Goal: Information Seeking & Learning: Learn about a topic

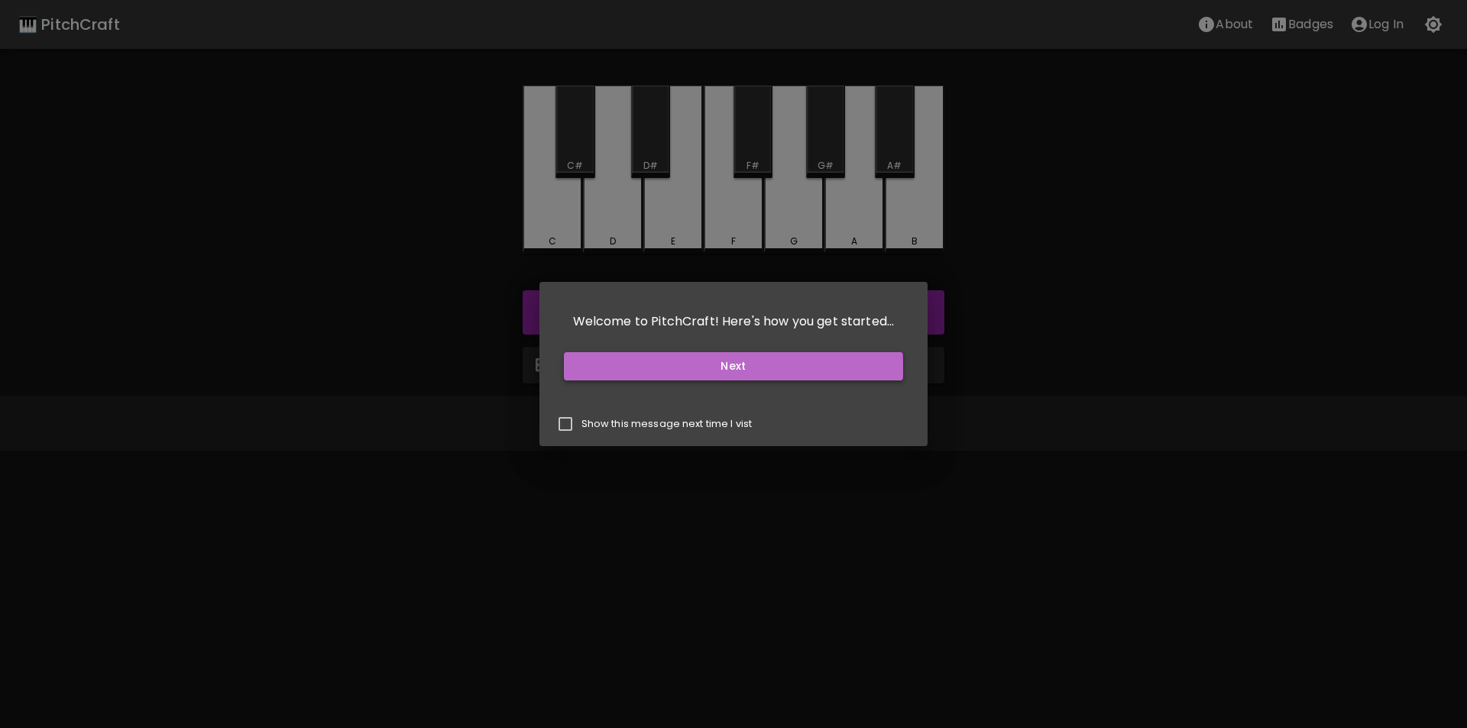
click at [598, 368] on button "Next" at bounding box center [734, 366] width 340 height 28
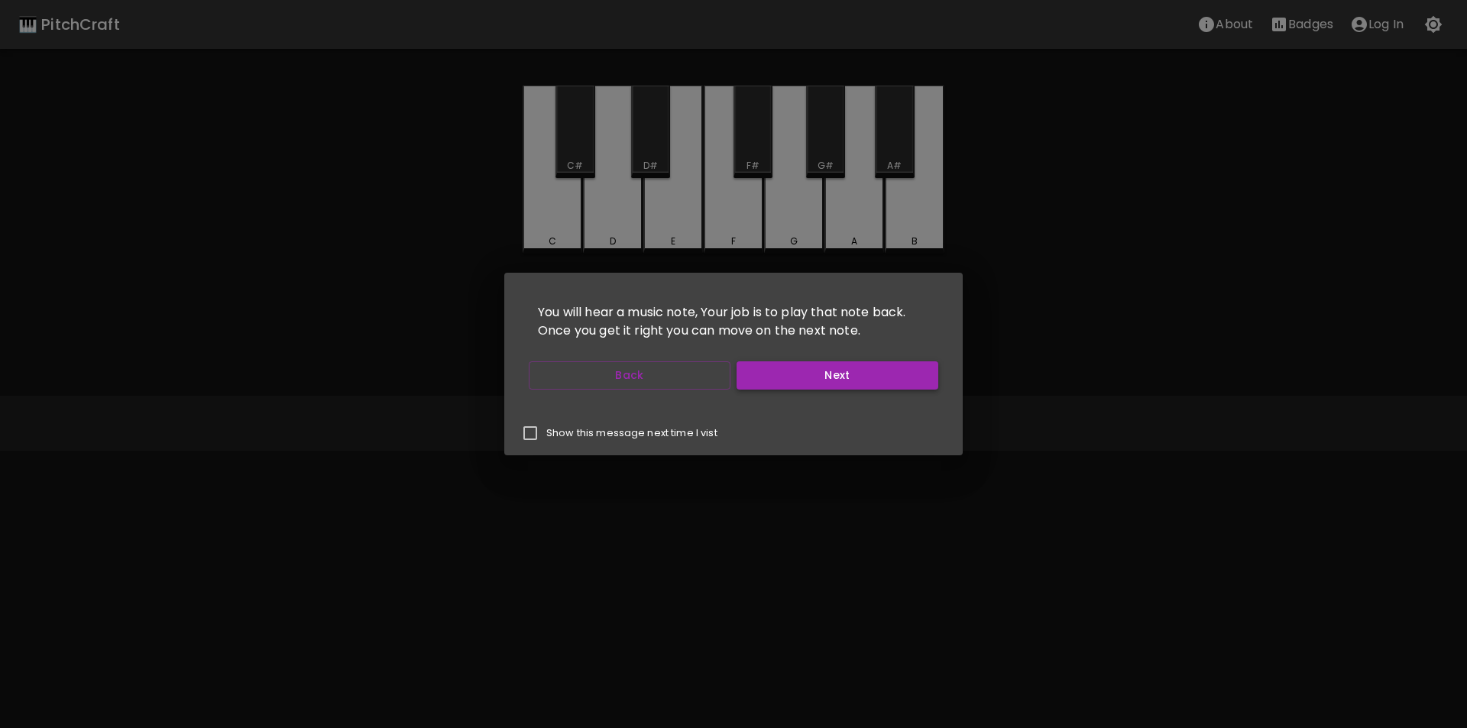
click at [796, 378] on button "Next" at bounding box center [838, 376] width 202 height 28
click at [798, 378] on button "Next" at bounding box center [838, 376] width 202 height 28
click at [789, 375] on button "Next" at bounding box center [838, 376] width 202 height 28
click at [789, 375] on button "Start Playing" at bounding box center [838, 376] width 202 height 28
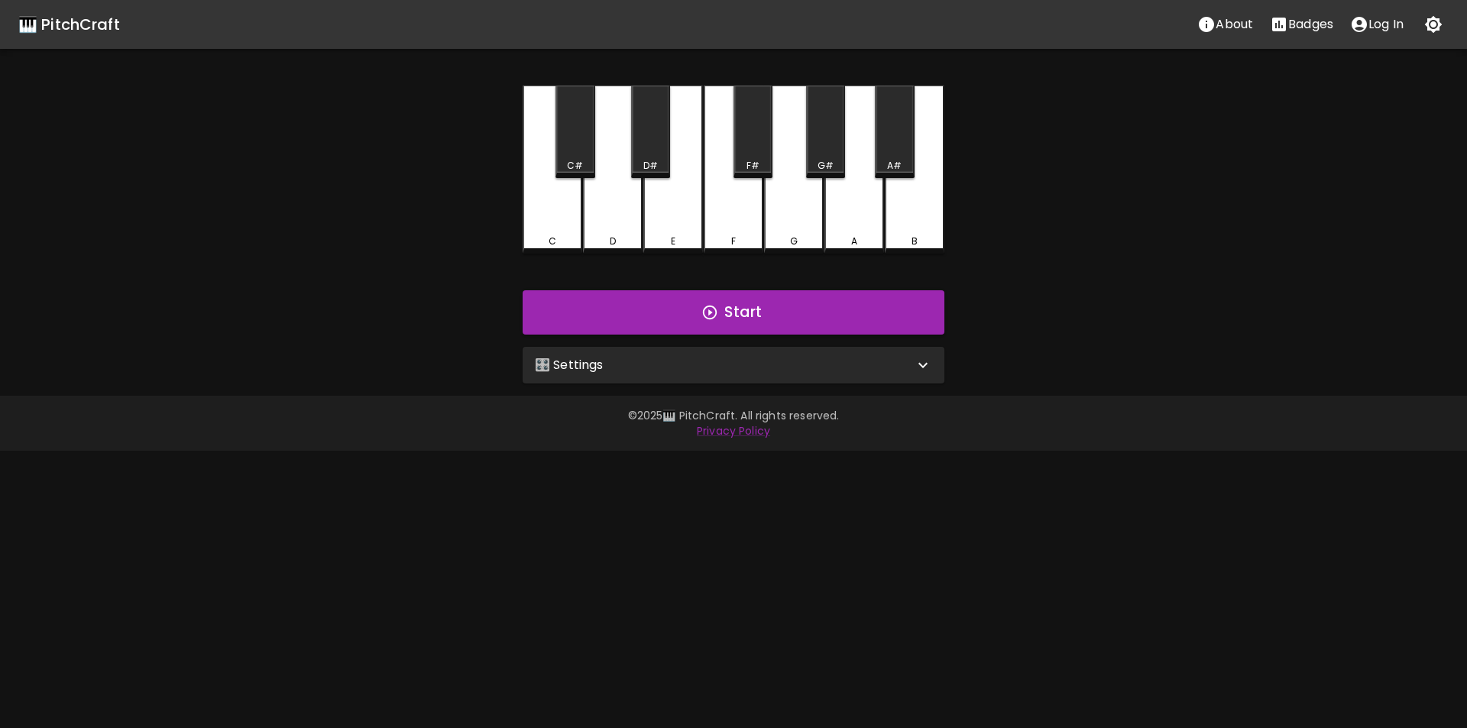
click at [617, 367] on div "🎛️ Settings" at bounding box center [724, 365] width 379 height 18
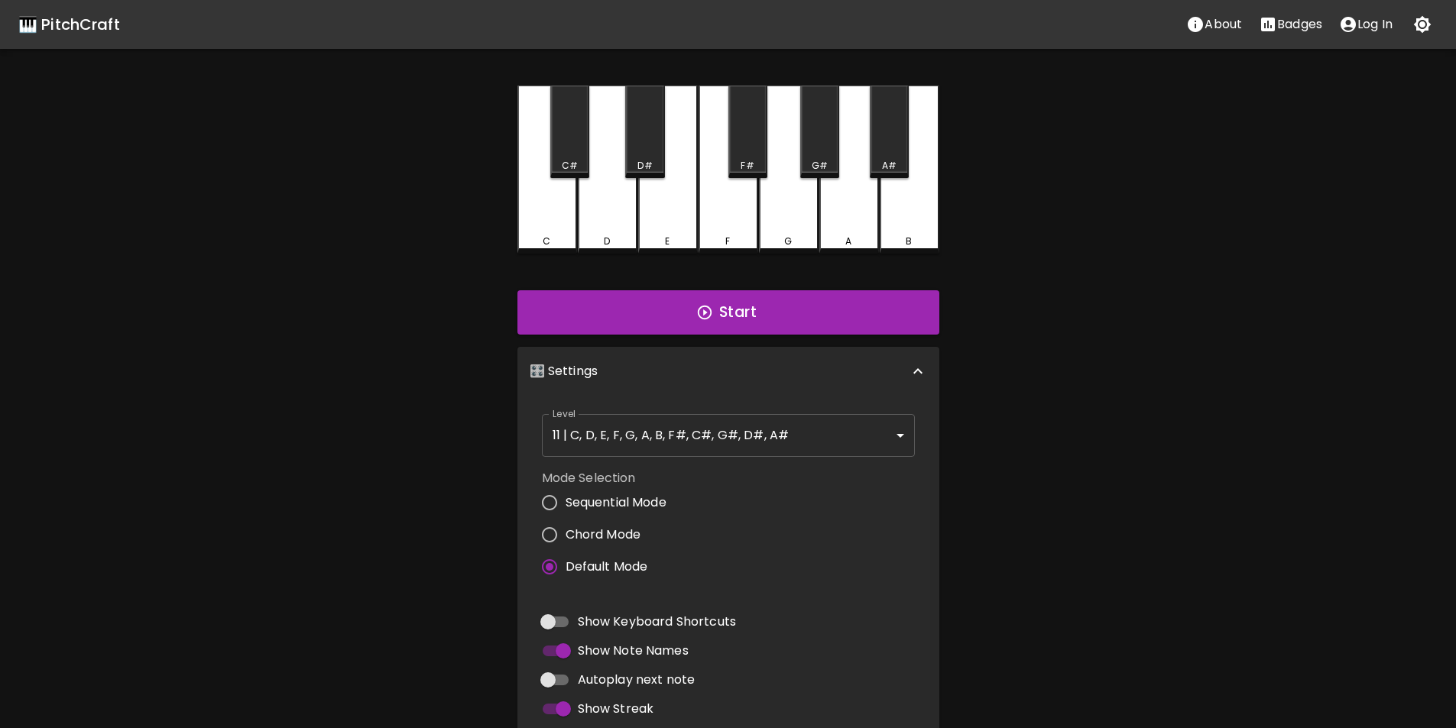
click at [550, 508] on input "Sequential Mode" at bounding box center [549, 503] width 32 height 32
radio input "true"
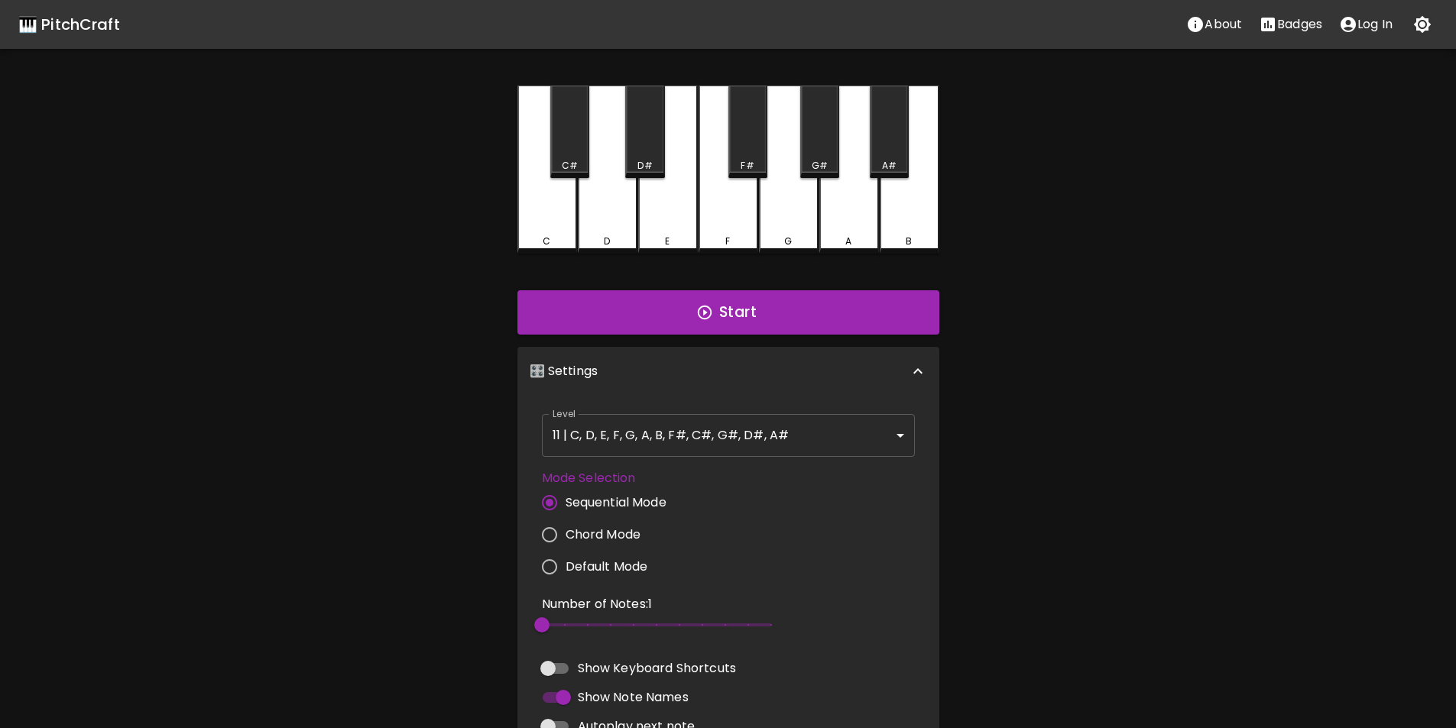
scroll to position [153, 0]
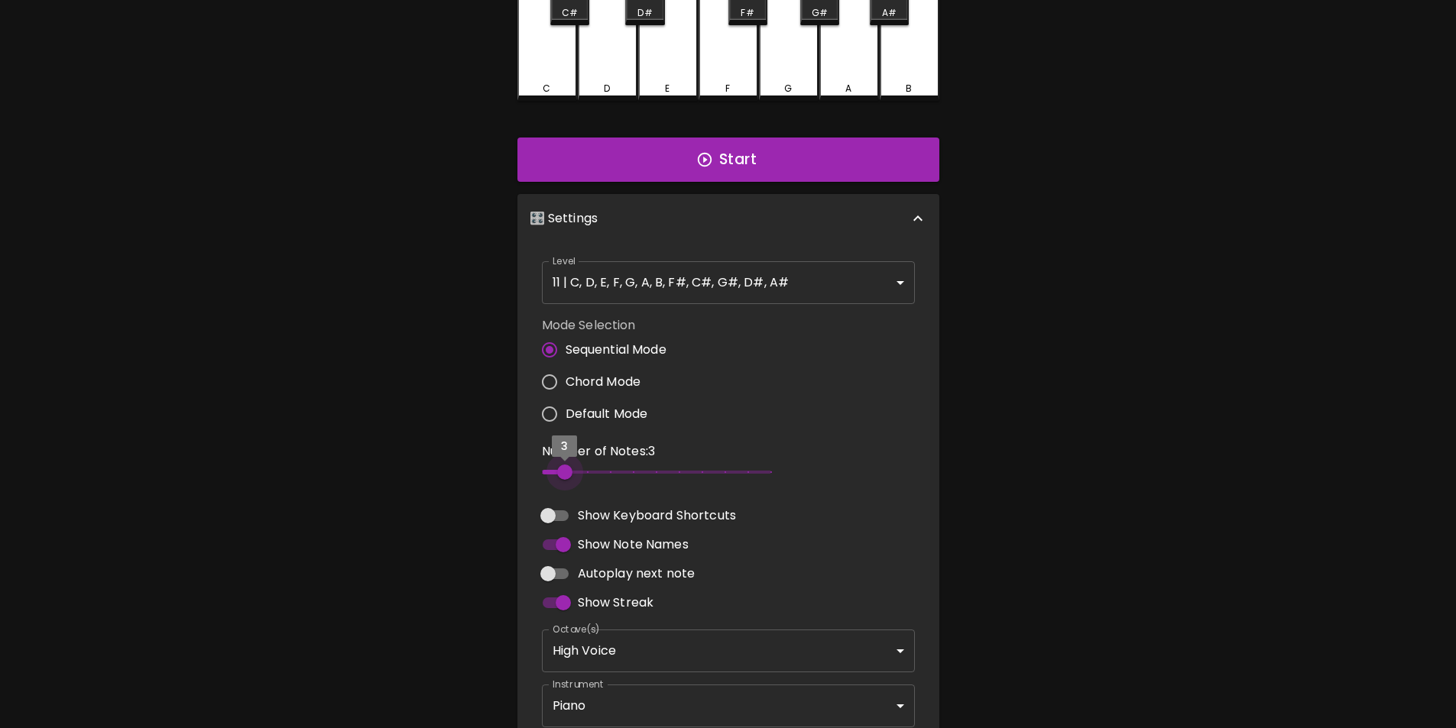
click at [563, 472] on span "3" at bounding box center [656, 472] width 229 height 23
type input "3"
drag, startPoint x: 552, startPoint y: 474, endPoint x: 562, endPoint y: 469, distance: 11.3
click at [562, 469] on span "3" at bounding box center [564, 472] width 15 height 15
click at [496, 469] on div "🎹 PitchCraft About Badges Log In C C# D D# E F F# G G# A A# B Start 🎛️ Settings…" at bounding box center [728, 299] width 1456 height 905
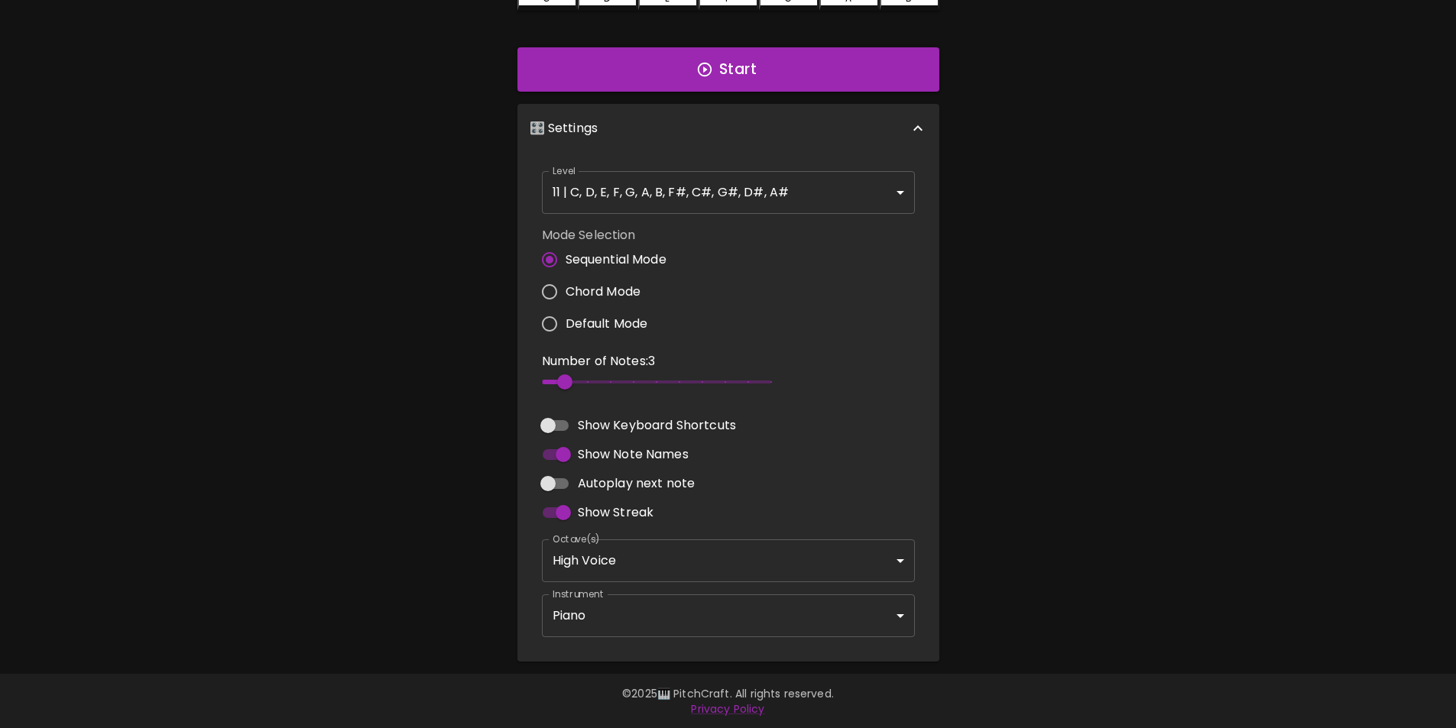
scroll to position [244, 0]
click at [586, 605] on body "🎹 PitchCraft About Badges Log In C C# D D# E F F# G G# A A# B Start 🎛️ Settings…" at bounding box center [728, 242] width 1456 height 972
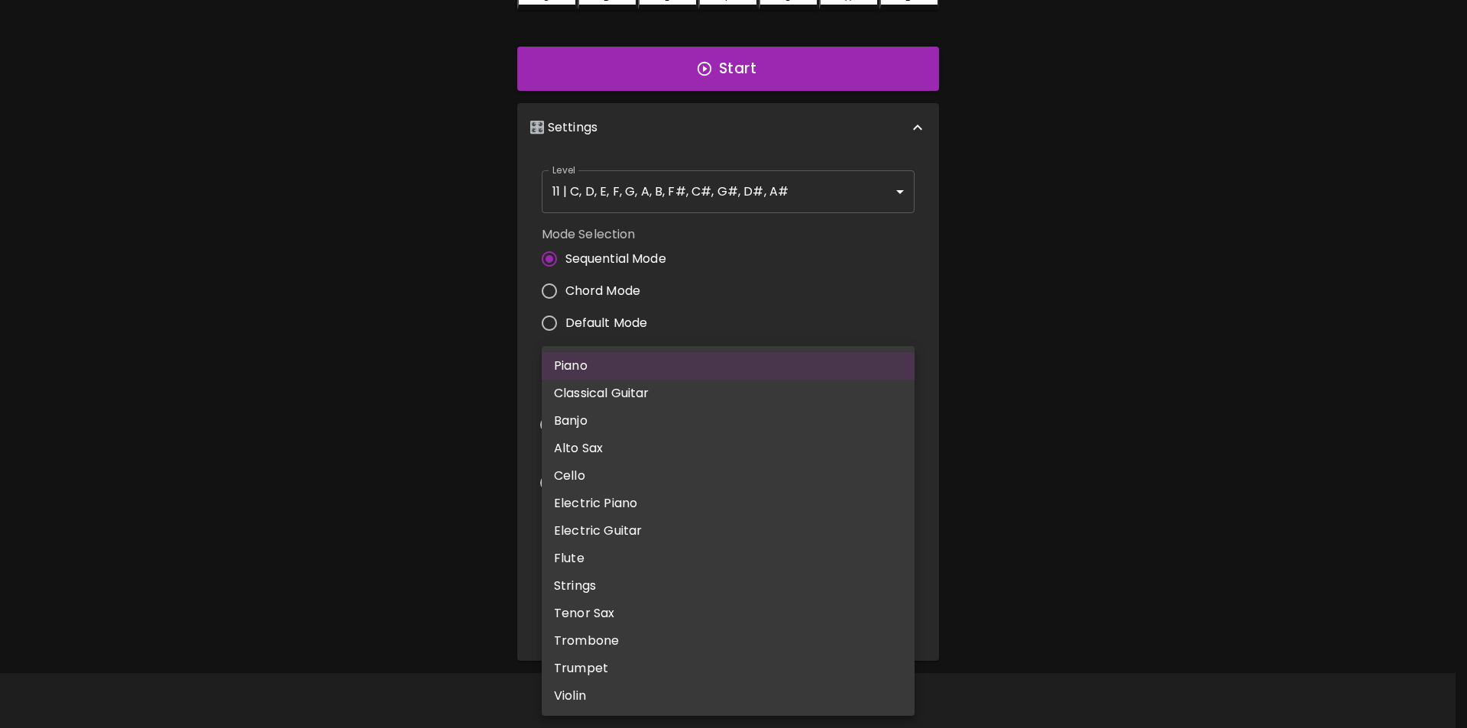
click at [480, 602] on div at bounding box center [733, 364] width 1467 height 728
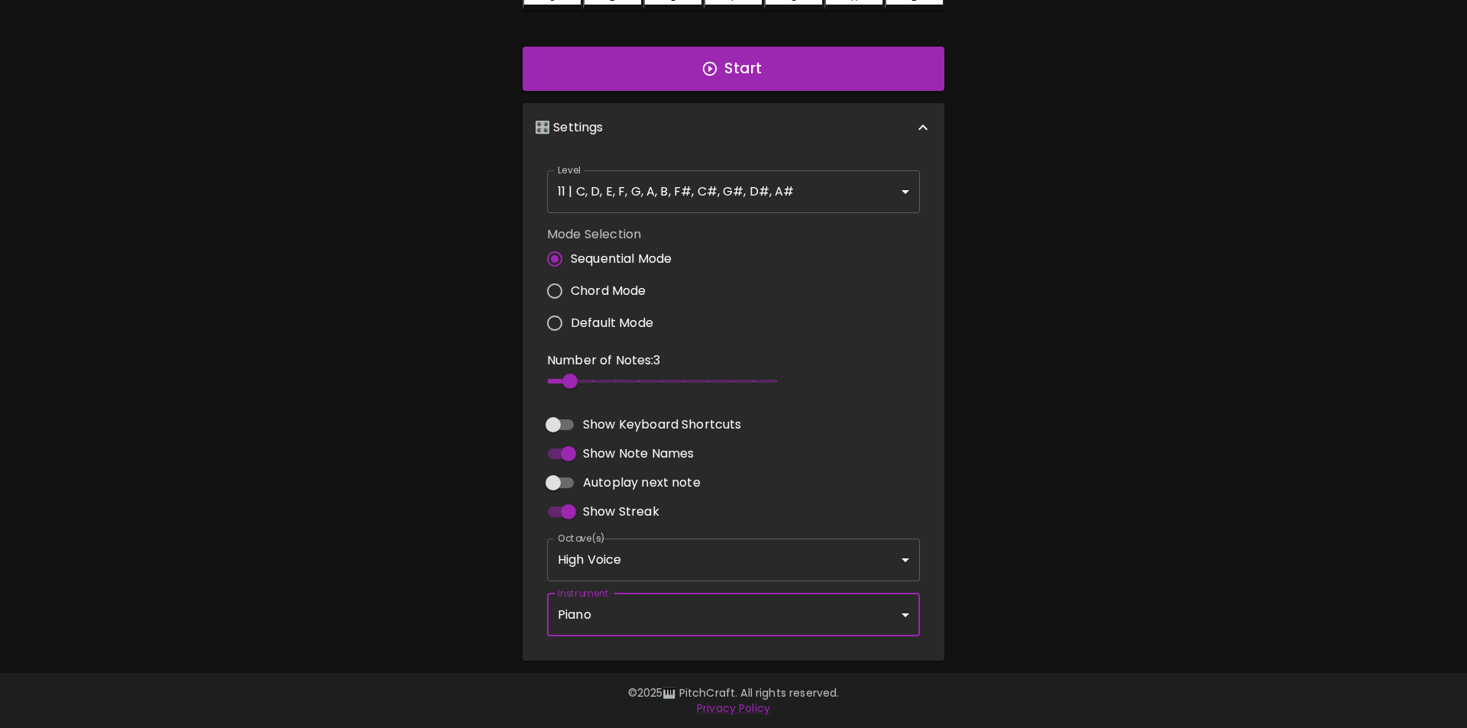
click at [592, 572] on body "🎹 PitchCraft About Badges Log In C C# D D# E F F# G G# A A# B Start 🎛️ Settings…" at bounding box center [733, 242] width 1467 height 972
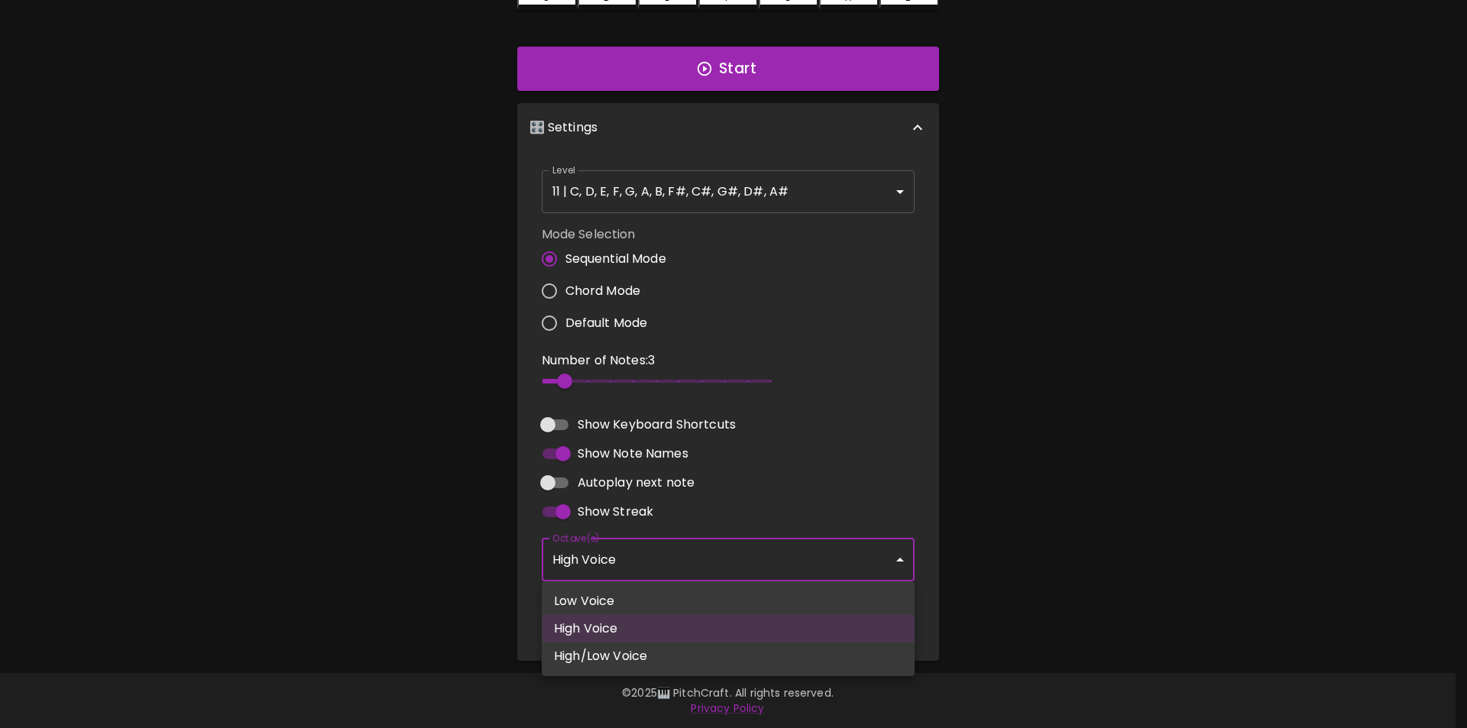
click at [583, 662] on li "High/Low Voice" at bounding box center [728, 657] width 373 height 28
type input "3,4"
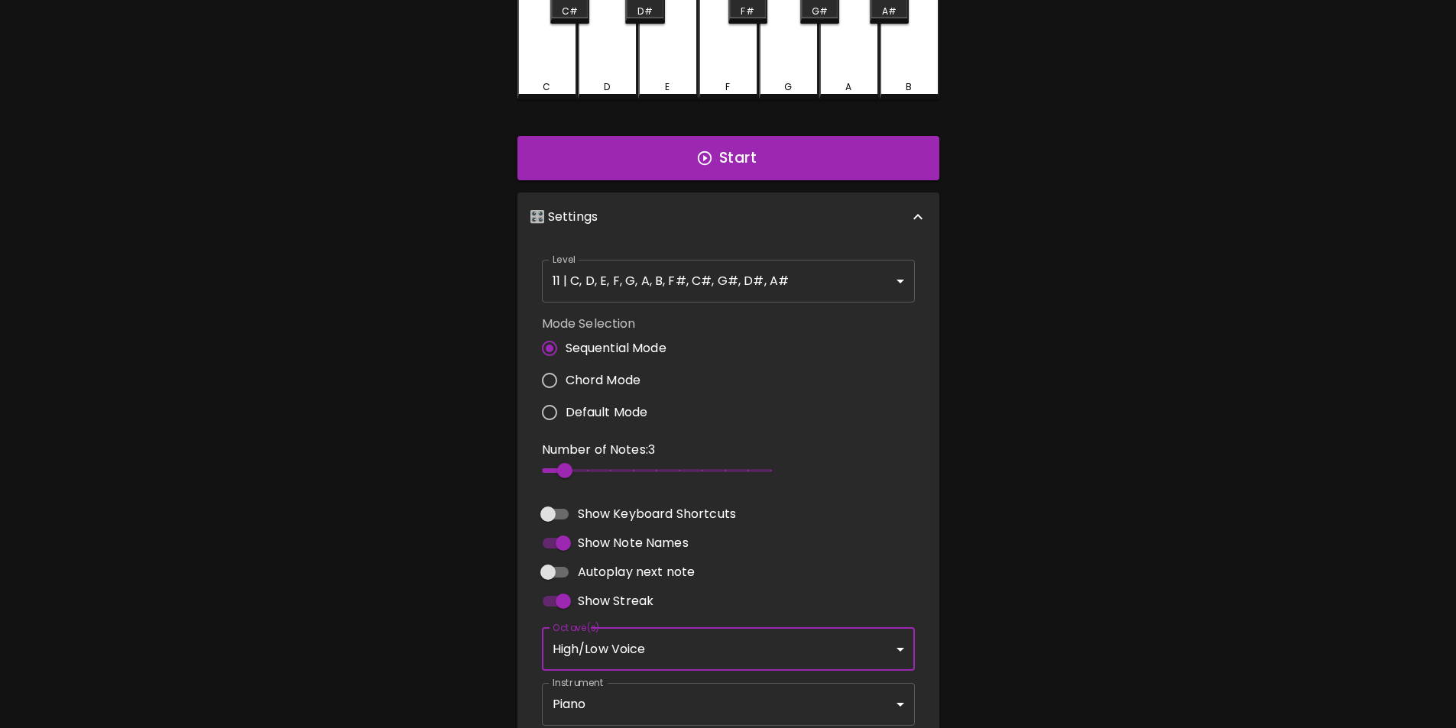
scroll to position [167, 0]
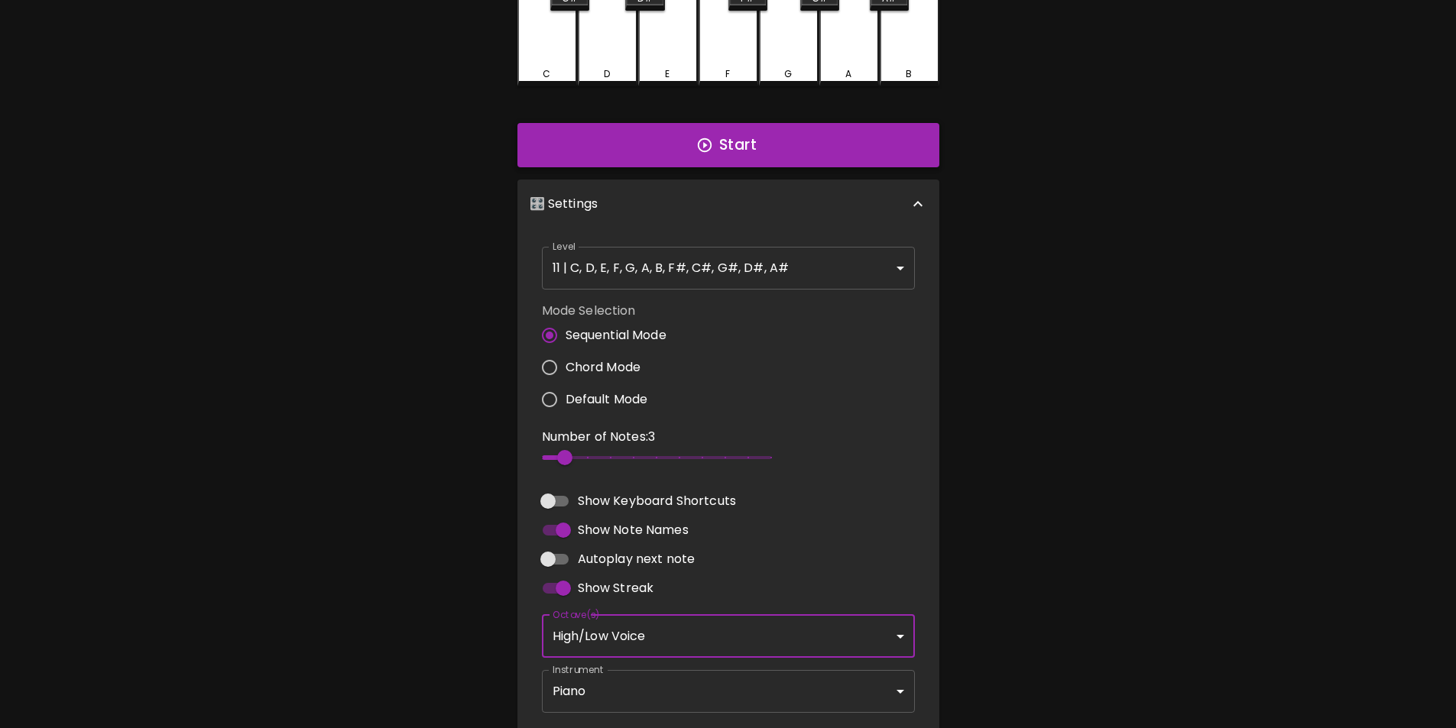
click at [624, 144] on button "Start" at bounding box center [728, 145] width 422 height 44
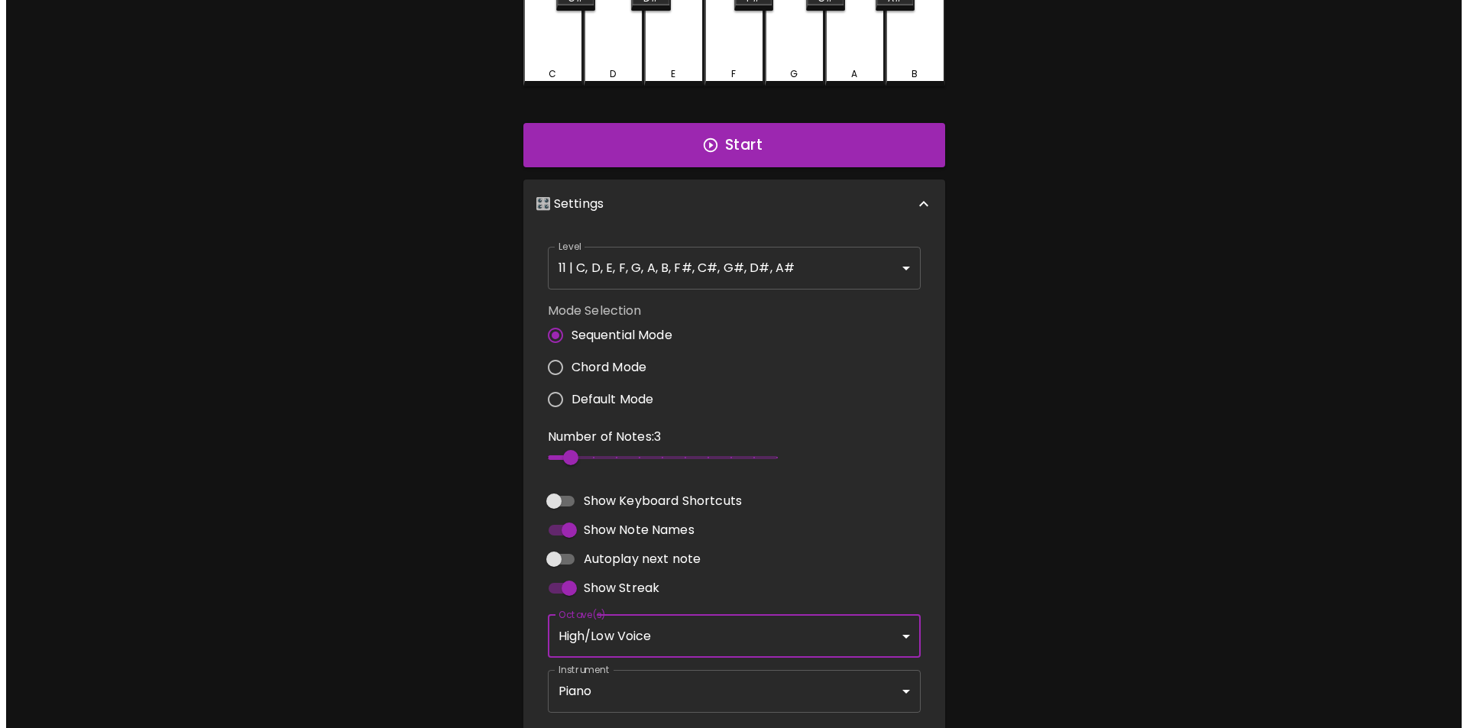
scroll to position [0, 0]
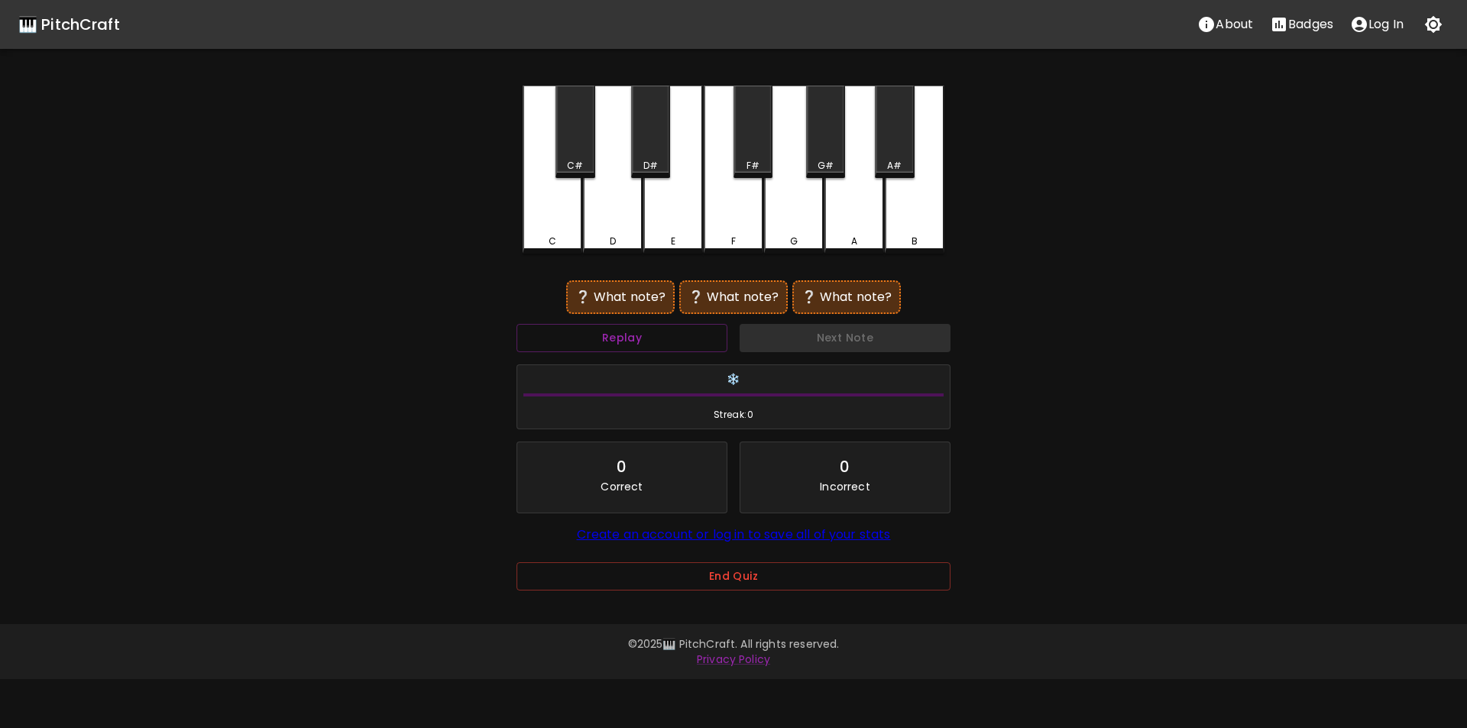
drag, startPoint x: 614, startPoint y: 233, endPoint x: 660, endPoint y: 227, distance: 46.3
click at [613, 234] on div "D" at bounding box center [613, 170] width 60 height 168
click at [741, 227] on div "F" at bounding box center [734, 170] width 60 height 168
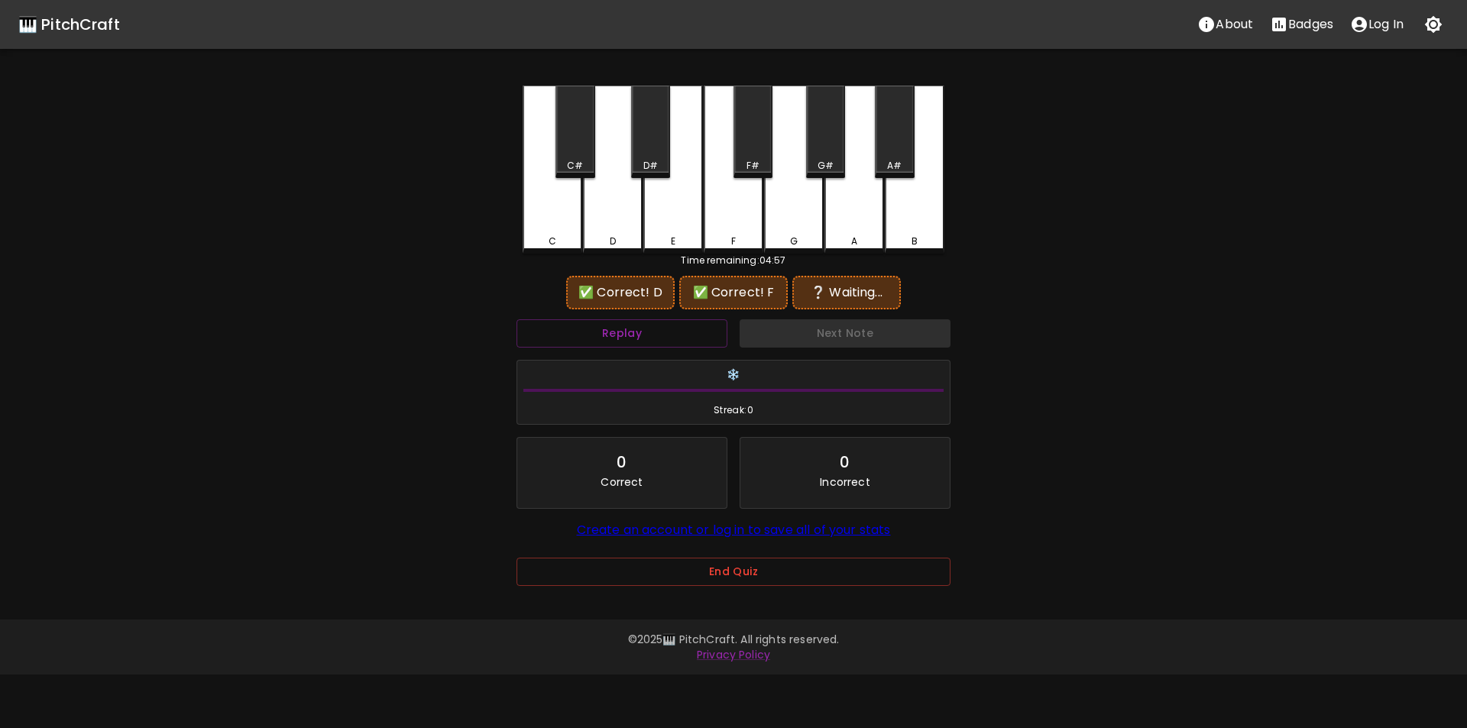
click at [752, 157] on div "F#" at bounding box center [753, 132] width 39 height 92
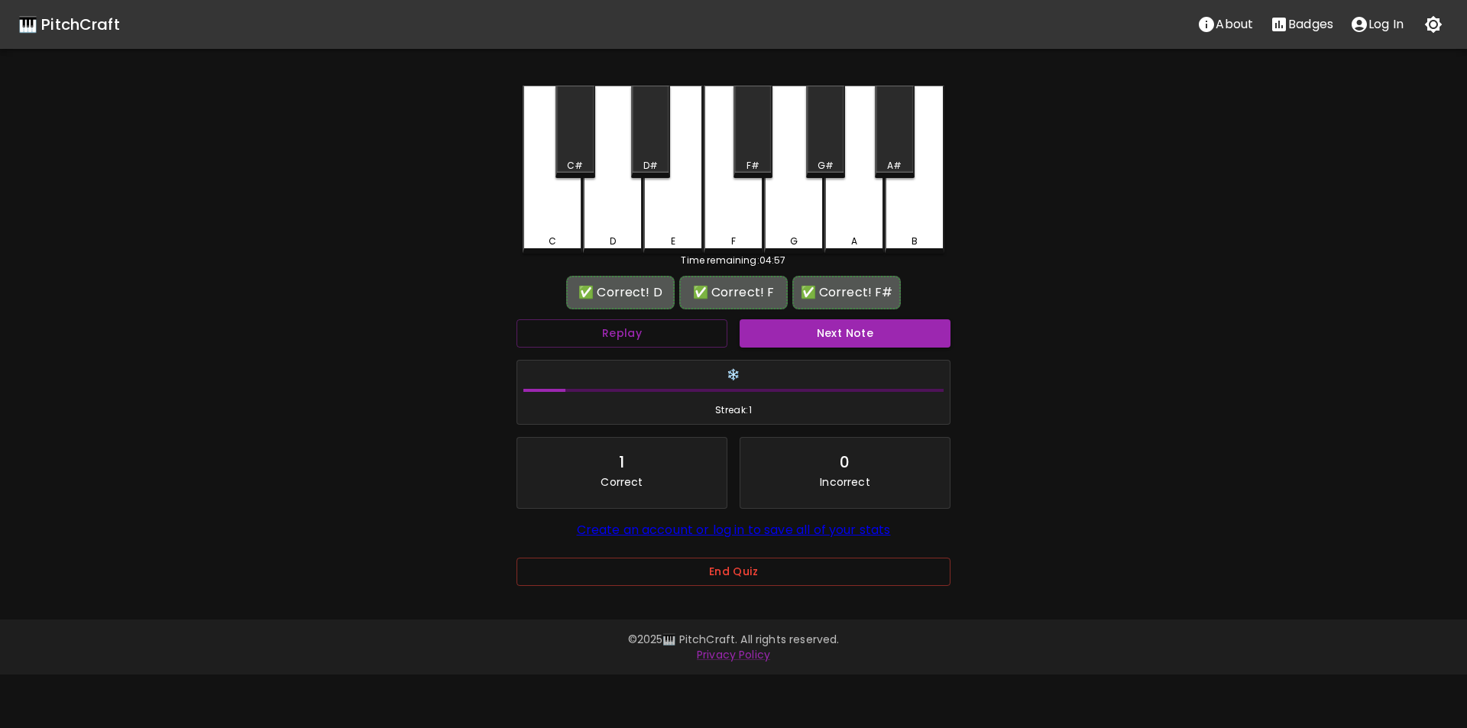
click at [817, 335] on button "Next Note" at bounding box center [845, 333] width 211 height 28
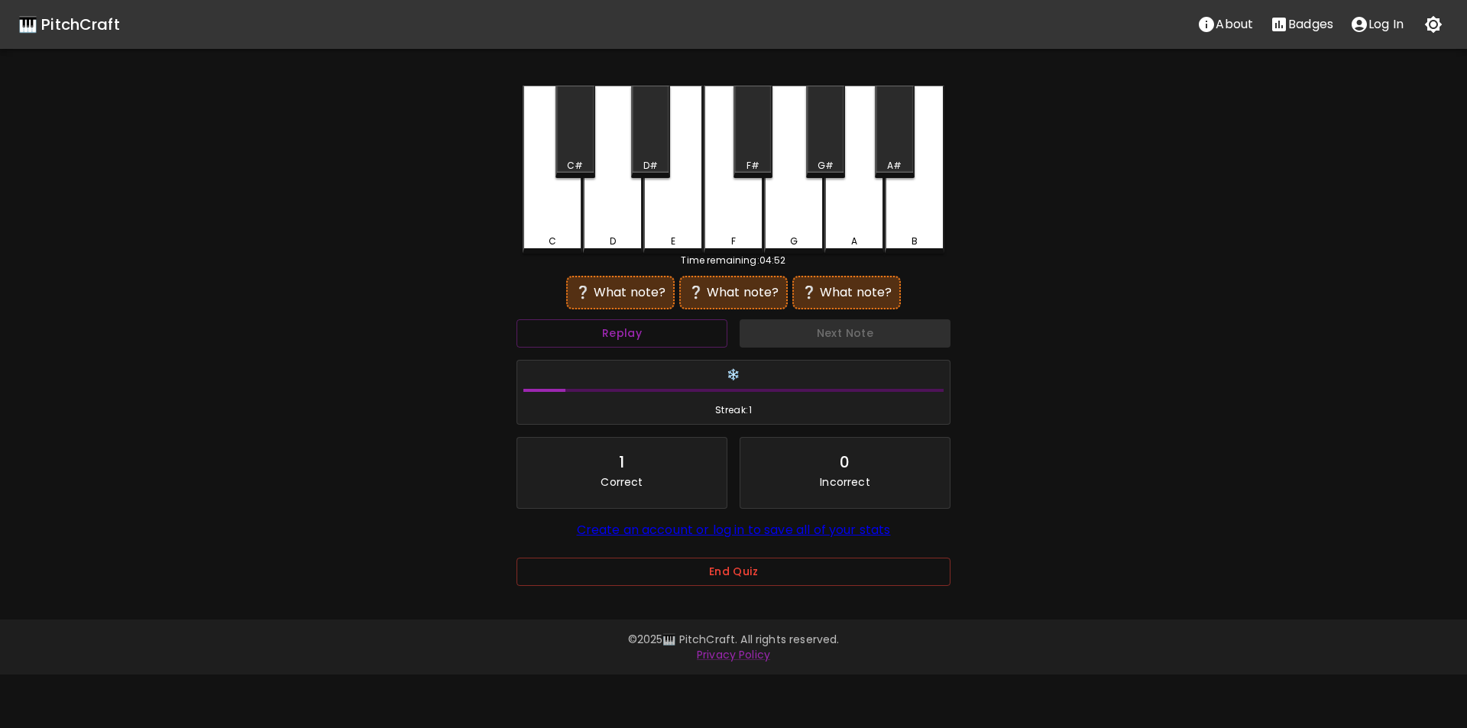
click at [793, 230] on div "G" at bounding box center [794, 170] width 60 height 168
click at [670, 224] on div "E" at bounding box center [674, 170] width 60 height 168
click at [854, 213] on div "A" at bounding box center [855, 170] width 60 height 168
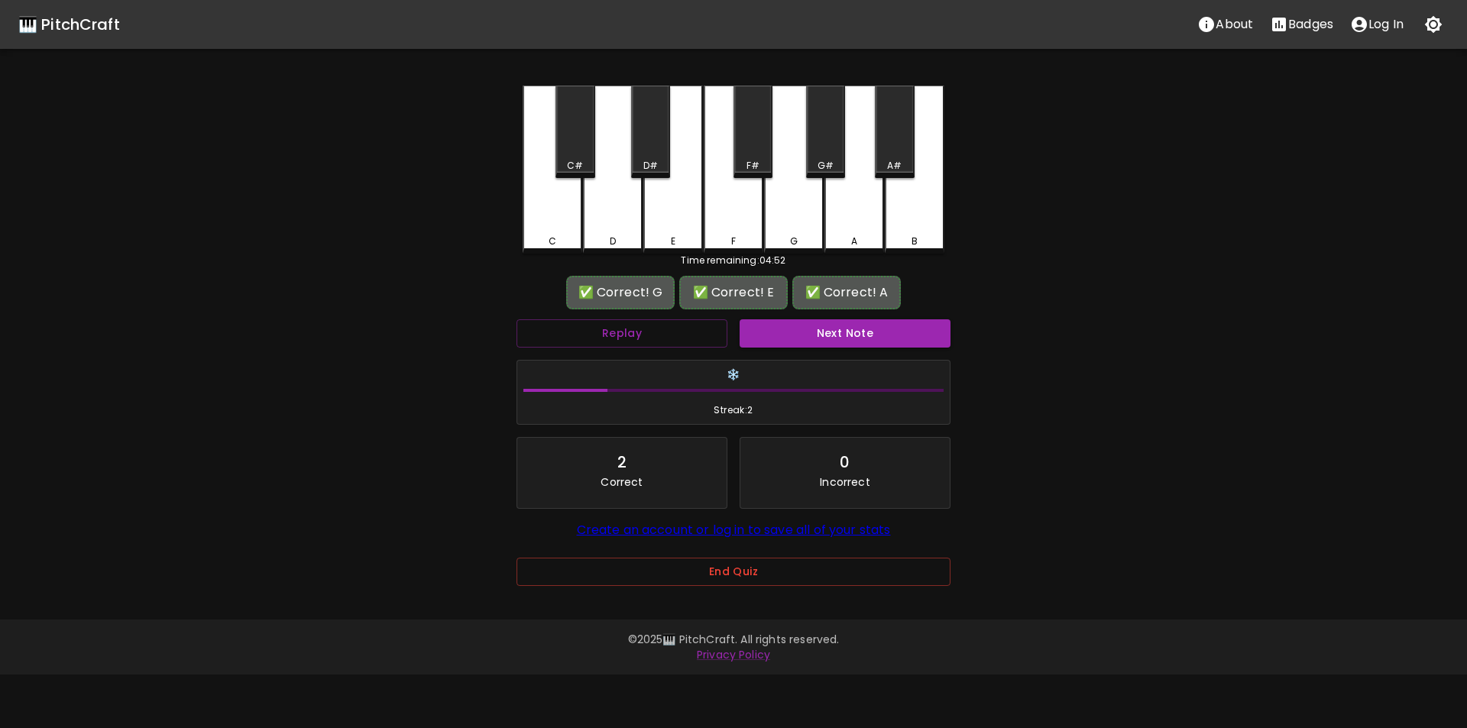
click at [807, 333] on button "Next Note" at bounding box center [845, 333] width 211 height 28
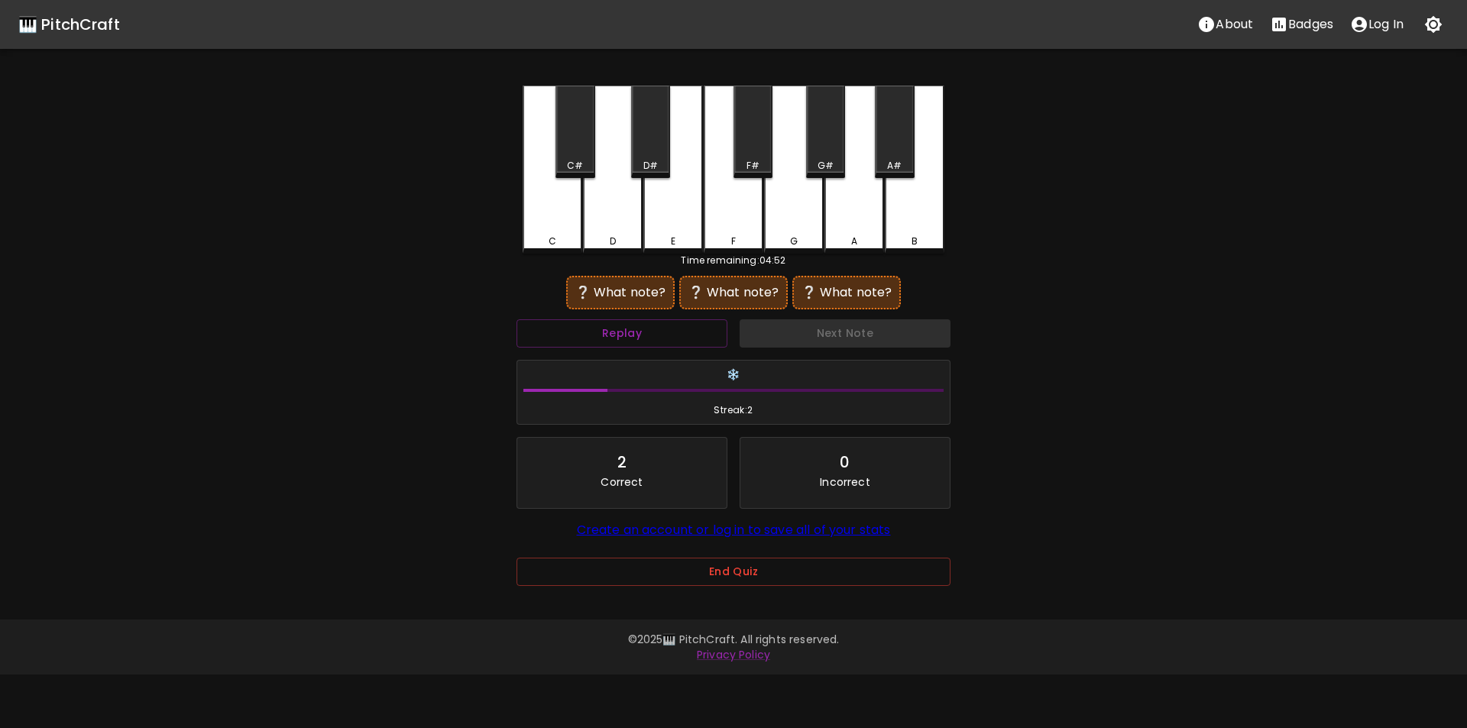
click at [920, 220] on div "B" at bounding box center [915, 170] width 60 height 168
click at [677, 211] on div "E" at bounding box center [674, 170] width 60 height 168
click at [694, 333] on button "Replay" at bounding box center [622, 333] width 211 height 28
click at [831, 149] on div "G#" at bounding box center [825, 132] width 39 height 92
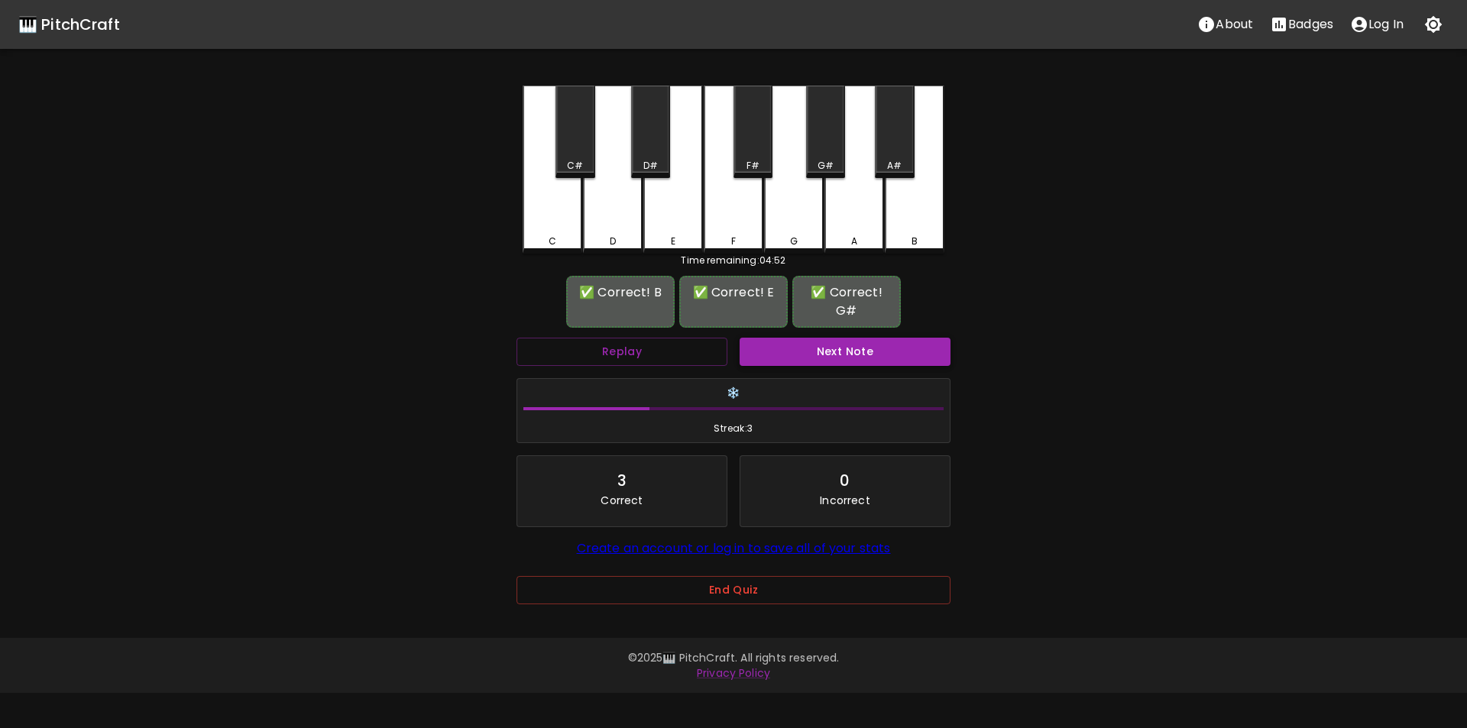
click at [816, 358] on button "Next Note" at bounding box center [845, 352] width 211 height 28
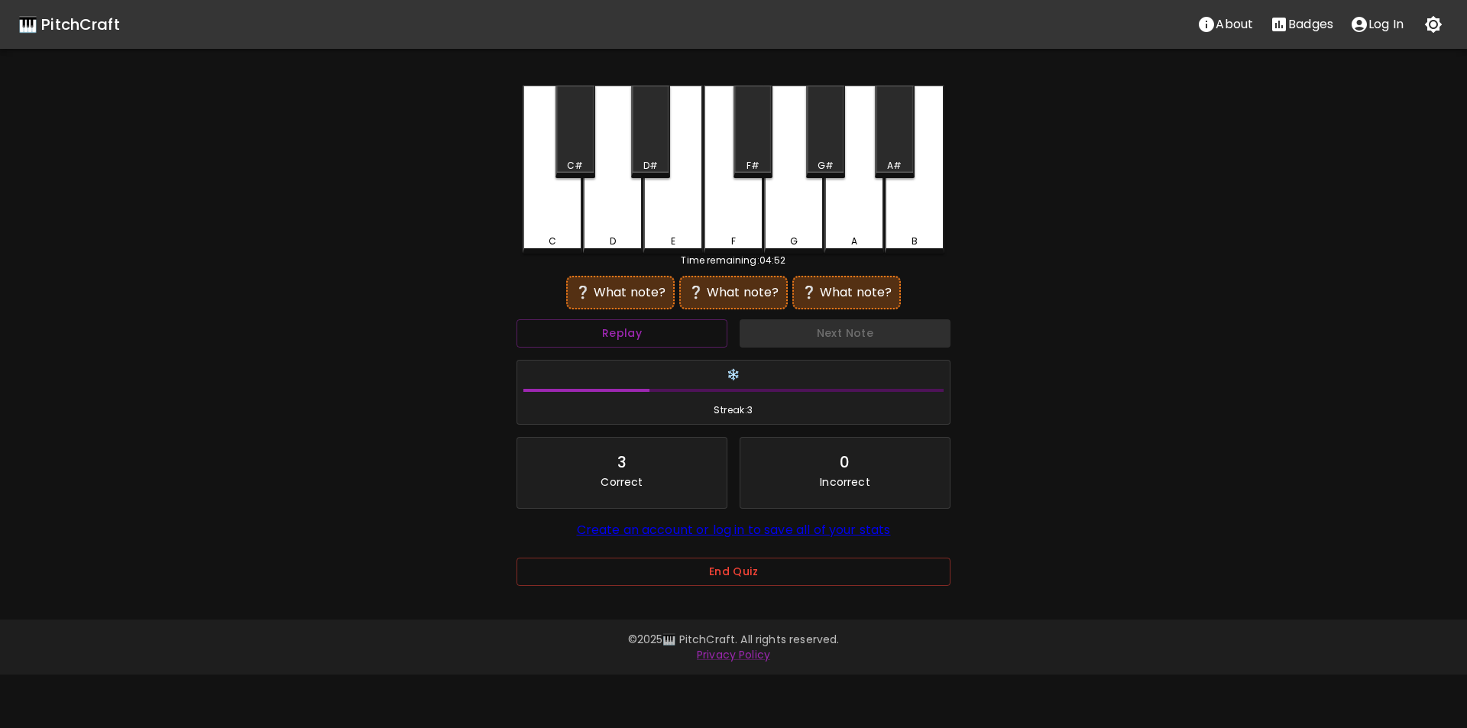
click at [885, 155] on div "A#" at bounding box center [894, 132] width 39 height 92
click at [857, 222] on div "A" at bounding box center [855, 170] width 60 height 168
click at [780, 230] on div "G" at bounding box center [794, 170] width 60 height 168
click at [652, 340] on button "Replay" at bounding box center [622, 333] width 211 height 28
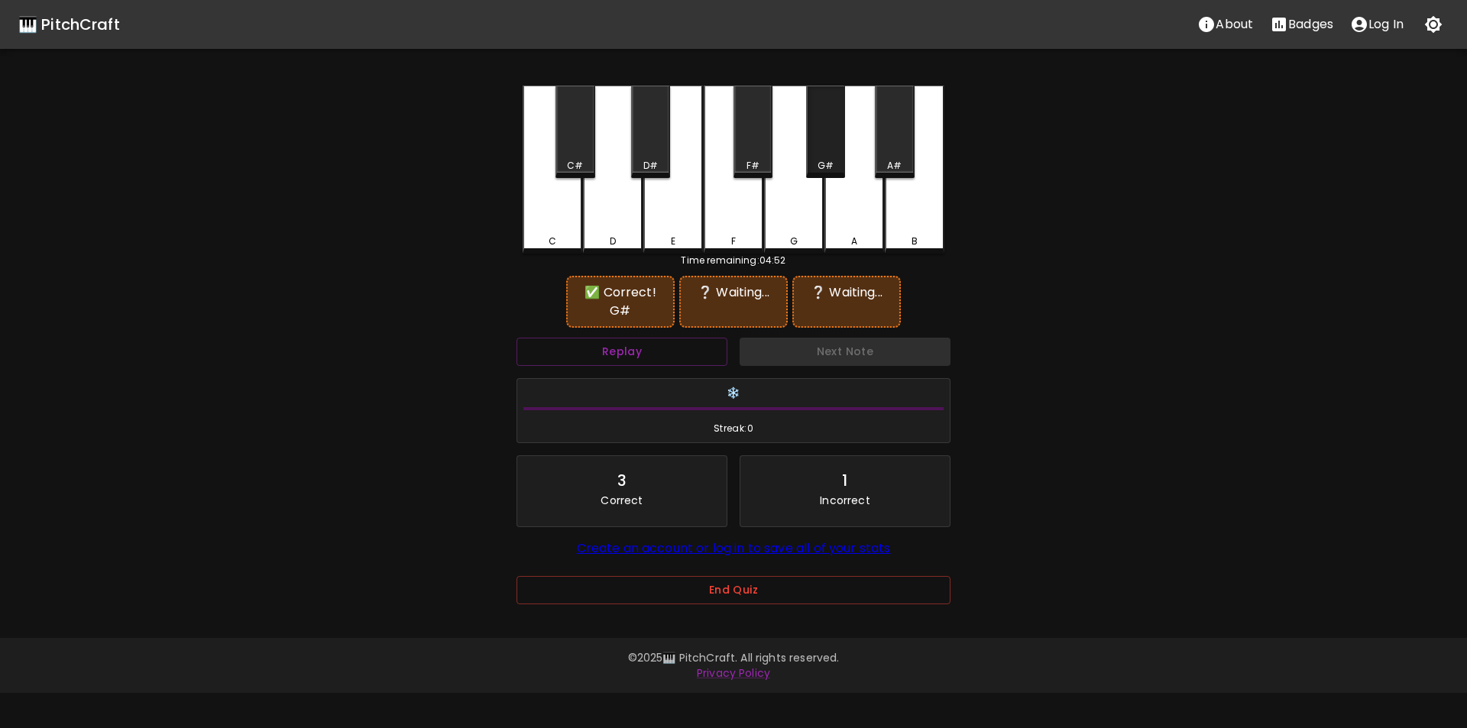
click at [832, 148] on div "G#" at bounding box center [825, 132] width 39 height 92
click at [657, 355] on button "Replay" at bounding box center [622, 352] width 211 height 28
click at [559, 219] on div "C" at bounding box center [553, 170] width 60 height 168
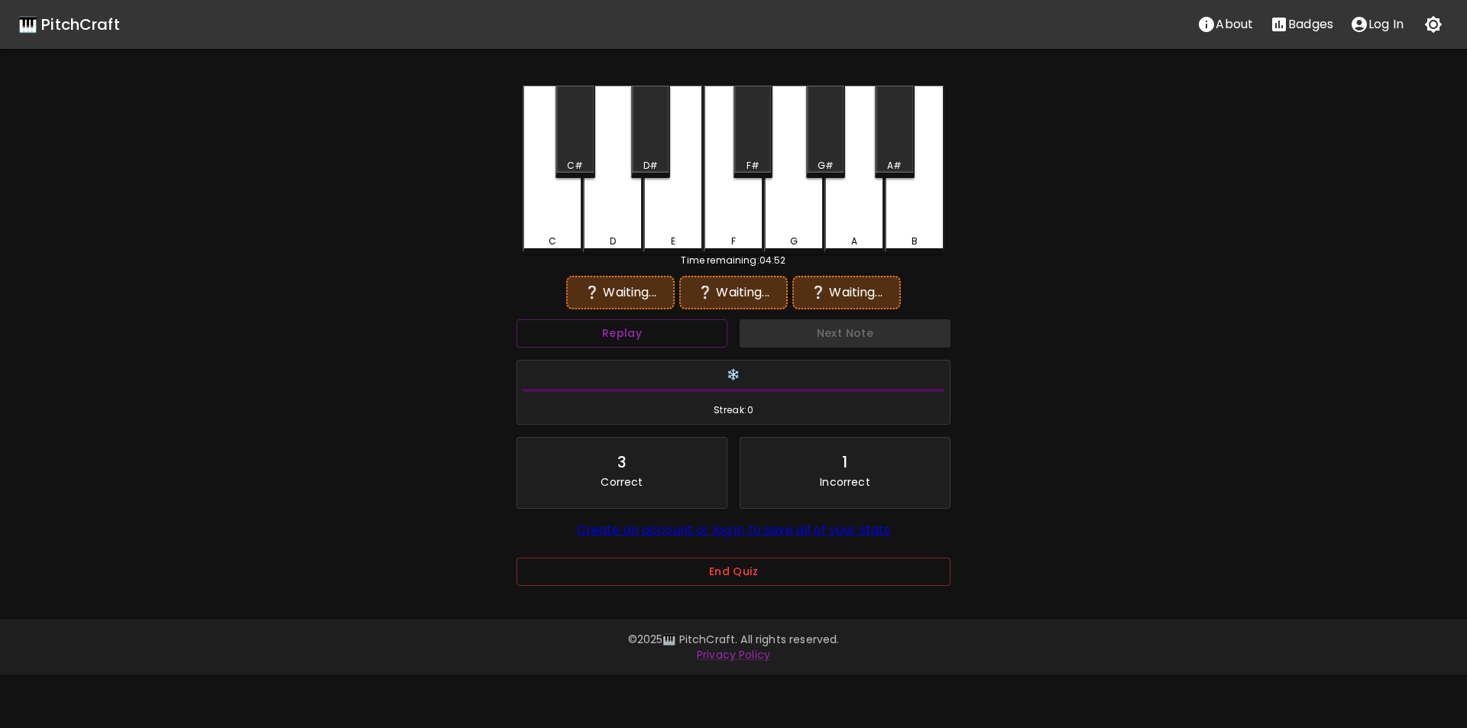
click at [832, 164] on div "G#" at bounding box center [826, 166] width 16 height 14
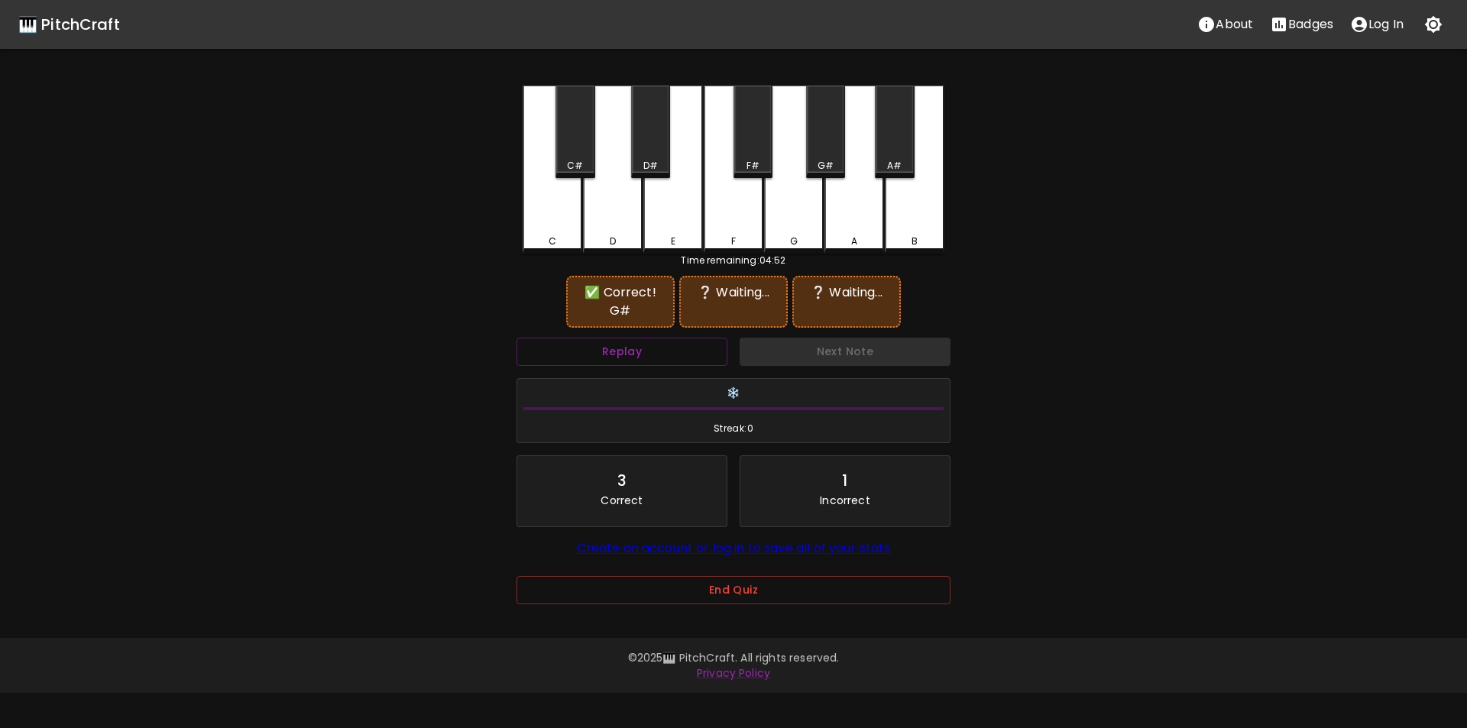
click at [580, 164] on div "C#" at bounding box center [575, 166] width 16 height 14
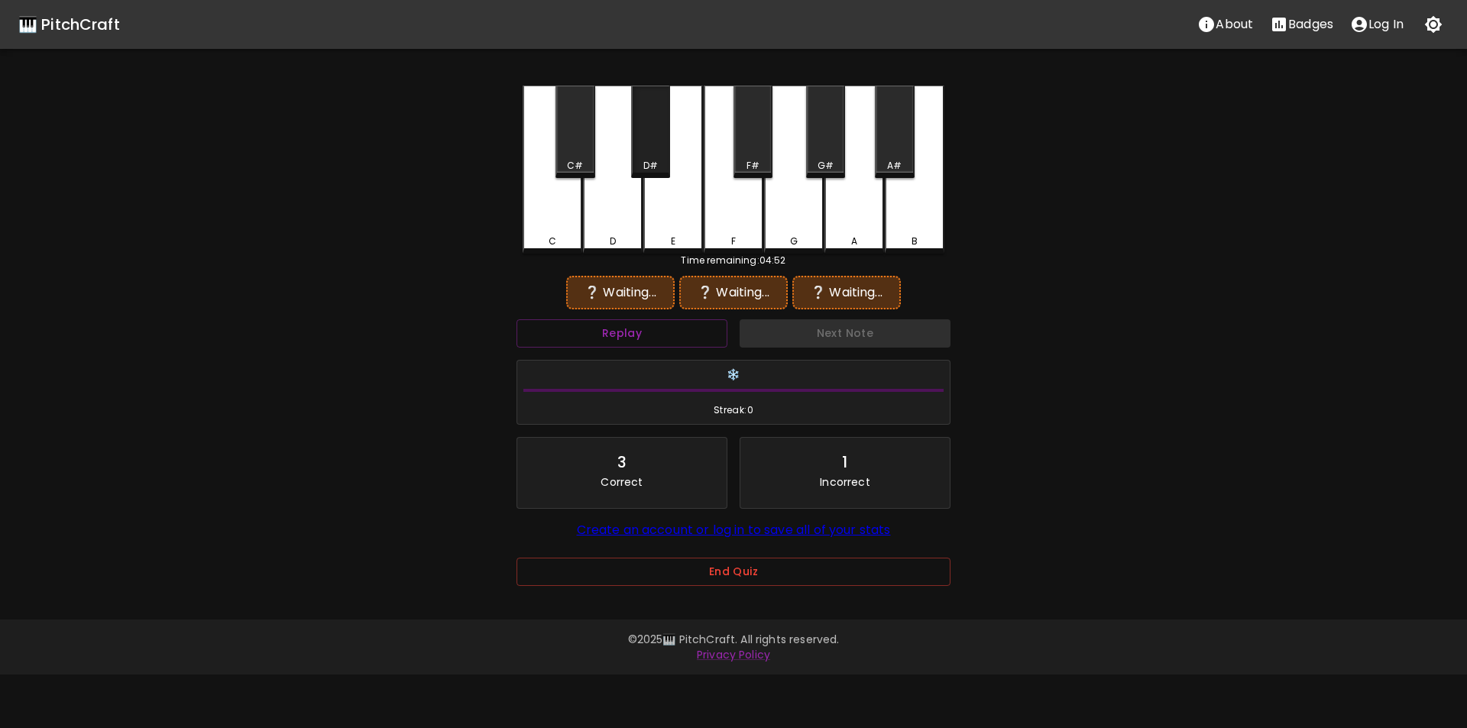
click at [650, 148] on div "D#" at bounding box center [650, 132] width 39 height 92
click at [679, 242] on div "E" at bounding box center [673, 242] width 57 height 14
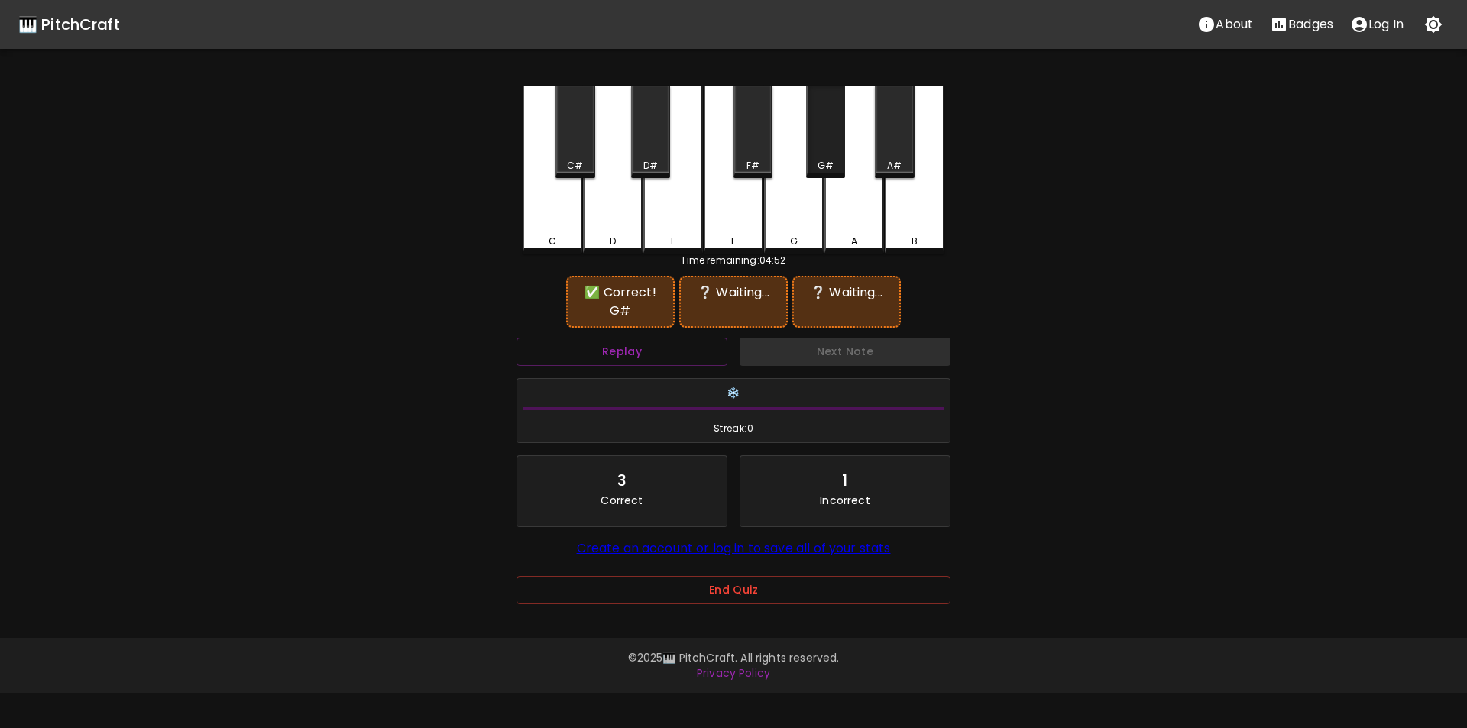
click at [829, 161] on div "G#" at bounding box center [826, 166] width 16 height 14
click at [571, 160] on div "C#" at bounding box center [575, 166] width 16 height 14
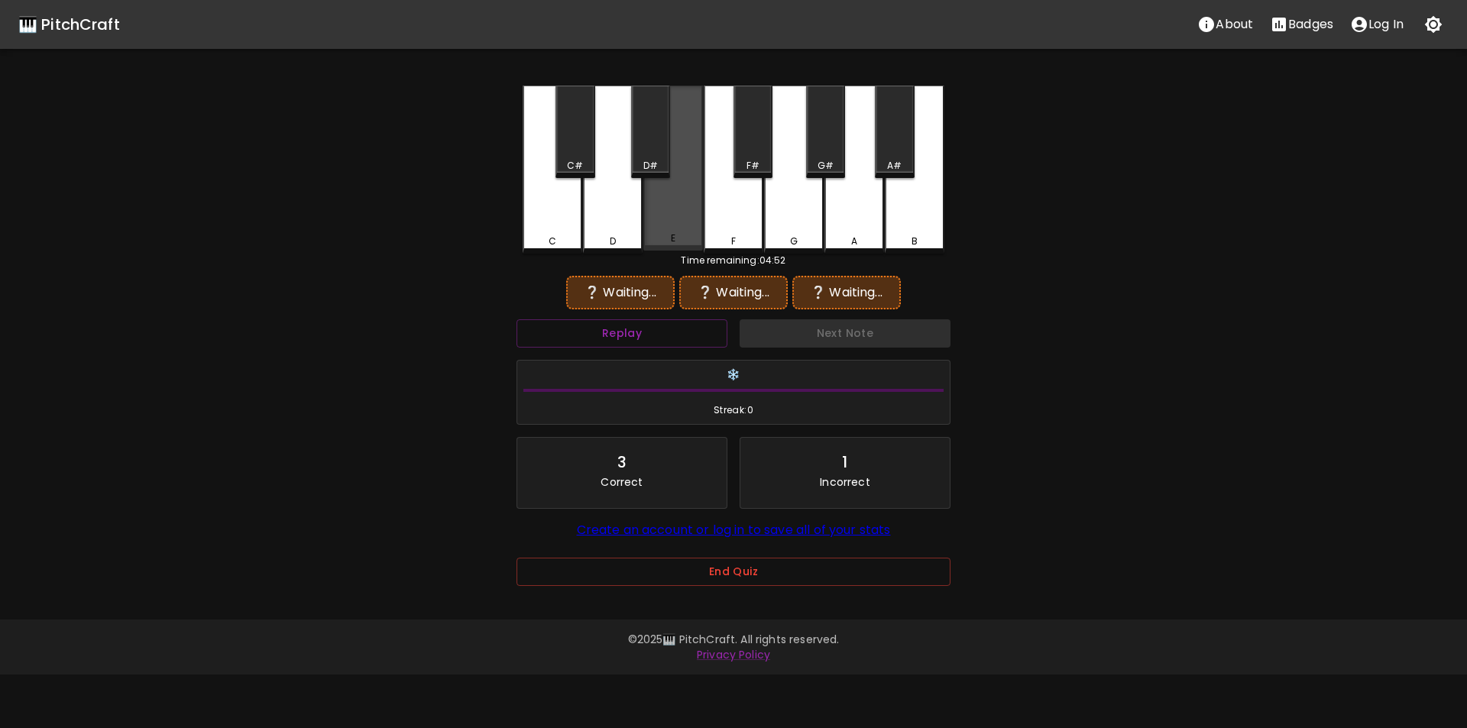
click at [686, 219] on div "E" at bounding box center [674, 168] width 60 height 165
click at [663, 297] on div "❔ Waiting..." at bounding box center [620, 293] width 93 height 18
click at [663, 332] on button "Replay" at bounding box center [622, 333] width 211 height 28
click at [825, 153] on div "G#" at bounding box center [825, 132] width 39 height 92
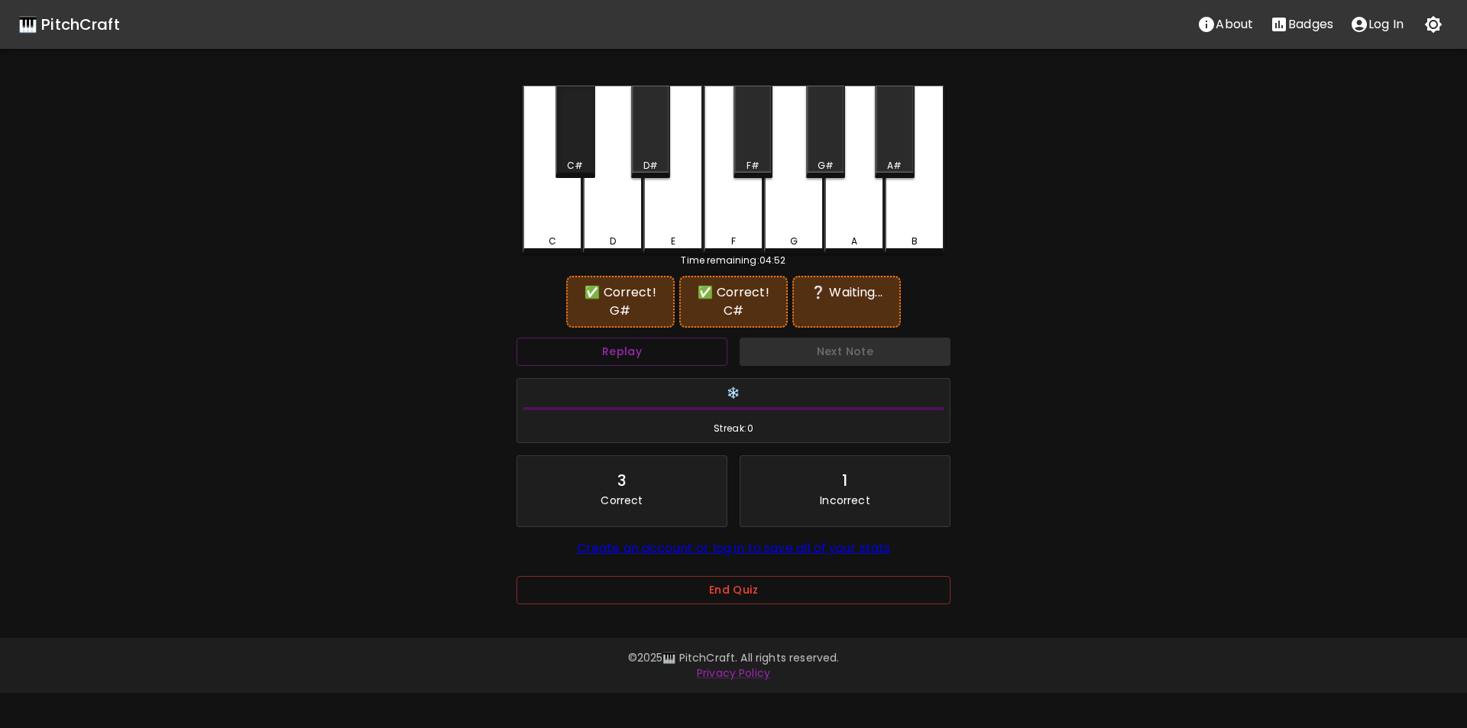
click at [577, 157] on div "C#" at bounding box center [575, 132] width 39 height 92
click at [786, 208] on div "G" at bounding box center [794, 170] width 60 height 168
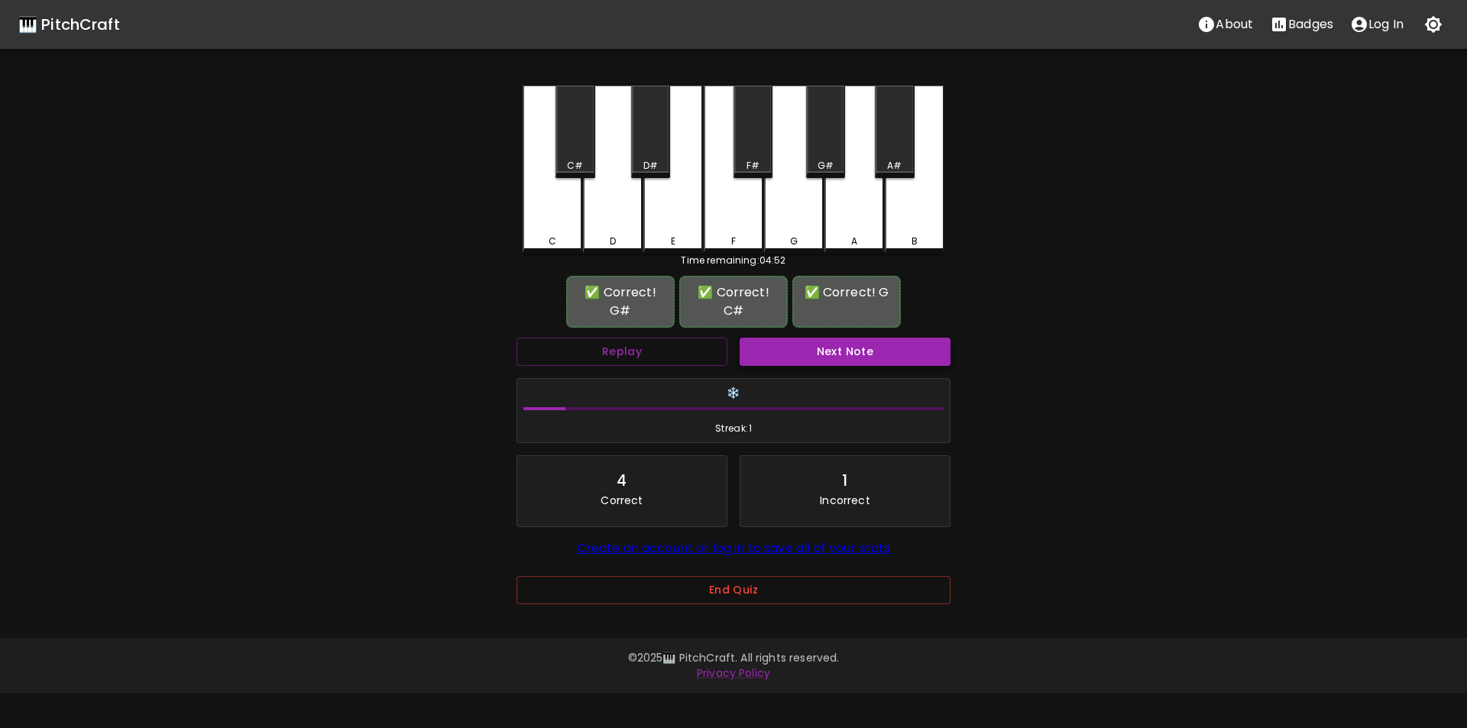
click at [828, 345] on button "Next Note" at bounding box center [845, 352] width 211 height 28
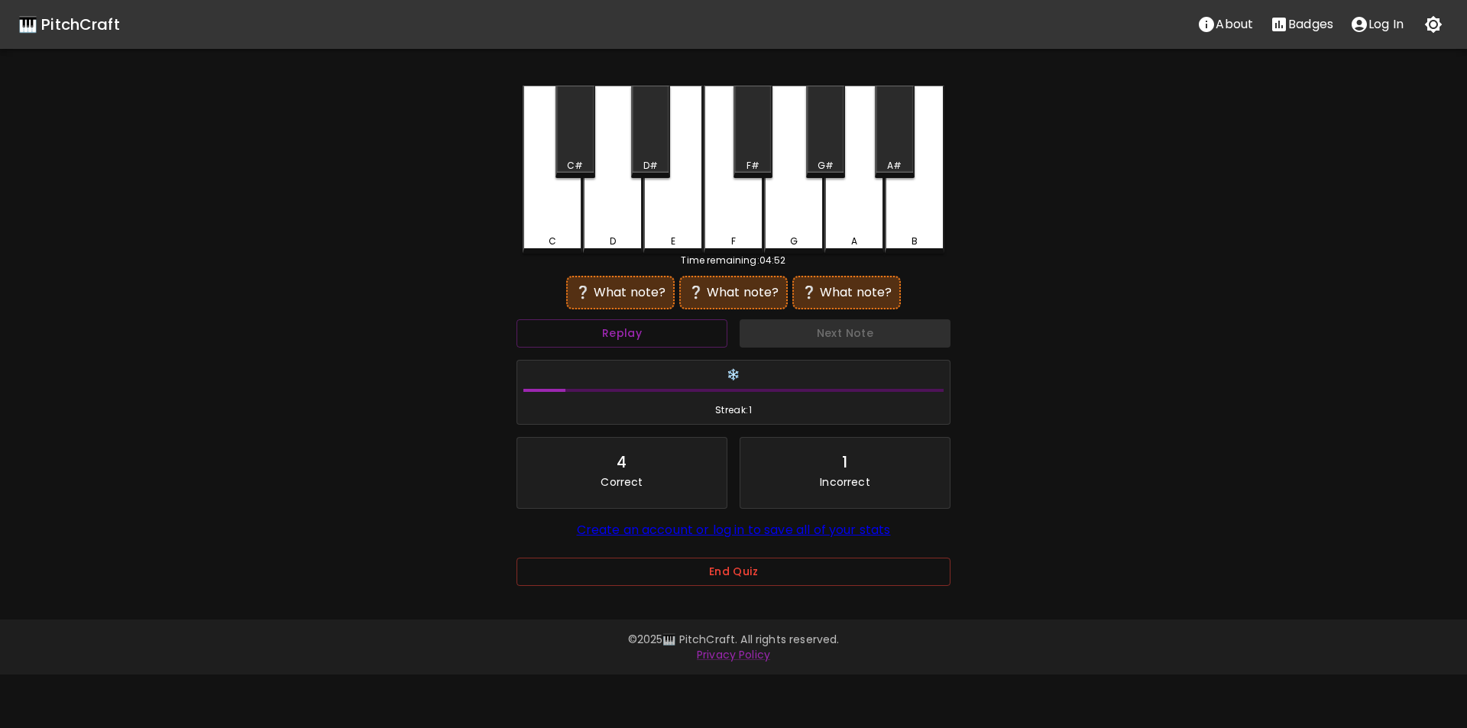
click at [558, 238] on div "C" at bounding box center [552, 242] width 57 height 14
drag, startPoint x: 854, startPoint y: 217, endPoint x: 756, endPoint y: 208, distance: 99.0
click at [854, 217] on div "A" at bounding box center [855, 168] width 60 height 165
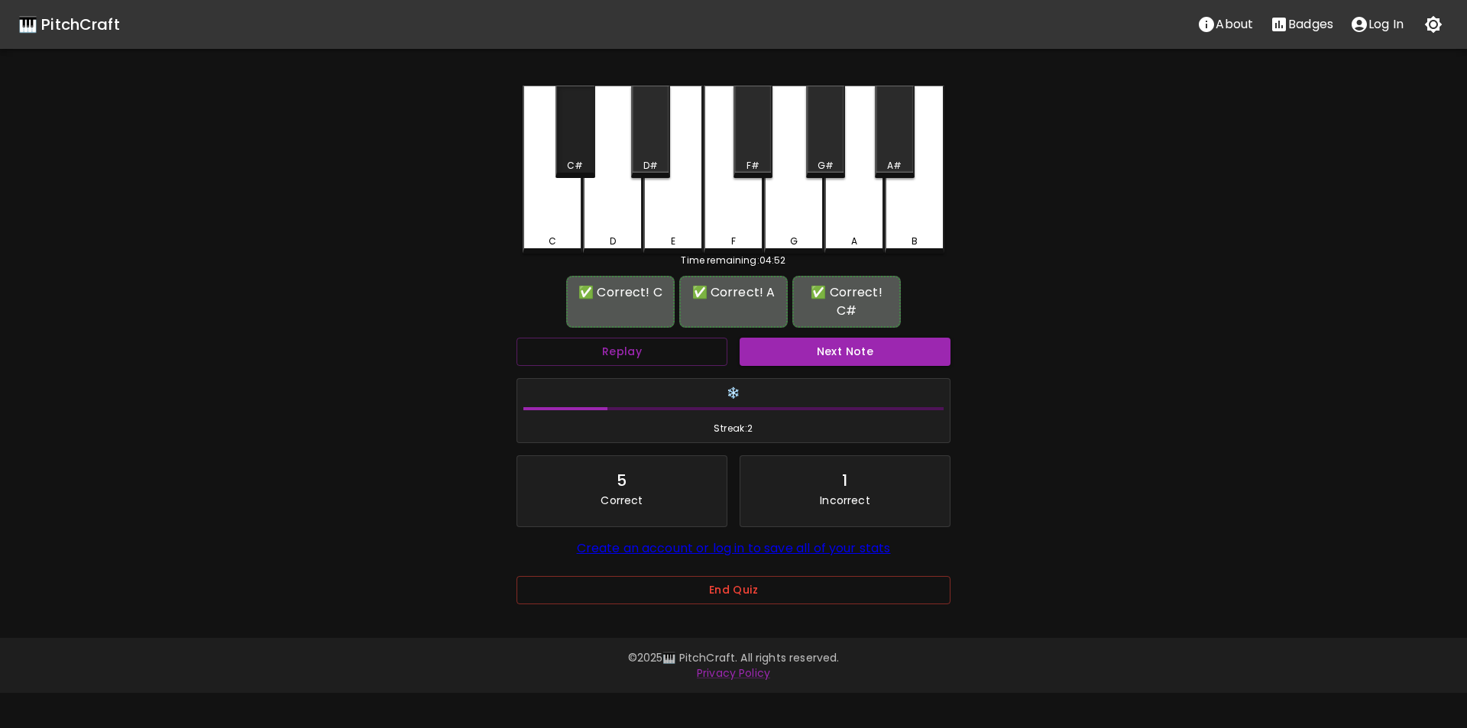
click at [579, 157] on div "C#" at bounding box center [575, 132] width 39 height 92
click at [802, 356] on button "Next Note" at bounding box center [845, 352] width 211 height 28
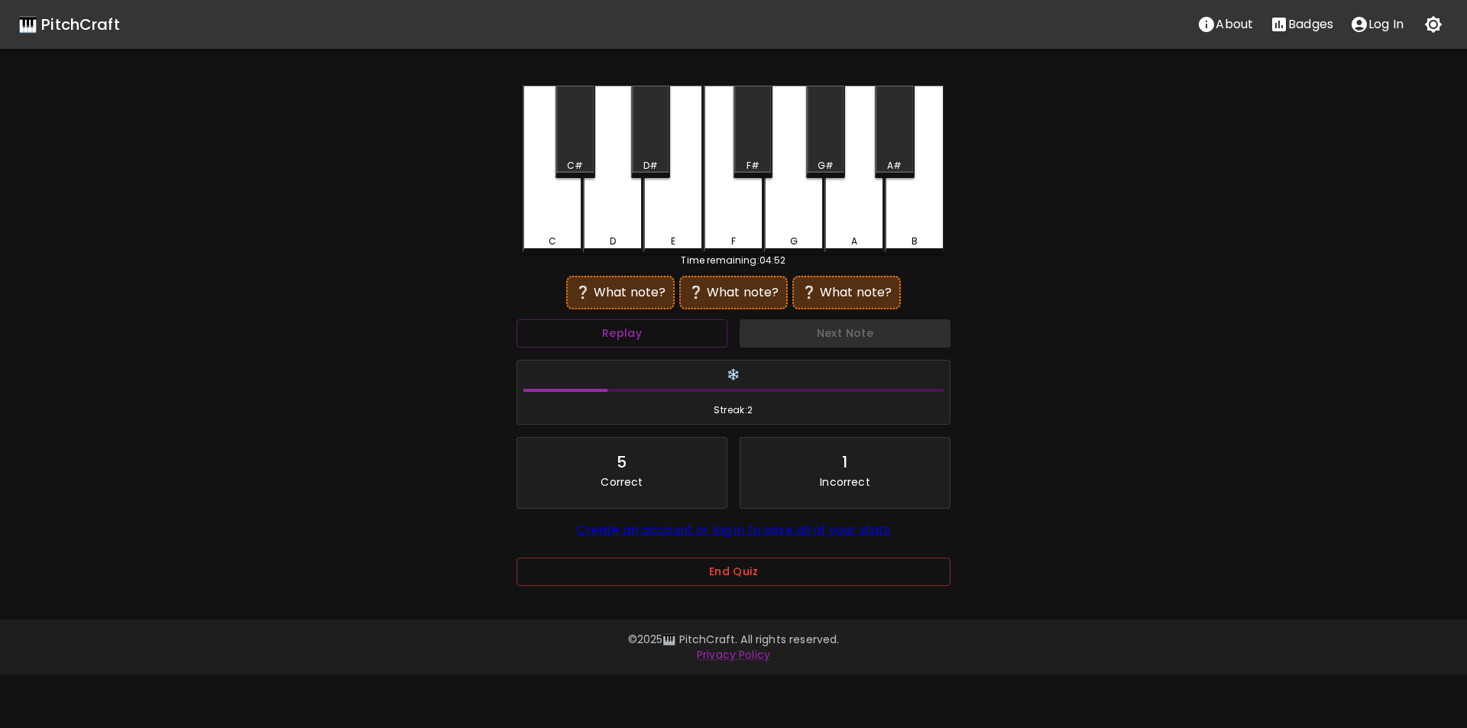
click at [916, 220] on div "B" at bounding box center [915, 170] width 60 height 168
click at [561, 210] on div "C" at bounding box center [553, 170] width 60 height 168
click at [692, 340] on button "Replay" at bounding box center [622, 333] width 211 height 28
click at [679, 225] on div "E" at bounding box center [674, 170] width 60 height 168
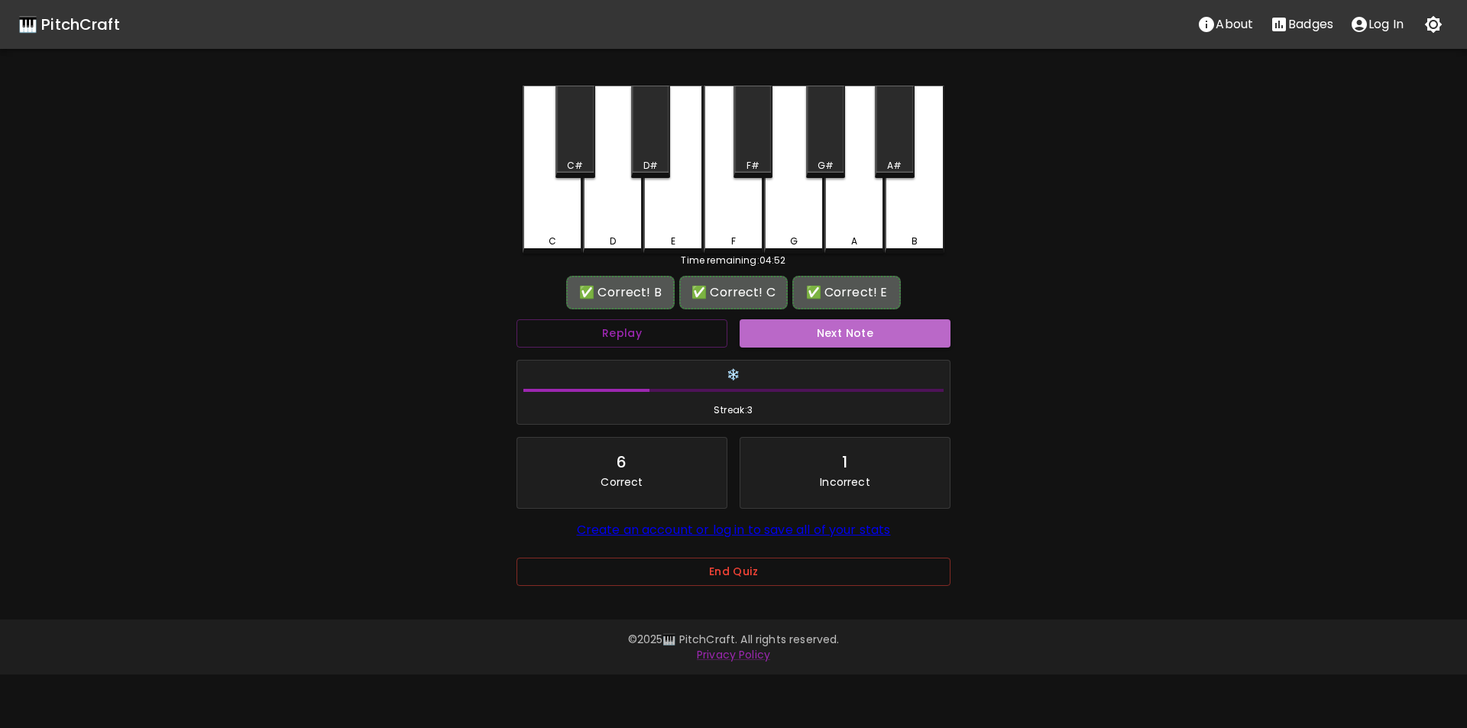
click at [790, 332] on button "Next Note" at bounding box center [845, 333] width 211 height 28
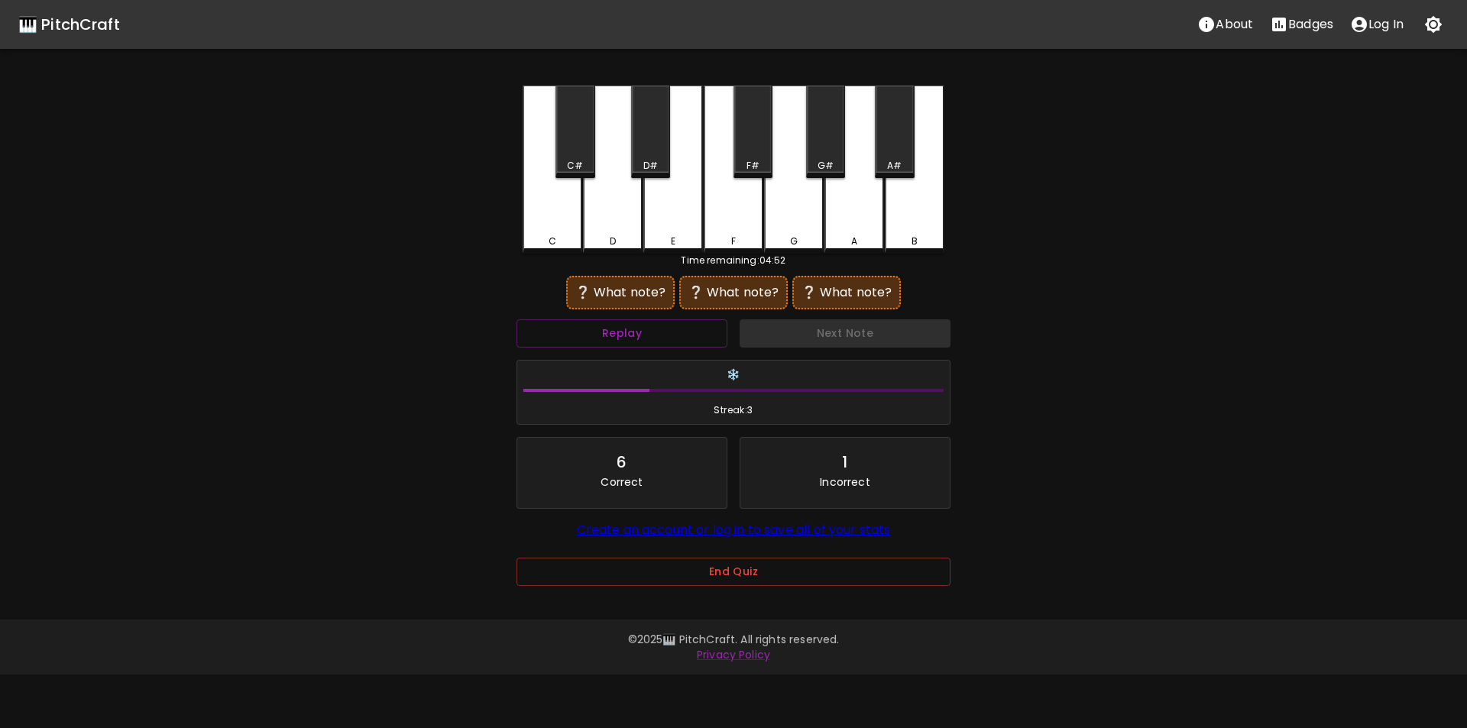
drag, startPoint x: 729, startPoint y: 232, endPoint x: 738, endPoint y: 204, distance: 29.5
click at [729, 232] on div "F" at bounding box center [734, 170] width 60 height 168
click at [754, 154] on div "F#" at bounding box center [753, 132] width 39 height 92
click at [573, 160] on div "C#" at bounding box center [575, 166] width 16 height 14
click at [567, 218] on div "C" at bounding box center [553, 170] width 60 height 168
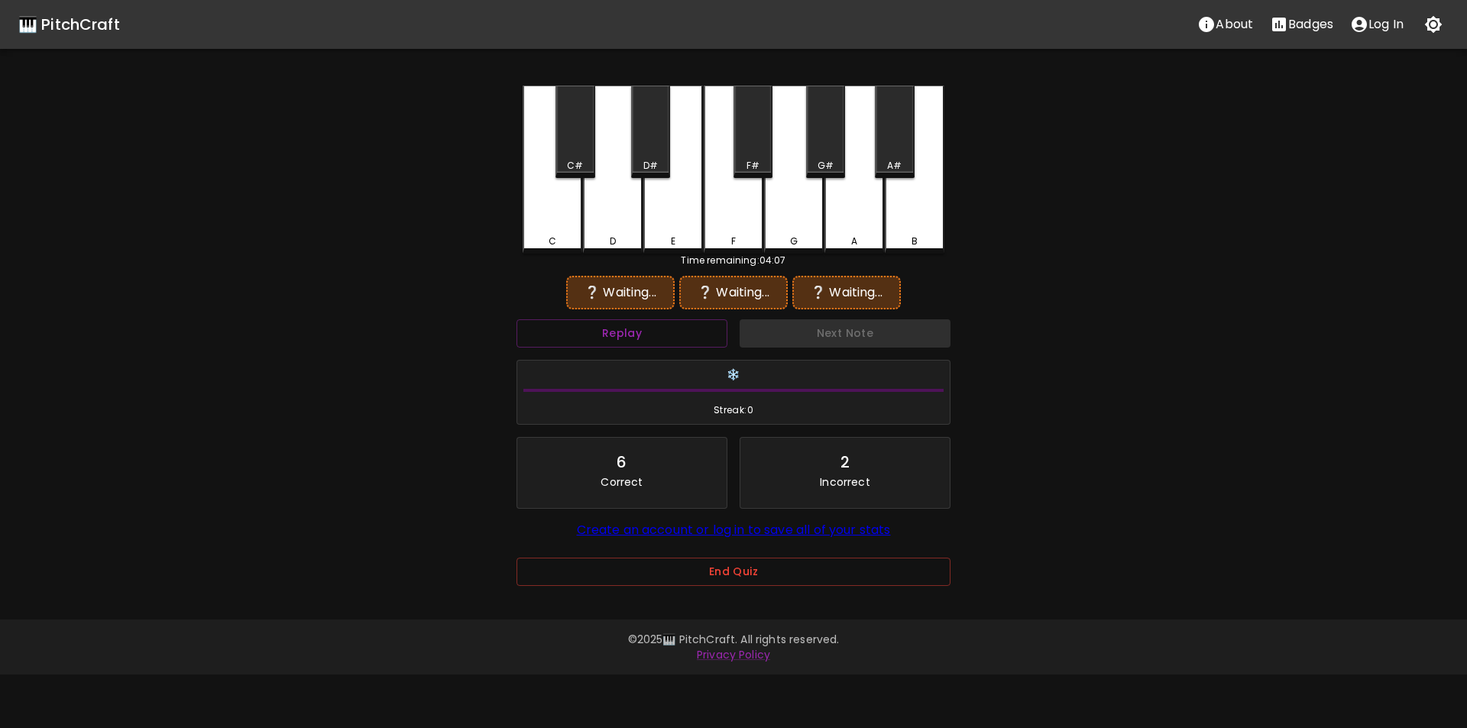
drag, startPoint x: 739, startPoint y: 224, endPoint x: 746, endPoint y: 175, distance: 49.4
click at [740, 222] on div "F" at bounding box center [734, 170] width 60 height 168
click at [747, 157] on div "F#" at bounding box center [753, 132] width 39 height 92
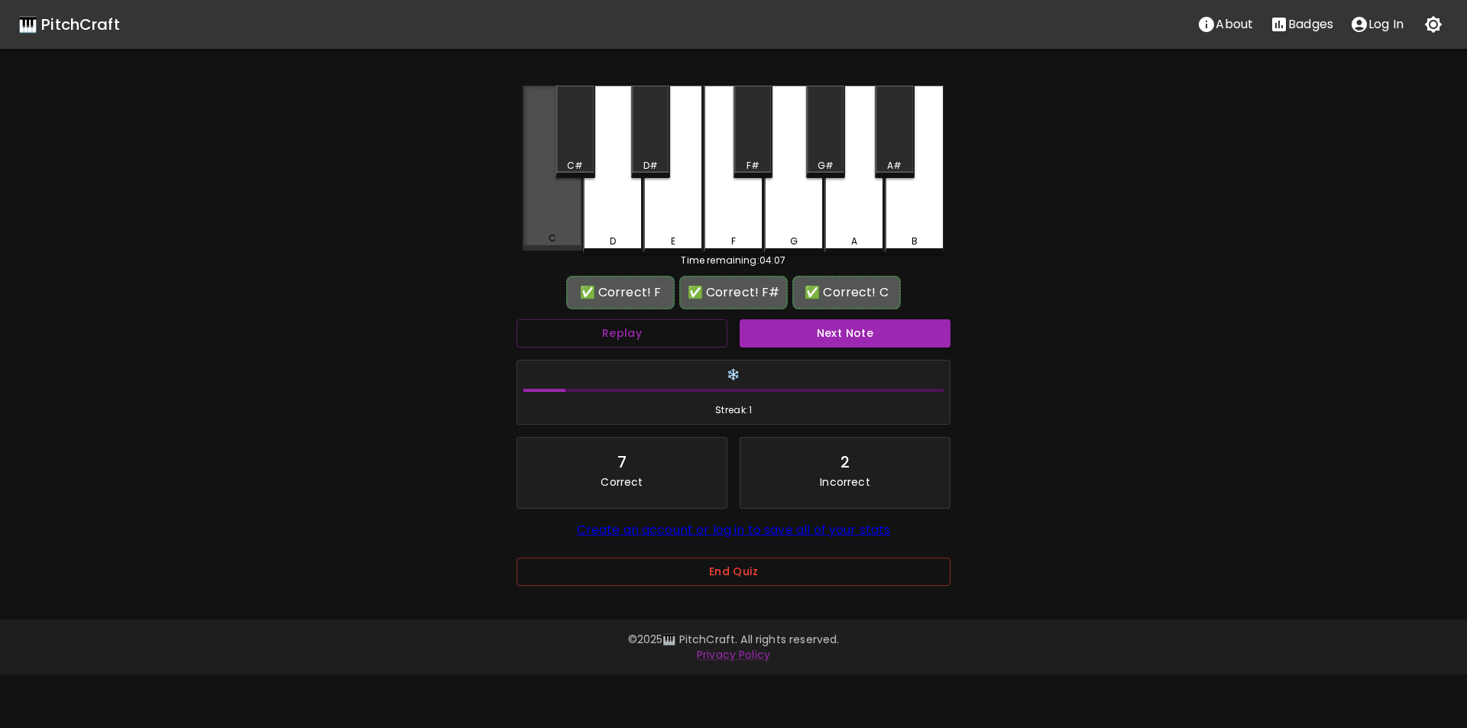
drag, startPoint x: 547, startPoint y: 234, endPoint x: 566, endPoint y: 237, distance: 19.4
click at [548, 235] on div "C" at bounding box center [553, 168] width 60 height 165
click at [786, 336] on button "Next Note" at bounding box center [845, 333] width 211 height 28
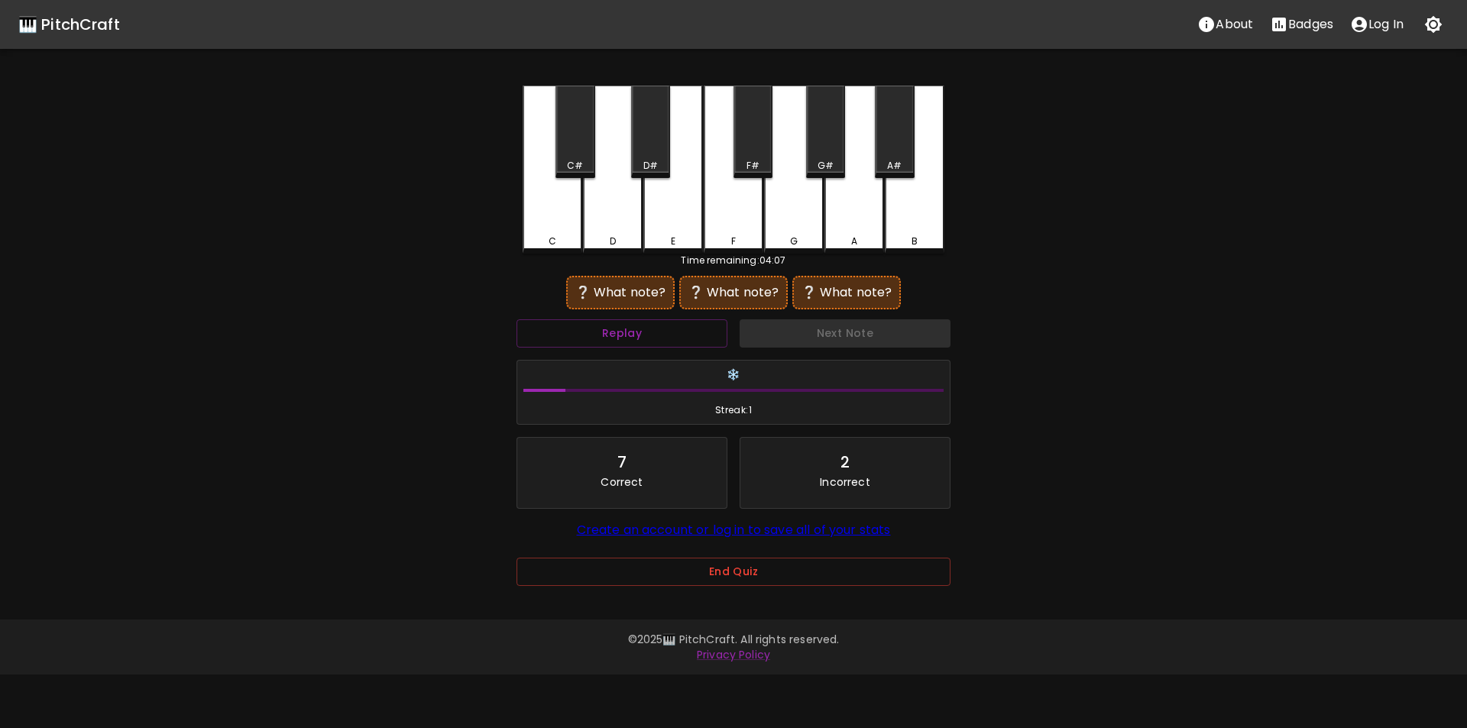
click at [606, 227] on div "D" at bounding box center [613, 170] width 60 height 168
drag, startPoint x: 650, startPoint y: 151, endPoint x: 683, endPoint y: 158, distance: 33.0
click at [651, 151] on div "D#" at bounding box center [650, 132] width 39 height 92
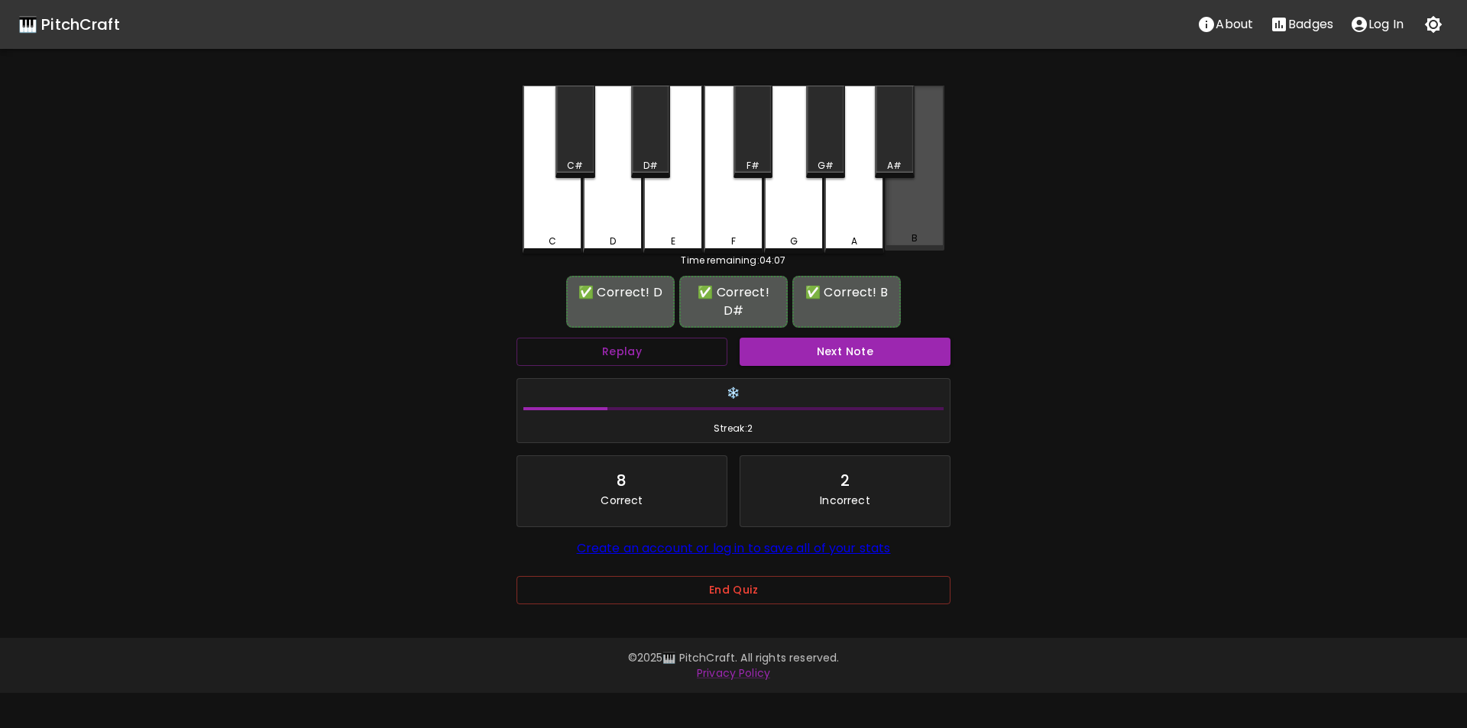
click at [933, 218] on div "B" at bounding box center [915, 168] width 60 height 165
click at [819, 338] on button "Next Note" at bounding box center [845, 352] width 211 height 28
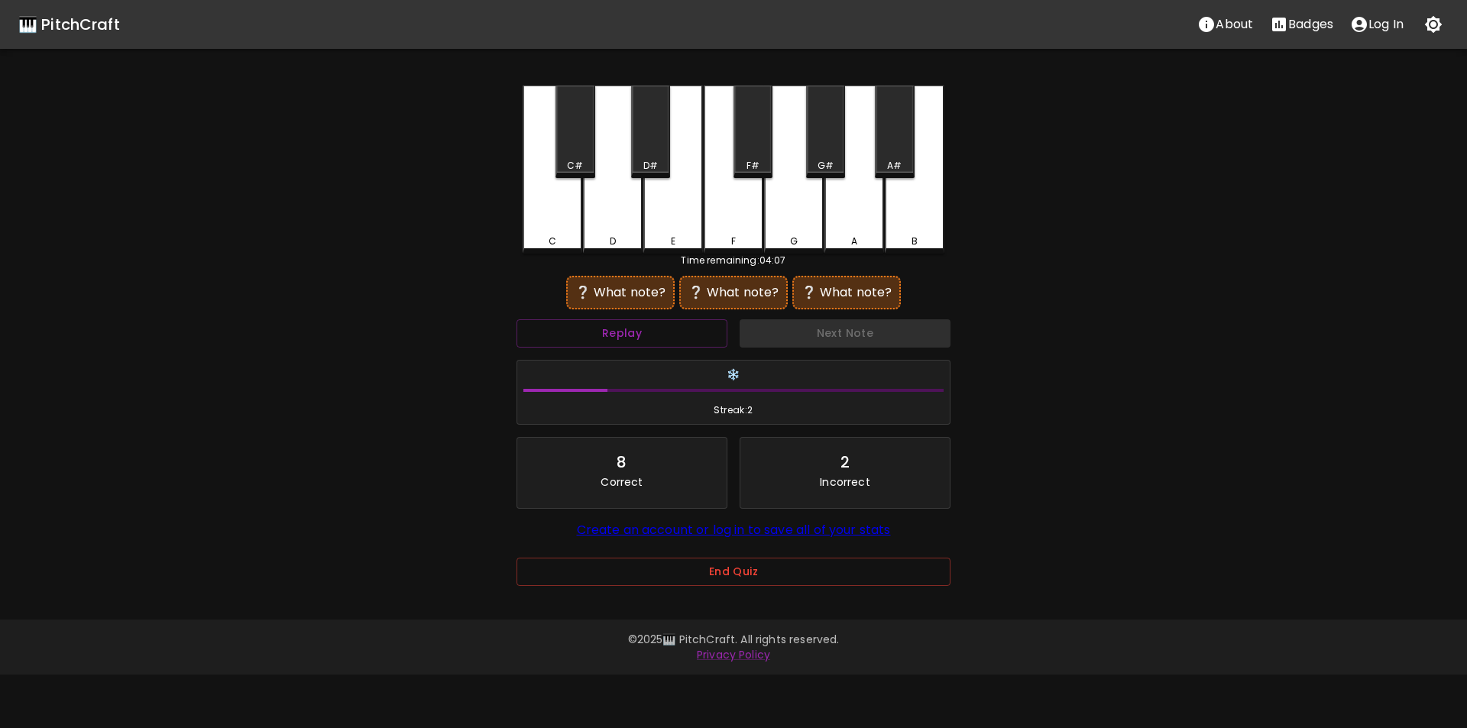
click at [847, 212] on div "A" at bounding box center [855, 170] width 60 height 168
click at [884, 157] on div "A#" at bounding box center [894, 132] width 39 height 92
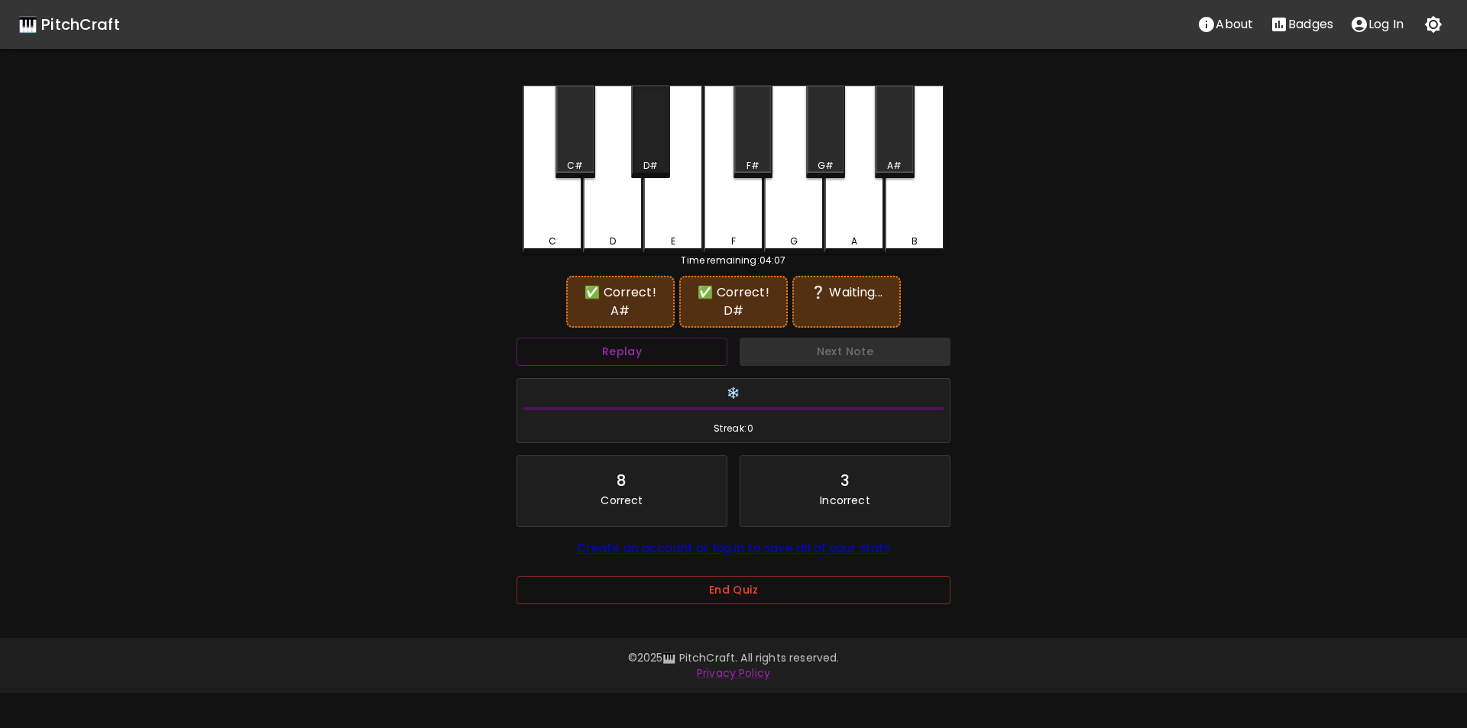
click at [636, 148] on div "D#" at bounding box center [650, 132] width 39 height 92
click at [625, 233] on div "D" at bounding box center [613, 170] width 60 height 168
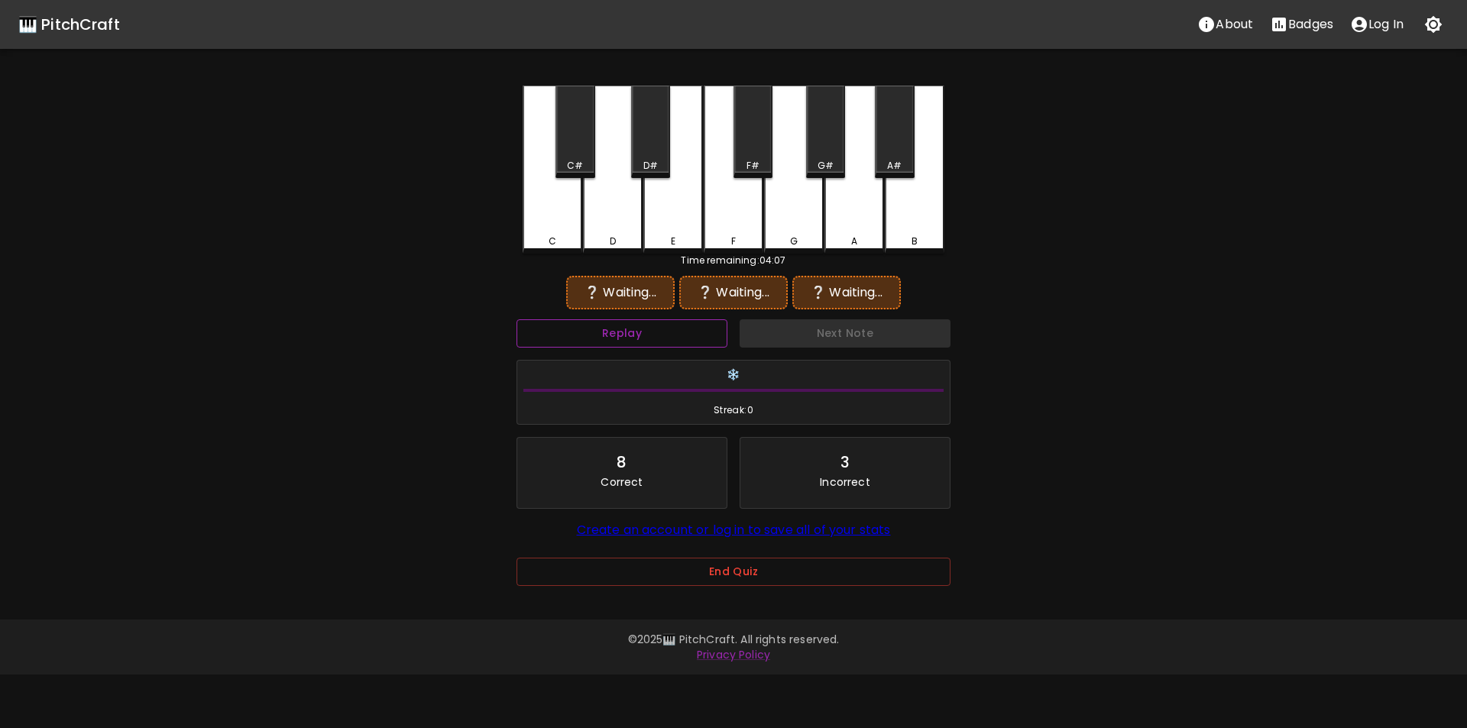
click at [696, 334] on button "Replay" at bounding box center [622, 333] width 211 height 28
click at [835, 218] on div "A" at bounding box center [855, 170] width 60 height 168
click at [832, 167] on div "G#" at bounding box center [826, 166] width 16 height 14
click at [805, 234] on div "G" at bounding box center [794, 239] width 57 height 14
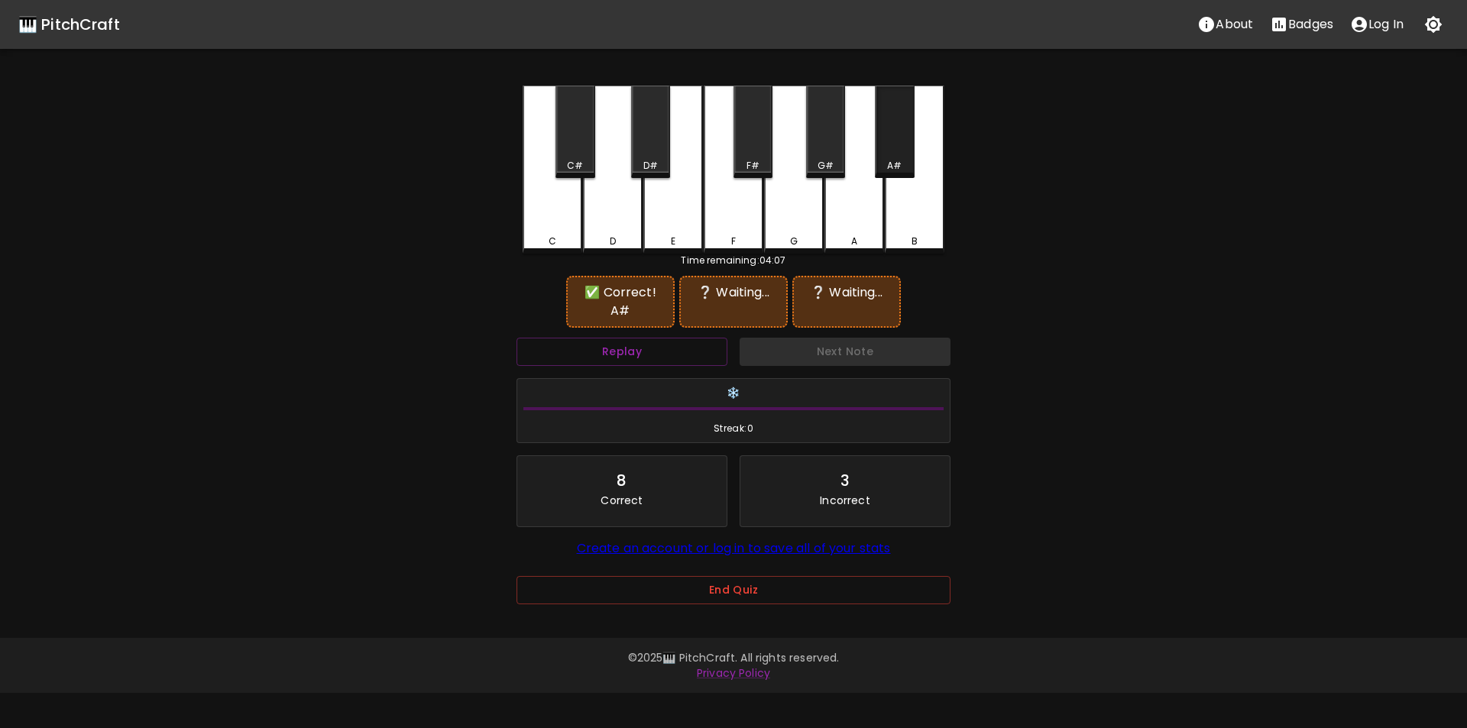
click at [893, 163] on div "A#" at bounding box center [894, 166] width 15 height 14
click at [652, 157] on div "D#" at bounding box center [650, 132] width 39 height 92
click at [578, 156] on div "C#" at bounding box center [575, 132] width 39 height 92
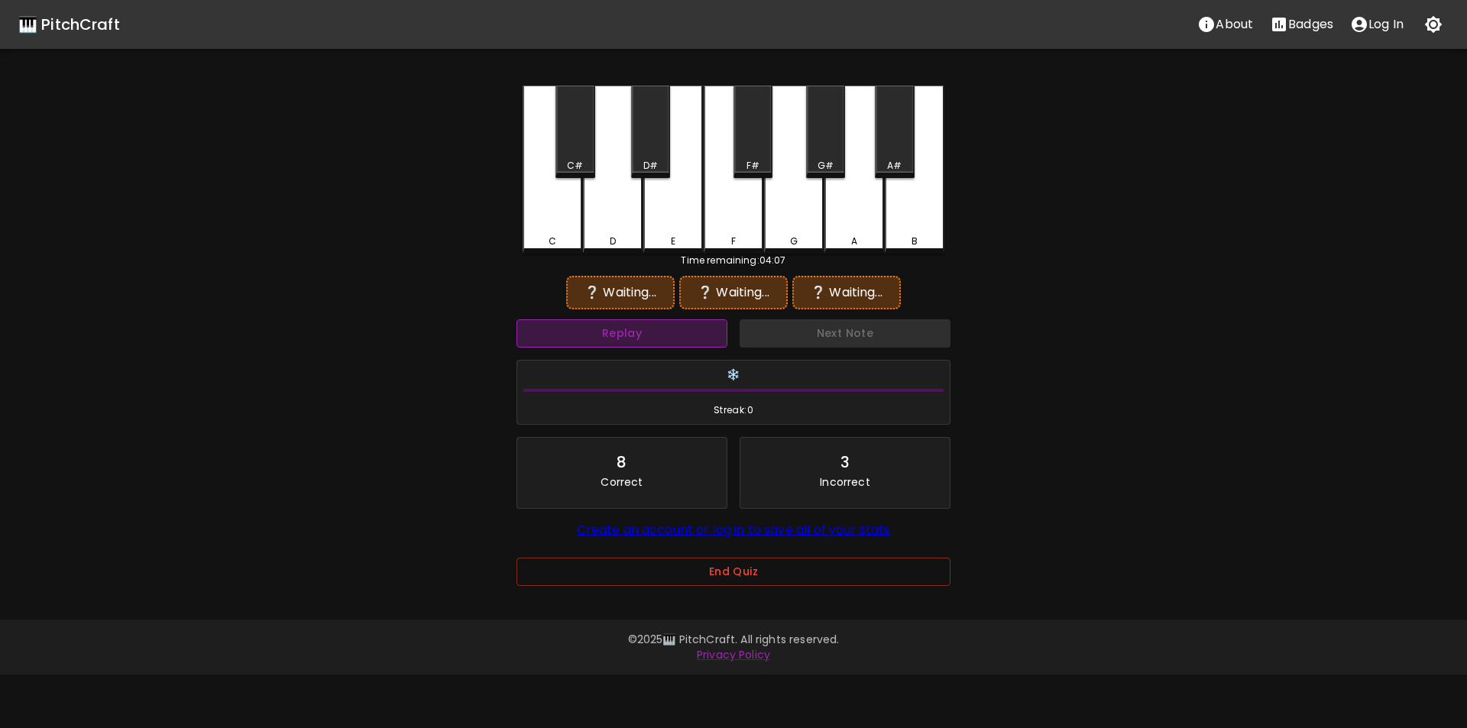
click at [629, 333] on button "Replay" at bounding box center [622, 333] width 211 height 28
click at [890, 162] on div "A#" at bounding box center [894, 166] width 15 height 14
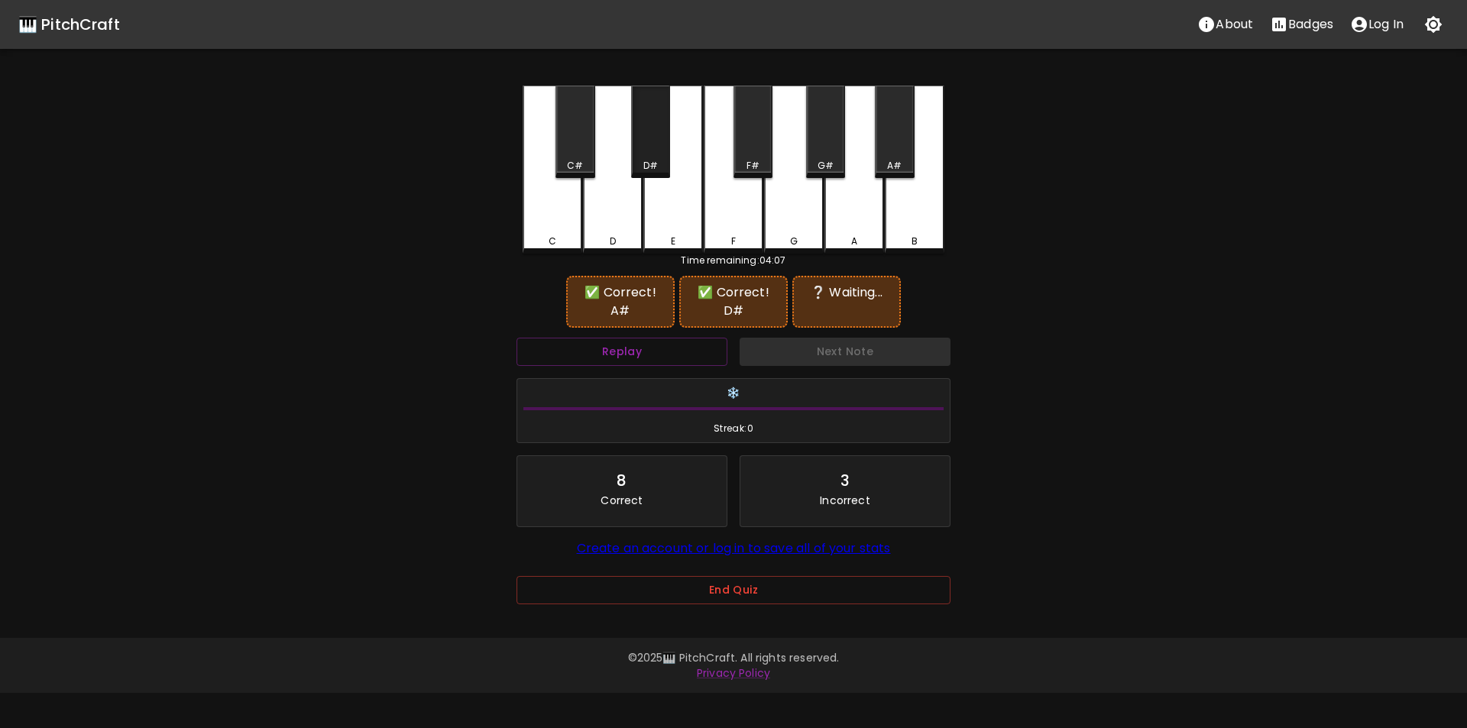
click at [657, 160] on div "D#" at bounding box center [651, 166] width 15 height 14
click at [916, 233] on div "B" at bounding box center [915, 170] width 60 height 168
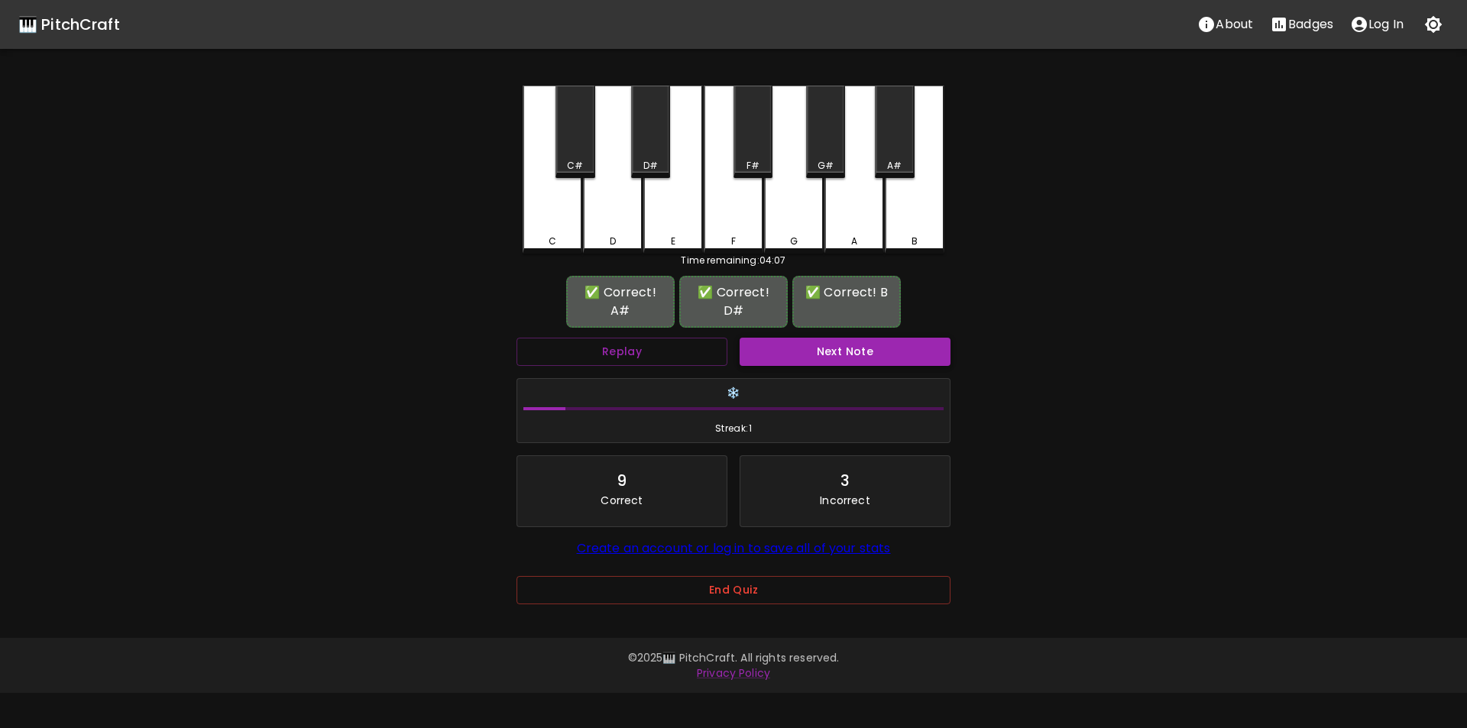
click at [814, 339] on button "Next Note" at bounding box center [845, 352] width 211 height 28
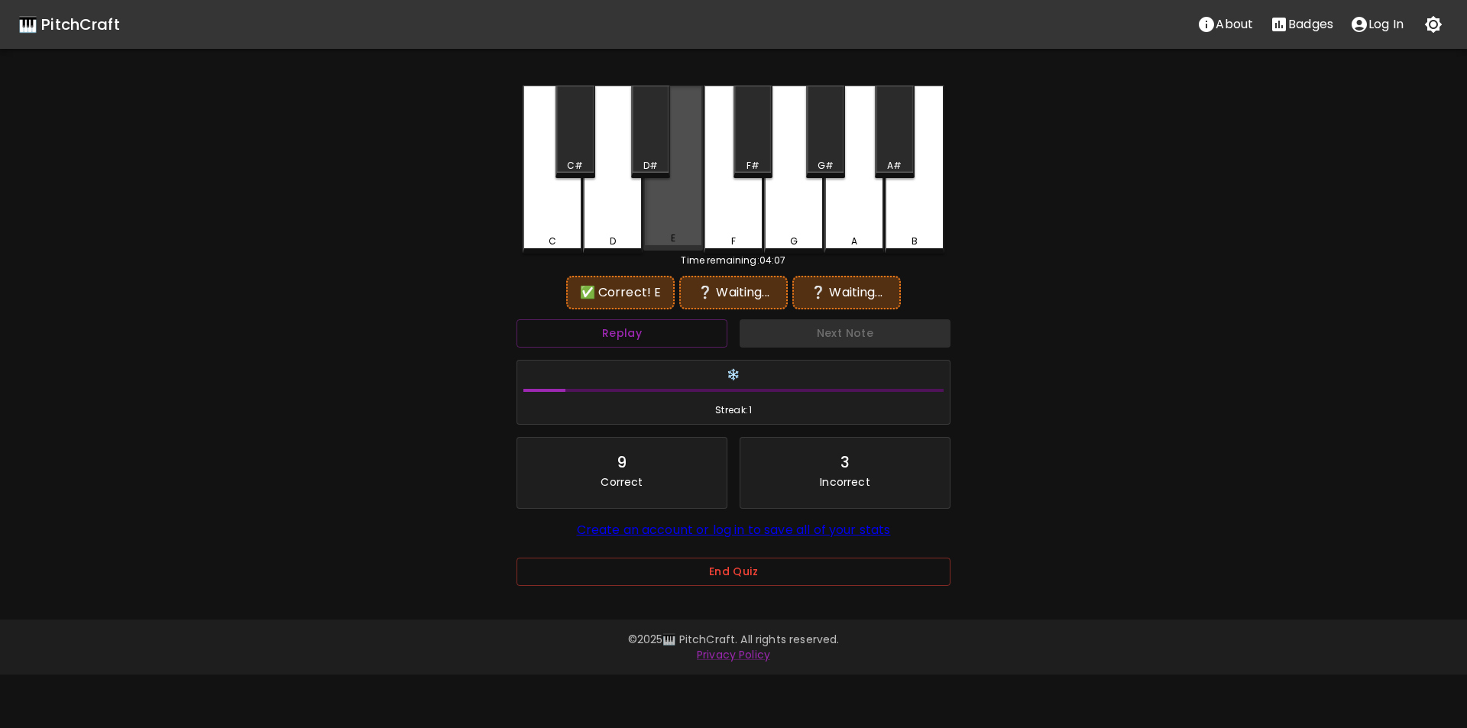
click at [675, 225] on div "E" at bounding box center [674, 168] width 60 height 165
click at [653, 157] on div "D#" at bounding box center [650, 132] width 39 height 92
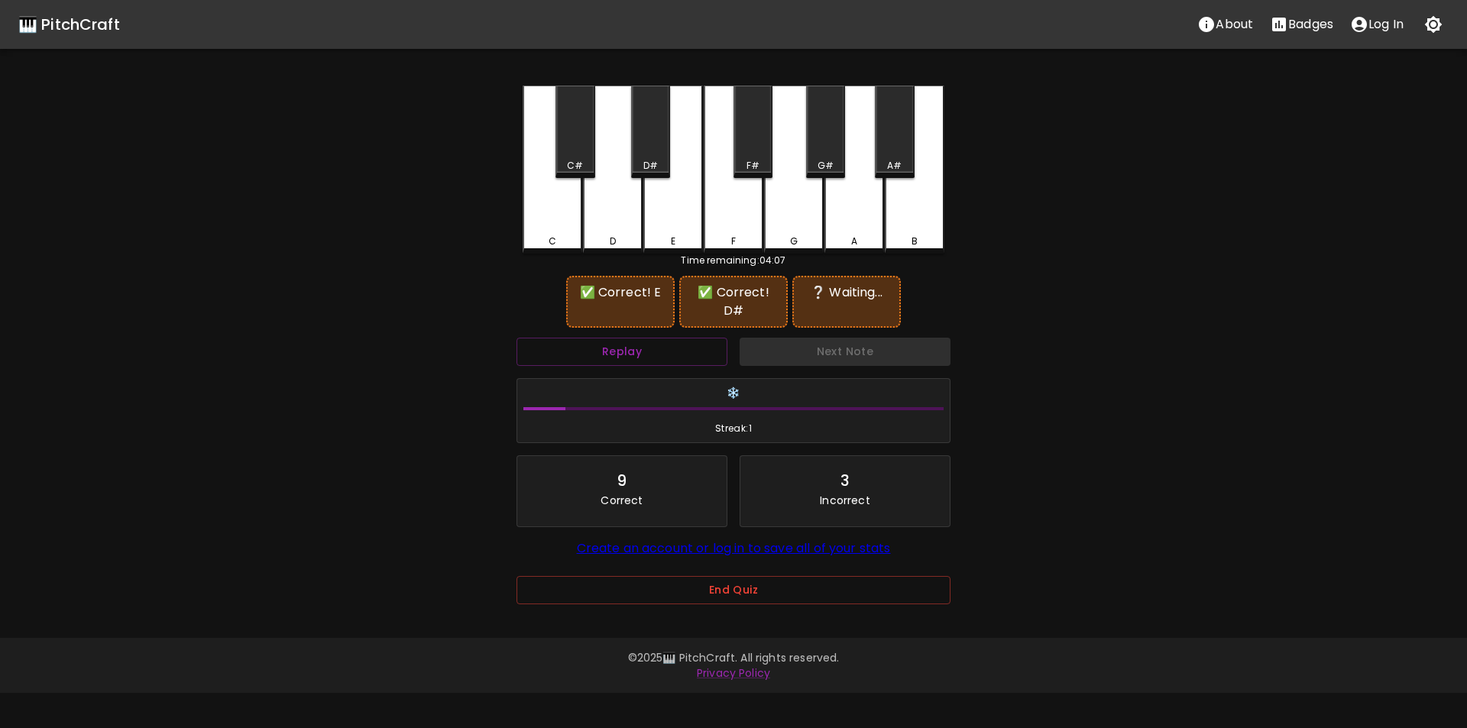
click at [926, 225] on div "B" at bounding box center [915, 170] width 60 height 168
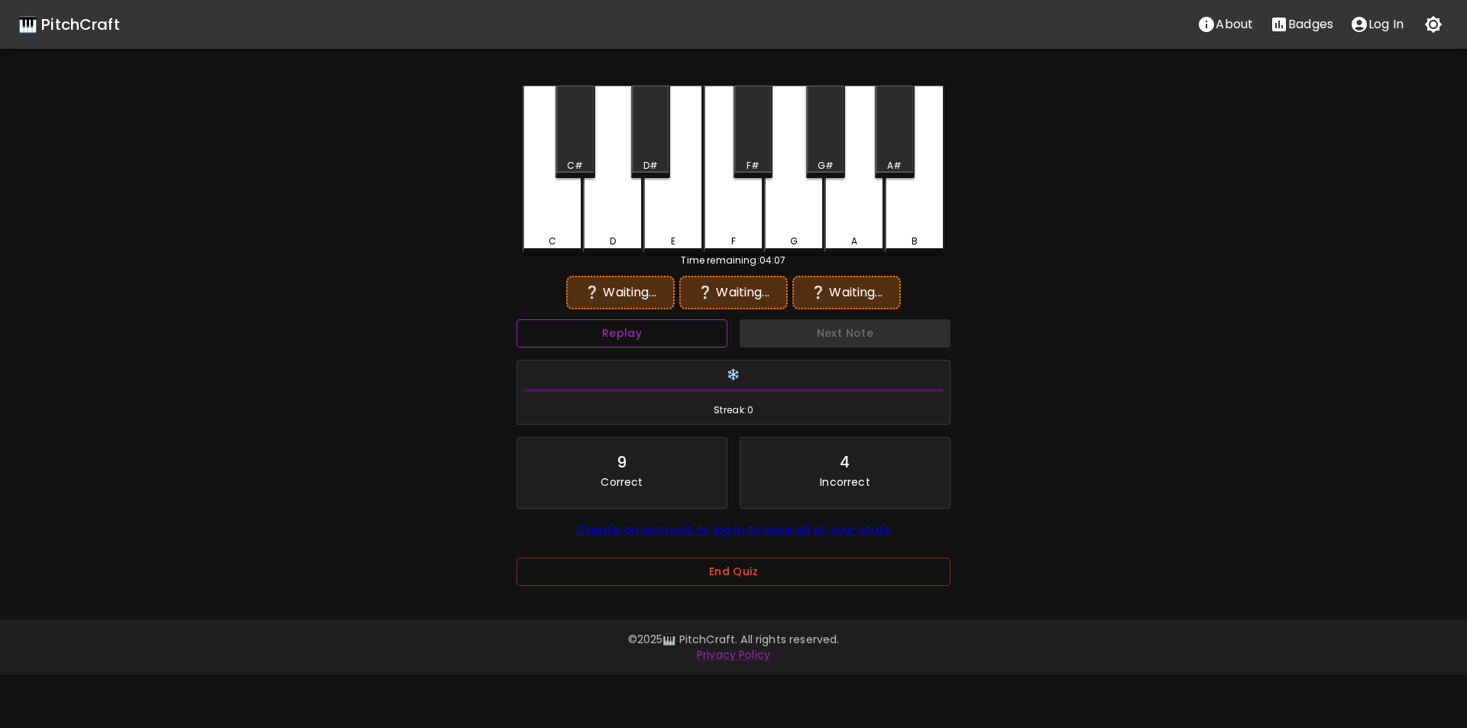
click at [688, 344] on button "Replay" at bounding box center [622, 333] width 211 height 28
click at [685, 208] on div "E" at bounding box center [674, 170] width 60 height 168
click at [654, 156] on div "D#" at bounding box center [650, 132] width 39 height 92
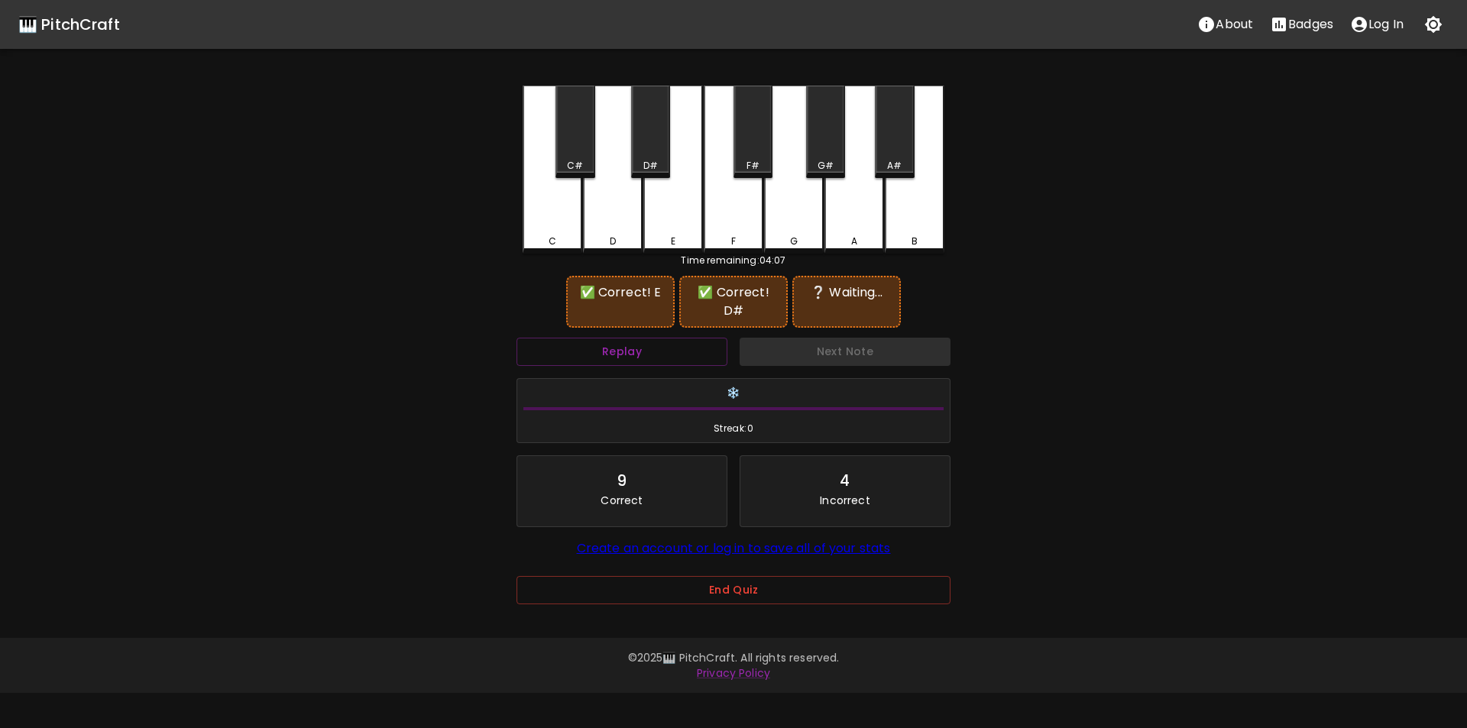
click at [540, 226] on div "C" at bounding box center [553, 170] width 60 height 168
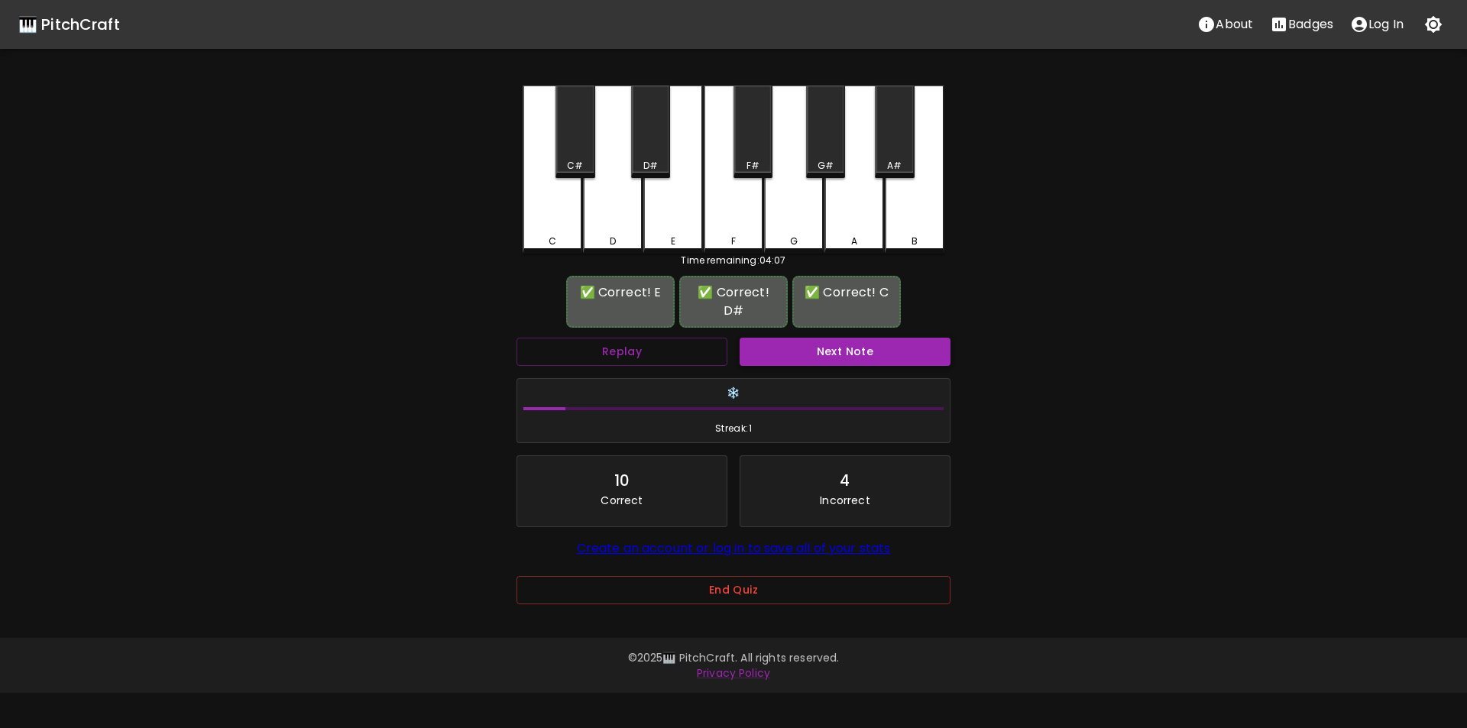
click at [820, 338] on button "Next Note" at bounding box center [845, 352] width 211 height 28
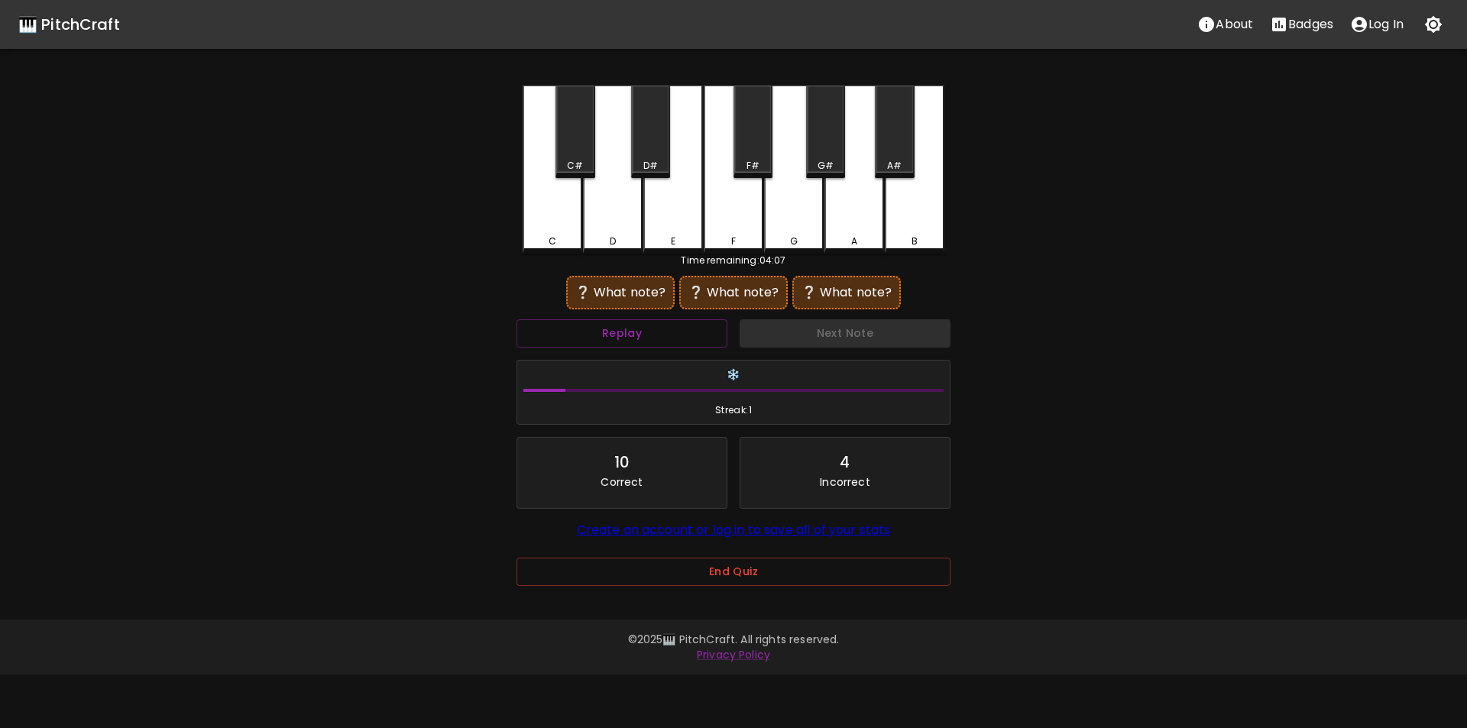
click at [613, 224] on div "D" at bounding box center [613, 170] width 60 height 168
click at [867, 221] on div "A" at bounding box center [855, 168] width 60 height 165
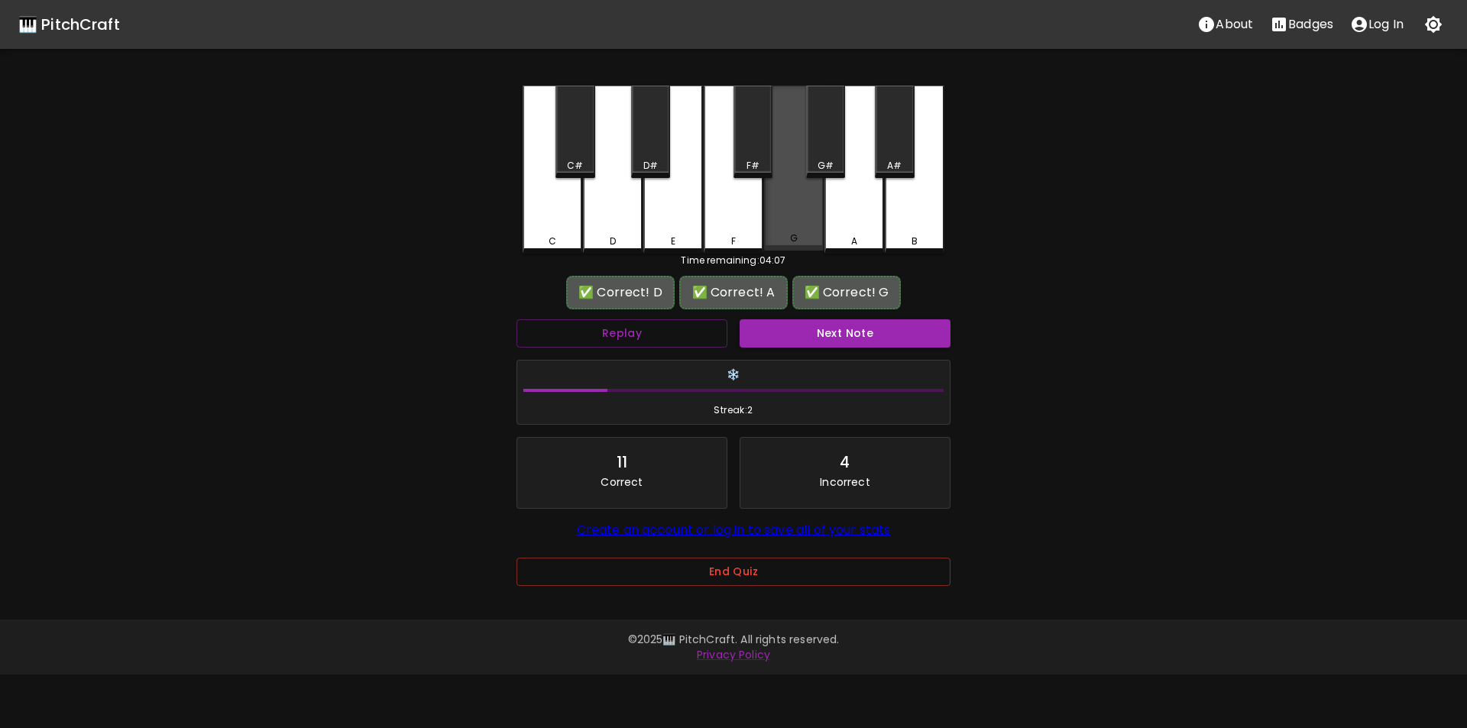
click at [800, 222] on div "G" at bounding box center [794, 168] width 60 height 165
click at [791, 333] on button "Next Note" at bounding box center [845, 333] width 211 height 28
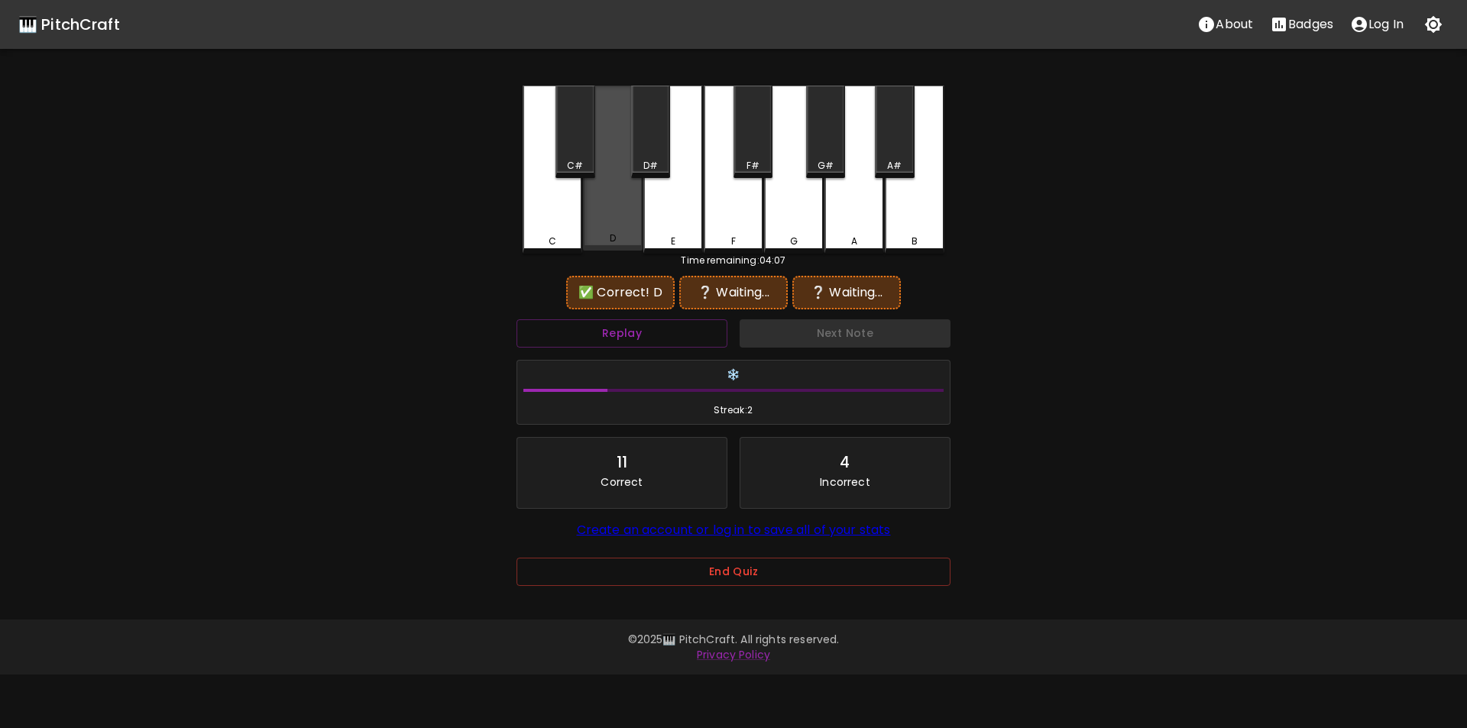
click at [621, 225] on div "D" at bounding box center [613, 168] width 60 height 165
click at [581, 164] on div "C#" at bounding box center [575, 166] width 16 height 14
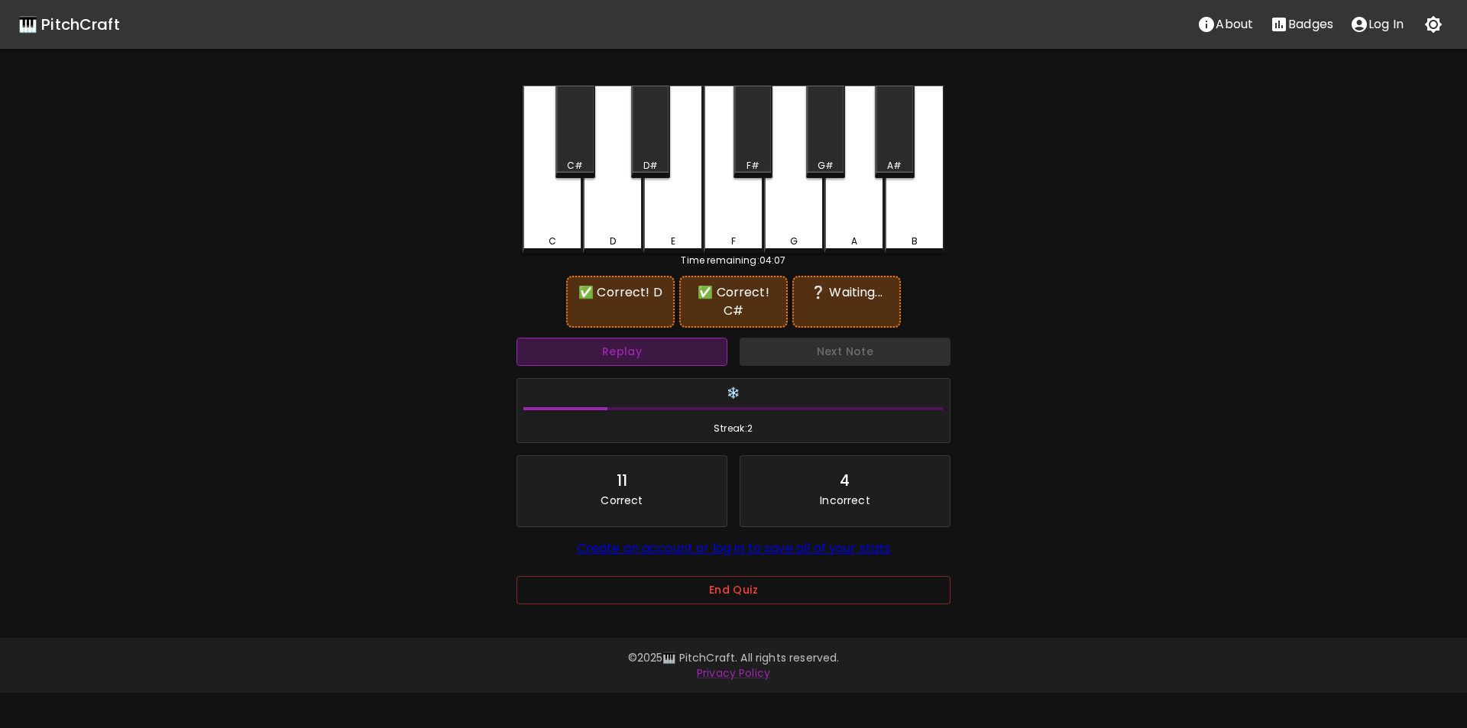
click at [675, 357] on button "Replay" at bounding box center [622, 352] width 211 height 28
click at [611, 215] on div "D" at bounding box center [613, 170] width 60 height 168
click at [595, 158] on div "C#" at bounding box center [575, 132] width 39 height 92
click at [647, 156] on div "D#" at bounding box center [650, 132] width 39 height 92
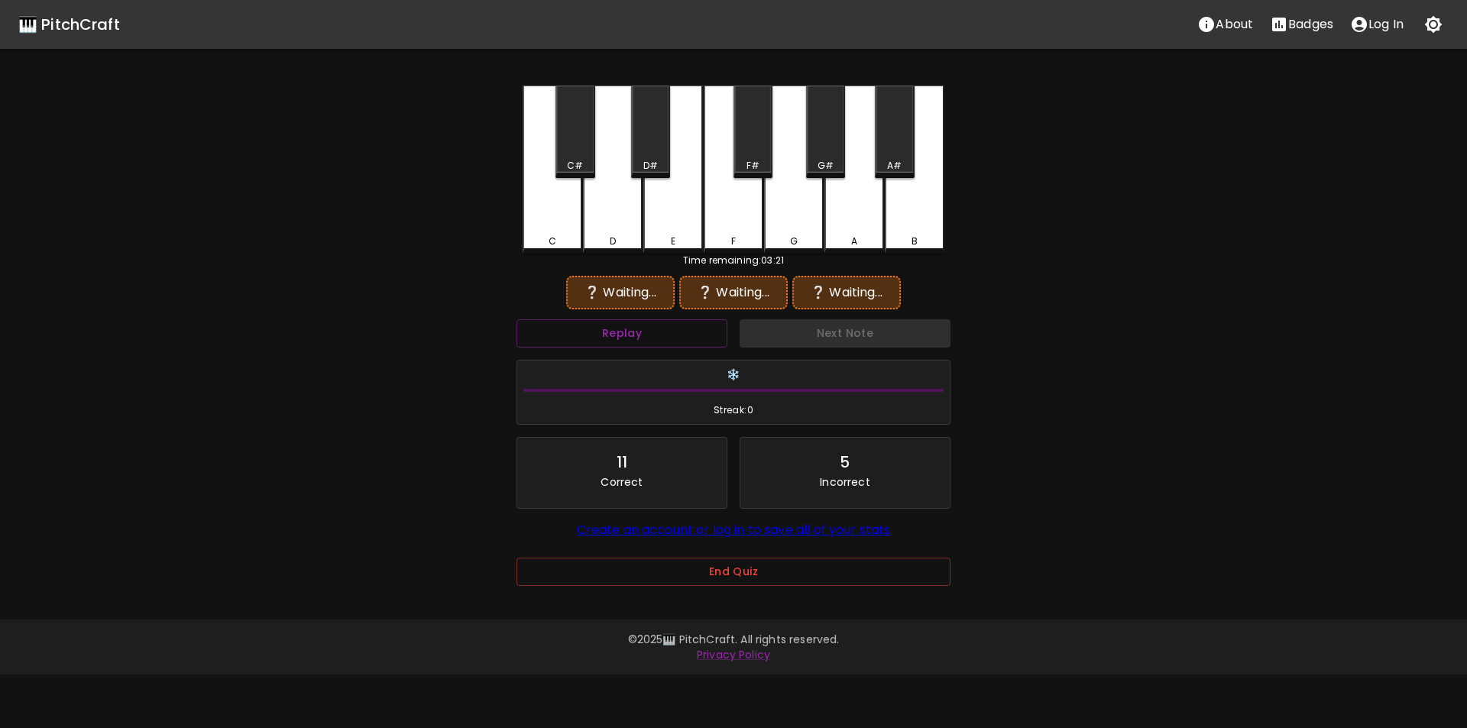
click at [613, 216] on div "D" at bounding box center [613, 170] width 60 height 168
drag, startPoint x: 568, startPoint y: 163, endPoint x: 564, endPoint y: 203, distance: 40.7
click at [568, 164] on div "C#" at bounding box center [575, 166] width 16 height 14
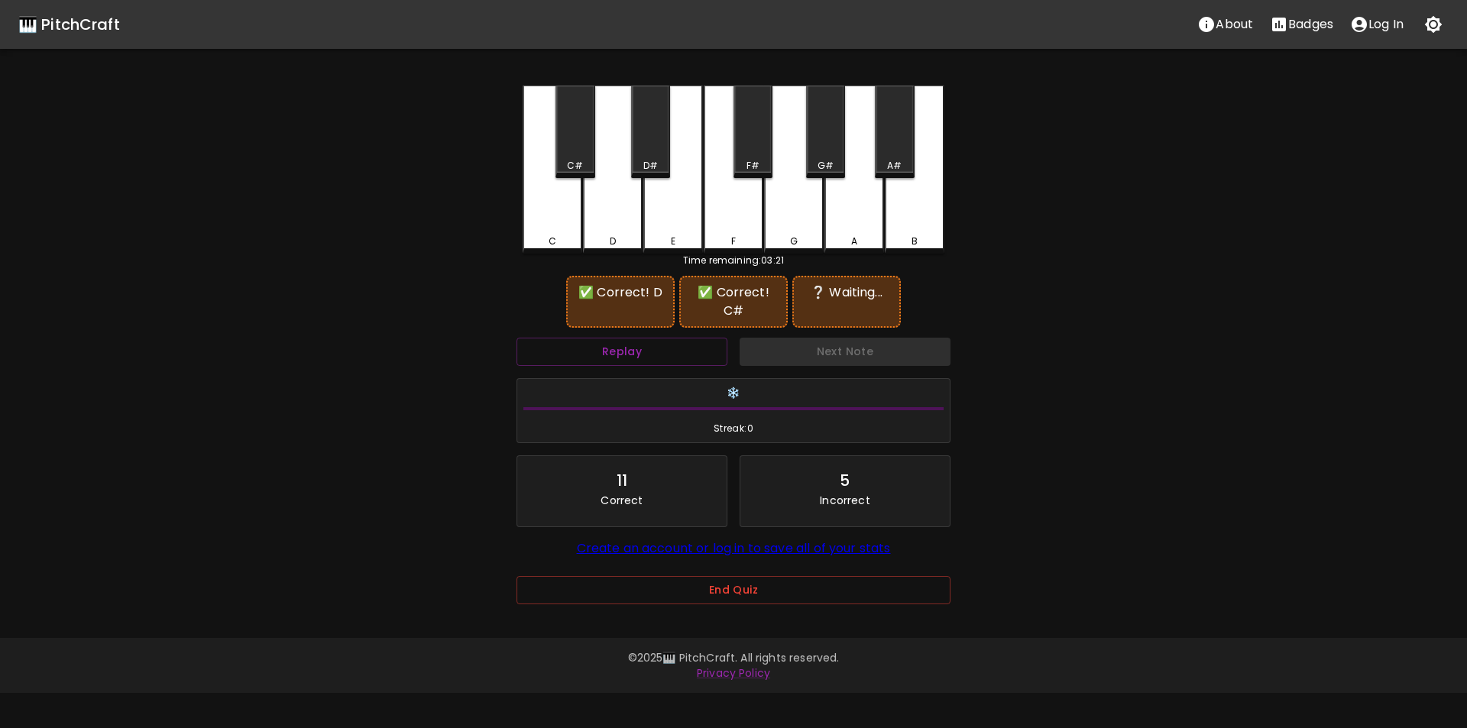
click at [560, 217] on div "C" at bounding box center [553, 170] width 60 height 168
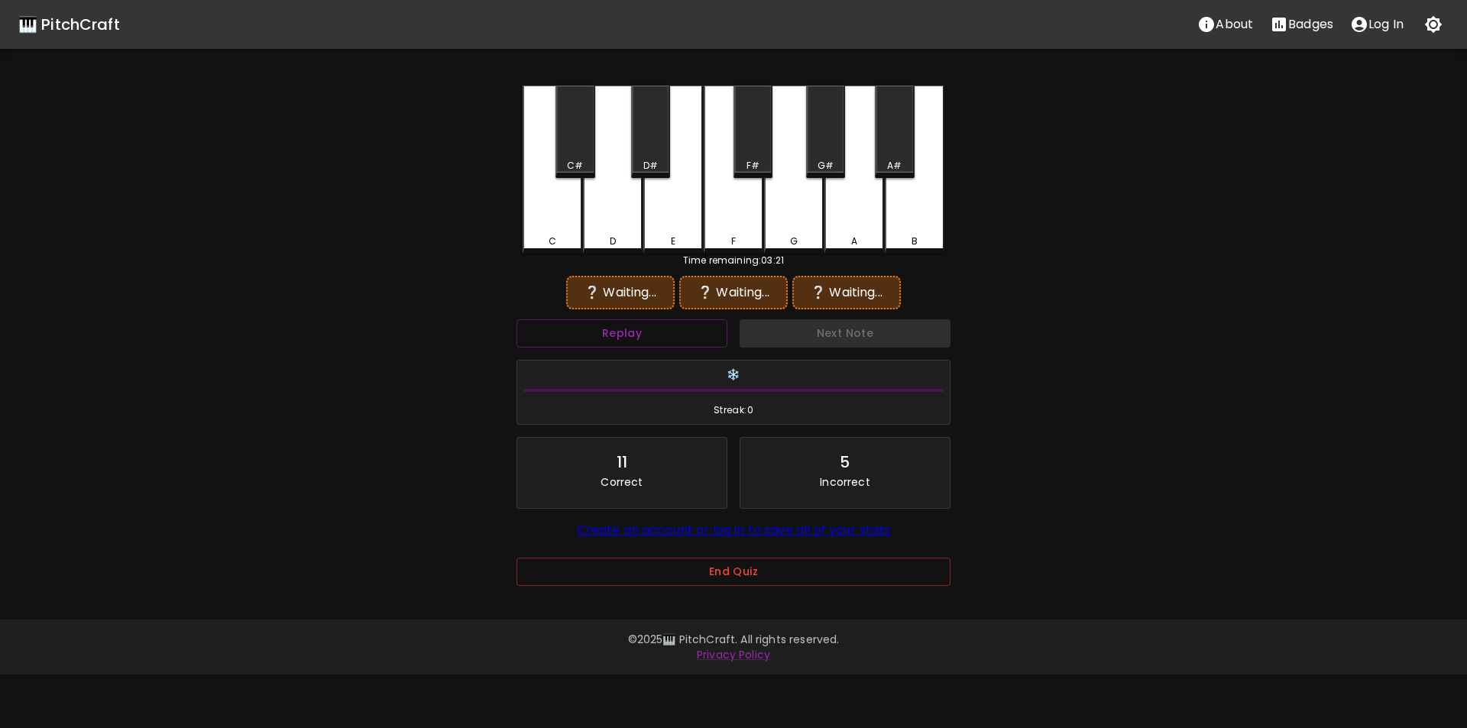
drag, startPoint x: 603, startPoint y: 213, endPoint x: 580, endPoint y: 178, distance: 42.0
click at [602, 211] on div "D" at bounding box center [613, 170] width 60 height 168
click at [568, 150] on div "C#" at bounding box center [575, 132] width 39 height 92
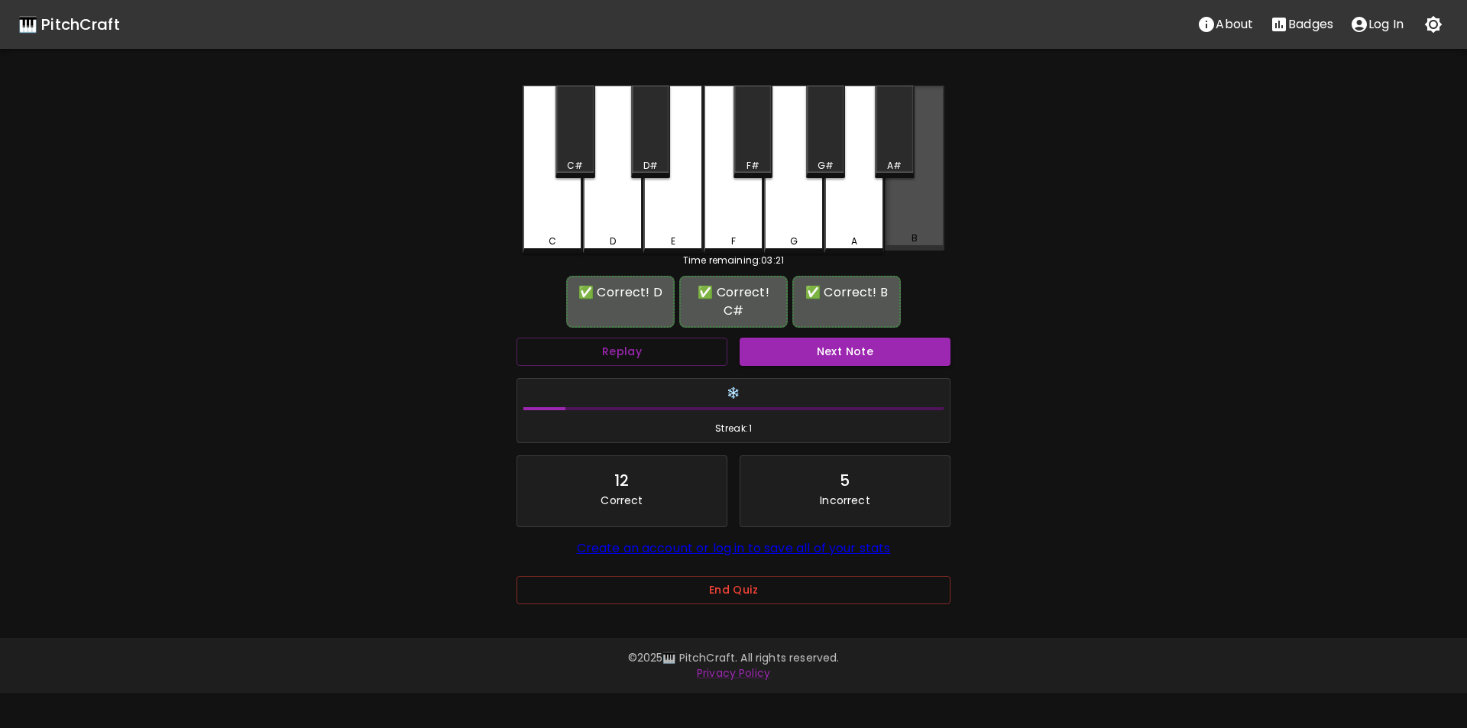
click at [928, 235] on div "B" at bounding box center [915, 239] width 57 height 14
click at [809, 358] on button "Next Note" at bounding box center [845, 352] width 211 height 28
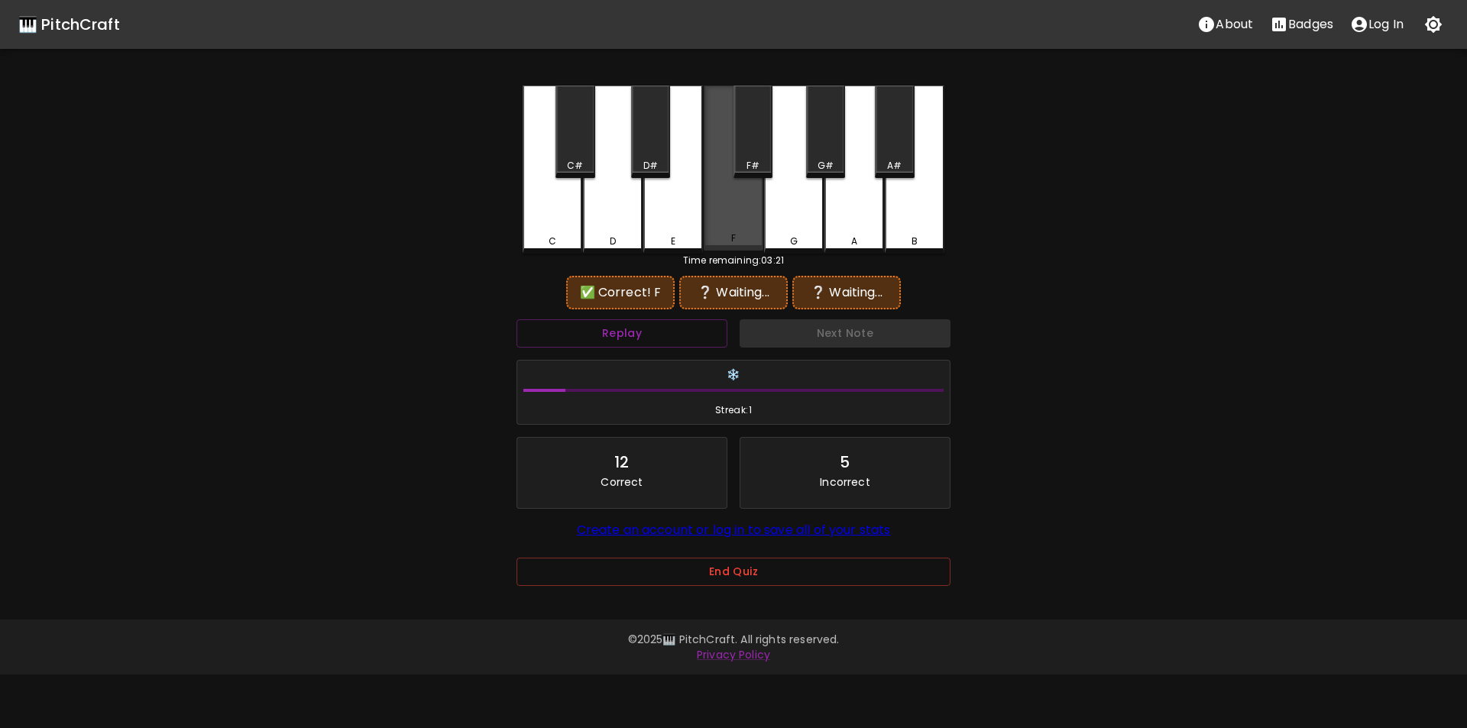
drag, startPoint x: 725, startPoint y: 222, endPoint x: 812, endPoint y: 225, distance: 86.4
click at [726, 222] on div "F" at bounding box center [734, 168] width 60 height 165
click at [932, 223] on div "B" at bounding box center [915, 170] width 60 height 168
click at [755, 151] on div "F#" at bounding box center [753, 132] width 39 height 92
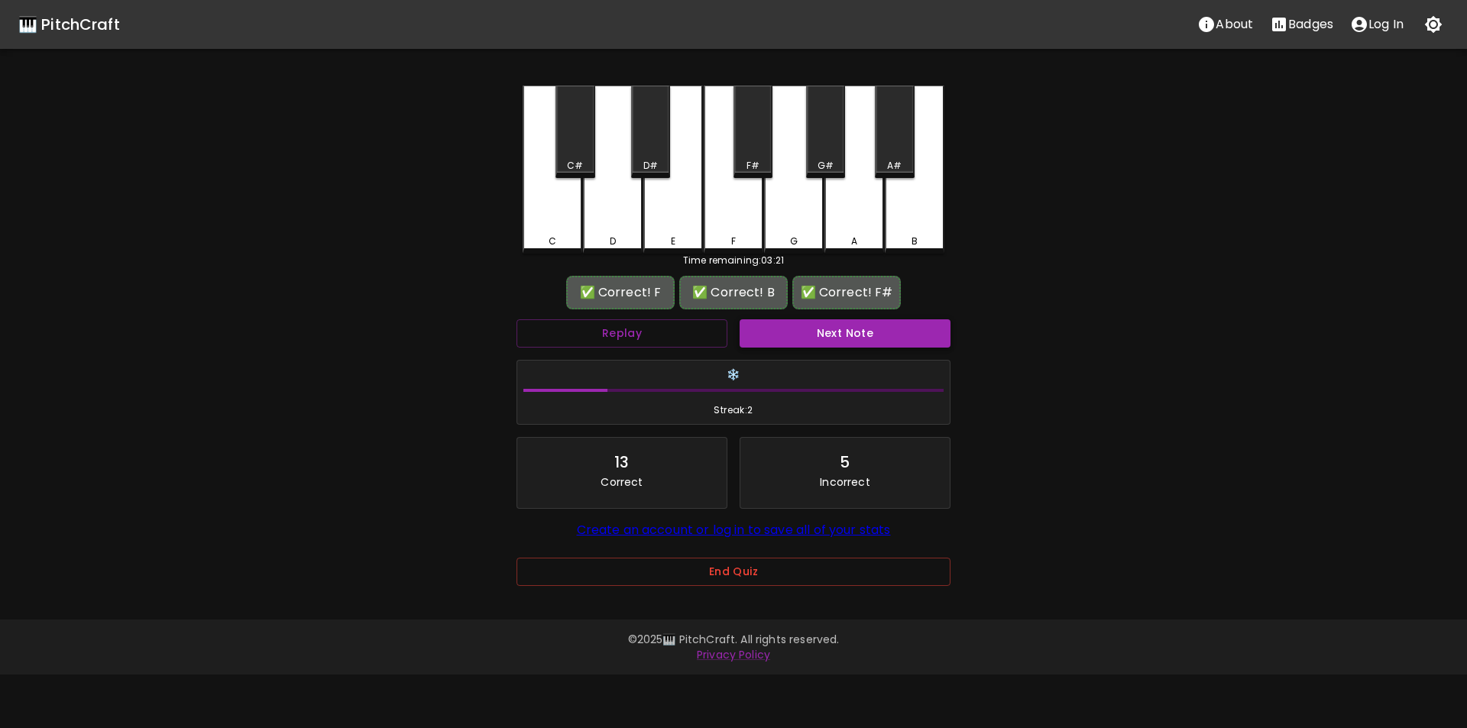
click at [829, 335] on button "Next Note" at bounding box center [845, 333] width 211 height 28
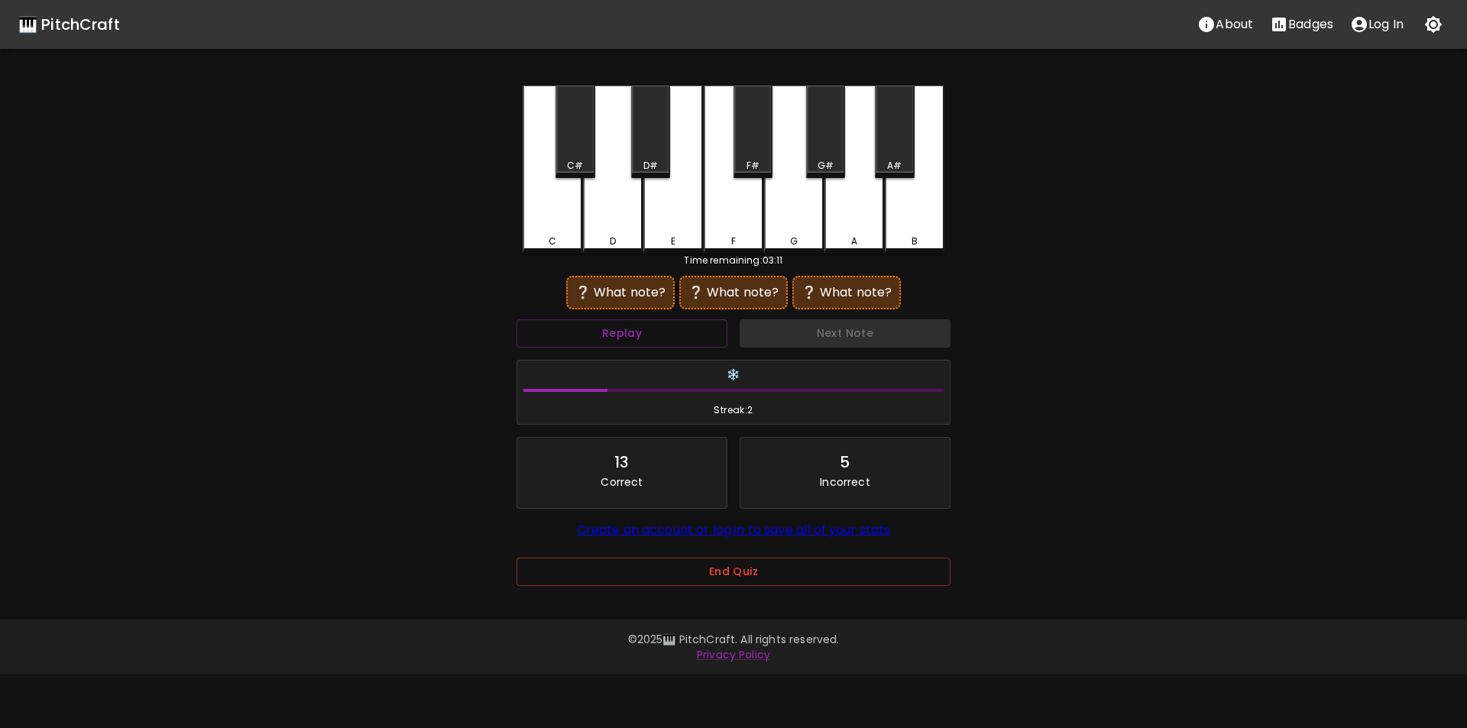
click at [608, 229] on div "D" at bounding box center [613, 170] width 60 height 168
click at [904, 152] on div "A#" at bounding box center [894, 132] width 39 height 92
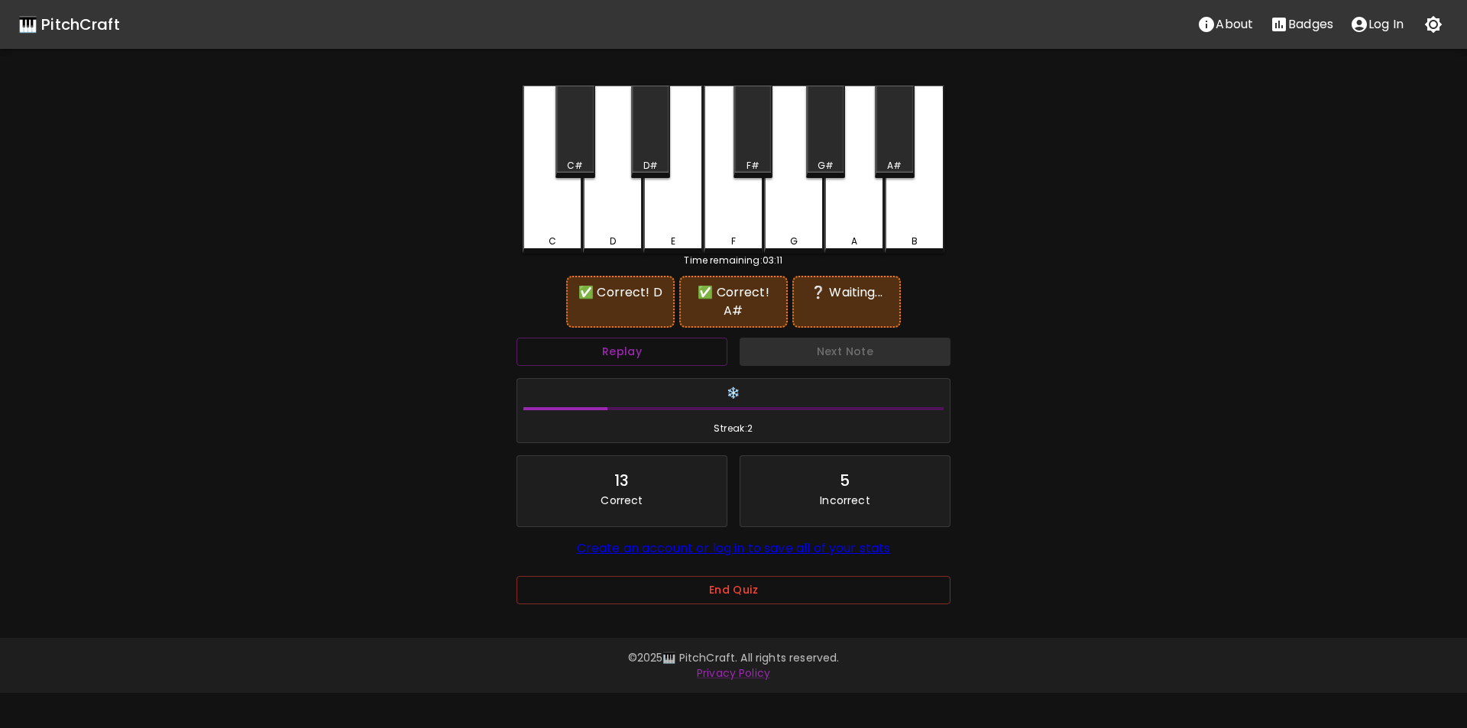
click at [794, 214] on div "G" at bounding box center [794, 170] width 60 height 168
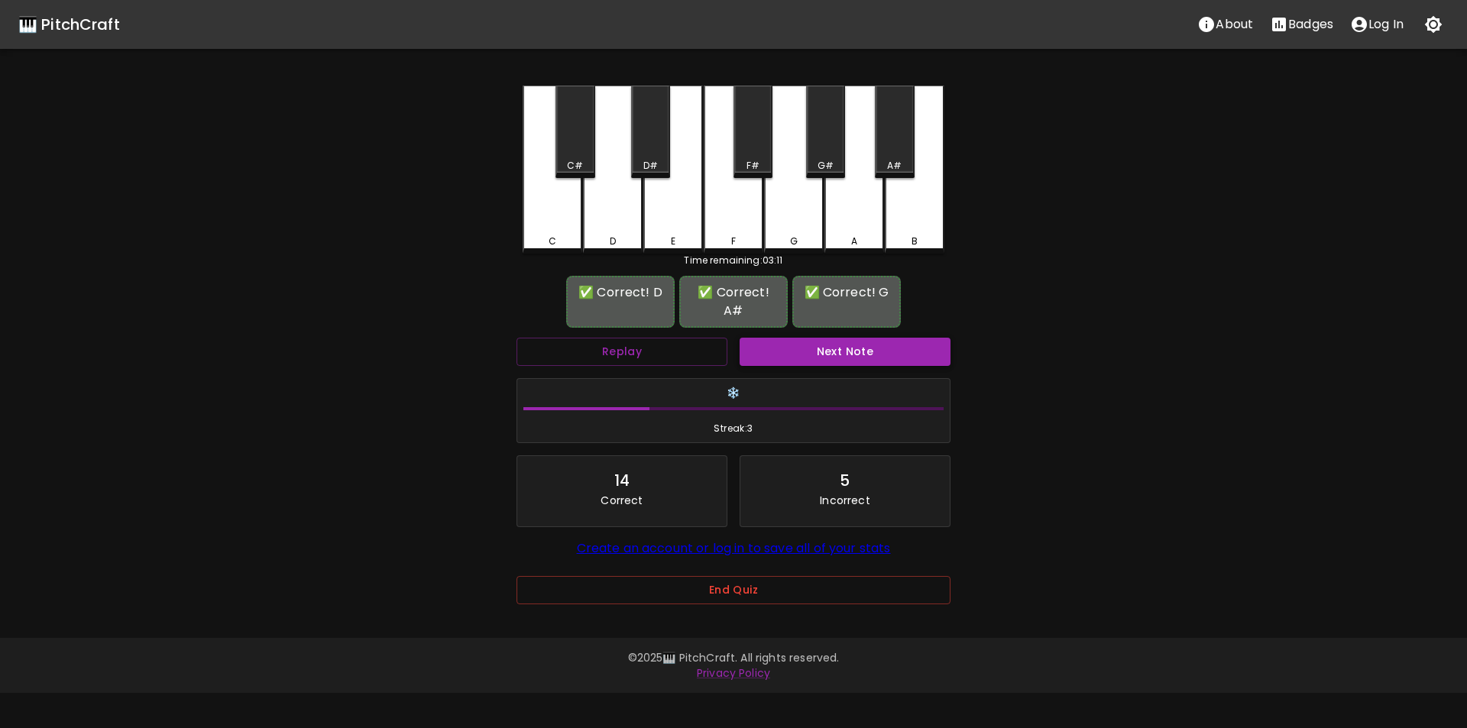
click at [796, 338] on button "Next Note" at bounding box center [845, 352] width 211 height 28
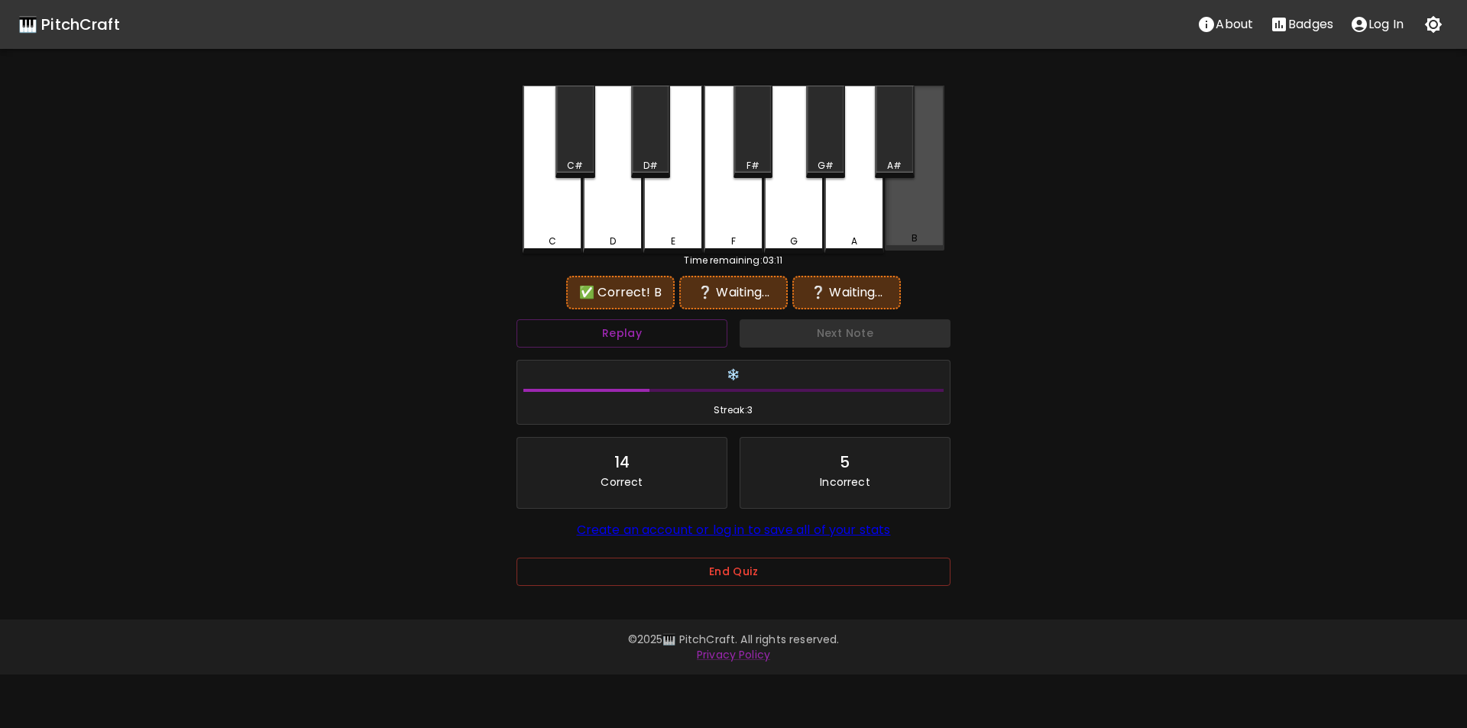
click at [915, 225] on div "B" at bounding box center [915, 168] width 60 height 165
click at [639, 157] on div "D#" at bounding box center [650, 132] width 39 height 92
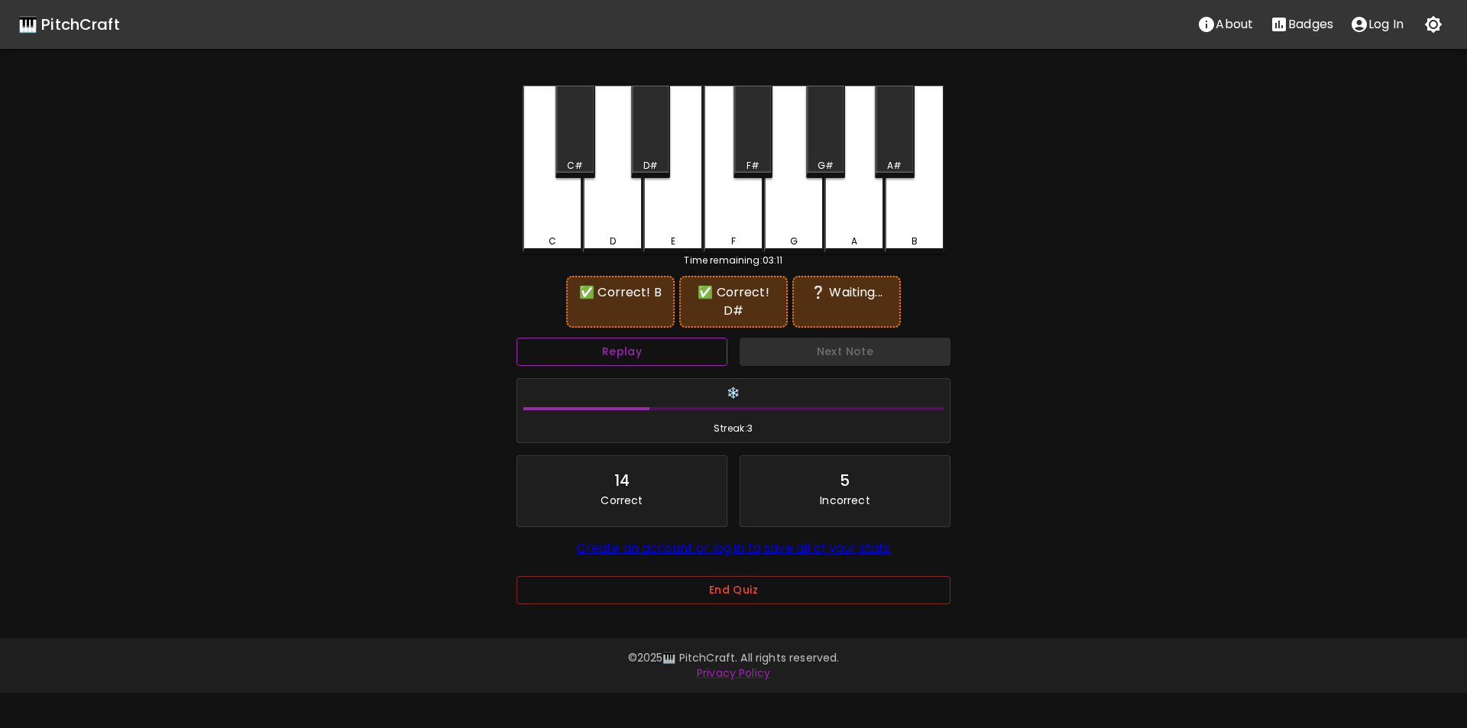
click at [694, 339] on button "Replay" at bounding box center [622, 352] width 211 height 28
click at [895, 154] on div "A#" at bounding box center [894, 132] width 39 height 92
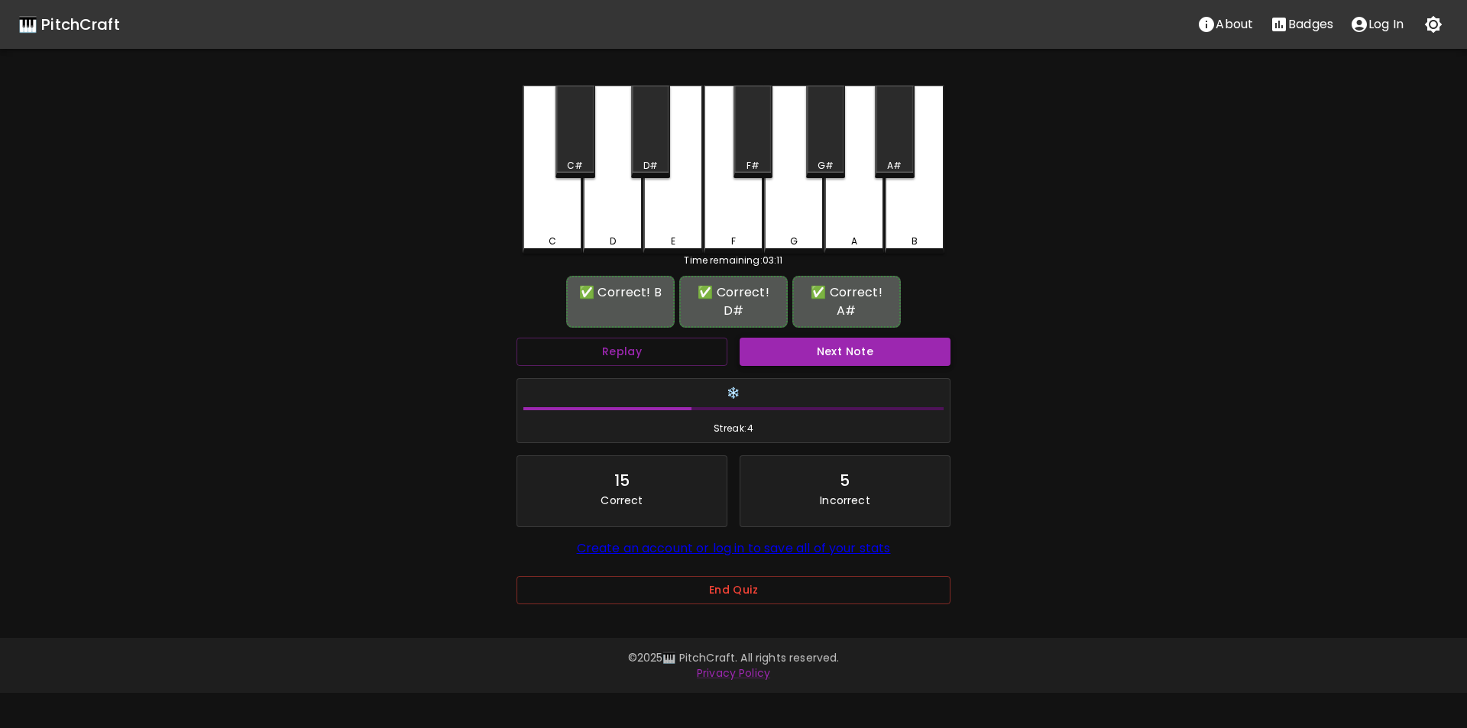
click at [780, 338] on button "Next Note" at bounding box center [845, 352] width 211 height 28
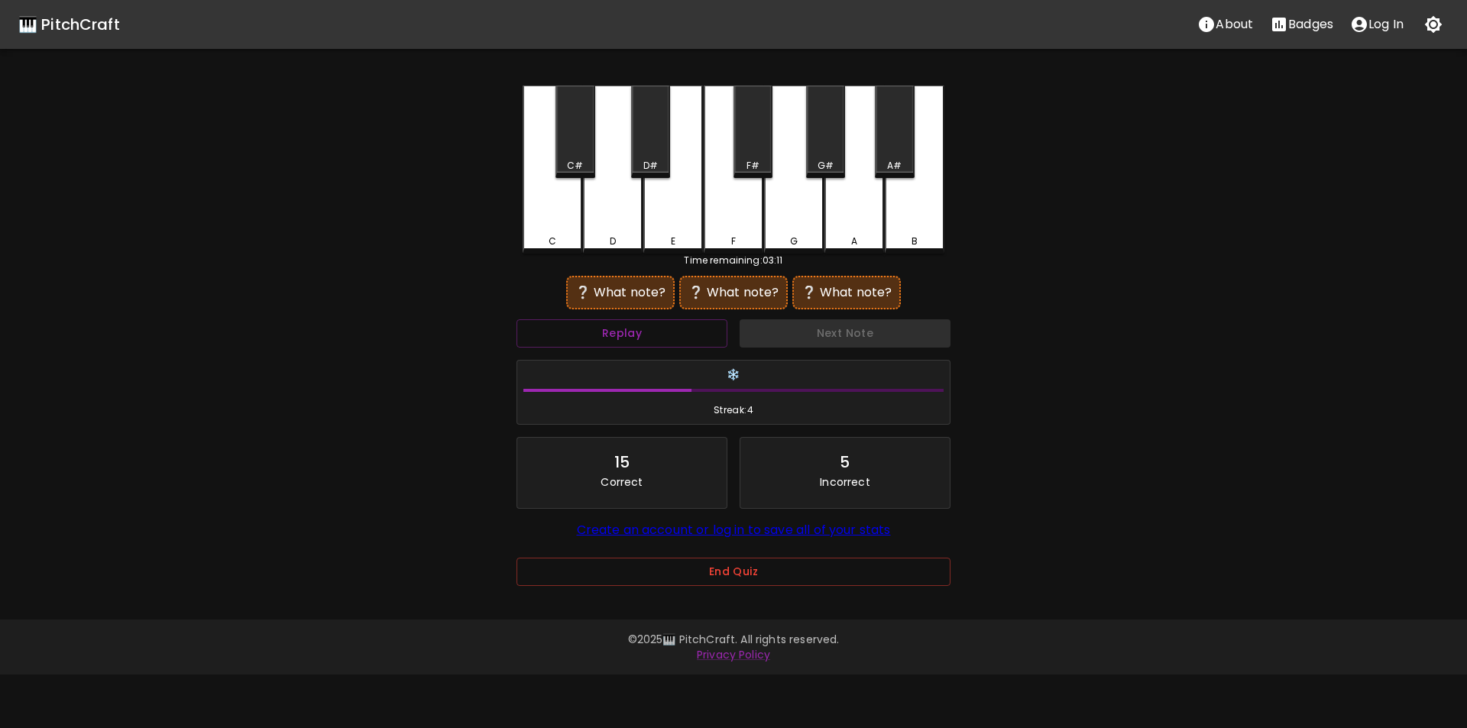
drag, startPoint x: 910, startPoint y: 216, endPoint x: 851, endPoint y: 219, distance: 58.9
click at [910, 217] on div "B" at bounding box center [915, 170] width 60 height 168
click at [676, 233] on div "E" at bounding box center [674, 168] width 60 height 165
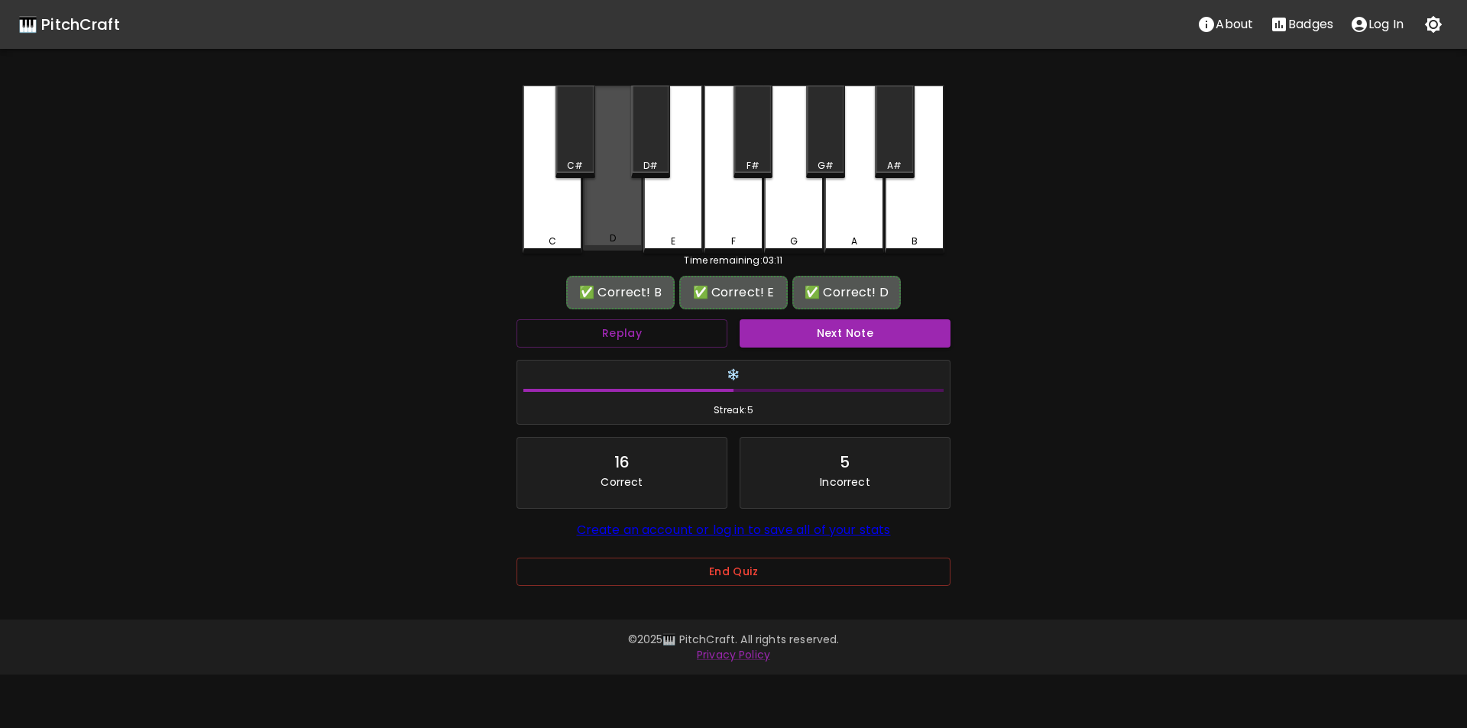
click at [614, 201] on div "D" at bounding box center [613, 168] width 60 height 165
click at [835, 329] on button "Next Note" at bounding box center [845, 333] width 211 height 28
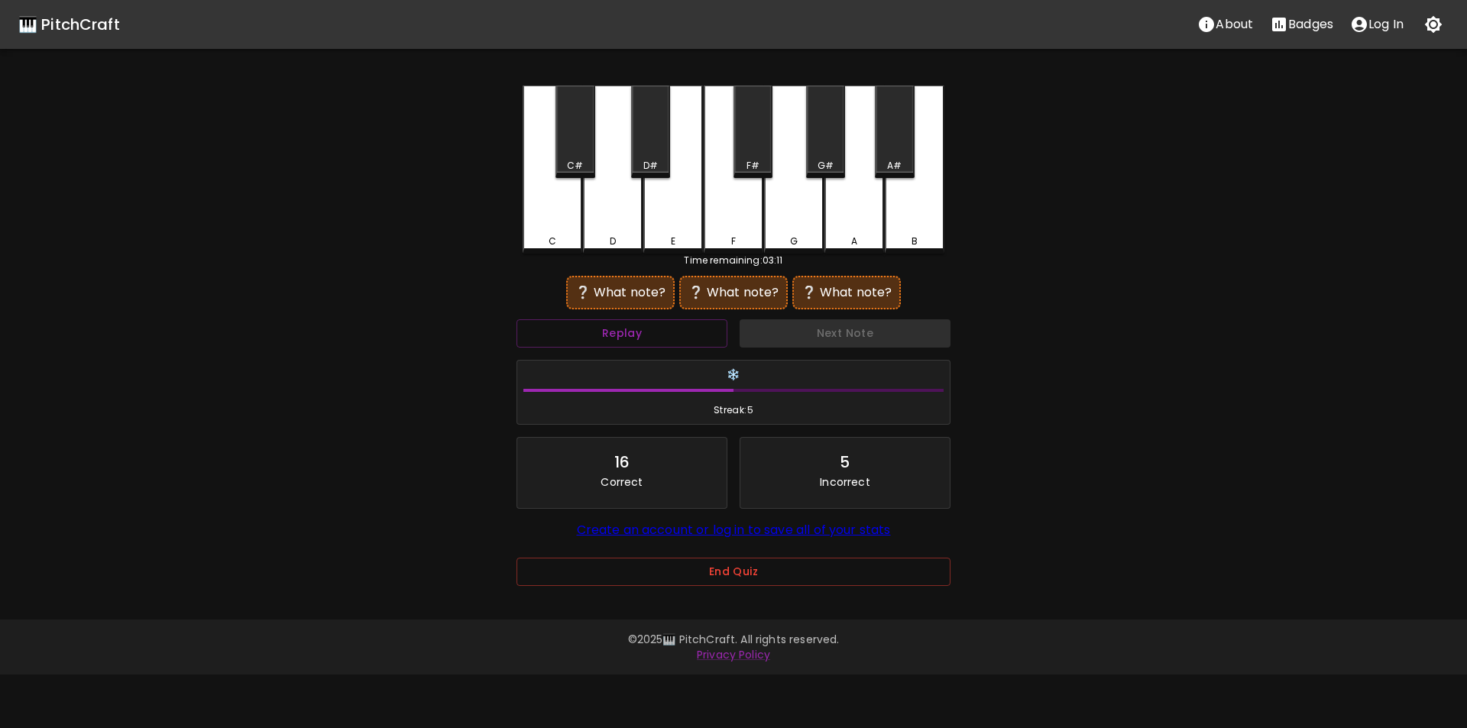
click at [921, 223] on div "B" at bounding box center [915, 170] width 60 height 168
click at [649, 152] on div "D#" at bounding box center [650, 132] width 39 height 92
click at [911, 216] on div "B" at bounding box center [915, 170] width 60 height 168
click at [835, 154] on div "G#" at bounding box center [825, 132] width 39 height 92
click at [897, 160] on div "A#" at bounding box center [894, 166] width 15 height 14
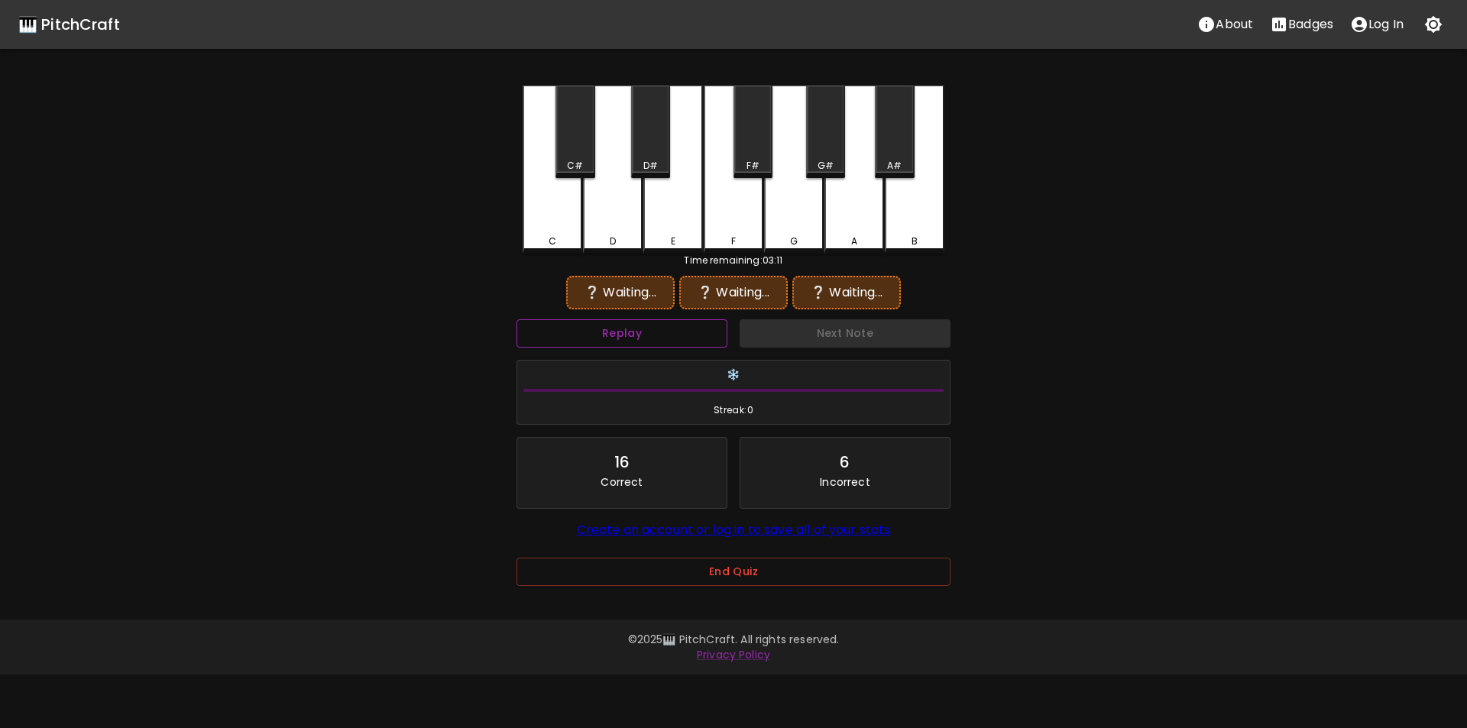
click at [695, 337] on button "Replay" at bounding box center [622, 333] width 211 height 28
click at [903, 227] on div "B" at bounding box center [915, 168] width 60 height 165
click at [579, 148] on div "C#" at bounding box center [575, 132] width 39 height 92
click at [896, 218] on div "B" at bounding box center [915, 168] width 60 height 165
click at [573, 152] on div "C#" at bounding box center [575, 132] width 39 height 92
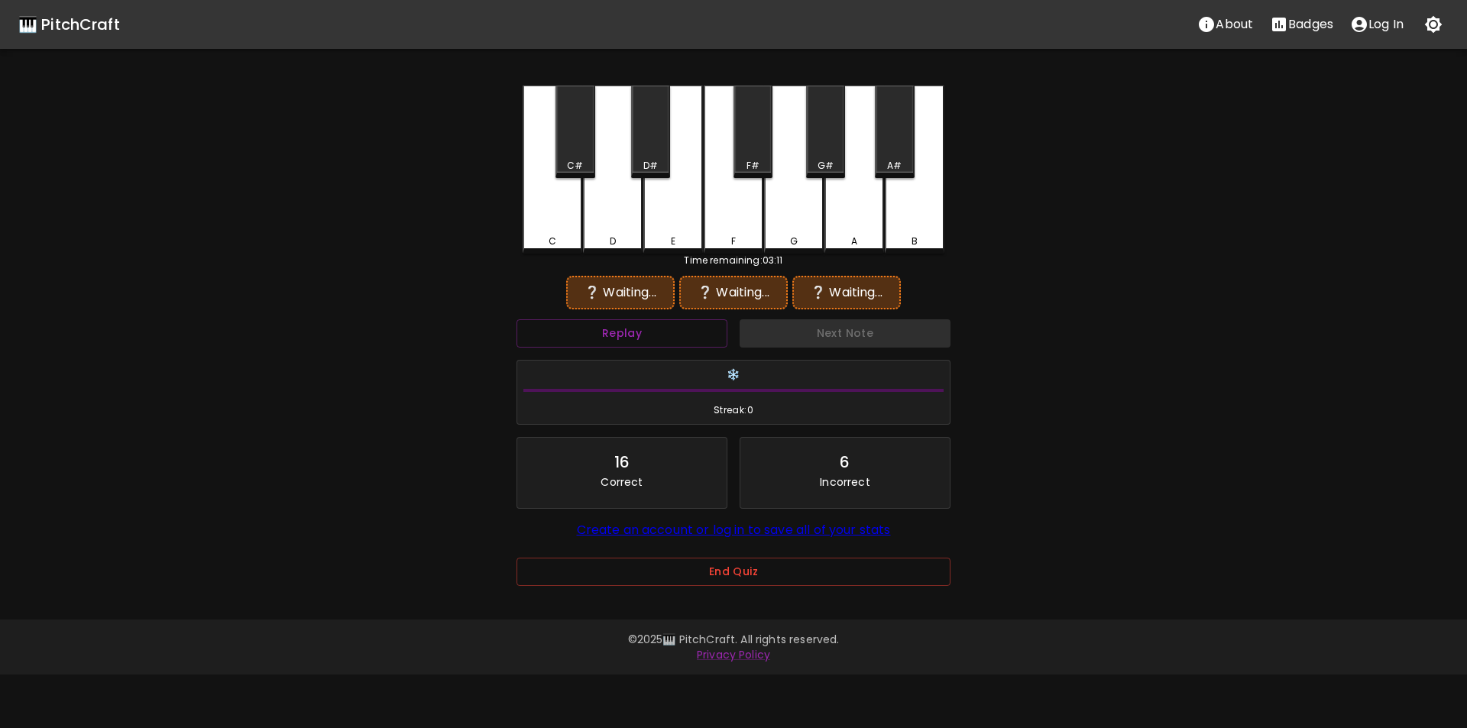
click at [908, 226] on div "B" at bounding box center [915, 170] width 60 height 168
click at [572, 235] on div "C" at bounding box center [552, 242] width 57 height 14
click at [702, 330] on button "Replay" at bounding box center [622, 333] width 211 height 28
click at [699, 326] on button "Replay" at bounding box center [622, 333] width 211 height 28
click at [788, 216] on div "G" at bounding box center [794, 168] width 60 height 165
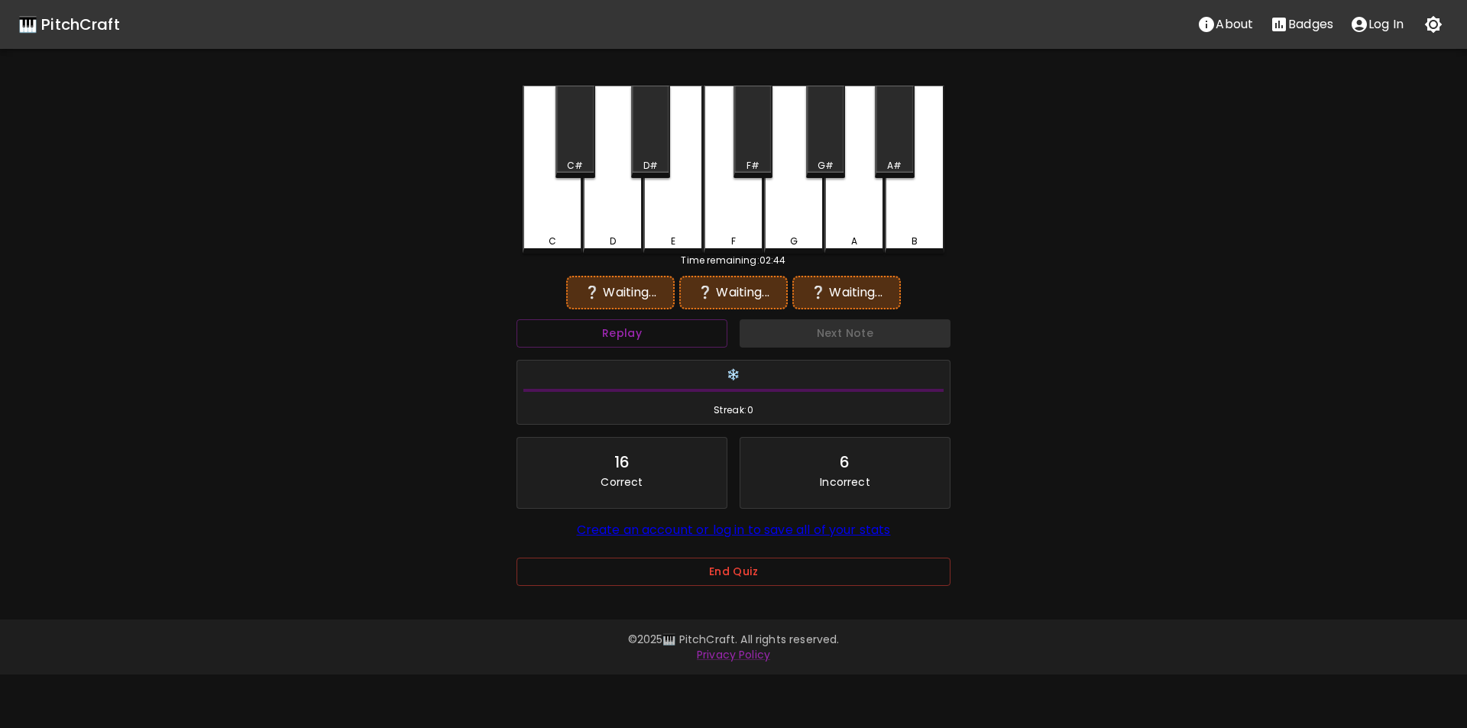
click at [912, 220] on div "B" at bounding box center [915, 170] width 60 height 168
click at [553, 235] on div "C" at bounding box center [553, 242] width 8 height 14
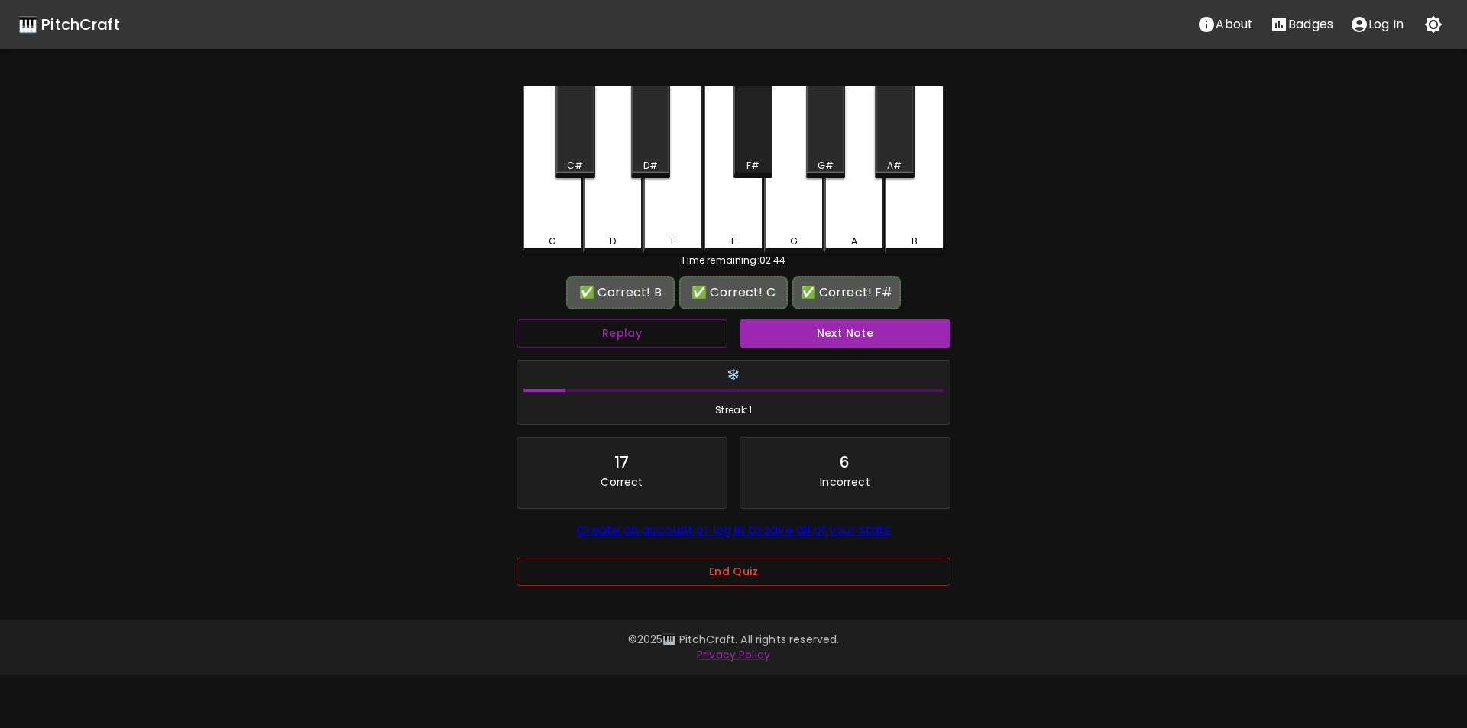
click at [748, 162] on div "F#" at bounding box center [753, 166] width 13 height 14
click at [817, 342] on button "Next Note" at bounding box center [845, 333] width 211 height 28
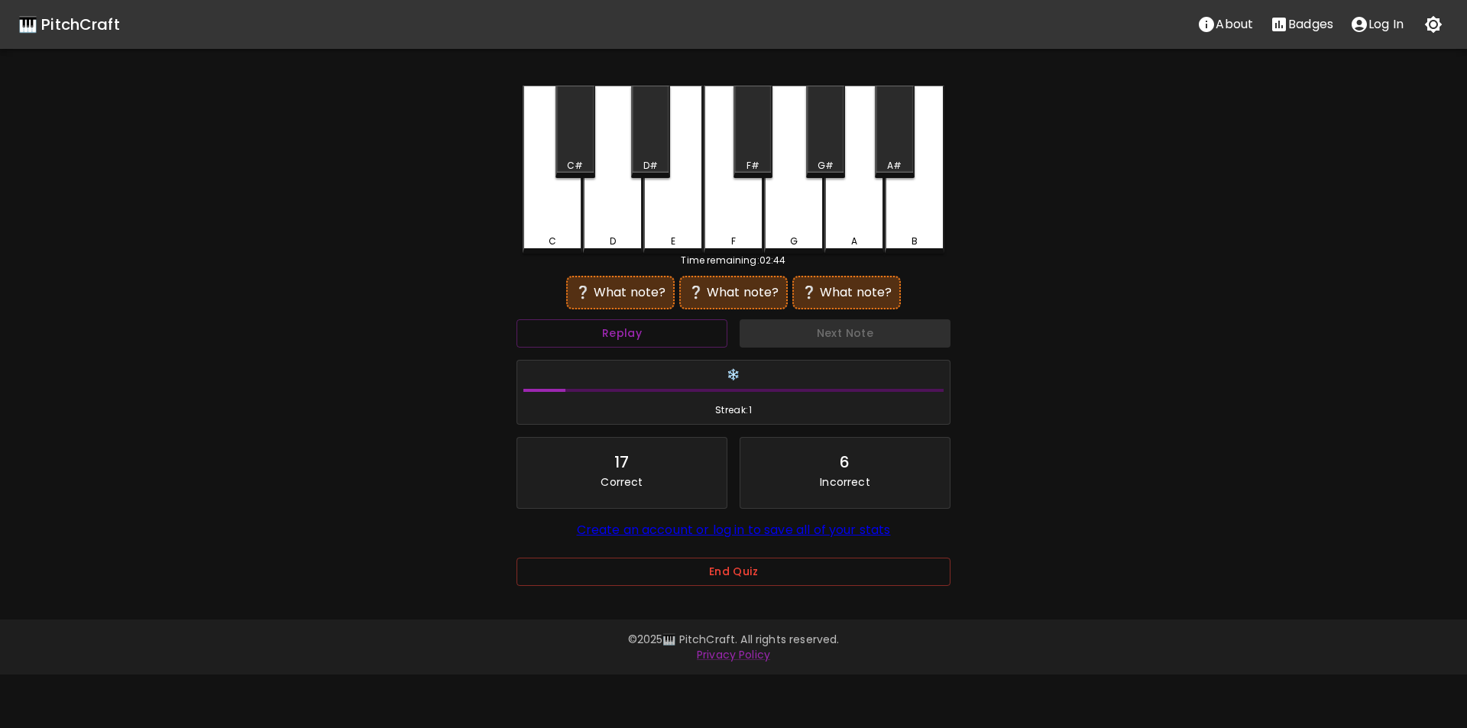
click at [669, 223] on div "E" at bounding box center [674, 170] width 60 height 168
click at [584, 146] on div "C#" at bounding box center [575, 132] width 39 height 92
click at [708, 241] on div "F" at bounding box center [733, 239] width 57 height 14
click at [563, 164] on div "C#" at bounding box center [575, 166] width 36 height 14
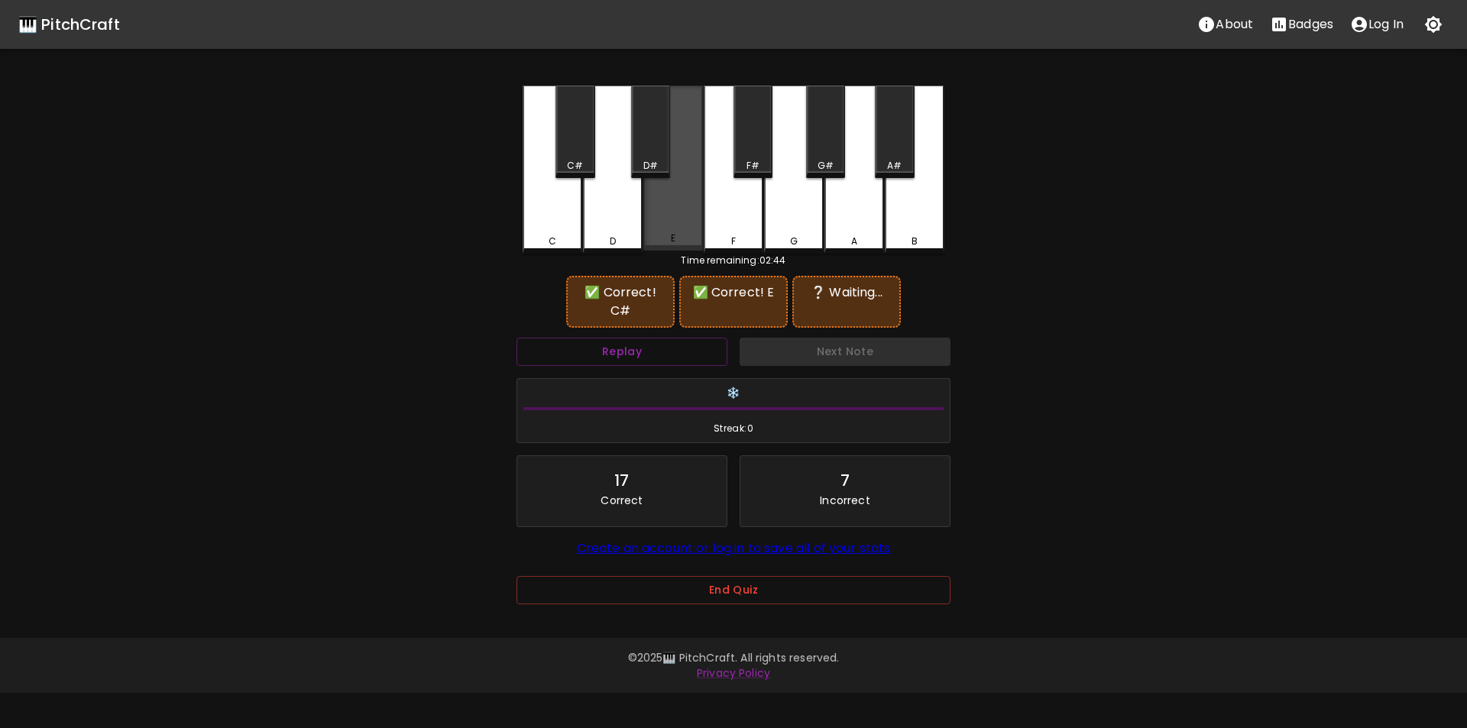
click at [680, 216] on div "E" at bounding box center [674, 168] width 60 height 165
click at [560, 229] on div "C" at bounding box center [553, 170] width 60 height 168
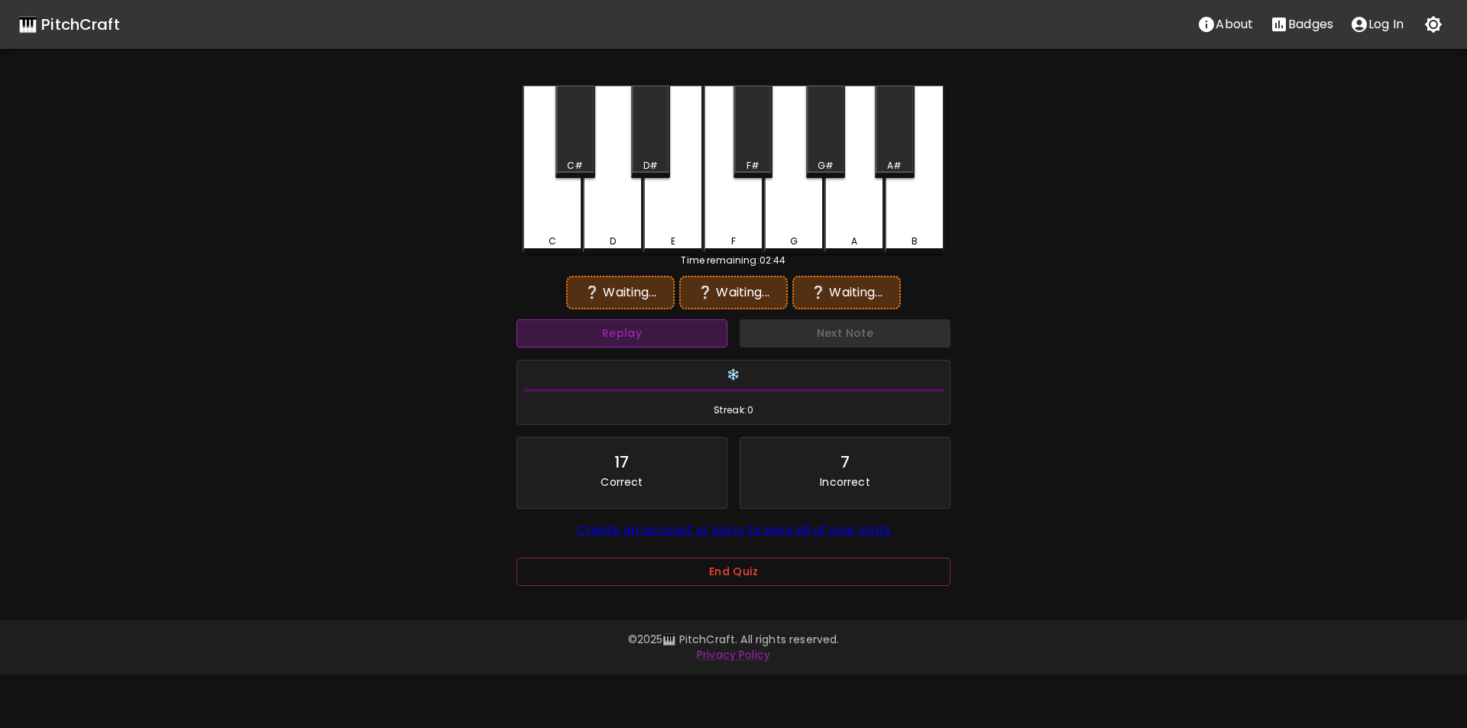
click at [620, 323] on button "Replay" at bounding box center [622, 333] width 211 height 28
click at [573, 153] on div "C#" at bounding box center [575, 132] width 39 height 92
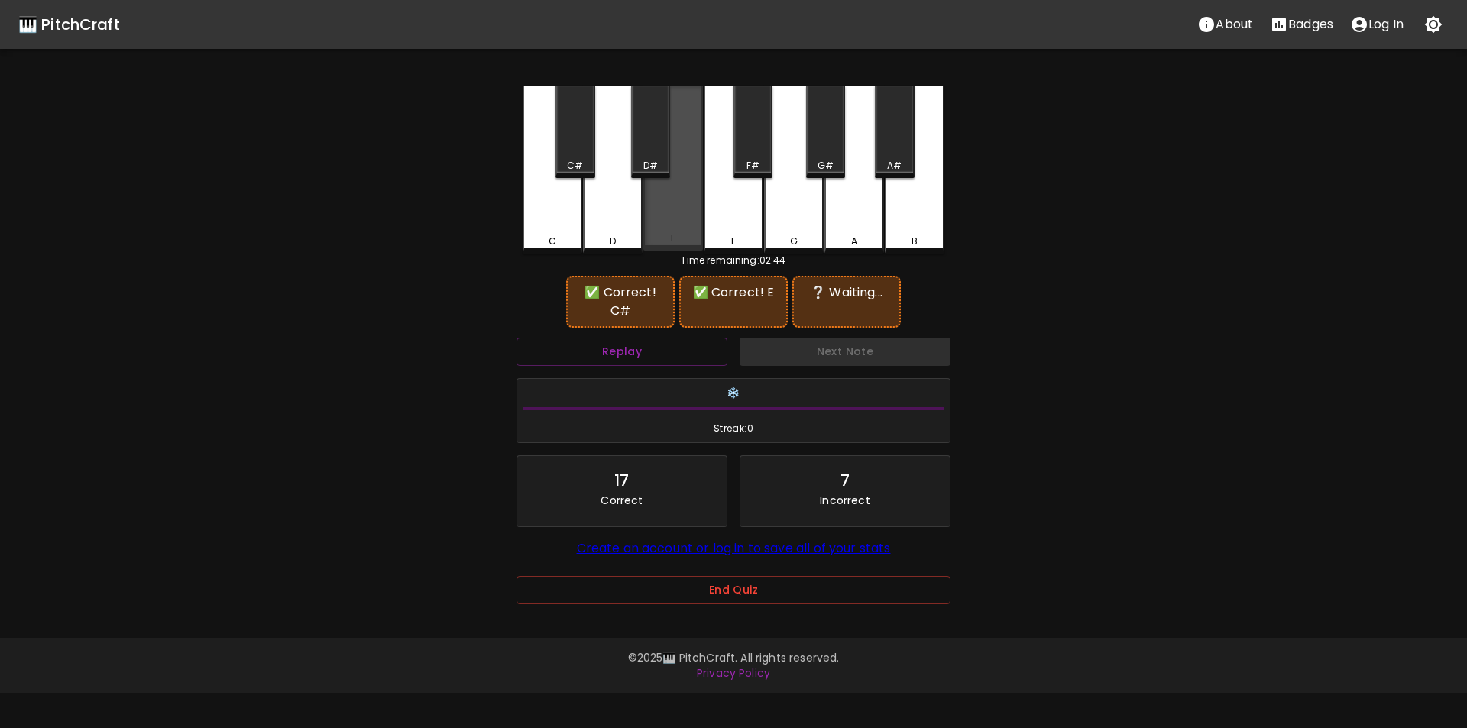
click at [682, 220] on div "E" at bounding box center [674, 168] width 60 height 165
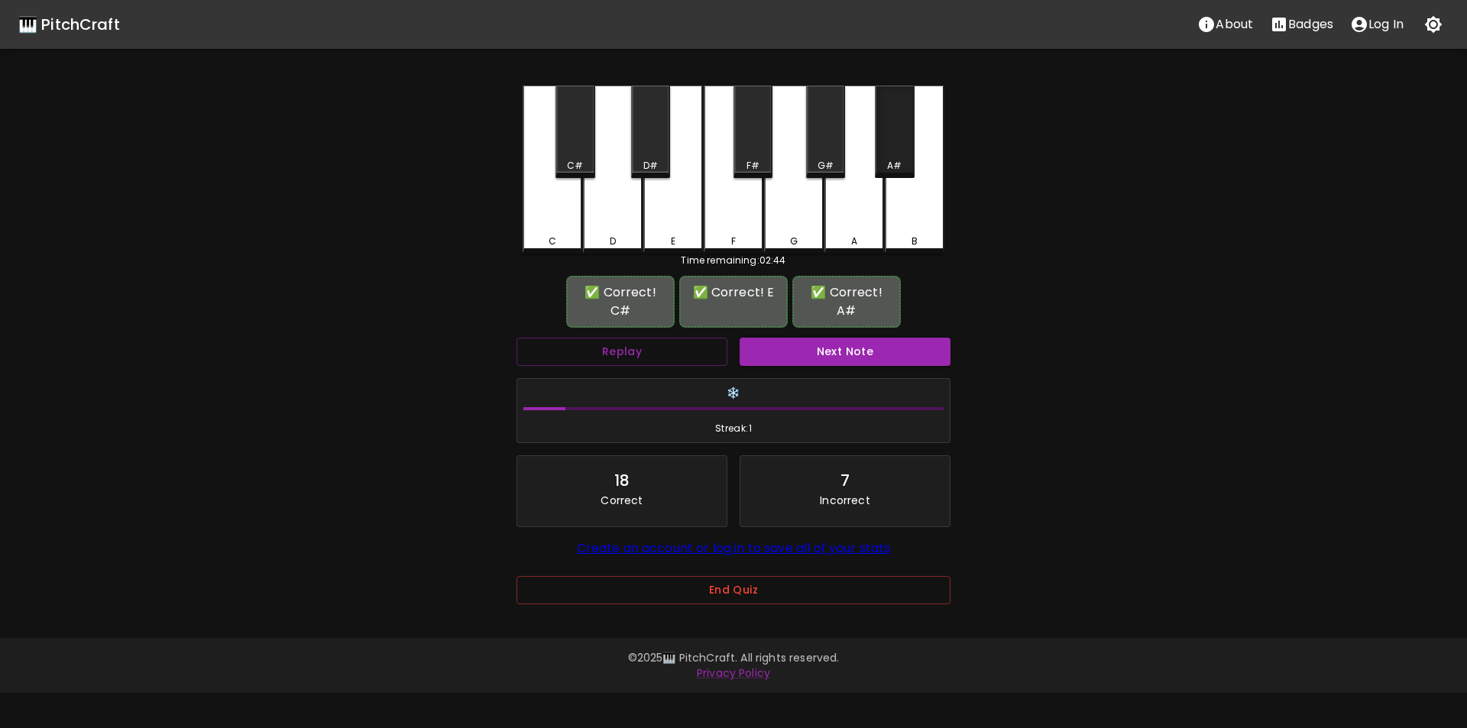
click at [901, 152] on div "A#" at bounding box center [894, 132] width 39 height 92
click at [812, 350] on button "Next Note" at bounding box center [845, 352] width 211 height 28
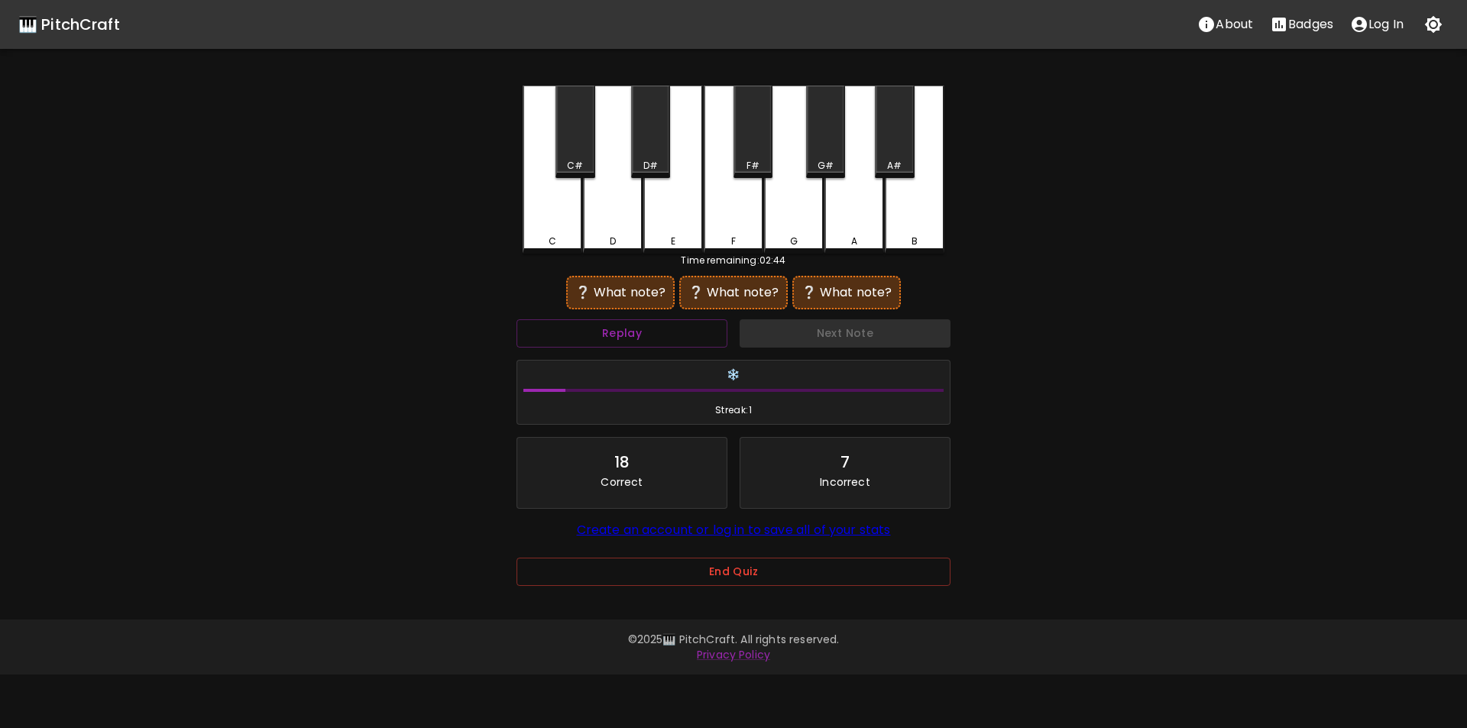
click at [666, 223] on div "E" at bounding box center [674, 170] width 60 height 168
click at [724, 217] on div "F" at bounding box center [734, 170] width 60 height 168
click at [751, 155] on div "F#" at bounding box center [753, 132] width 39 height 92
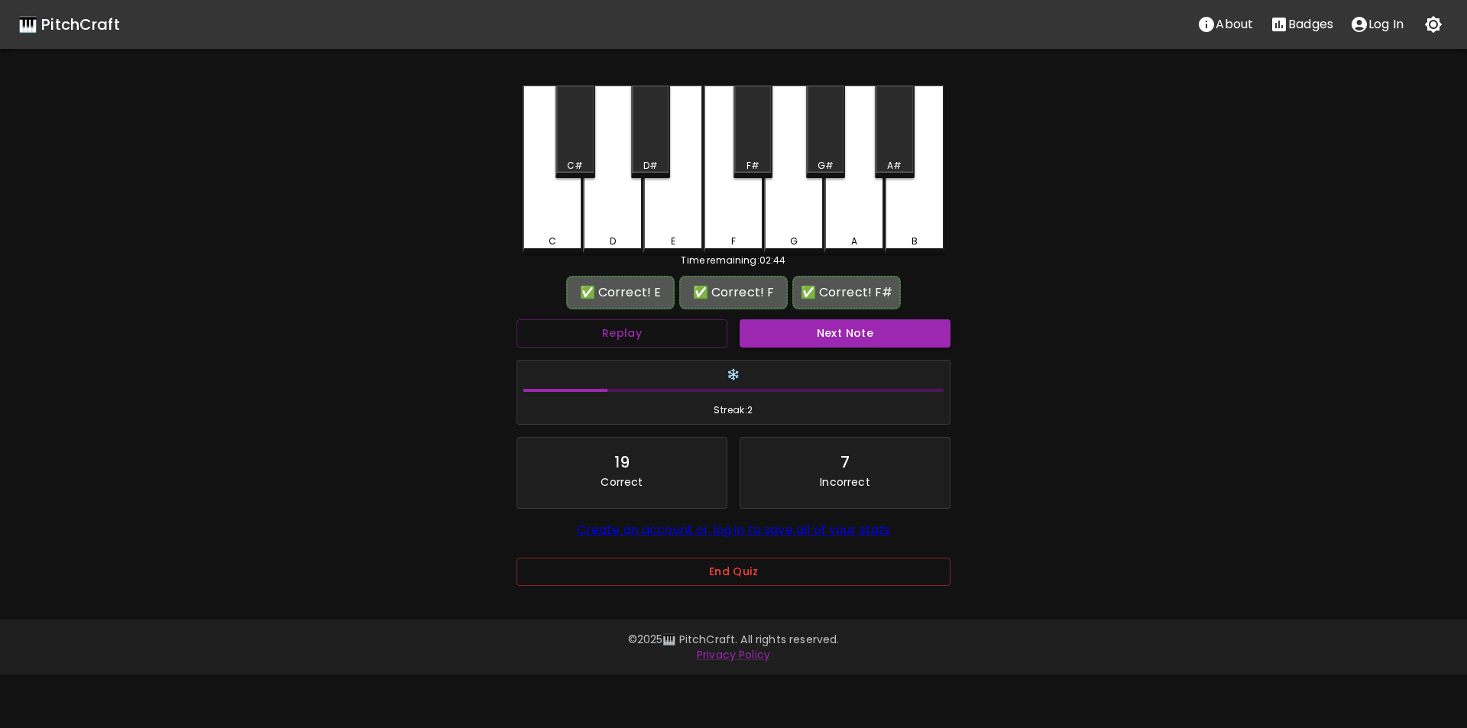
click at [832, 333] on button "Next Note" at bounding box center [845, 333] width 211 height 28
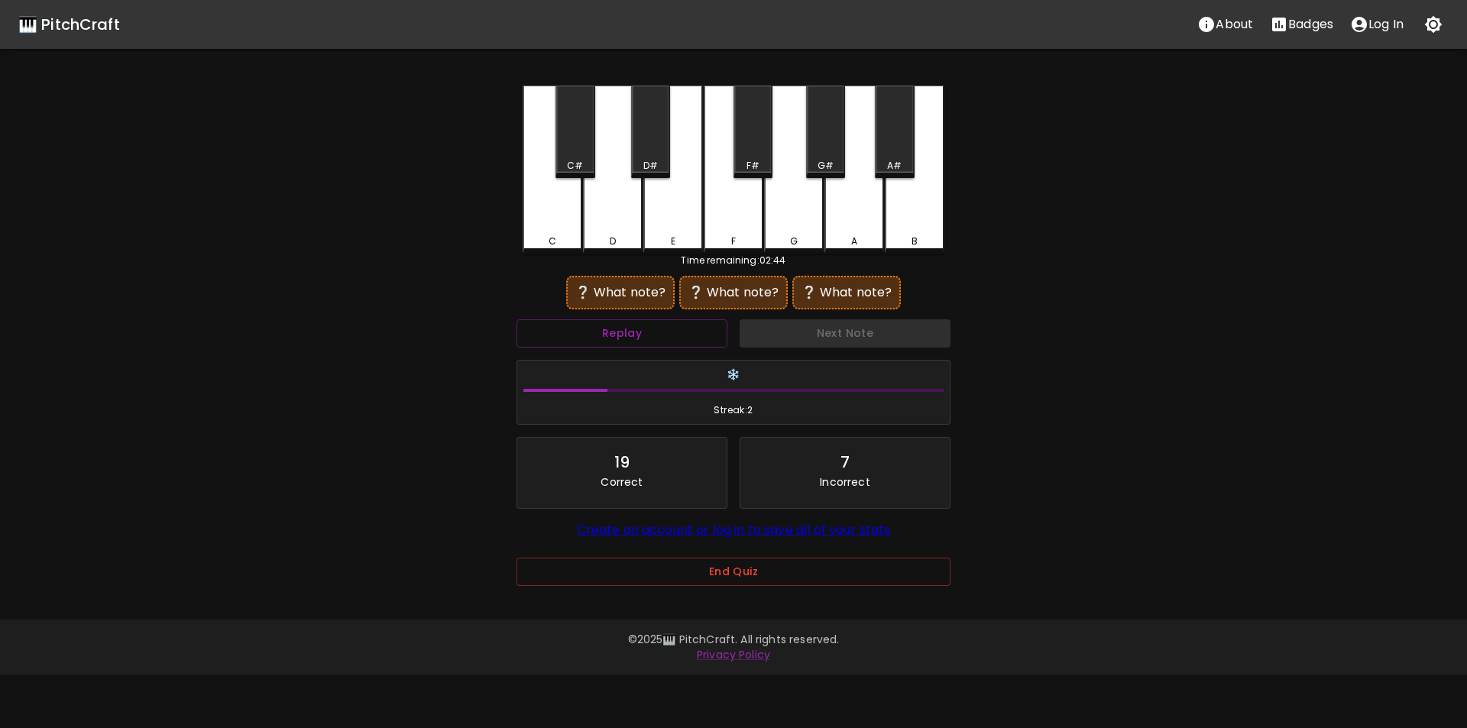
click at [747, 153] on div "F#" at bounding box center [753, 132] width 39 height 92
click at [804, 214] on div "G" at bounding box center [794, 168] width 60 height 165
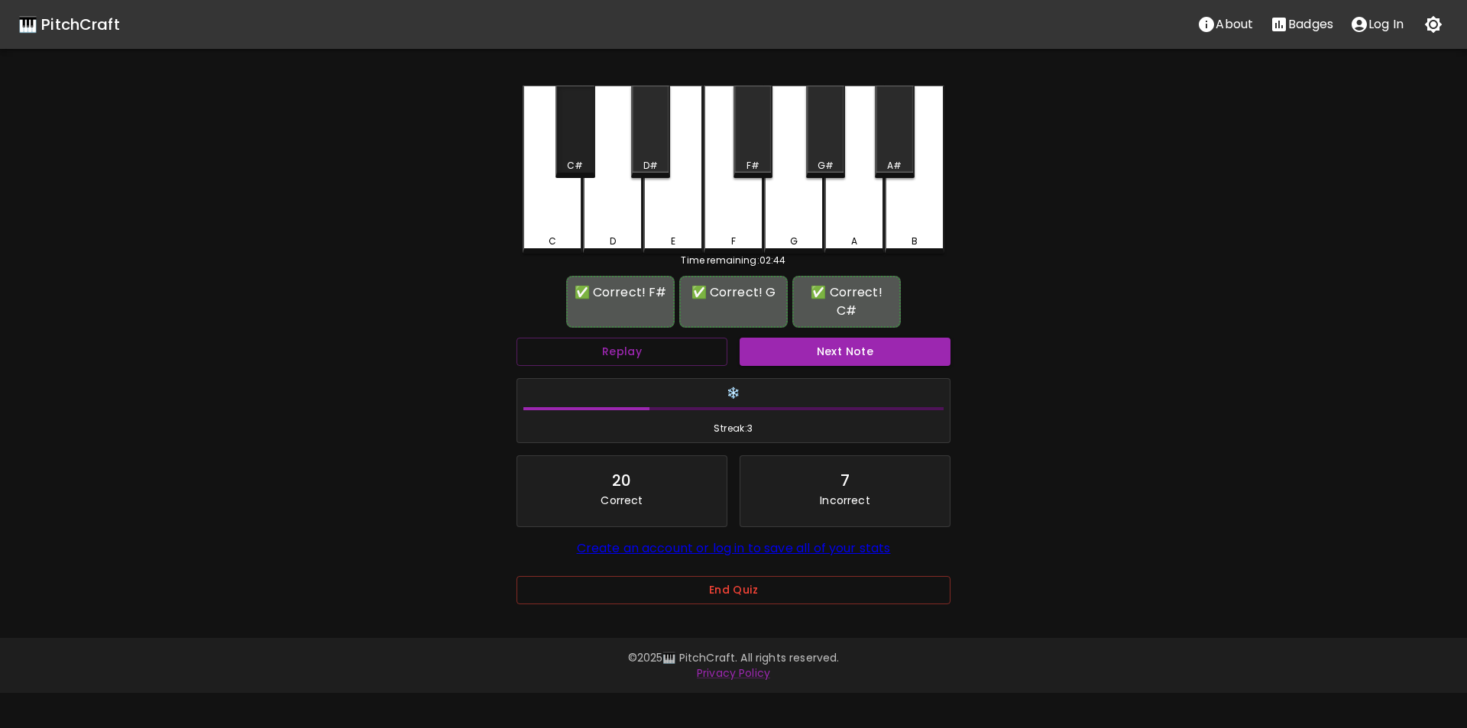
click at [589, 150] on div "C#" at bounding box center [575, 132] width 39 height 92
click at [825, 352] on button "Next Note" at bounding box center [845, 352] width 211 height 28
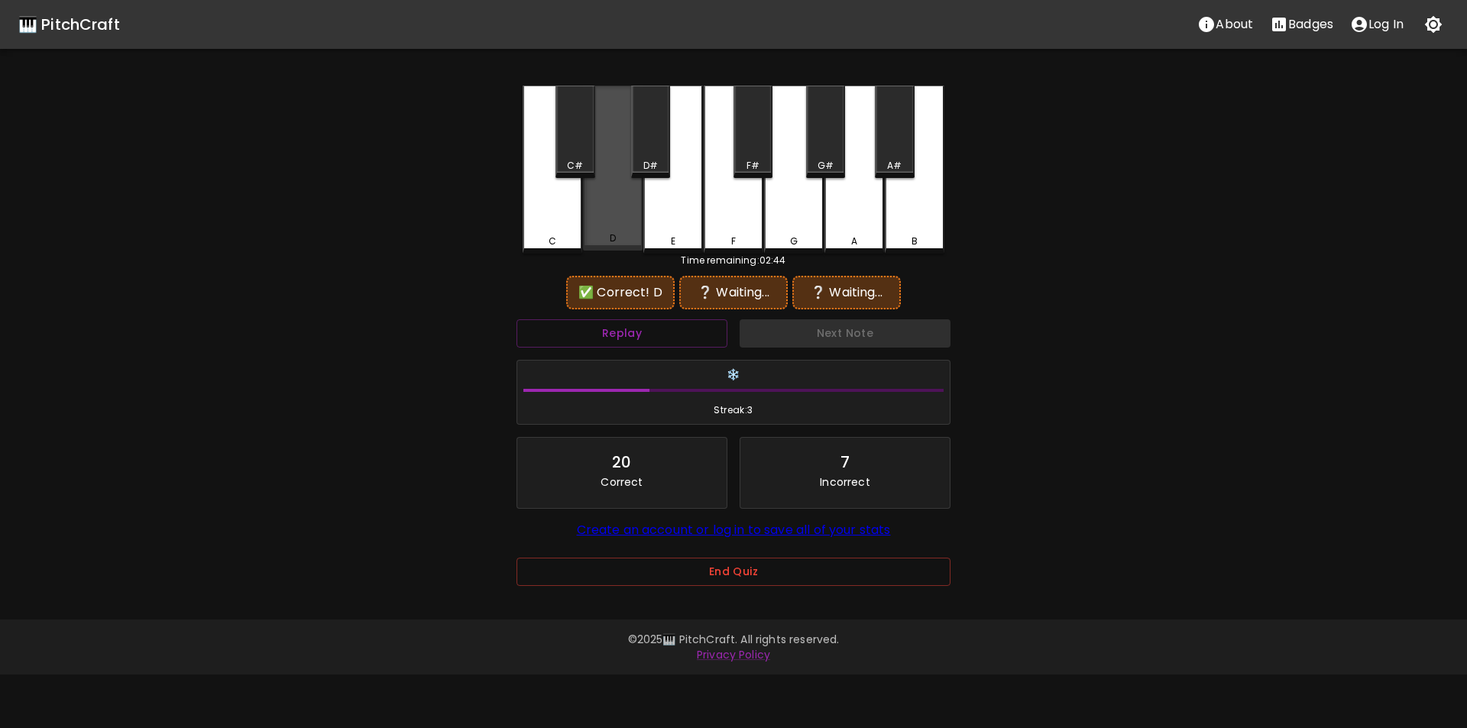
click at [603, 219] on div "D" at bounding box center [613, 168] width 60 height 165
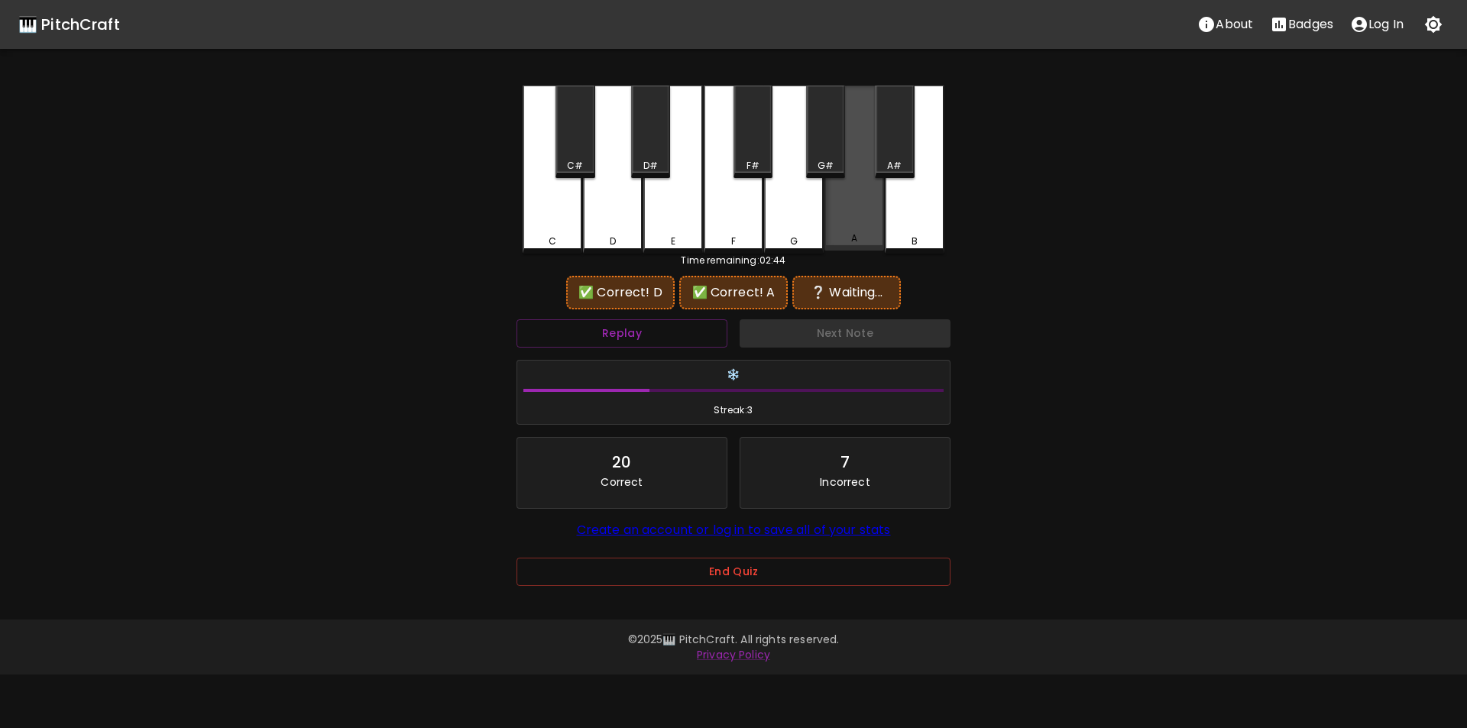
click at [864, 203] on div "A" at bounding box center [855, 168] width 60 height 165
click at [641, 144] on div "D#" at bounding box center [650, 132] width 39 height 92
click at [582, 155] on div "C#" at bounding box center [575, 132] width 39 height 92
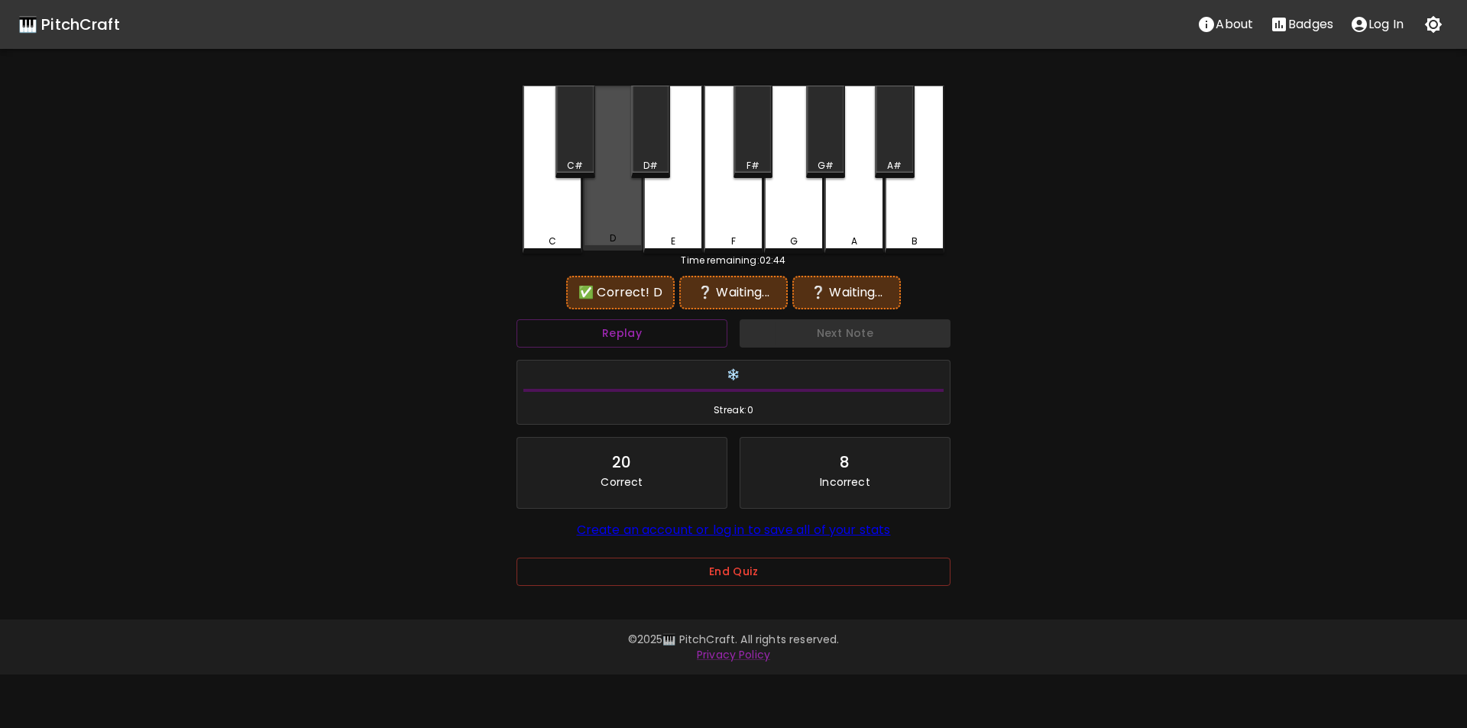
drag, startPoint x: 618, startPoint y: 213, endPoint x: 700, endPoint y: 219, distance: 82.0
click at [619, 214] on div "D" at bounding box center [613, 168] width 60 height 165
click at [861, 230] on div "A" at bounding box center [855, 170] width 60 height 168
click at [826, 154] on div "G#" at bounding box center [825, 132] width 39 height 92
click at [683, 338] on button "Replay" at bounding box center [622, 333] width 211 height 28
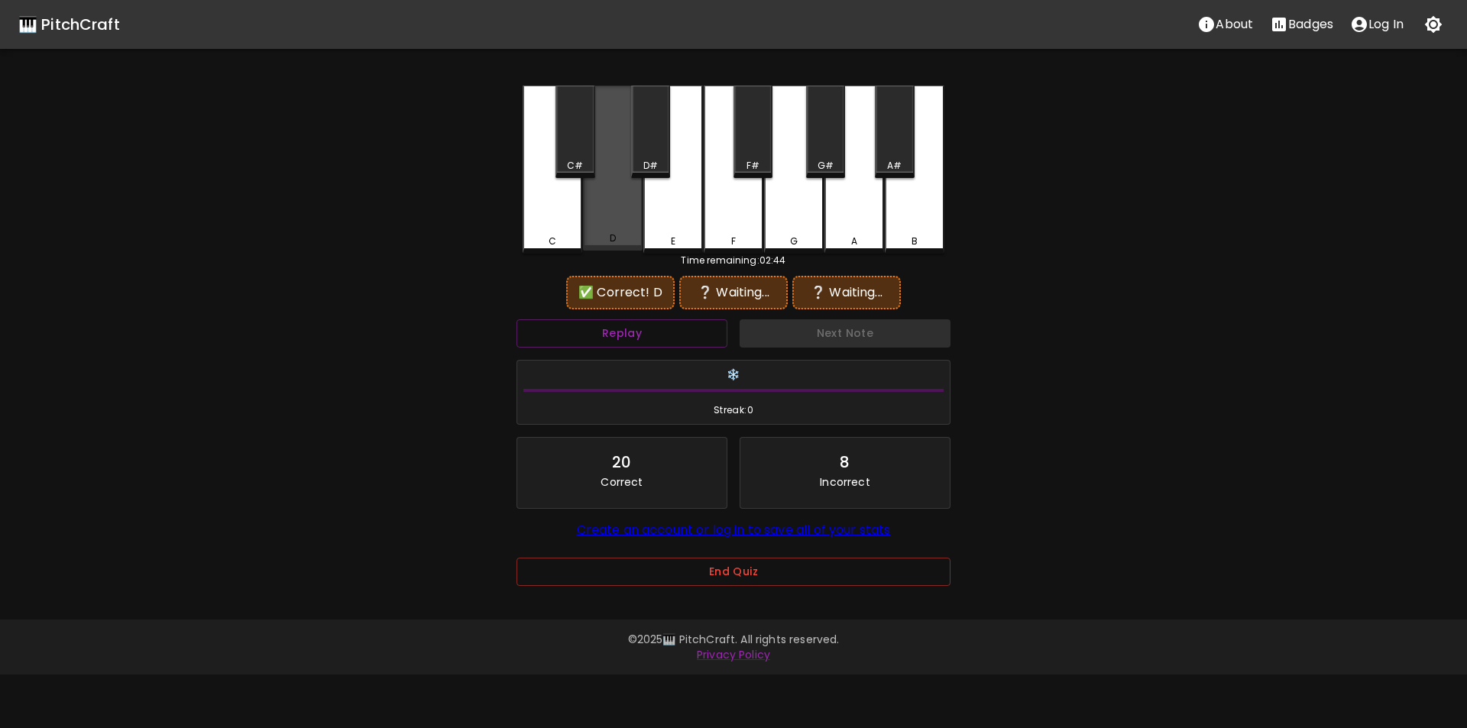
click at [617, 228] on div "D" at bounding box center [613, 168] width 60 height 165
click at [856, 216] on div "A" at bounding box center [855, 170] width 60 height 168
click at [889, 148] on div "A#" at bounding box center [894, 132] width 39 height 92
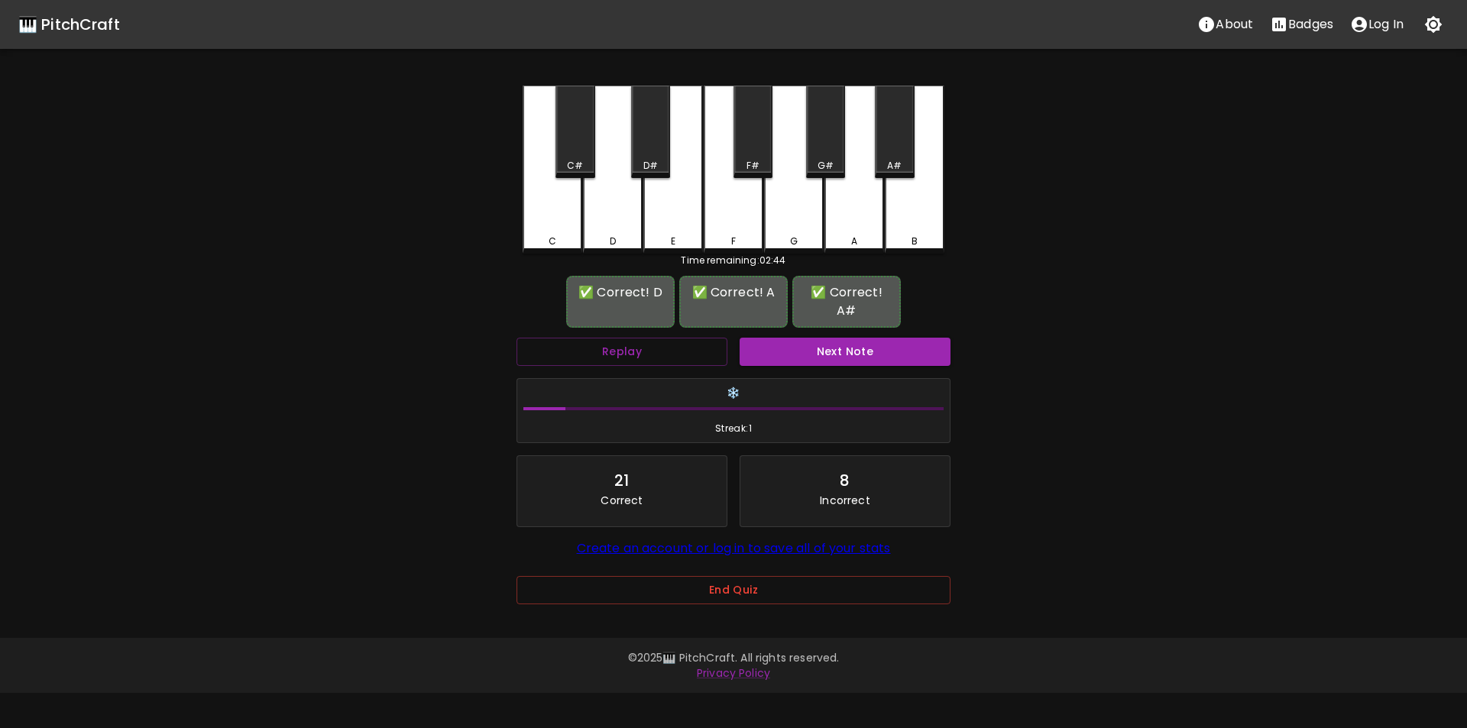
click at [819, 338] on button "Next Note" at bounding box center [845, 352] width 211 height 28
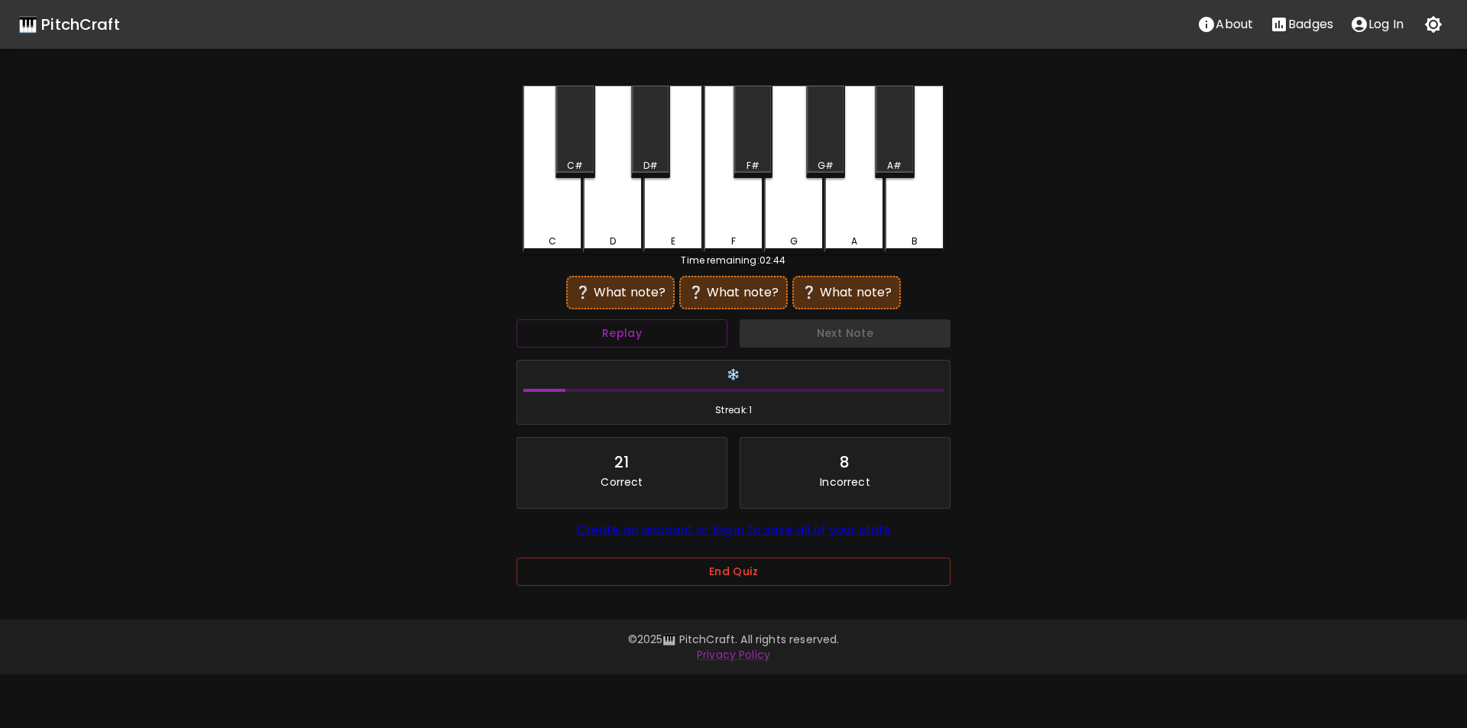
click at [650, 148] on div "D#" at bounding box center [650, 132] width 39 height 92
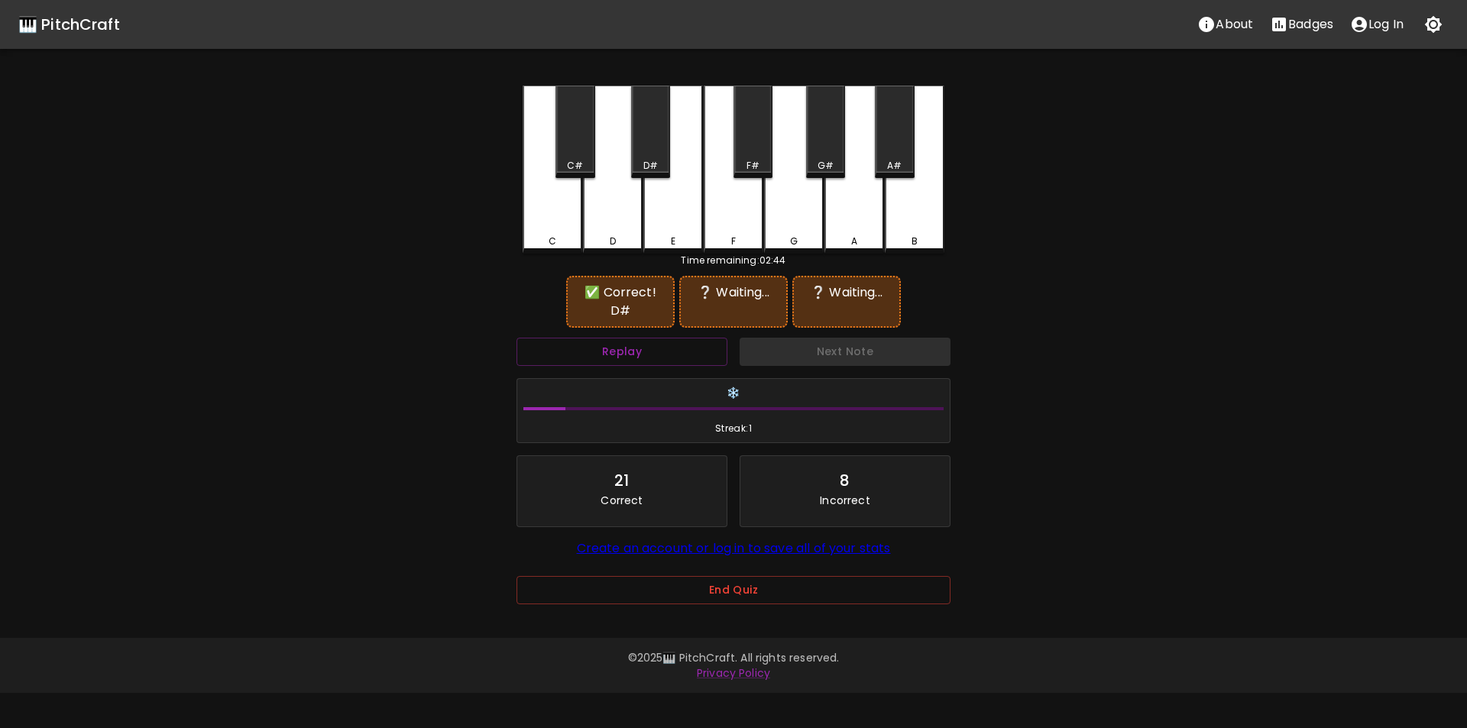
drag, startPoint x: 731, startPoint y: 210, endPoint x: 723, endPoint y: 209, distance: 8.5
click at [733, 215] on div "F" at bounding box center [734, 170] width 60 height 168
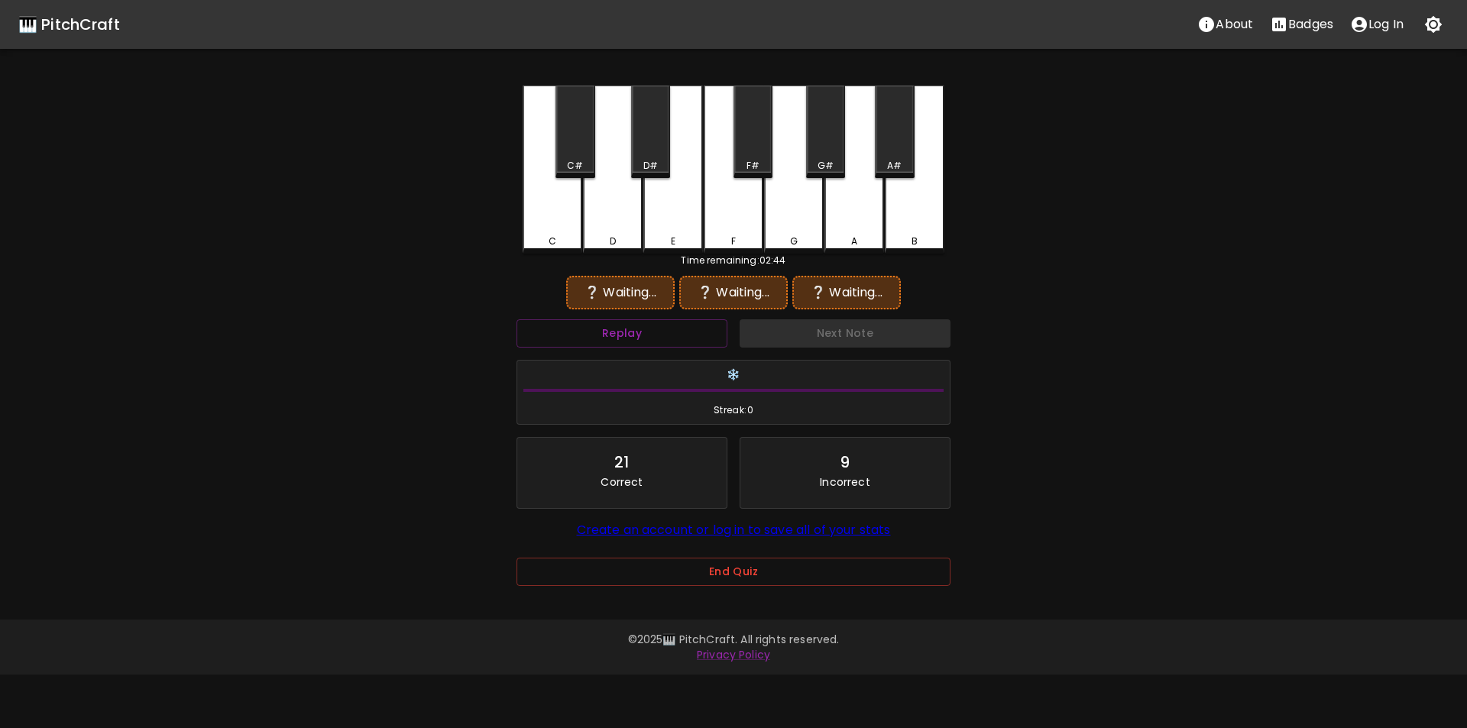
click at [562, 206] on div "C" at bounding box center [553, 170] width 60 height 168
click at [579, 151] on div "C#" at bounding box center [575, 132] width 39 height 92
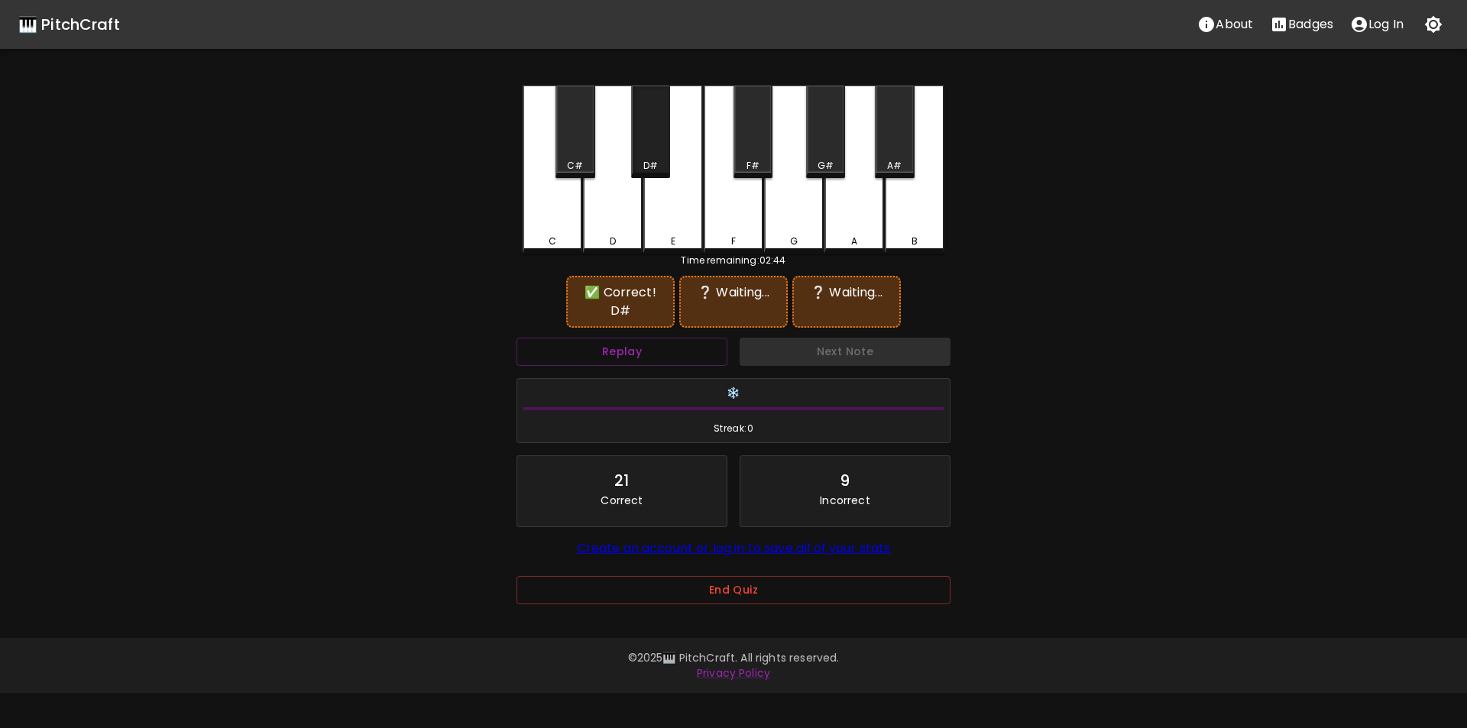
click at [650, 156] on div "D#" at bounding box center [650, 132] width 39 height 92
click at [730, 217] on div "F" at bounding box center [734, 170] width 60 height 168
drag, startPoint x: 643, startPoint y: 160, endPoint x: 651, endPoint y: 160, distance: 8.4
click at [646, 160] on div "D#" at bounding box center [651, 166] width 36 height 14
click at [748, 151] on div "F#" at bounding box center [753, 132] width 39 height 92
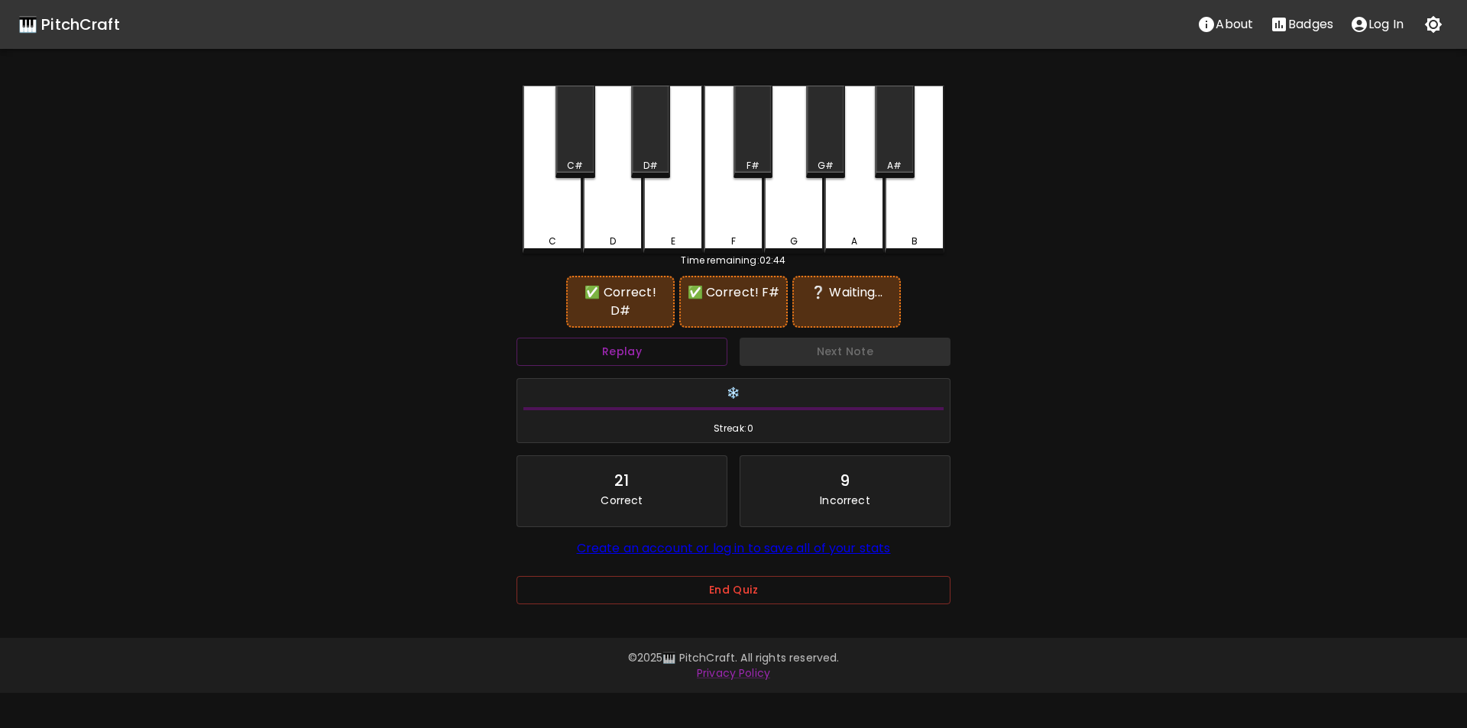
click at [728, 218] on div "F" at bounding box center [734, 170] width 60 height 168
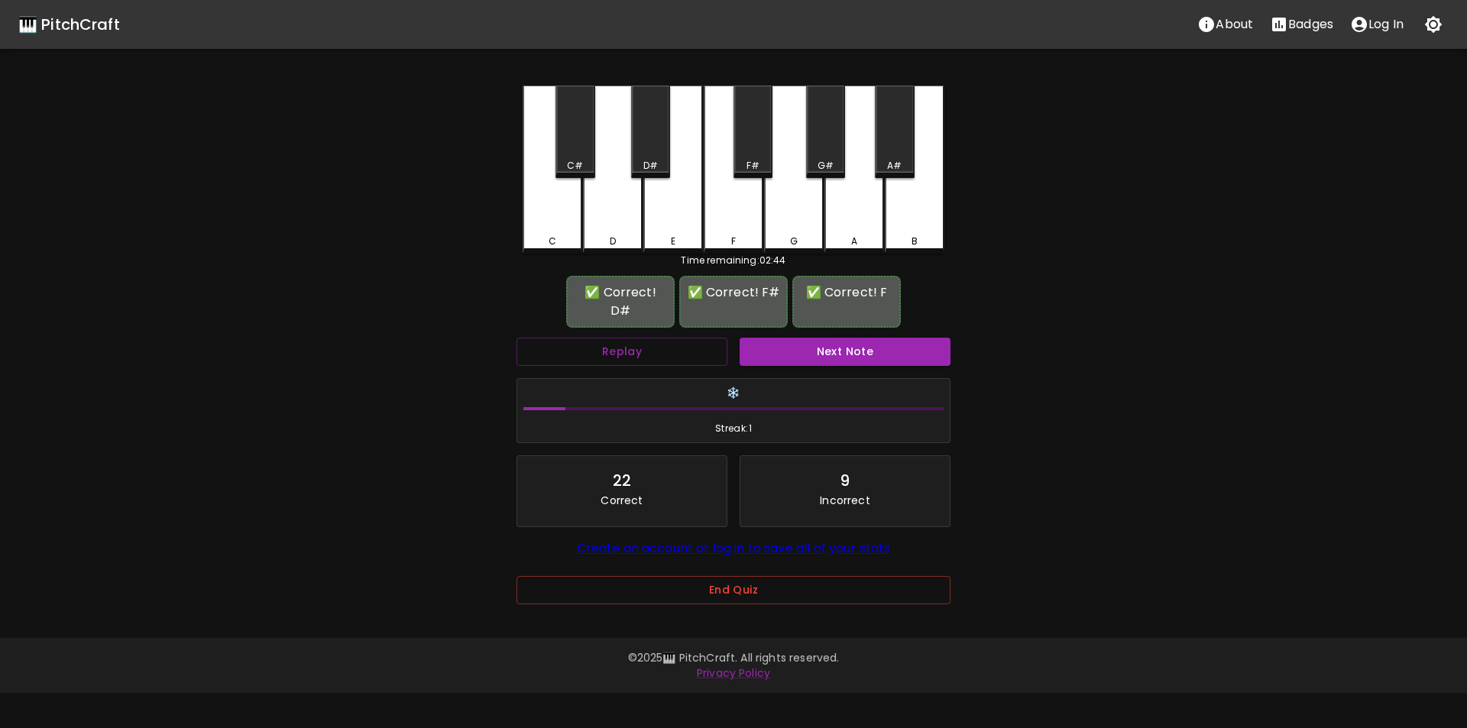
click at [808, 338] on button "Next Note" at bounding box center [845, 352] width 211 height 28
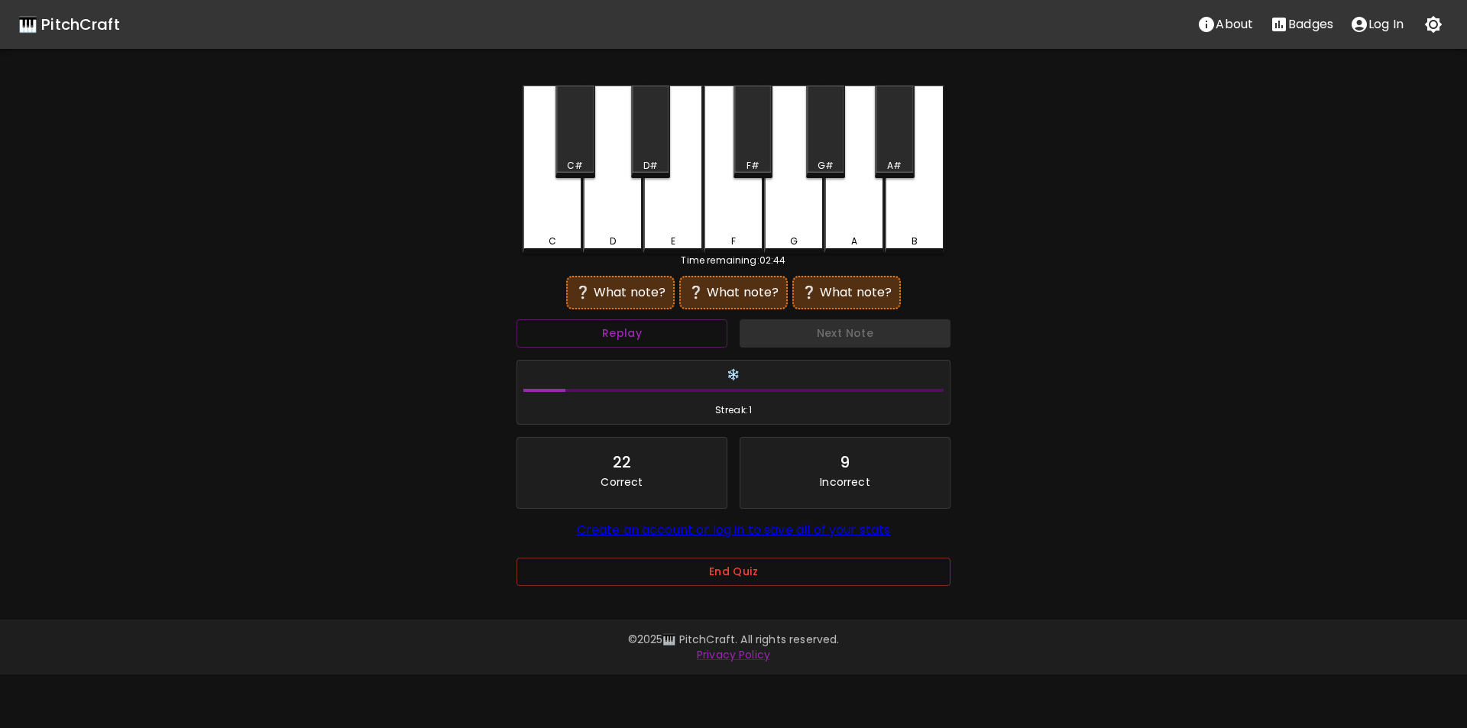
drag, startPoint x: 606, startPoint y: 222, endPoint x: 629, endPoint y: 222, distance: 22.9
click at [607, 222] on div "D" at bounding box center [613, 170] width 60 height 168
click at [930, 210] on div "B" at bounding box center [915, 170] width 60 height 168
click at [576, 156] on div "C#" at bounding box center [575, 132] width 39 height 92
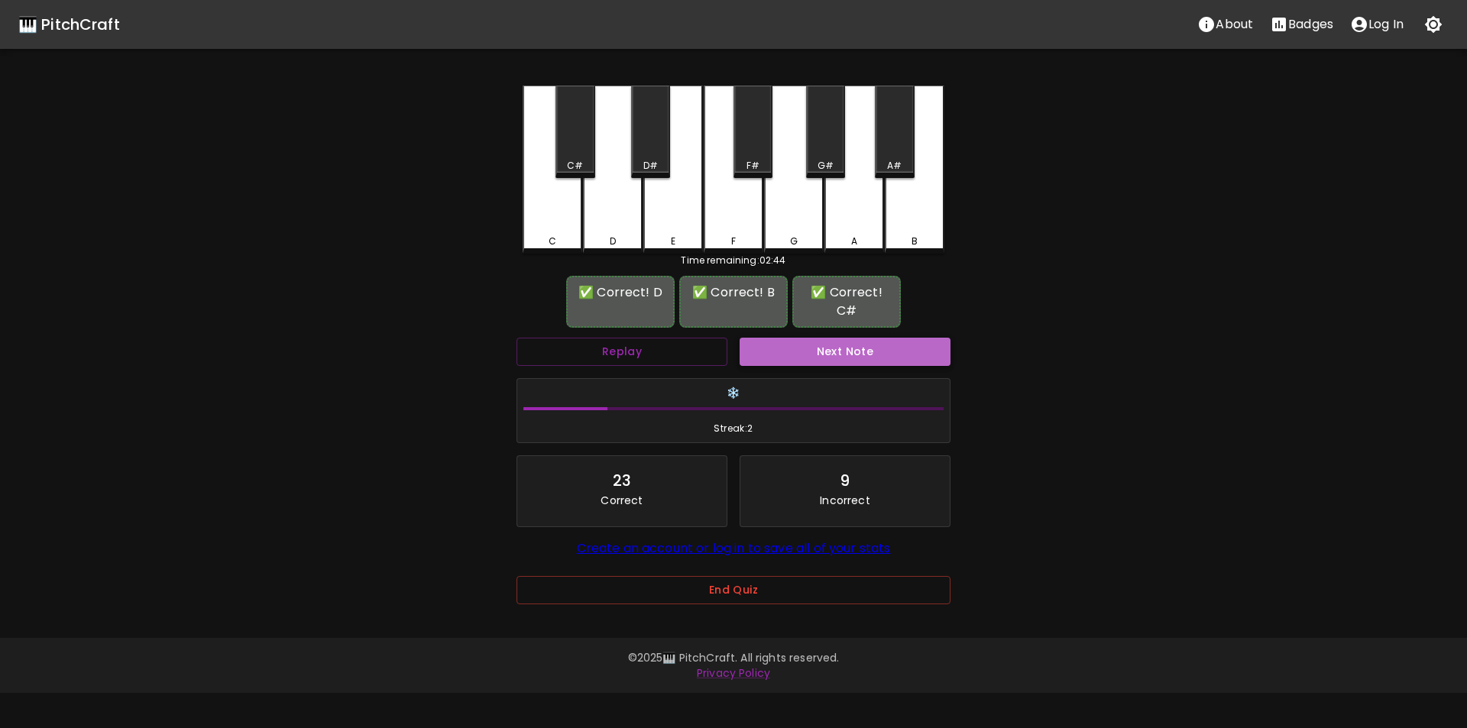
click at [839, 346] on button "Next Note" at bounding box center [845, 352] width 211 height 28
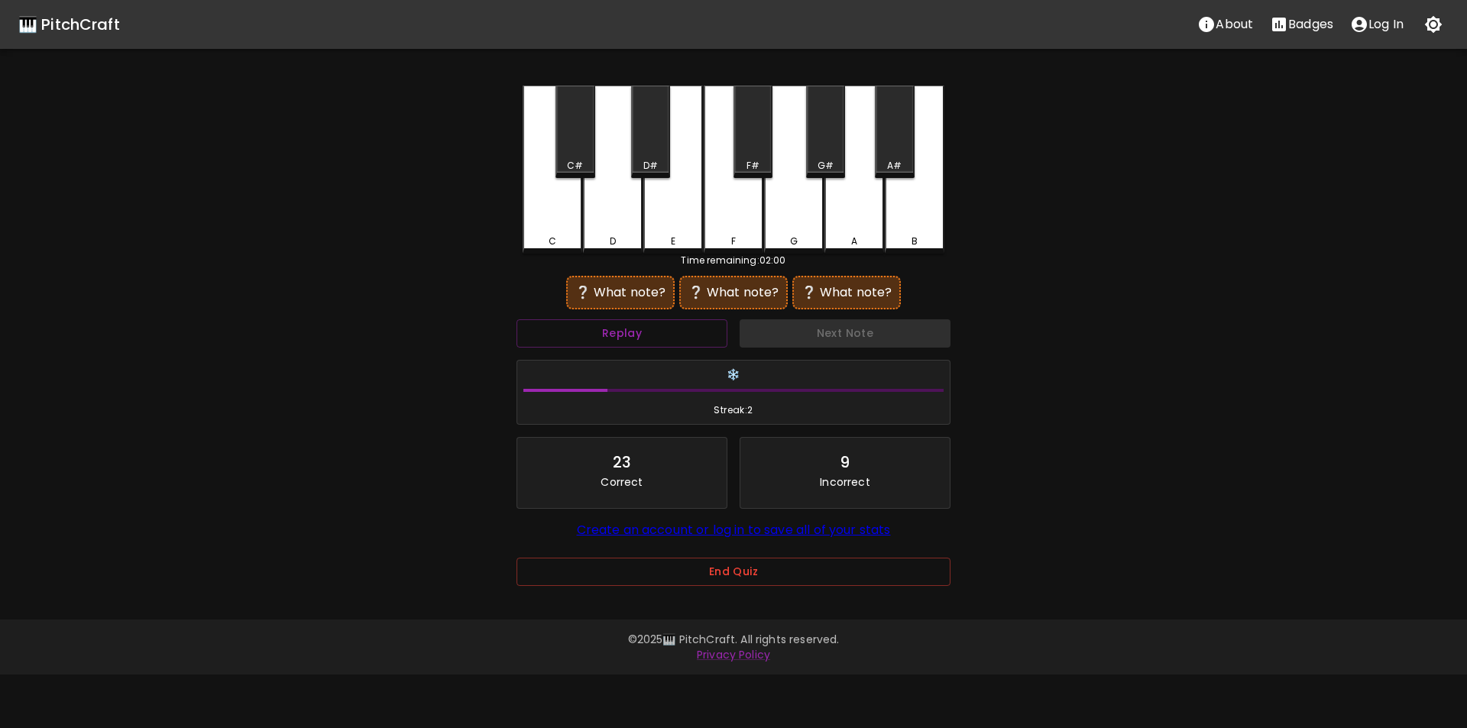
click at [898, 154] on div "A#" at bounding box center [894, 132] width 39 height 92
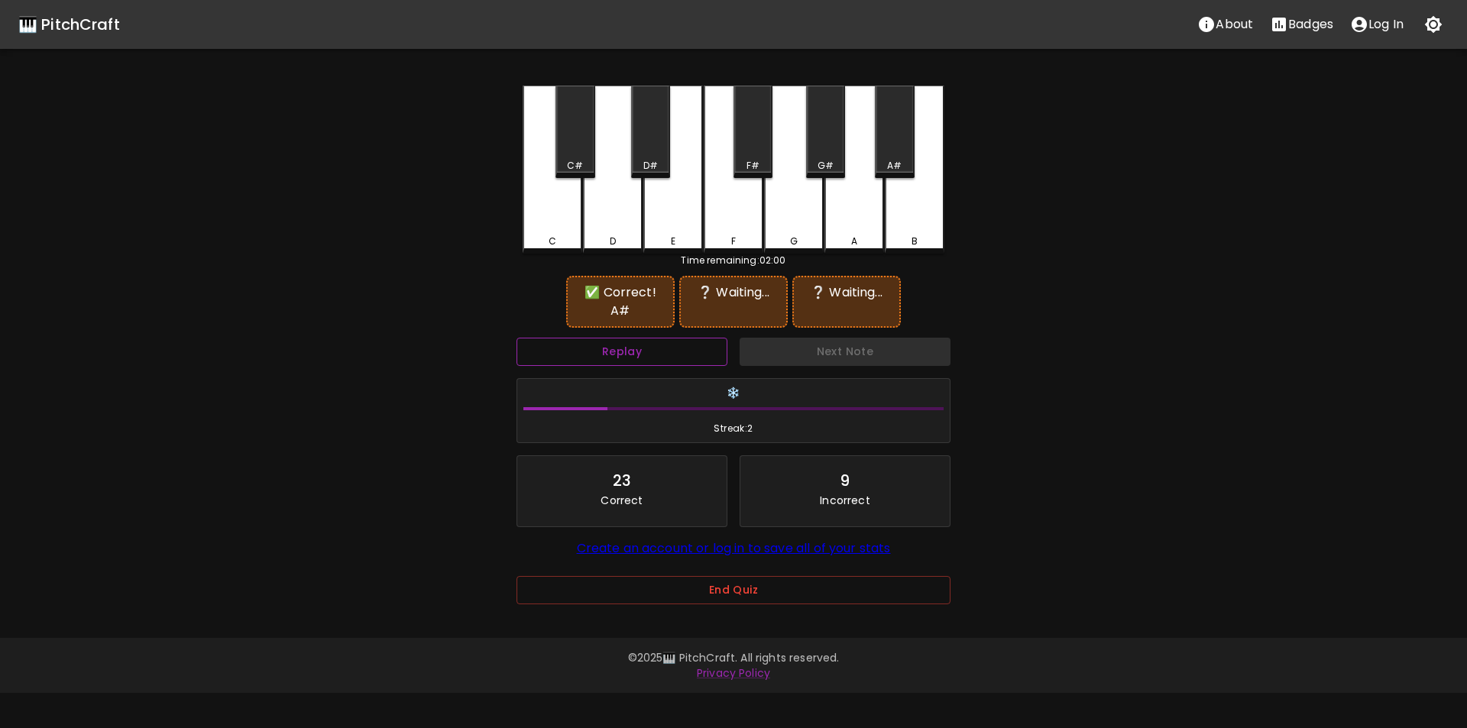
click at [659, 339] on button "Replay" at bounding box center [622, 352] width 211 height 28
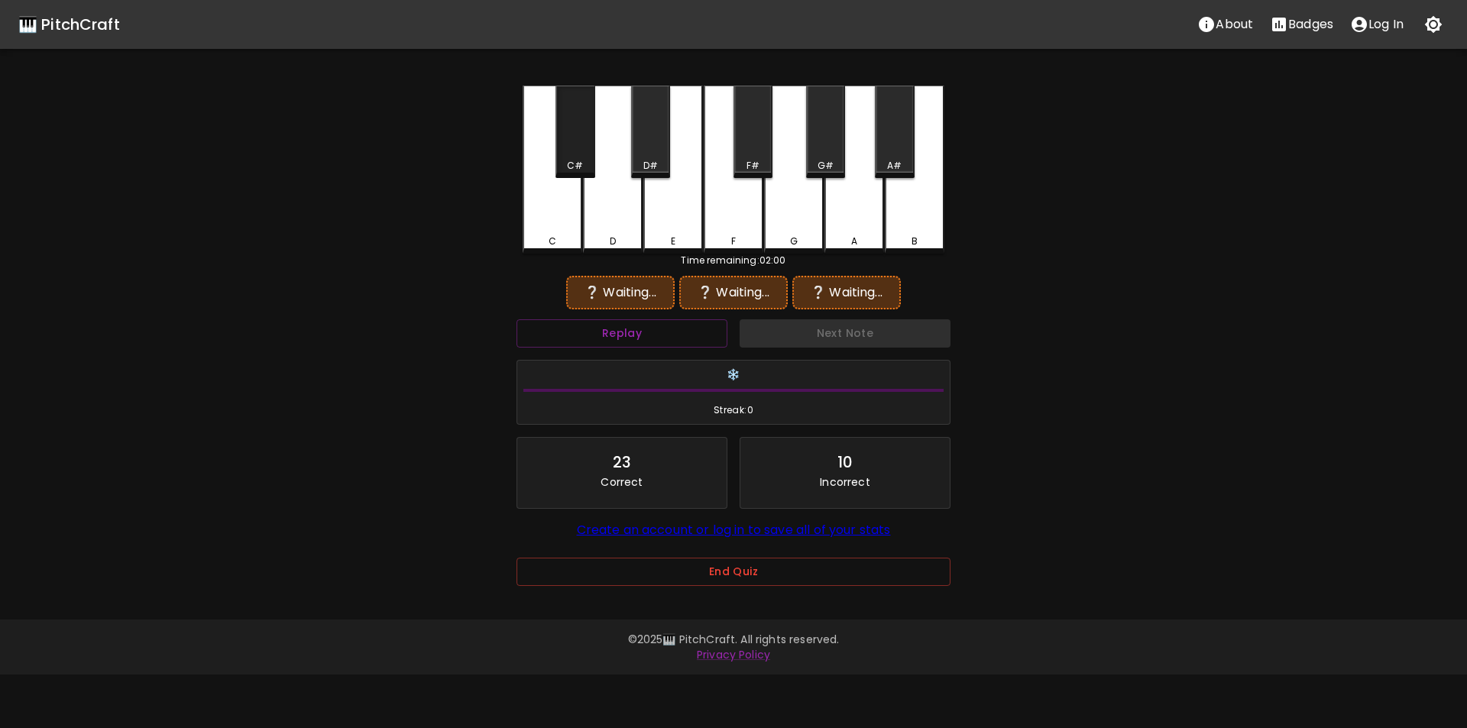
click at [576, 158] on div "C#" at bounding box center [575, 132] width 39 height 92
click at [646, 161] on div "D#" at bounding box center [651, 166] width 15 height 14
click at [893, 157] on div "A#" at bounding box center [894, 132] width 39 height 92
click at [647, 166] on div "D#" at bounding box center [651, 166] width 15 height 14
click at [897, 162] on div "A#" at bounding box center [894, 166] width 15 height 14
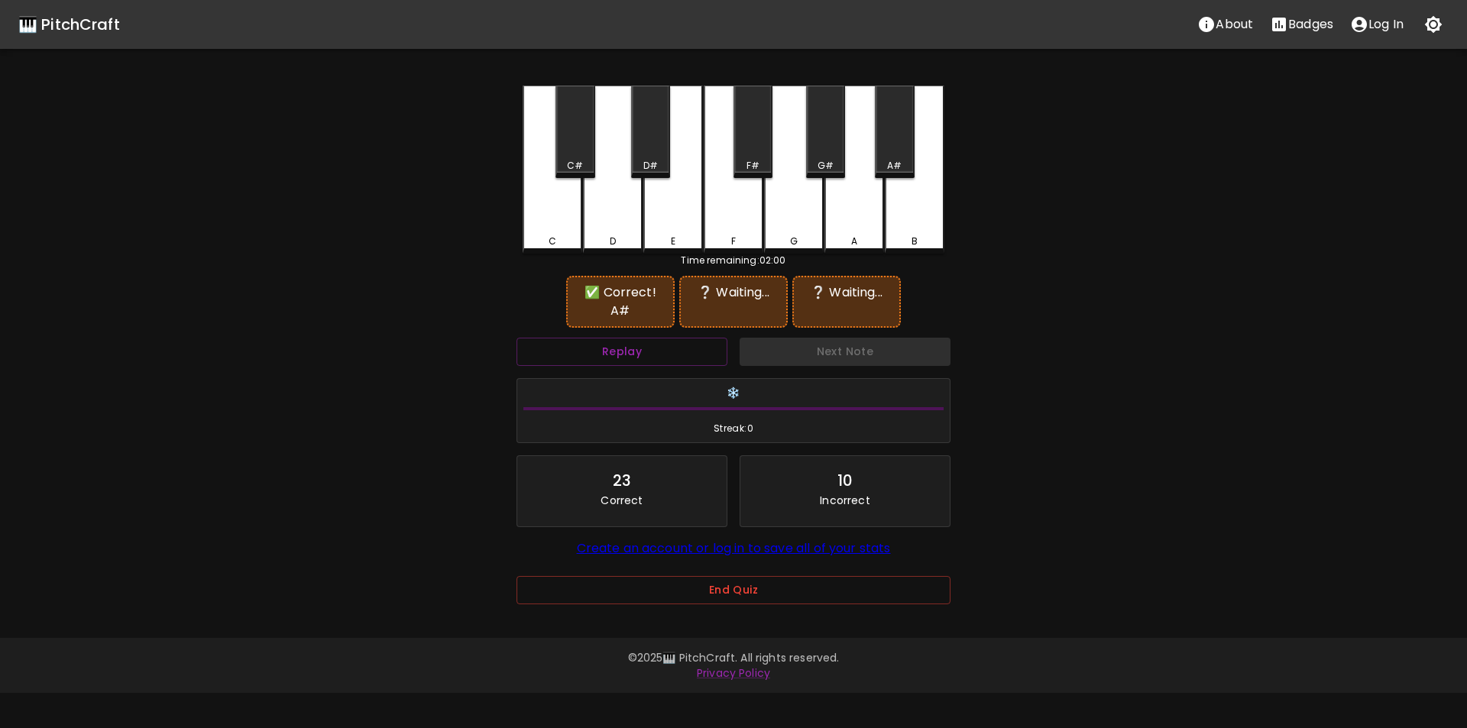
click at [672, 227] on div "E" at bounding box center [674, 170] width 60 height 168
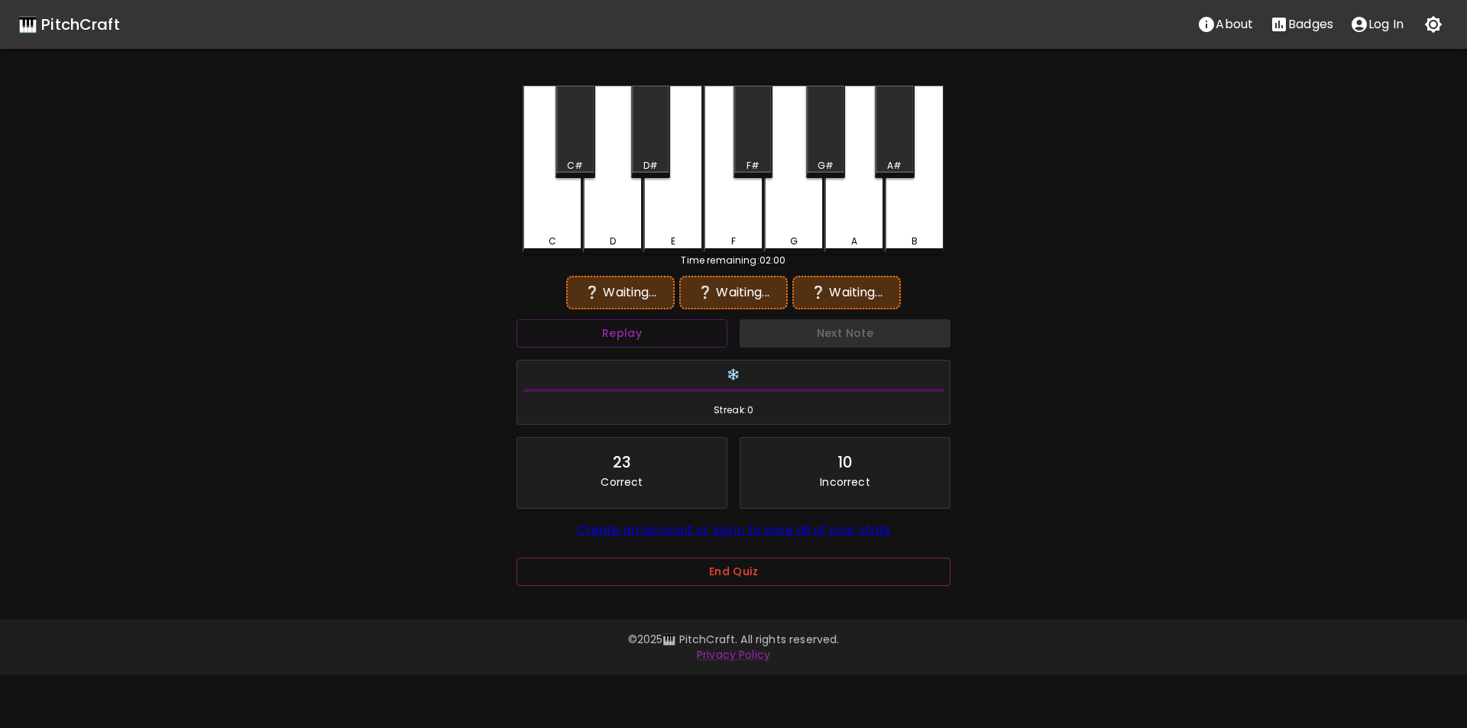
click at [910, 156] on div "A#" at bounding box center [894, 132] width 39 height 92
click at [911, 215] on div "B" at bounding box center [915, 168] width 60 height 165
click at [893, 167] on div "A#" at bounding box center [894, 166] width 15 height 14
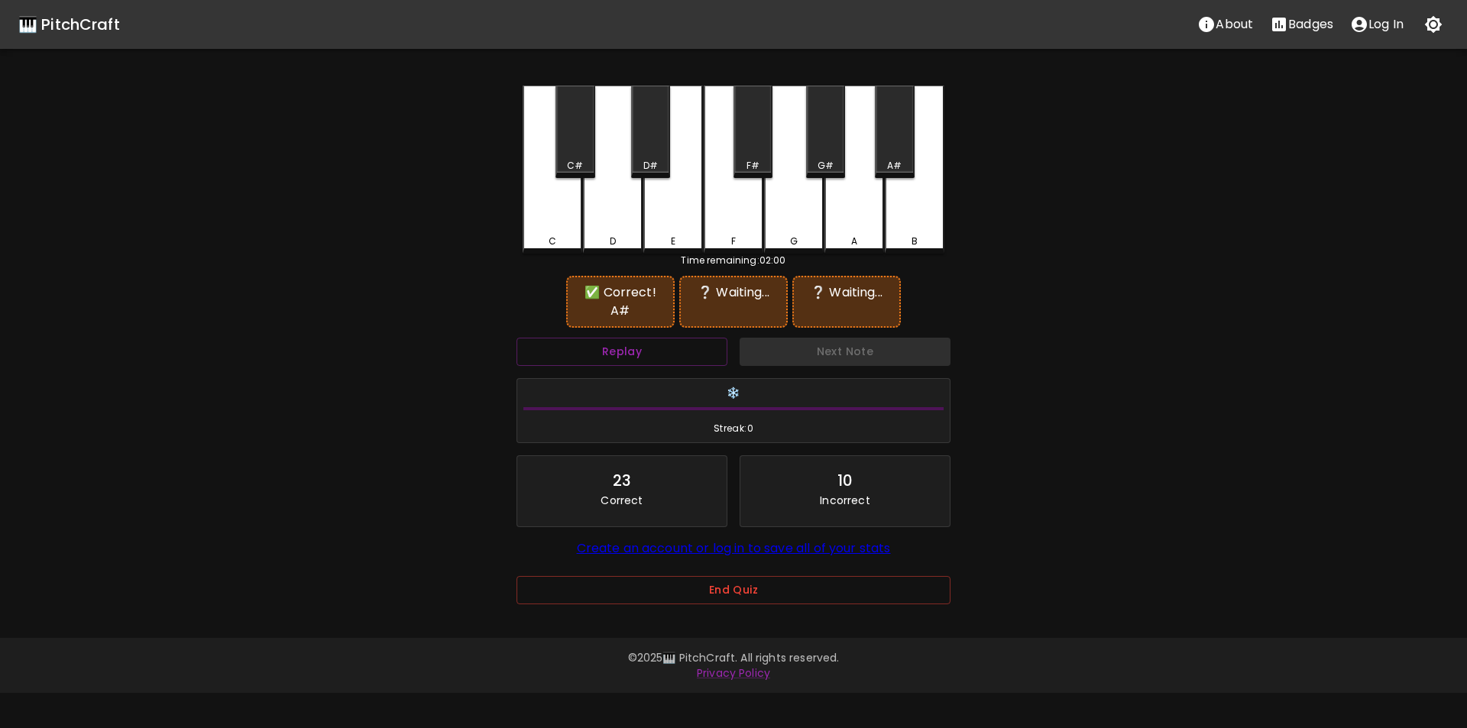
click at [808, 219] on div "G" at bounding box center [794, 170] width 60 height 168
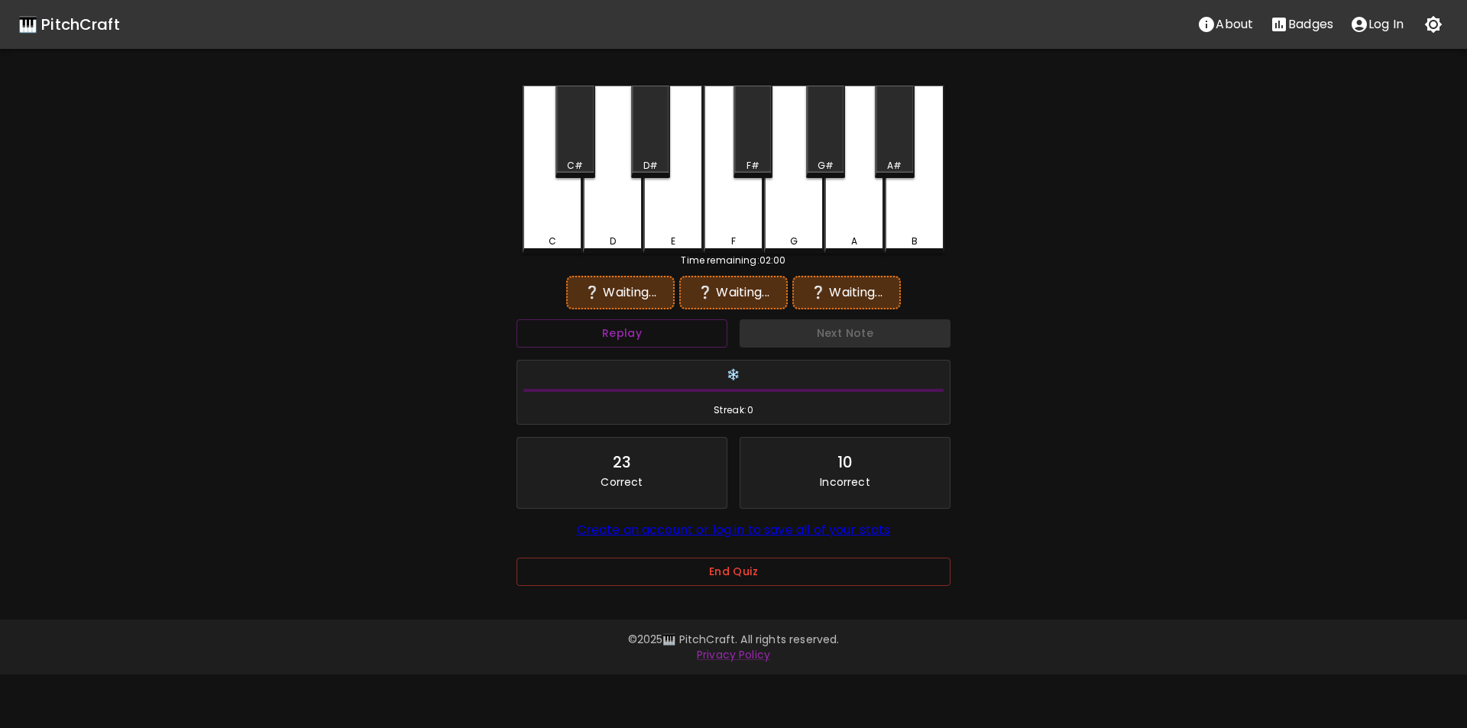
click at [898, 157] on div "A#" at bounding box center [894, 132] width 39 height 92
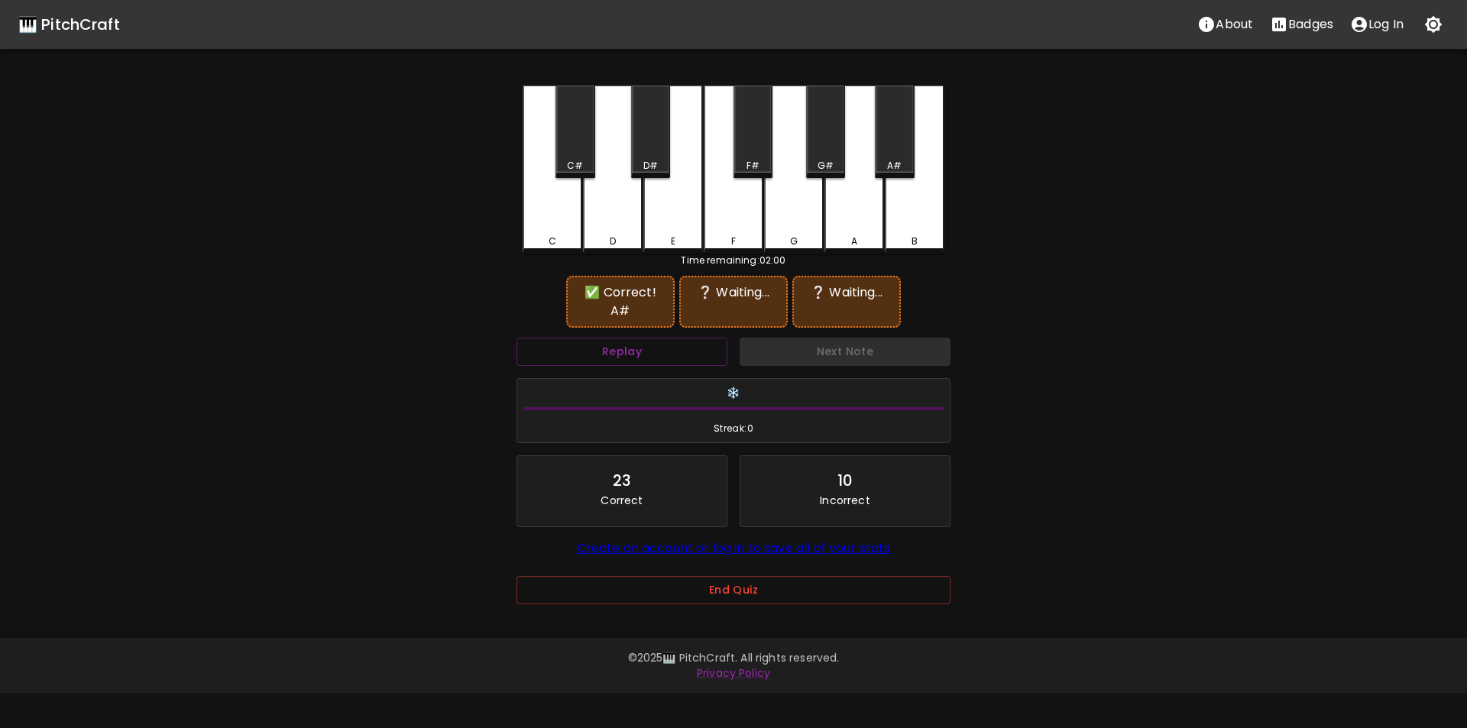
click at [816, 148] on div "G#" at bounding box center [825, 132] width 39 height 92
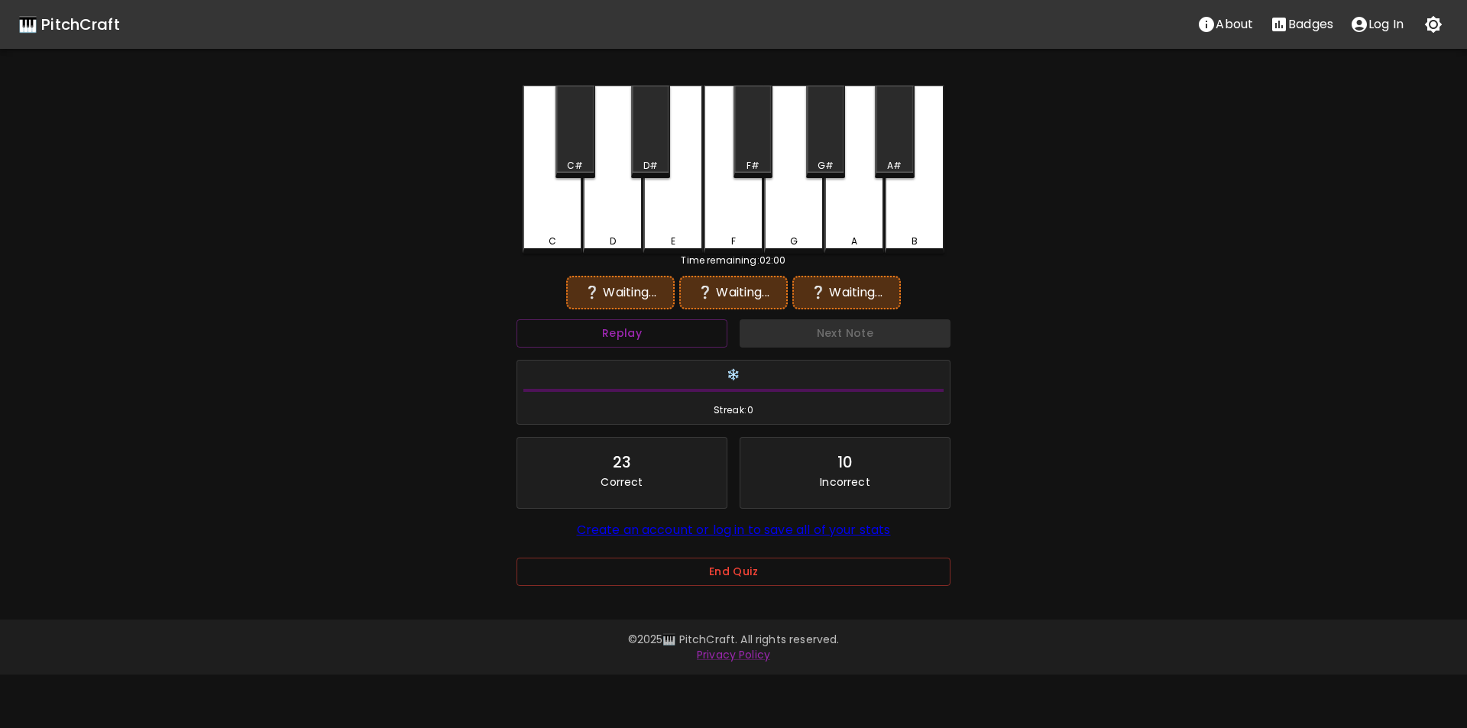
click at [754, 160] on div "F#" at bounding box center [753, 166] width 13 height 14
click at [882, 155] on div "A#" at bounding box center [894, 132] width 39 height 92
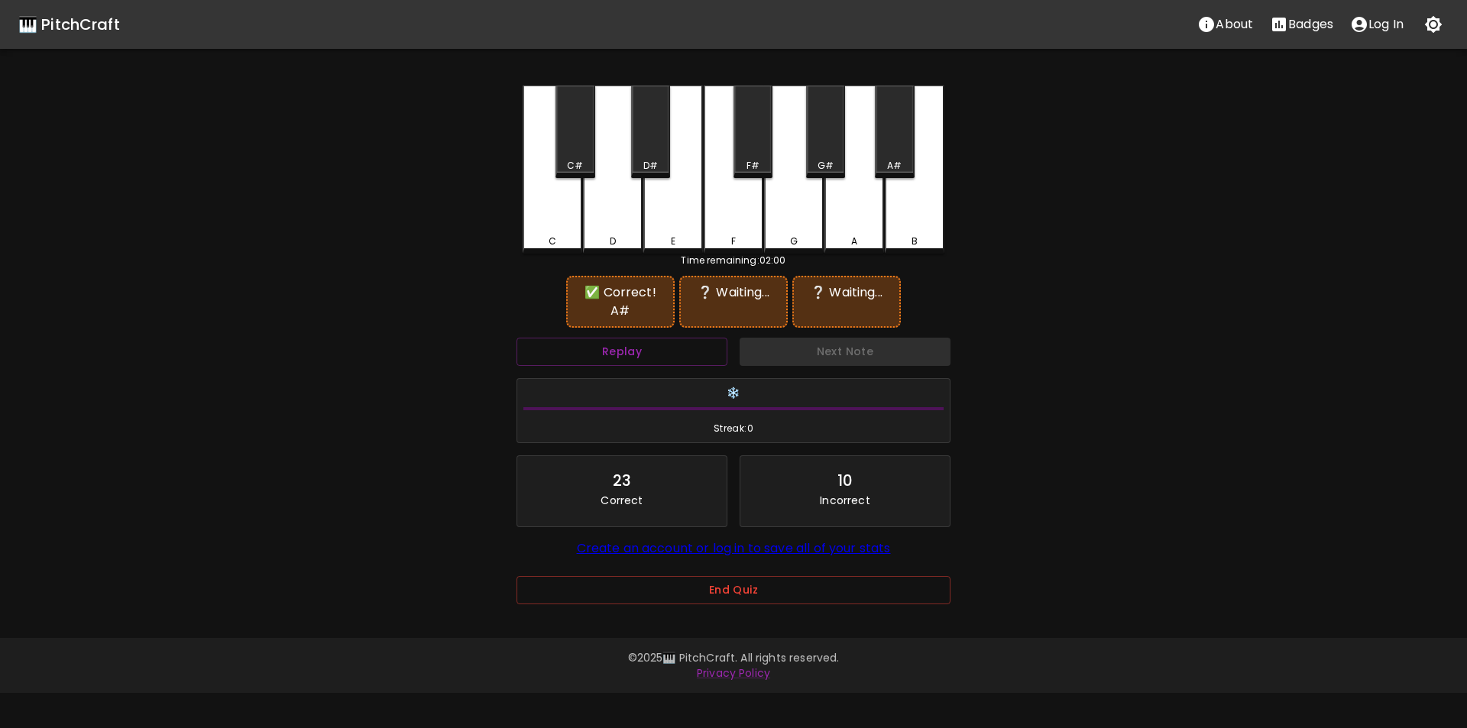
click at [751, 157] on div "F#" at bounding box center [753, 132] width 39 height 92
click at [678, 340] on button "Replay" at bounding box center [622, 352] width 211 height 28
click at [858, 208] on div "A" at bounding box center [855, 170] width 60 height 168
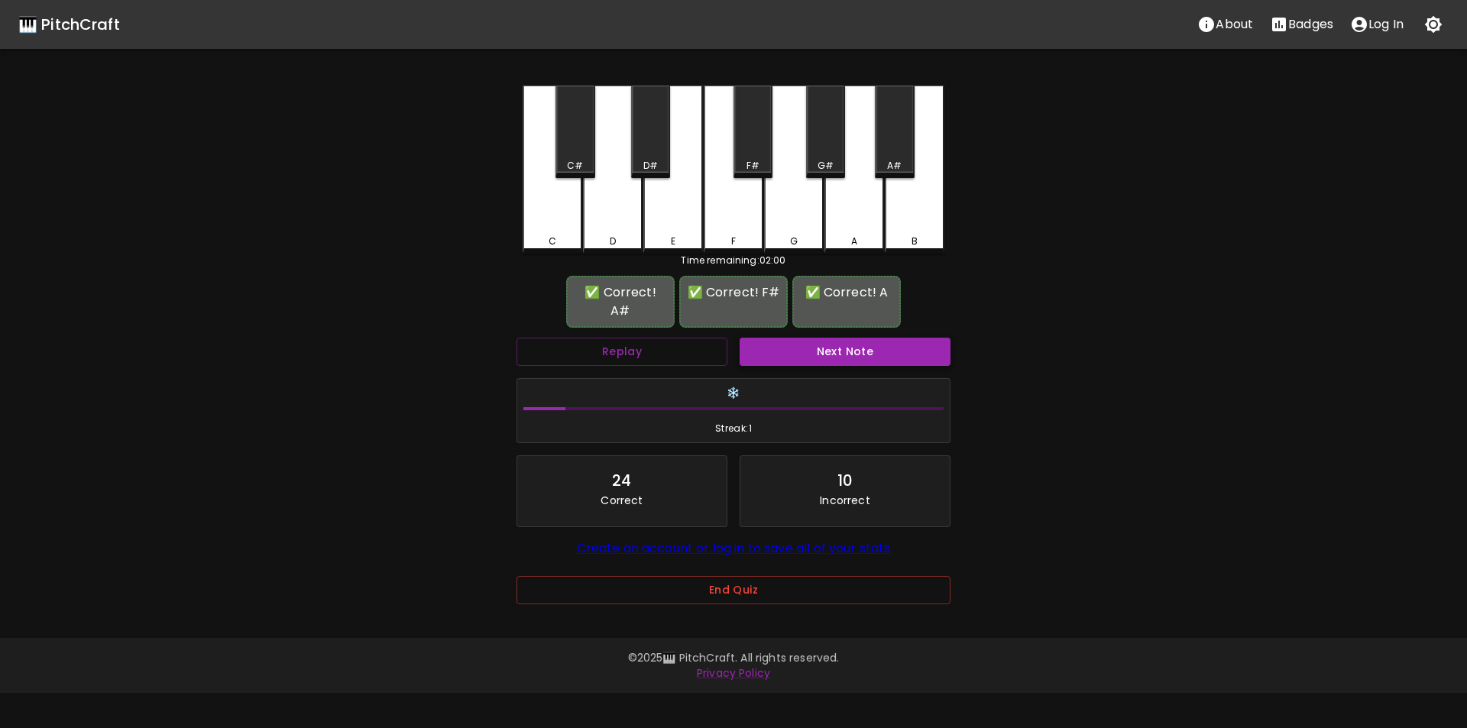
click at [783, 341] on button "Next Note" at bounding box center [845, 352] width 211 height 28
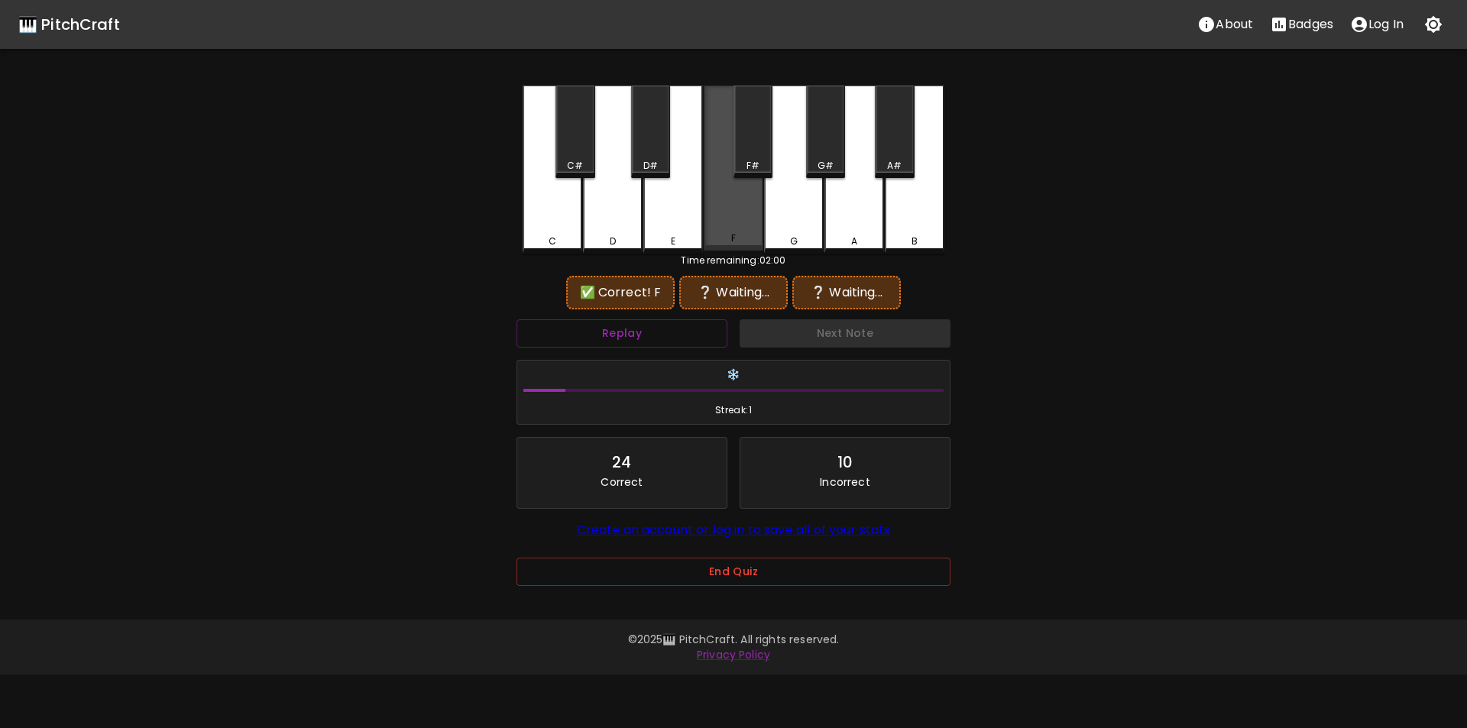
click at [732, 223] on div "F" at bounding box center [734, 168] width 60 height 165
click at [652, 161] on div "D#" at bounding box center [651, 166] width 15 height 14
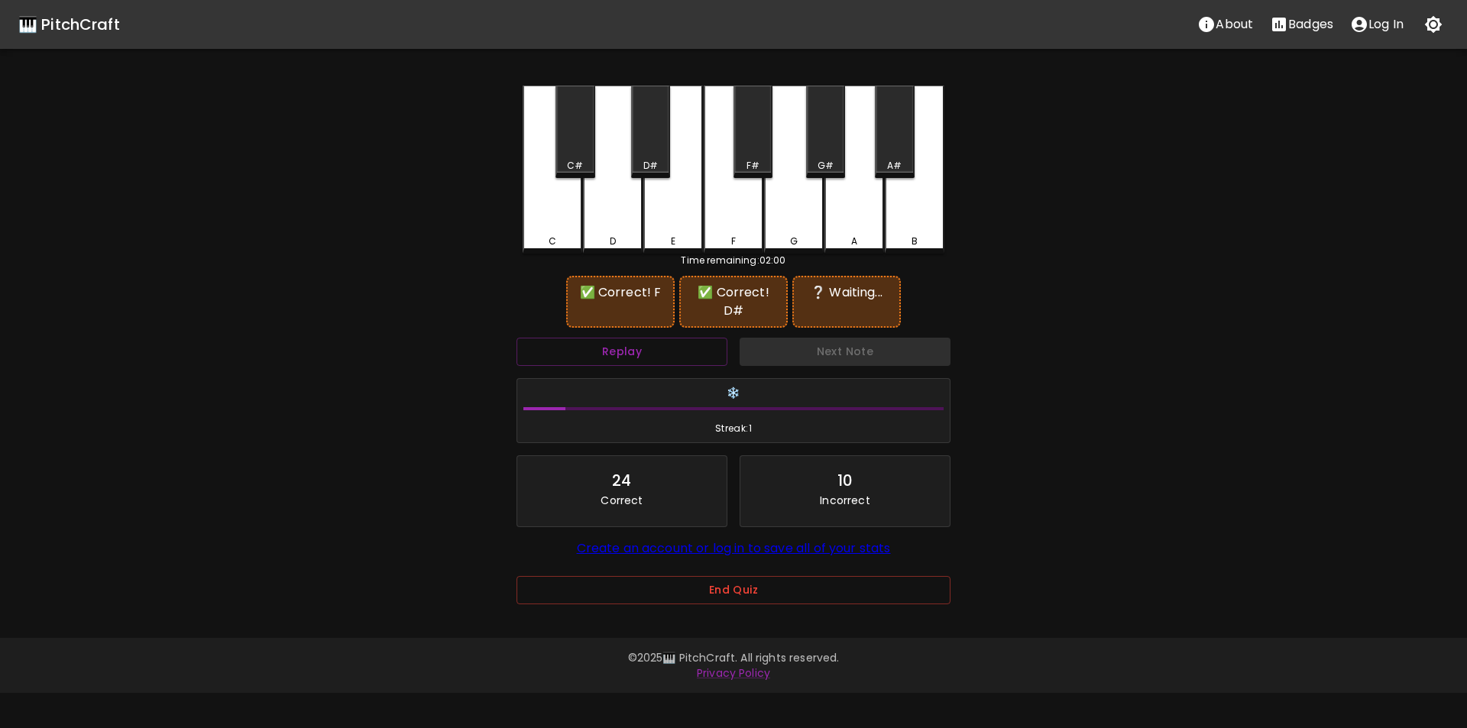
click at [579, 169] on div "C#" at bounding box center [575, 166] width 16 height 14
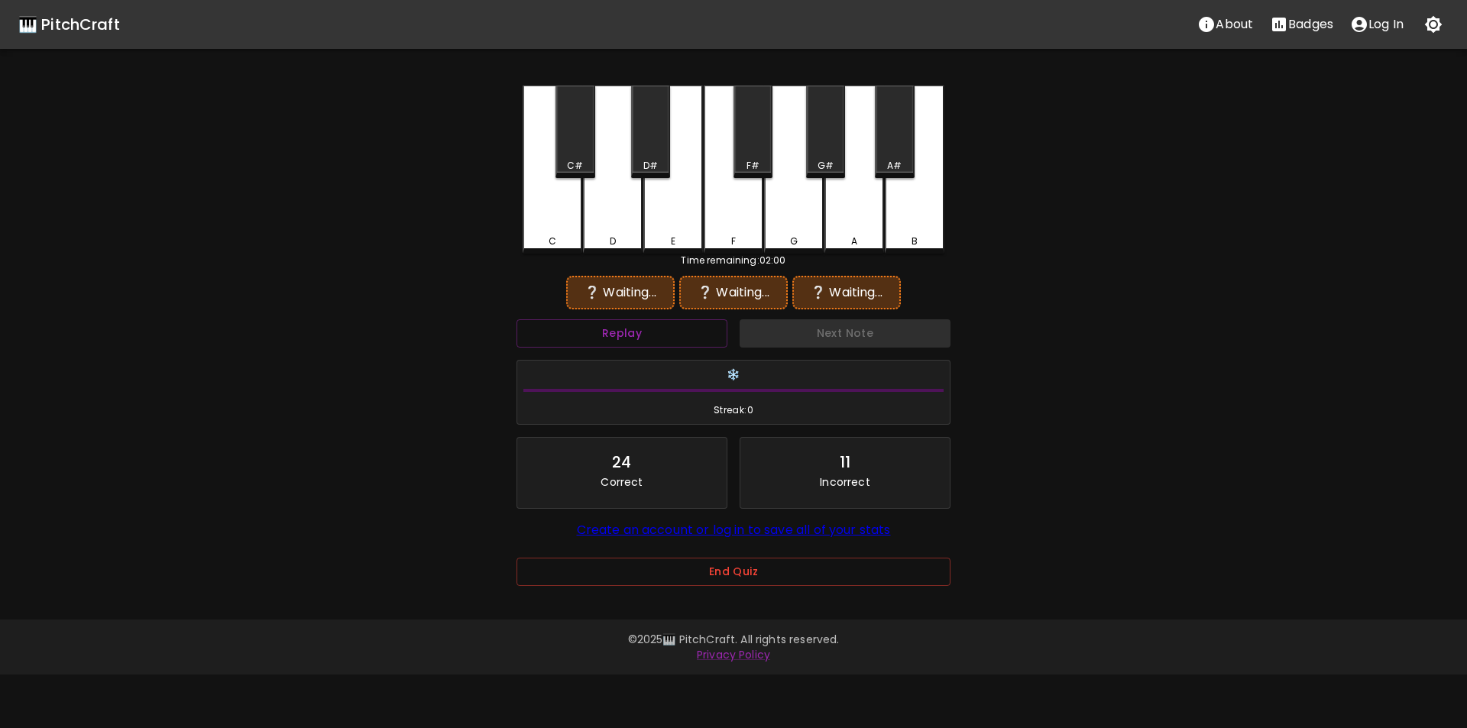
click at [699, 351] on div "Replay" at bounding box center [622, 333] width 223 height 41
click at [697, 337] on button "Replay" at bounding box center [622, 333] width 211 height 28
click at [732, 224] on div "F" at bounding box center [734, 170] width 60 height 168
drag, startPoint x: 644, startPoint y: 156, endPoint x: 651, endPoint y: 159, distance: 8.2
click at [644, 156] on div "D#" at bounding box center [650, 132] width 39 height 92
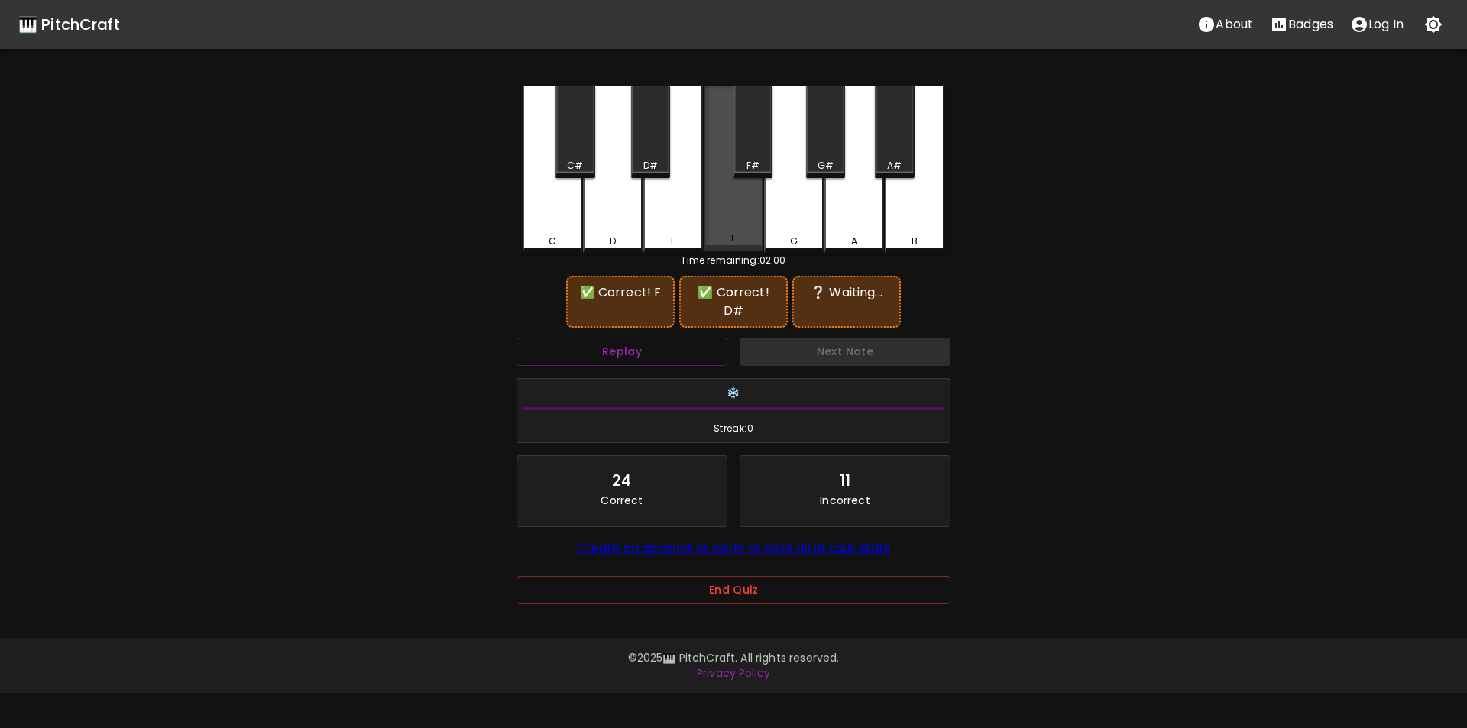
click at [735, 206] on div "F" at bounding box center [734, 168] width 60 height 165
click at [680, 221] on div "E" at bounding box center [674, 170] width 60 height 168
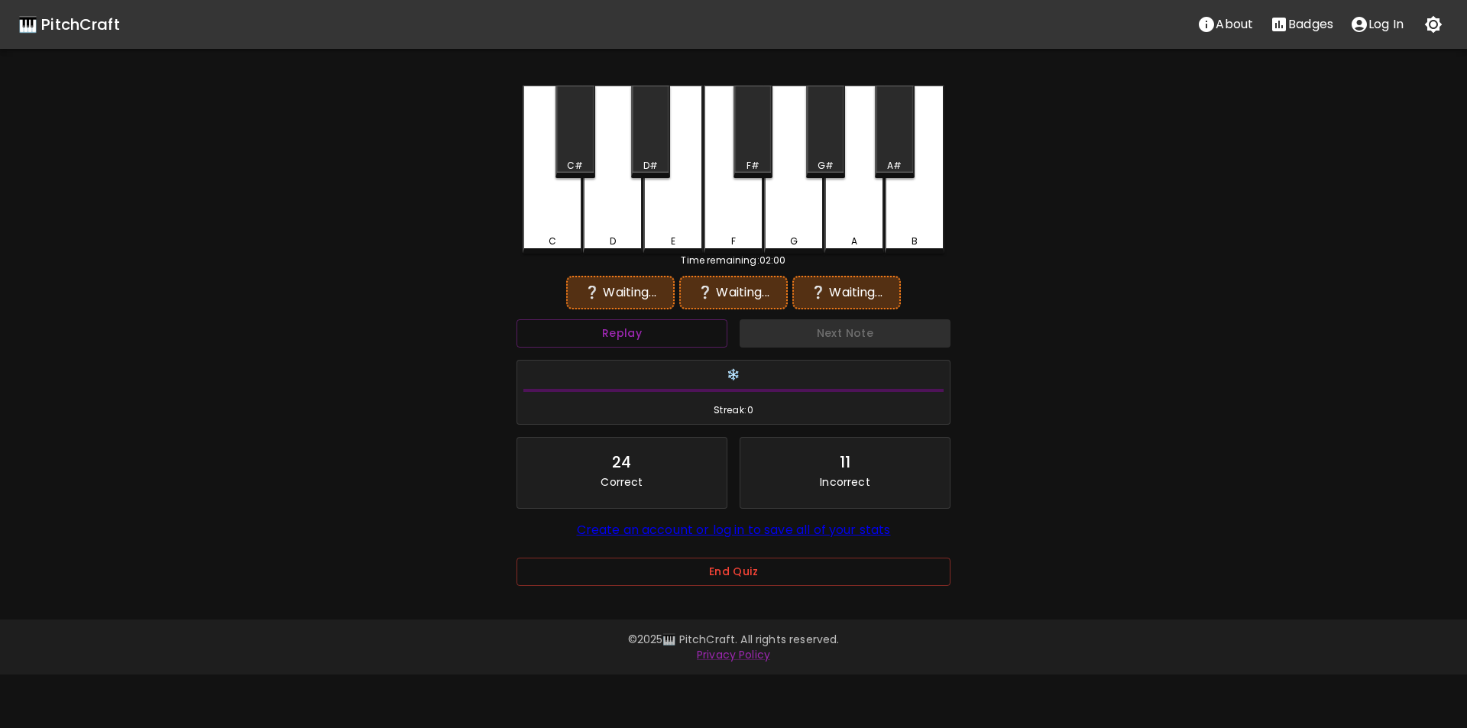
click at [754, 153] on div "F#" at bounding box center [753, 132] width 39 height 92
click at [731, 211] on div "F" at bounding box center [734, 170] width 60 height 168
drag, startPoint x: 656, startPoint y: 155, endPoint x: 696, endPoint y: 154, distance: 39.8
click at [656, 154] on div "D#" at bounding box center [650, 132] width 39 height 92
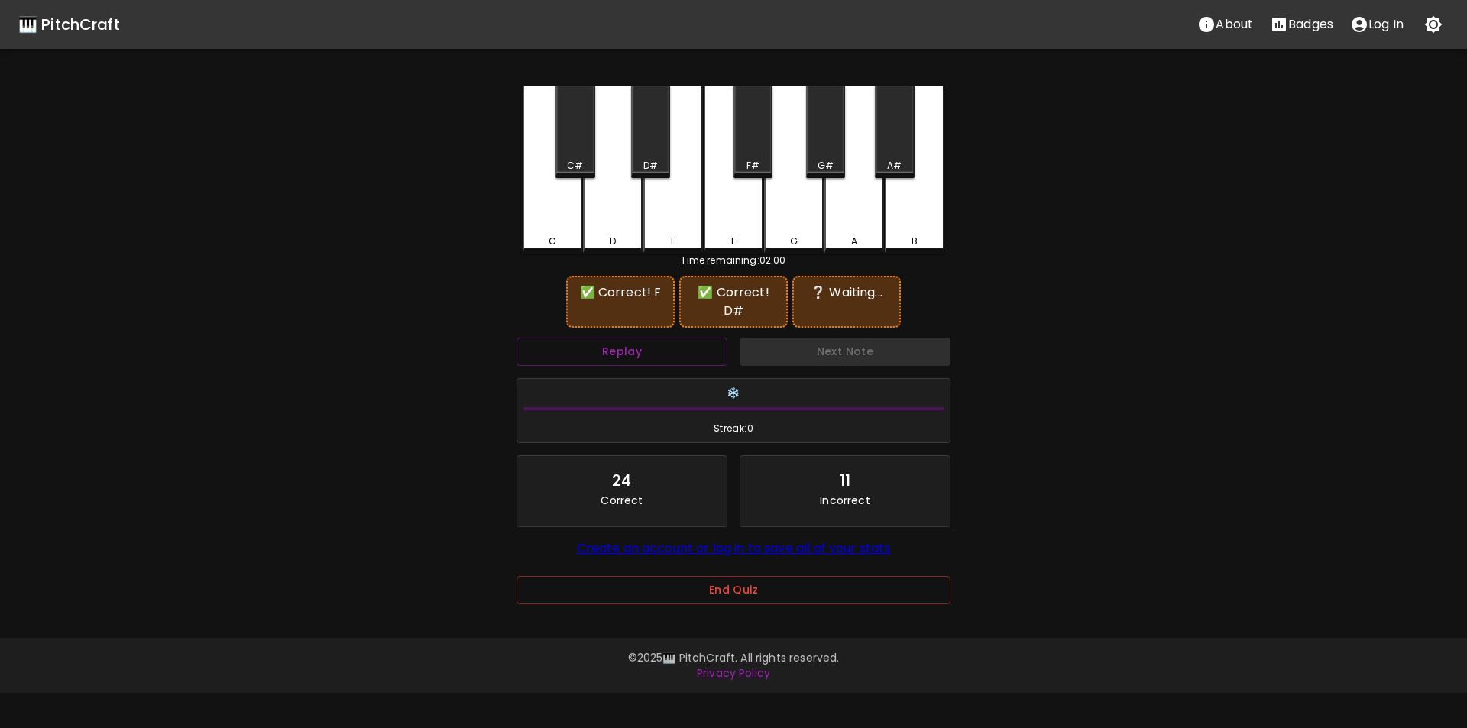
click at [744, 150] on div "F#" at bounding box center [753, 132] width 39 height 92
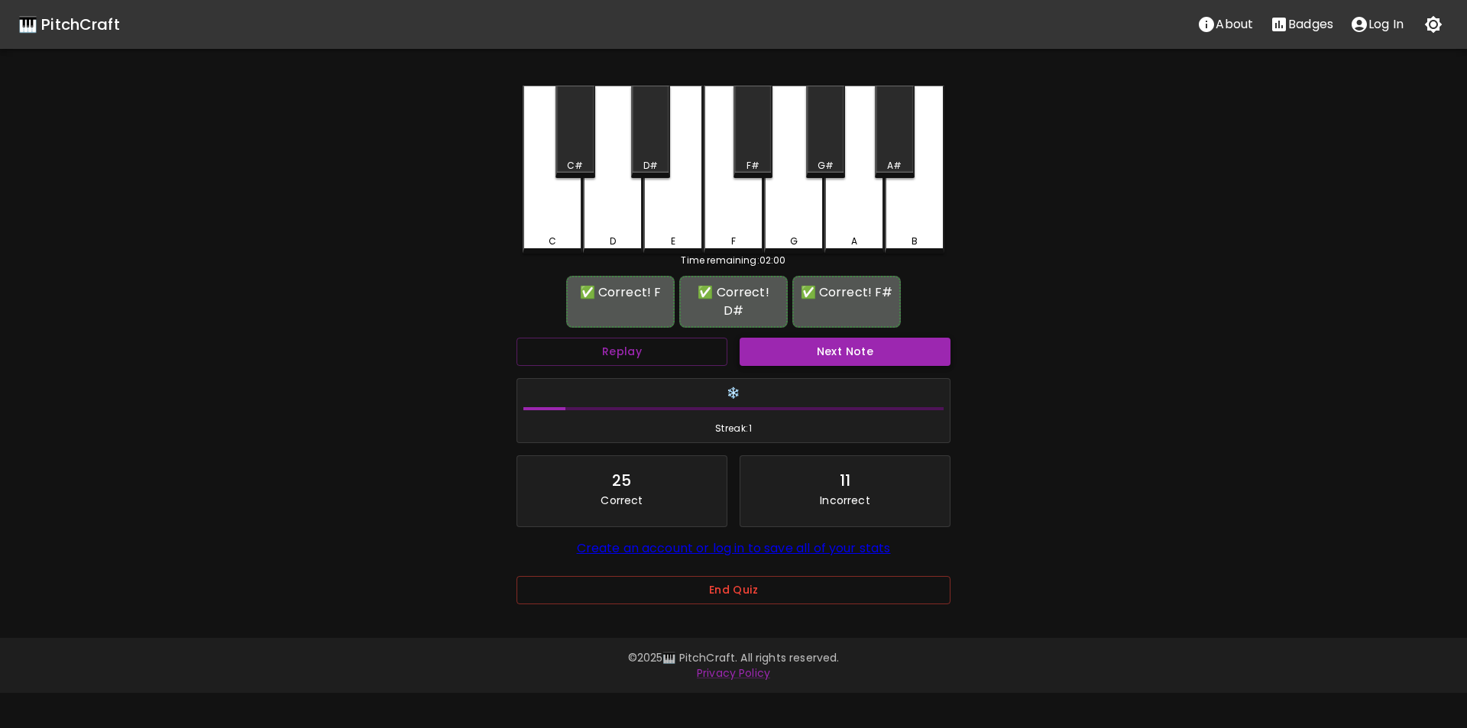
click at [802, 338] on button "Next Note" at bounding box center [845, 352] width 211 height 28
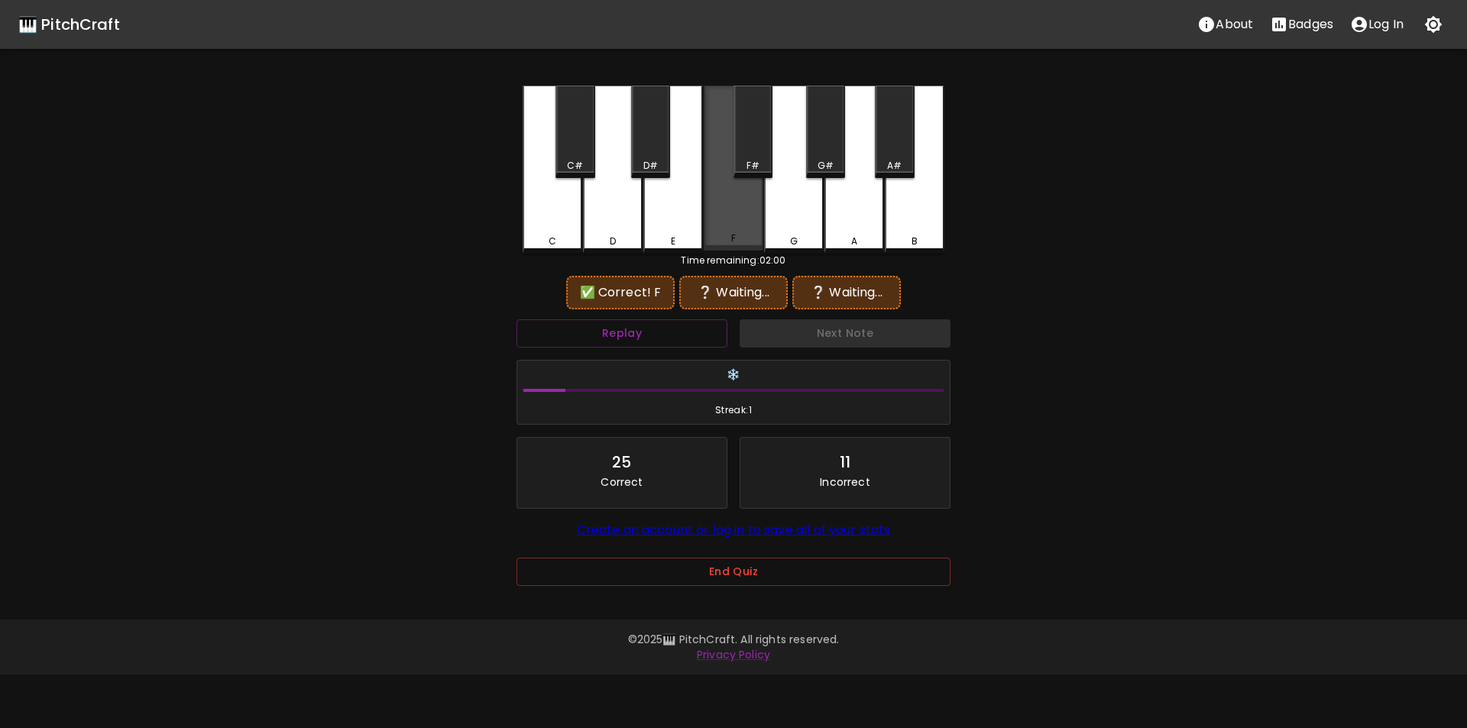
drag, startPoint x: 731, startPoint y: 221, endPoint x: 760, endPoint y: 216, distance: 29.4
click at [731, 222] on div "F" at bounding box center [734, 168] width 60 height 165
click at [906, 155] on div "A#" at bounding box center [894, 132] width 39 height 92
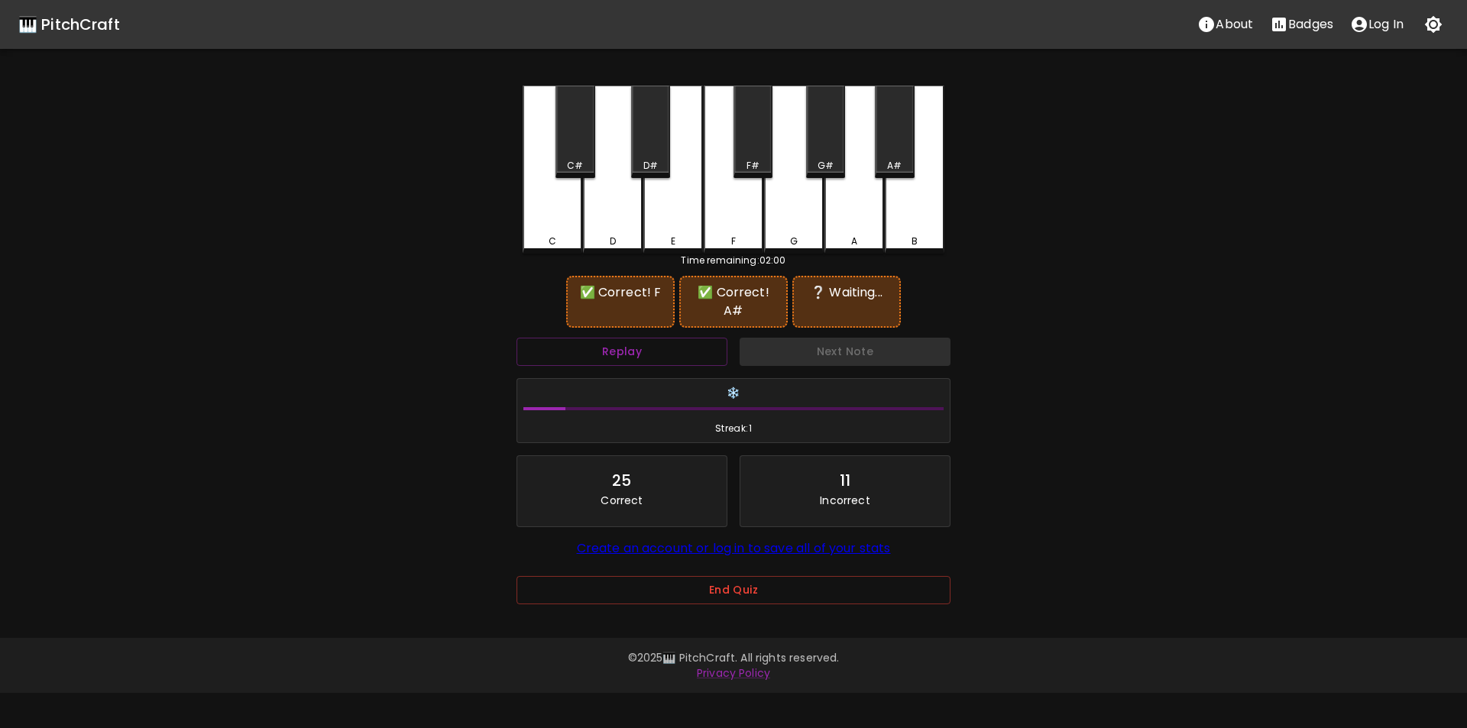
click at [638, 165] on div "D#" at bounding box center [651, 166] width 36 height 14
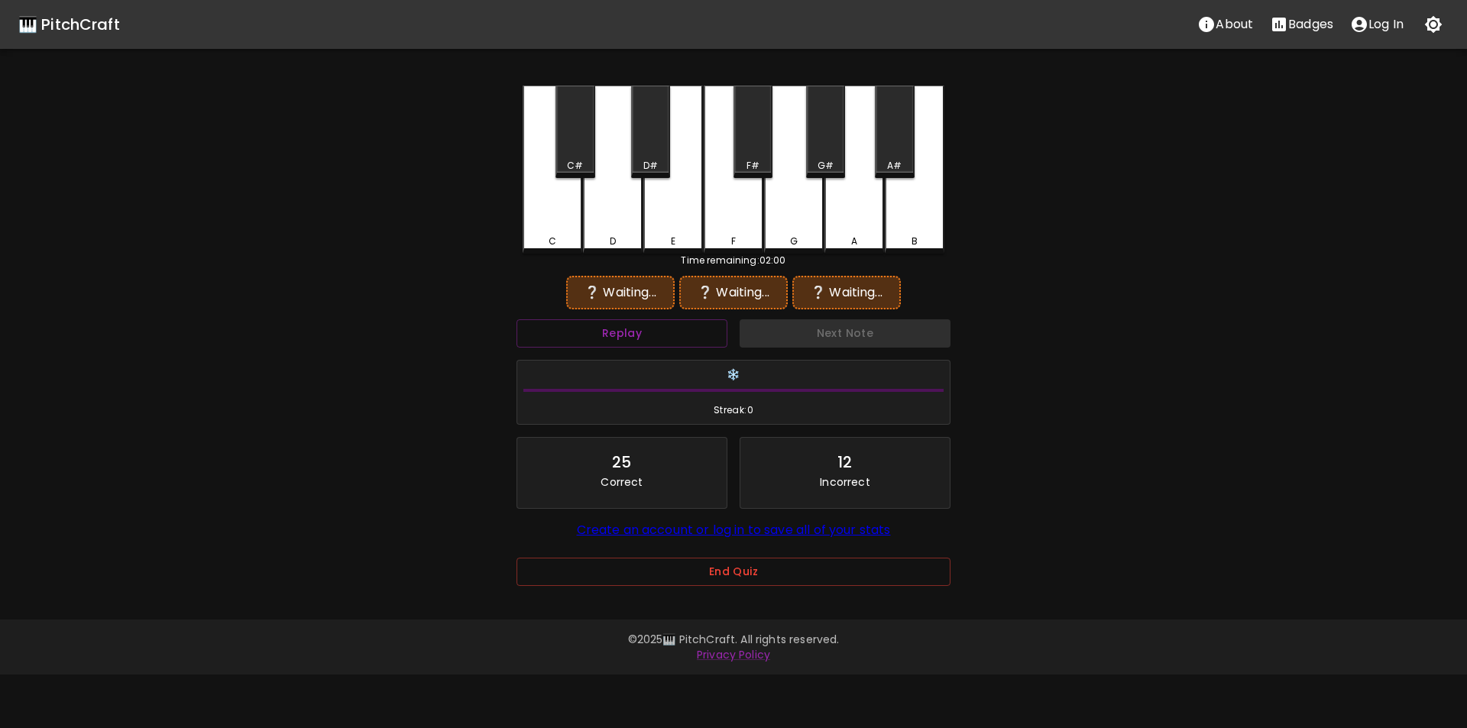
click at [573, 159] on div "C#" at bounding box center [575, 166] width 16 height 14
click at [734, 225] on div "F" at bounding box center [734, 168] width 60 height 165
click at [914, 151] on div "A#" at bounding box center [894, 132] width 39 height 92
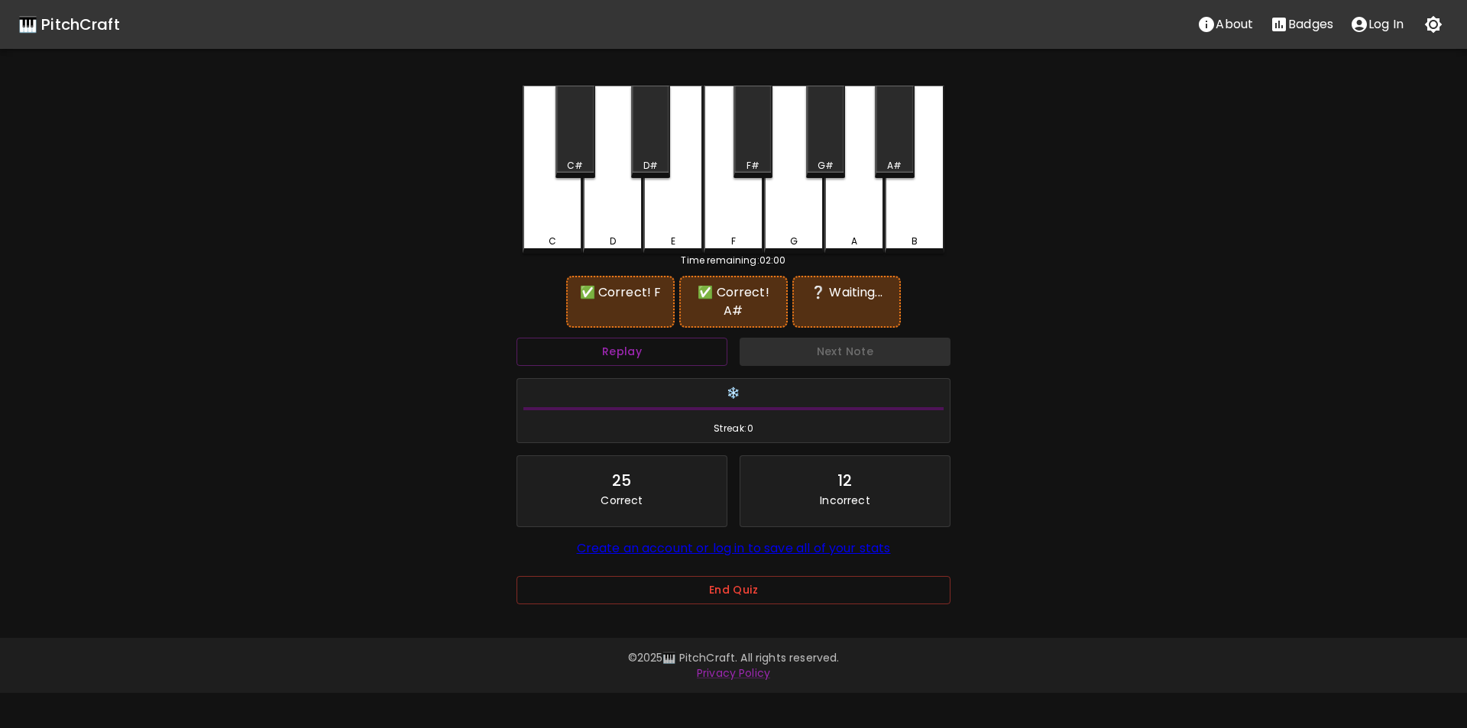
click at [573, 165] on div "C#" at bounding box center [575, 166] width 16 height 14
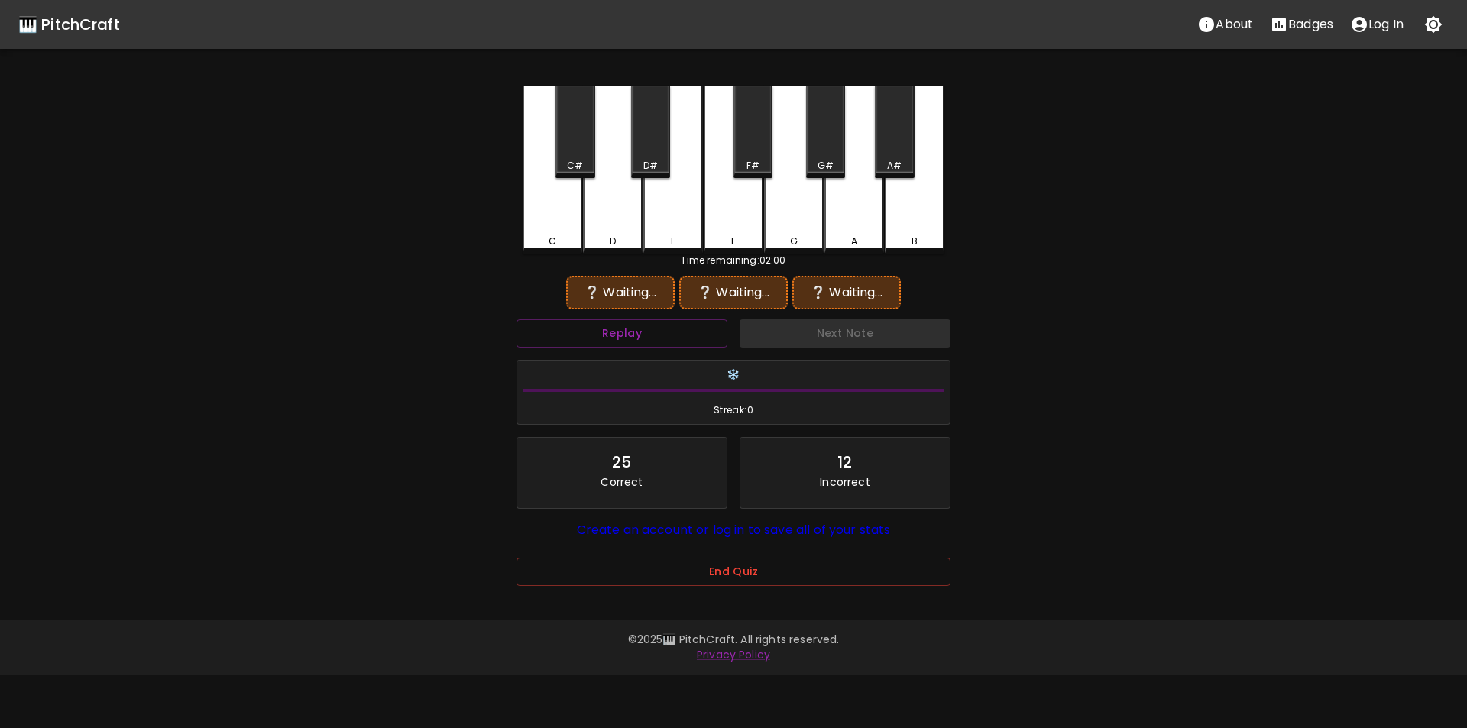
click at [648, 355] on div "❄️ Streak: 0" at bounding box center [734, 393] width 446 height 78
click at [647, 336] on button "Replay" at bounding box center [622, 333] width 211 height 28
click at [735, 230] on div "F" at bounding box center [734, 168] width 60 height 165
click at [894, 151] on div "A#" at bounding box center [894, 132] width 39 height 92
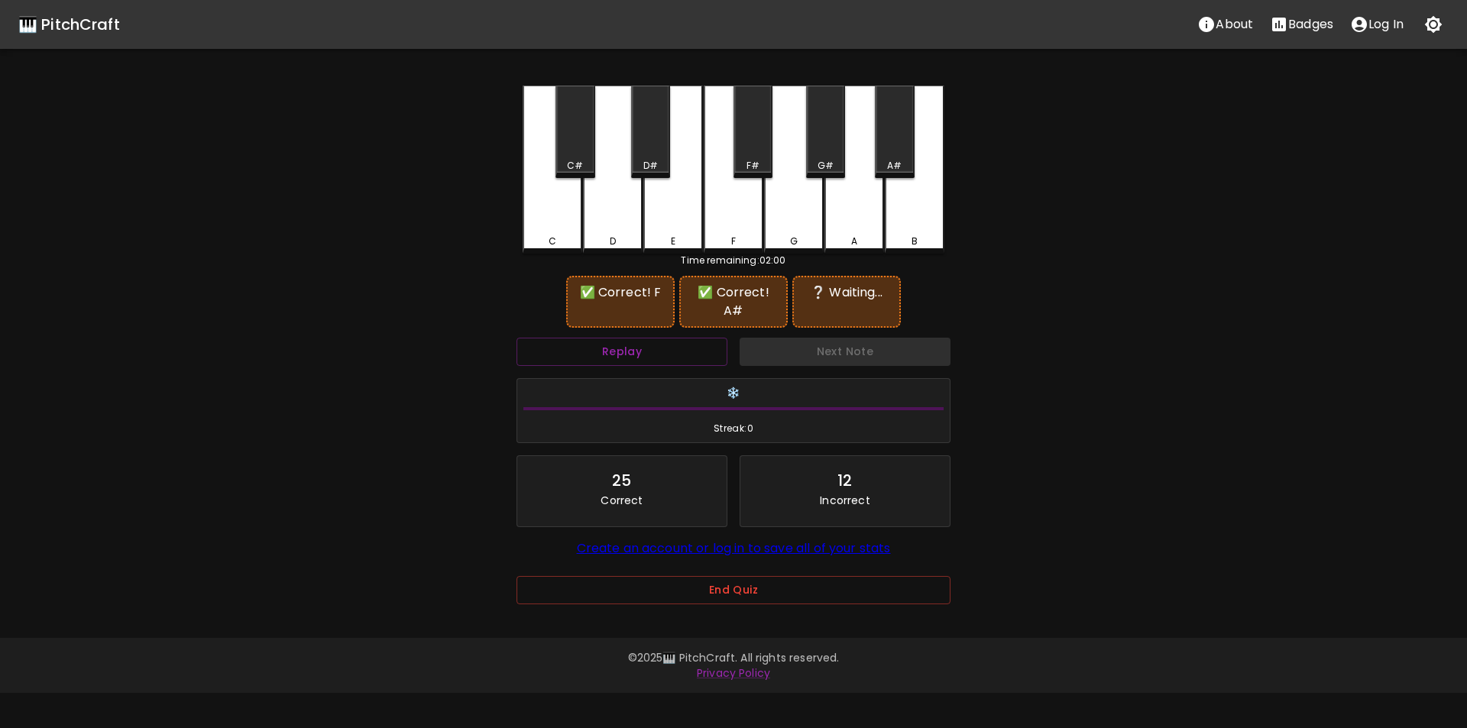
click at [553, 220] on div "C" at bounding box center [553, 170] width 60 height 168
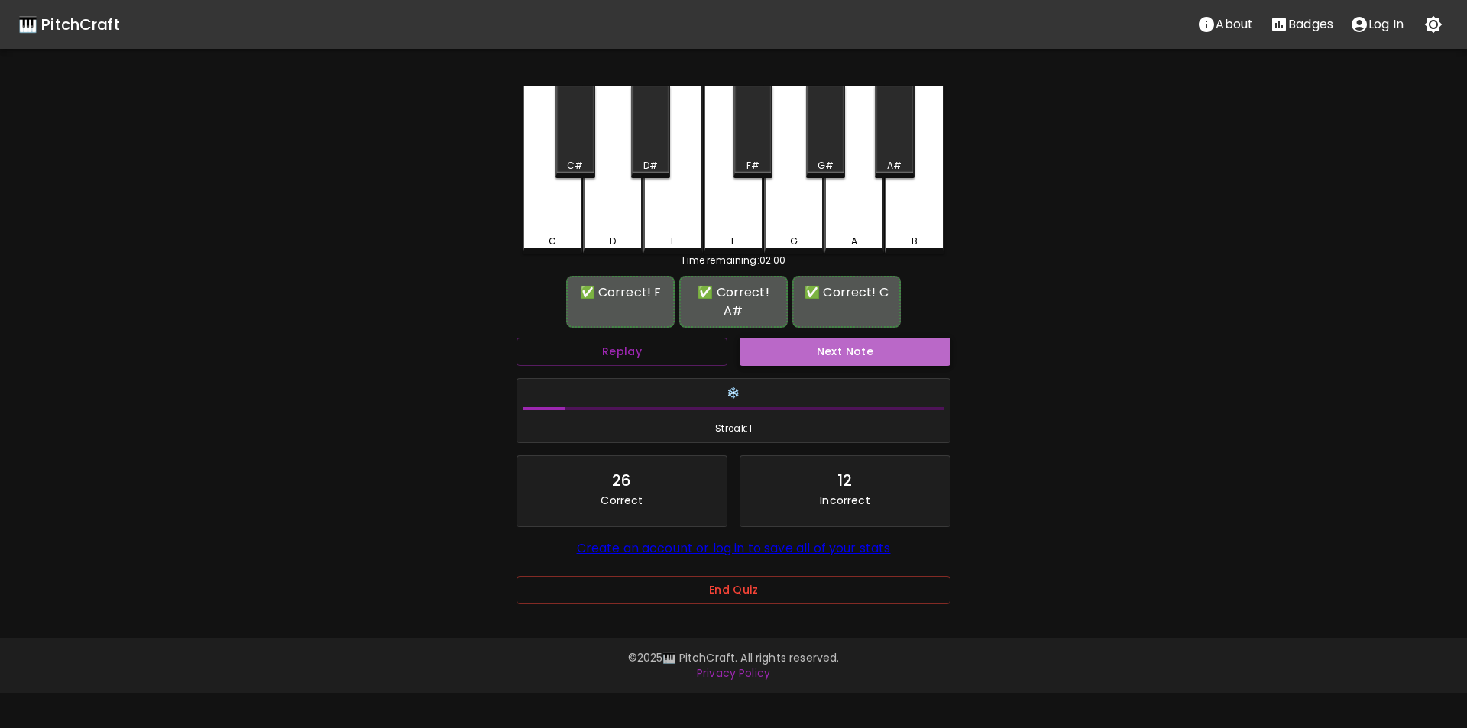
click at [807, 338] on button "Next Note" at bounding box center [845, 352] width 211 height 28
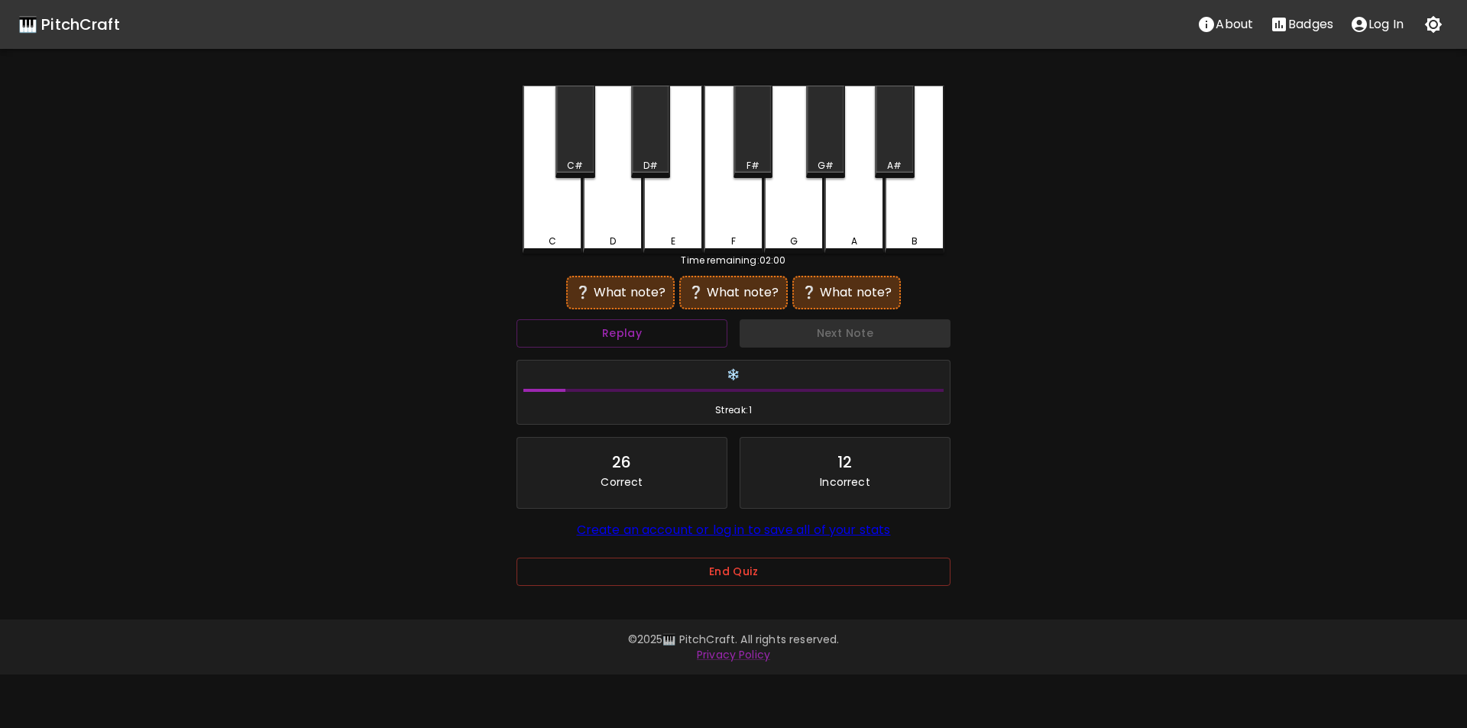
click at [850, 224] on div "A" at bounding box center [855, 170] width 60 height 168
click at [746, 154] on div "F#" at bounding box center [753, 132] width 39 height 92
click at [698, 332] on button "Replay" at bounding box center [622, 333] width 211 height 28
click at [646, 161] on div "D#" at bounding box center [651, 166] width 15 height 14
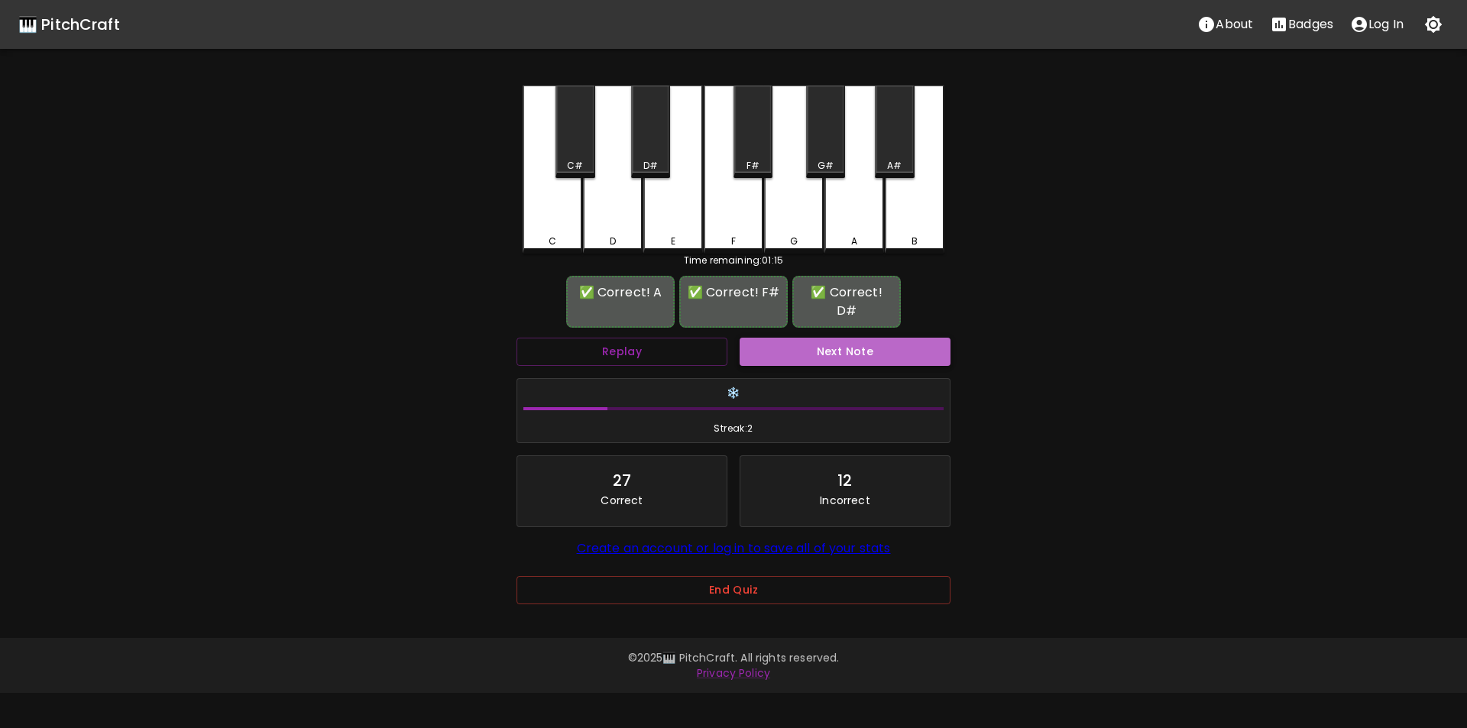
click at [844, 338] on button "Next Note" at bounding box center [845, 352] width 211 height 28
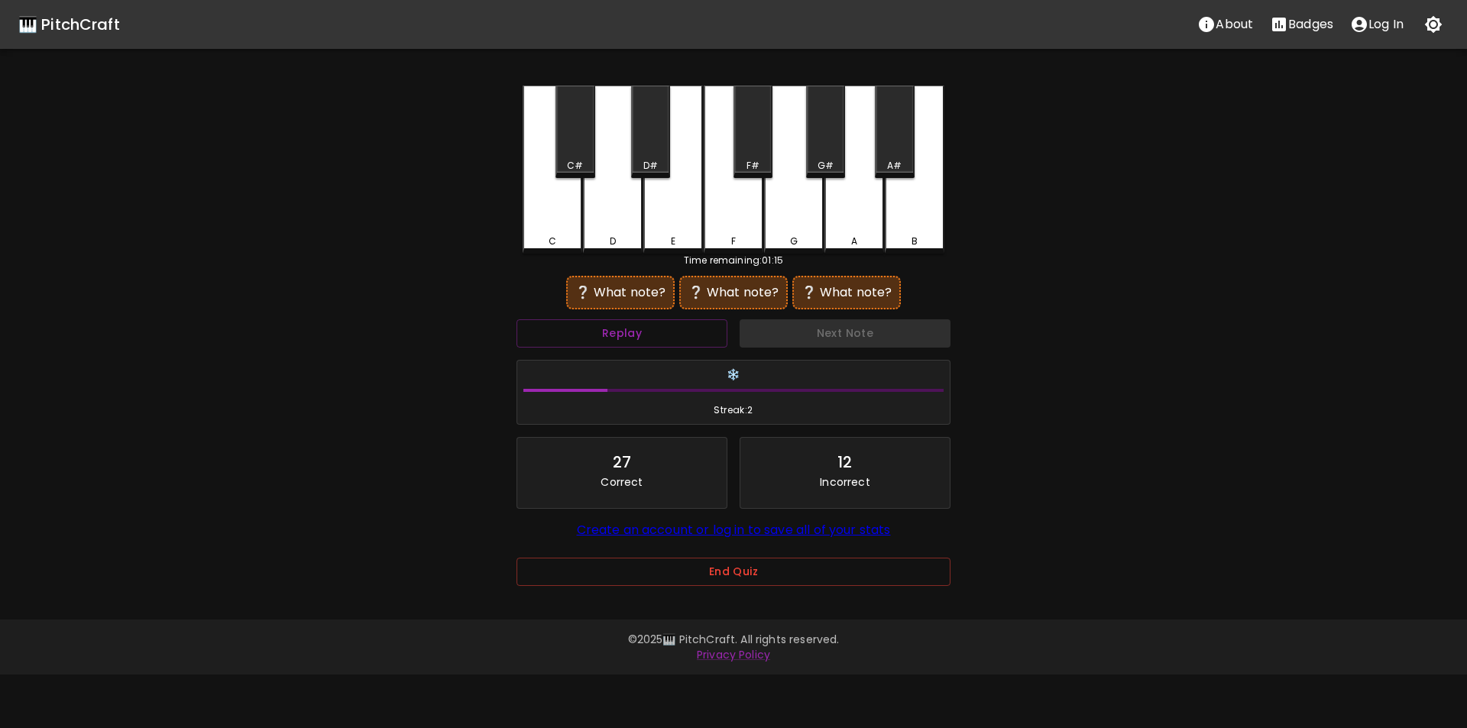
click at [650, 154] on div "D#" at bounding box center [650, 132] width 39 height 92
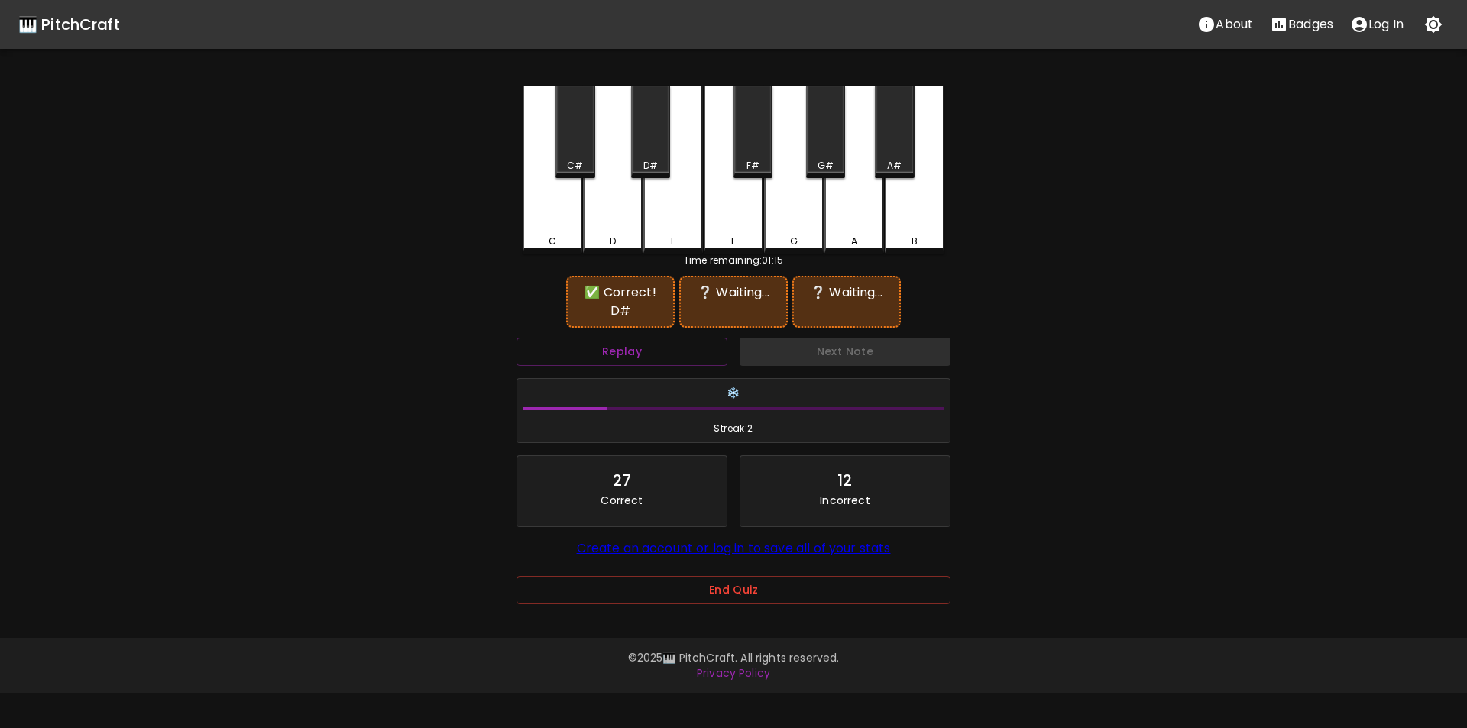
click at [558, 219] on div "C" at bounding box center [553, 170] width 60 height 168
click at [617, 227] on div "D" at bounding box center [613, 170] width 60 height 168
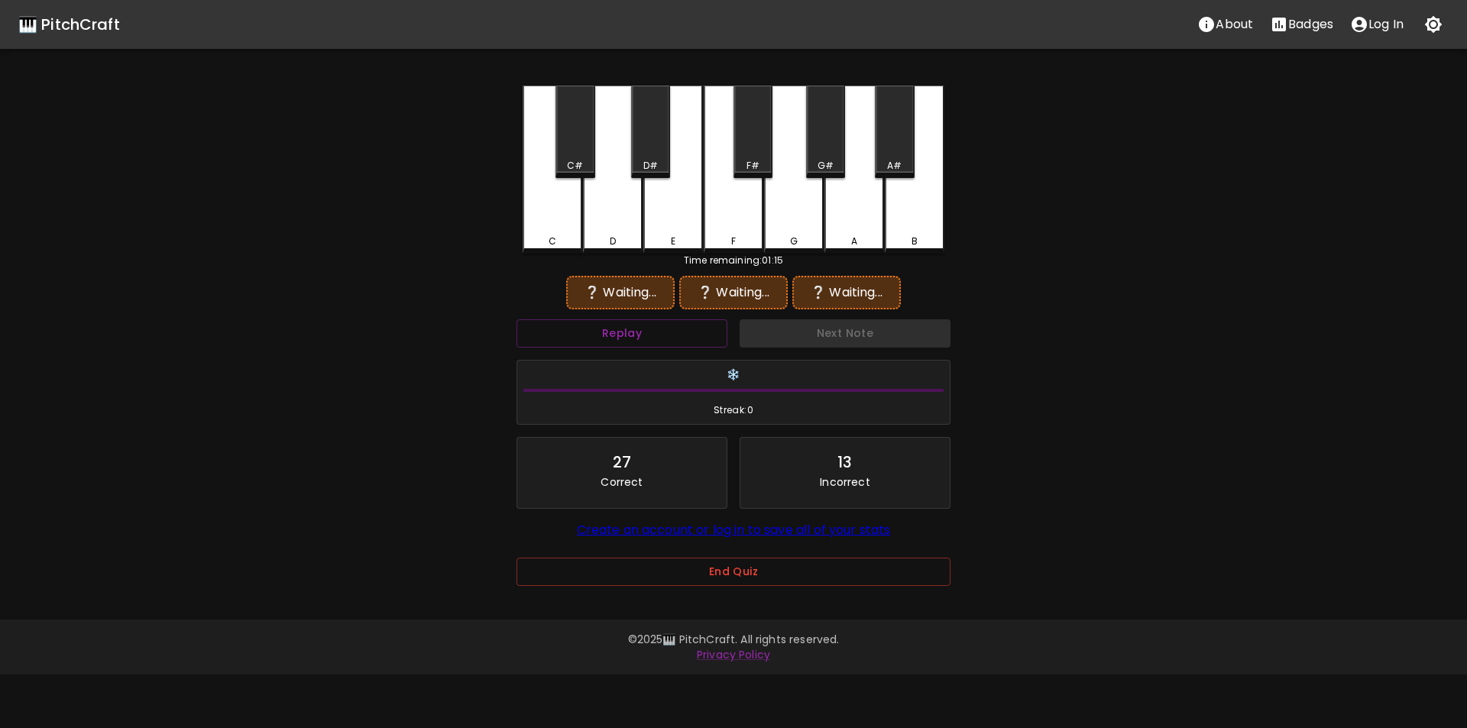
click at [828, 217] on div "A" at bounding box center [855, 170] width 60 height 168
click at [640, 150] on div "D#" at bounding box center [650, 132] width 39 height 92
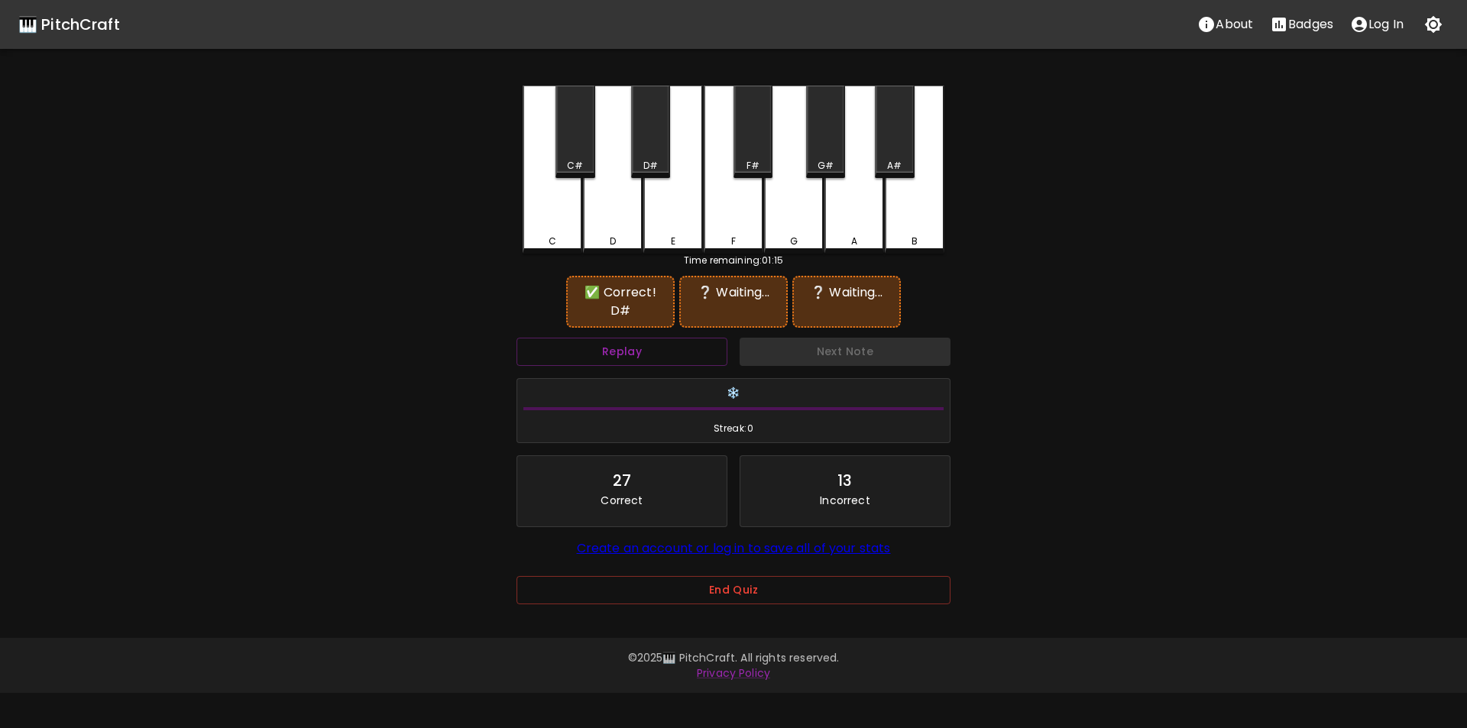
drag, startPoint x: 556, startPoint y: 243, endPoint x: 572, endPoint y: 241, distance: 16.2
click at [559, 243] on div "C" at bounding box center [552, 242] width 57 height 14
click at [867, 222] on div "A" at bounding box center [855, 170] width 60 height 168
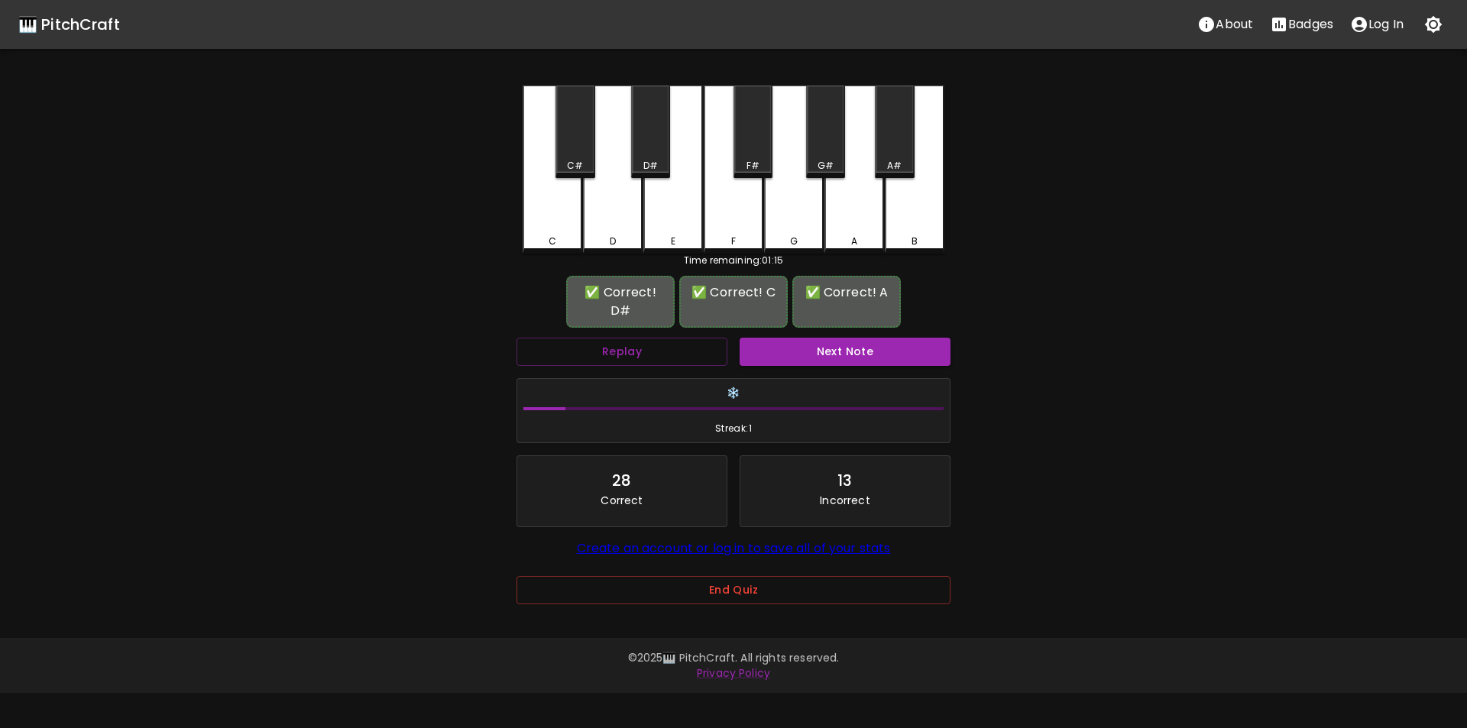
click at [798, 338] on button "Next Note" at bounding box center [845, 352] width 211 height 28
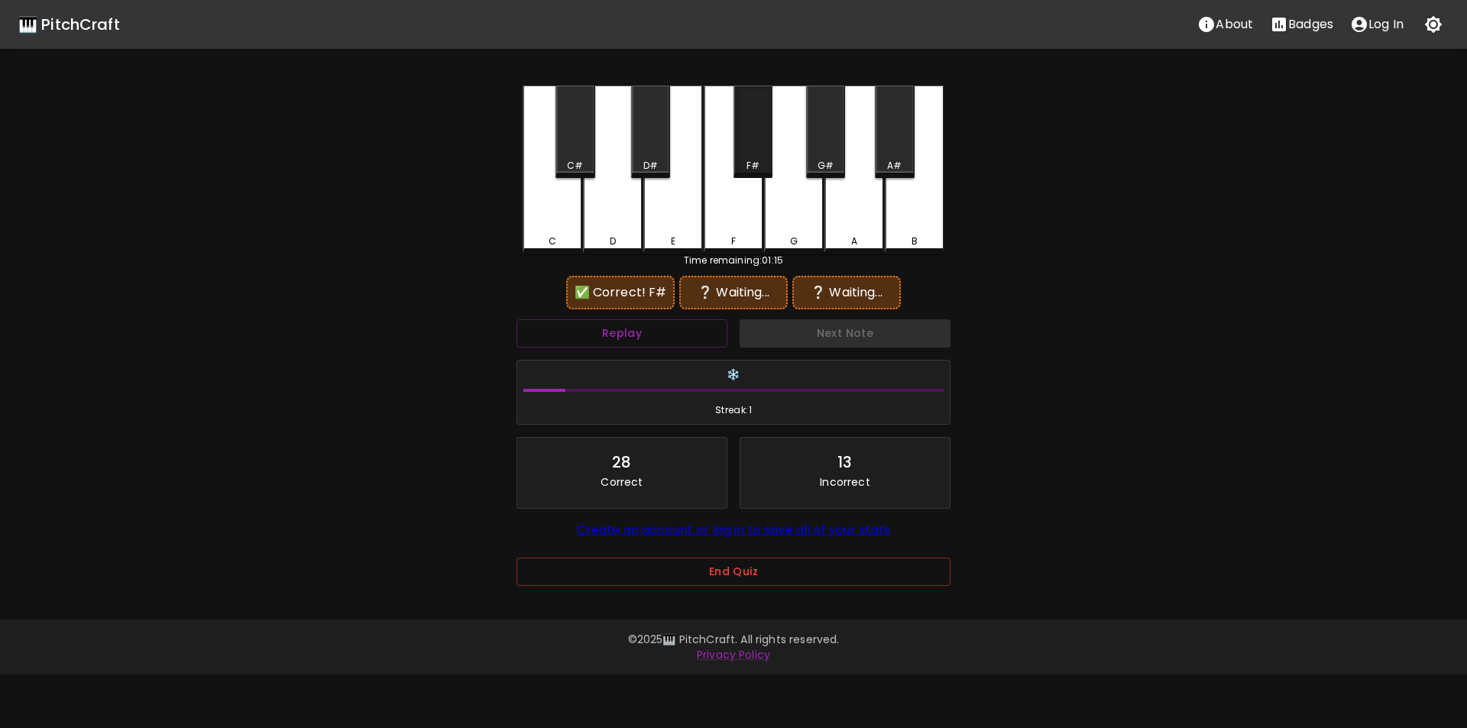
drag, startPoint x: 752, startPoint y: 140, endPoint x: 768, endPoint y: 188, distance: 50.8
click at [752, 141] on div "F#" at bounding box center [753, 132] width 39 height 92
click at [797, 225] on div "G" at bounding box center [794, 168] width 60 height 165
click at [655, 152] on div "D#" at bounding box center [650, 132] width 39 height 92
click at [636, 231] on div "D" at bounding box center [613, 170] width 60 height 168
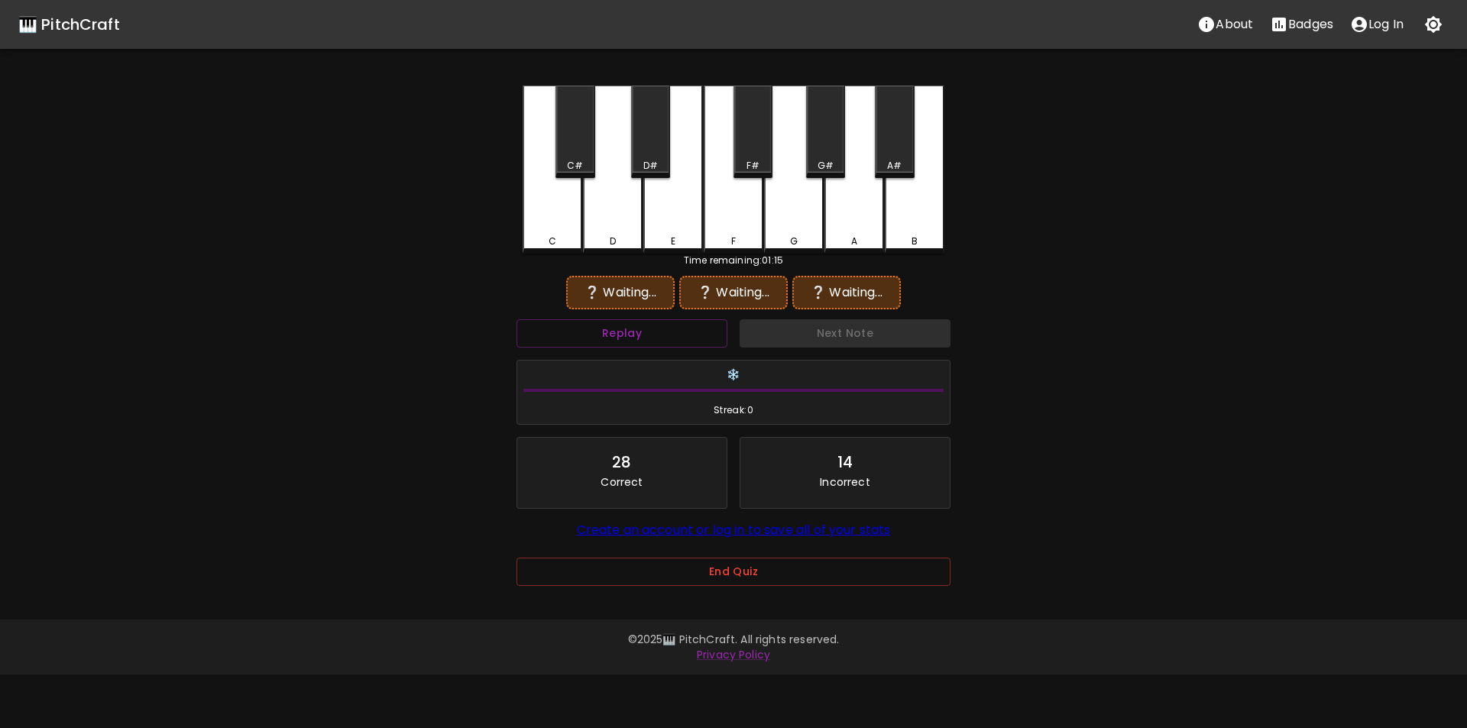
click at [674, 232] on div "E" at bounding box center [674, 170] width 60 height 168
click at [677, 331] on button "Replay" at bounding box center [622, 333] width 211 height 28
click at [752, 154] on div "F#" at bounding box center [753, 132] width 39 height 92
drag, startPoint x: 789, startPoint y: 202, endPoint x: 762, endPoint y: 206, distance: 27.0
click at [786, 205] on div "G" at bounding box center [794, 168] width 60 height 165
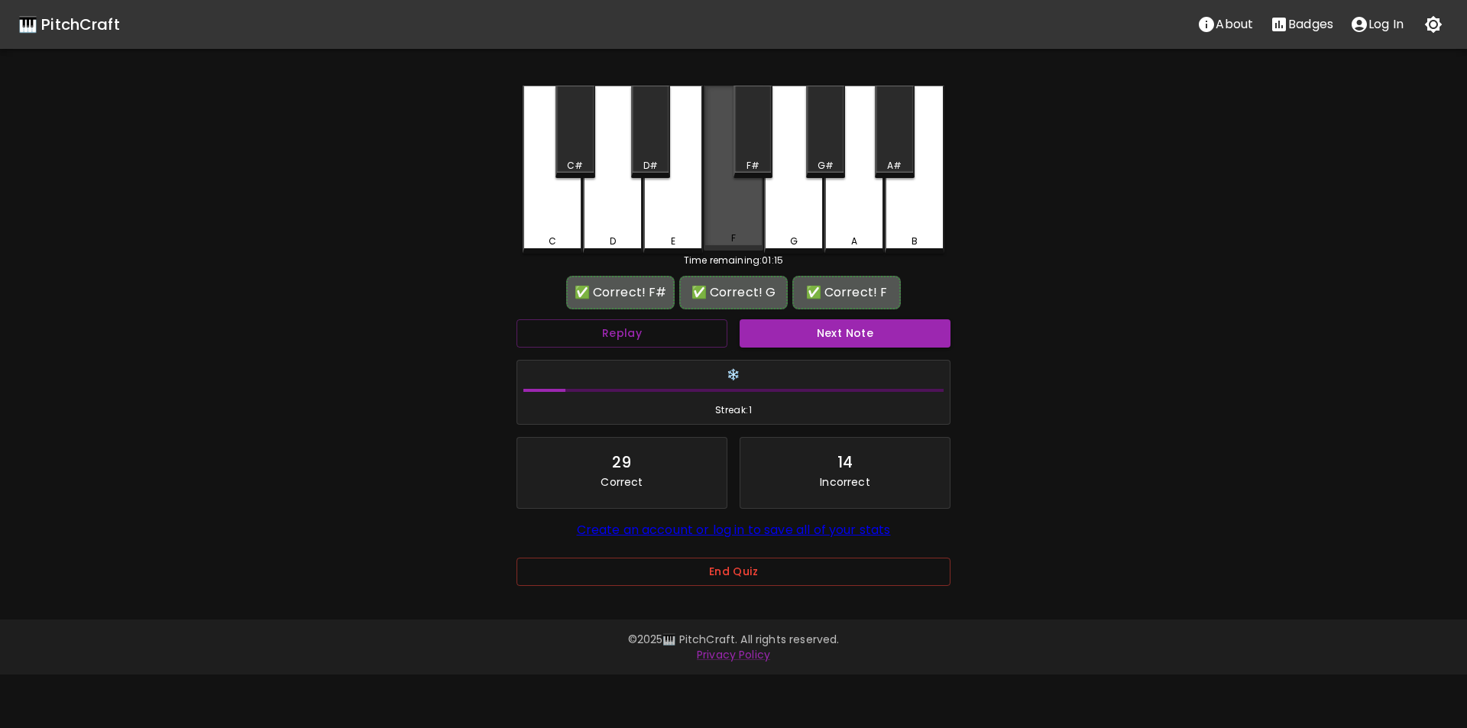
click at [729, 209] on div "F" at bounding box center [734, 168] width 60 height 165
click at [819, 333] on button "Next Note" at bounding box center [845, 333] width 211 height 28
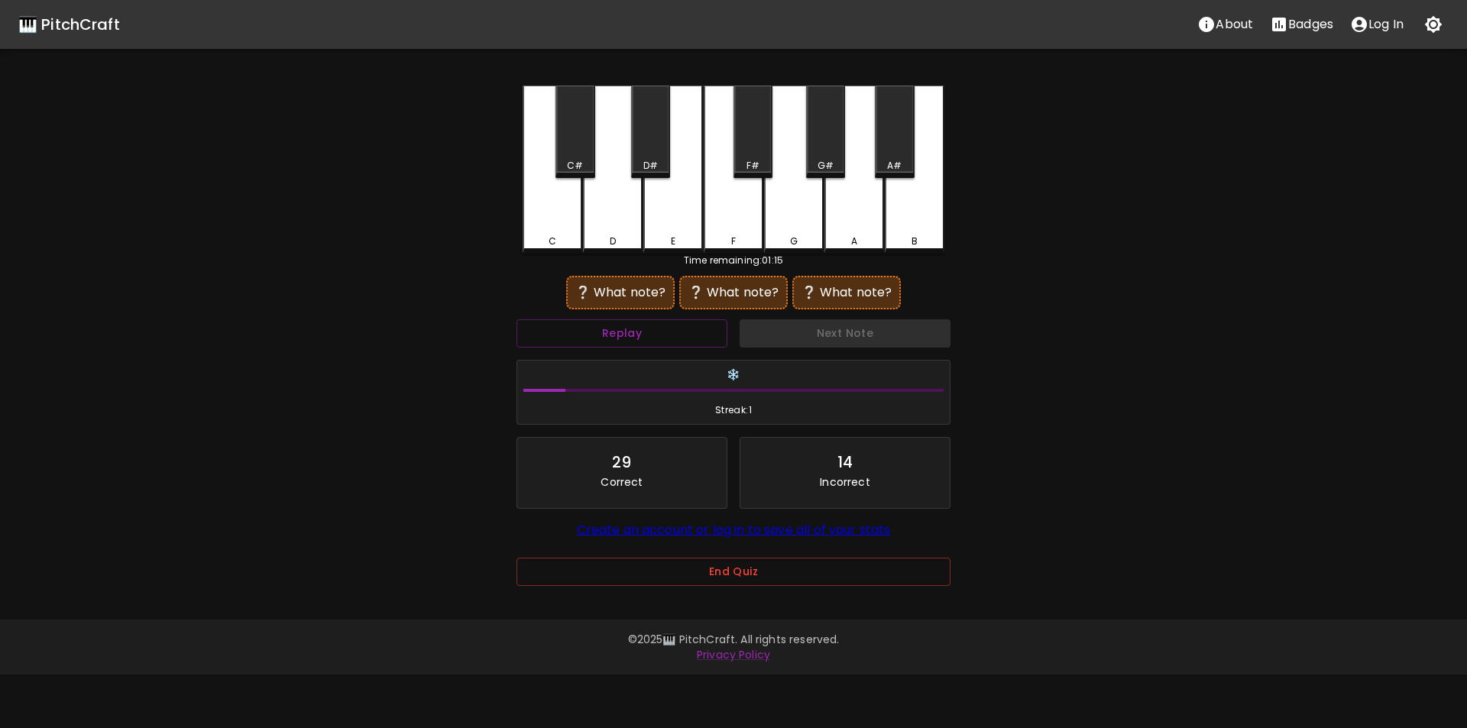
click at [651, 145] on div "D#" at bounding box center [650, 132] width 39 height 92
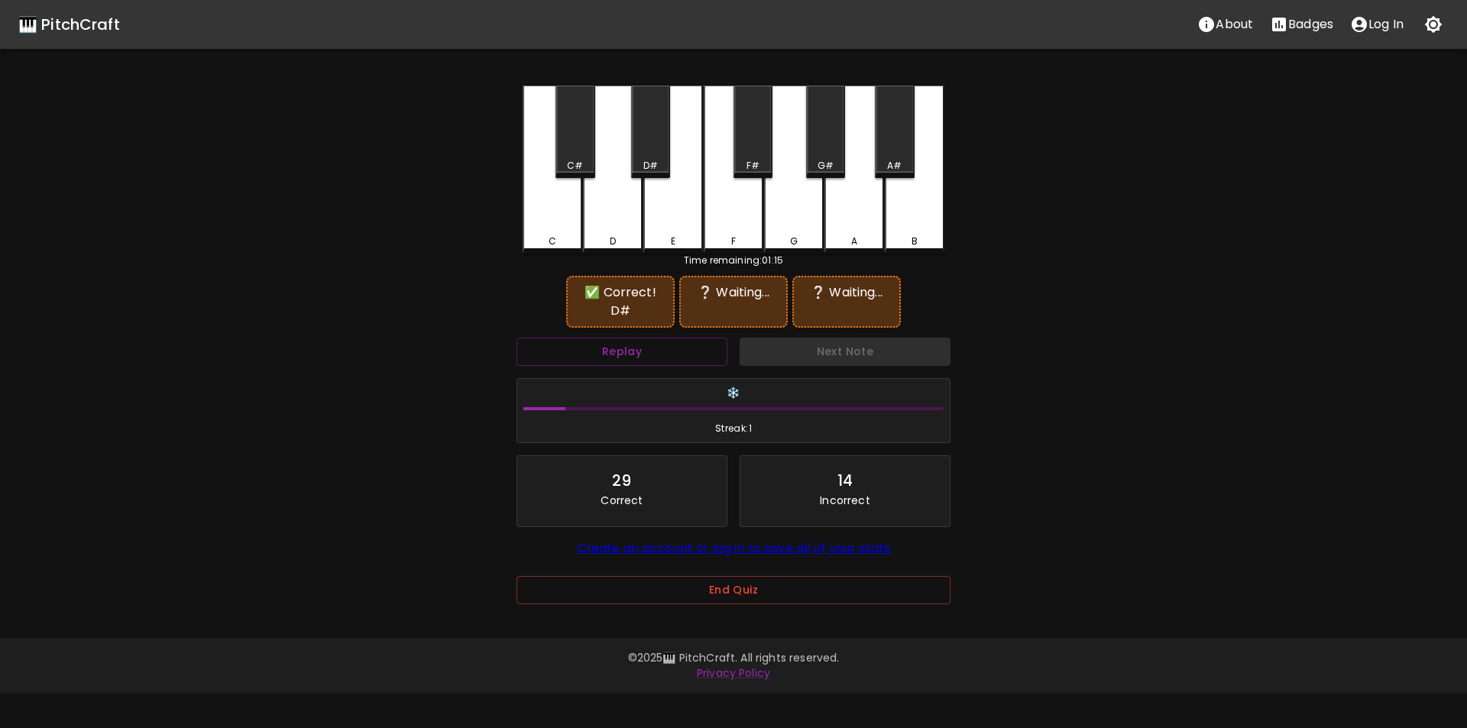
click at [612, 218] on div "D" at bounding box center [613, 170] width 60 height 168
click at [889, 151] on div "A#" at bounding box center [894, 132] width 39 height 92
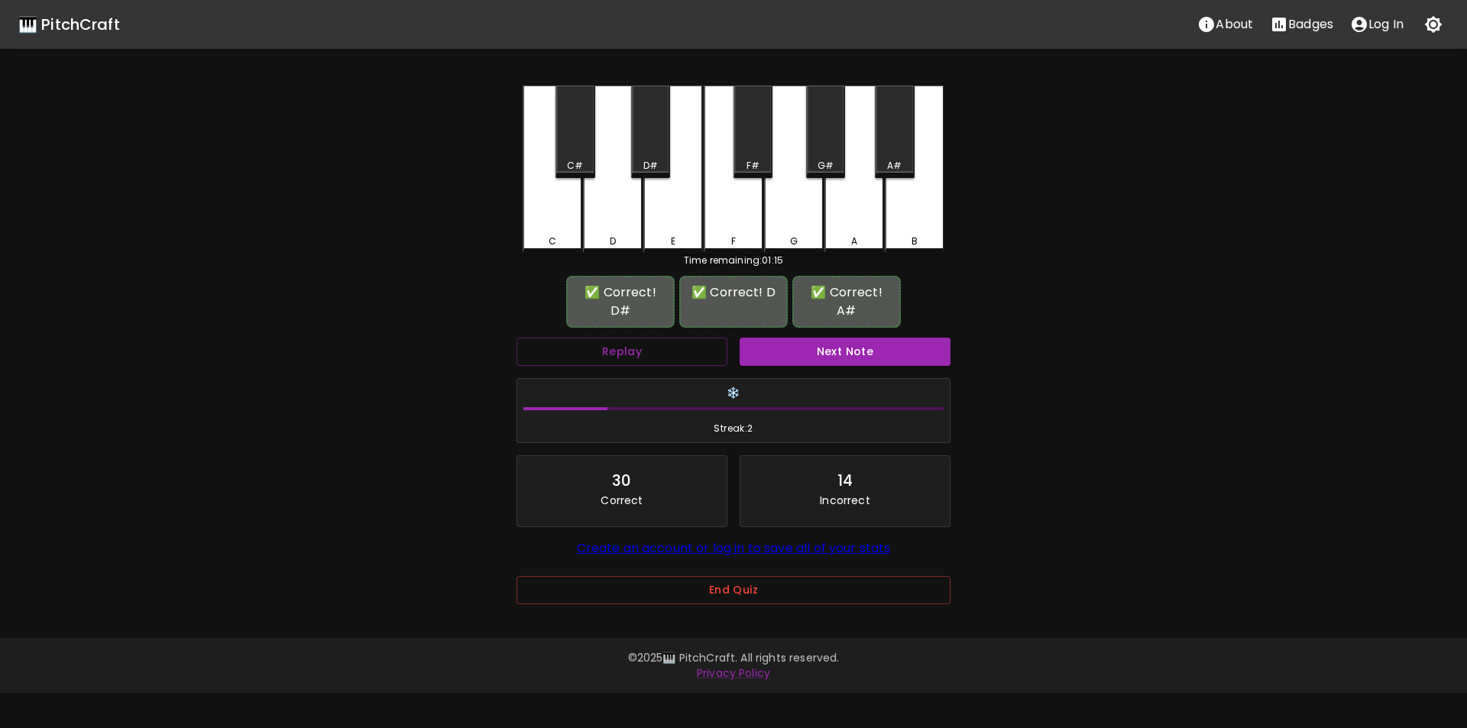
click at [799, 338] on button "Next Note" at bounding box center [845, 352] width 211 height 28
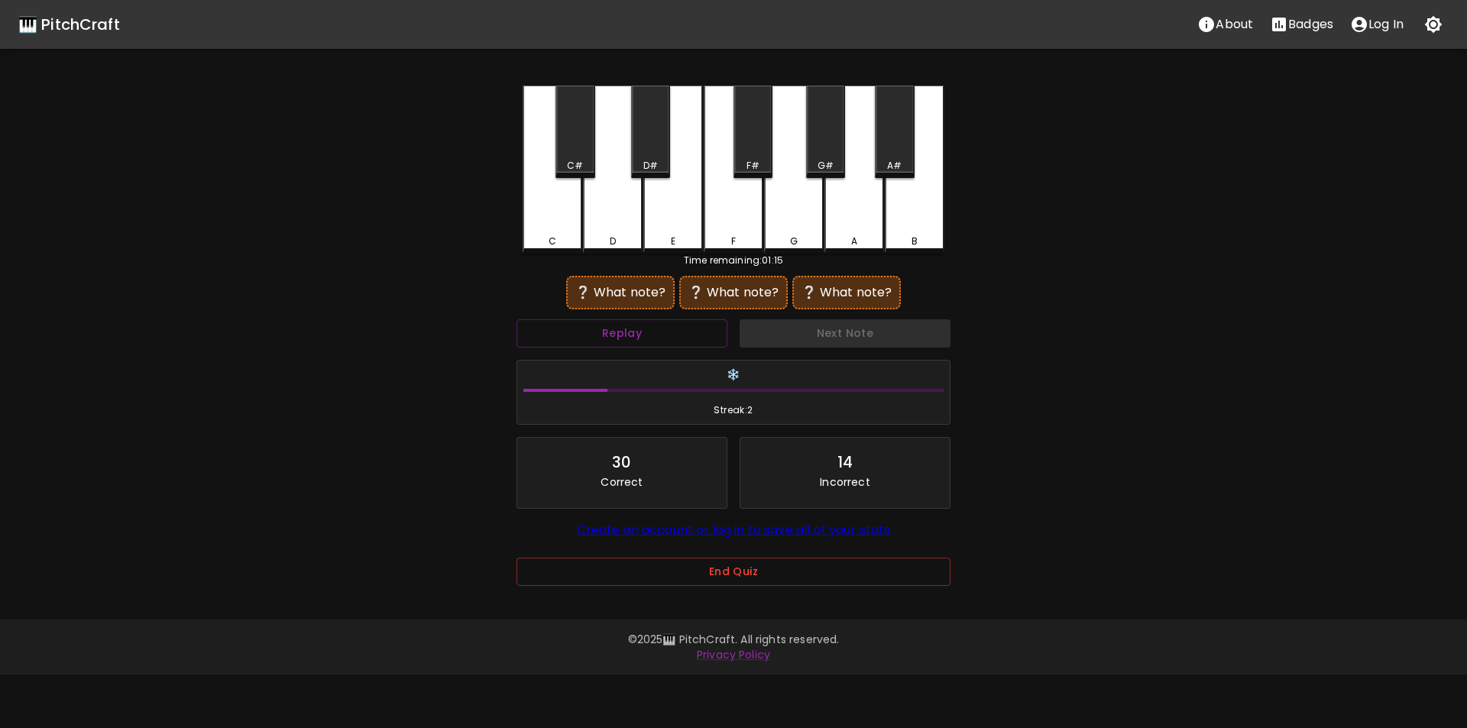
click at [895, 151] on div "A#" at bounding box center [894, 132] width 39 height 92
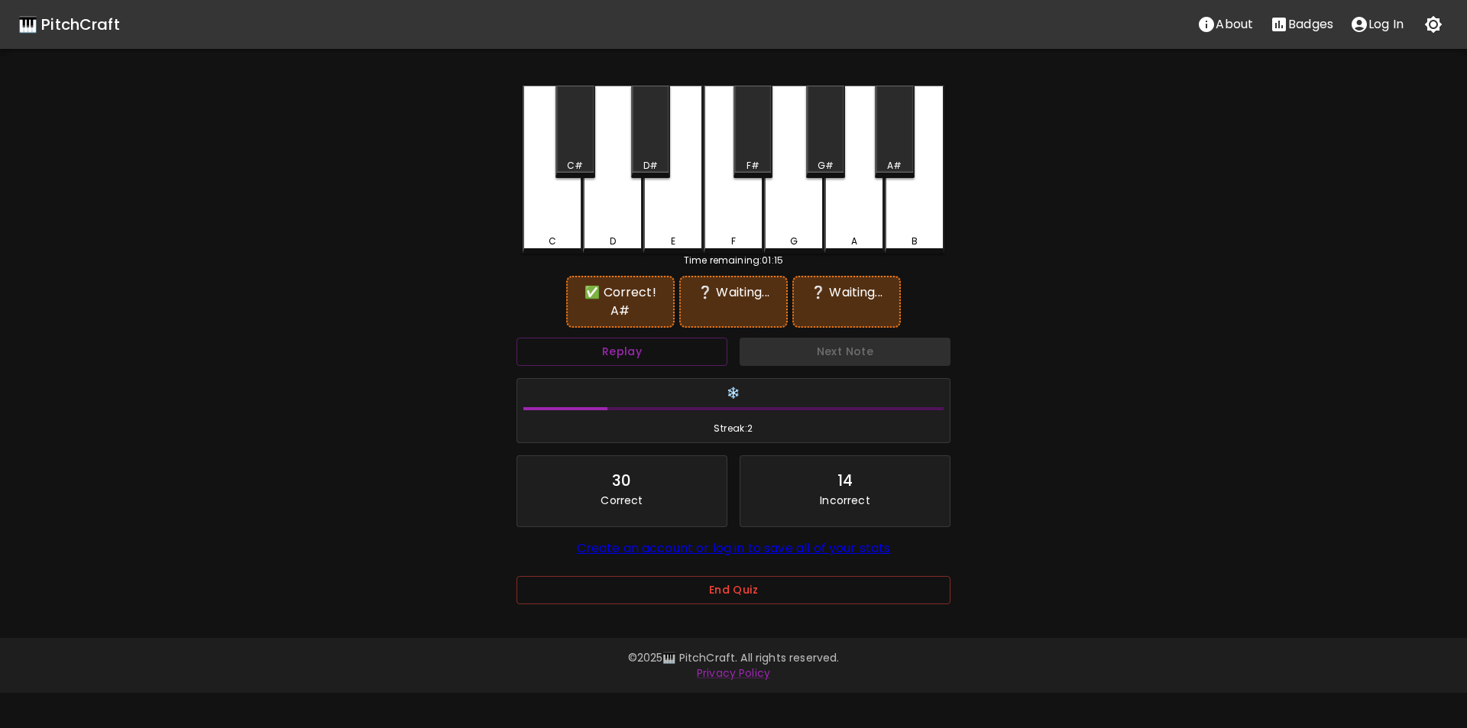
click at [674, 221] on div "E" at bounding box center [674, 170] width 60 height 168
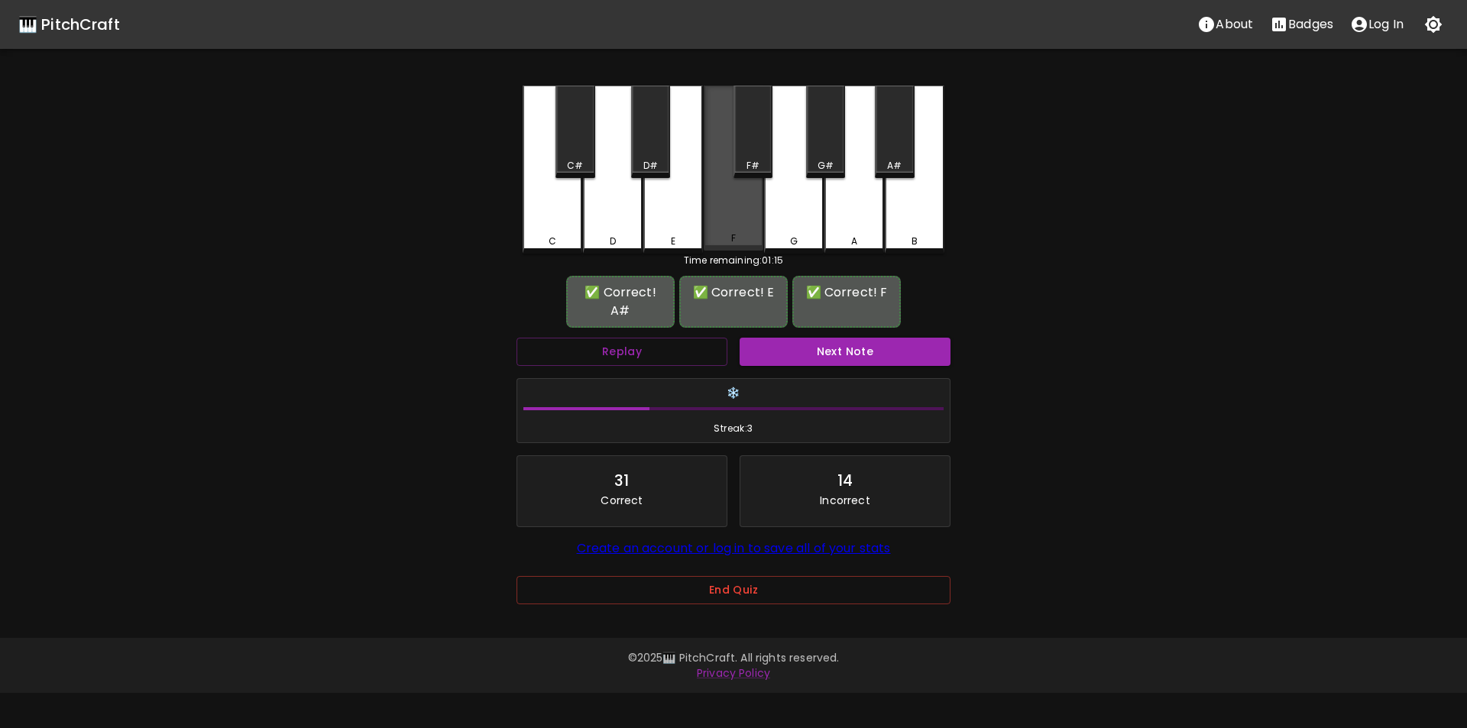
drag, startPoint x: 742, startPoint y: 215, endPoint x: 754, endPoint y: 220, distance: 12.7
click at [742, 216] on div "F" at bounding box center [734, 168] width 60 height 165
click at [807, 338] on button "Next Note" at bounding box center [845, 352] width 211 height 28
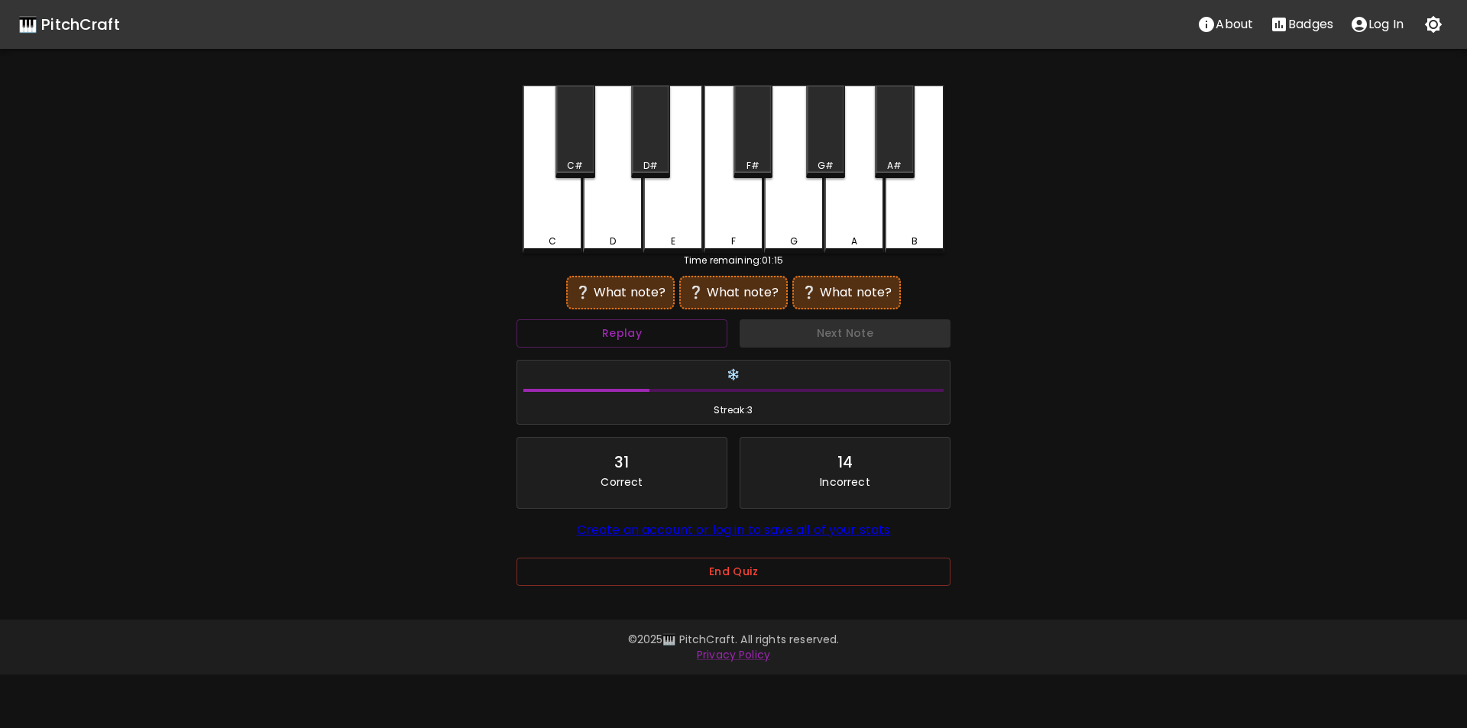
drag, startPoint x: 647, startPoint y: 146, endPoint x: 664, endPoint y: 156, distance: 20.2
click at [647, 147] on div "D#" at bounding box center [650, 132] width 39 height 92
click at [909, 209] on div "B" at bounding box center [915, 168] width 60 height 165
click at [676, 340] on button "Replay" at bounding box center [622, 333] width 211 height 28
click at [643, 142] on div "D#" at bounding box center [650, 132] width 39 height 92
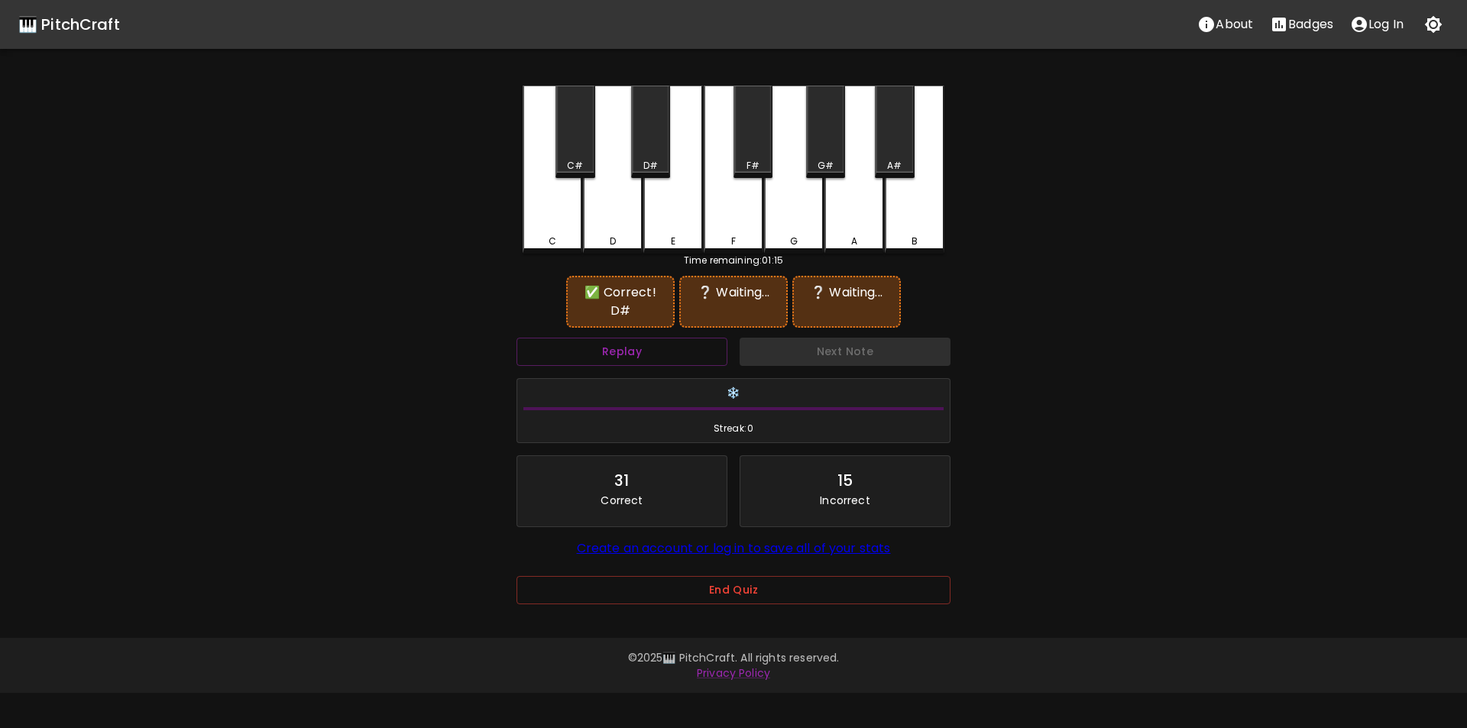
click at [683, 212] on div "E" at bounding box center [674, 170] width 60 height 168
click at [652, 160] on div "D#" at bounding box center [651, 166] width 15 height 14
click at [618, 201] on div "D" at bounding box center [613, 170] width 60 height 168
drag, startPoint x: 657, startPoint y: 160, endPoint x: 625, endPoint y: 154, distance: 32.5
click at [656, 159] on div "D#" at bounding box center [651, 166] width 15 height 14
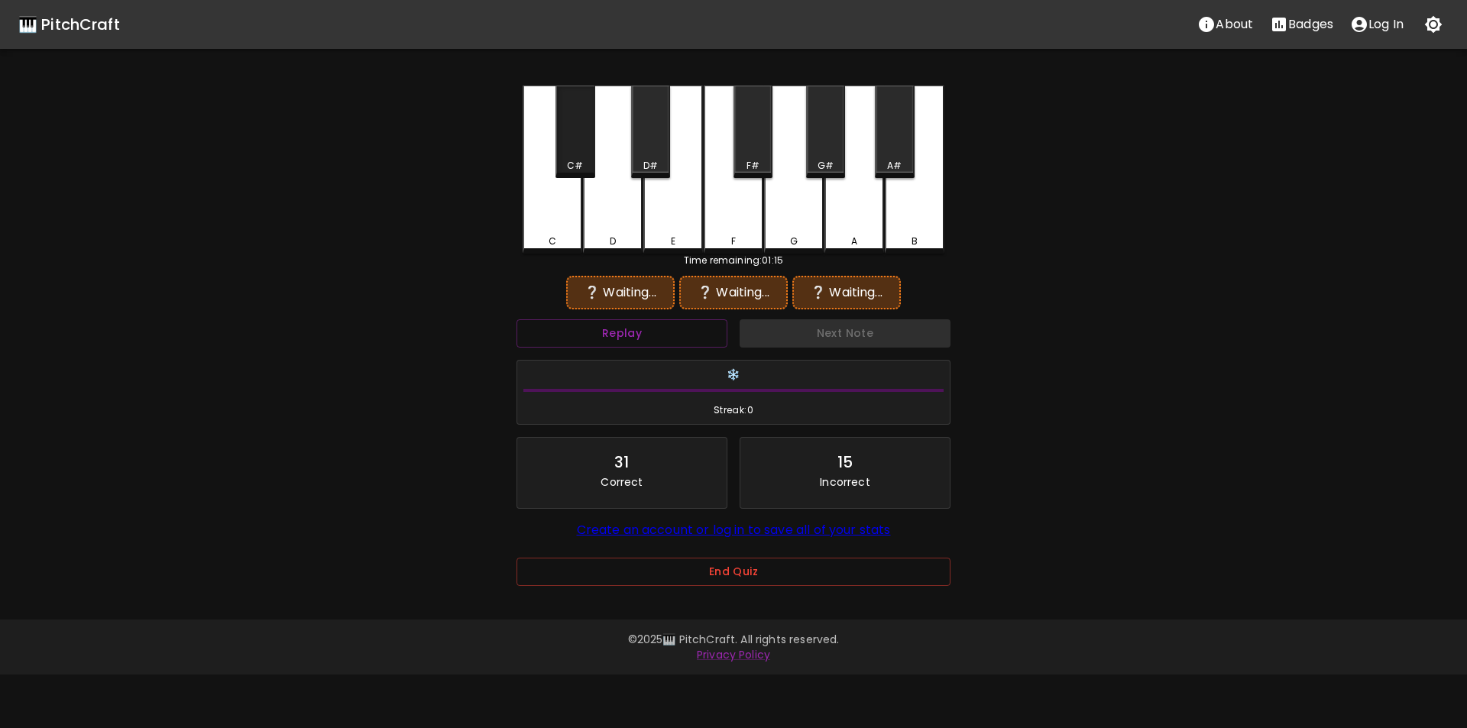
click at [580, 148] on div "C#" at bounding box center [575, 132] width 39 height 92
click at [562, 219] on div "C" at bounding box center [553, 170] width 60 height 168
click at [657, 159] on div "D#" at bounding box center [651, 166] width 15 height 14
click at [732, 196] on div "F" at bounding box center [734, 168] width 60 height 165
click at [766, 154] on div "F#" at bounding box center [753, 132] width 39 height 92
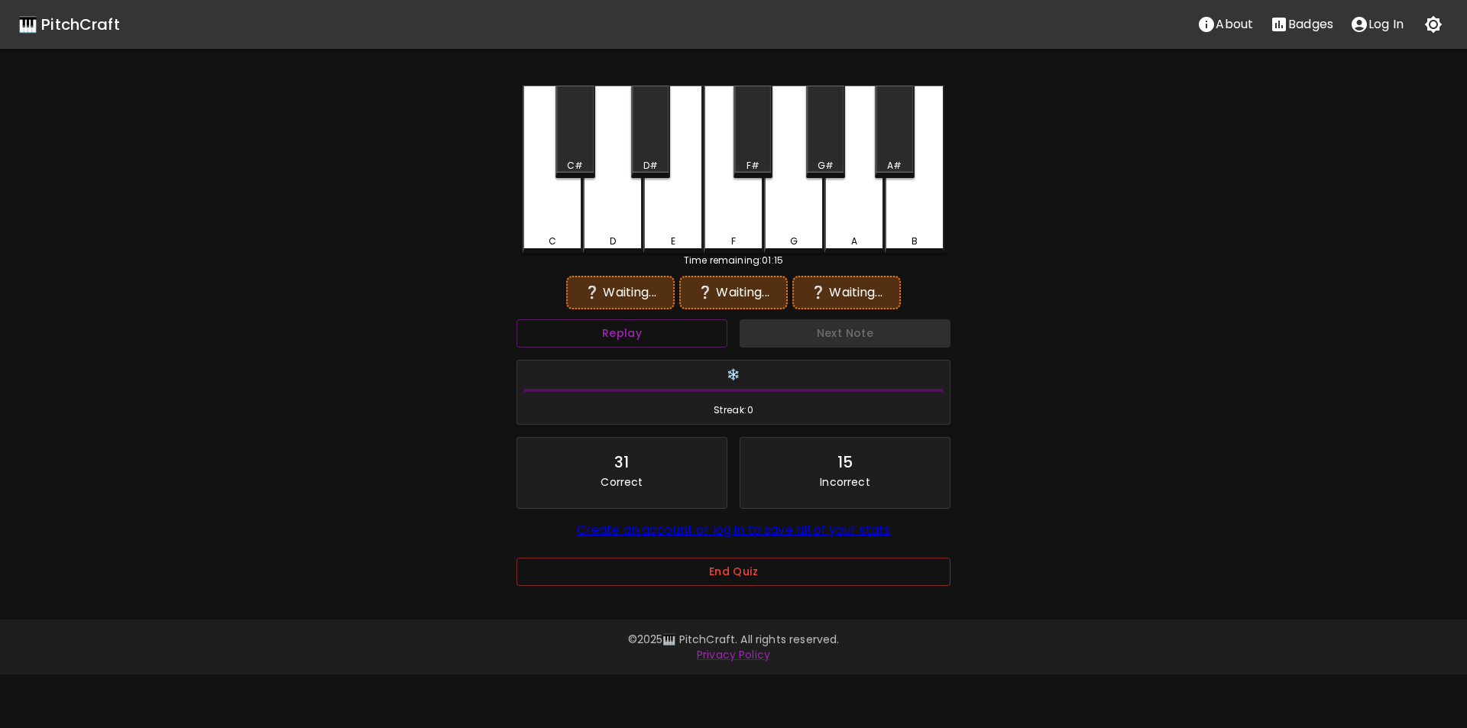
click at [787, 206] on div "G" at bounding box center [794, 170] width 60 height 168
drag, startPoint x: 823, startPoint y: 168, endPoint x: 839, endPoint y: 189, distance: 26.1
click at [824, 168] on div "G#" at bounding box center [826, 166] width 16 height 14
click at [859, 209] on div "A" at bounding box center [855, 170] width 60 height 168
click at [899, 227] on div "B" at bounding box center [915, 170] width 60 height 168
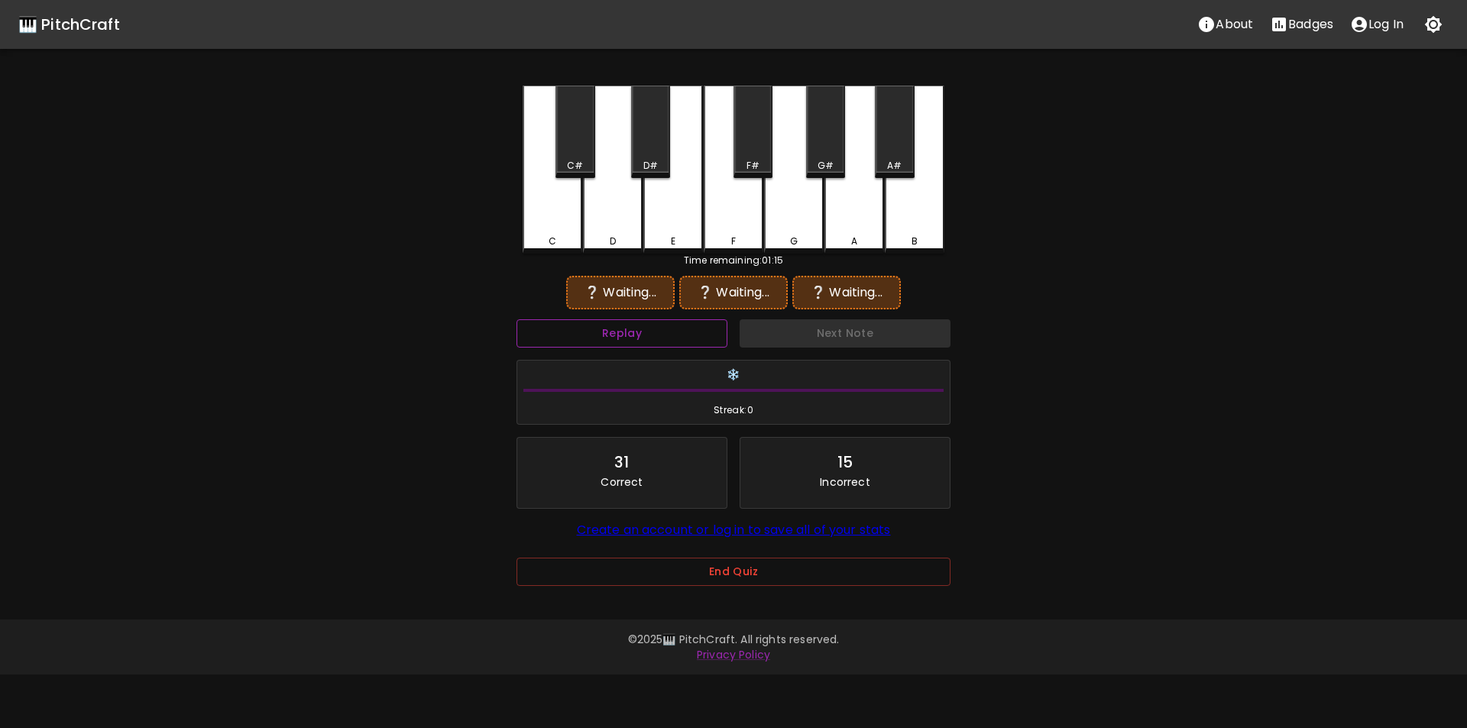
click at [679, 328] on button "Replay" at bounding box center [622, 333] width 211 height 28
click at [888, 155] on div "A#" at bounding box center [894, 132] width 39 height 92
click at [652, 161] on div "D#" at bounding box center [651, 166] width 15 height 14
click at [897, 156] on div "A#" at bounding box center [894, 132] width 39 height 92
click at [645, 157] on div "D#" at bounding box center [650, 132] width 39 height 92
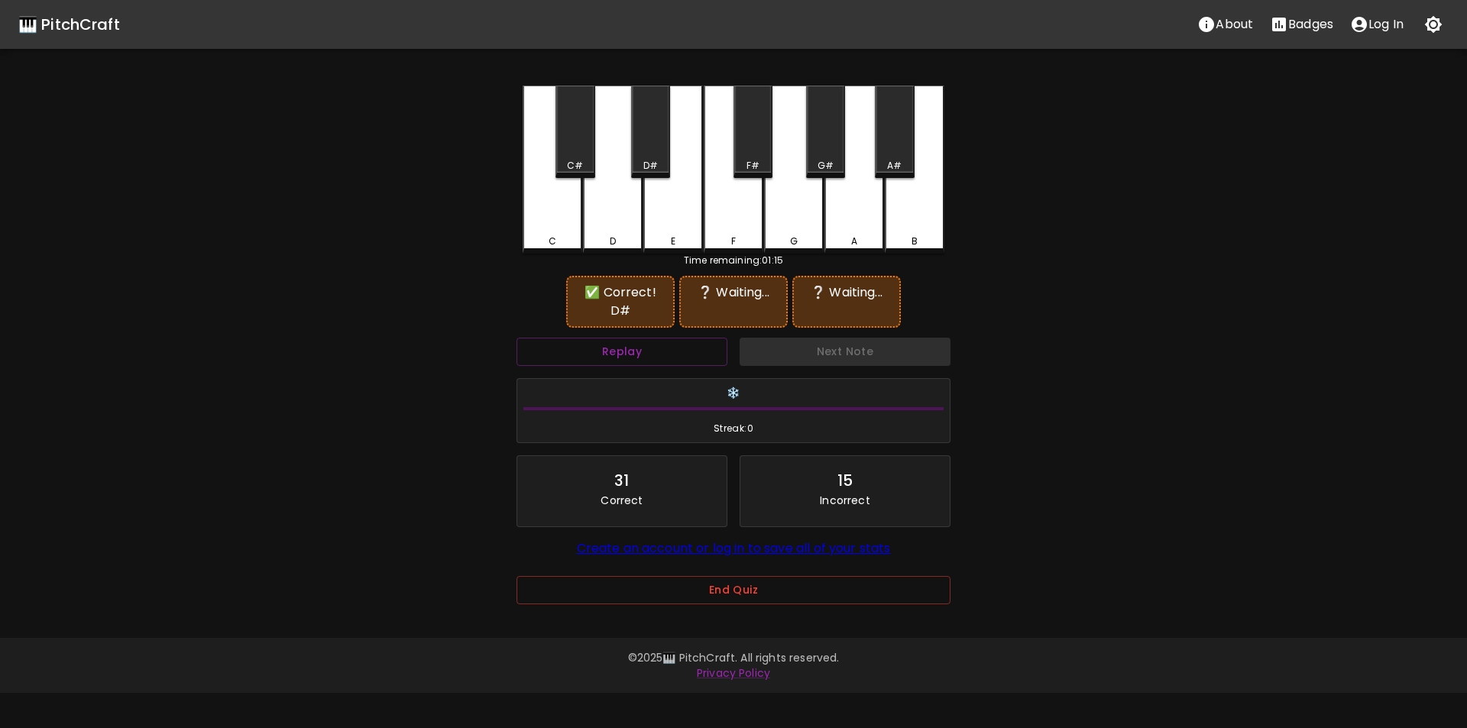
click at [837, 159] on div "G#" at bounding box center [826, 166] width 36 height 14
click at [673, 352] on button "Replay" at bounding box center [622, 352] width 211 height 28
click at [558, 229] on div "C" at bounding box center [553, 170] width 60 height 168
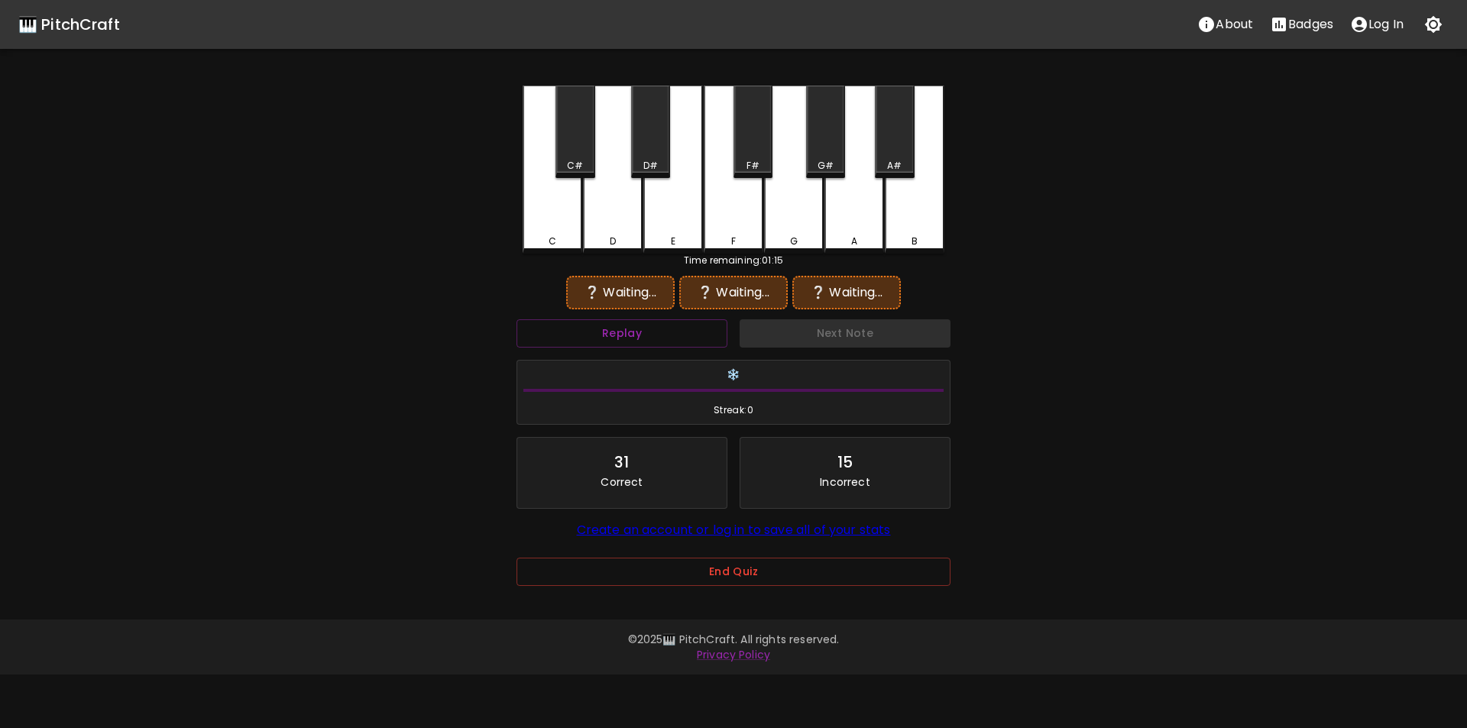
drag, startPoint x: 569, startPoint y: 156, endPoint x: 580, endPoint y: 158, distance: 11.7
click at [570, 156] on div "C#" at bounding box center [575, 132] width 39 height 92
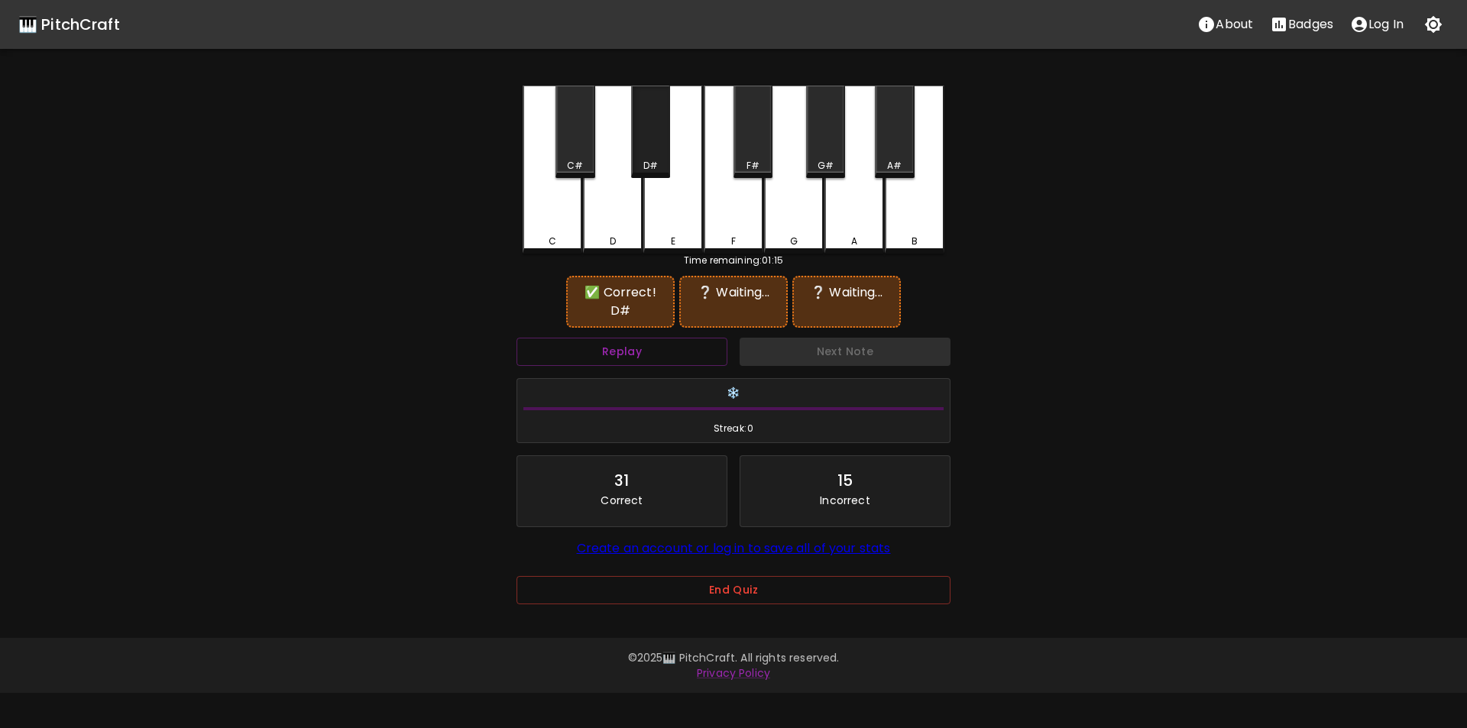
click at [661, 160] on div "D#" at bounding box center [651, 166] width 36 height 14
click at [818, 157] on div "G#" at bounding box center [825, 132] width 39 height 92
click at [576, 163] on div "C#" at bounding box center [575, 166] width 16 height 14
drag, startPoint x: 656, startPoint y: 150, endPoint x: 735, endPoint y: 152, distance: 79.5
click at [660, 150] on div "D#" at bounding box center [650, 132] width 39 height 92
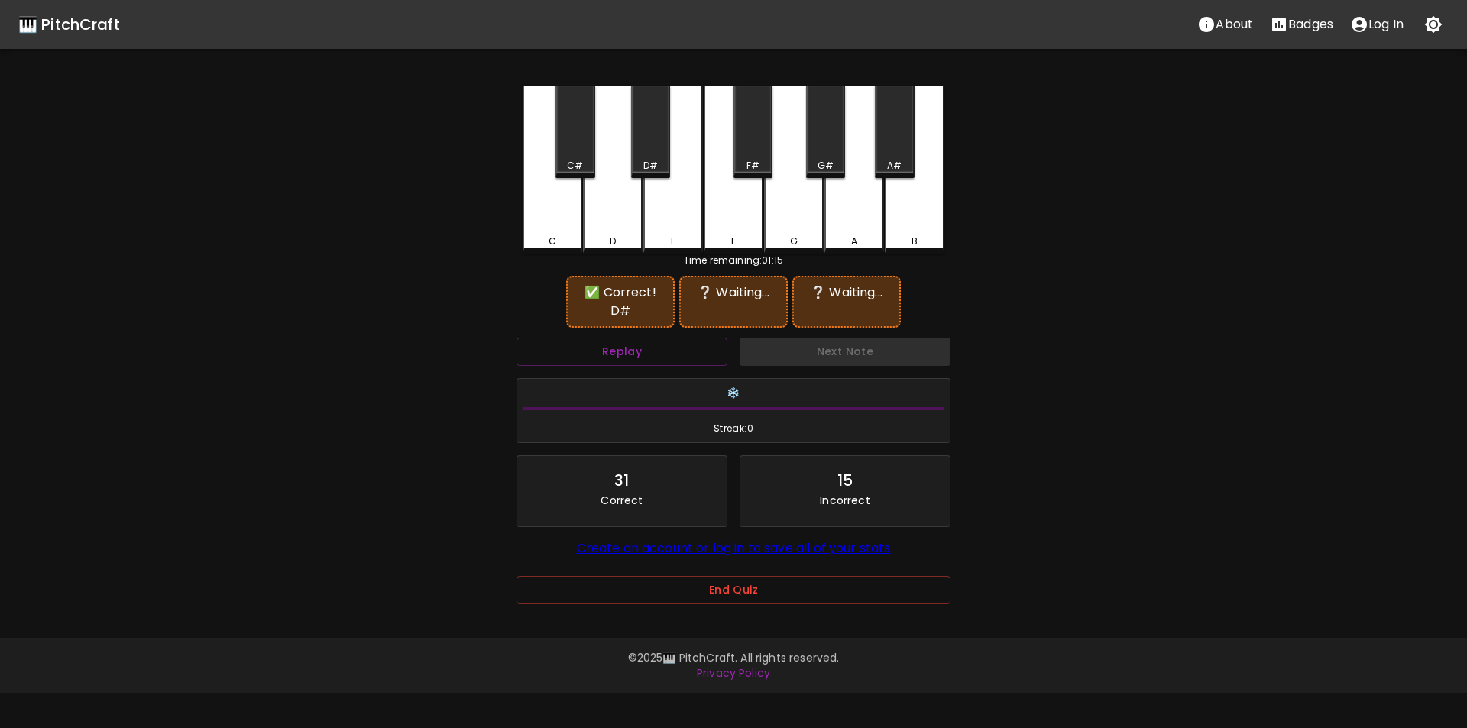
click at [838, 151] on div "G#" at bounding box center [825, 132] width 39 height 92
click at [618, 224] on div "D" at bounding box center [613, 170] width 60 height 168
click at [645, 167] on div "D#" at bounding box center [651, 166] width 15 height 14
click at [673, 338] on button "Replay" at bounding box center [622, 352] width 211 height 28
click at [660, 151] on div "D#" at bounding box center [650, 132] width 39 height 92
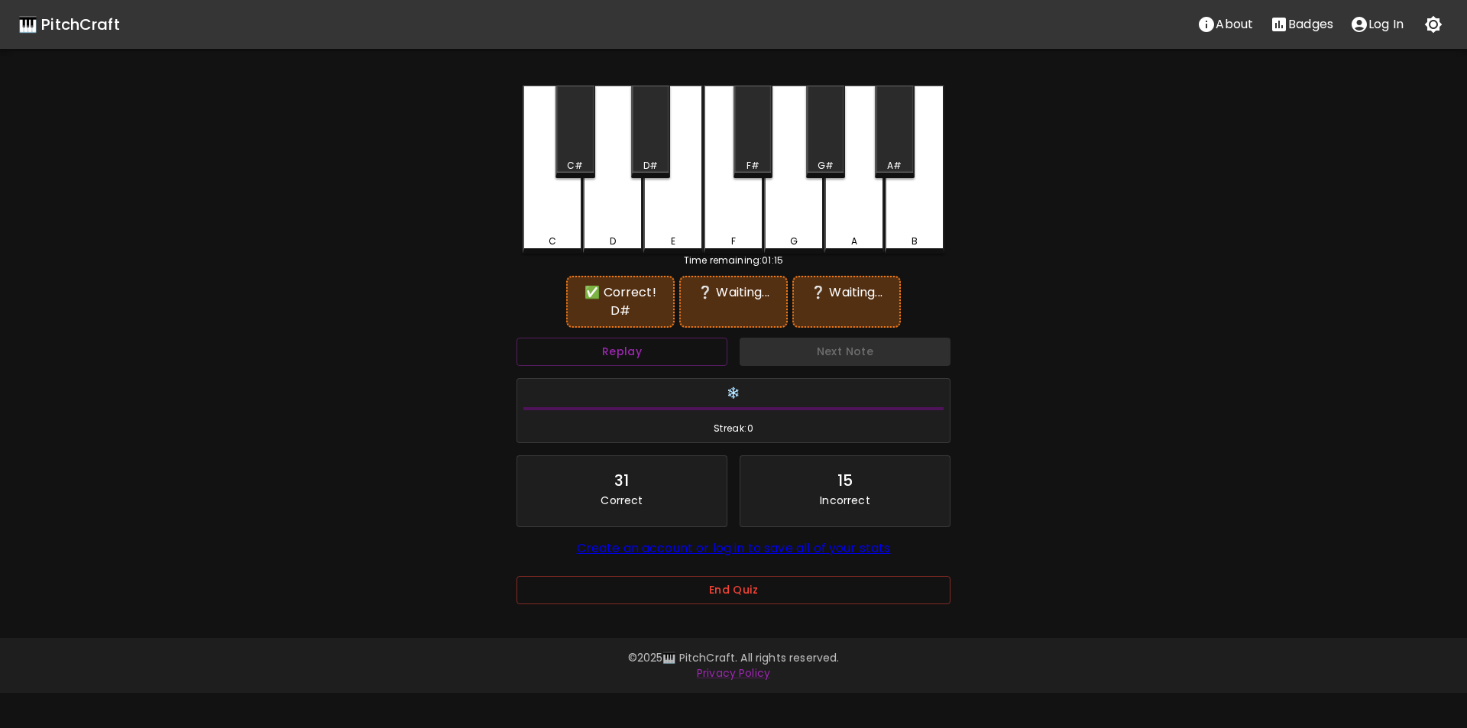
click at [826, 149] on div "G#" at bounding box center [825, 132] width 39 height 92
click at [893, 151] on div "A#" at bounding box center [894, 132] width 39 height 92
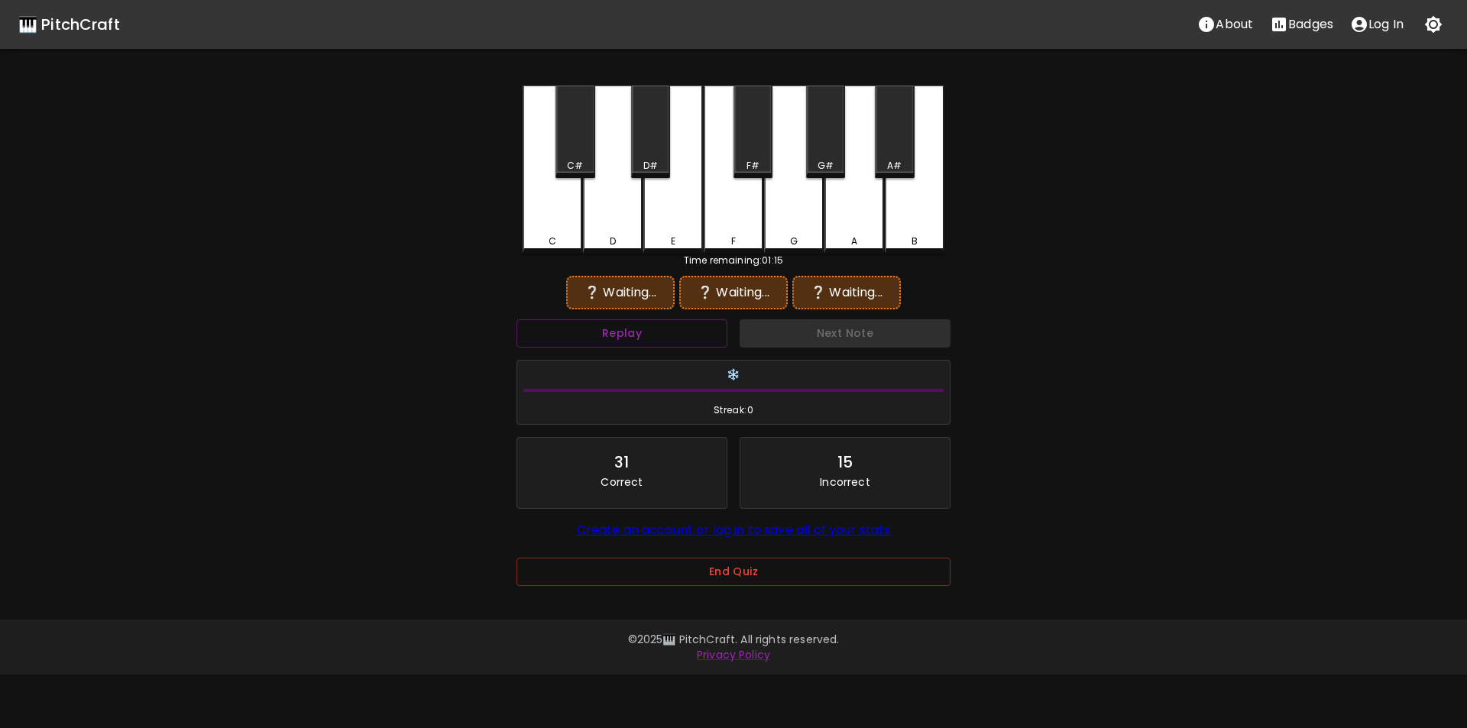
click at [920, 209] on div "B" at bounding box center [915, 170] width 60 height 168
click at [658, 158] on div "D#" at bounding box center [650, 132] width 39 height 92
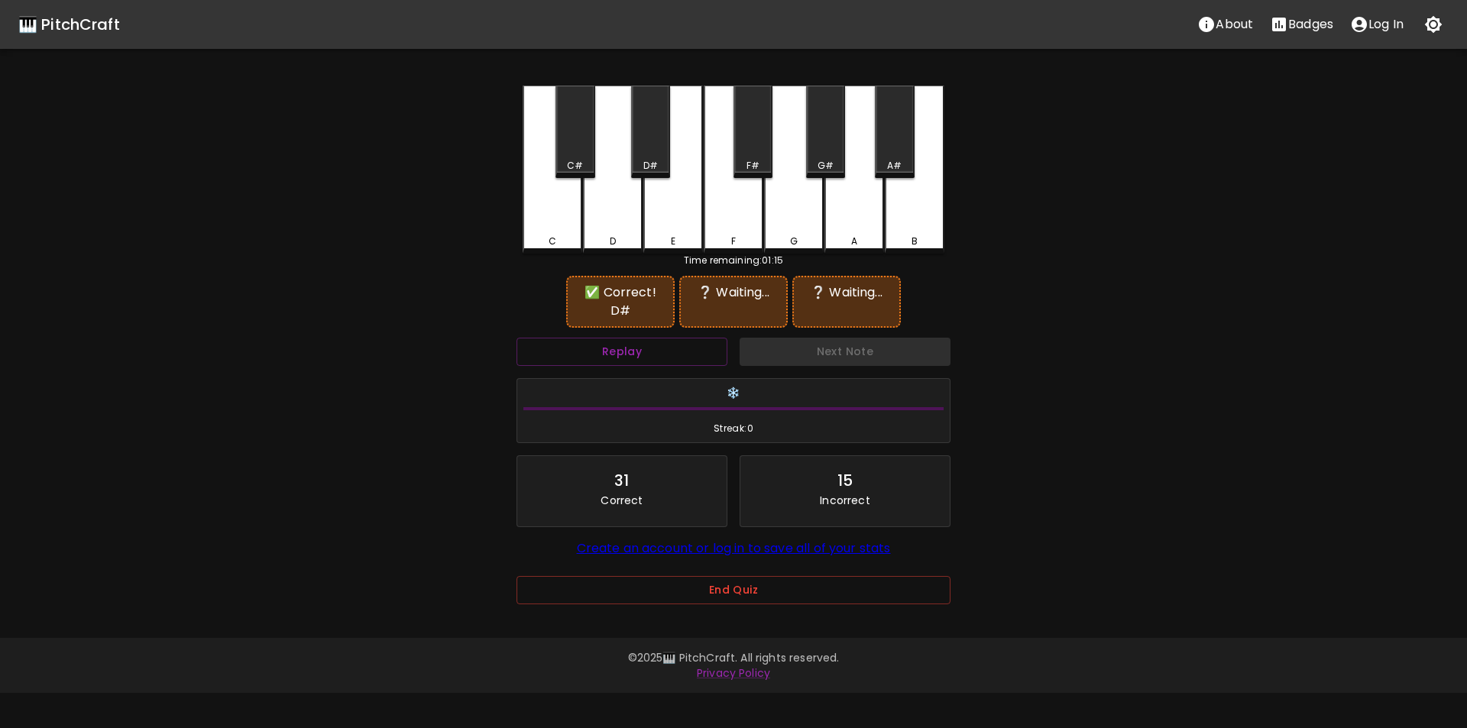
click at [757, 152] on div "F#" at bounding box center [753, 132] width 39 height 92
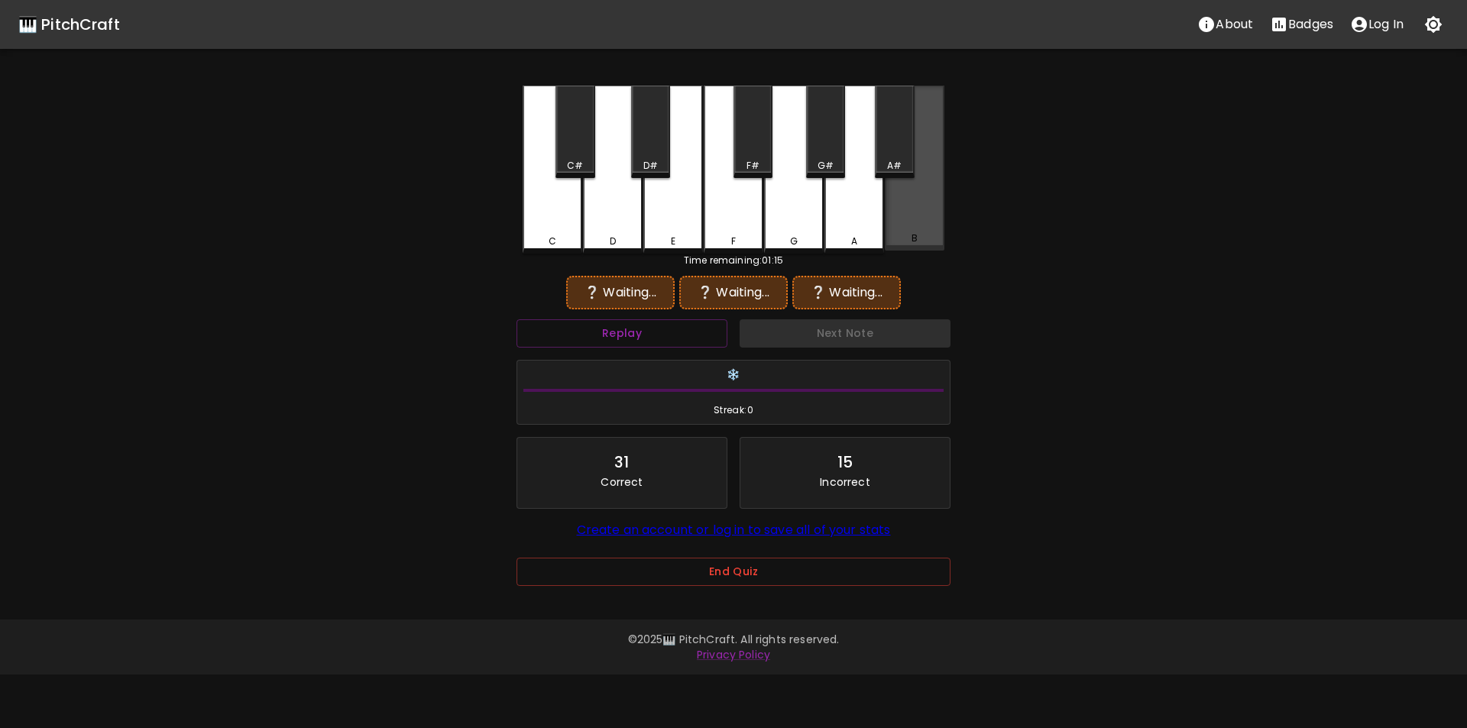
click at [913, 220] on div "B" at bounding box center [915, 168] width 60 height 165
drag, startPoint x: 651, startPoint y: 161, endPoint x: 708, endPoint y: 164, distance: 56.6
click at [654, 161] on div "D#" at bounding box center [651, 166] width 15 height 14
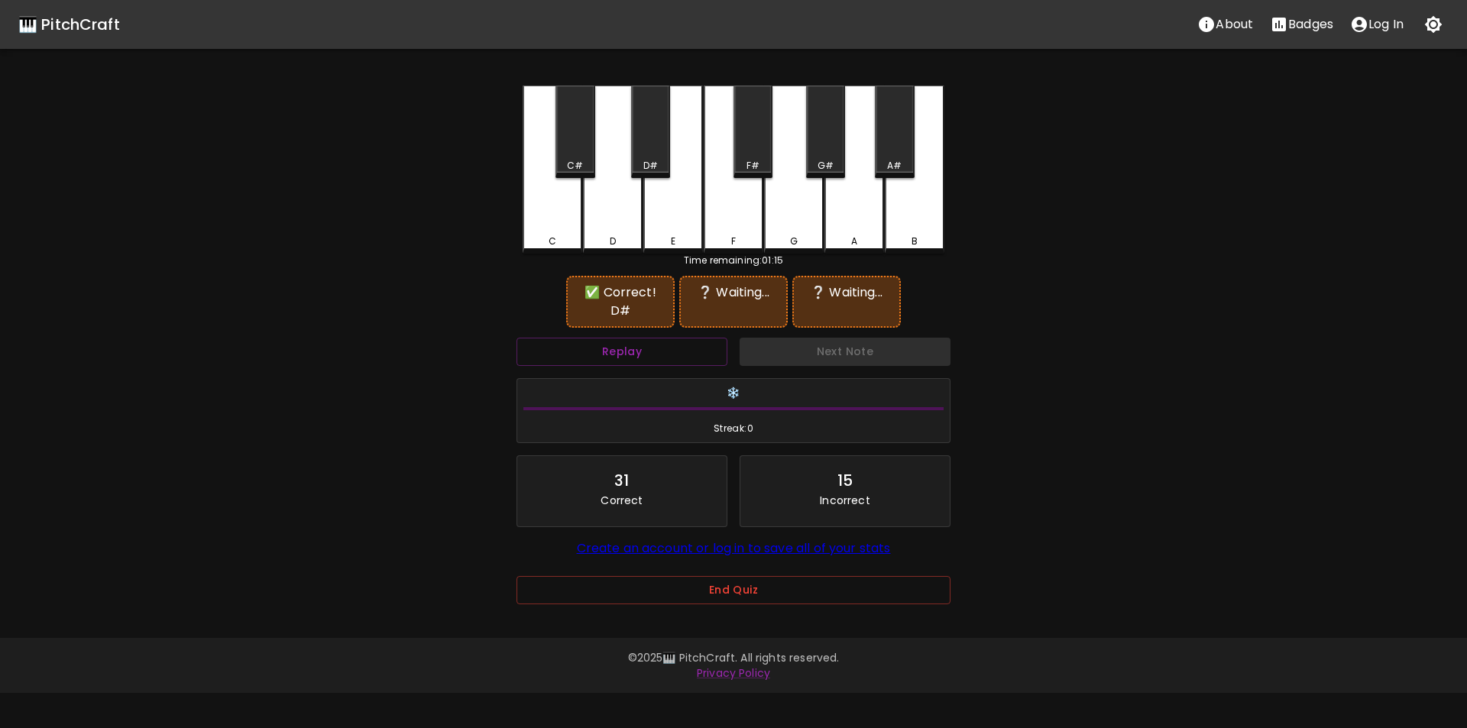
click at [842, 155] on div "G#" at bounding box center [825, 132] width 39 height 92
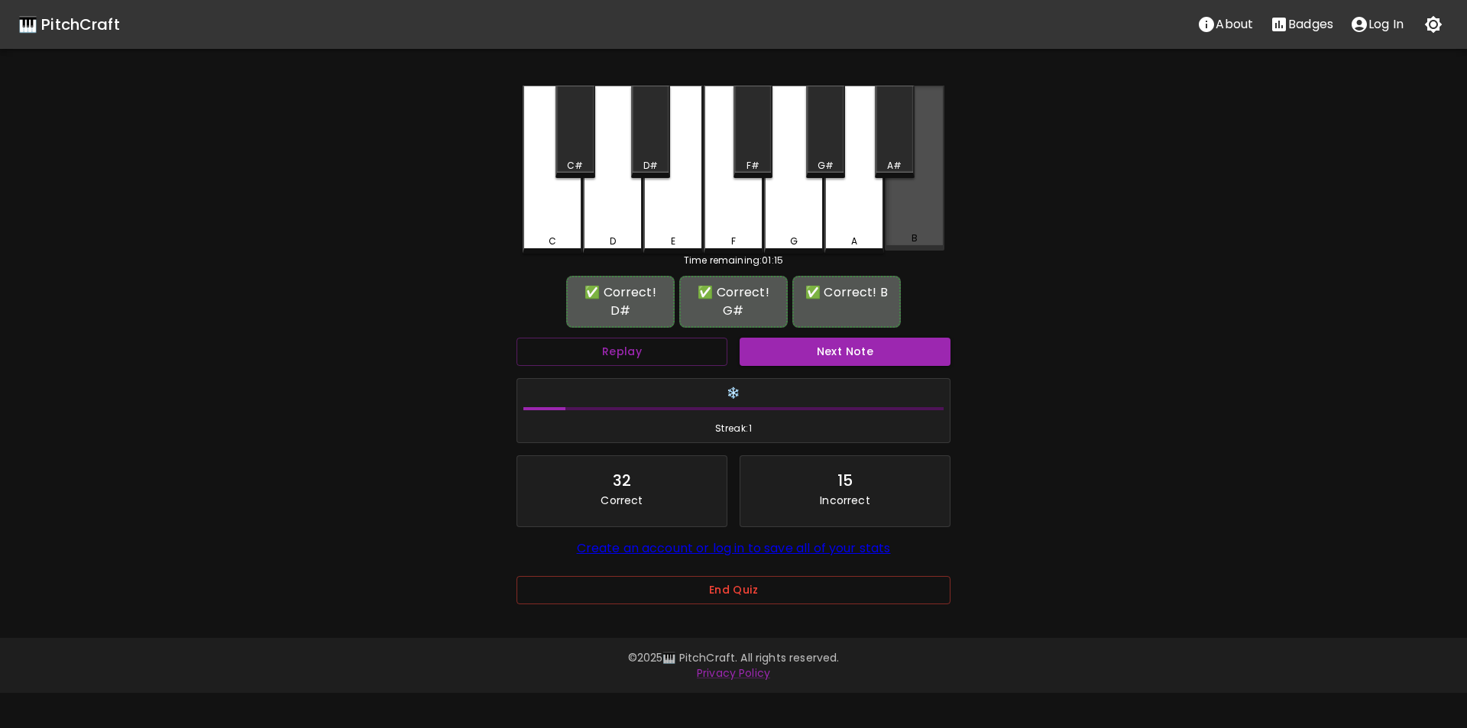
click at [918, 223] on div "B" at bounding box center [915, 168] width 60 height 165
click at [852, 349] on button "Next Note" at bounding box center [845, 352] width 211 height 28
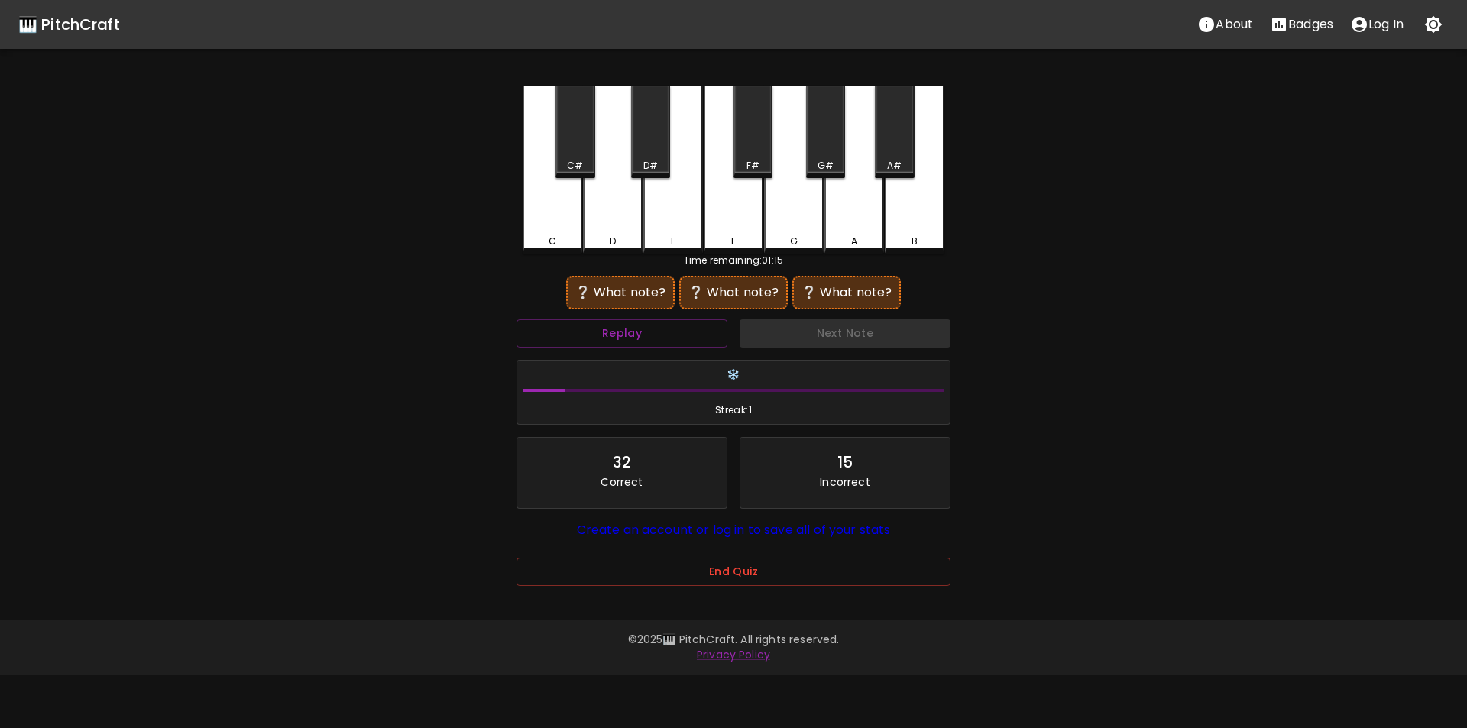
click at [642, 144] on div "D#" at bounding box center [650, 132] width 39 height 92
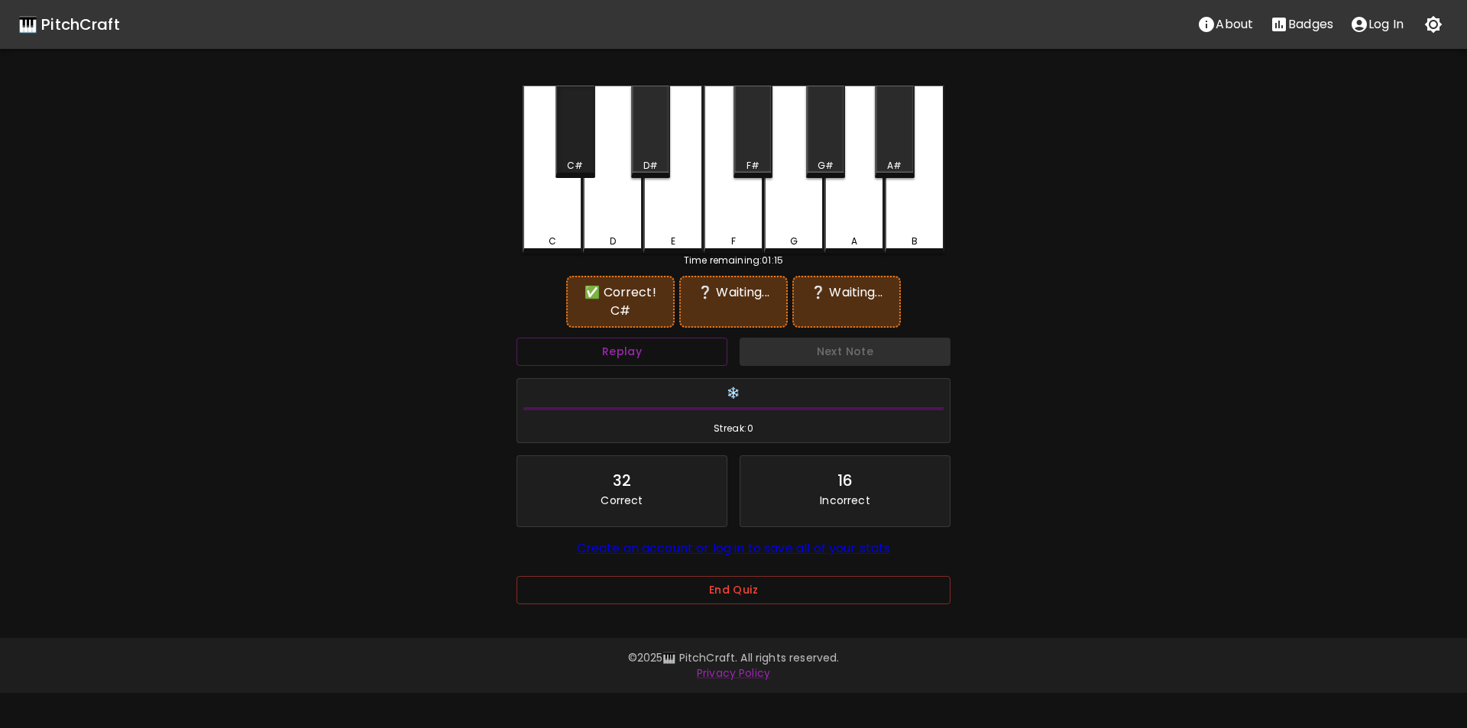
click at [579, 148] on div "C#" at bounding box center [575, 132] width 39 height 92
click at [790, 221] on div "G" at bounding box center [794, 170] width 60 height 168
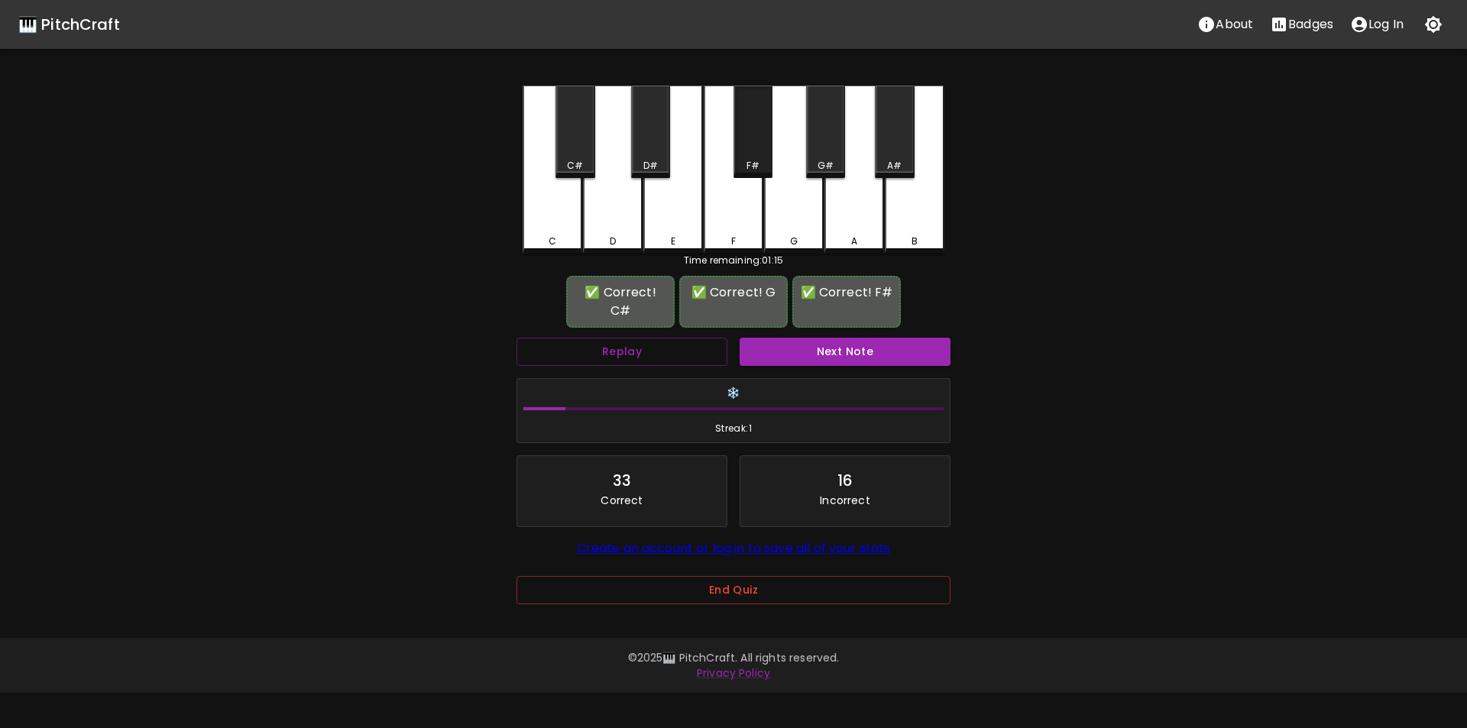
click at [741, 155] on div "F#" at bounding box center [753, 132] width 39 height 92
click at [816, 355] on button "Next Note" at bounding box center [845, 352] width 211 height 28
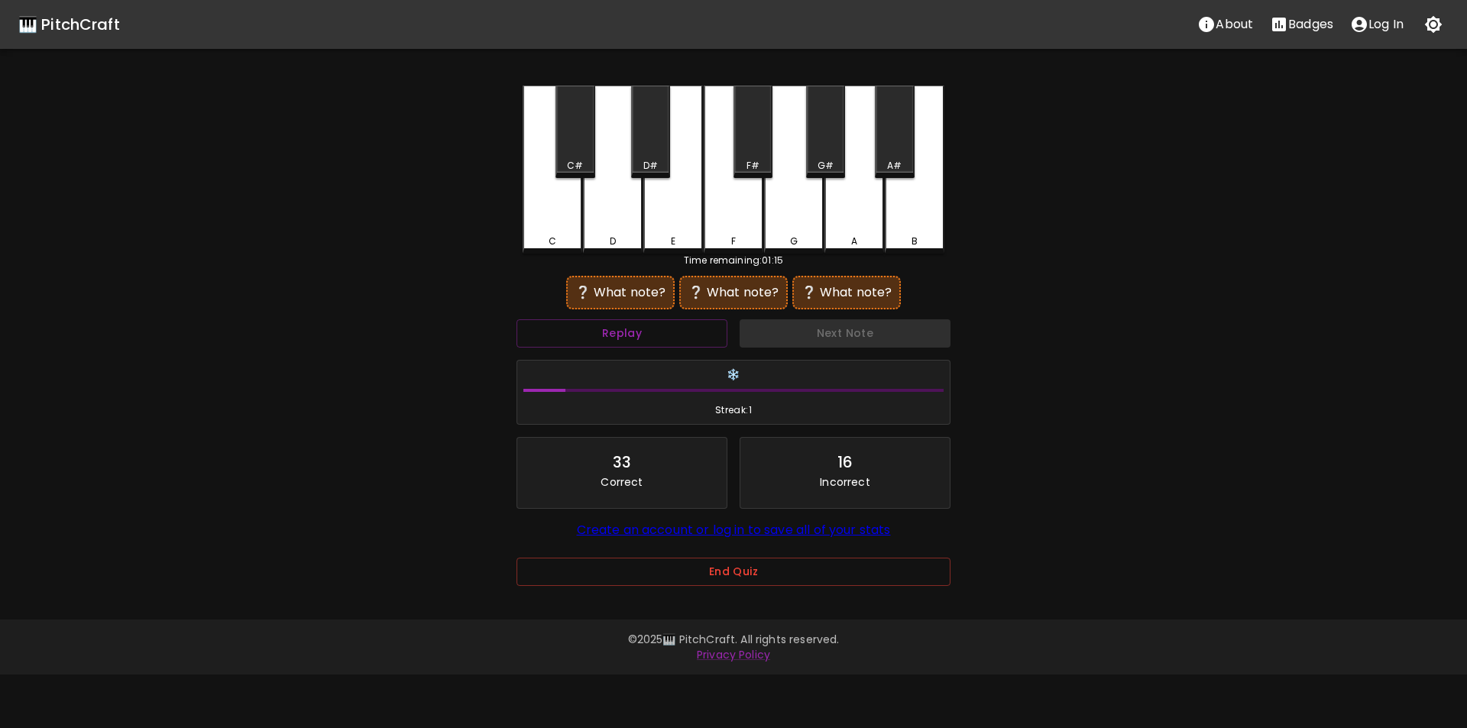
click at [651, 157] on div "D#" at bounding box center [650, 132] width 39 height 92
click at [665, 229] on div "E" at bounding box center [674, 170] width 60 height 168
click at [618, 232] on div "D" at bounding box center [613, 168] width 60 height 165
click at [712, 334] on button "Replay" at bounding box center [622, 333] width 211 height 28
click at [548, 234] on div "C" at bounding box center [553, 170] width 60 height 168
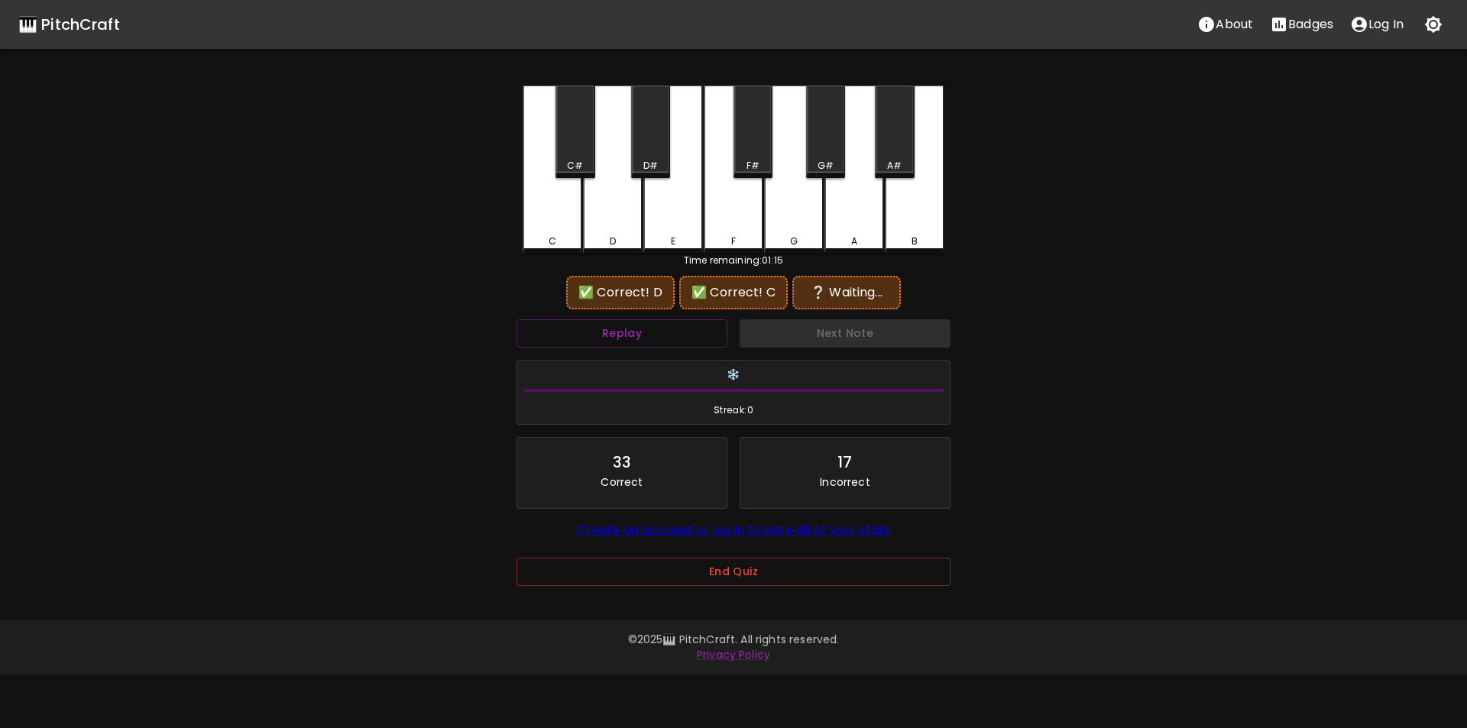
click at [794, 210] on div "G" at bounding box center [794, 170] width 60 height 168
click at [648, 225] on div "E" at bounding box center [674, 168] width 60 height 165
click at [562, 228] on div "C" at bounding box center [553, 170] width 60 height 168
click at [649, 168] on div "D#" at bounding box center [651, 166] width 15 height 14
click at [567, 225] on div "C" at bounding box center [553, 170] width 60 height 168
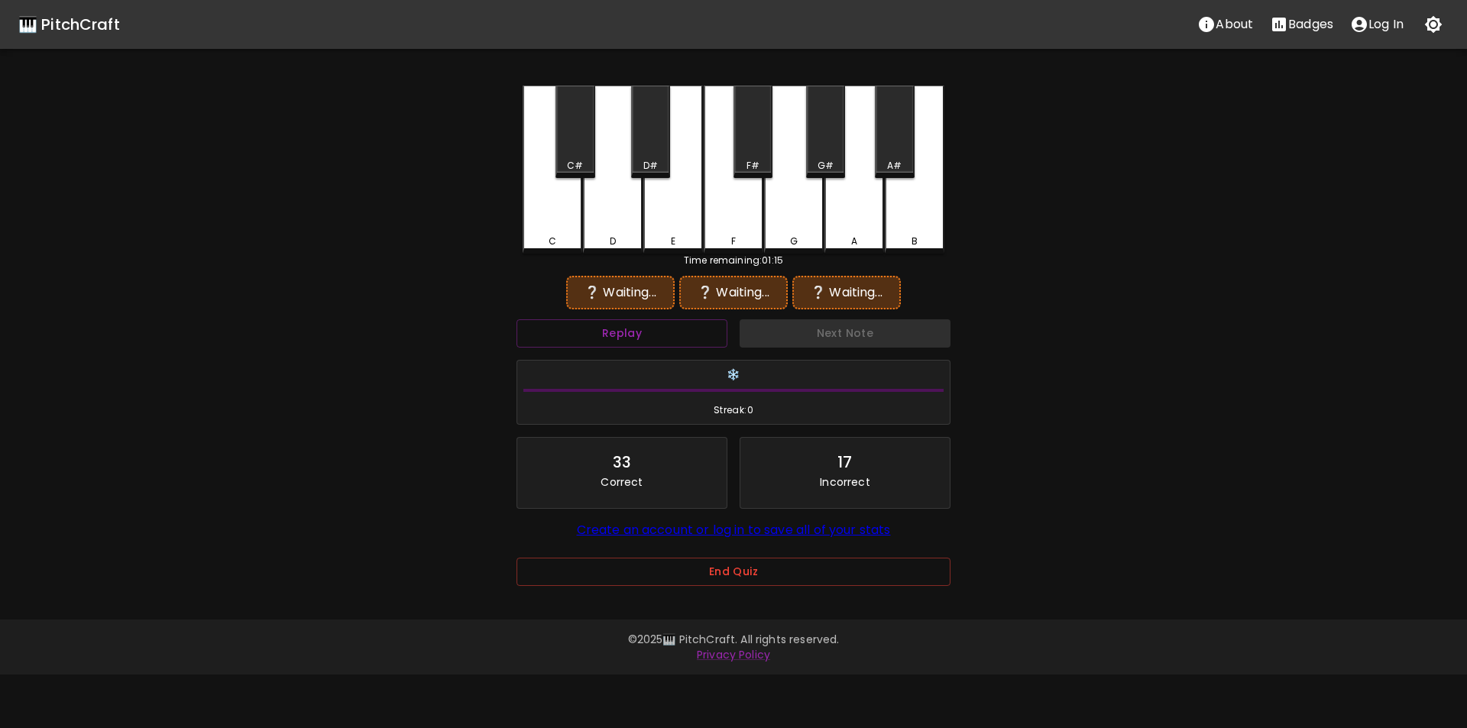
click at [609, 221] on div "D" at bounding box center [613, 170] width 60 height 168
drag, startPoint x: 566, startPoint y: 225, endPoint x: 583, endPoint y: 221, distance: 17.2
click at [566, 225] on div "C" at bounding box center [553, 170] width 60 height 168
click at [828, 154] on div "G#" at bounding box center [825, 132] width 39 height 92
click at [760, 151] on div "F#" at bounding box center [753, 132] width 39 height 92
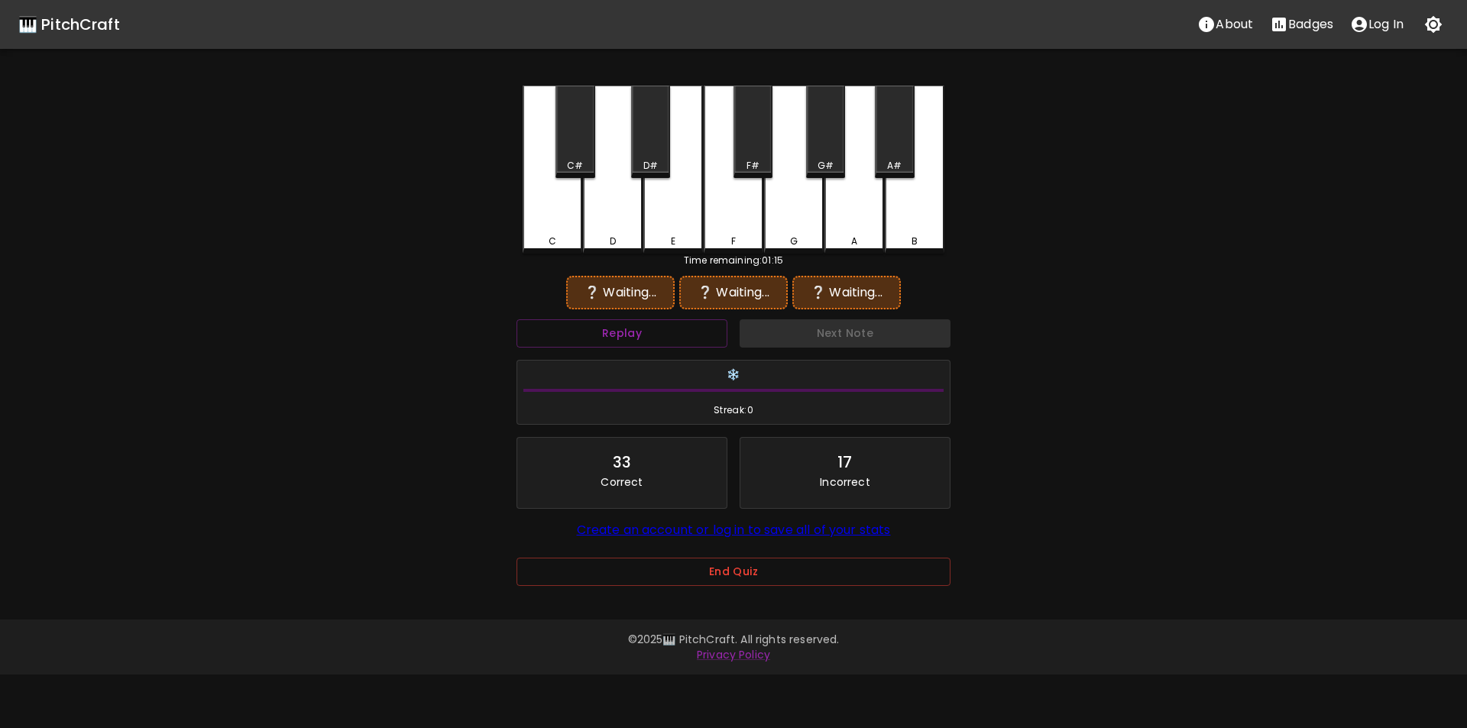
drag, startPoint x: 603, startPoint y: 215, endPoint x: 593, endPoint y: 218, distance: 10.4
click at [602, 216] on div "D" at bounding box center [613, 170] width 60 height 168
drag, startPoint x: 552, startPoint y: 225, endPoint x: 637, endPoint y: 180, distance: 96.4
click at [553, 224] on div "C" at bounding box center [553, 170] width 60 height 168
click at [765, 138] on div "F#" at bounding box center [753, 132] width 39 height 92
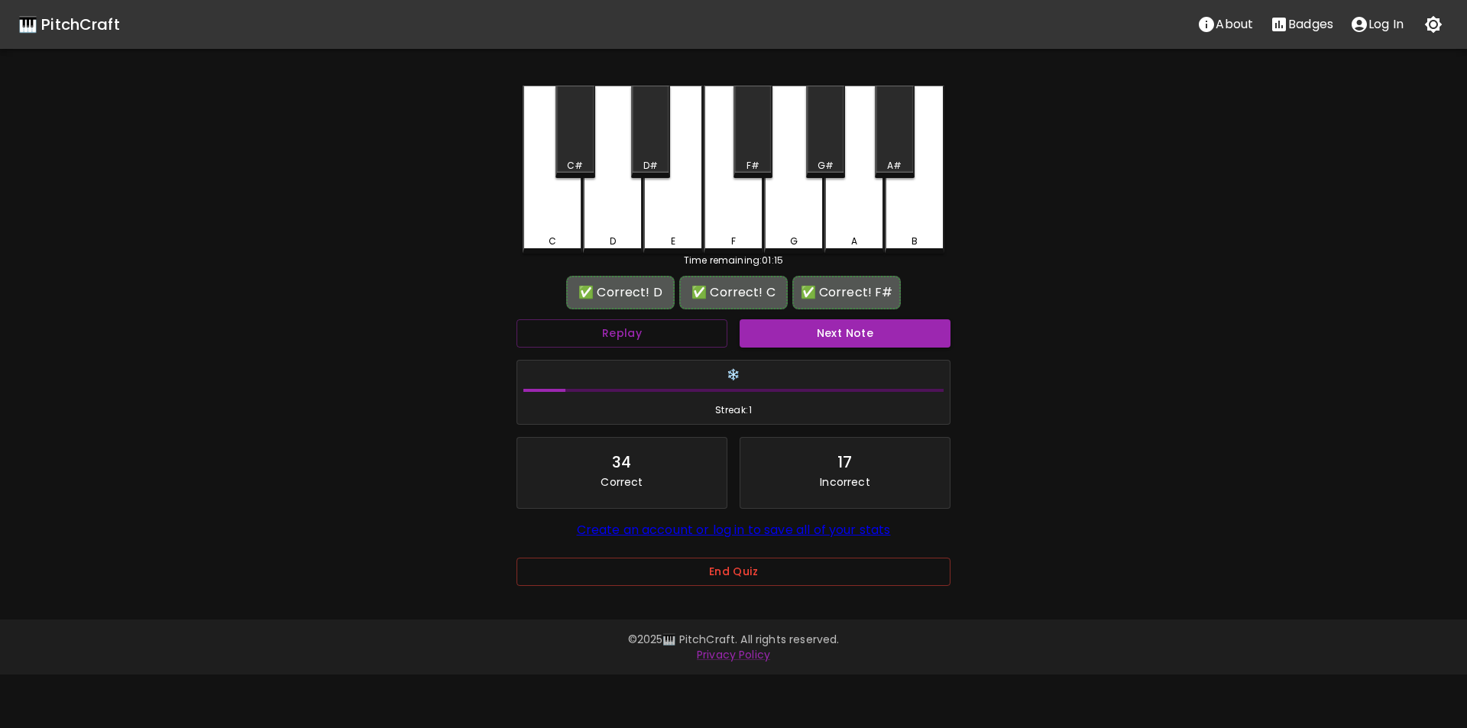
click at [796, 326] on button "Next Note" at bounding box center [845, 333] width 211 height 28
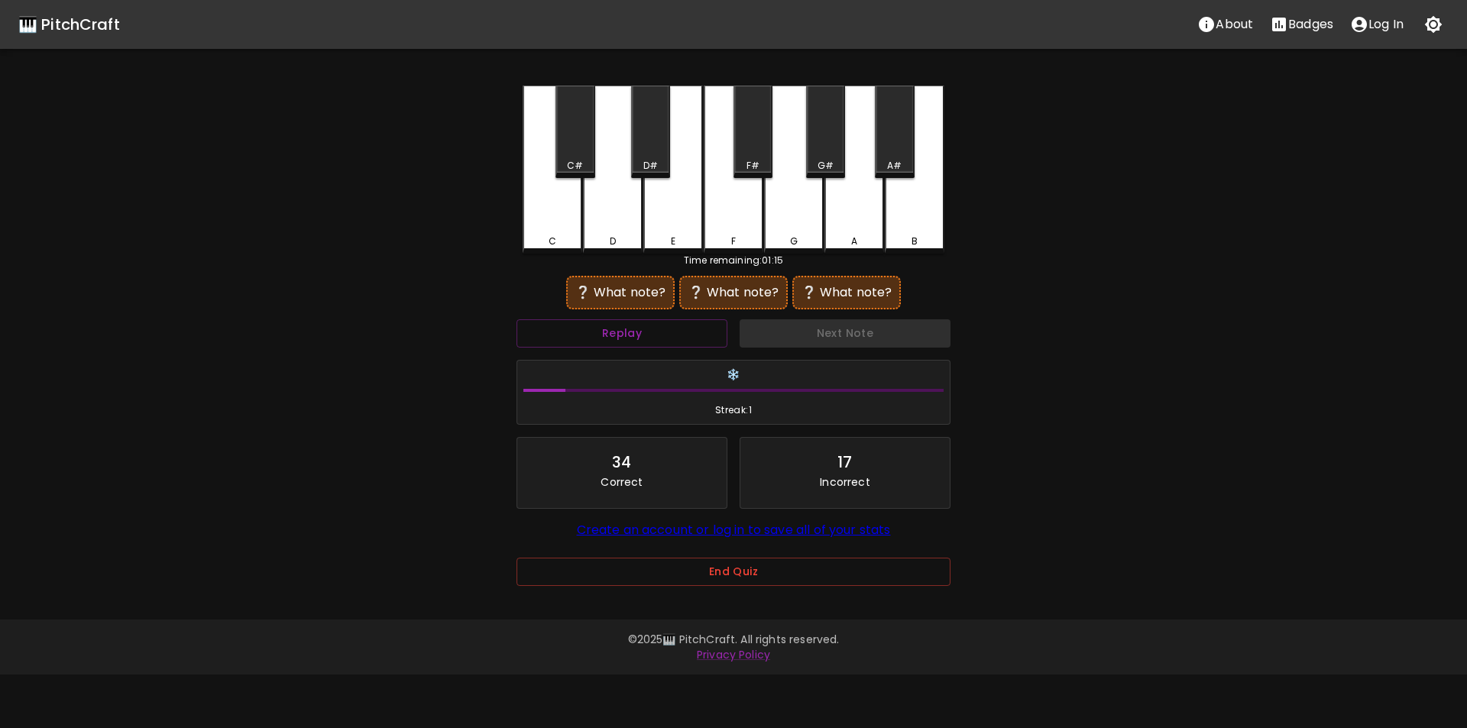
click at [912, 218] on div "B" at bounding box center [915, 170] width 60 height 168
click at [666, 227] on div "E" at bounding box center [674, 170] width 60 height 168
click at [653, 148] on div "D#" at bounding box center [650, 132] width 39 height 92
click at [670, 255] on div "Time remaining: 01:15" at bounding box center [734, 261] width 422 height 14
click at [910, 212] on div "B" at bounding box center [915, 168] width 60 height 165
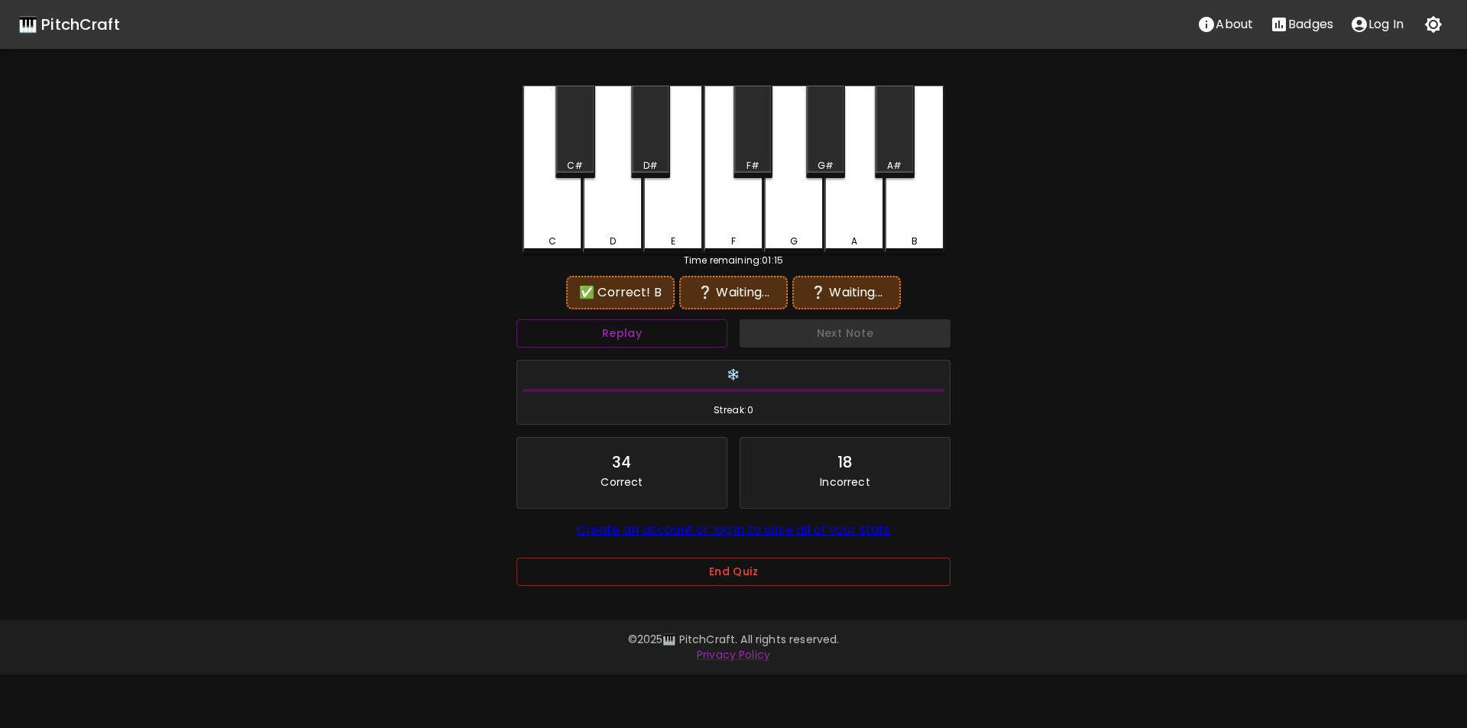
click at [683, 227] on div "E" at bounding box center [674, 170] width 60 height 168
click at [635, 333] on button "Replay" at bounding box center [622, 333] width 211 height 28
click at [572, 156] on div "C#" at bounding box center [575, 132] width 39 height 92
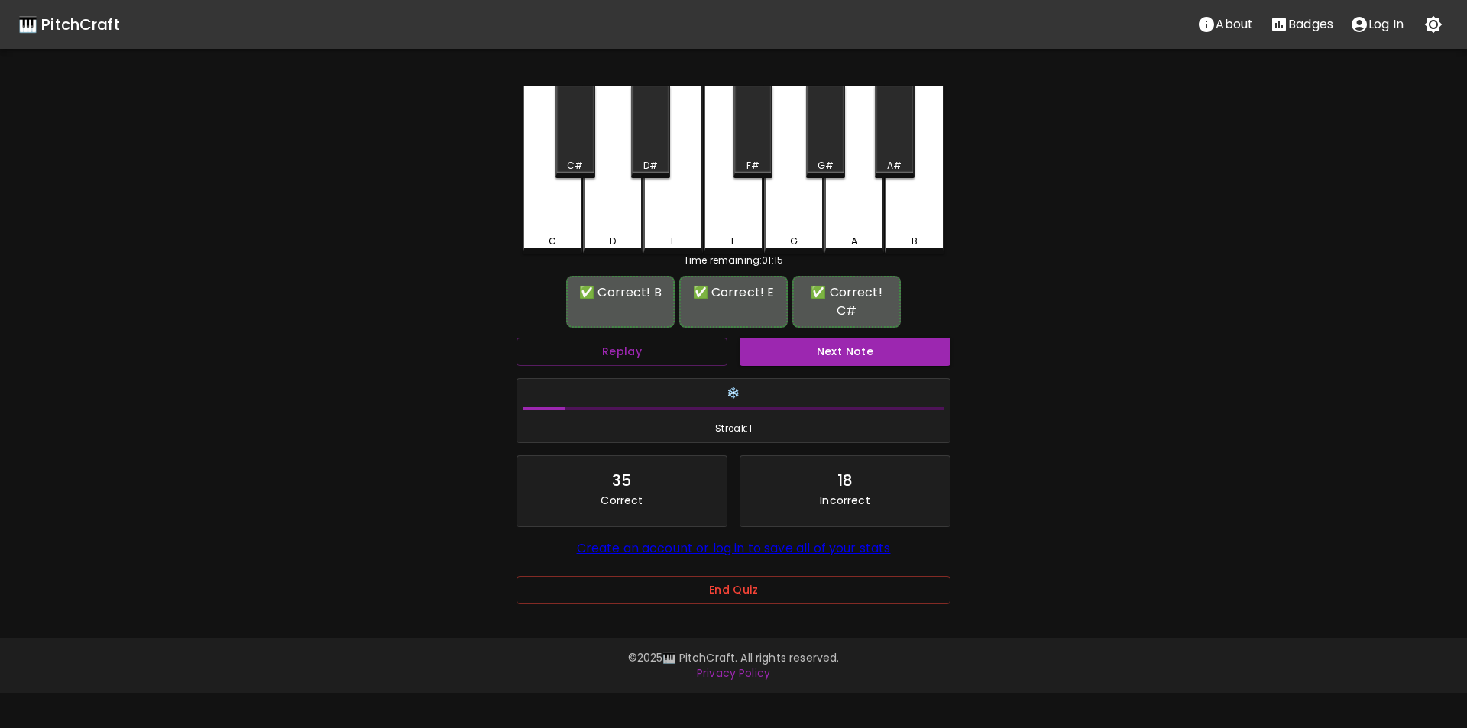
click at [774, 352] on button "Next Note" at bounding box center [845, 352] width 211 height 28
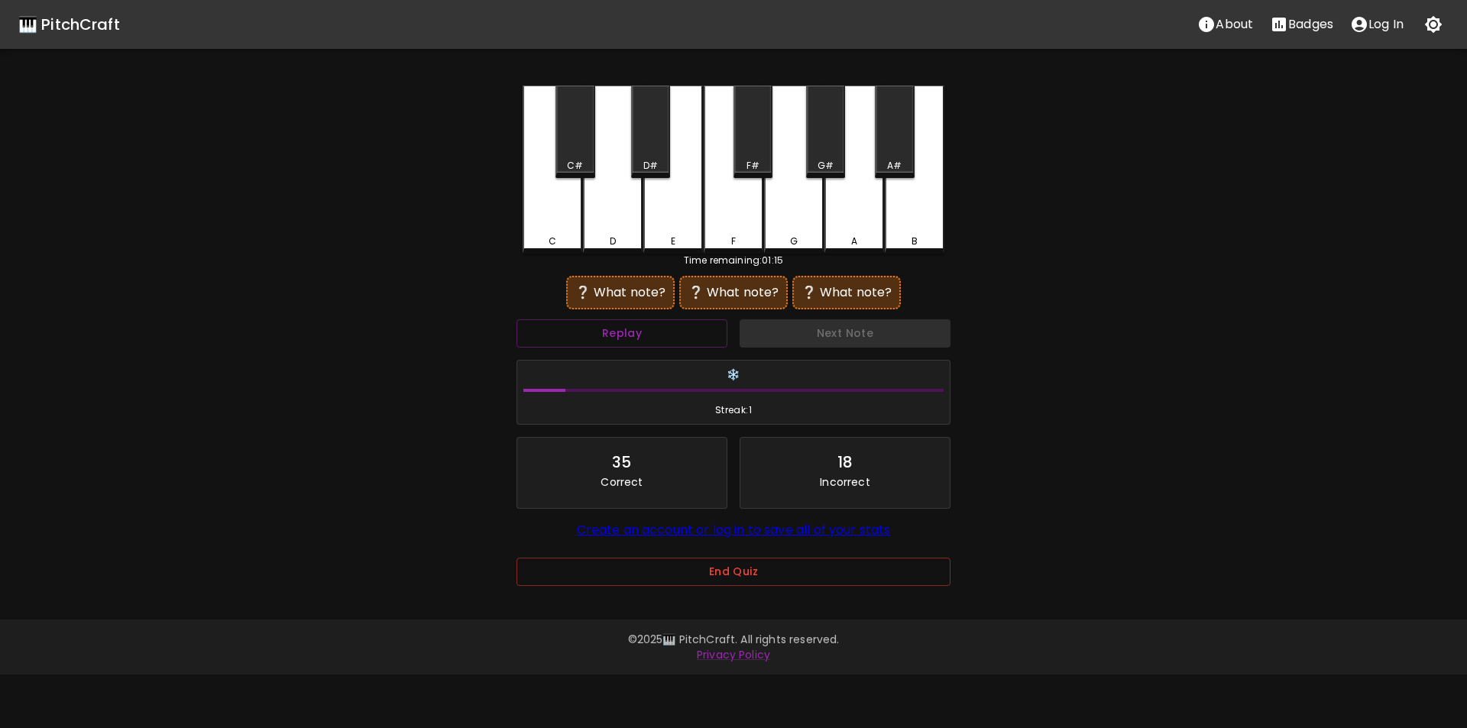
click at [728, 217] on div "F" at bounding box center [734, 170] width 60 height 168
click at [550, 232] on div "C" at bounding box center [553, 168] width 60 height 165
click at [795, 218] on div "G" at bounding box center [794, 170] width 60 height 168
click at [731, 230] on div "F" at bounding box center [734, 170] width 60 height 168
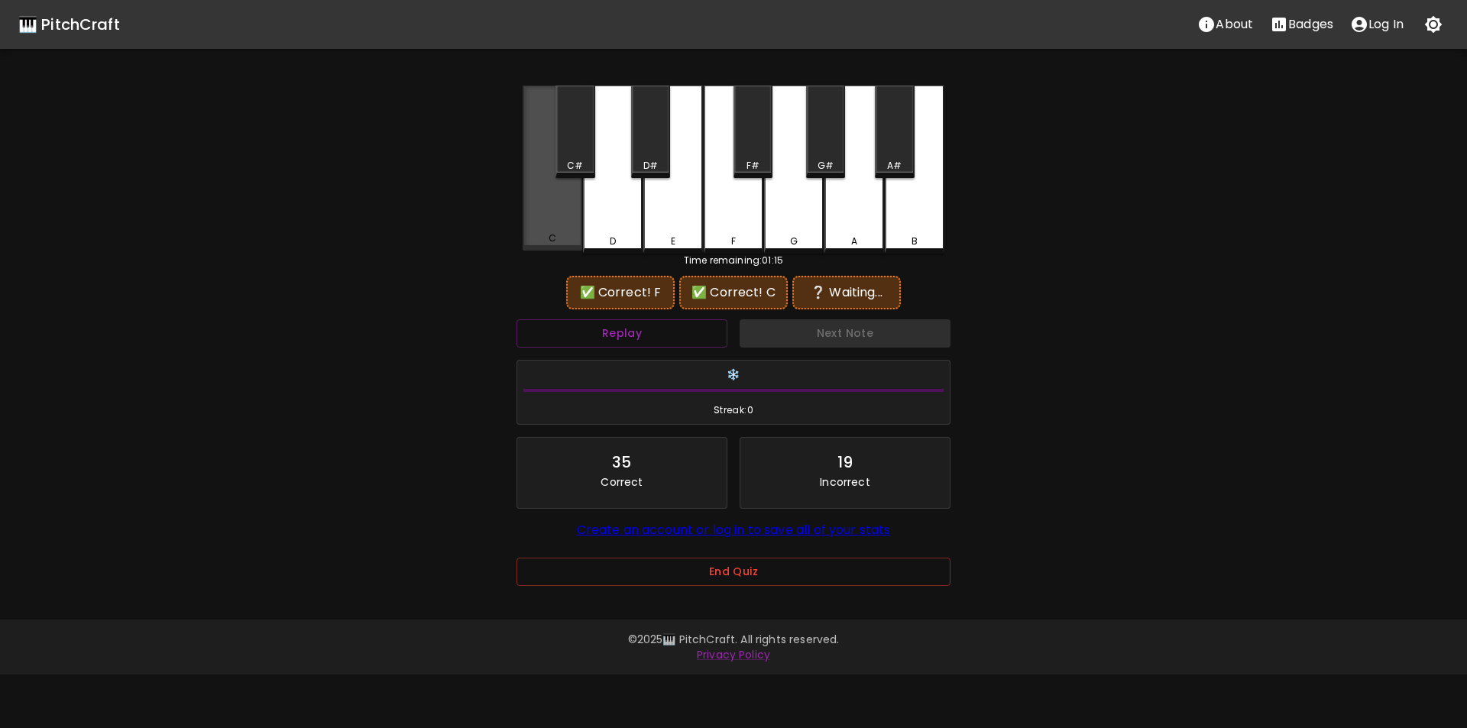
click at [548, 237] on div "C" at bounding box center [552, 239] width 57 height 14
click at [653, 339] on button "Replay" at bounding box center [622, 333] width 211 height 28
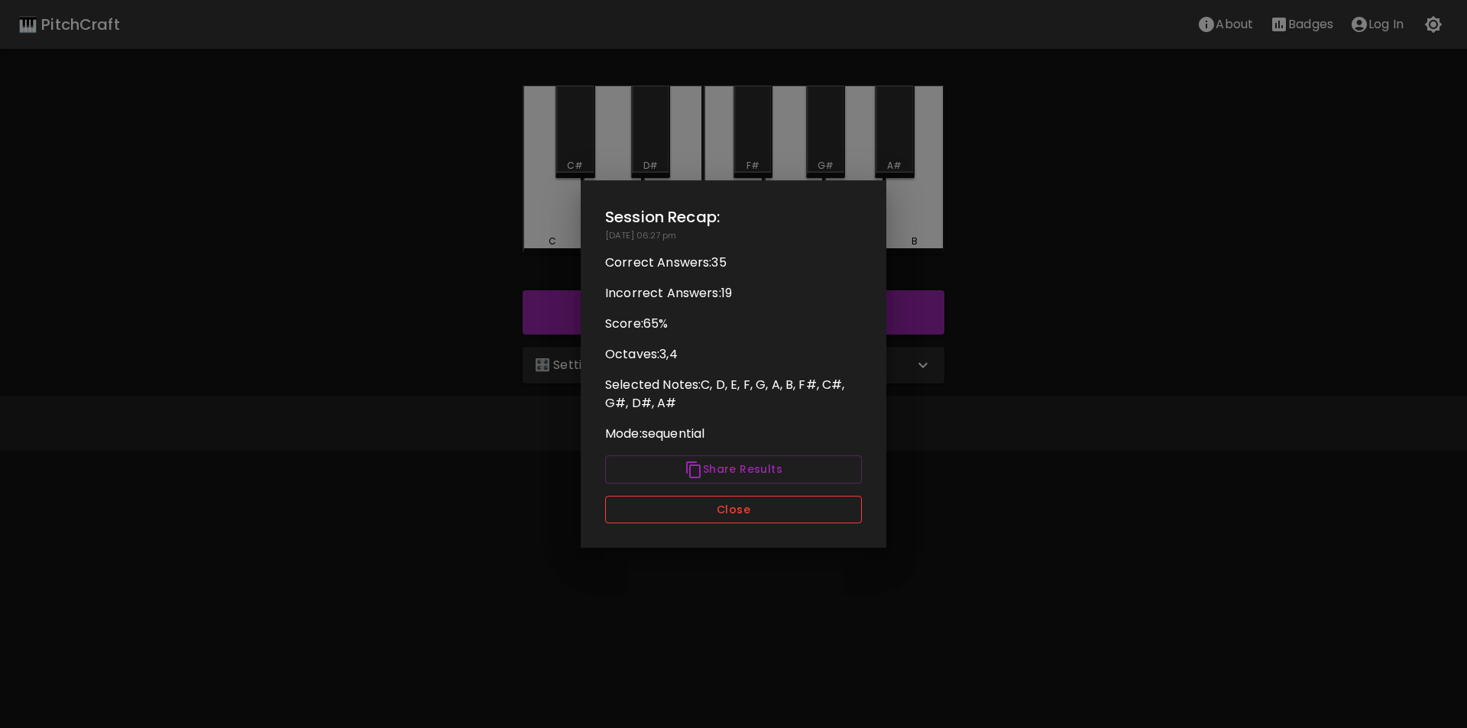
click at [738, 504] on button "Close" at bounding box center [733, 510] width 257 height 28
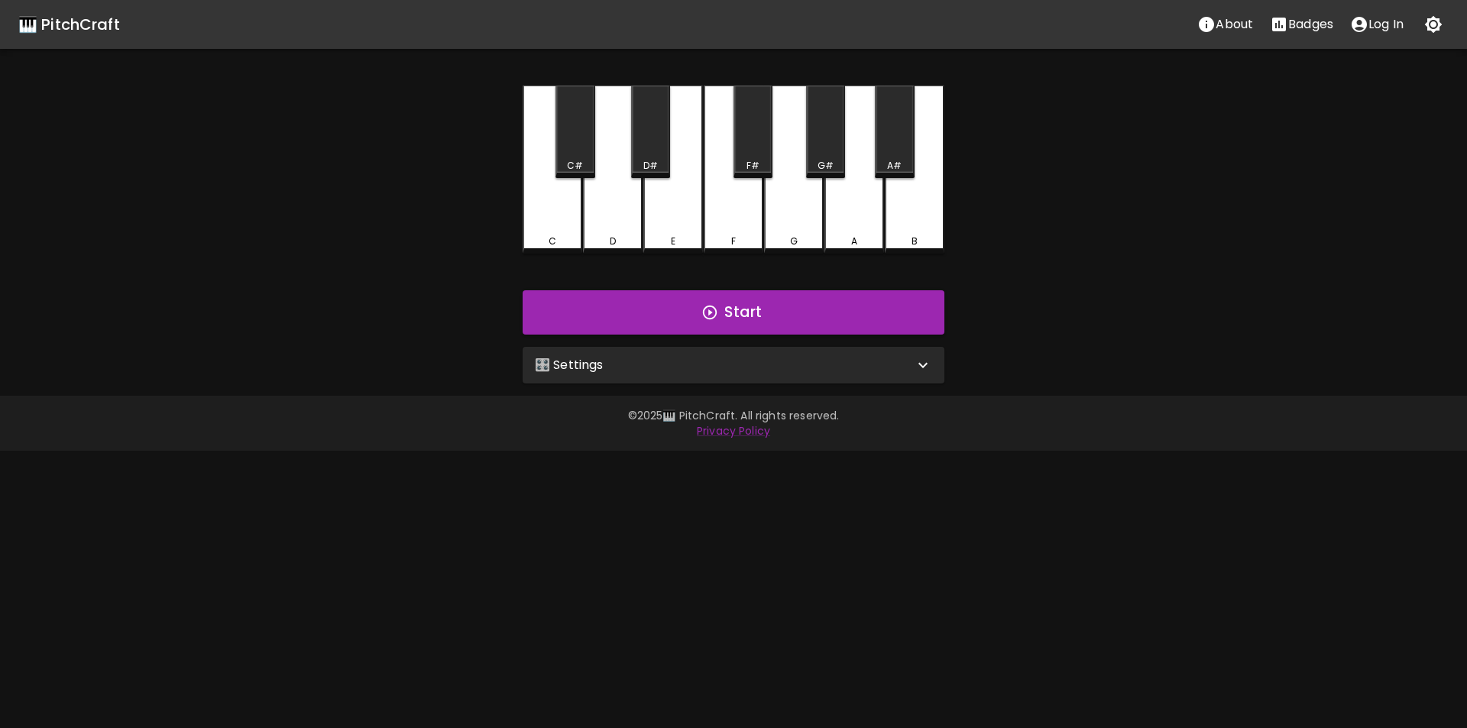
click at [631, 376] on div "🎛️ Settings" at bounding box center [734, 365] width 422 height 37
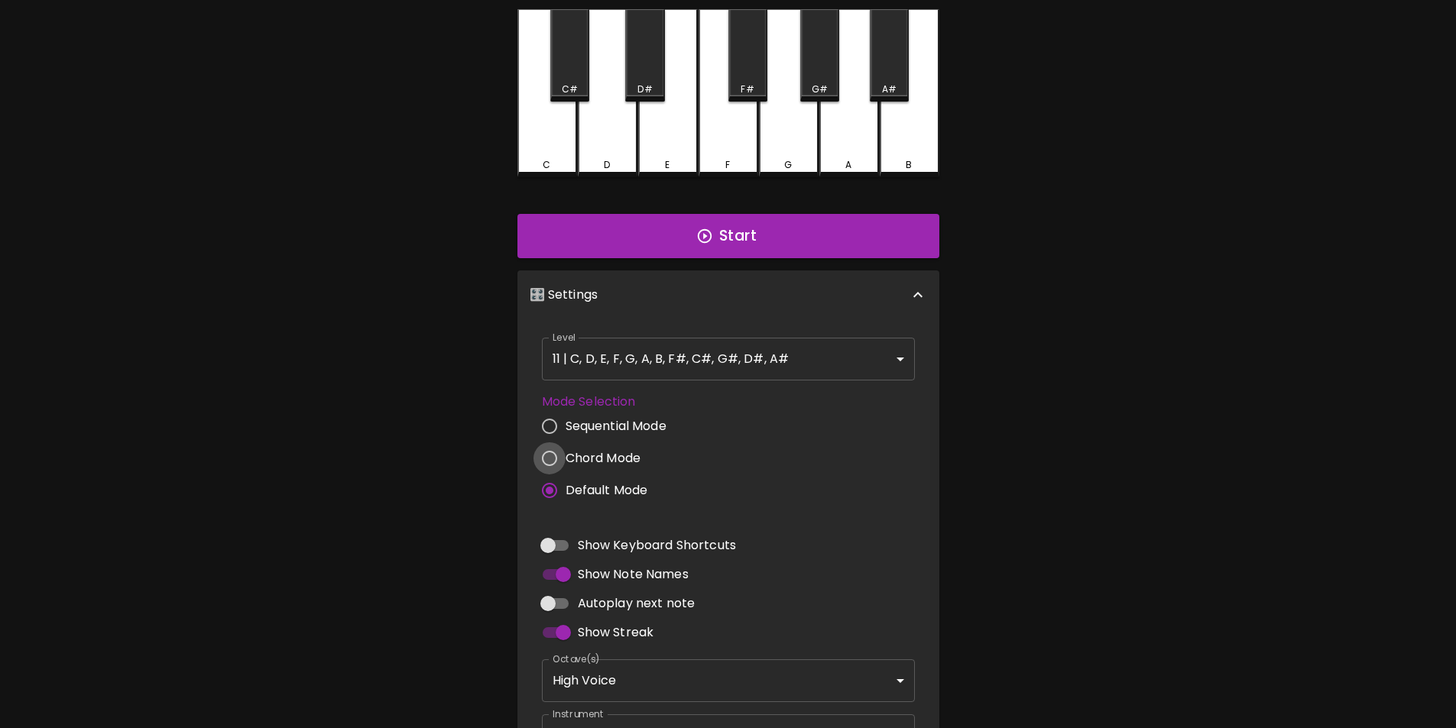
click at [558, 449] on input "Chord Mode" at bounding box center [549, 459] width 32 height 32
radio input "true"
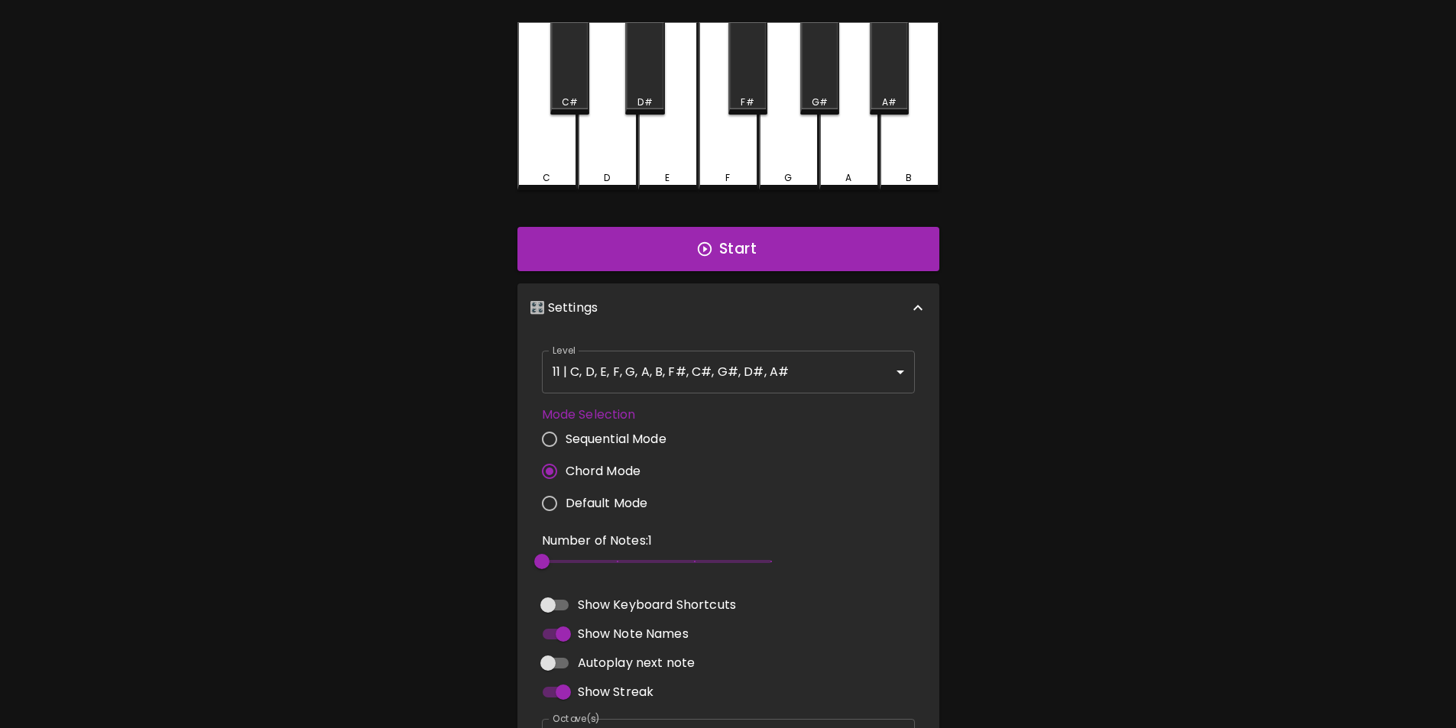
scroll to position [76, 0]
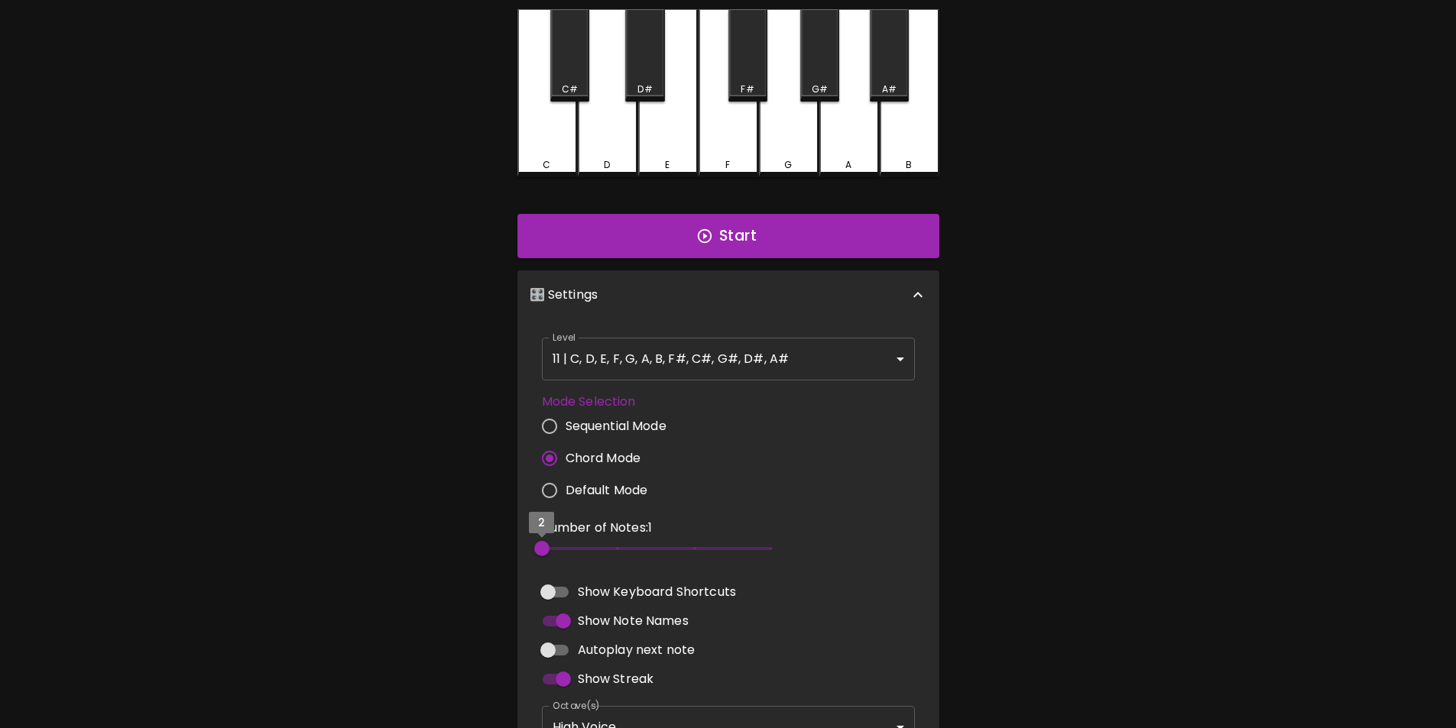
click at [540, 546] on span "2" at bounding box center [541, 548] width 15 height 15
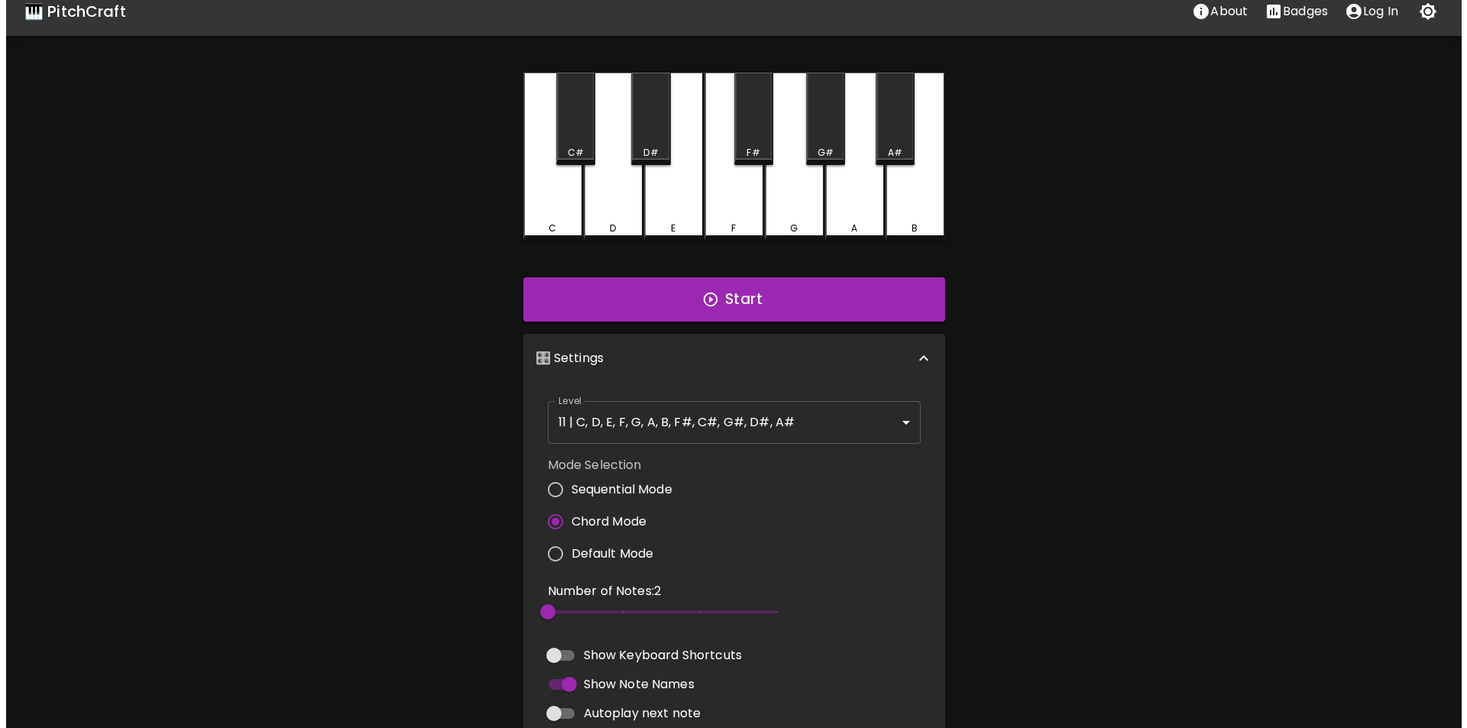
scroll to position [0, 0]
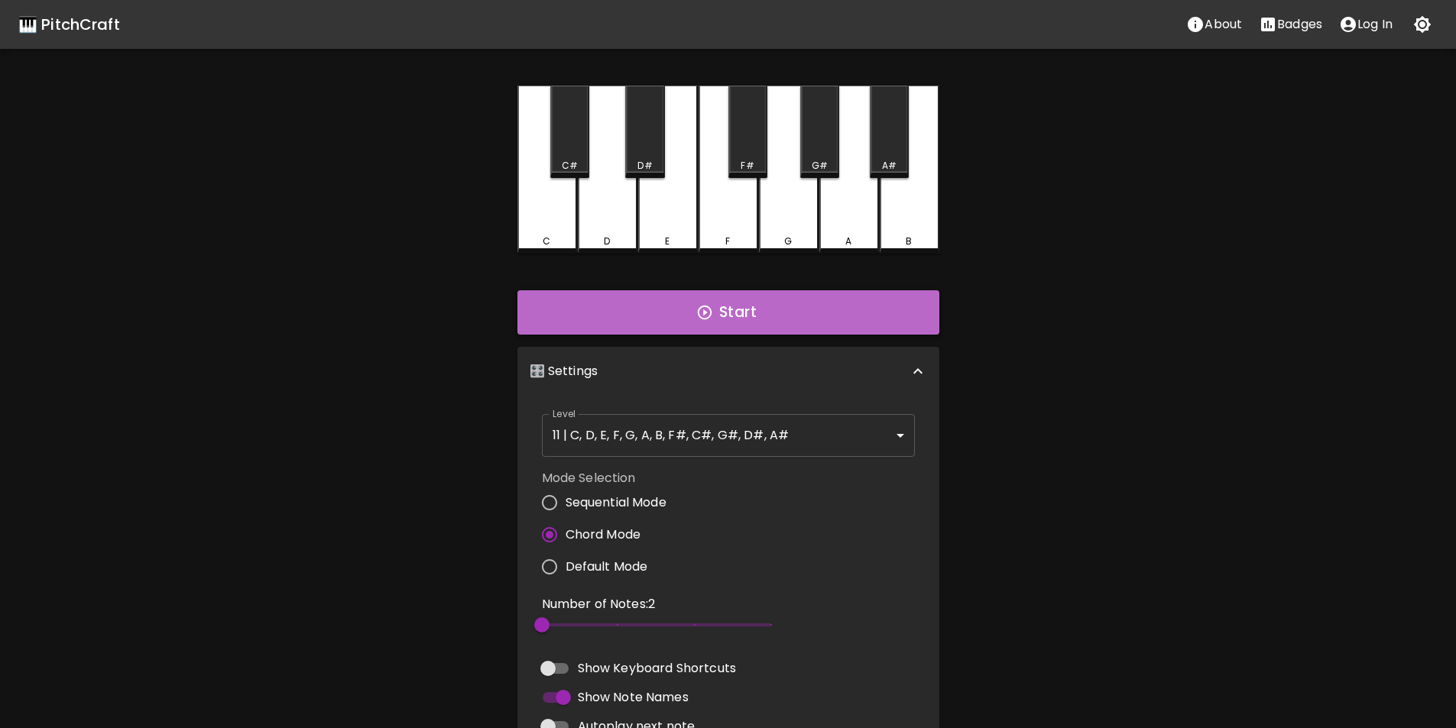
click at [631, 319] on button "Start" at bounding box center [728, 312] width 422 height 44
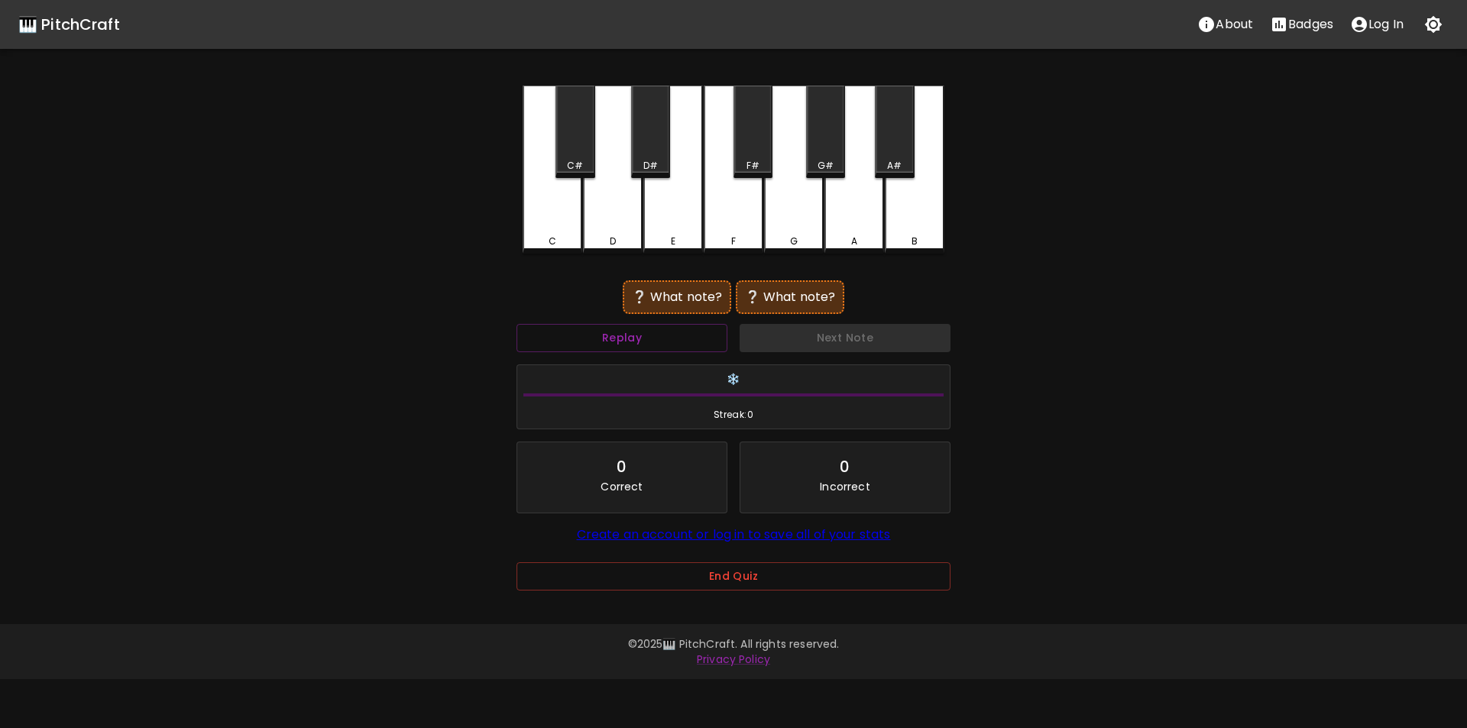
click at [728, 229] on div "F" at bounding box center [734, 170] width 60 height 168
click at [893, 155] on div "A#" at bounding box center [894, 132] width 39 height 92
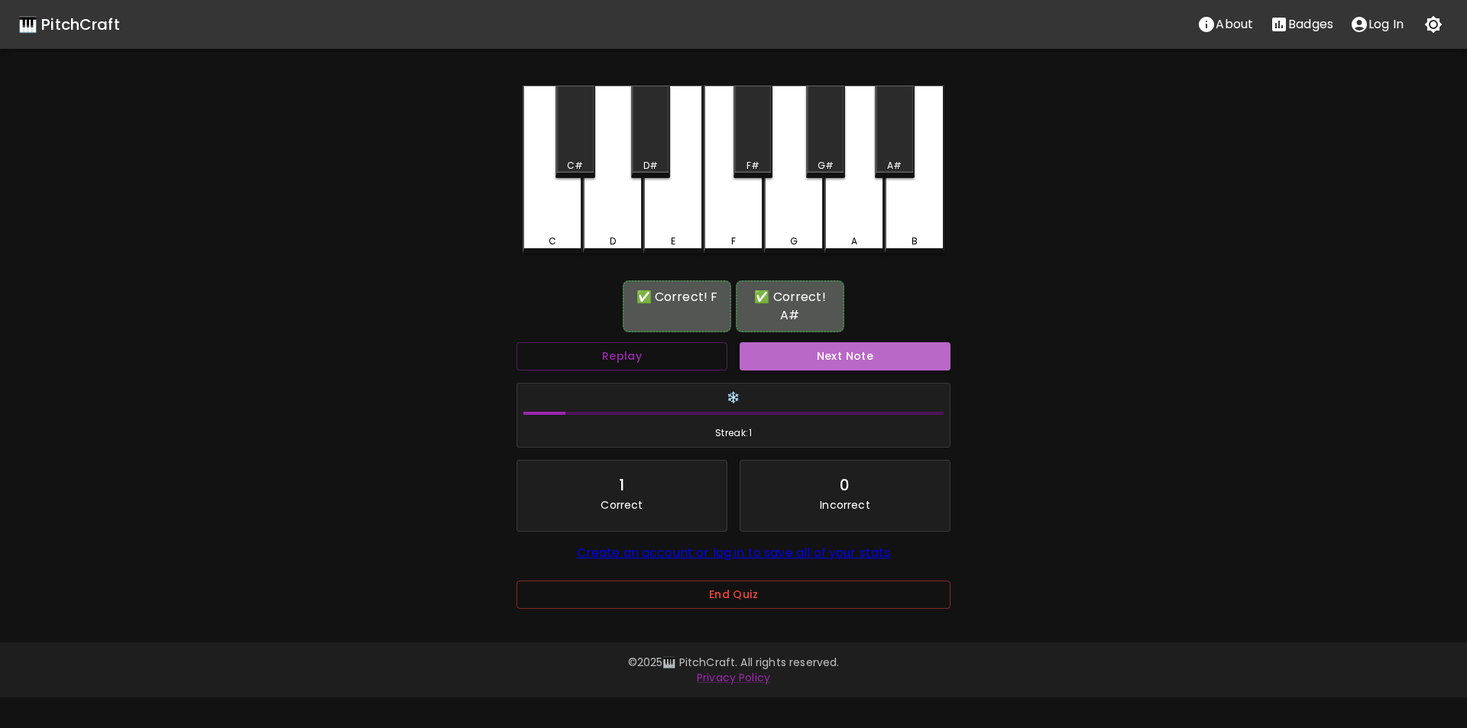
click at [837, 342] on button "Next Note" at bounding box center [845, 356] width 211 height 28
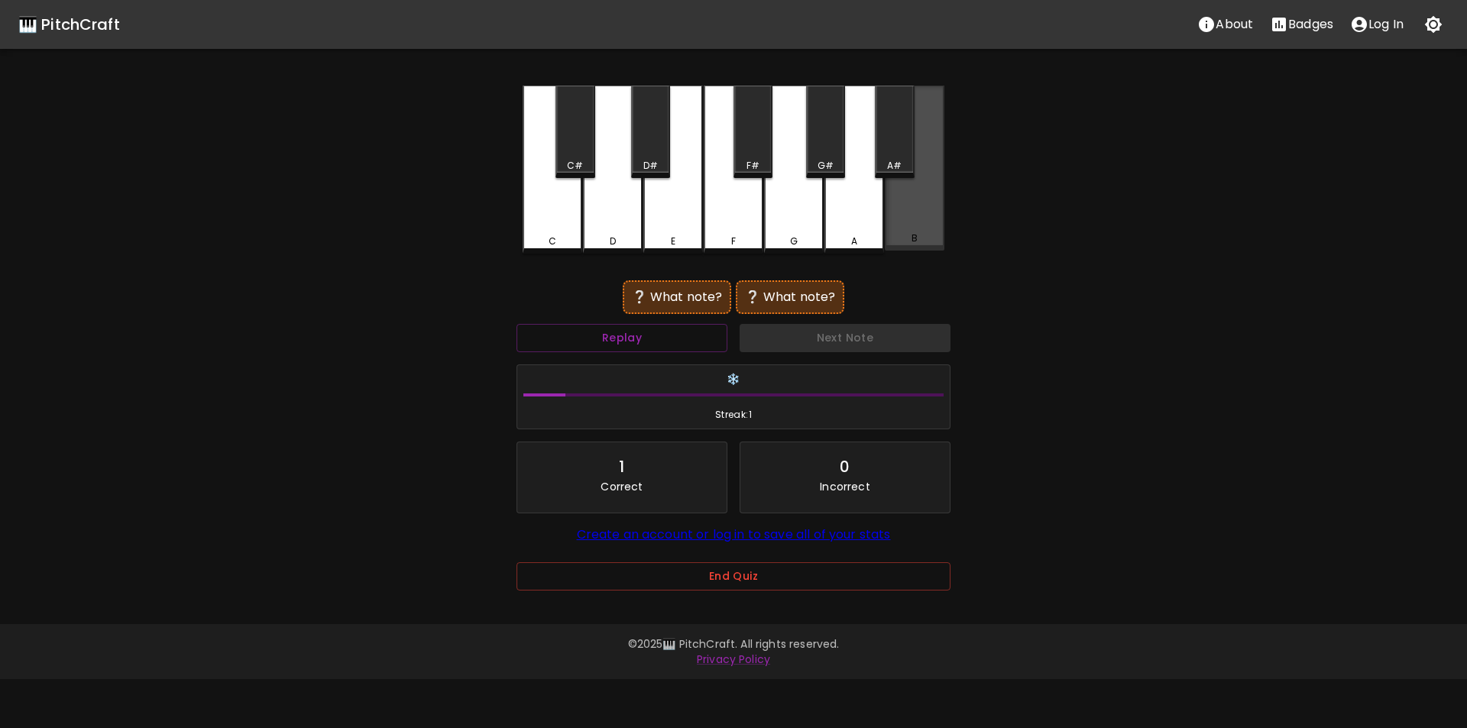
click at [907, 222] on div "B" at bounding box center [915, 168] width 60 height 165
click at [605, 230] on div "D" at bounding box center [613, 170] width 60 height 168
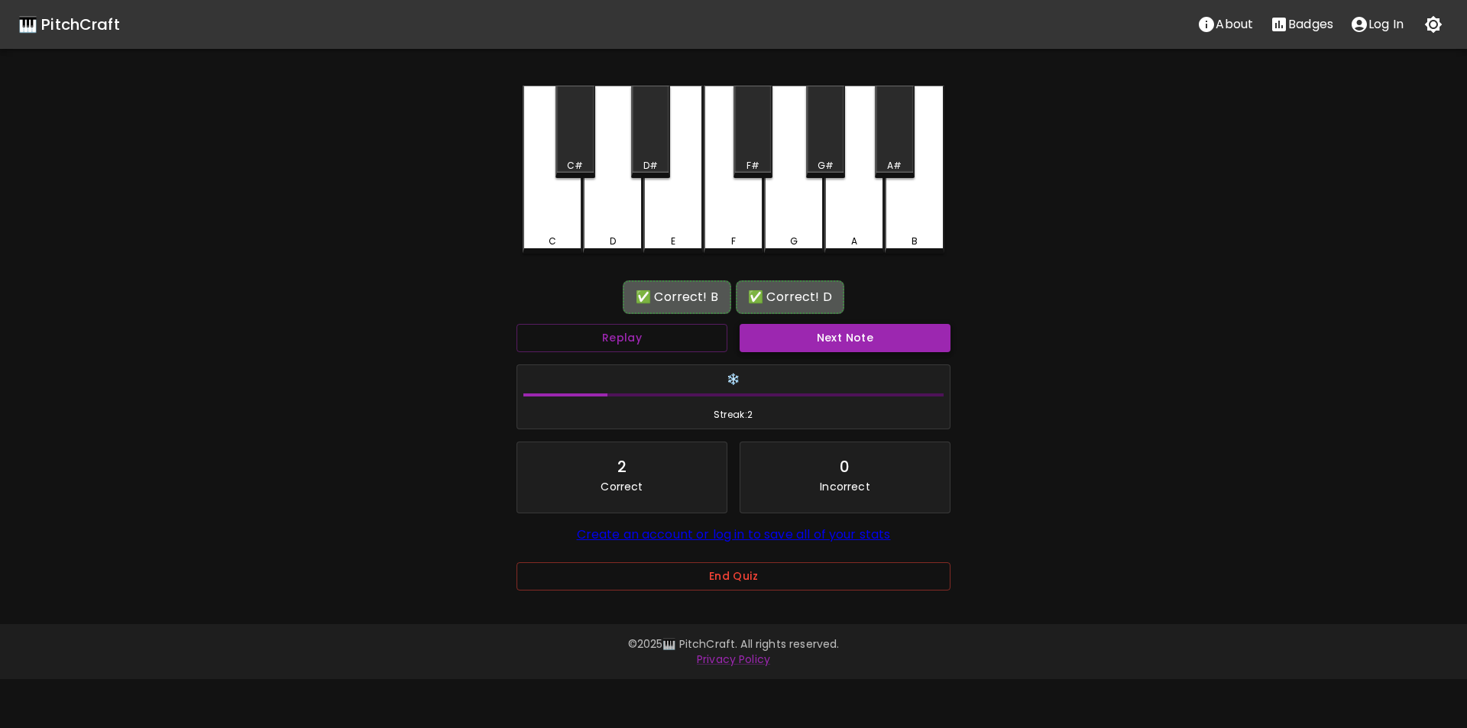
click at [791, 339] on button "Next Note" at bounding box center [845, 338] width 211 height 28
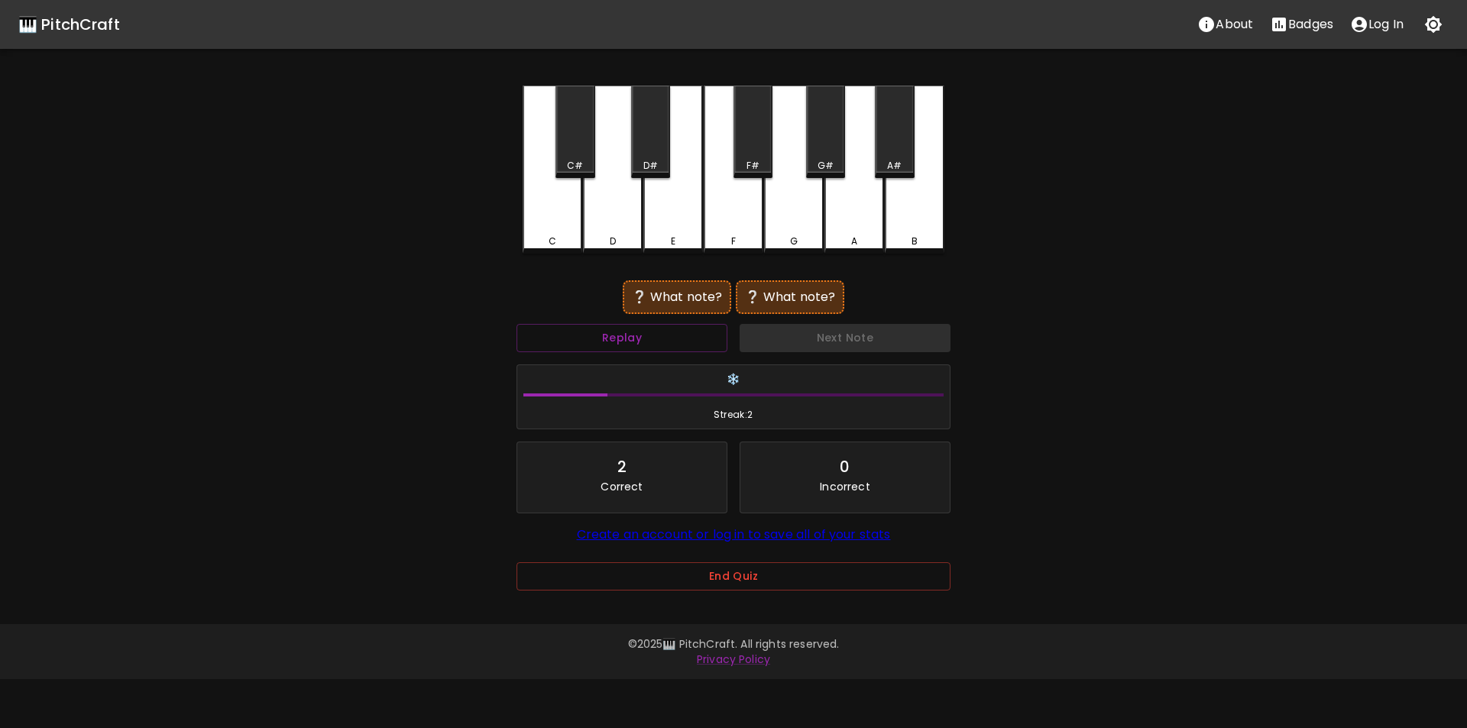
click at [844, 224] on div "A" at bounding box center [855, 170] width 60 height 168
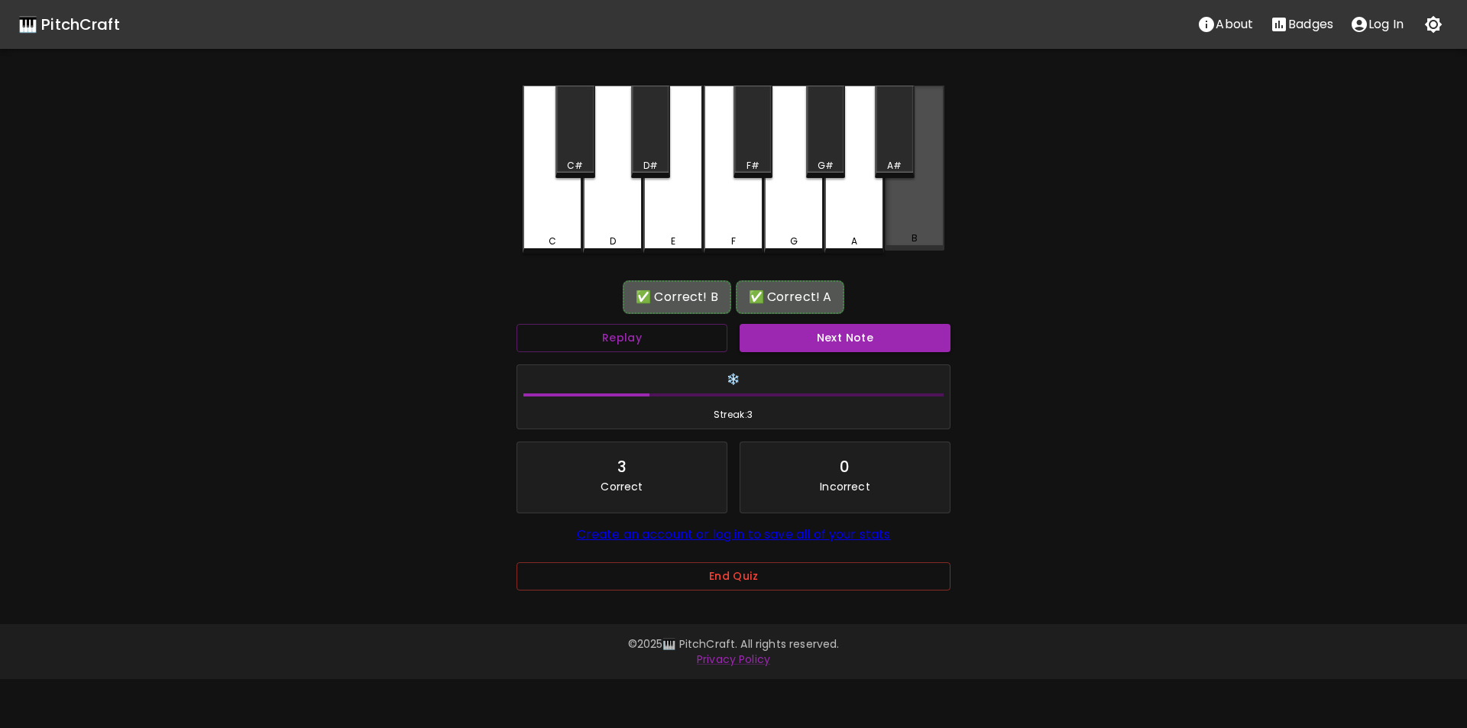
click at [912, 232] on div "B" at bounding box center [915, 168] width 60 height 165
click at [825, 346] on button "Next Note" at bounding box center [845, 338] width 211 height 28
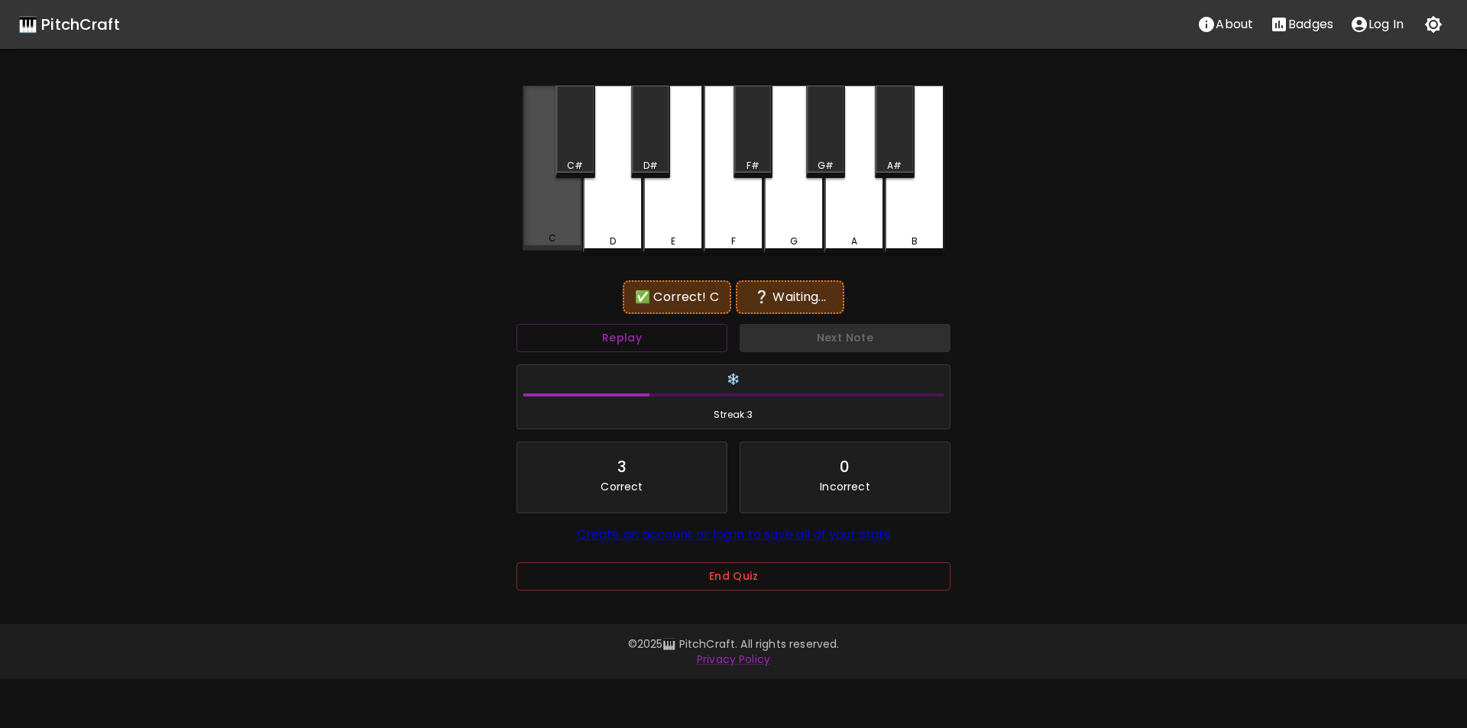
click at [561, 224] on div "C" at bounding box center [553, 168] width 60 height 165
click at [884, 154] on div "A#" at bounding box center [894, 132] width 39 height 92
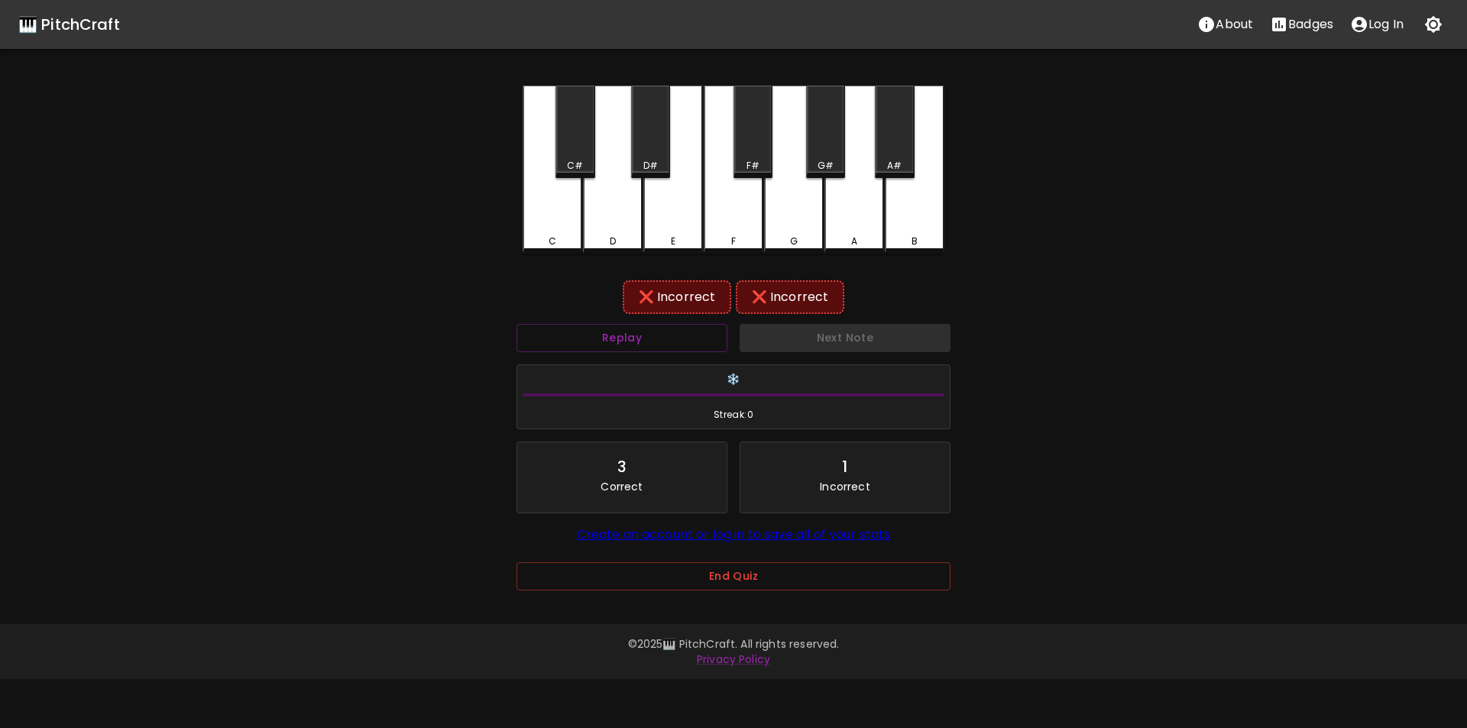
click at [851, 197] on div "A" at bounding box center [855, 170] width 60 height 168
click at [551, 229] on div "C" at bounding box center [553, 170] width 60 height 168
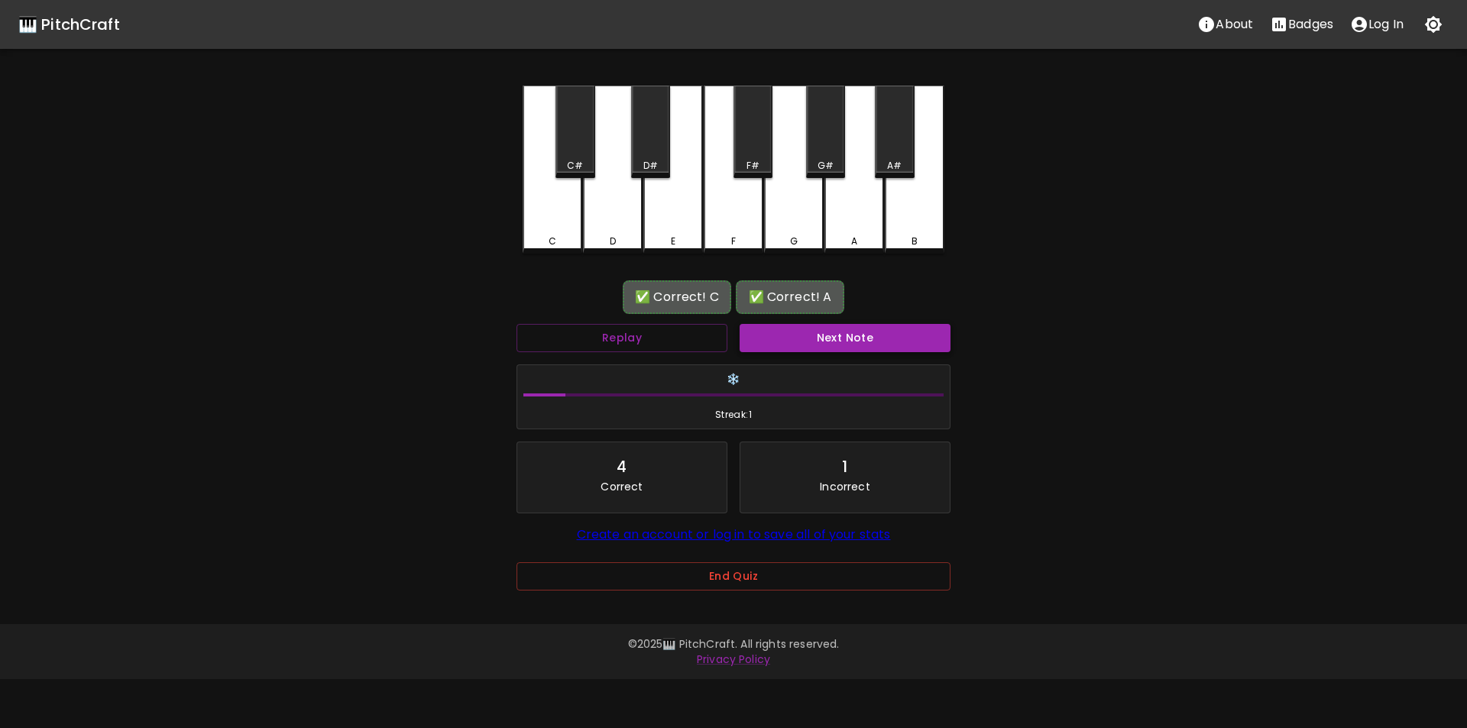
click at [789, 339] on button "Next Note" at bounding box center [845, 338] width 211 height 28
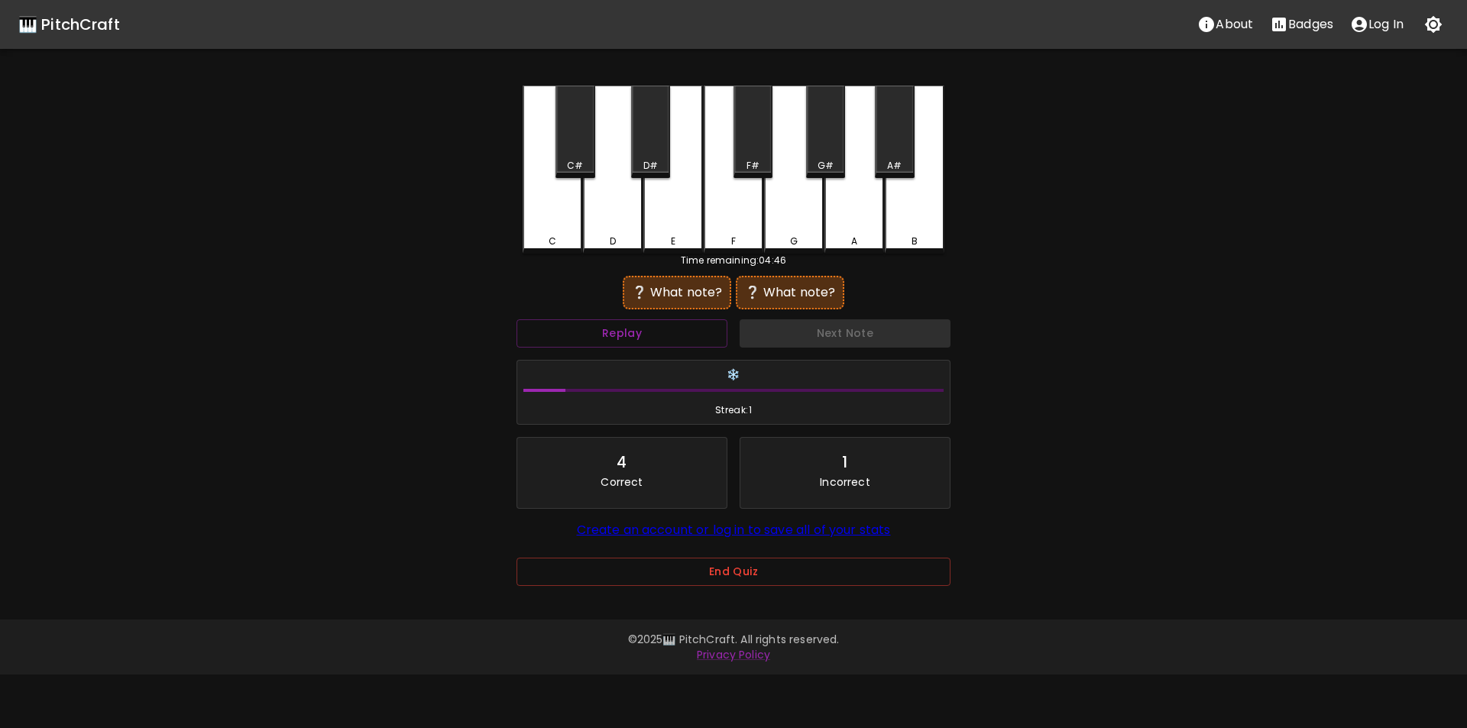
click at [750, 156] on div "F#" at bounding box center [753, 132] width 39 height 92
click at [737, 228] on div "F" at bounding box center [734, 170] width 60 height 168
click at [789, 218] on div "G" at bounding box center [794, 170] width 60 height 168
click at [749, 165] on div "F#" at bounding box center [753, 166] width 13 height 14
click at [689, 333] on button "Replay" at bounding box center [622, 333] width 211 height 28
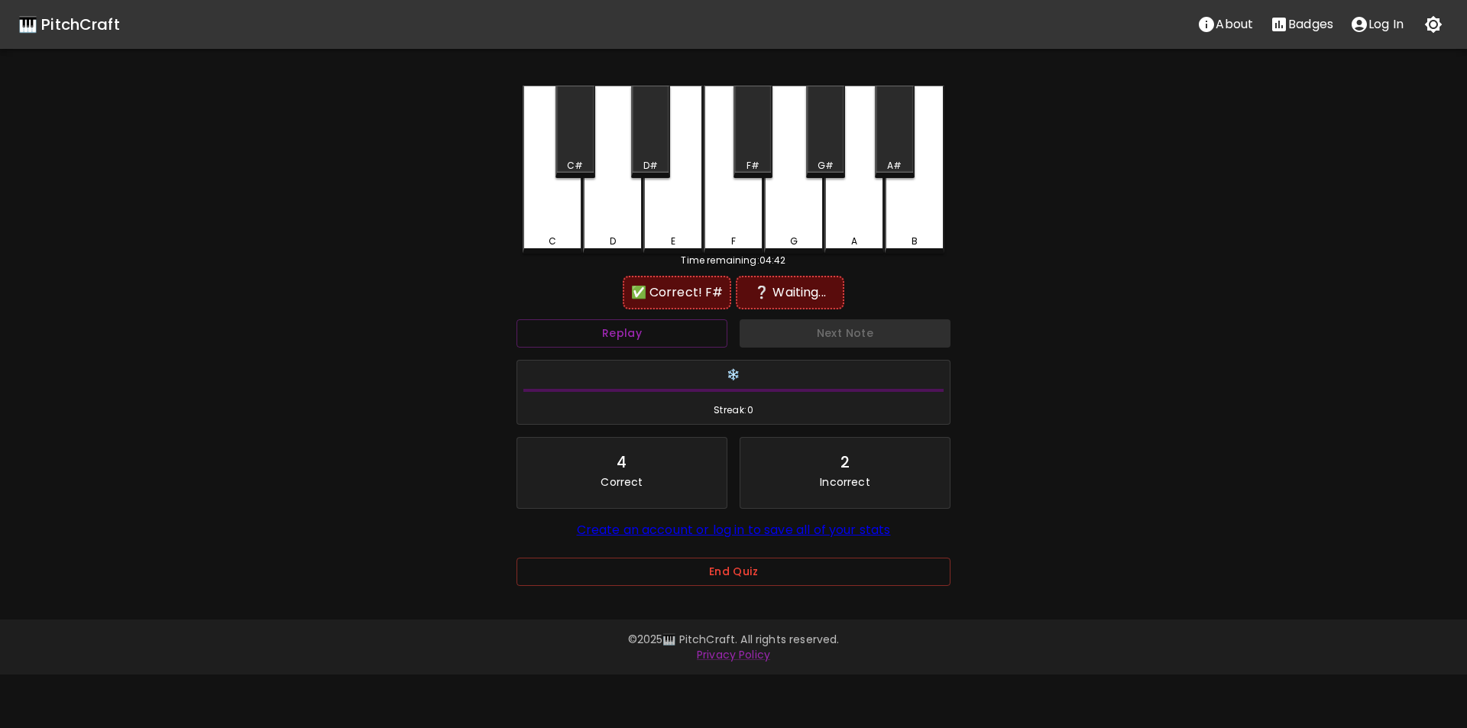
click at [832, 151] on div "G#" at bounding box center [825, 132] width 39 height 92
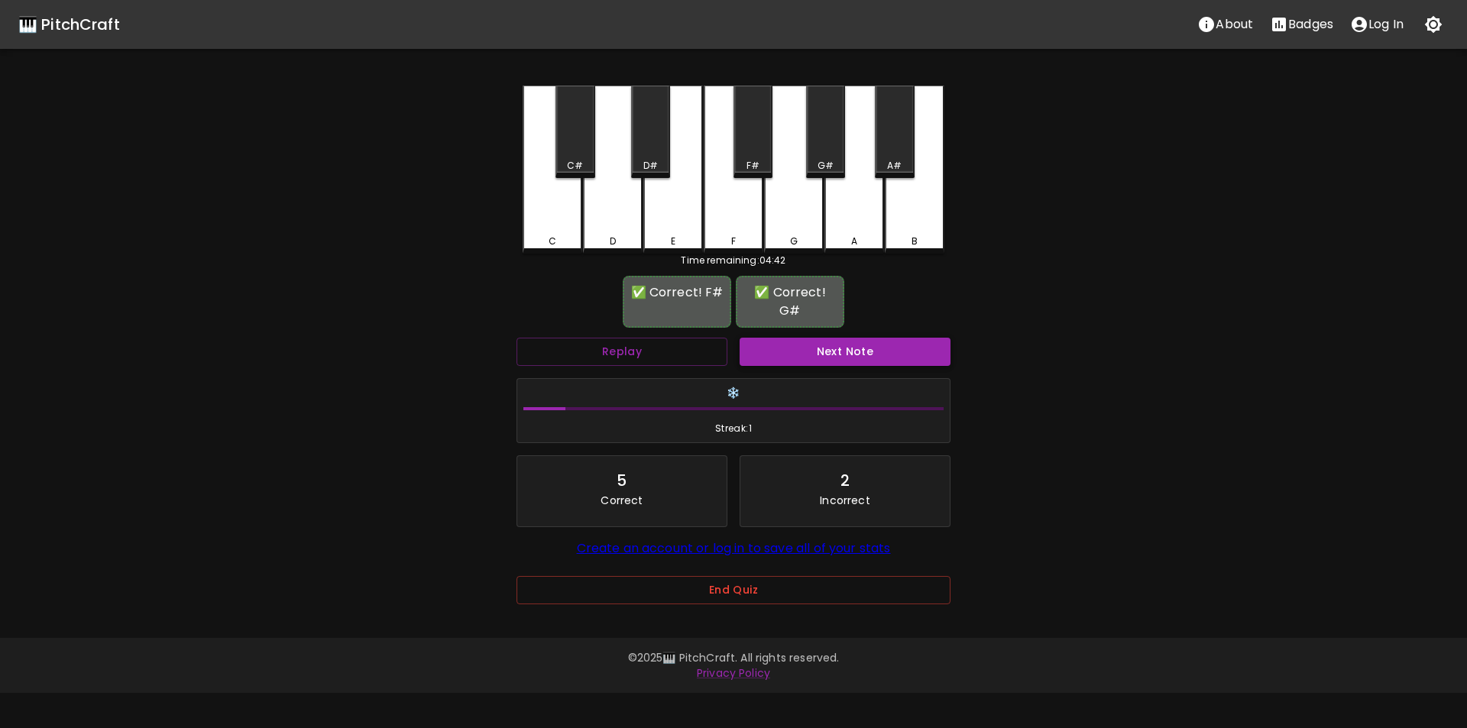
click at [792, 352] on button "Next Note" at bounding box center [845, 352] width 211 height 28
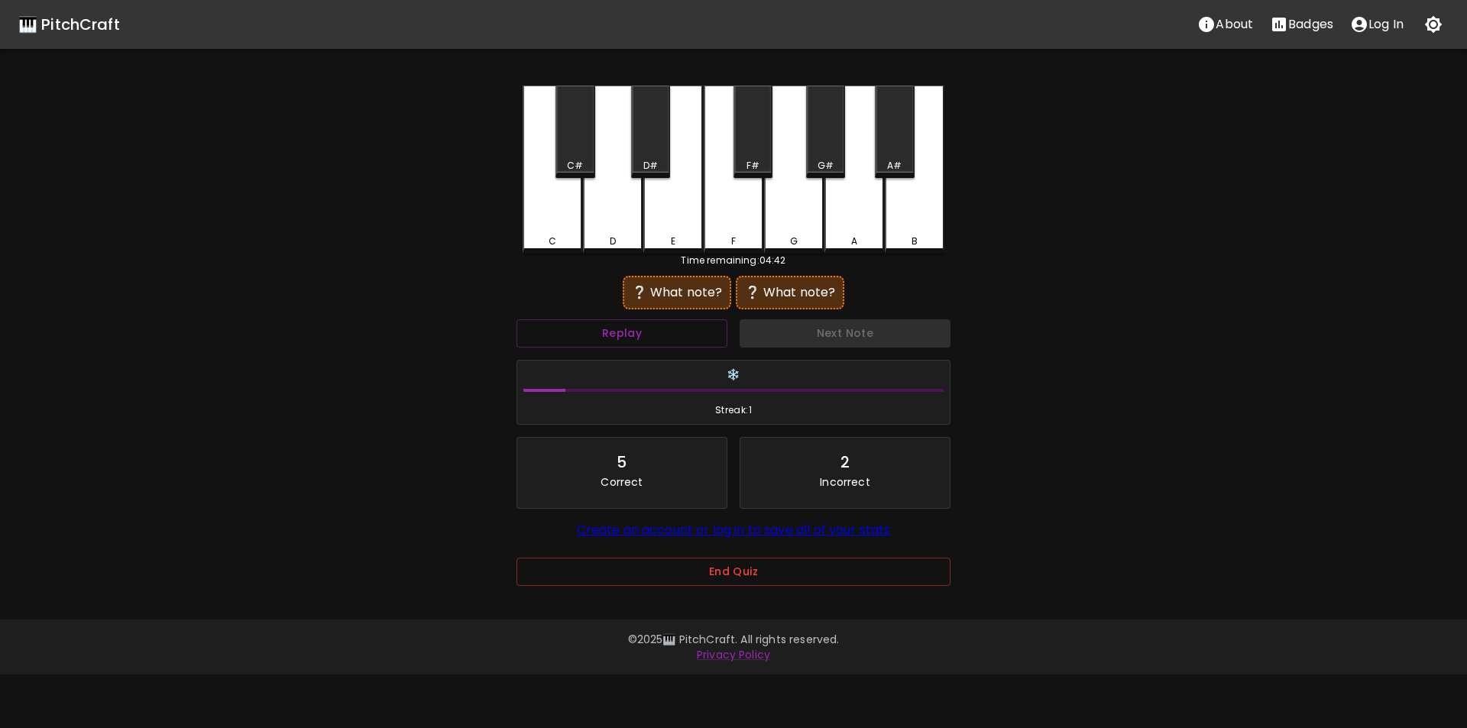
click at [734, 222] on div "F" at bounding box center [734, 170] width 60 height 168
click at [757, 155] on div "F#" at bounding box center [753, 132] width 39 height 92
click at [724, 245] on div "F" at bounding box center [734, 170] width 60 height 168
click at [690, 335] on button "Replay" at bounding box center [622, 333] width 211 height 28
click at [669, 225] on div "E" at bounding box center [674, 170] width 60 height 168
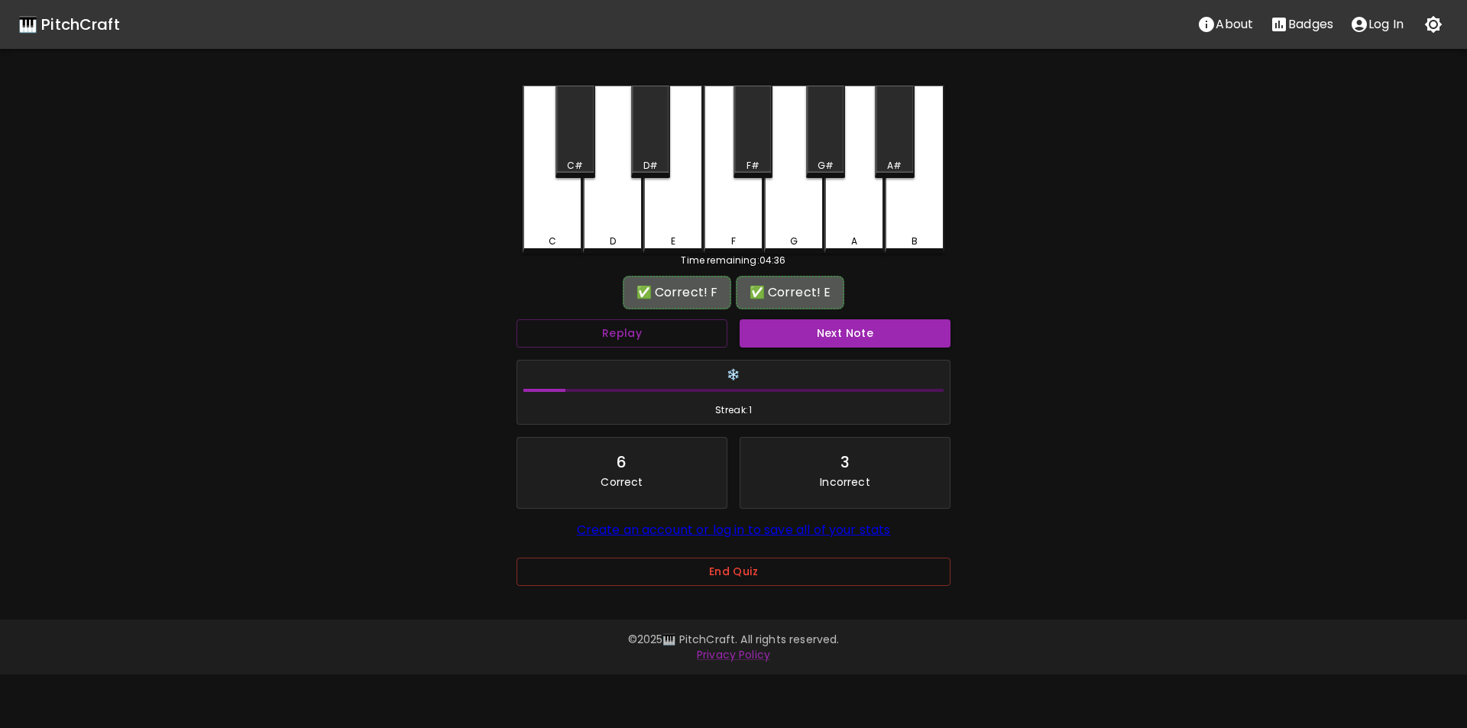
click at [779, 333] on button "Next Note" at bounding box center [845, 333] width 211 height 28
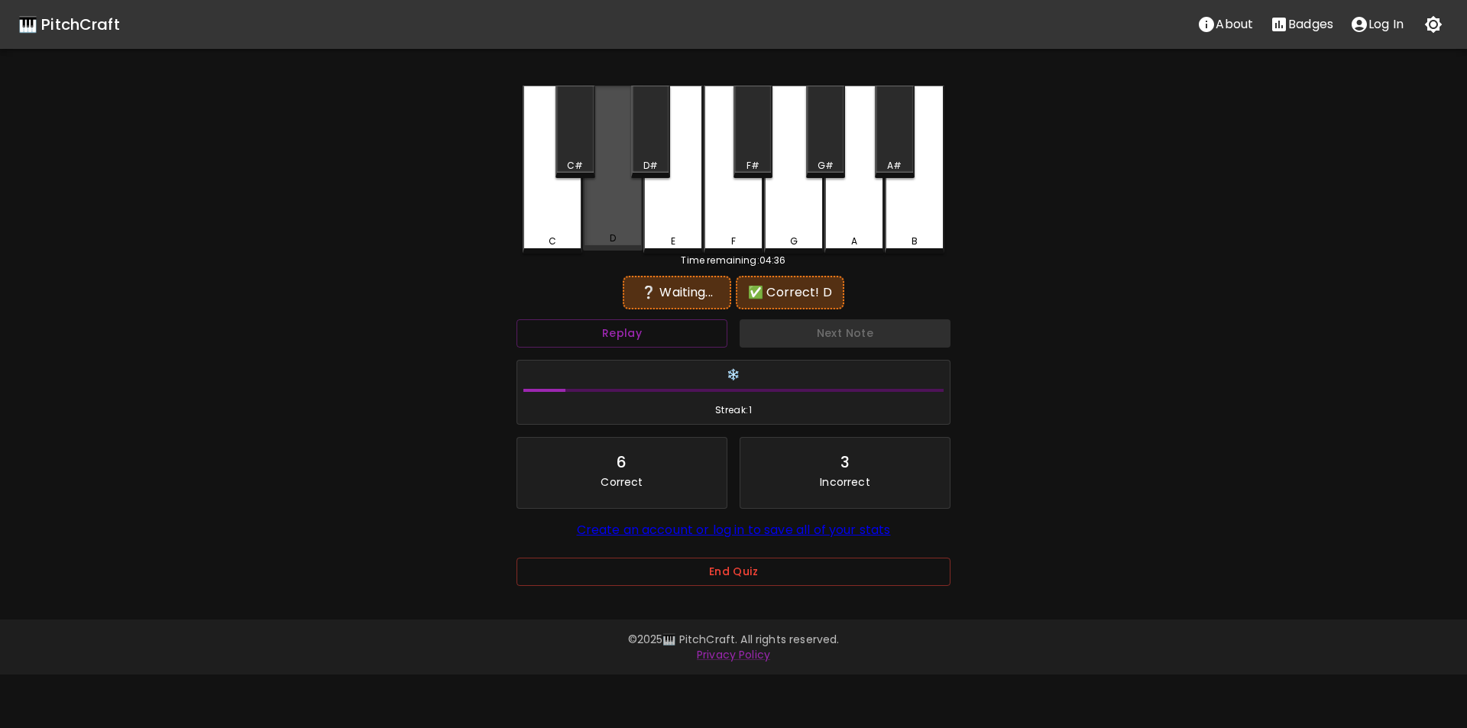
click at [609, 227] on div "D" at bounding box center [613, 168] width 60 height 165
click at [704, 336] on button "Replay" at bounding box center [622, 333] width 211 height 28
click at [738, 240] on div "F" at bounding box center [733, 242] width 57 height 14
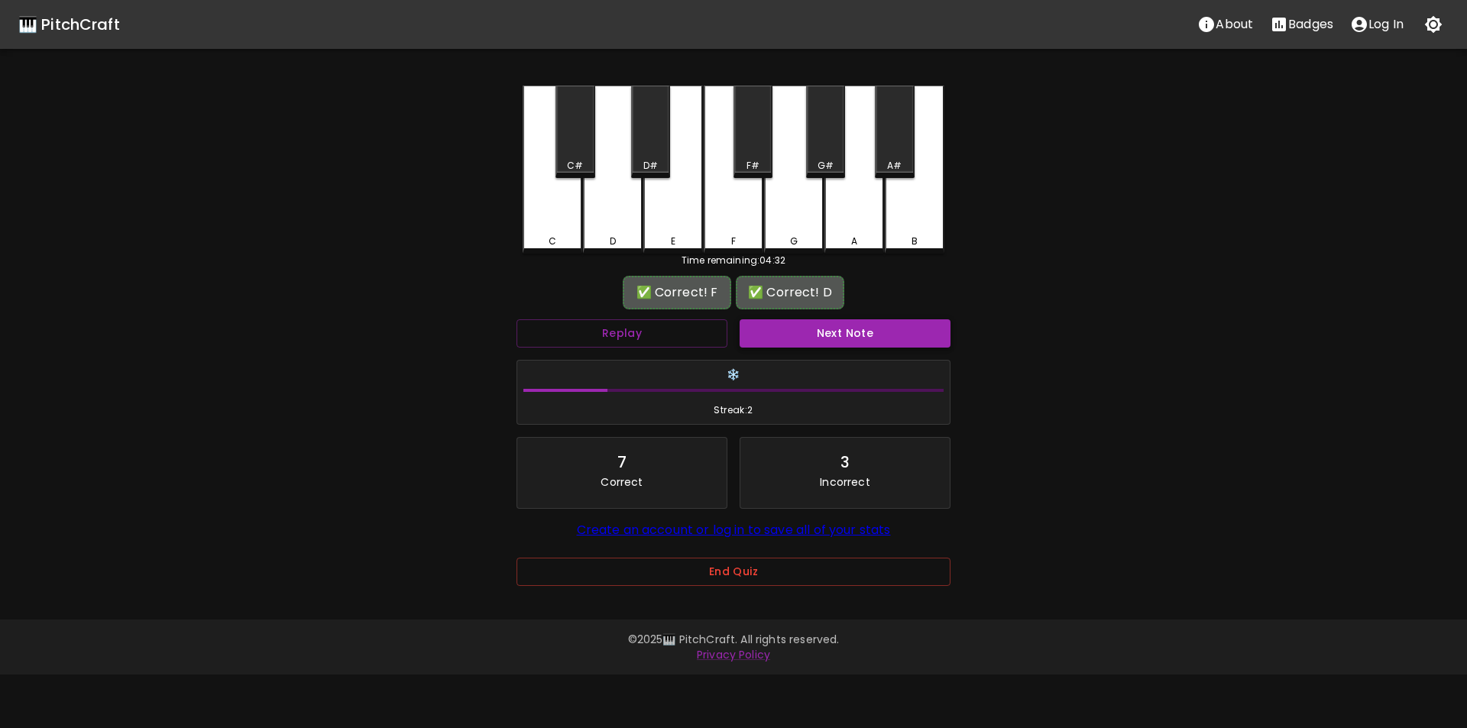
click at [816, 339] on button "Next Note" at bounding box center [845, 333] width 211 height 28
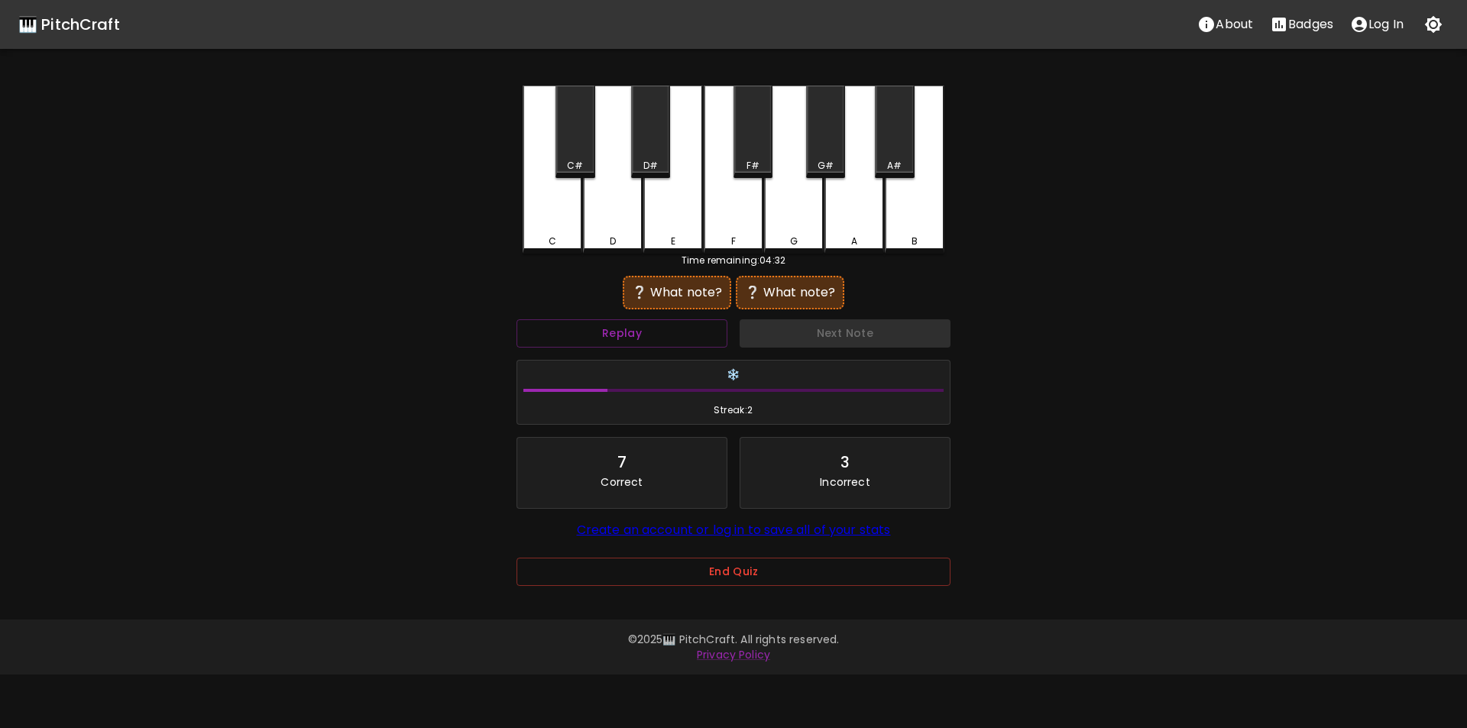
click at [907, 230] on div "B" at bounding box center [915, 170] width 60 height 168
click at [712, 339] on button "Replay" at bounding box center [622, 333] width 211 height 28
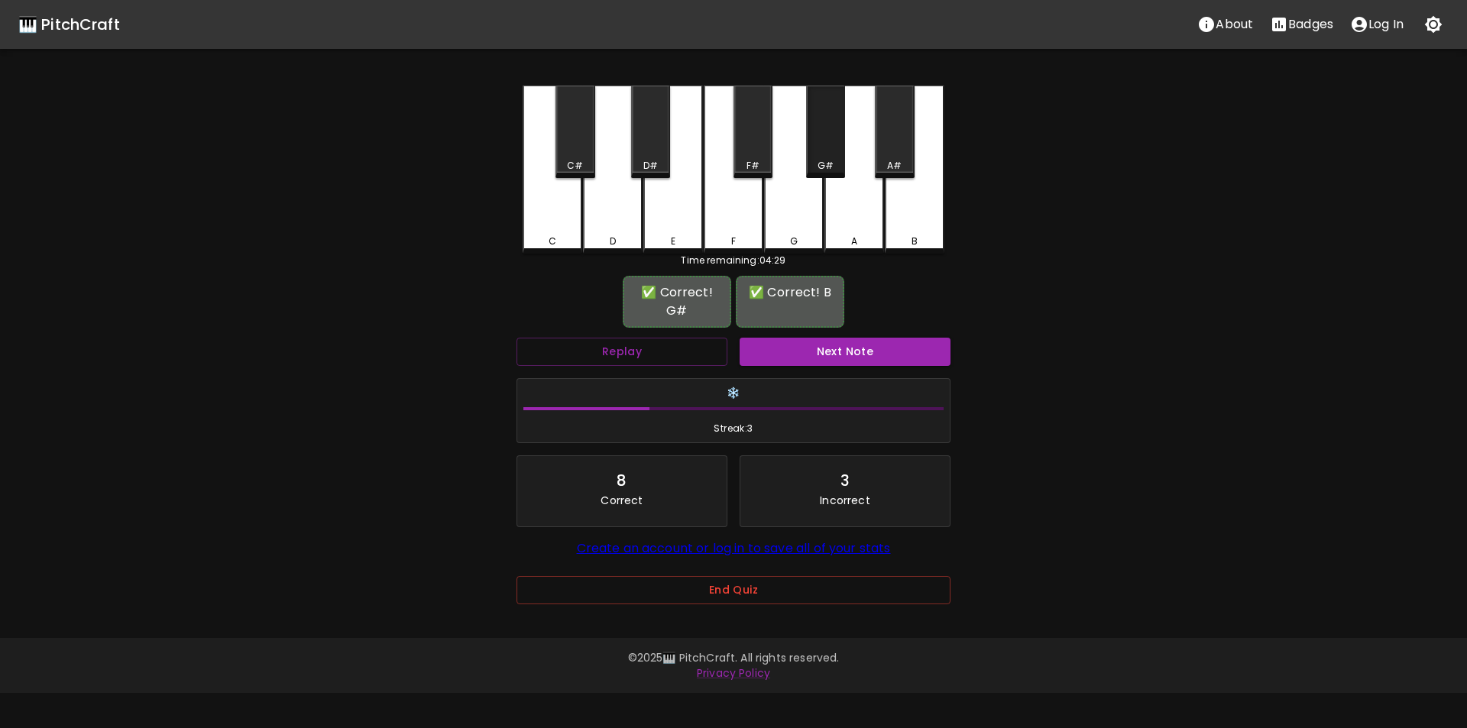
click at [825, 161] on div "G#" at bounding box center [826, 166] width 16 height 14
click at [808, 354] on button "Next Note" at bounding box center [845, 352] width 211 height 28
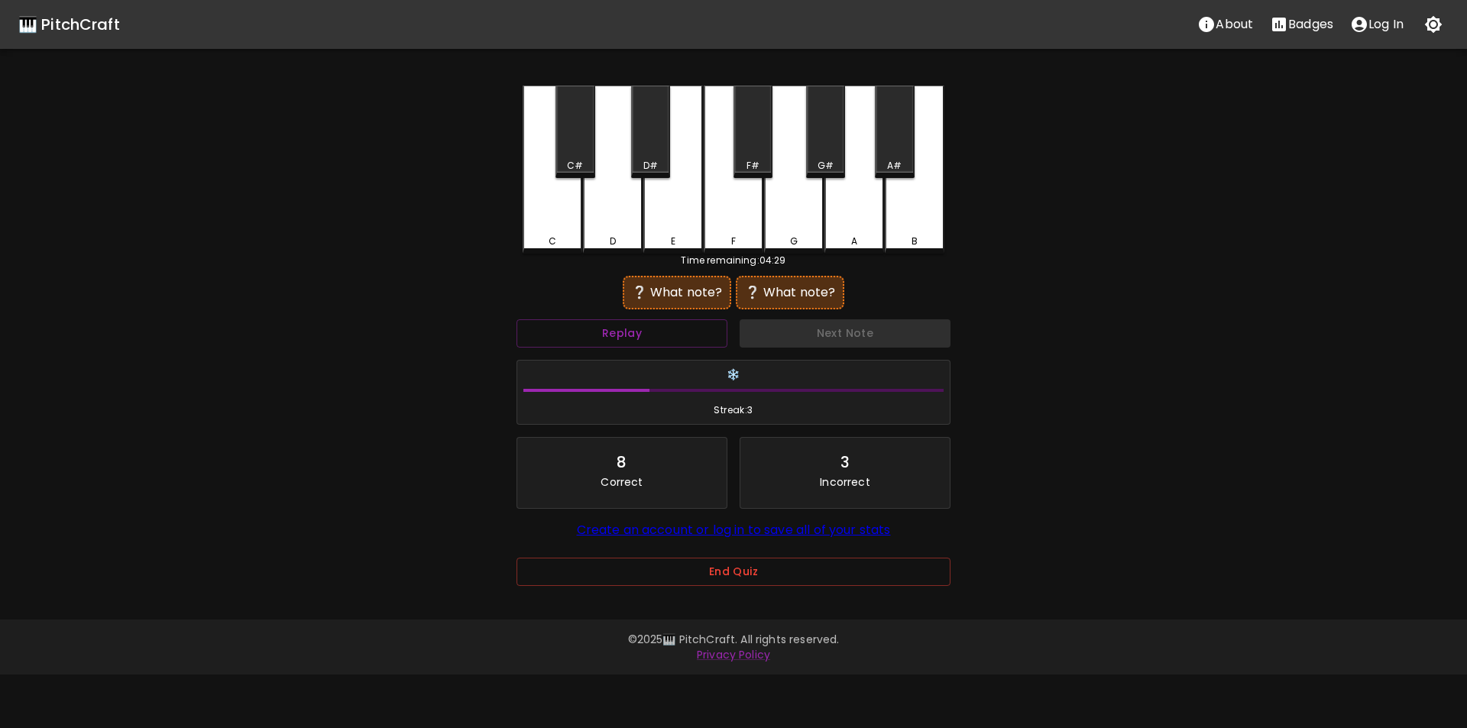
click at [675, 230] on div "E" at bounding box center [674, 170] width 60 height 168
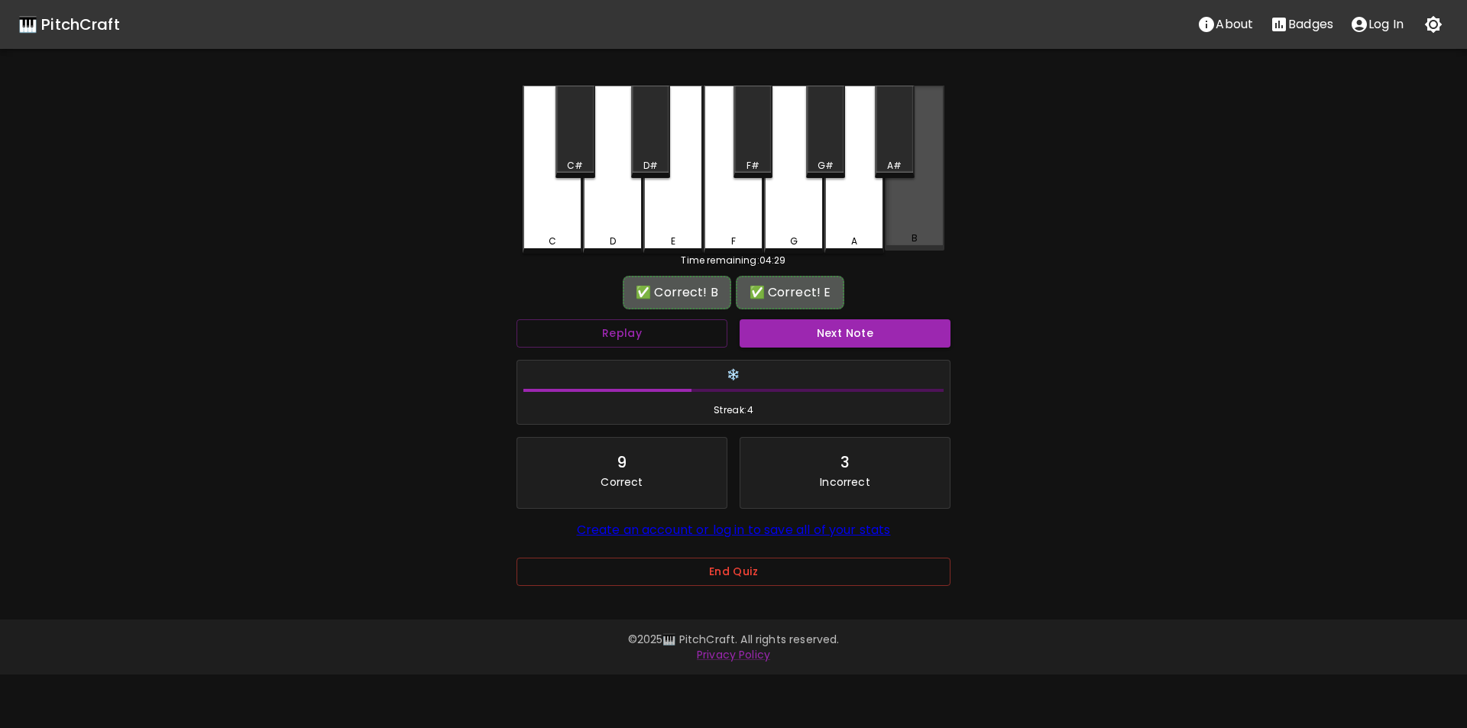
click at [900, 219] on div "B" at bounding box center [915, 168] width 60 height 165
click at [838, 341] on button "Next Note" at bounding box center [845, 333] width 211 height 28
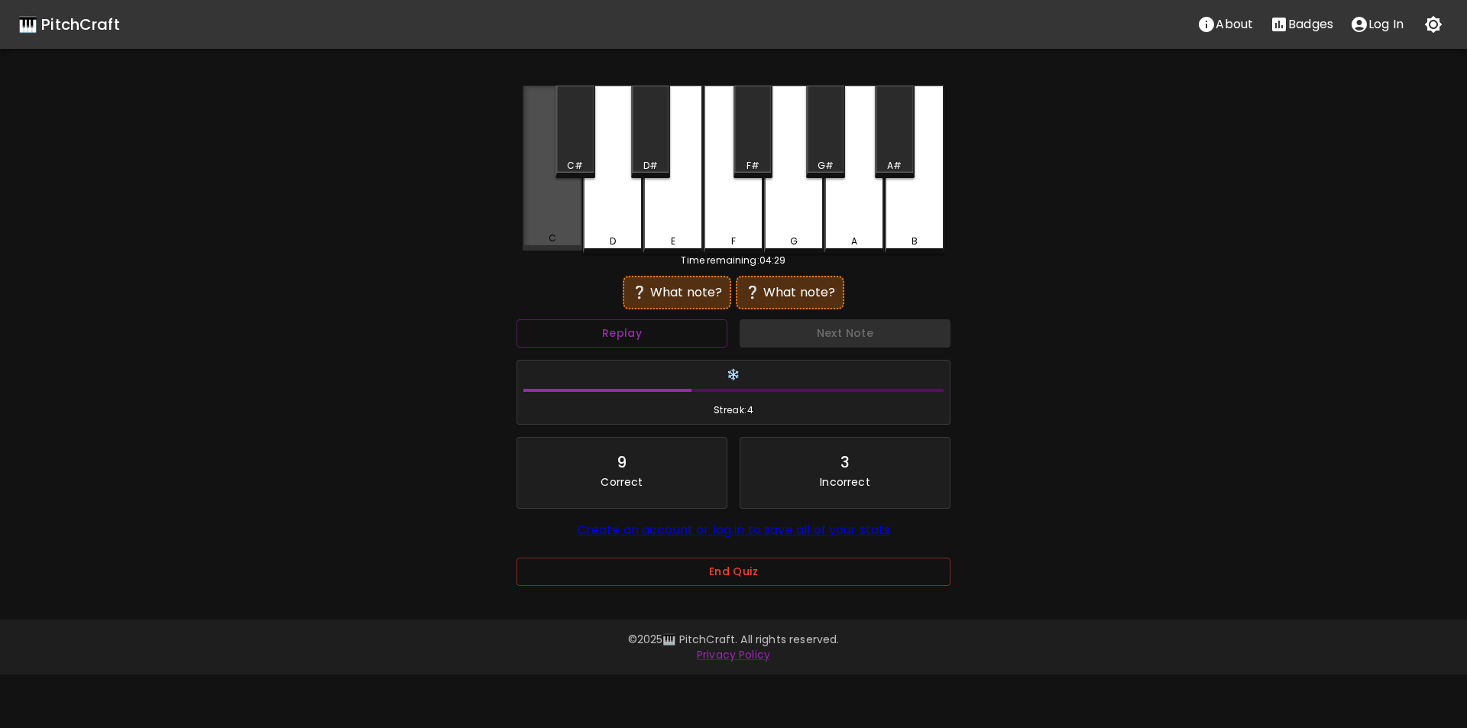
click at [548, 229] on div "C" at bounding box center [553, 168] width 60 height 165
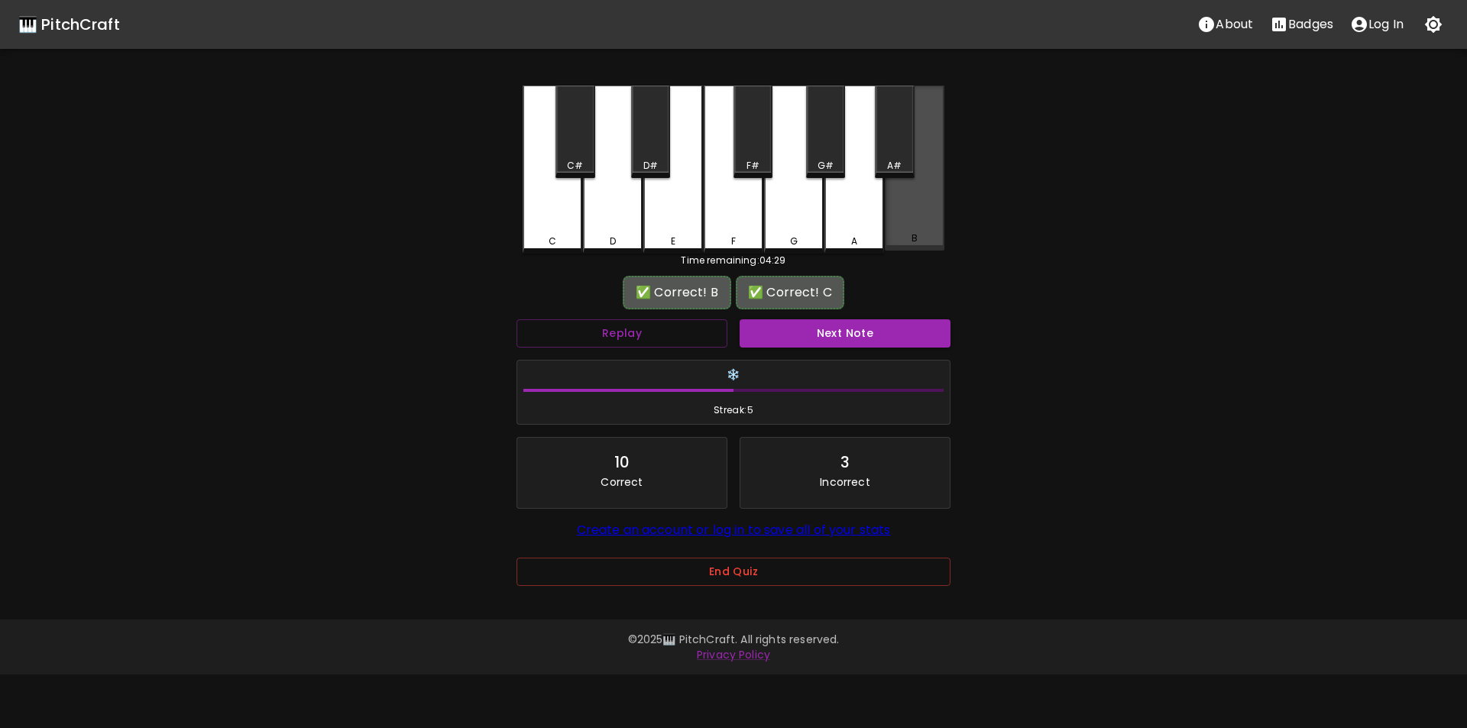
click at [932, 225] on div "B" at bounding box center [915, 168] width 60 height 165
click at [837, 329] on button "Next Note" at bounding box center [845, 333] width 211 height 28
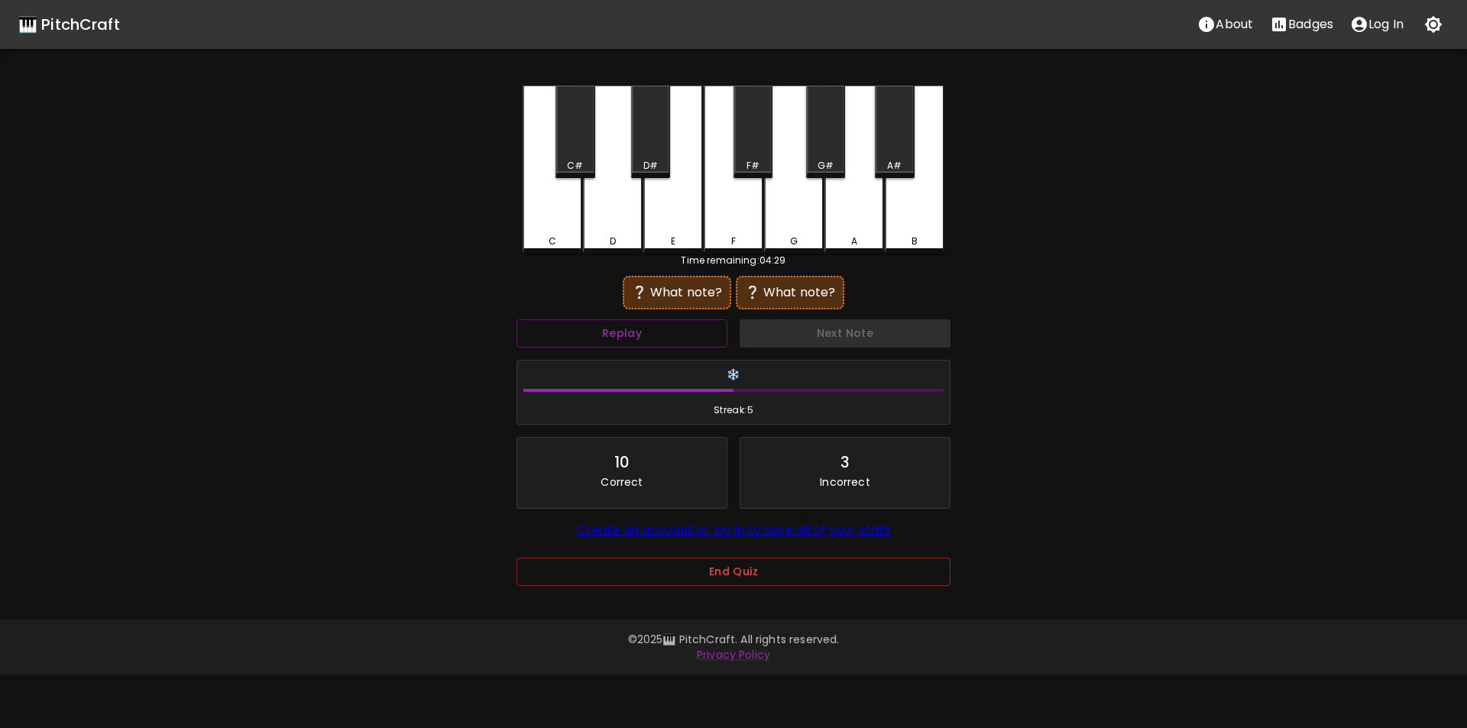
click at [779, 224] on div "G" at bounding box center [794, 170] width 60 height 168
click at [747, 222] on div "F" at bounding box center [734, 170] width 60 height 168
drag, startPoint x: 747, startPoint y: 147, endPoint x: 765, endPoint y: 155, distance: 20.2
click at [747, 147] on div "F#" at bounding box center [753, 132] width 39 height 92
click at [687, 336] on button "Replay" at bounding box center [622, 333] width 211 height 28
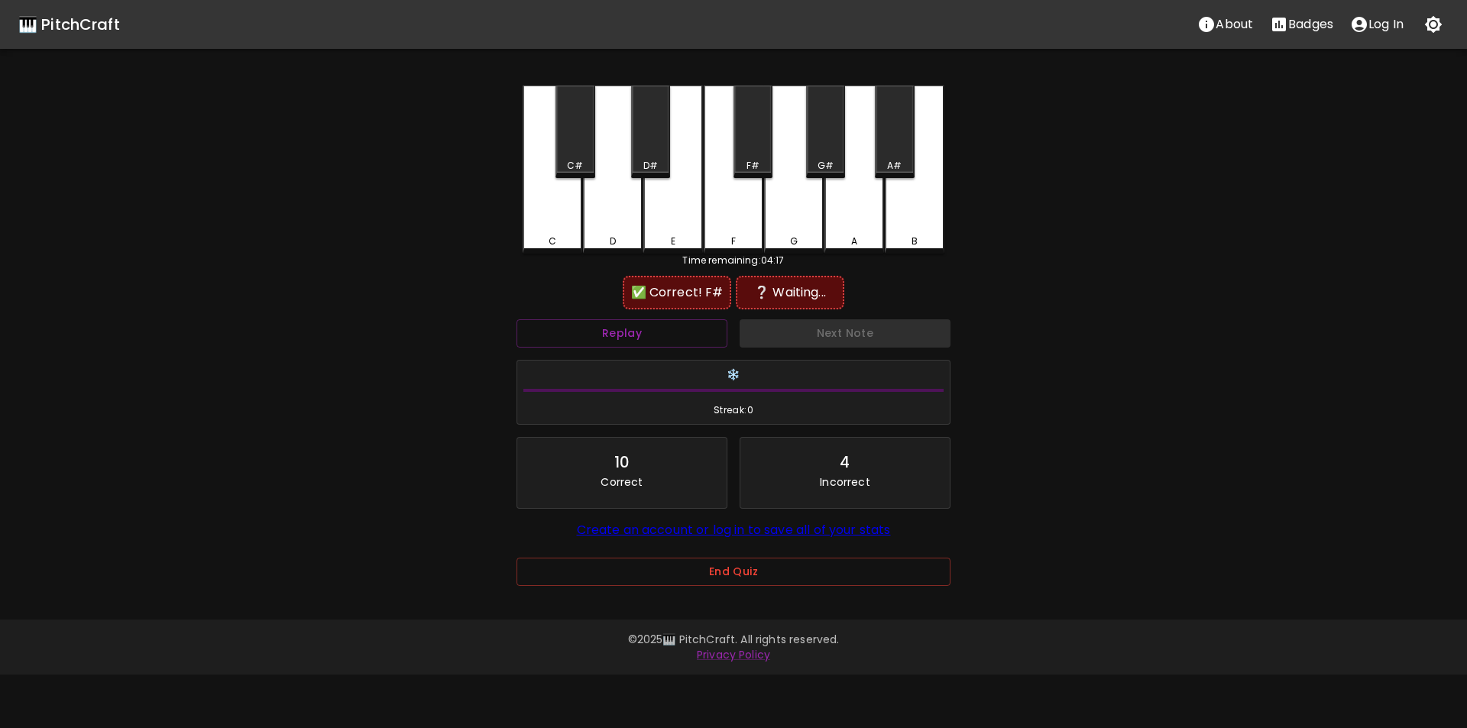
click at [644, 161] on div "D#" at bounding box center [651, 166] width 15 height 14
click at [571, 158] on div "C#" at bounding box center [575, 132] width 39 height 92
click at [626, 209] on div "D" at bounding box center [613, 170] width 60 height 168
click at [766, 160] on div "F#" at bounding box center [753, 166] width 36 height 14
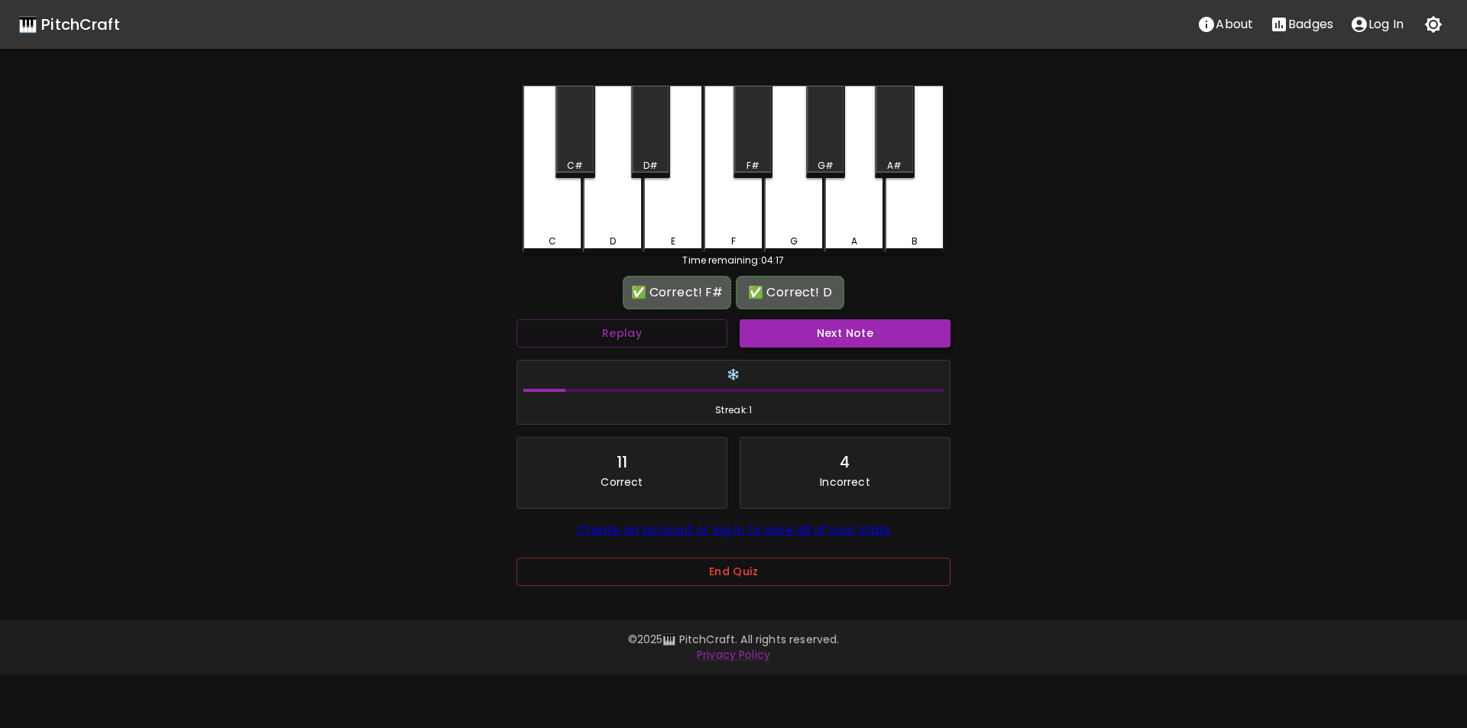
click at [817, 339] on button "Next Note" at bounding box center [845, 333] width 211 height 28
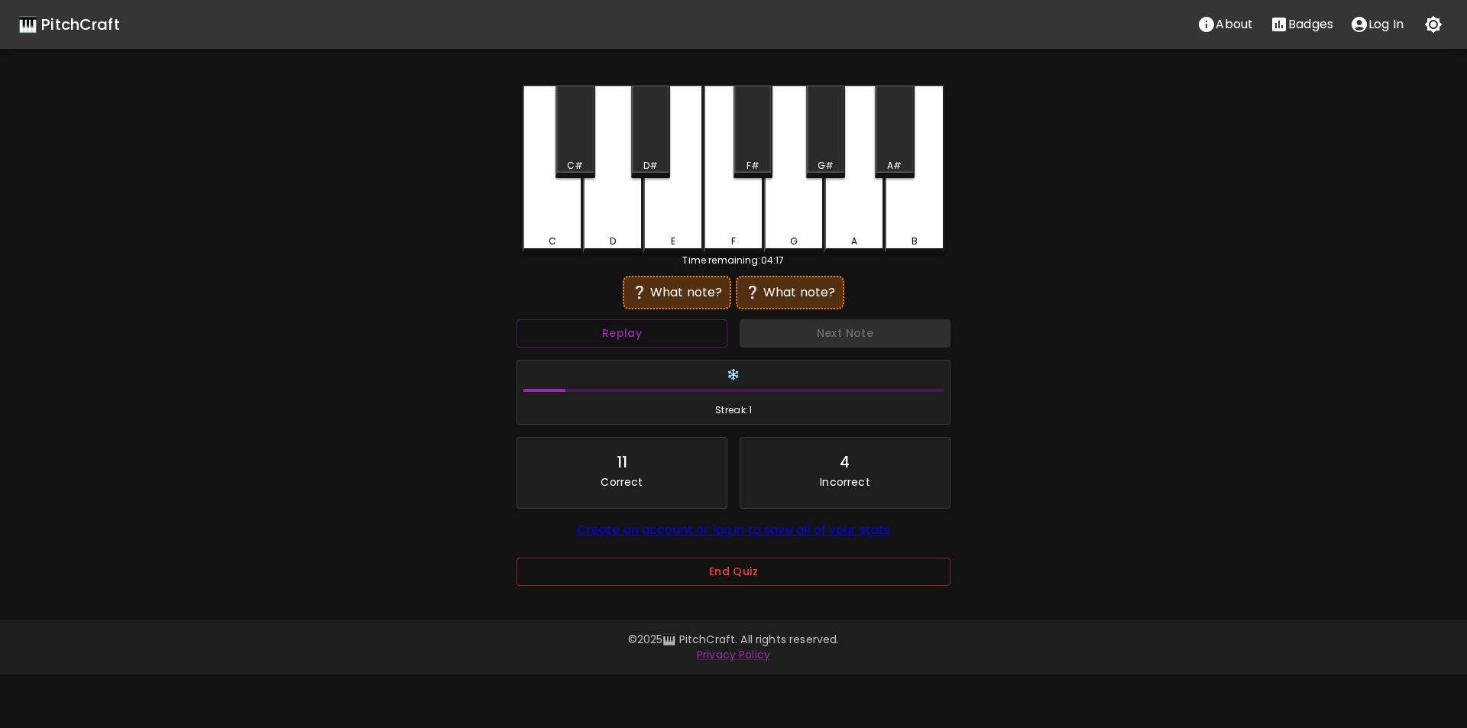
click at [926, 232] on div "B" at bounding box center [915, 170] width 60 height 168
click at [842, 225] on div "A" at bounding box center [855, 170] width 60 height 168
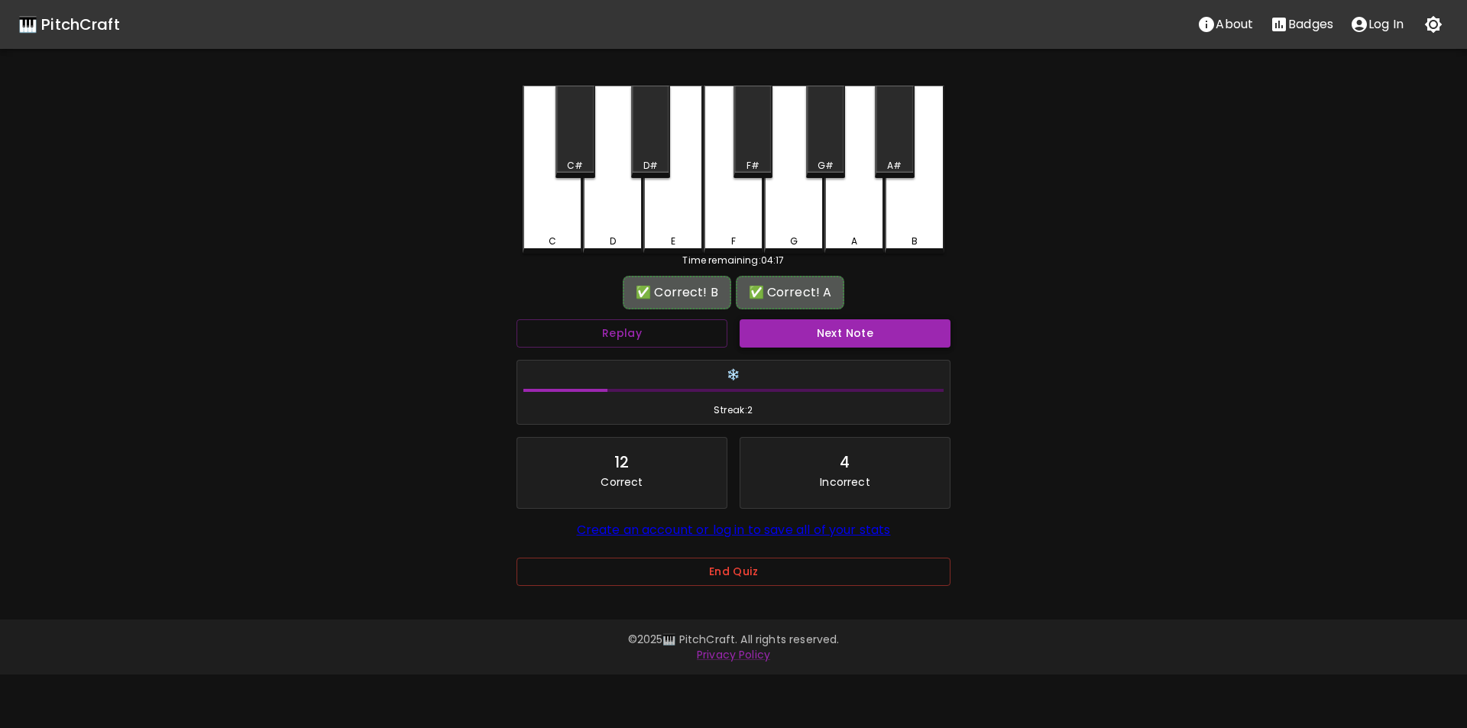
click at [829, 341] on button "Next Note" at bounding box center [845, 333] width 211 height 28
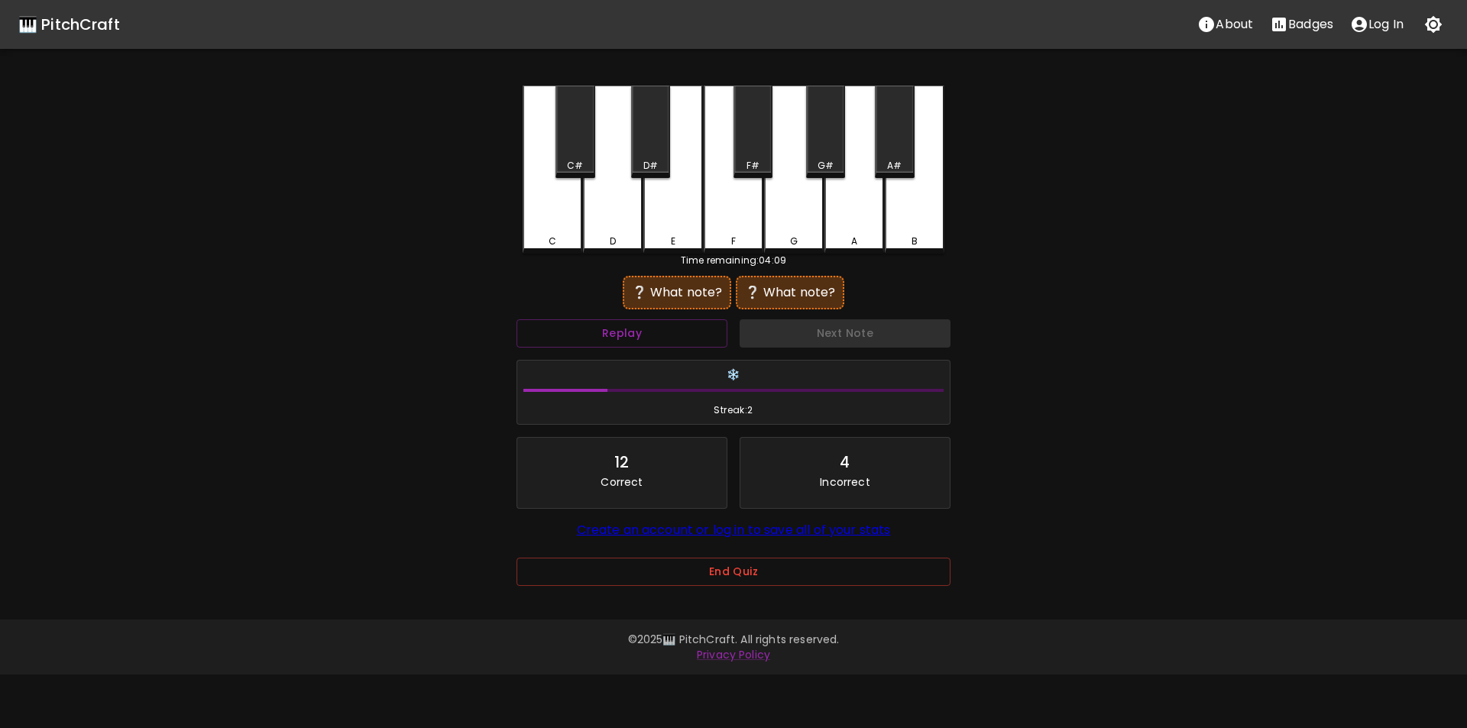
click at [906, 225] on div "B" at bounding box center [915, 170] width 60 height 168
click at [795, 230] on div "G" at bounding box center [794, 170] width 60 height 168
click at [819, 157] on div "G#" at bounding box center [825, 132] width 39 height 92
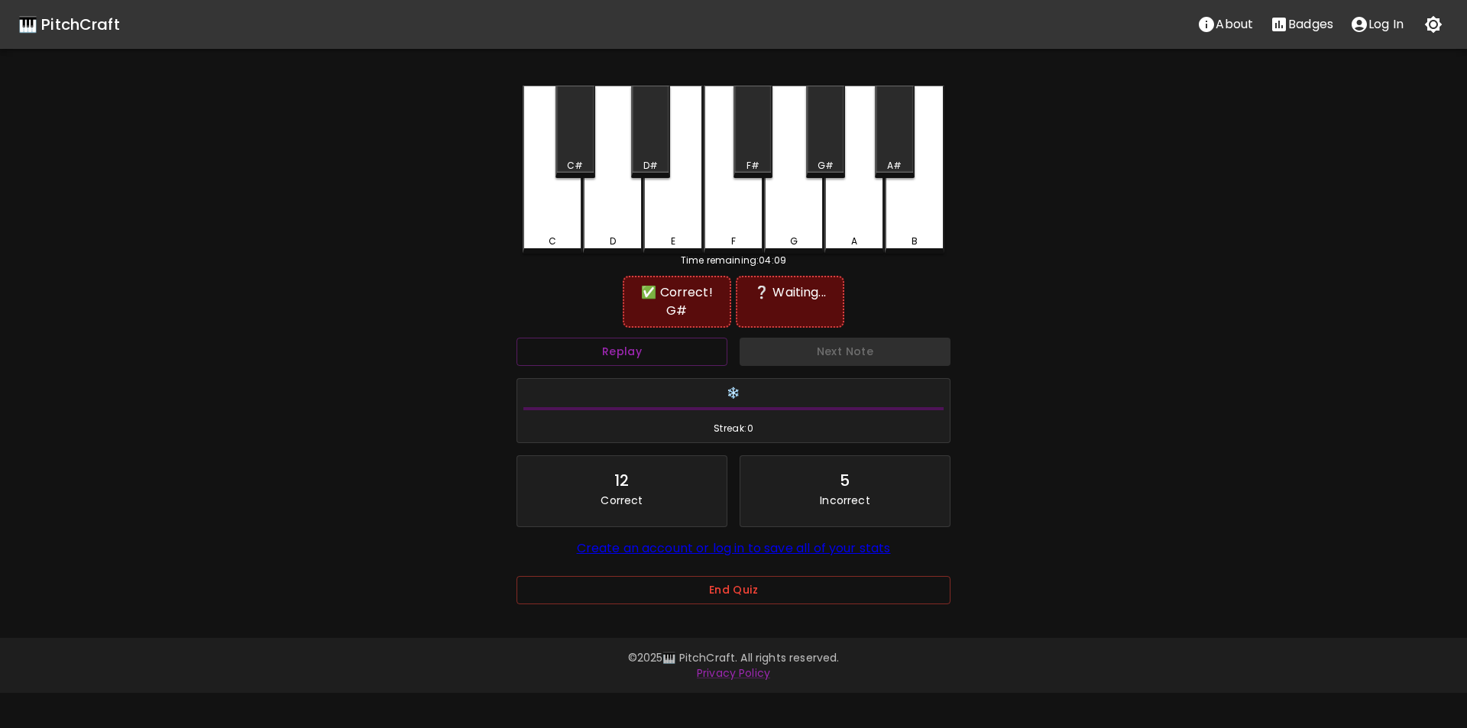
click at [905, 229] on div "B" at bounding box center [915, 170] width 60 height 168
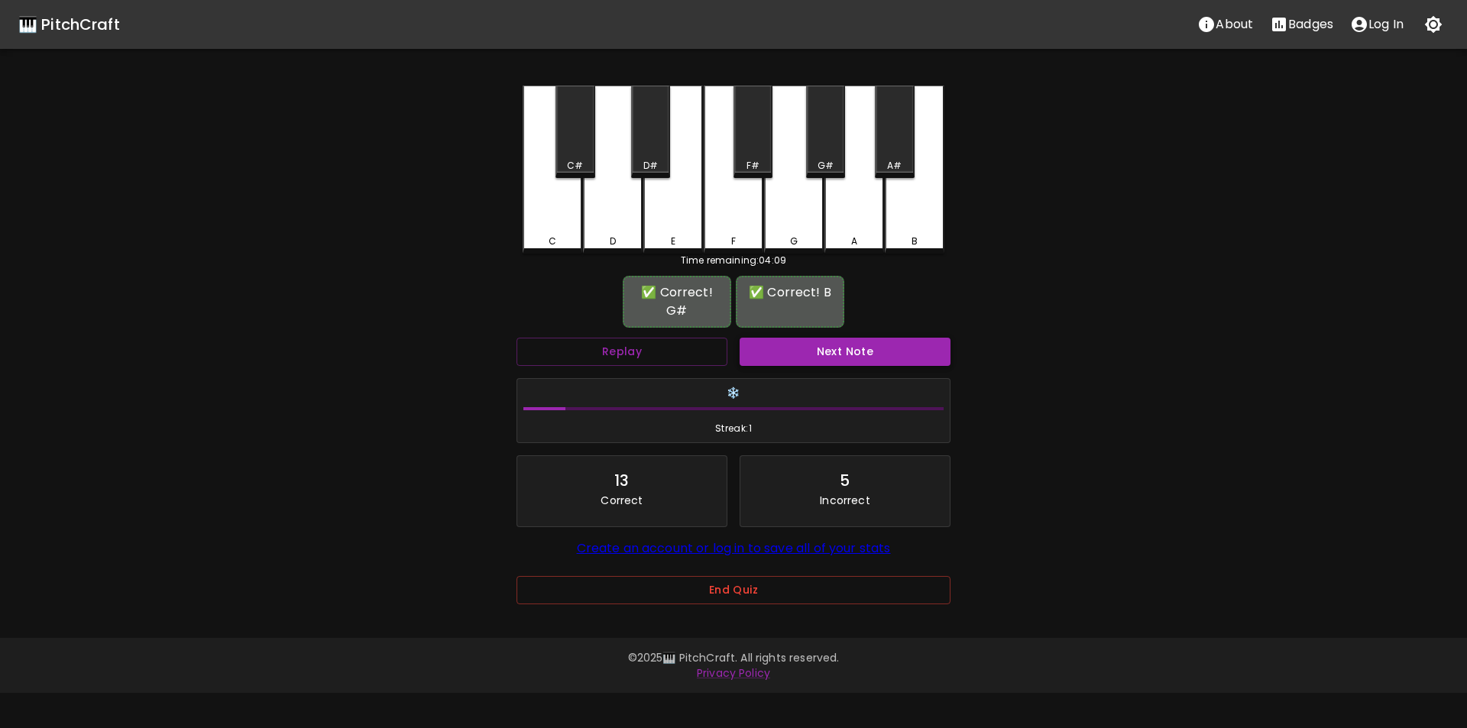
click at [805, 352] on button "Next Note" at bounding box center [845, 352] width 211 height 28
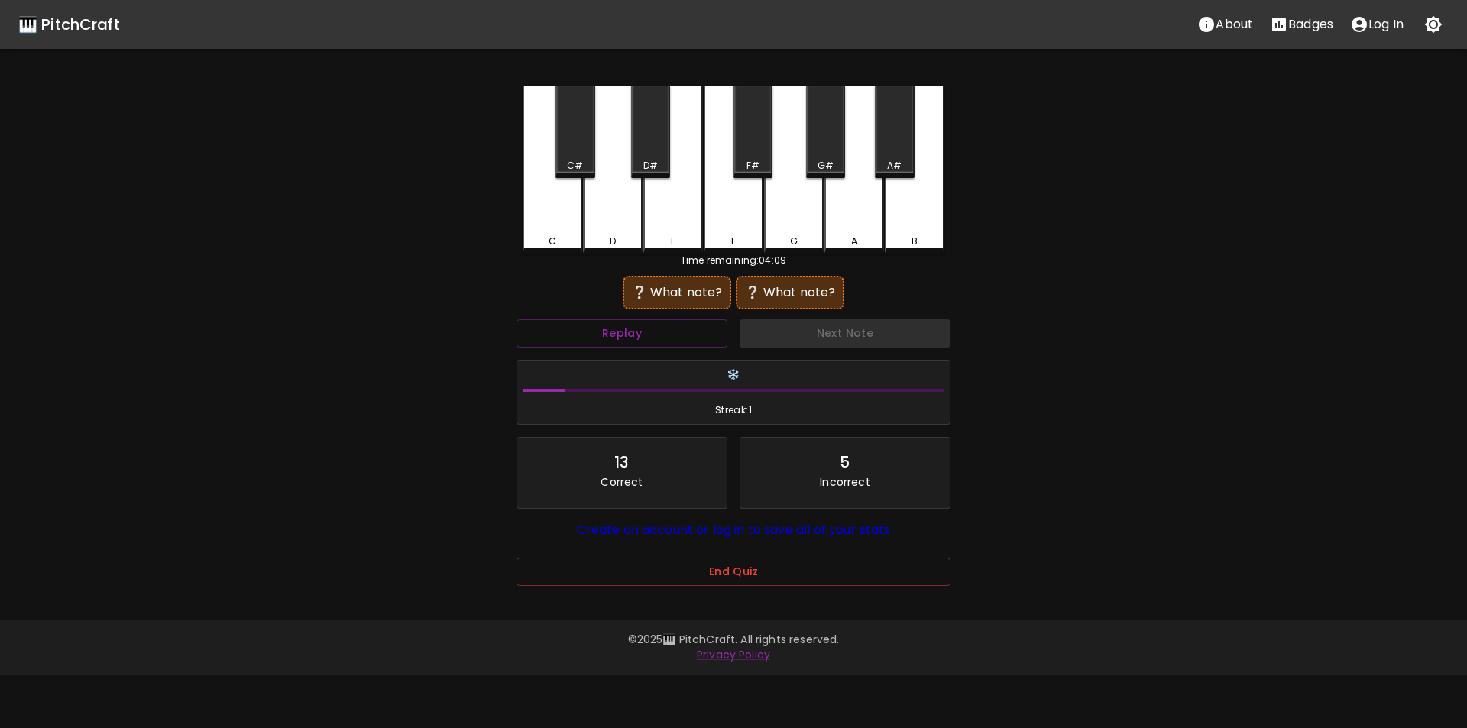
click at [554, 230] on div "C" at bounding box center [553, 170] width 60 height 168
click at [616, 225] on div "D" at bounding box center [613, 170] width 60 height 168
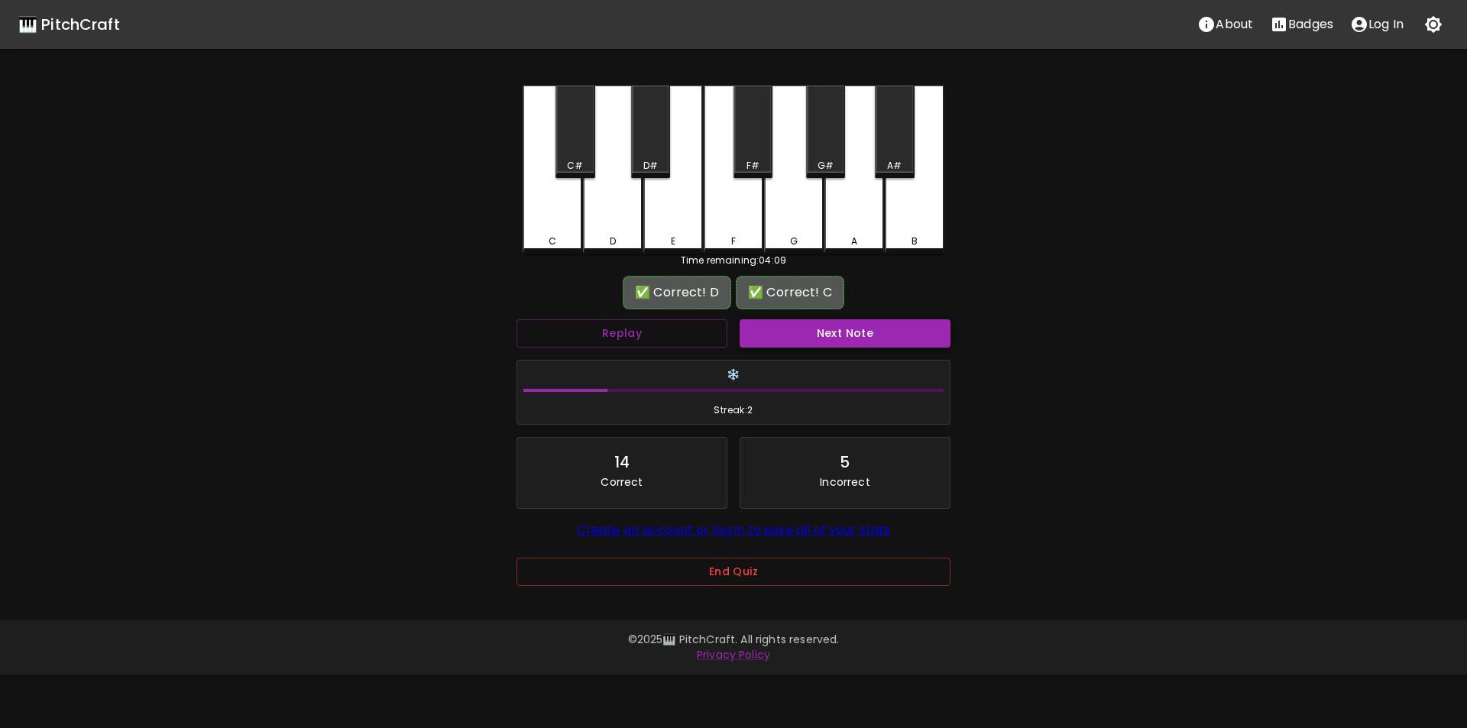
click at [826, 335] on button "Next Note" at bounding box center [845, 333] width 211 height 28
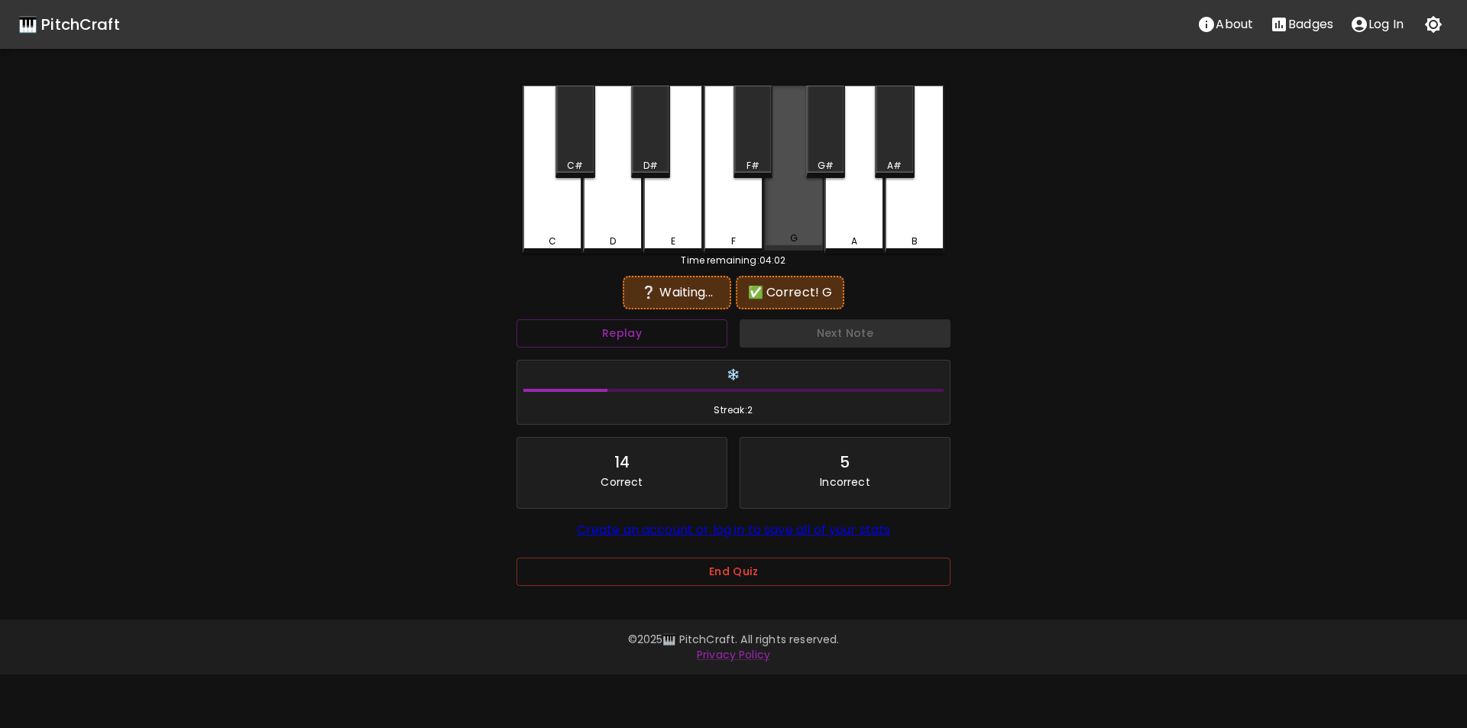
click at [787, 221] on div "G" at bounding box center [794, 168] width 60 height 165
click at [671, 232] on div "E" at bounding box center [674, 170] width 60 height 168
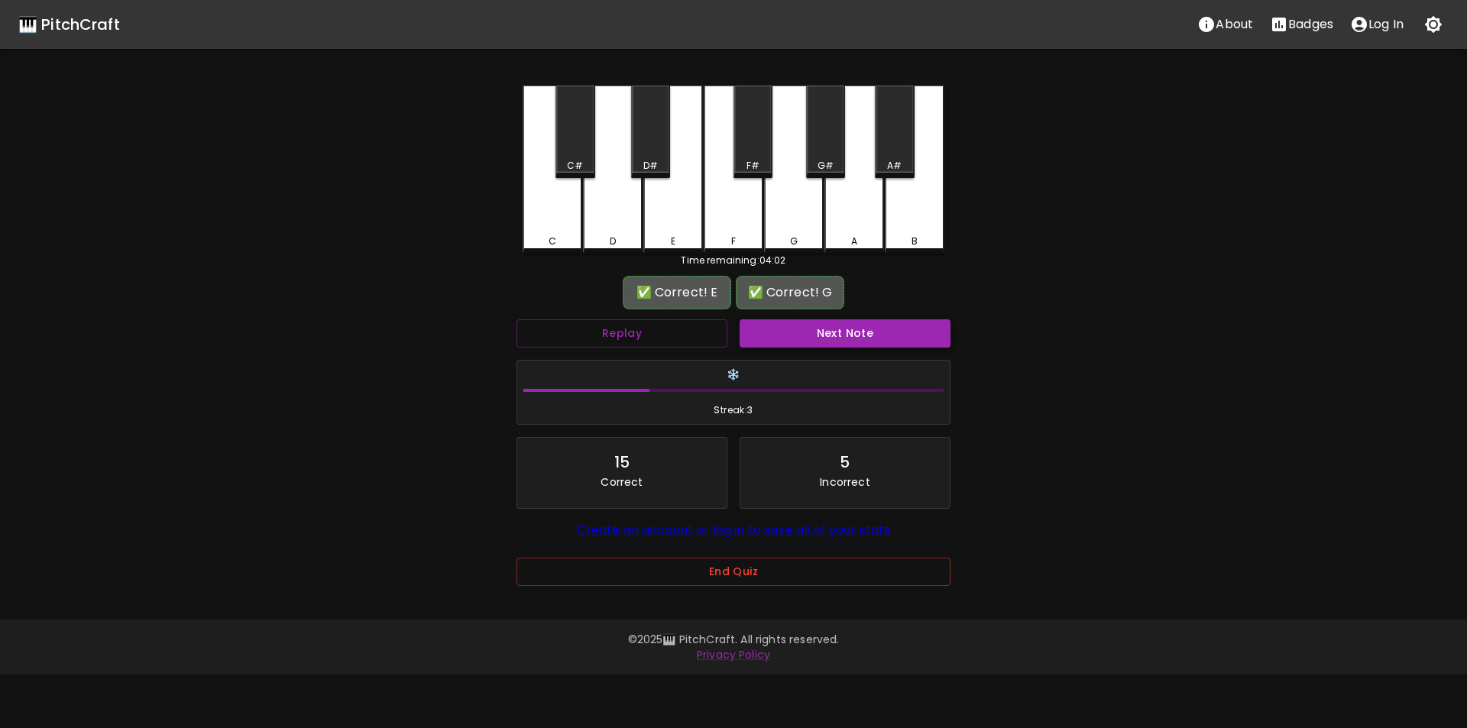
click at [789, 336] on button "Next Note" at bounding box center [845, 333] width 211 height 28
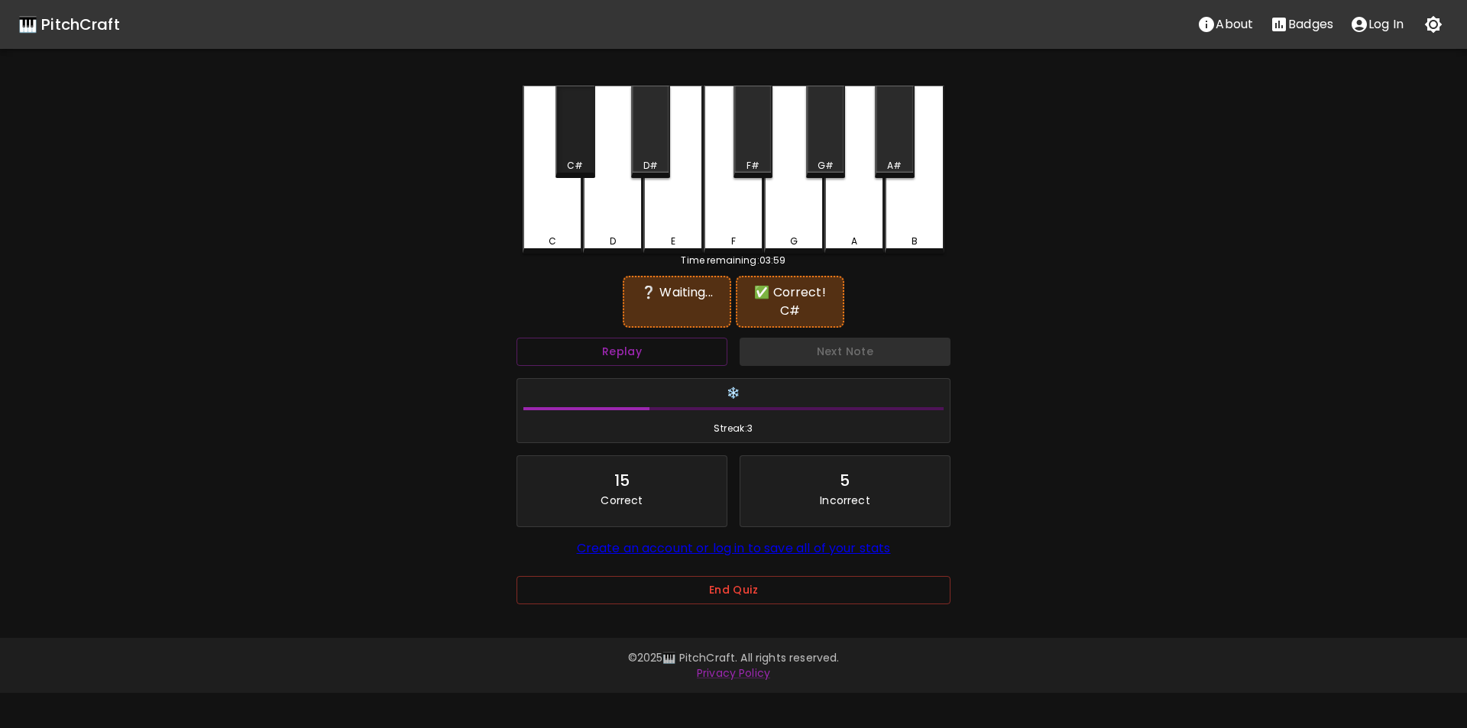
click at [576, 142] on div "C#" at bounding box center [575, 132] width 39 height 92
click at [710, 349] on button "Replay" at bounding box center [622, 352] width 211 height 28
click at [650, 362] on button "Replay" at bounding box center [622, 352] width 211 height 28
click at [674, 211] on div "E" at bounding box center [674, 170] width 60 height 168
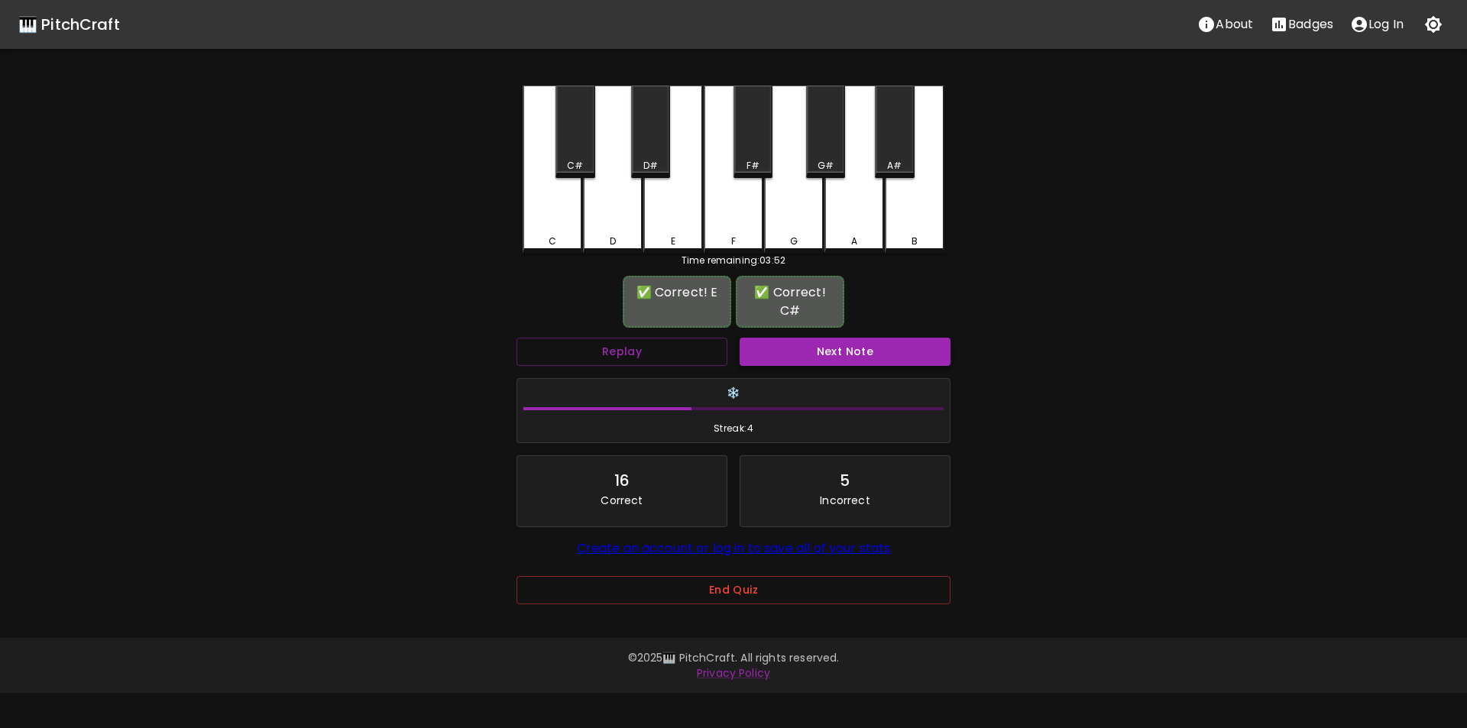
click at [841, 345] on button "Next Note" at bounding box center [845, 352] width 211 height 28
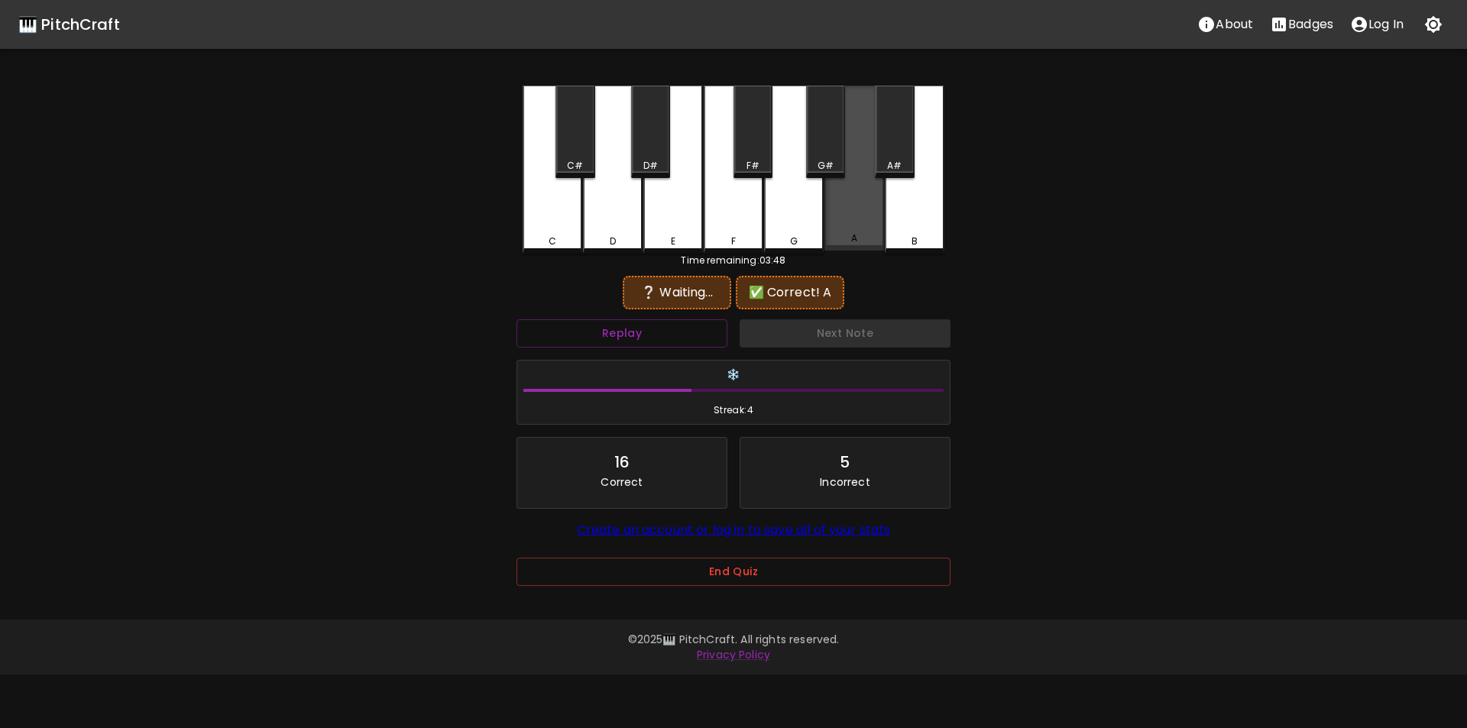
click at [858, 230] on div "A" at bounding box center [855, 168] width 60 height 165
click at [892, 157] on div "A#" at bounding box center [894, 132] width 39 height 92
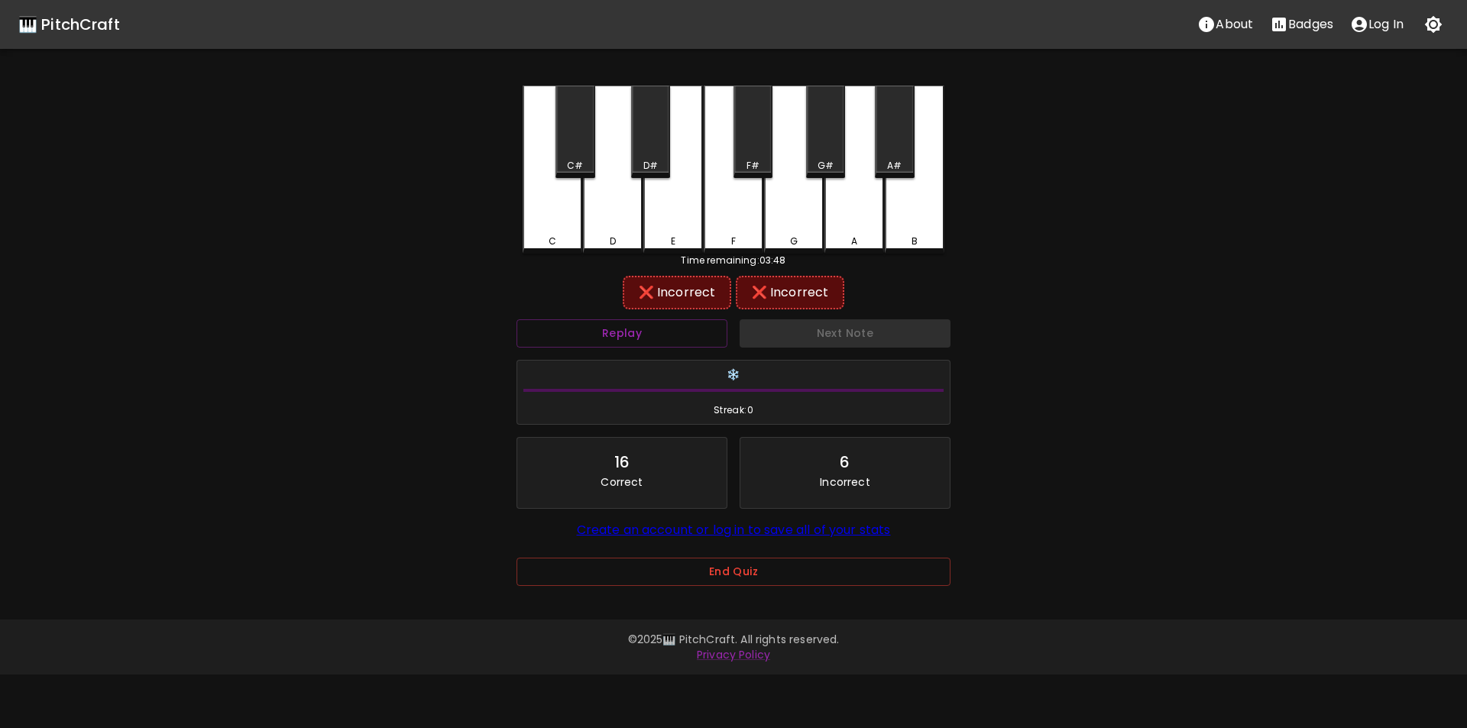
click at [855, 224] on div "A" at bounding box center [855, 170] width 60 height 168
drag, startPoint x: 694, startPoint y: 341, endPoint x: 676, endPoint y: 310, distance: 35.9
click at [692, 341] on button "Replay" at bounding box center [622, 333] width 211 height 28
click at [578, 154] on div "C#" at bounding box center [575, 132] width 39 height 92
click at [629, 161] on div "D" at bounding box center [613, 170] width 60 height 168
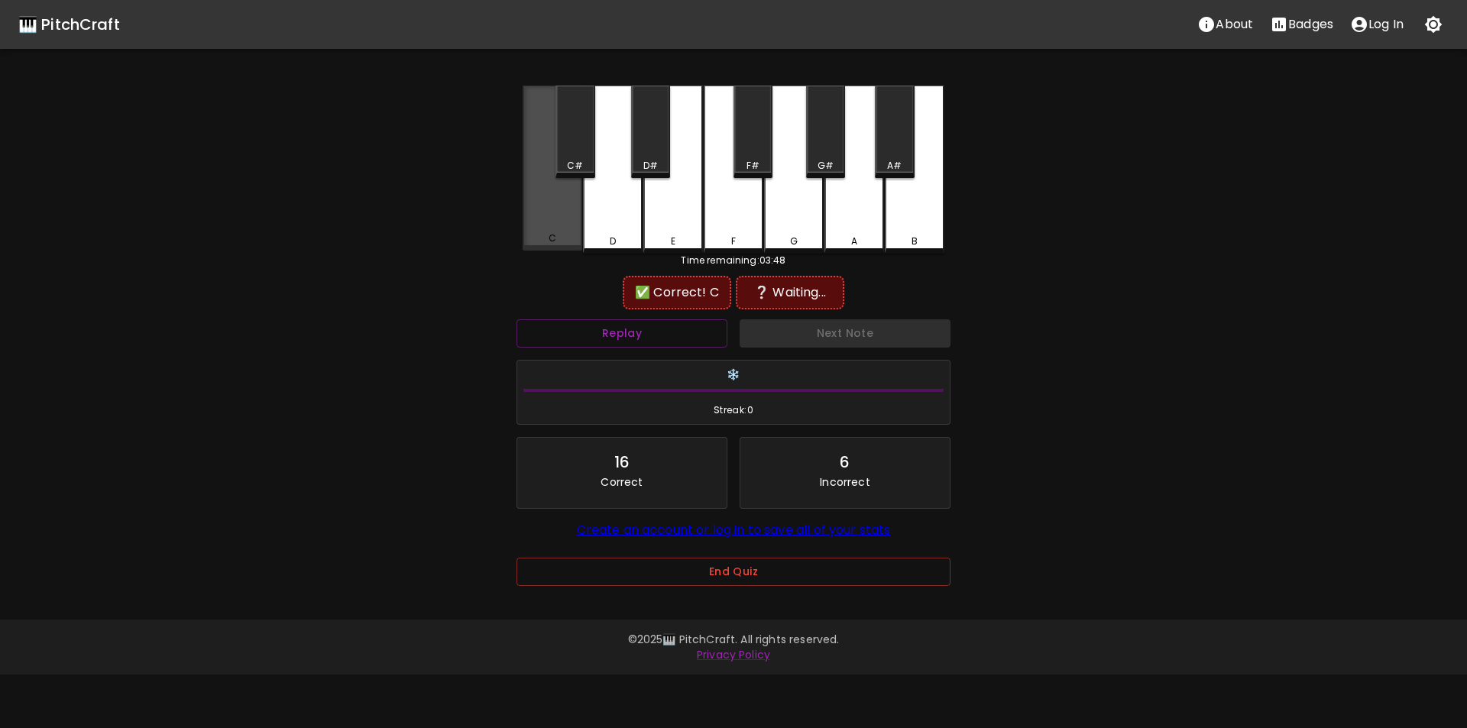
click at [578, 226] on div "C" at bounding box center [553, 168] width 60 height 165
click at [855, 201] on div "A" at bounding box center [855, 170] width 60 height 168
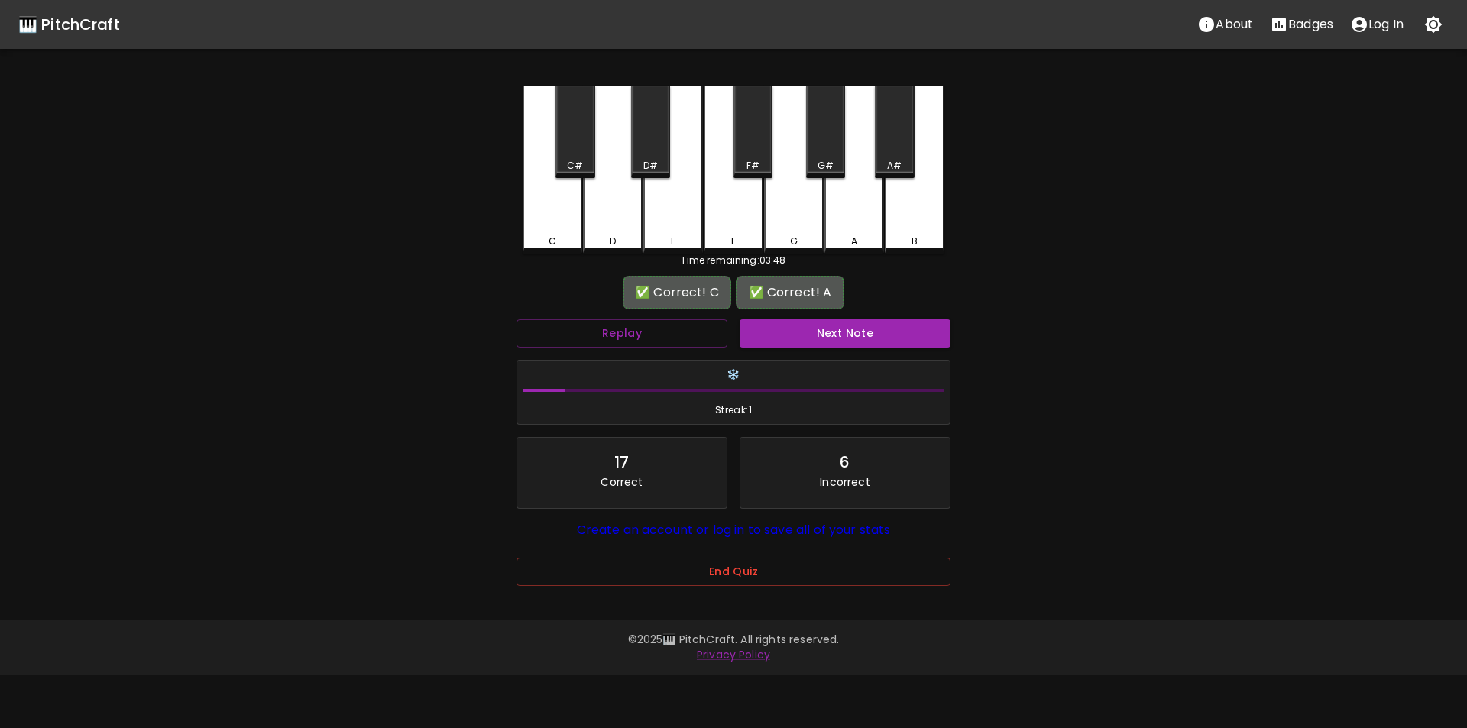
click at [806, 348] on div "Next Note" at bounding box center [845, 333] width 223 height 41
click at [804, 336] on button "Next Note" at bounding box center [845, 333] width 211 height 28
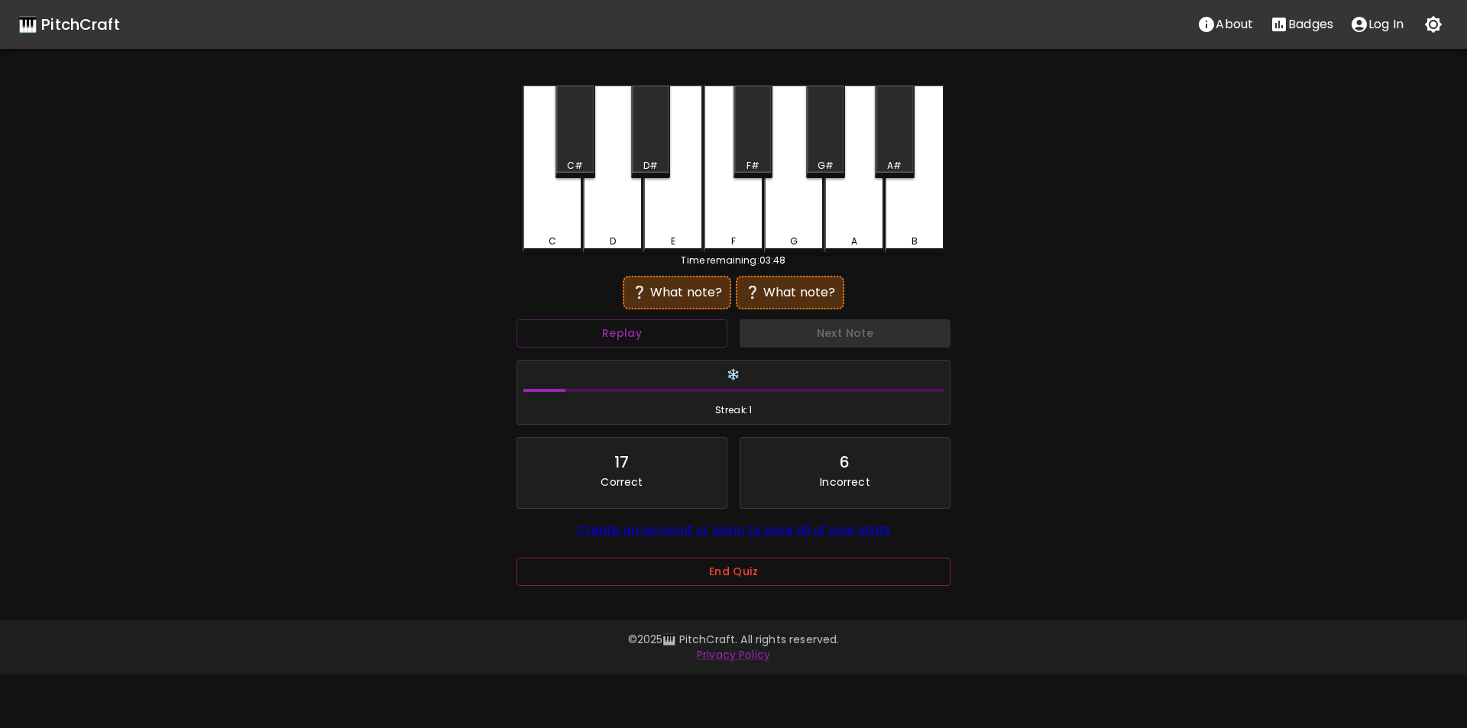
click at [918, 222] on div "B" at bounding box center [915, 170] width 60 height 168
click at [754, 149] on div "F#" at bounding box center [753, 132] width 39 height 92
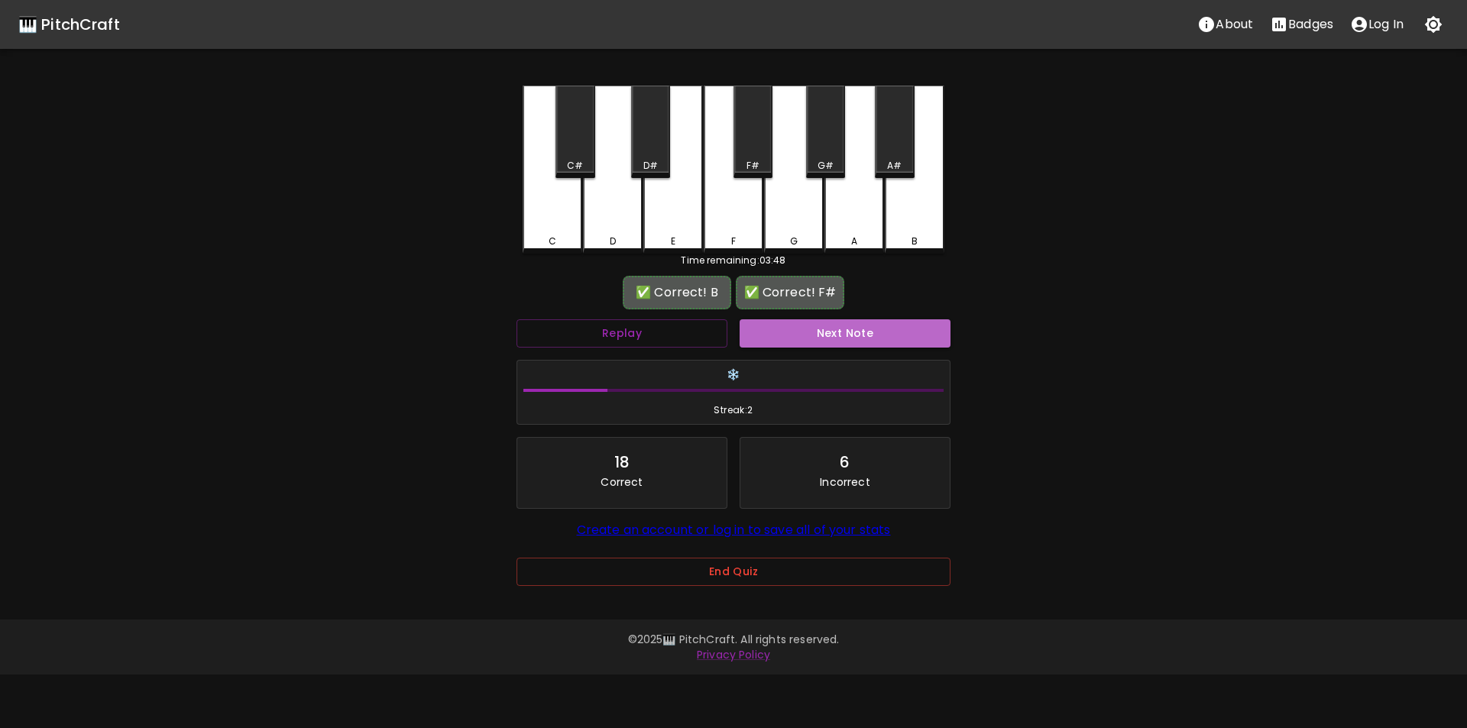
click at [818, 337] on button "Next Note" at bounding box center [845, 333] width 211 height 28
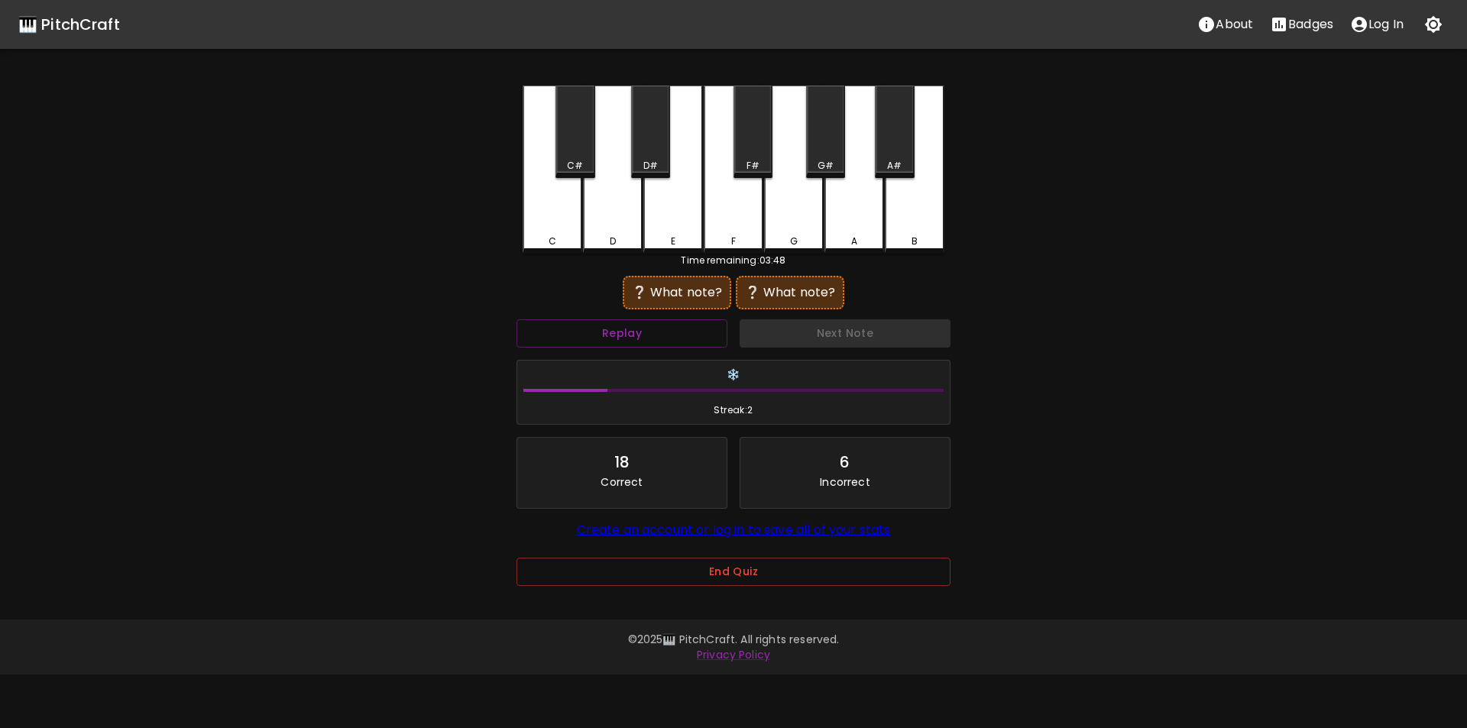
click at [625, 220] on div "D" at bounding box center [613, 170] width 60 height 168
click at [673, 203] on div "E" at bounding box center [674, 170] width 60 height 168
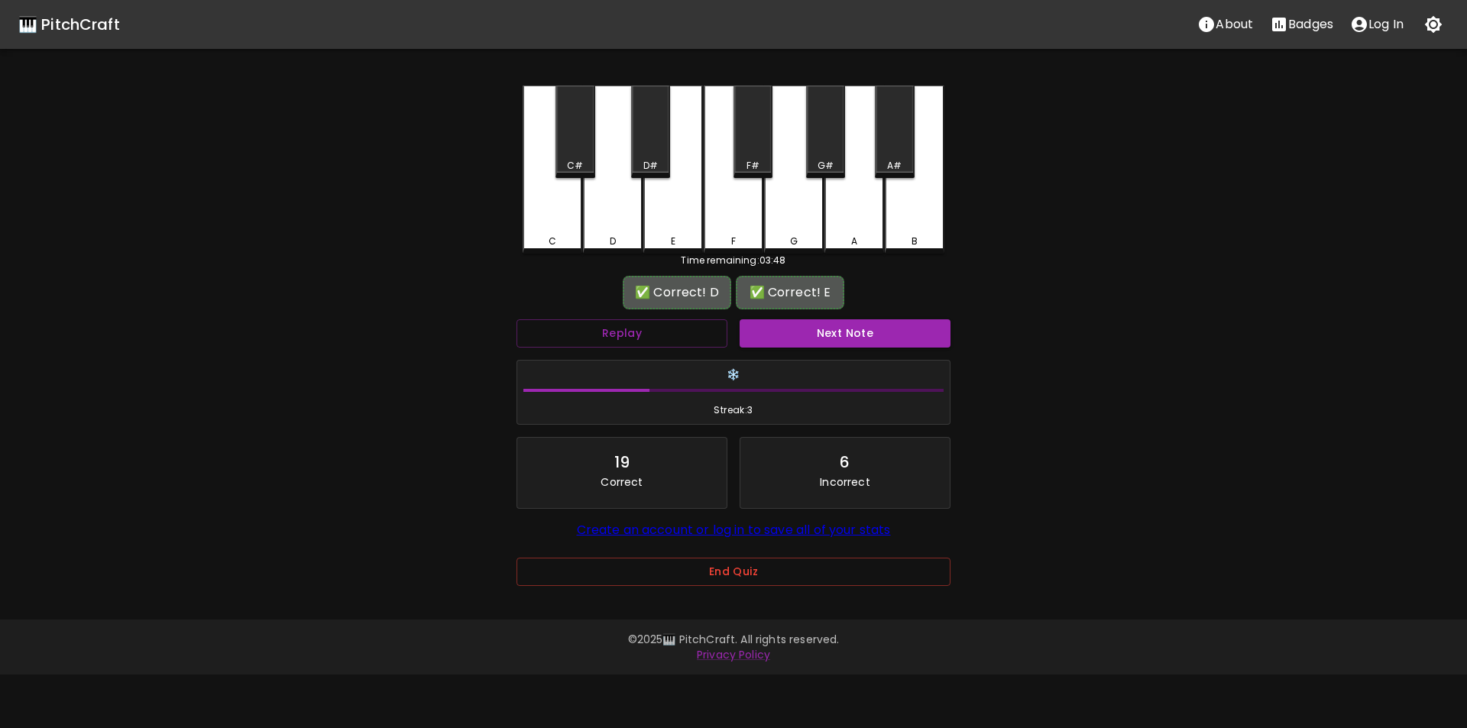
click at [798, 330] on button "Next Note" at bounding box center [845, 333] width 211 height 28
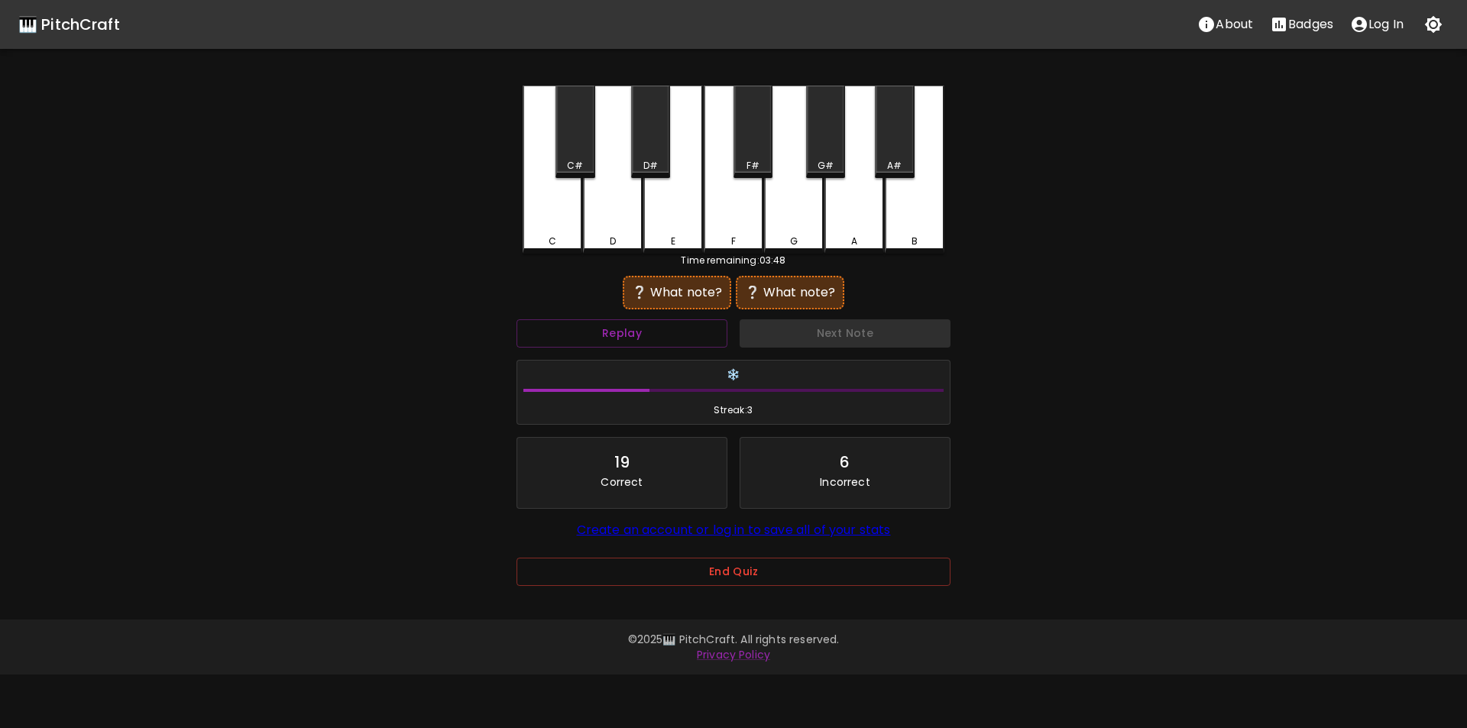
click at [557, 225] on div "C" at bounding box center [553, 170] width 60 height 168
click at [746, 213] on div "F" at bounding box center [734, 170] width 60 height 168
click at [747, 159] on div "F#" at bounding box center [753, 166] width 13 height 14
click at [796, 208] on div "G" at bounding box center [794, 170] width 60 height 168
click at [543, 238] on div "C" at bounding box center [552, 242] width 57 height 14
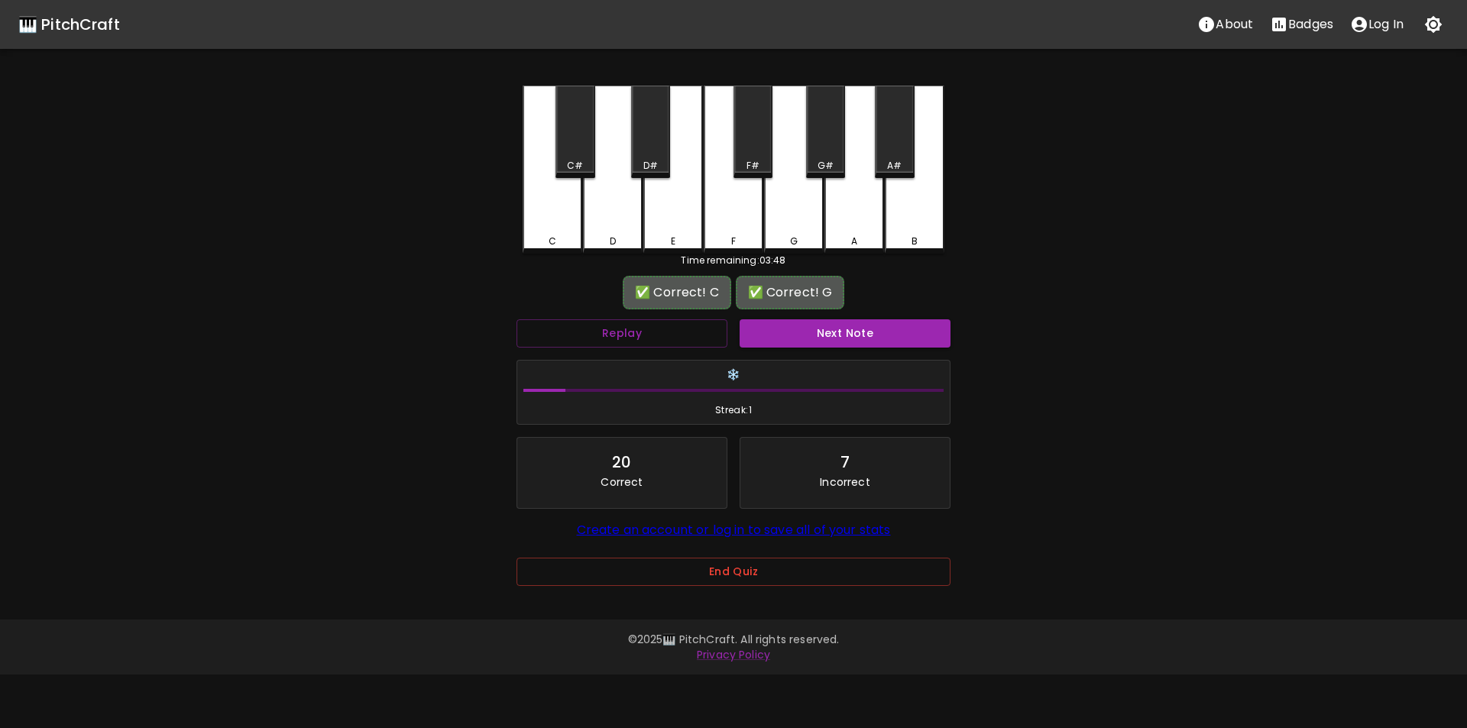
click at [774, 333] on button "Next Note" at bounding box center [845, 333] width 211 height 28
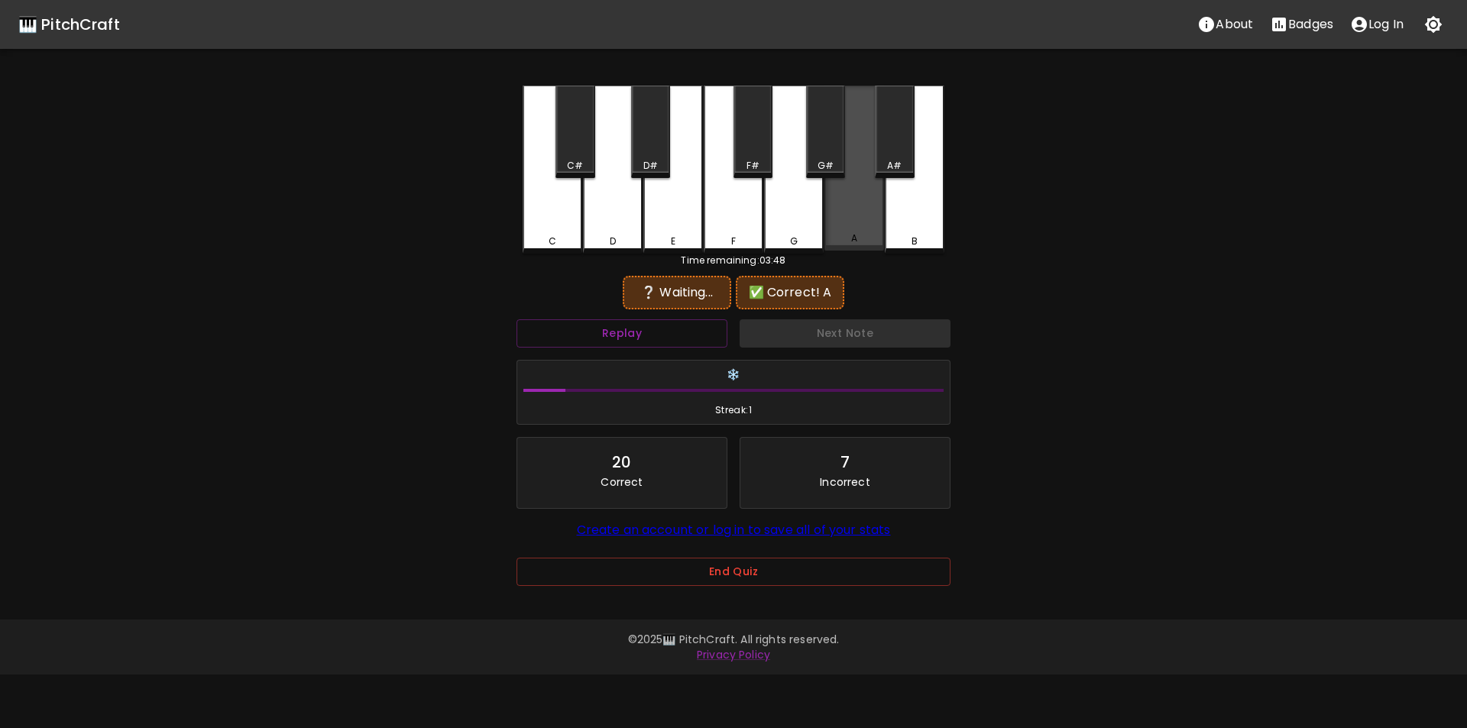
click at [852, 228] on div "A" at bounding box center [855, 168] width 60 height 165
click at [722, 235] on div "F" at bounding box center [733, 242] width 57 height 14
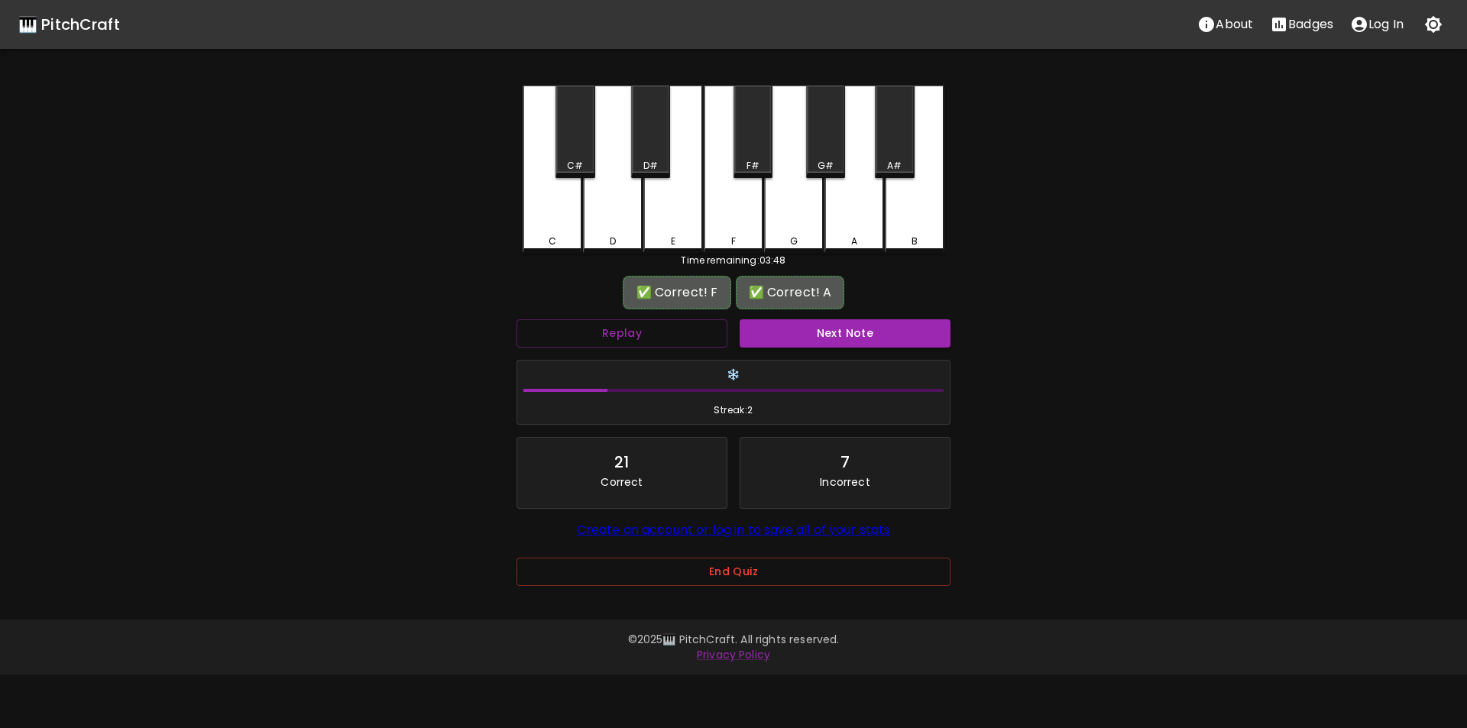
click at [797, 332] on button "Next Note" at bounding box center [845, 333] width 211 height 28
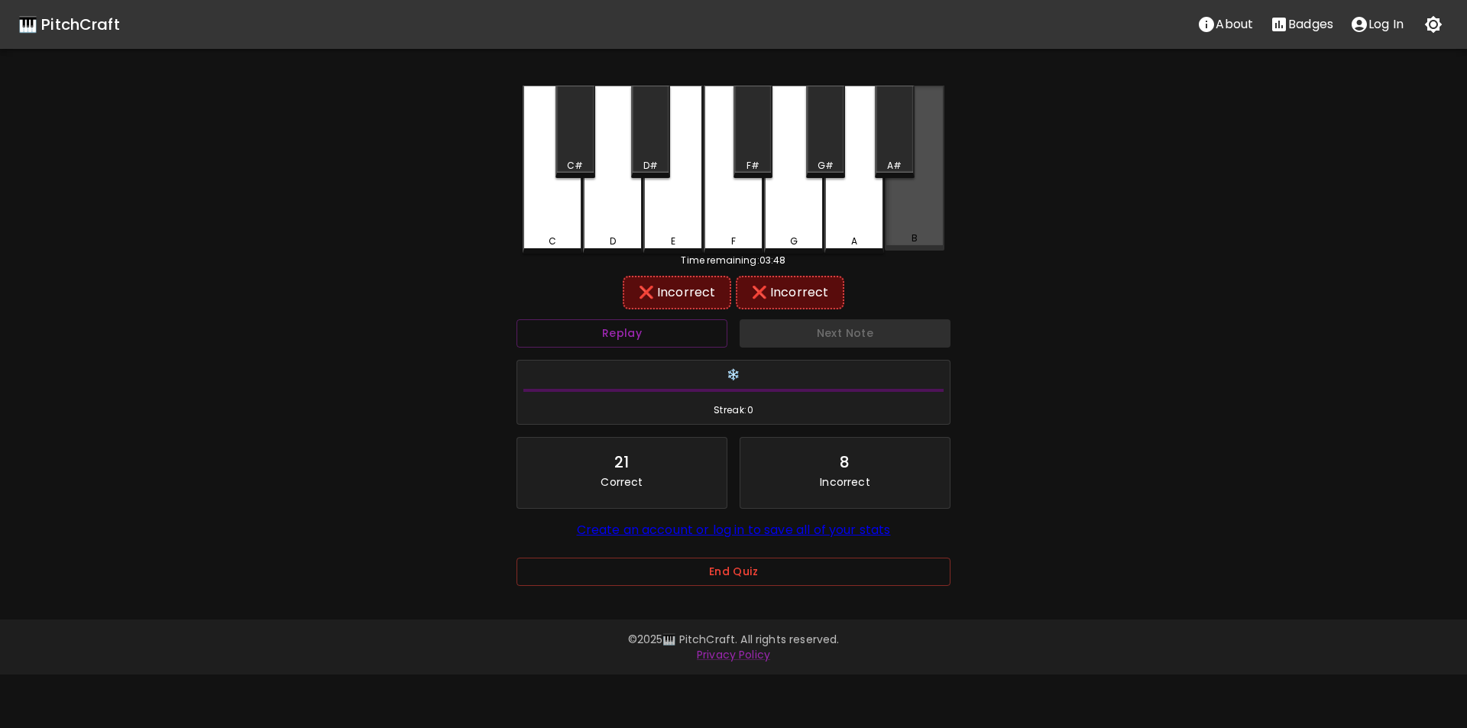
click at [913, 231] on div "B" at bounding box center [915, 168] width 60 height 165
drag, startPoint x: 751, startPoint y: 155, endPoint x: 767, endPoint y: 166, distance: 19.3
click at [753, 157] on div "F#" at bounding box center [753, 132] width 39 height 92
click at [686, 332] on button "Replay" at bounding box center [622, 333] width 211 height 28
click at [854, 227] on div "A" at bounding box center [855, 170] width 60 height 168
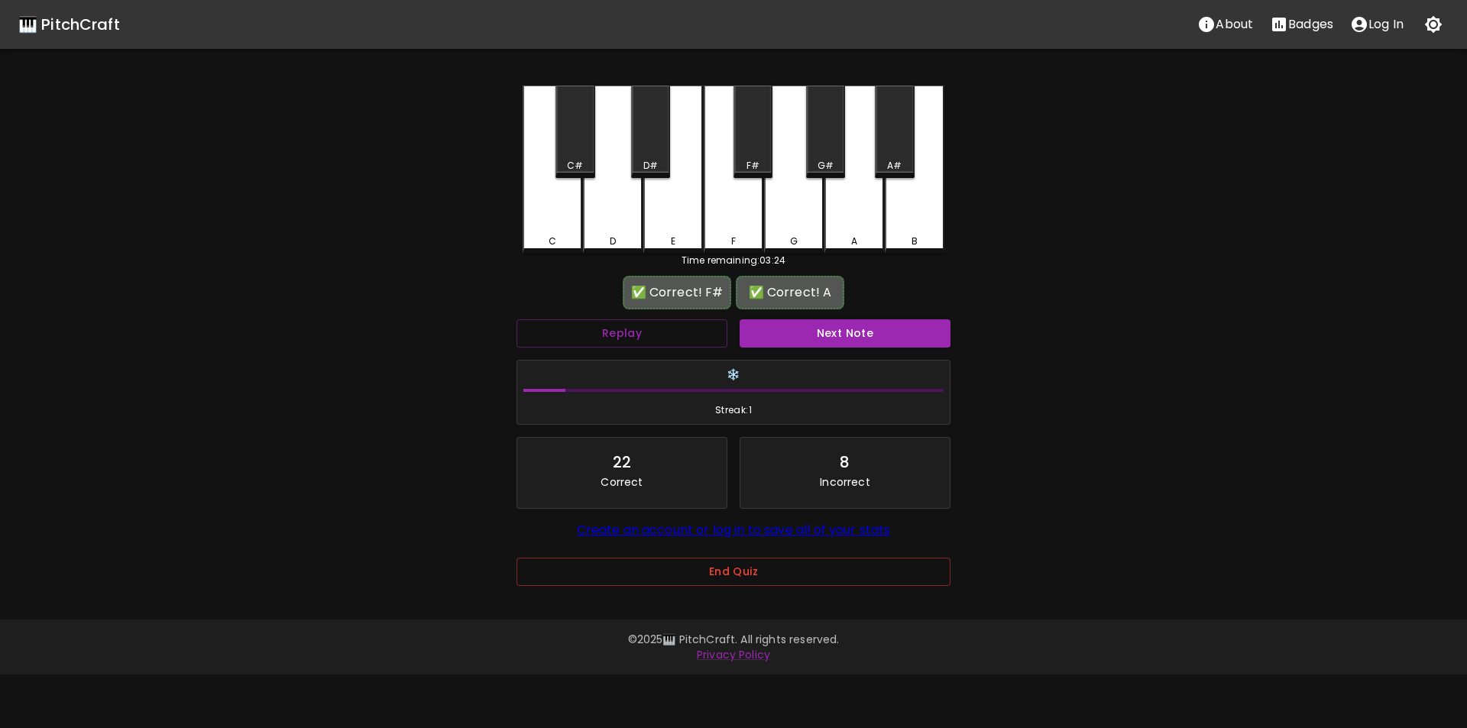
click at [850, 327] on button "Next Note" at bounding box center [845, 333] width 211 height 28
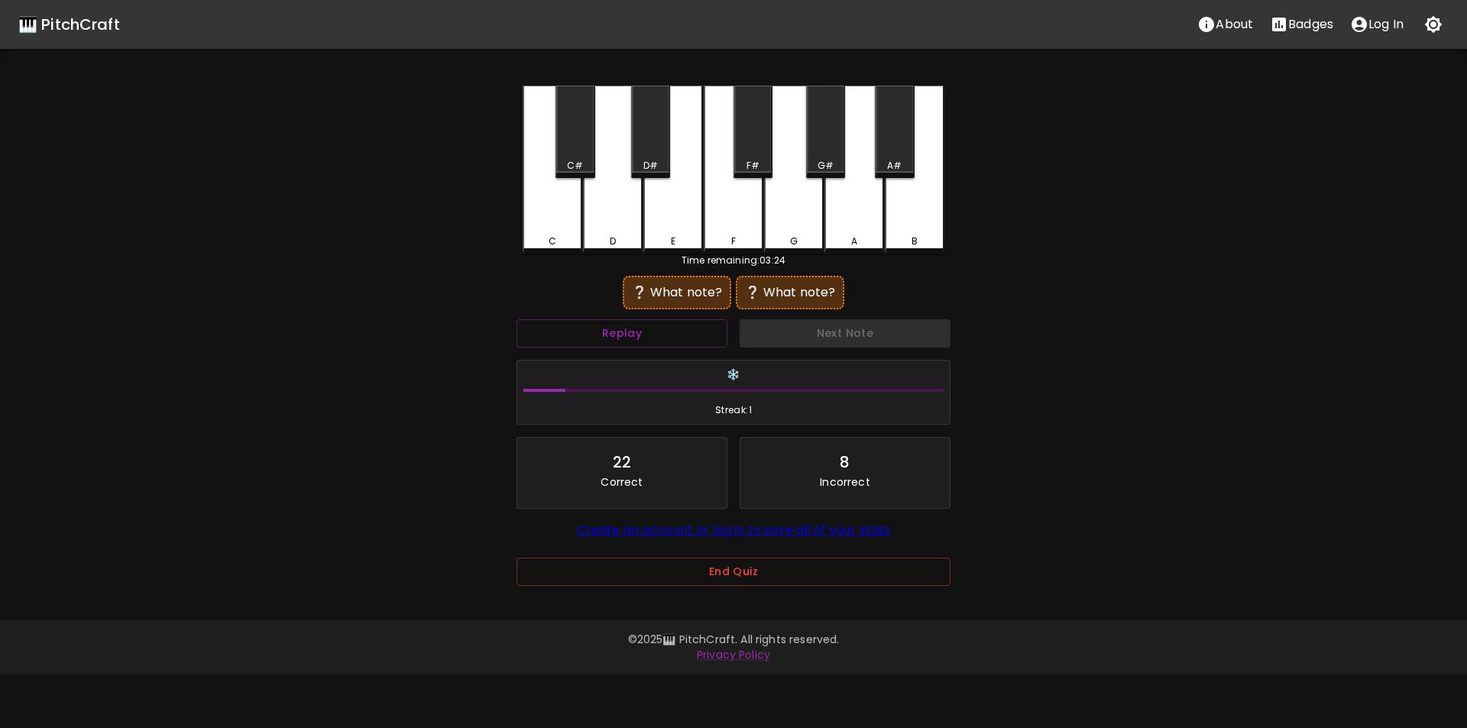
click at [560, 234] on div "C" at bounding box center [553, 170] width 60 height 168
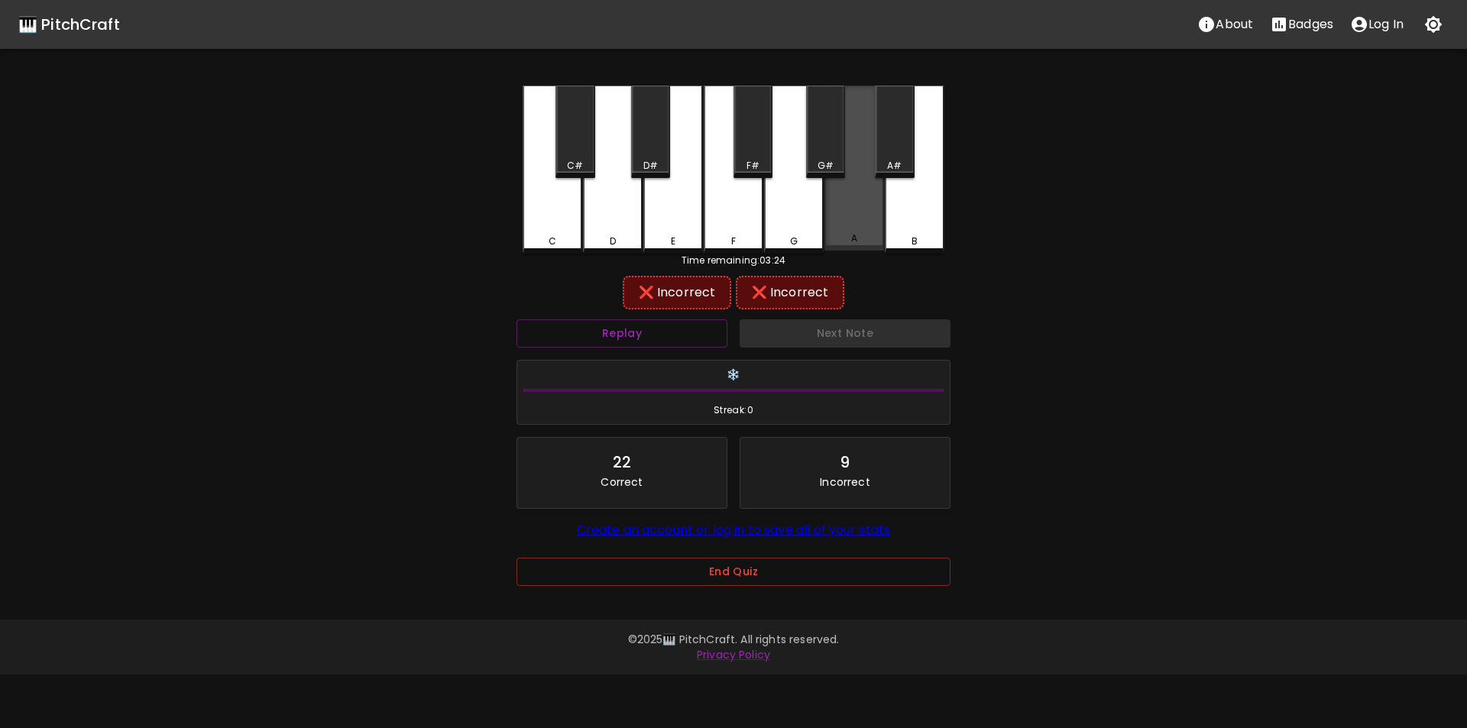
click at [849, 224] on div "A" at bounding box center [855, 168] width 60 height 165
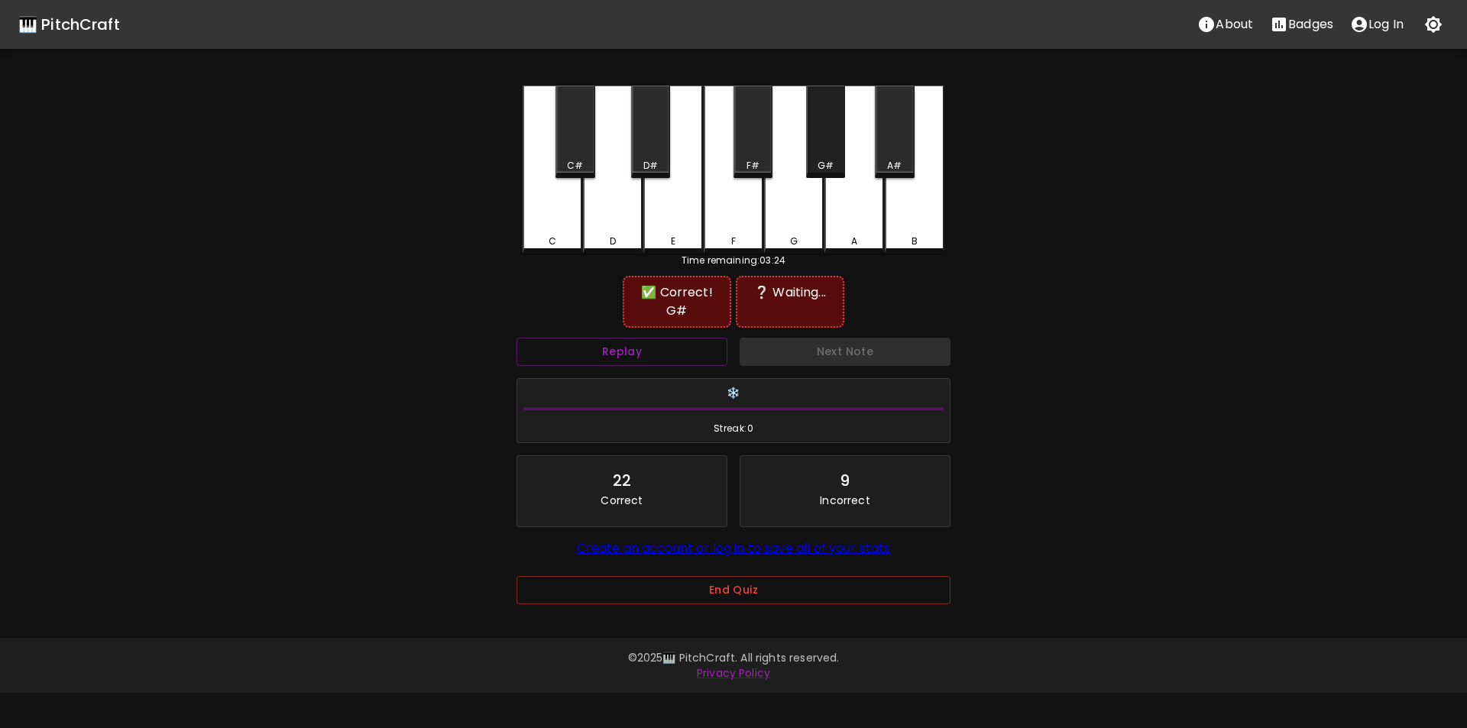
click at [812, 153] on div "G#" at bounding box center [825, 132] width 39 height 92
click at [571, 241] on div "C" at bounding box center [552, 242] width 57 height 14
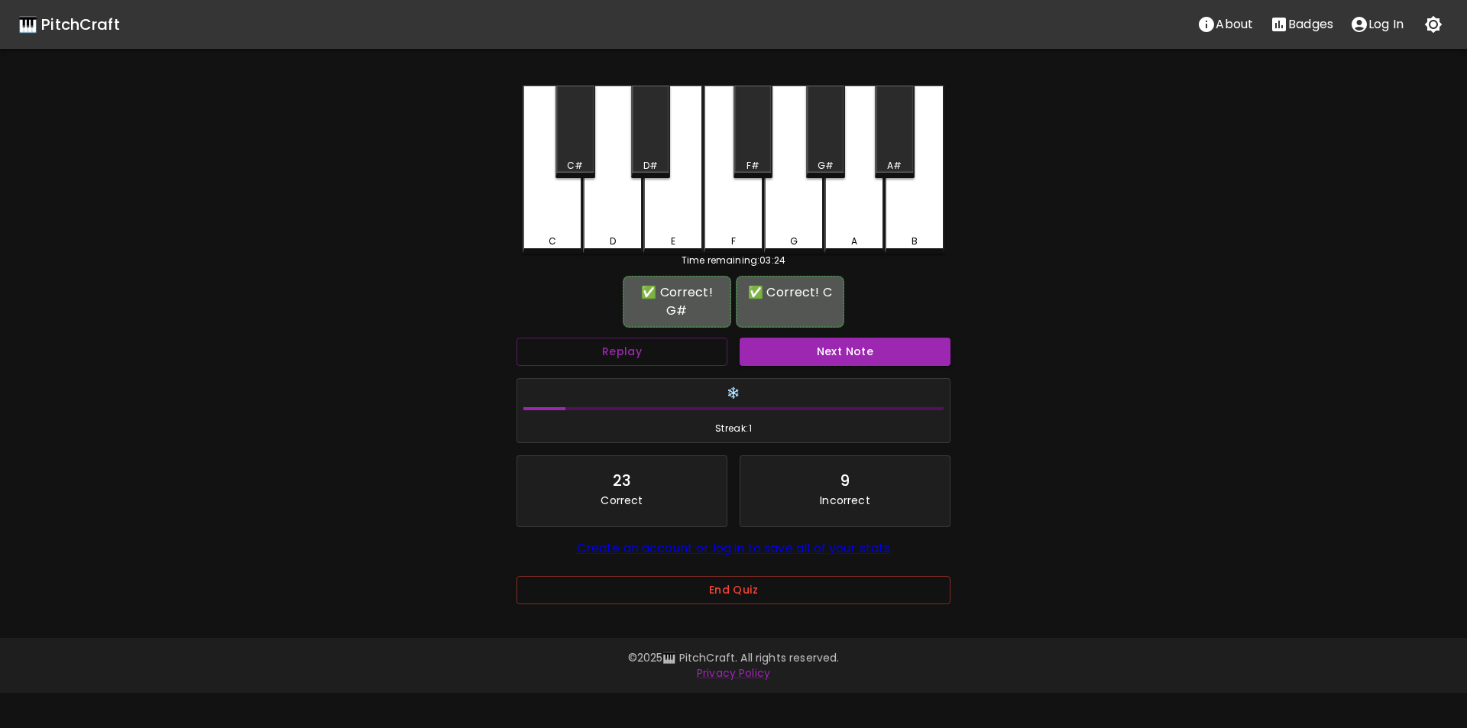
click at [783, 345] on button "Next Note" at bounding box center [845, 352] width 211 height 28
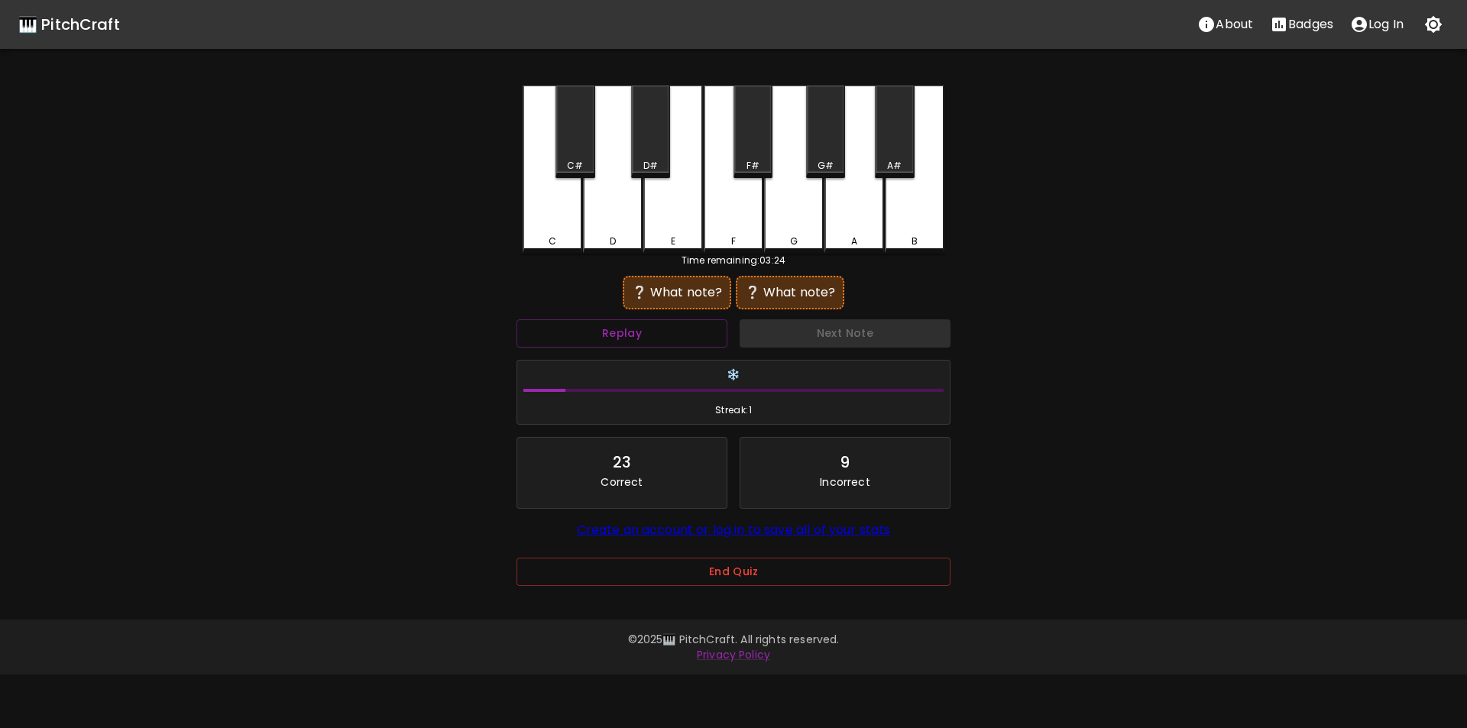
click at [753, 160] on div "F#" at bounding box center [753, 166] width 13 height 14
click at [700, 325] on button "Replay" at bounding box center [622, 333] width 211 height 28
click at [819, 148] on div "G#" at bounding box center [825, 132] width 39 height 92
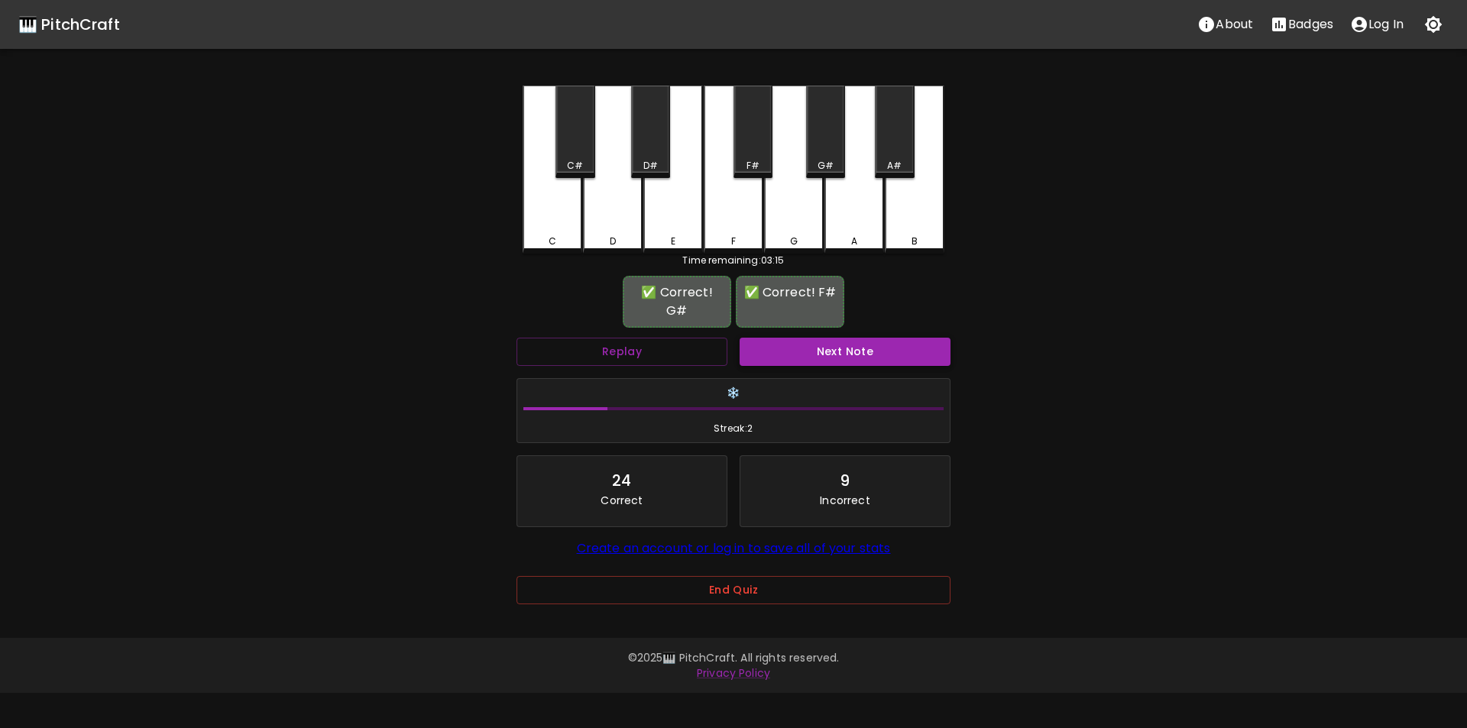
click at [808, 343] on button "Next Note" at bounding box center [845, 352] width 211 height 28
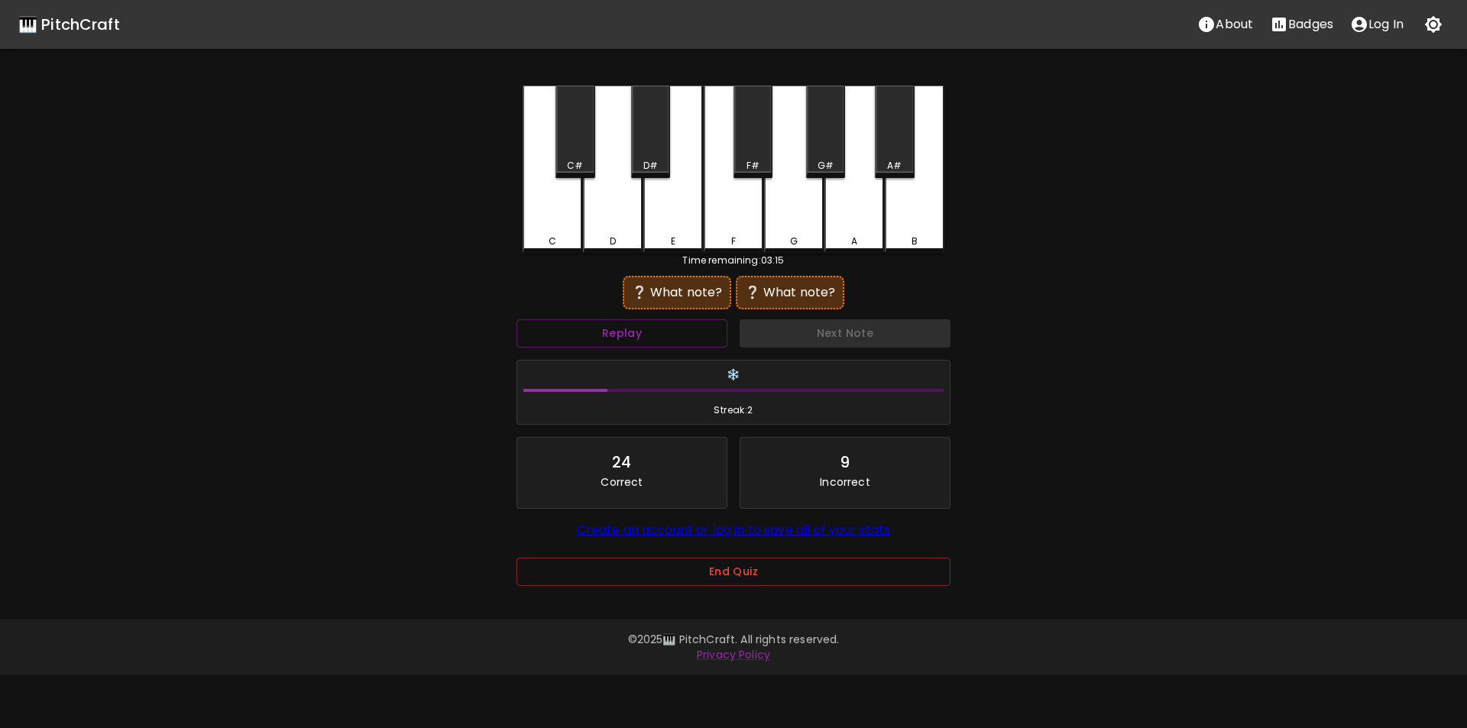
click at [917, 231] on div "B" at bounding box center [915, 170] width 60 height 168
click at [816, 160] on div "G#" at bounding box center [826, 166] width 36 height 14
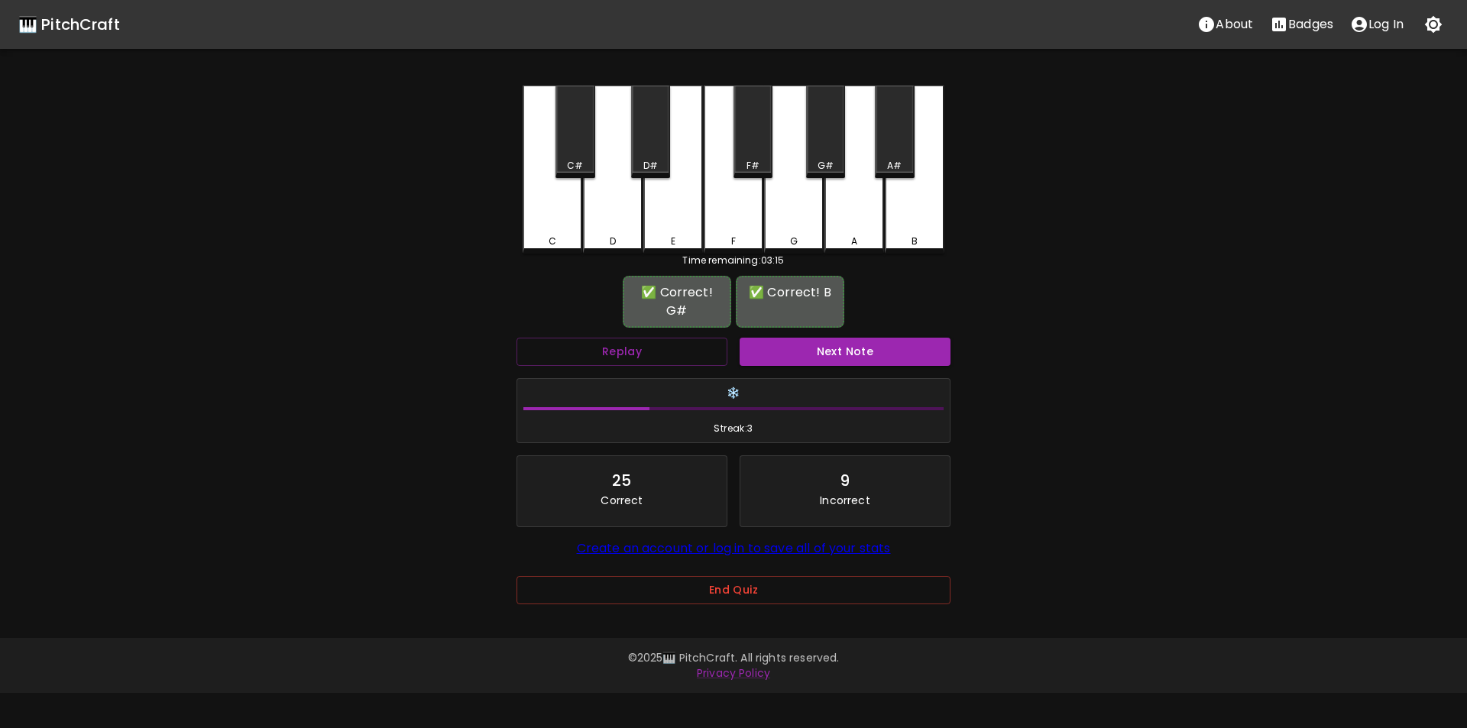
click at [822, 349] on button "Next Note" at bounding box center [845, 352] width 211 height 28
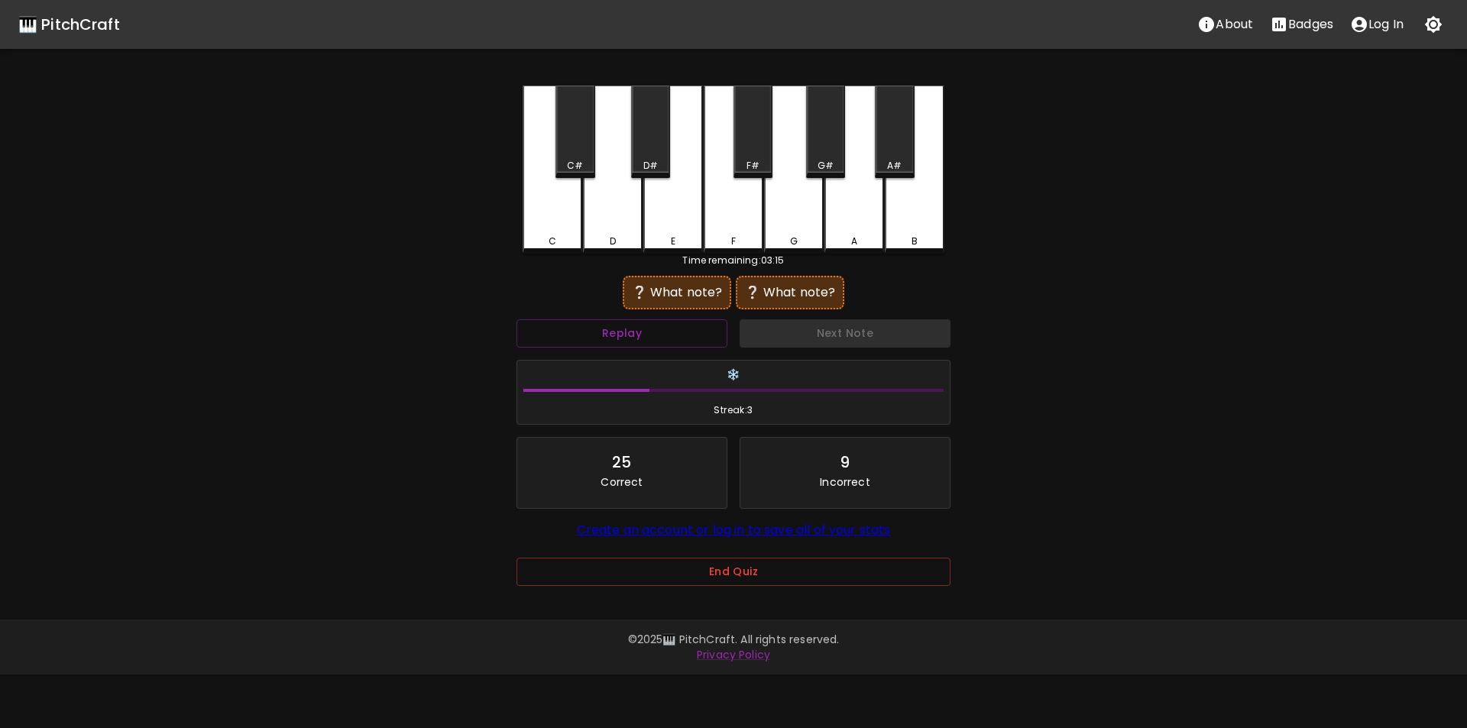
click at [887, 154] on div "A#" at bounding box center [894, 132] width 39 height 92
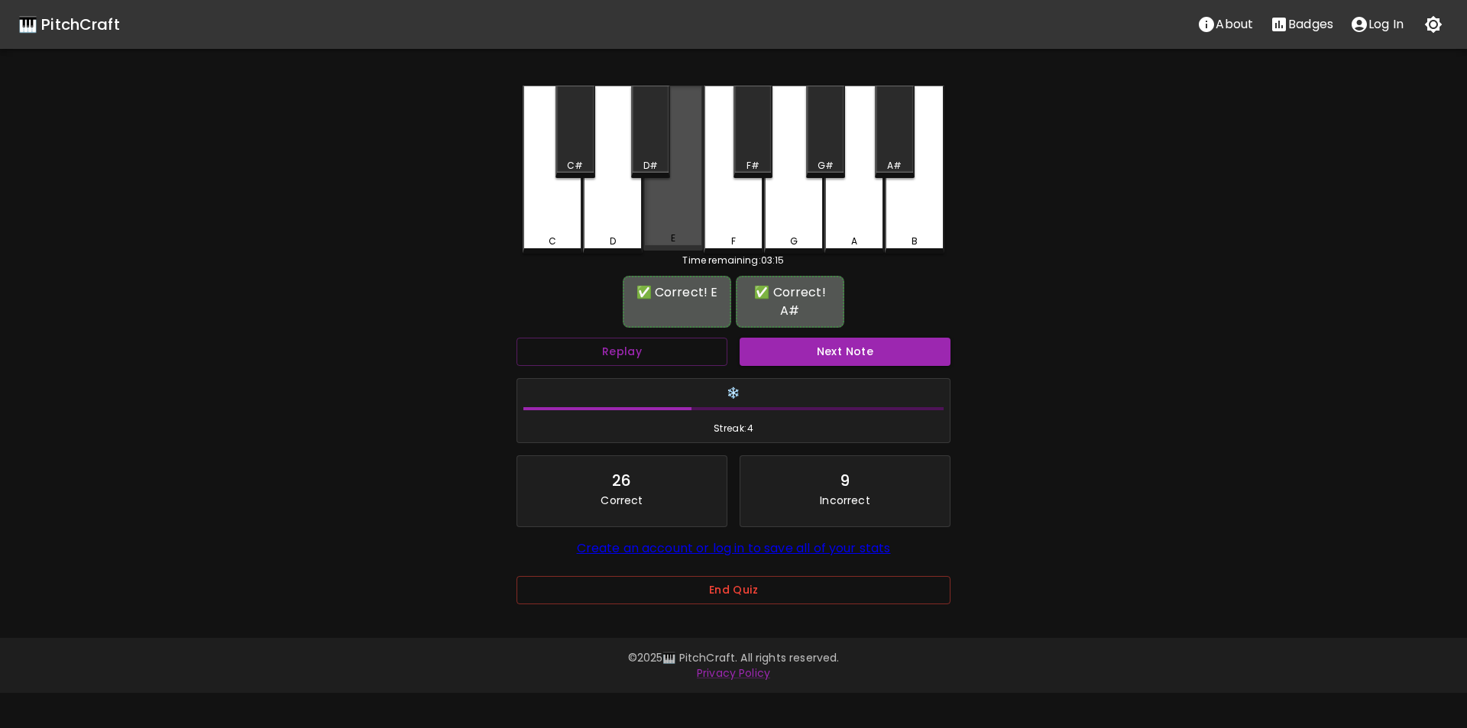
click at [682, 234] on div "E" at bounding box center [674, 168] width 60 height 165
click at [794, 338] on button "Next Note" at bounding box center [845, 352] width 211 height 28
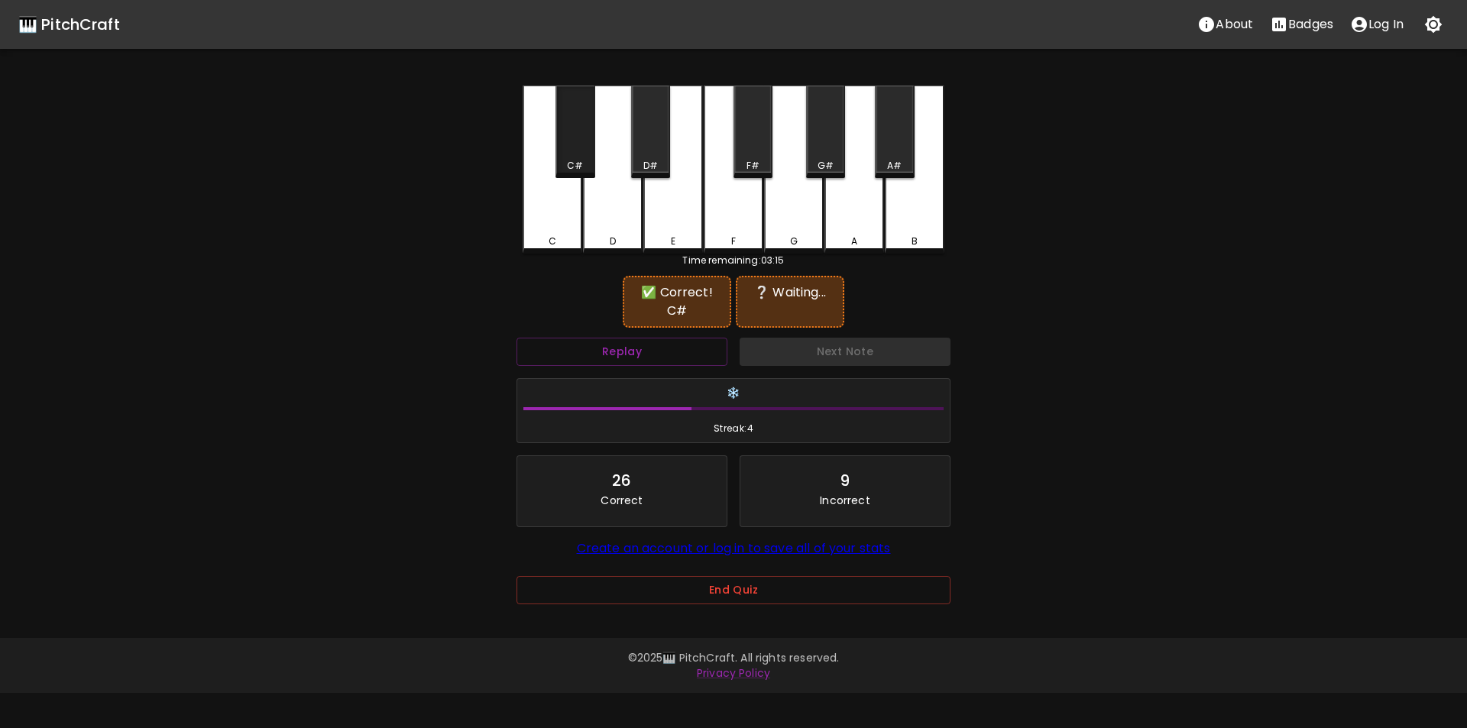
click at [568, 161] on div "C#" at bounding box center [575, 166] width 16 height 14
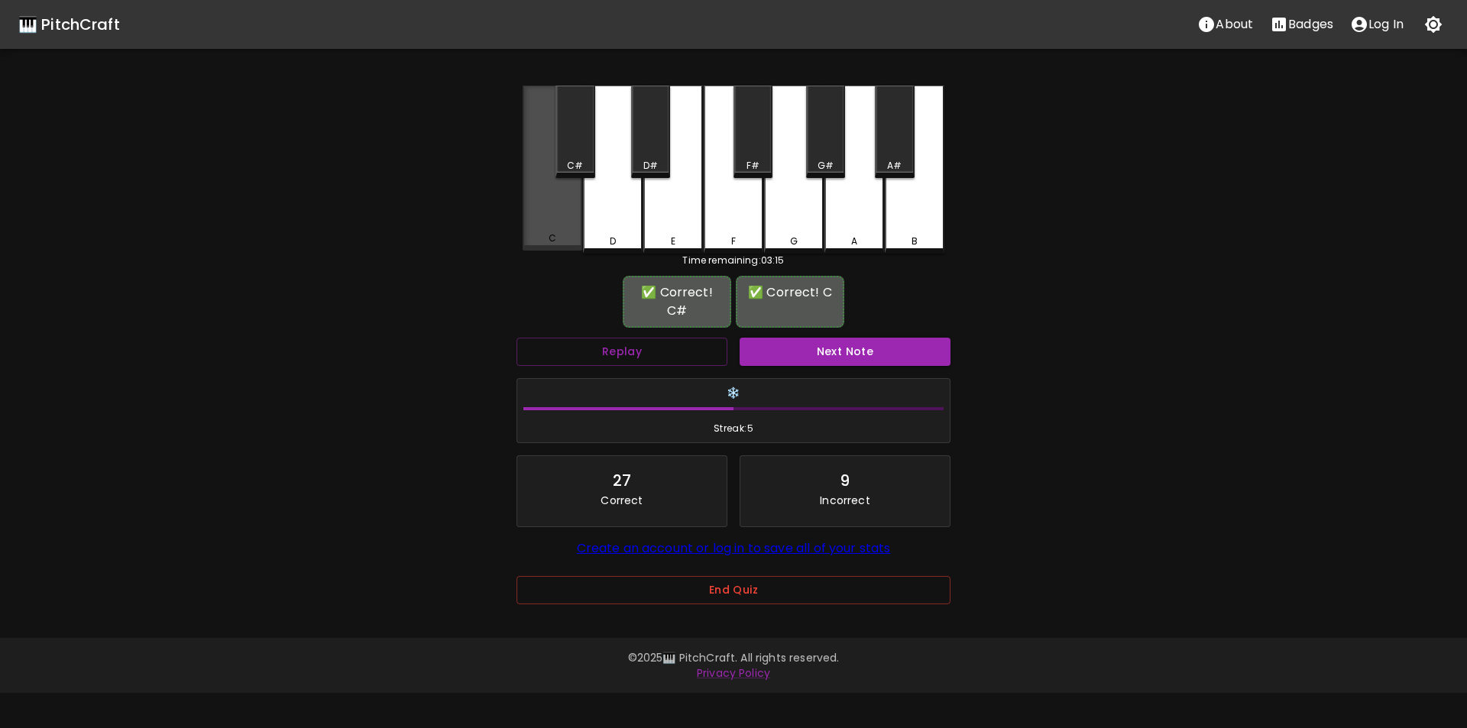
click at [550, 216] on div "C" at bounding box center [553, 168] width 60 height 165
click at [816, 346] on button "Next Note" at bounding box center [845, 352] width 211 height 28
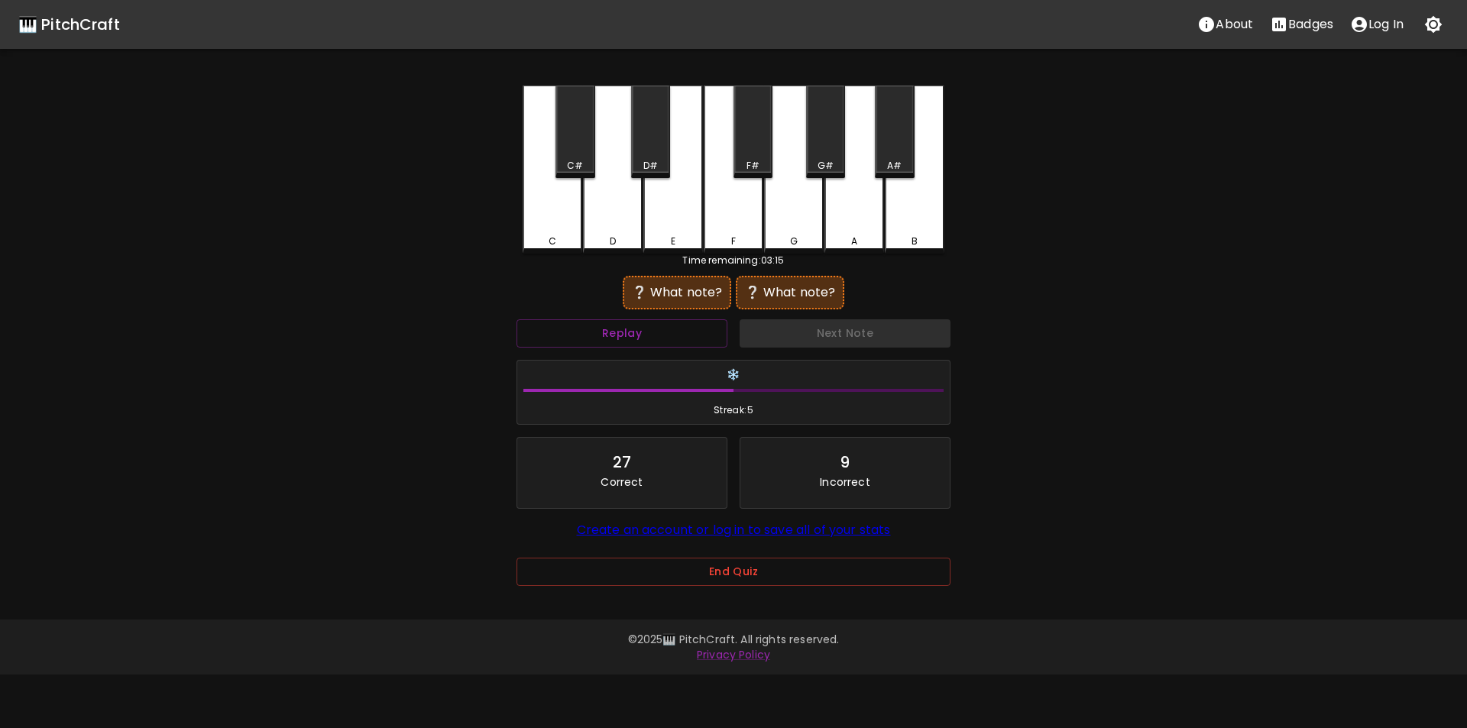
click at [895, 155] on div "A#" at bounding box center [894, 132] width 39 height 92
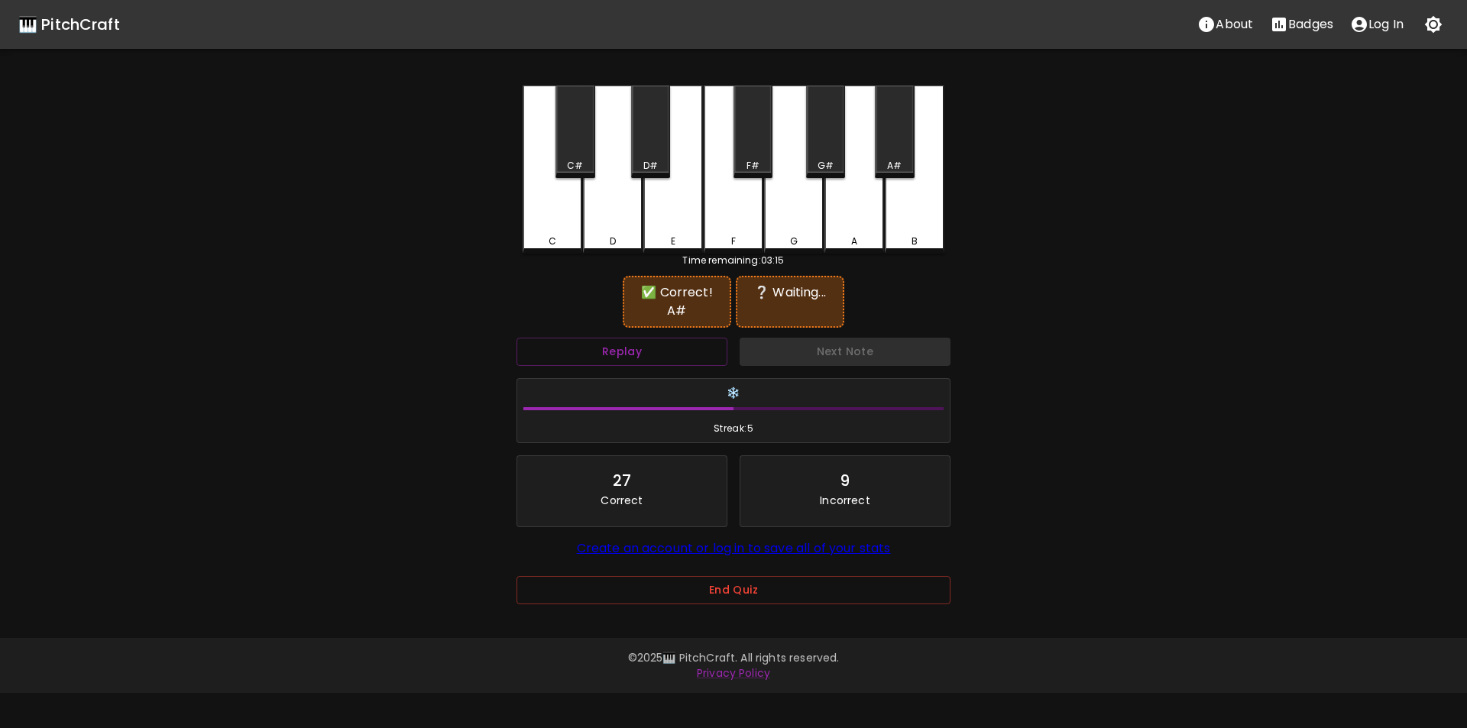
click at [653, 160] on div "D#" at bounding box center [651, 166] width 15 height 14
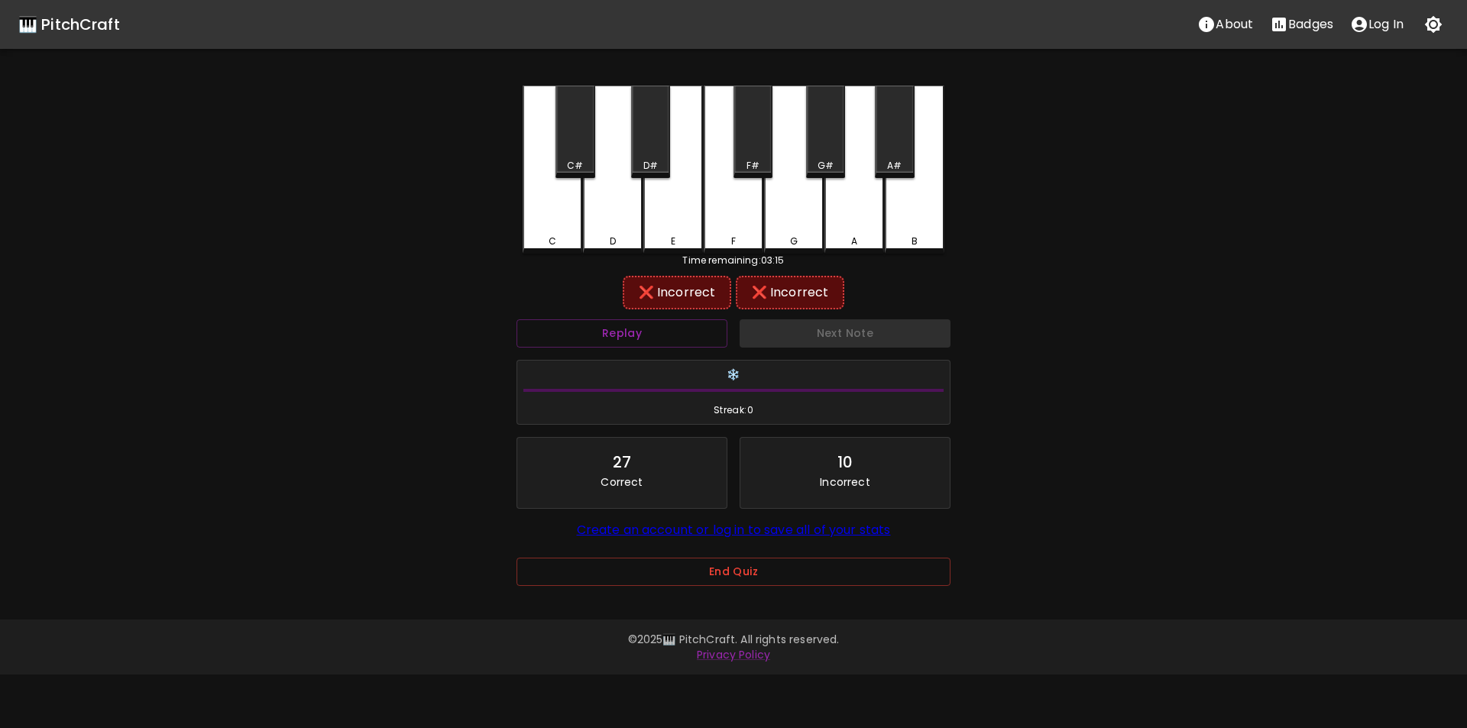
click at [595, 159] on div "C#" at bounding box center [575, 132] width 39 height 92
click at [764, 154] on div "F#" at bounding box center [753, 132] width 39 height 92
click at [818, 151] on div "G#" at bounding box center [825, 132] width 39 height 92
click at [859, 213] on div "A" at bounding box center [855, 170] width 60 height 168
click at [910, 221] on div "B" at bounding box center [915, 170] width 60 height 168
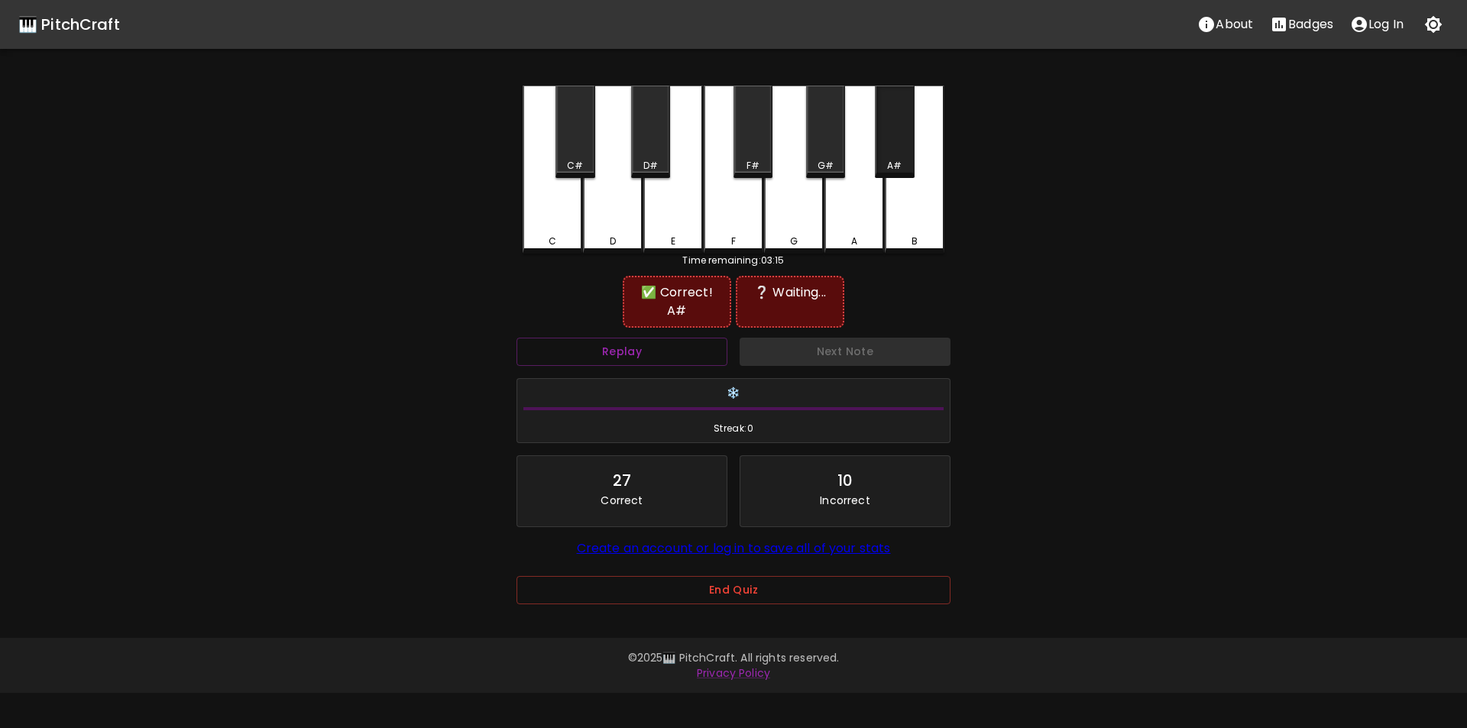
click at [900, 159] on div "A#" at bounding box center [894, 166] width 15 height 14
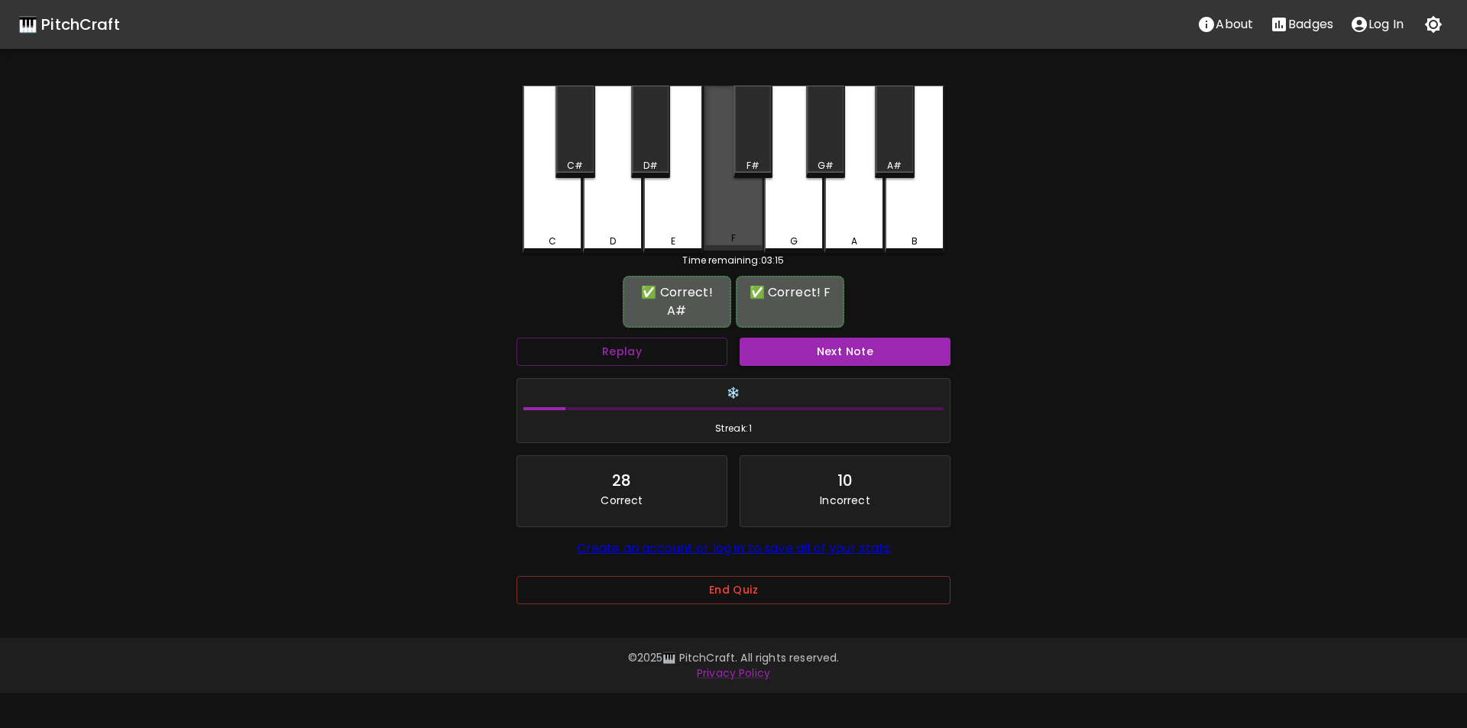
click at [735, 221] on div "F" at bounding box center [734, 168] width 60 height 165
click at [813, 338] on button "Next Note" at bounding box center [845, 352] width 211 height 28
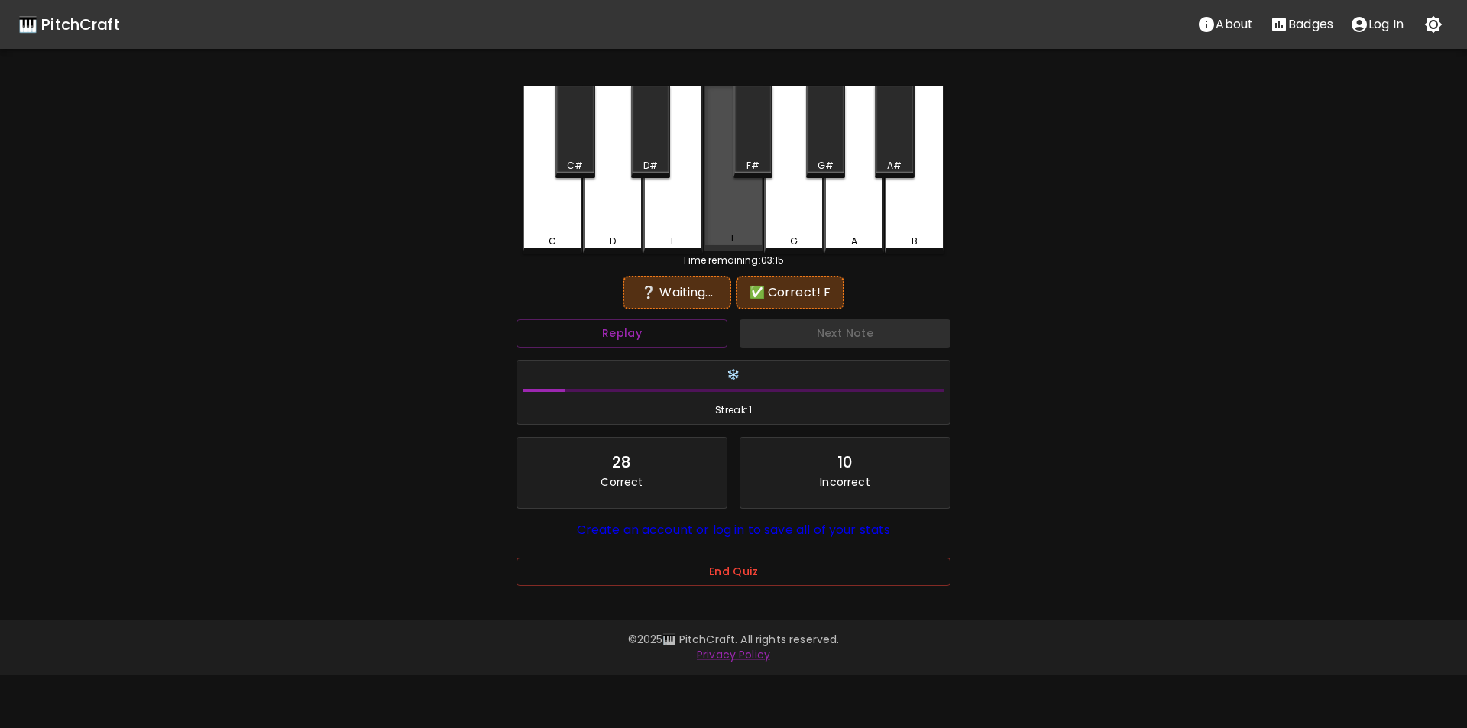
click at [734, 232] on div "F" at bounding box center [734, 168] width 60 height 165
click at [895, 164] on div "A#" at bounding box center [894, 166] width 15 height 14
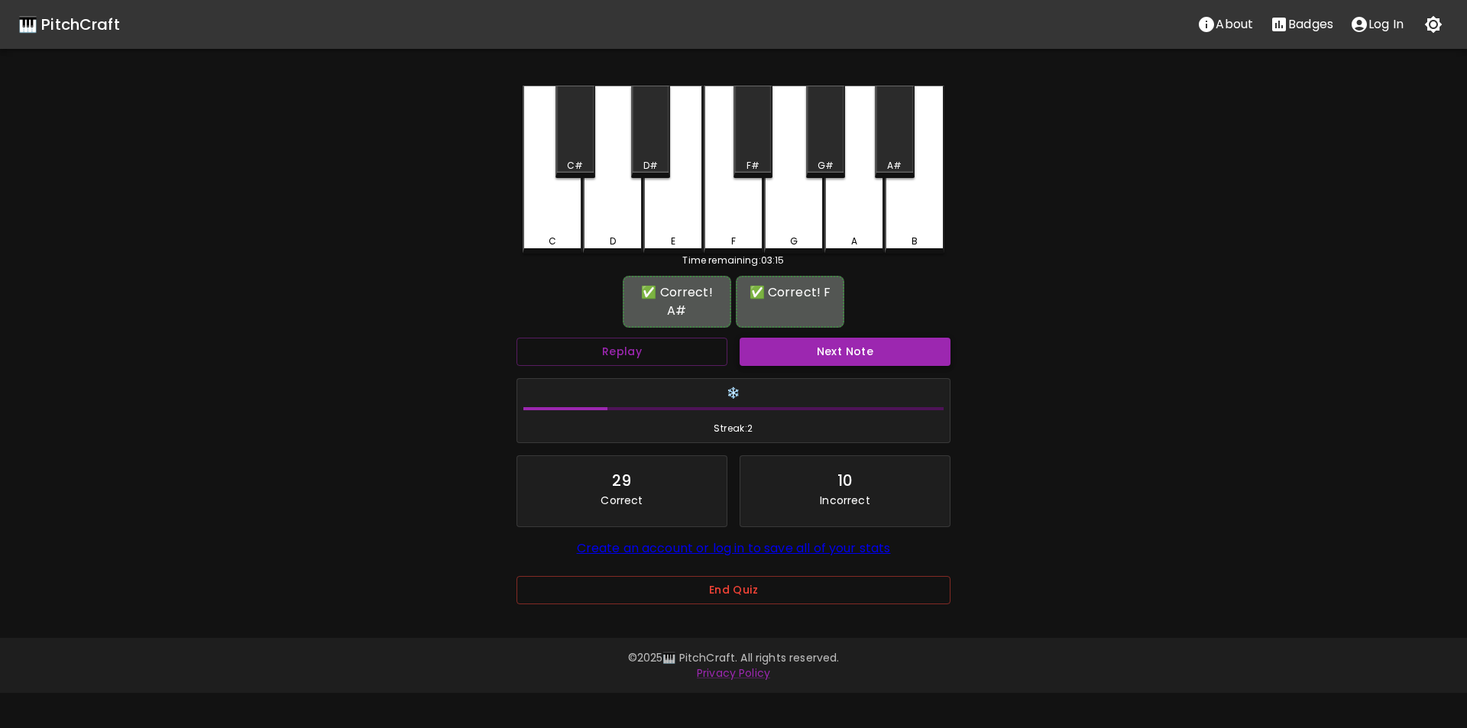
click at [861, 338] on button "Next Note" at bounding box center [845, 352] width 211 height 28
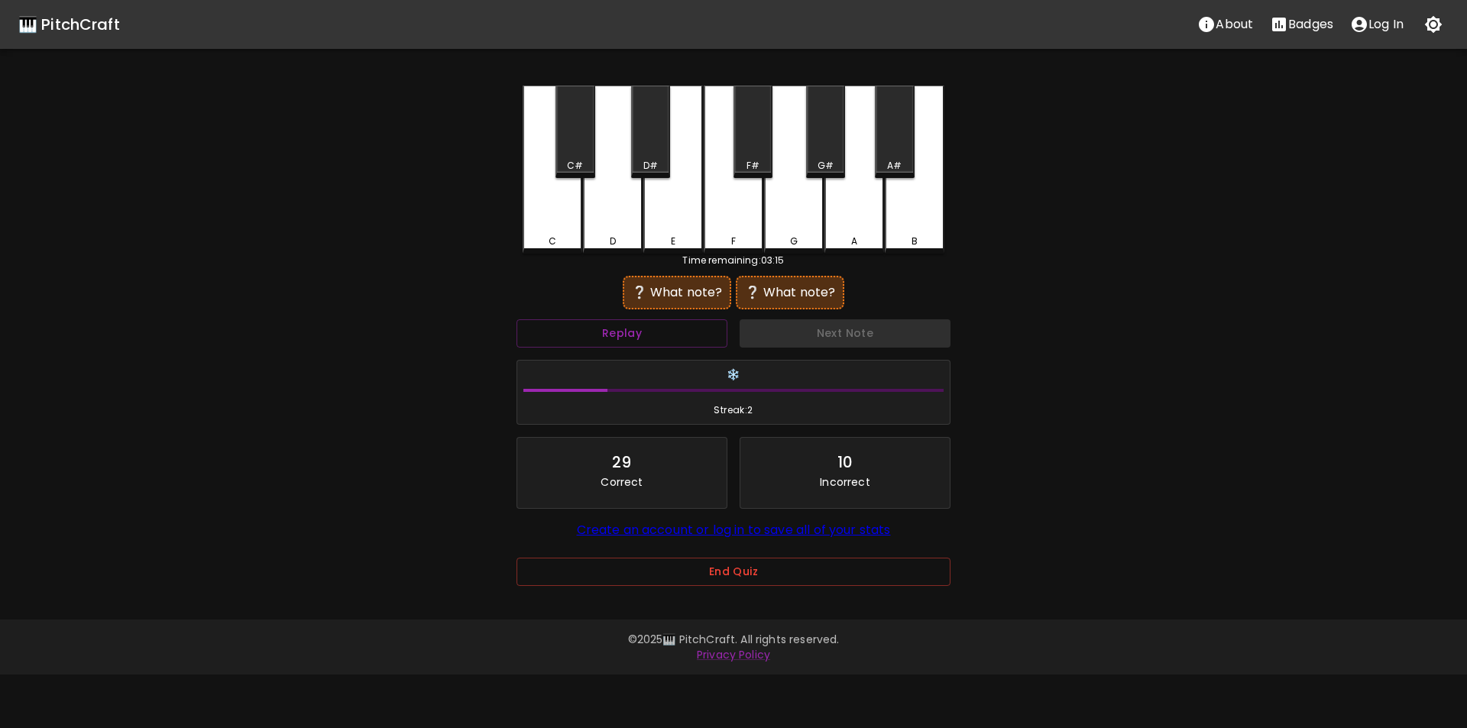
click at [553, 226] on div "C" at bounding box center [553, 170] width 60 height 168
click at [707, 331] on button "Replay" at bounding box center [622, 333] width 211 height 28
click at [688, 322] on button "Replay" at bounding box center [622, 333] width 211 height 28
click at [786, 219] on div "G" at bounding box center [794, 170] width 60 height 168
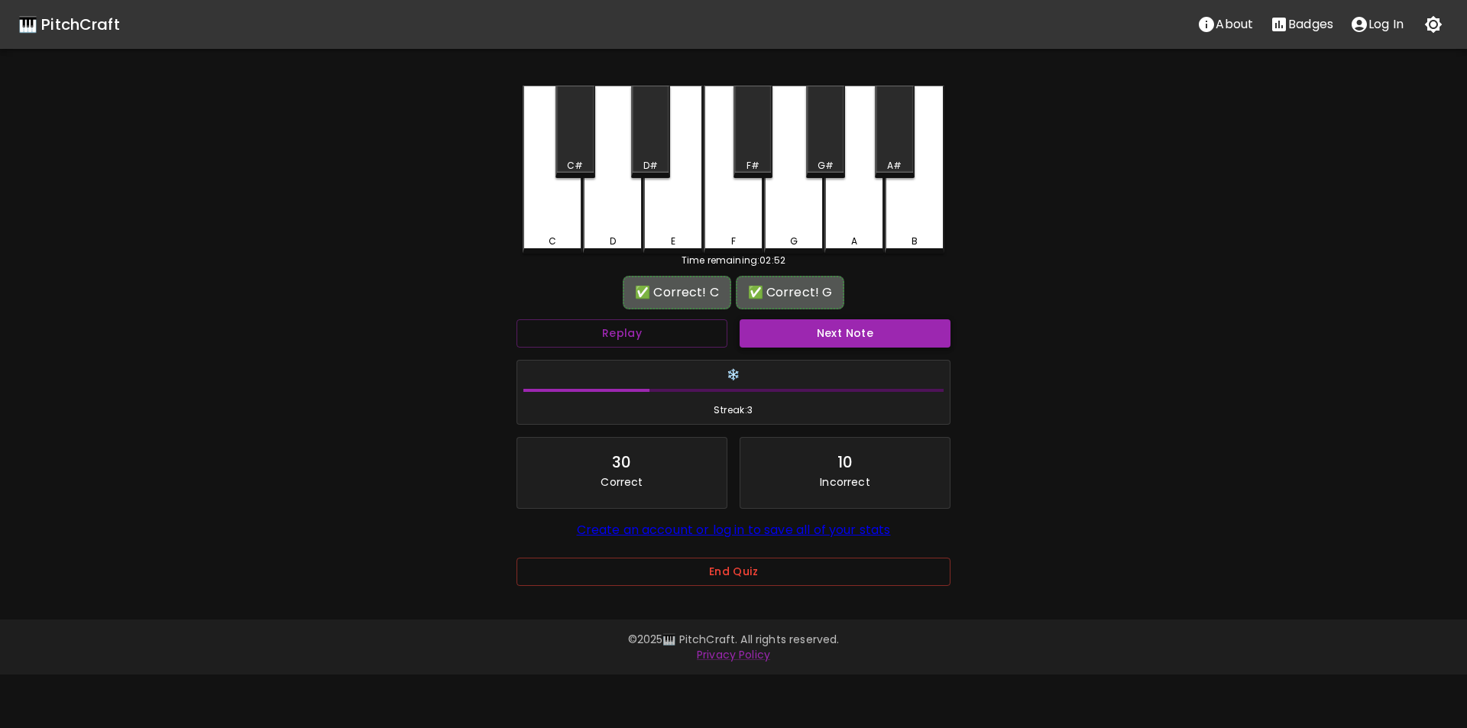
click at [799, 332] on button "Next Note" at bounding box center [845, 333] width 211 height 28
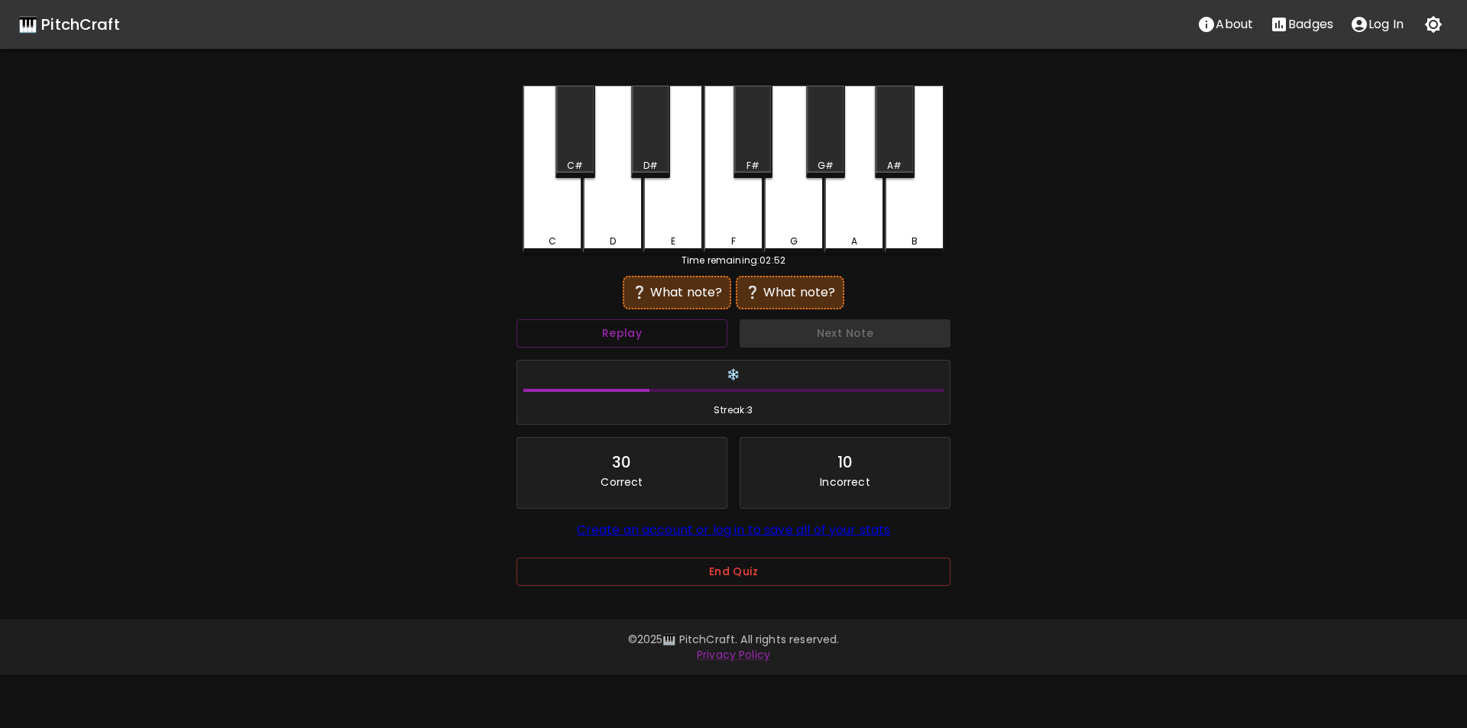
click at [644, 154] on div "D#" at bounding box center [650, 132] width 39 height 92
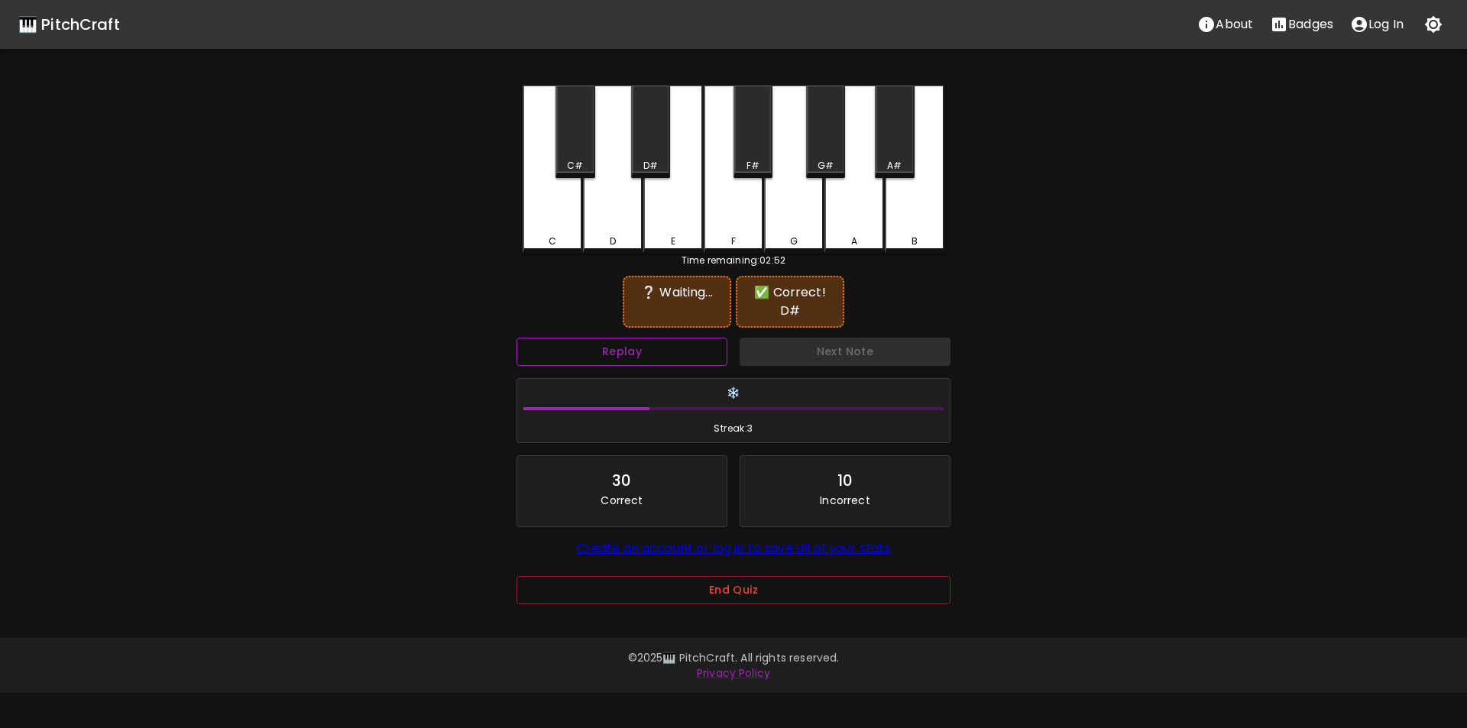
click at [692, 341] on button "Replay" at bounding box center [622, 352] width 211 height 28
click at [825, 156] on div "G#" at bounding box center [825, 132] width 39 height 92
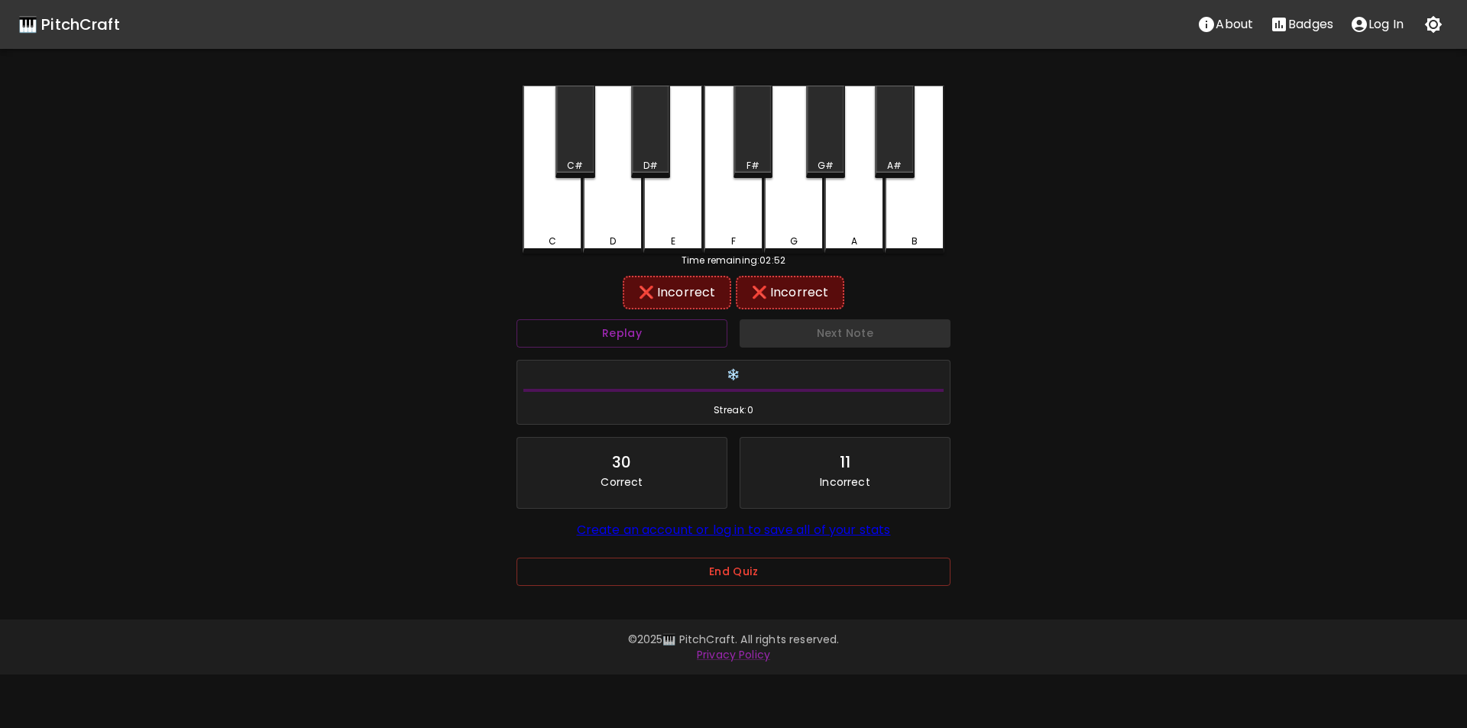
click at [824, 216] on div "C C# D D# E F F# G G# A A# B" at bounding box center [734, 170] width 422 height 168
click at [835, 217] on div "A" at bounding box center [855, 168] width 60 height 165
click at [646, 141] on div "D#" at bounding box center [650, 132] width 39 height 92
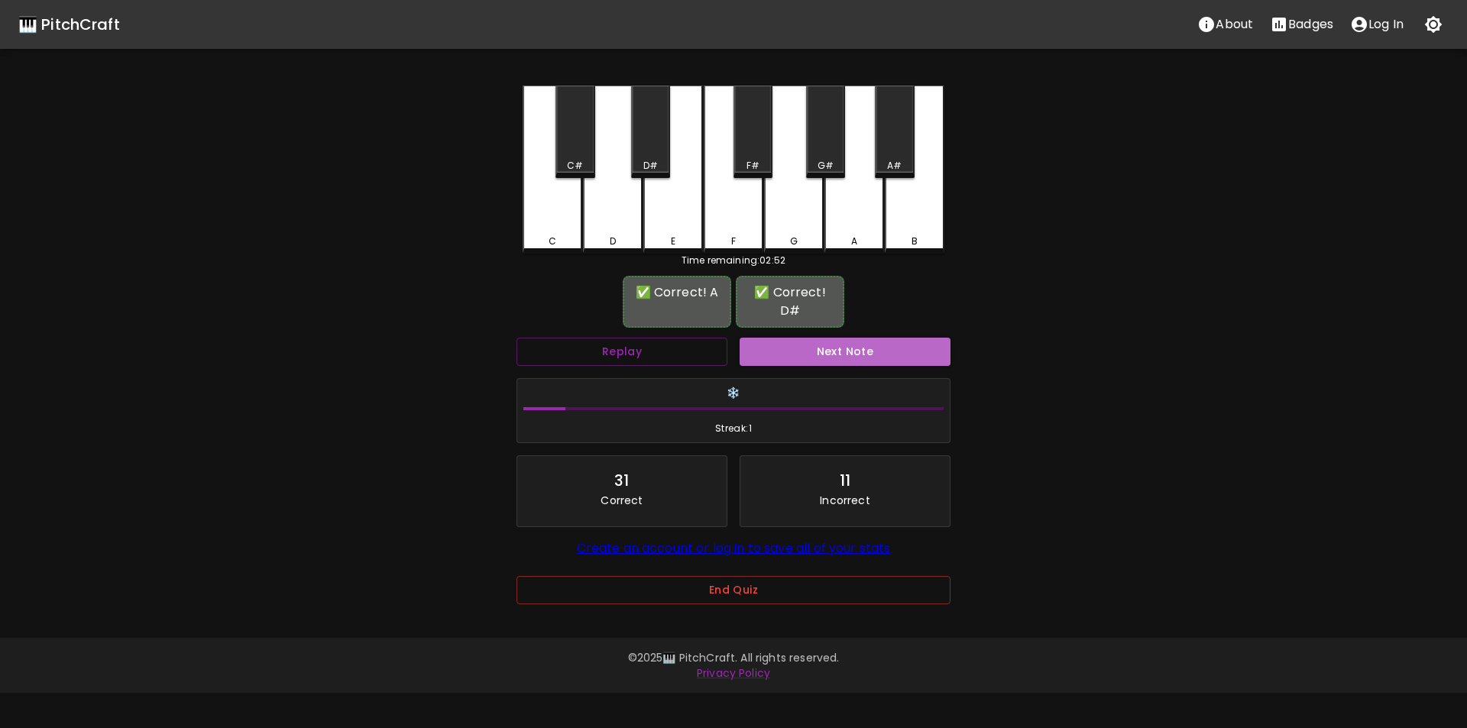
click at [774, 338] on button "Next Note" at bounding box center [845, 352] width 211 height 28
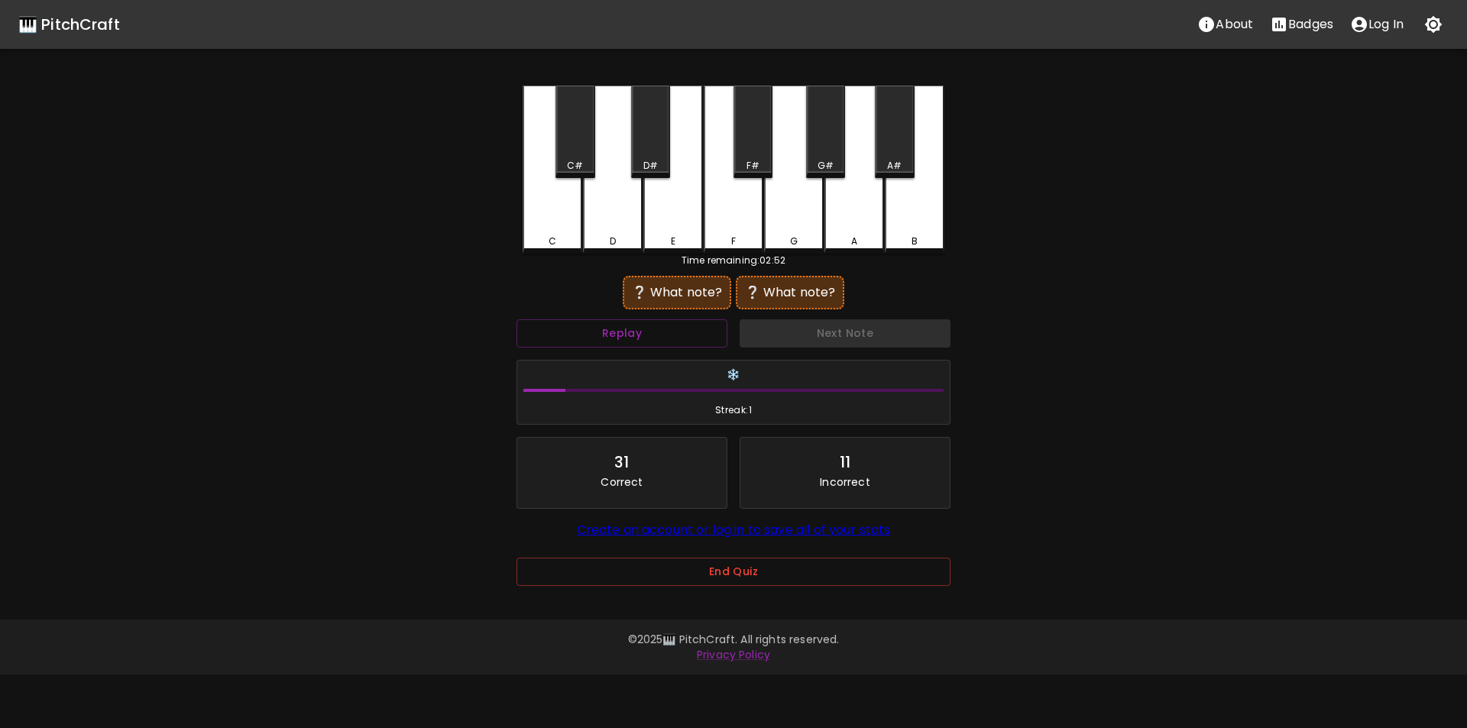
click at [543, 231] on div "C" at bounding box center [553, 170] width 60 height 168
click at [650, 159] on div "D#" at bounding box center [651, 166] width 15 height 14
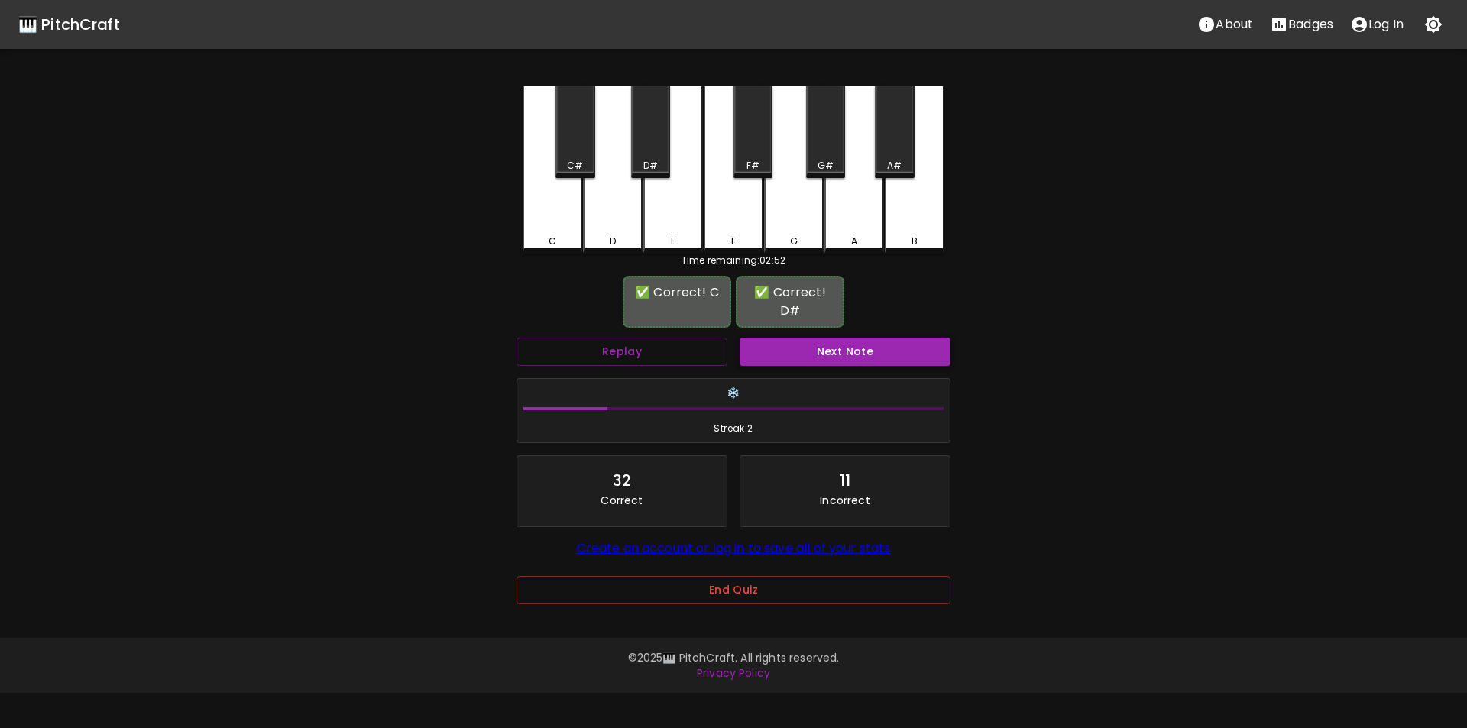
click at [826, 338] on button "Next Note" at bounding box center [845, 352] width 211 height 28
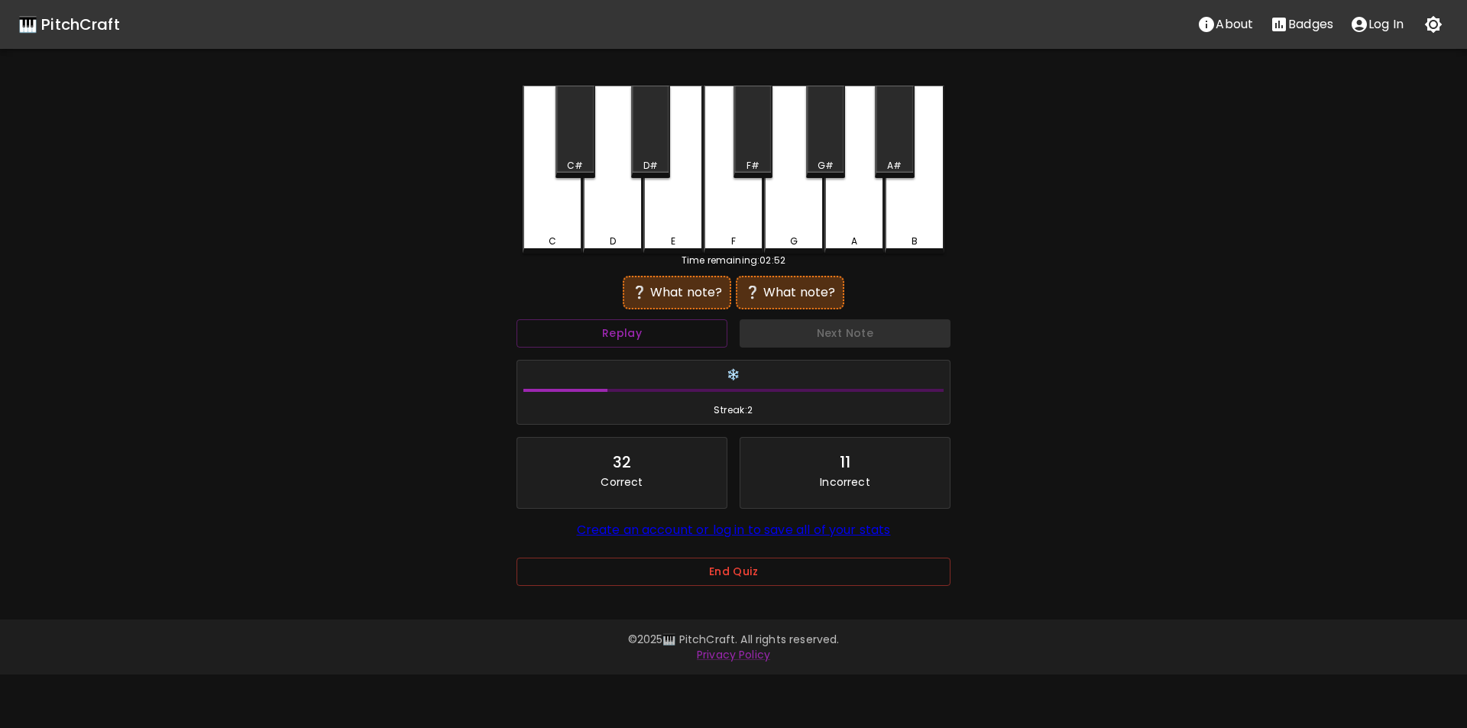
click at [791, 230] on div "G" at bounding box center [794, 170] width 60 height 168
click at [685, 335] on button "Replay" at bounding box center [622, 333] width 211 height 28
click at [921, 229] on div "B" at bounding box center [915, 170] width 60 height 168
click at [873, 212] on div "A" at bounding box center [855, 170] width 60 height 168
click at [786, 231] on div "G" at bounding box center [794, 170] width 60 height 168
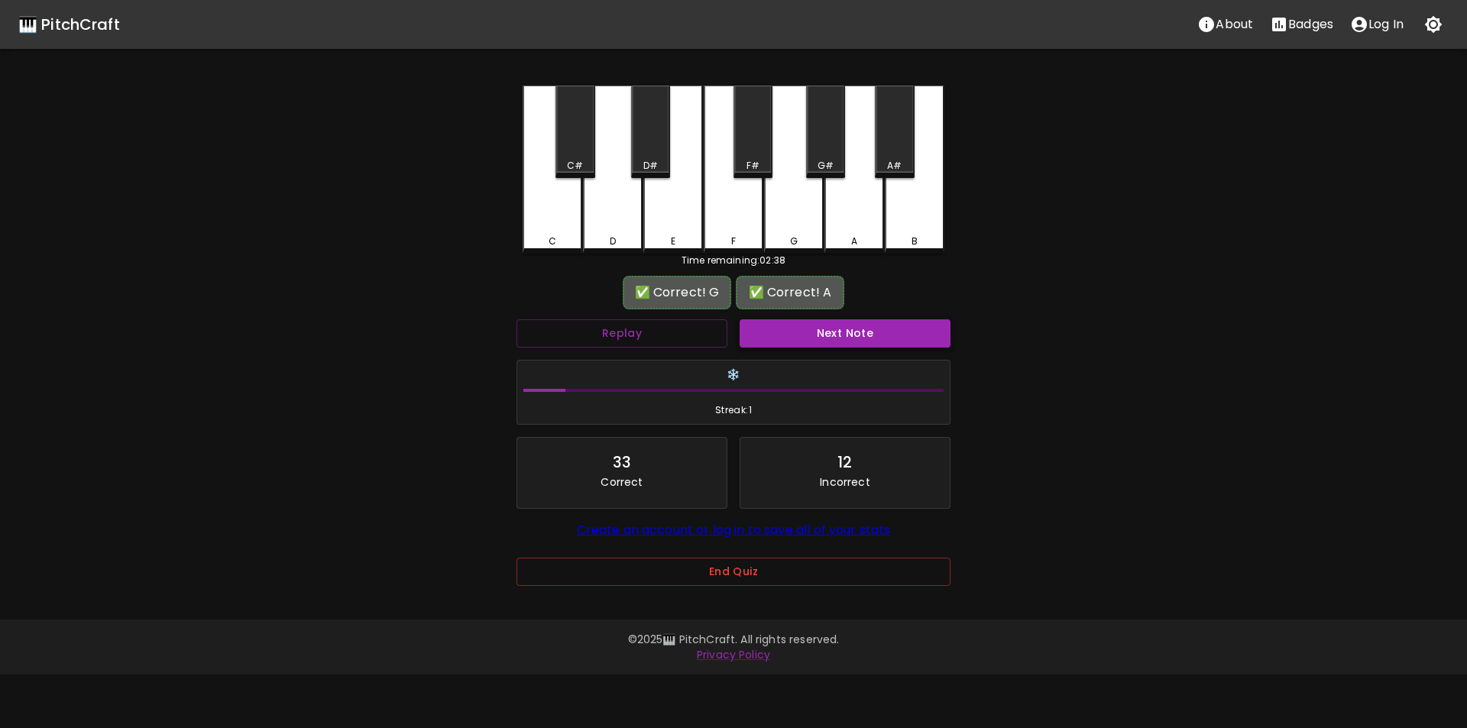
click at [793, 332] on button "Next Note" at bounding box center [845, 333] width 211 height 28
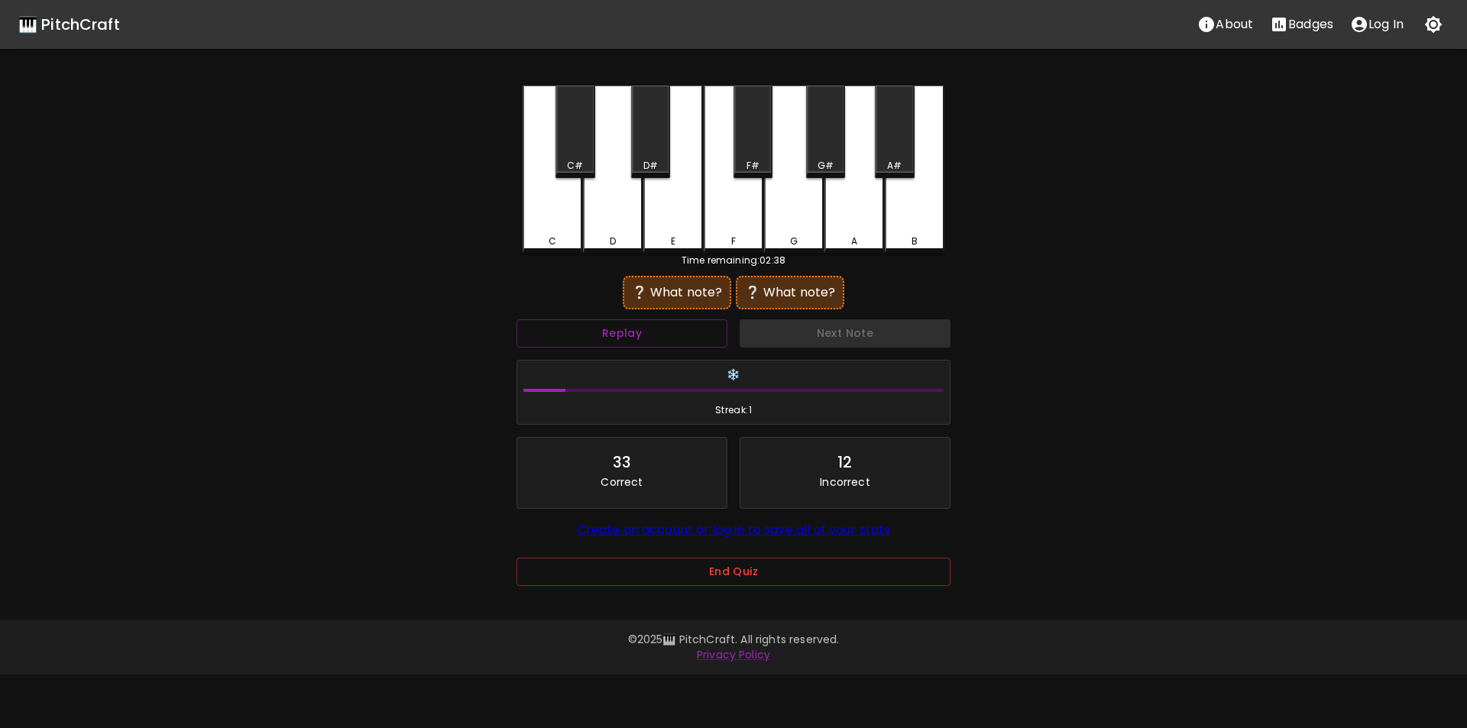
click at [862, 229] on div "A" at bounding box center [855, 170] width 60 height 168
click at [672, 329] on button "Replay" at bounding box center [622, 333] width 211 height 28
click at [936, 225] on div "B" at bounding box center [915, 170] width 60 height 168
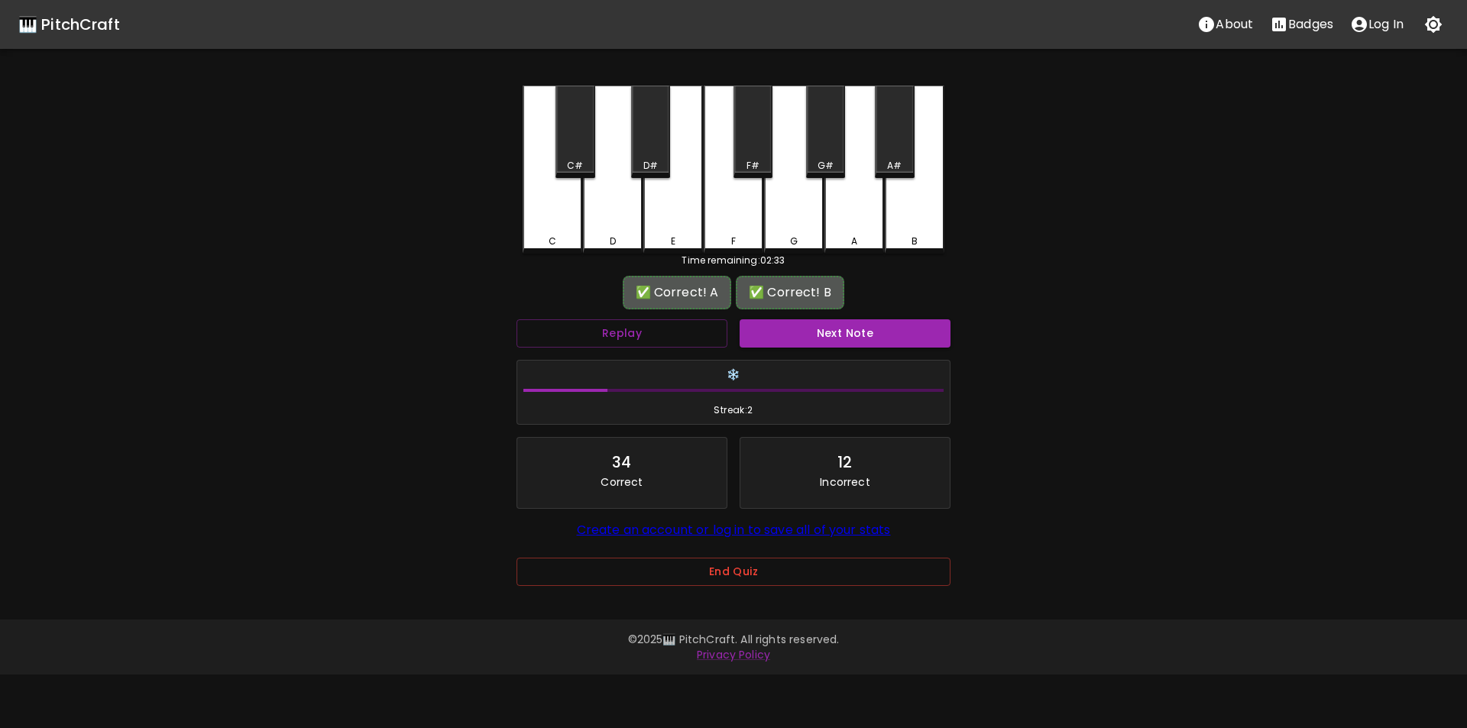
click at [842, 333] on button "Next Note" at bounding box center [845, 333] width 211 height 28
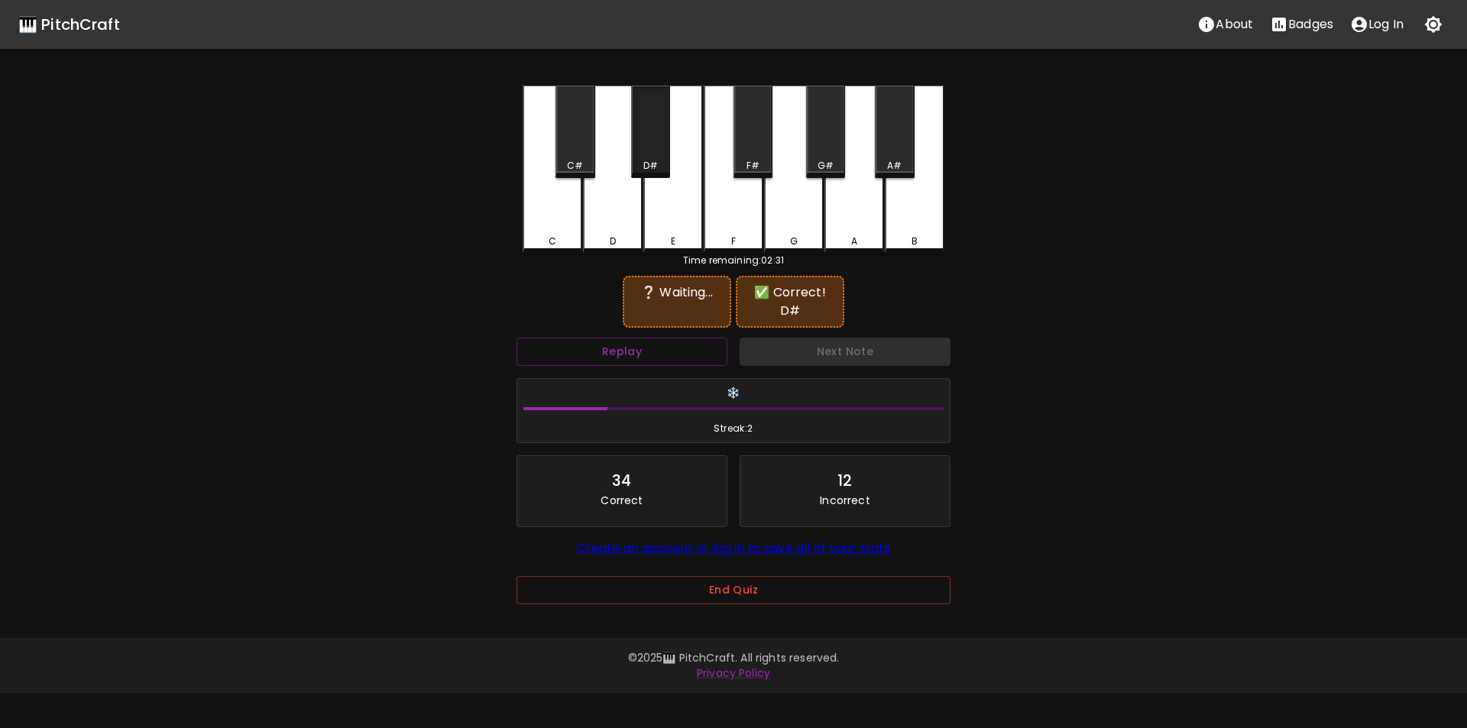
click at [663, 163] on div "D#" at bounding box center [651, 166] width 36 height 14
click at [672, 338] on button "Replay" at bounding box center [622, 352] width 211 height 28
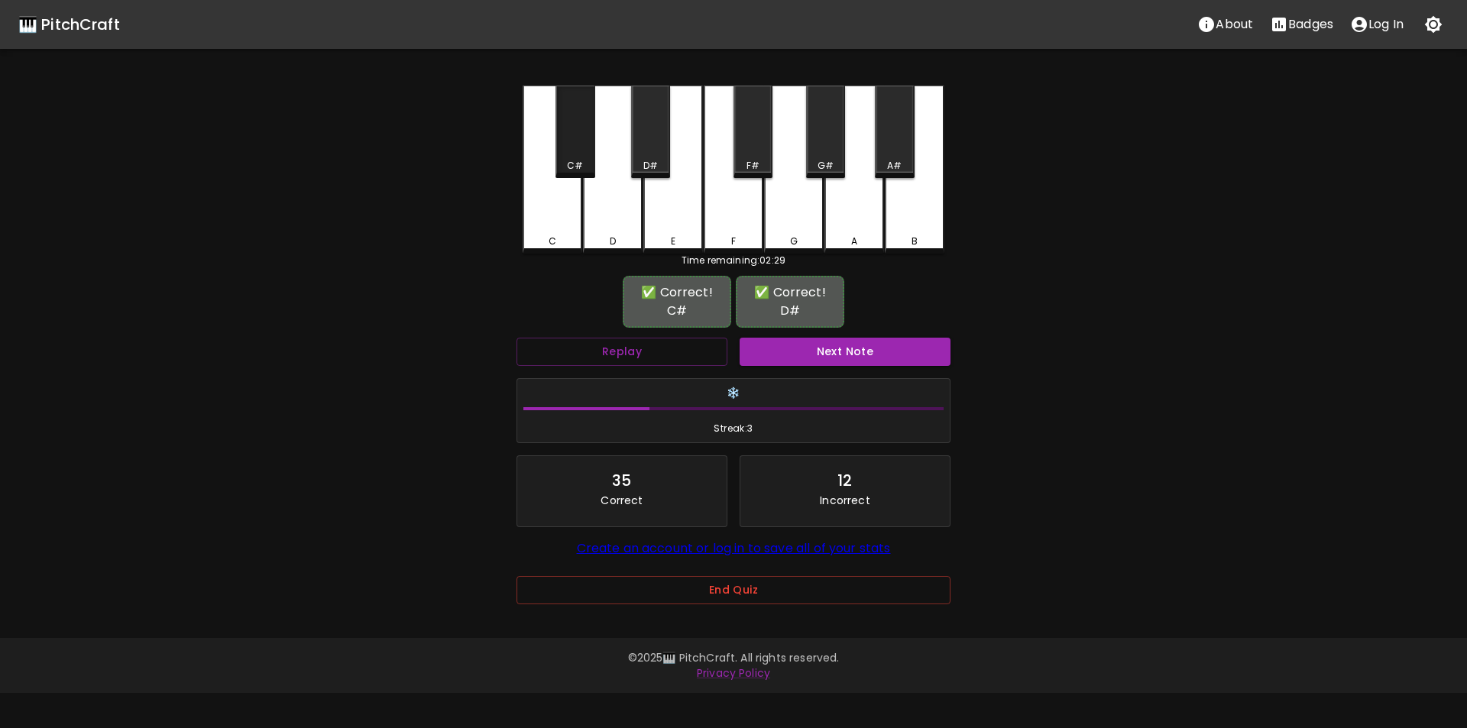
click at [574, 167] on div "C#" at bounding box center [575, 166] width 16 height 14
click at [790, 344] on button "Next Note" at bounding box center [845, 352] width 211 height 28
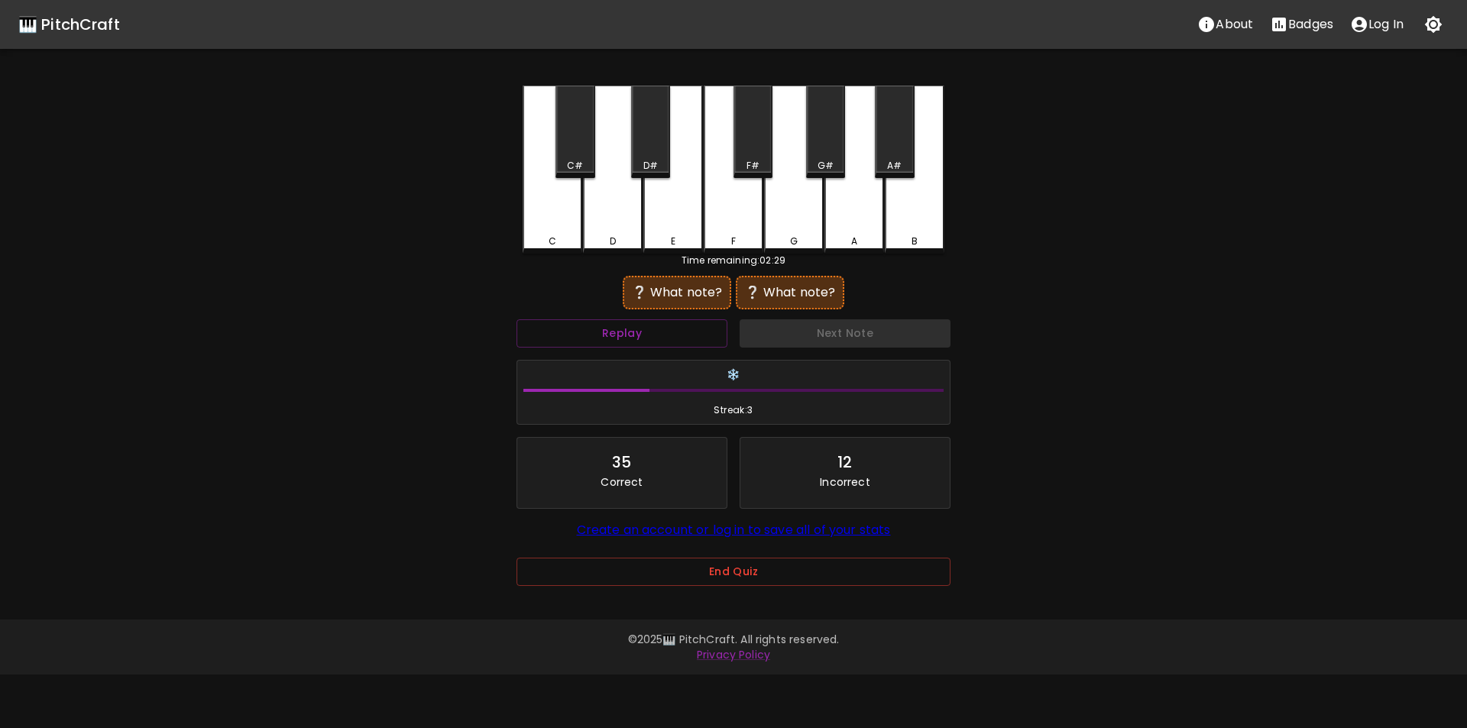
click at [891, 157] on div "A#" at bounding box center [894, 132] width 39 height 92
click at [754, 154] on div "F#" at bounding box center [753, 132] width 39 height 92
click at [689, 331] on button "Replay" at bounding box center [622, 333] width 211 height 28
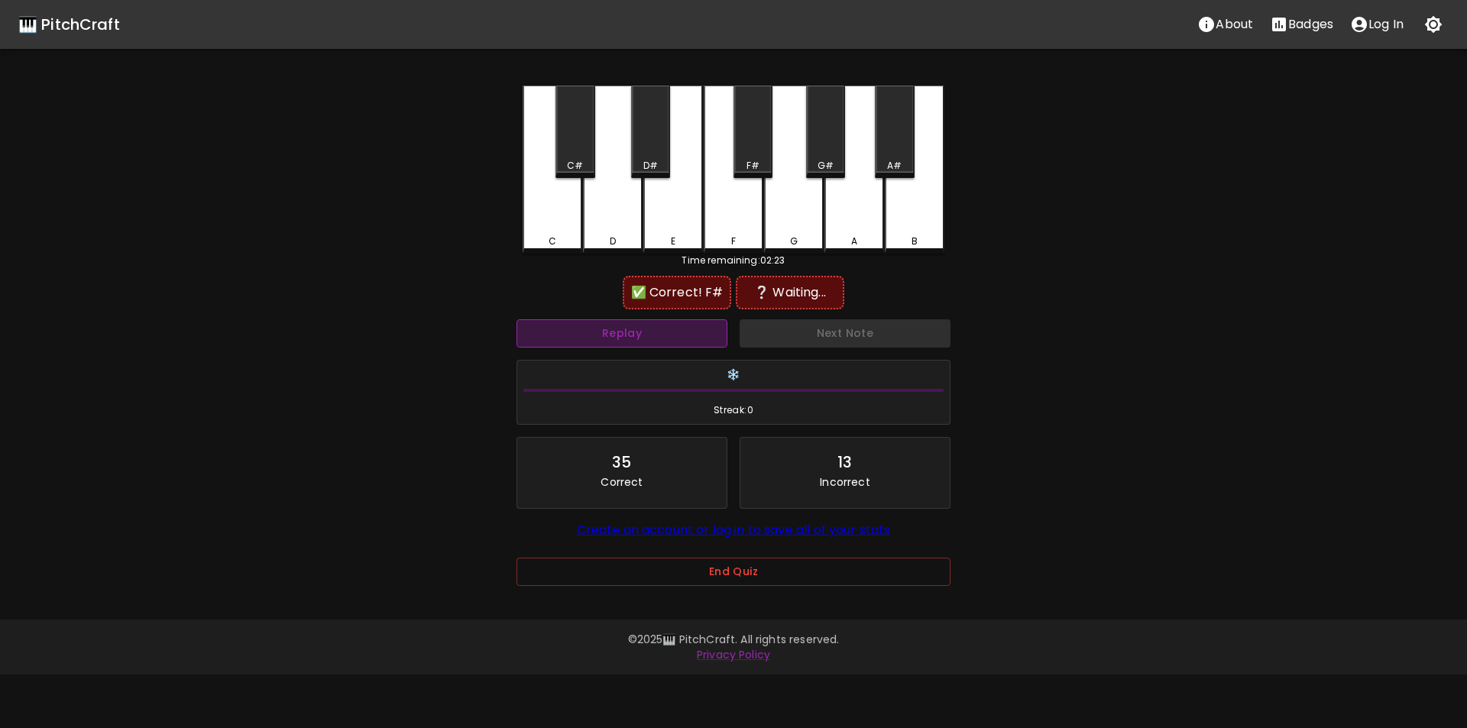
click at [681, 334] on button "Replay" at bounding box center [622, 333] width 211 height 28
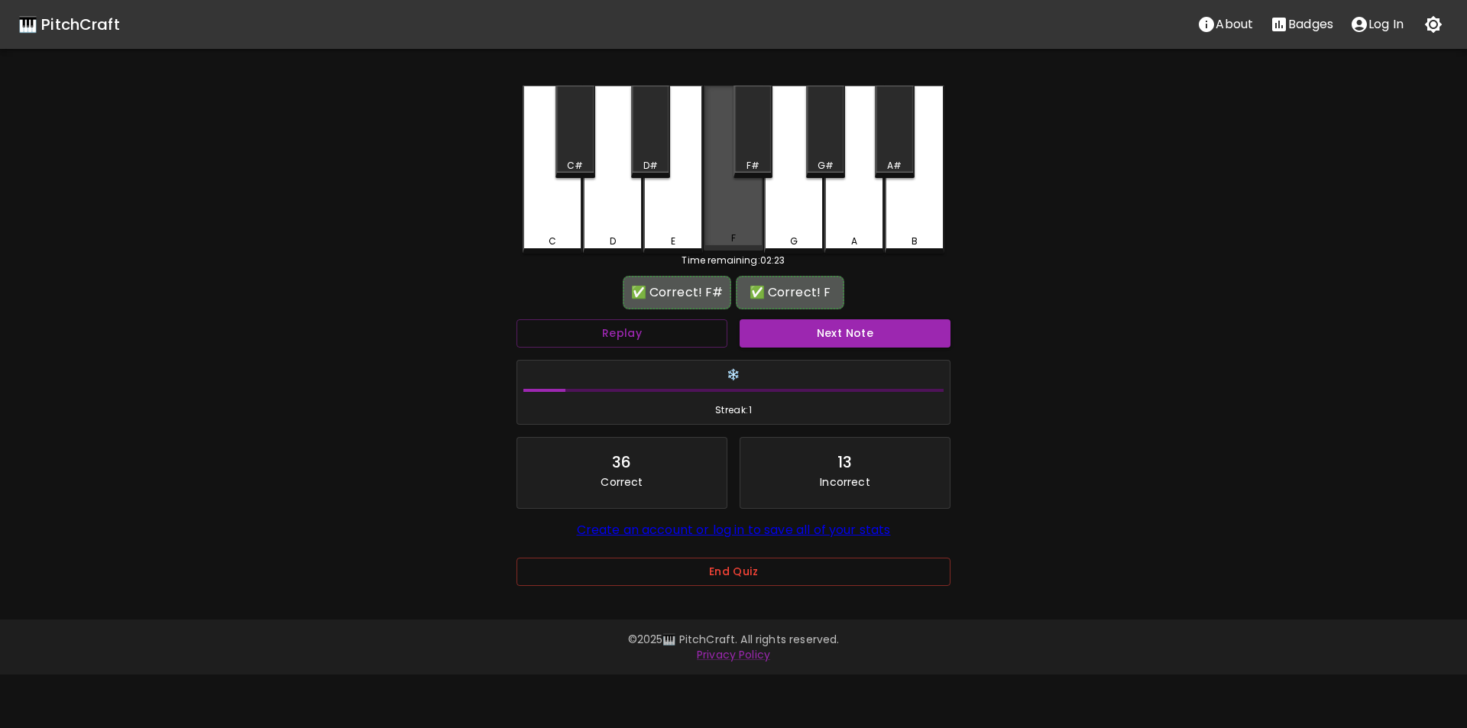
click at [736, 216] on div "F" at bounding box center [734, 168] width 60 height 165
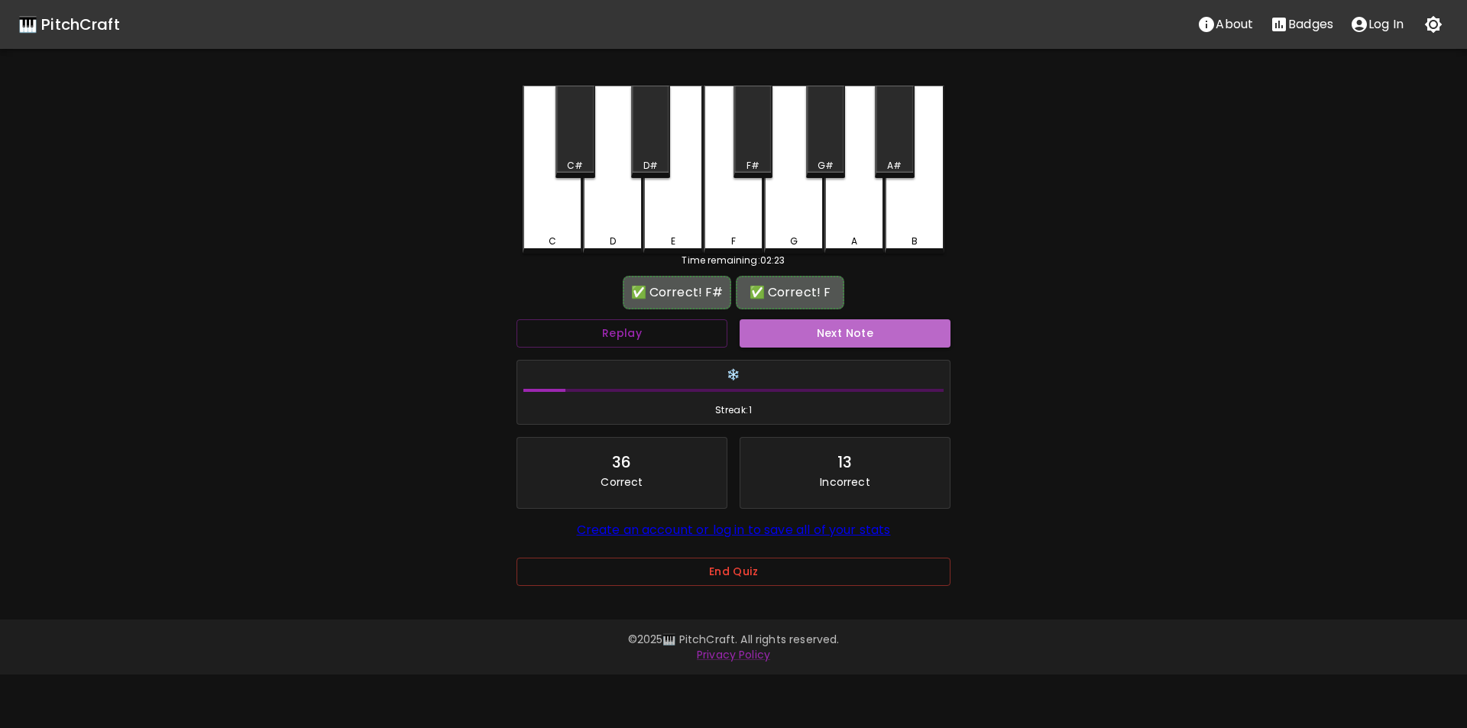
click at [804, 335] on button "Next Note" at bounding box center [845, 333] width 211 height 28
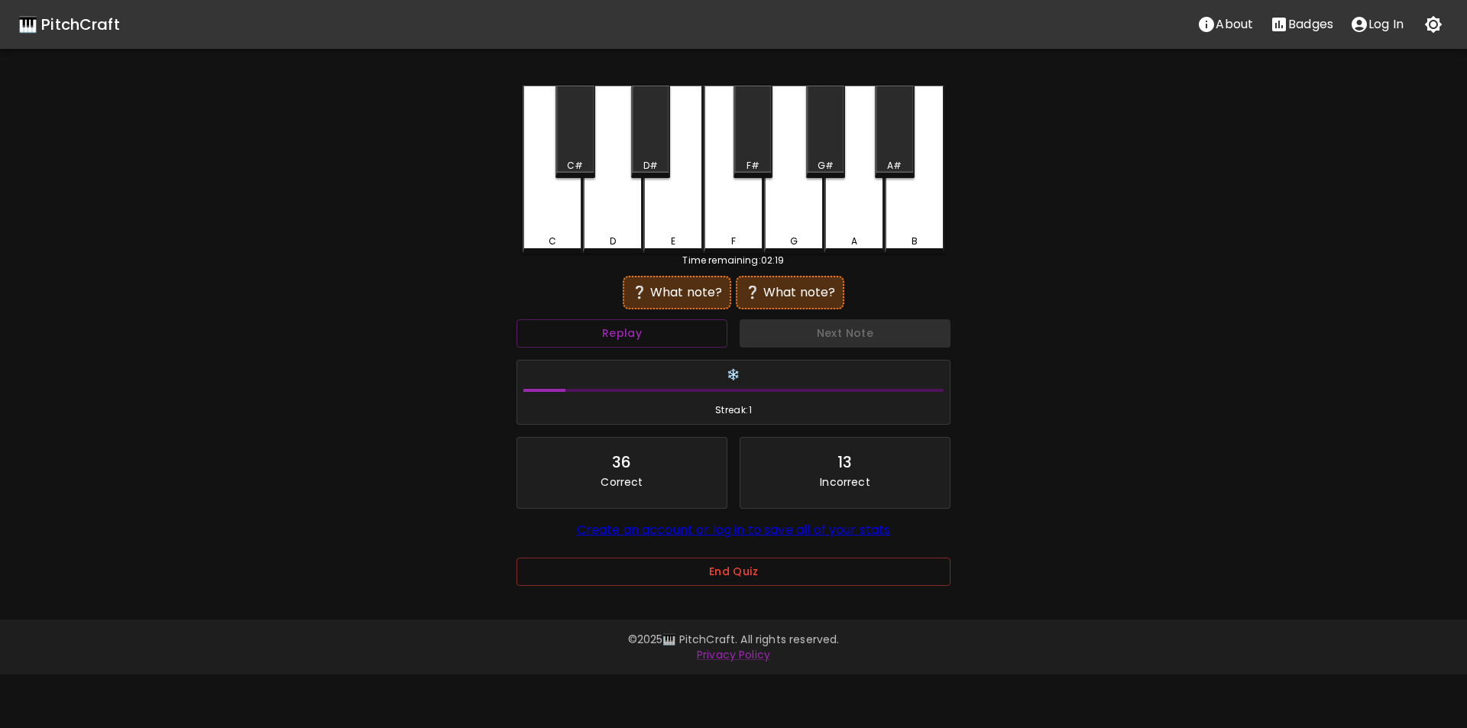
click at [615, 225] on div "D" at bounding box center [613, 170] width 60 height 168
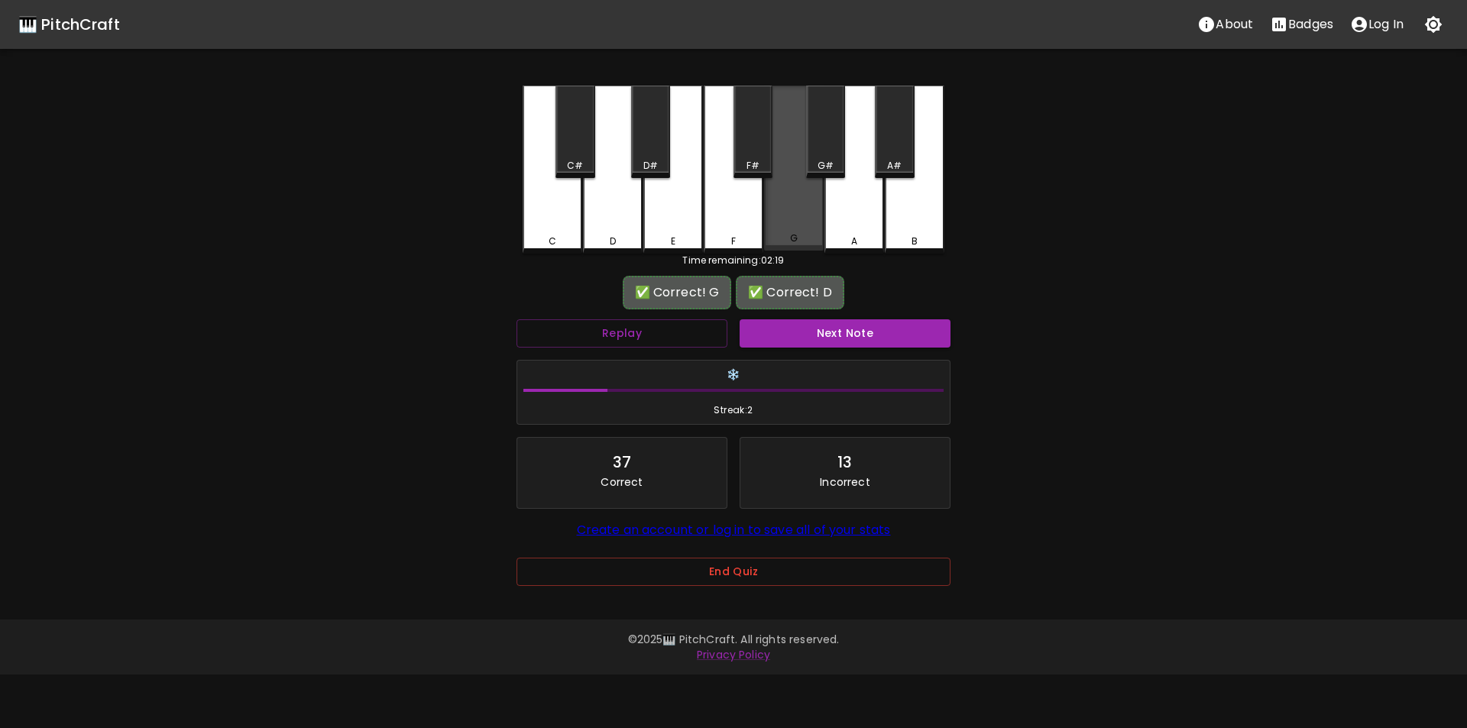
click at [797, 212] on div "G" at bounding box center [794, 168] width 60 height 165
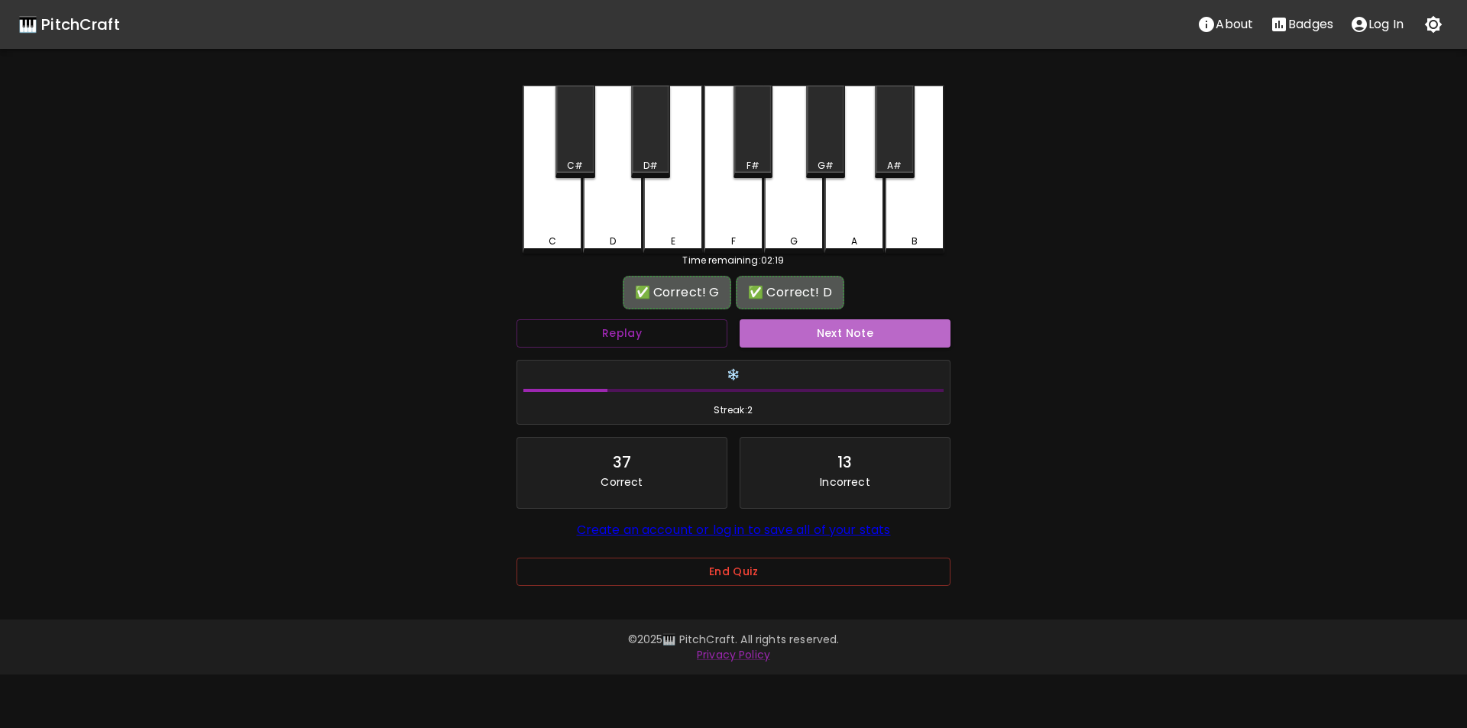
click at [831, 336] on button "Next Note" at bounding box center [845, 333] width 211 height 28
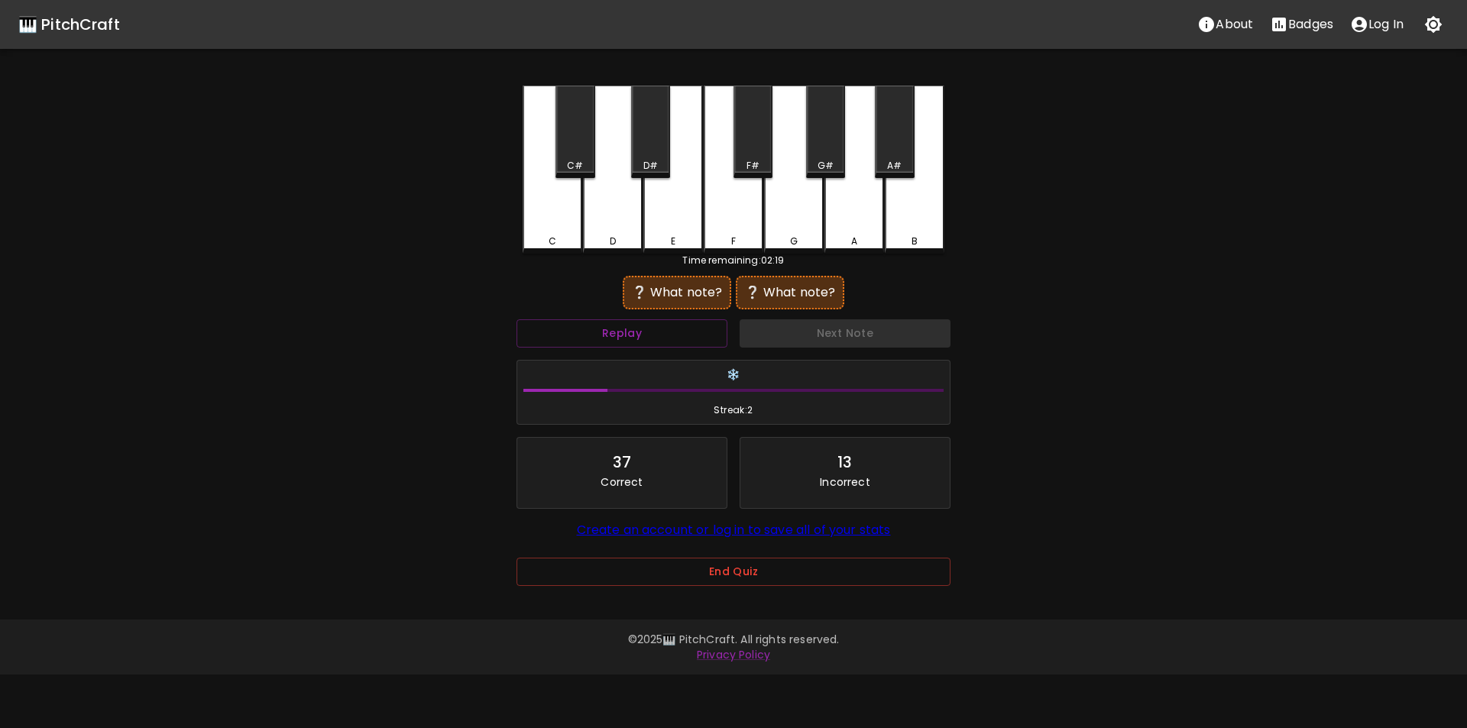
click at [618, 222] on div "D" at bounding box center [613, 170] width 60 height 168
click at [786, 224] on div "G" at bounding box center [794, 170] width 60 height 168
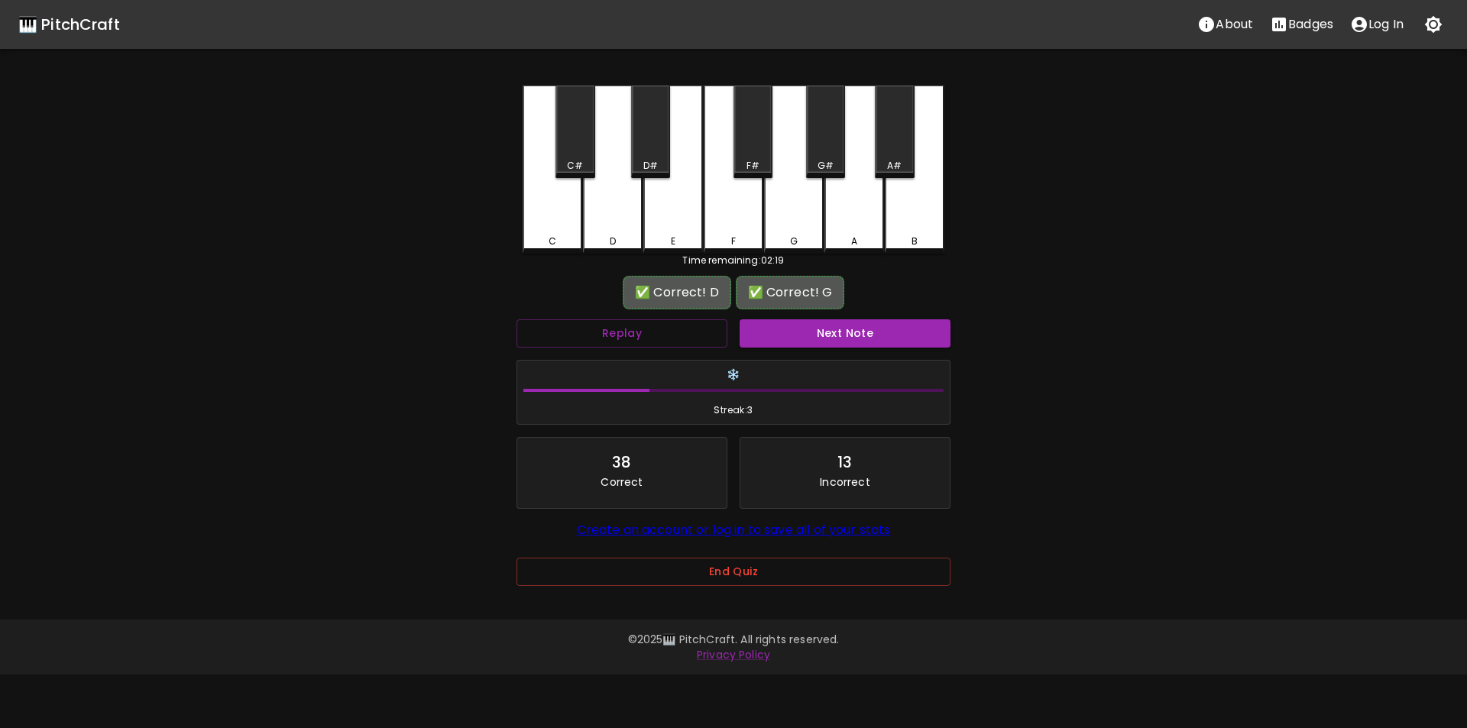
click at [796, 333] on button "Next Note" at bounding box center [845, 333] width 211 height 28
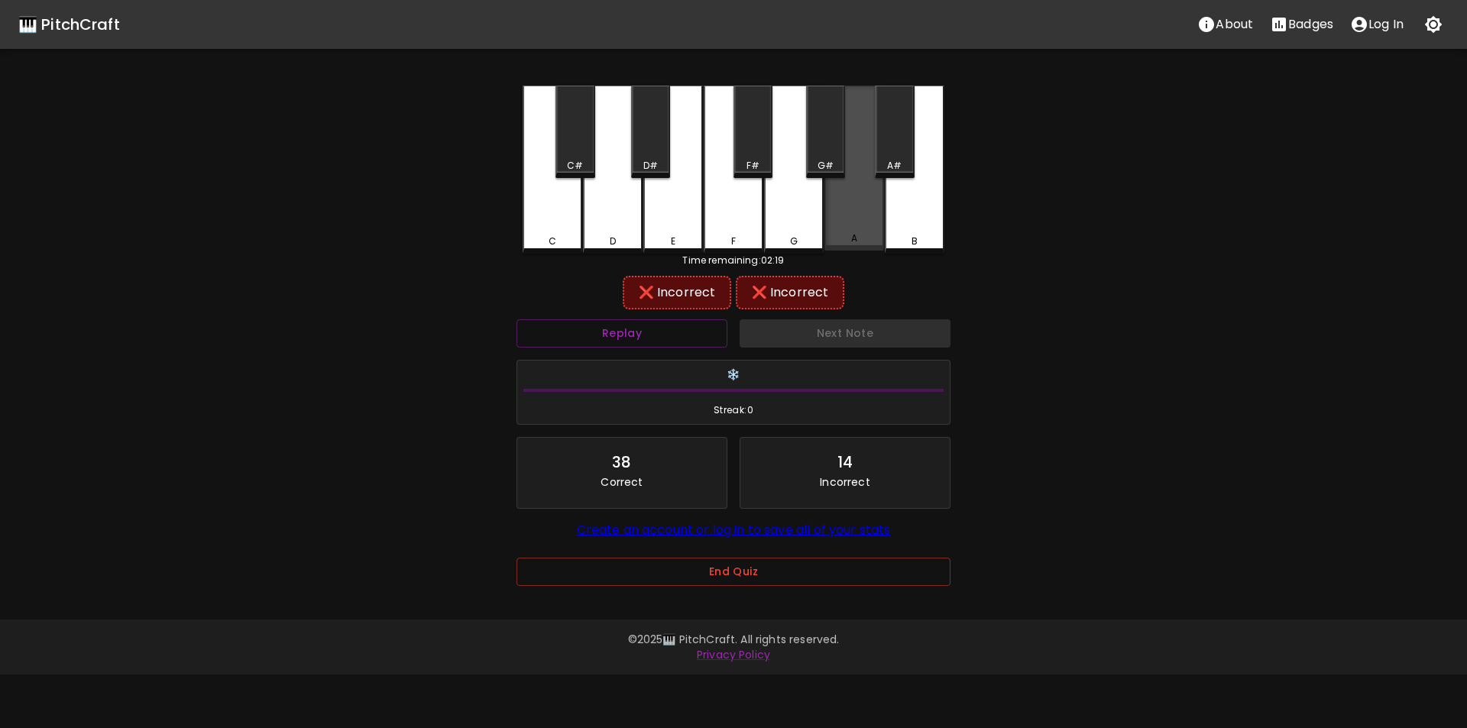
click at [853, 229] on div "A" at bounding box center [855, 168] width 60 height 165
click at [576, 149] on div "C#" at bounding box center [575, 132] width 39 height 92
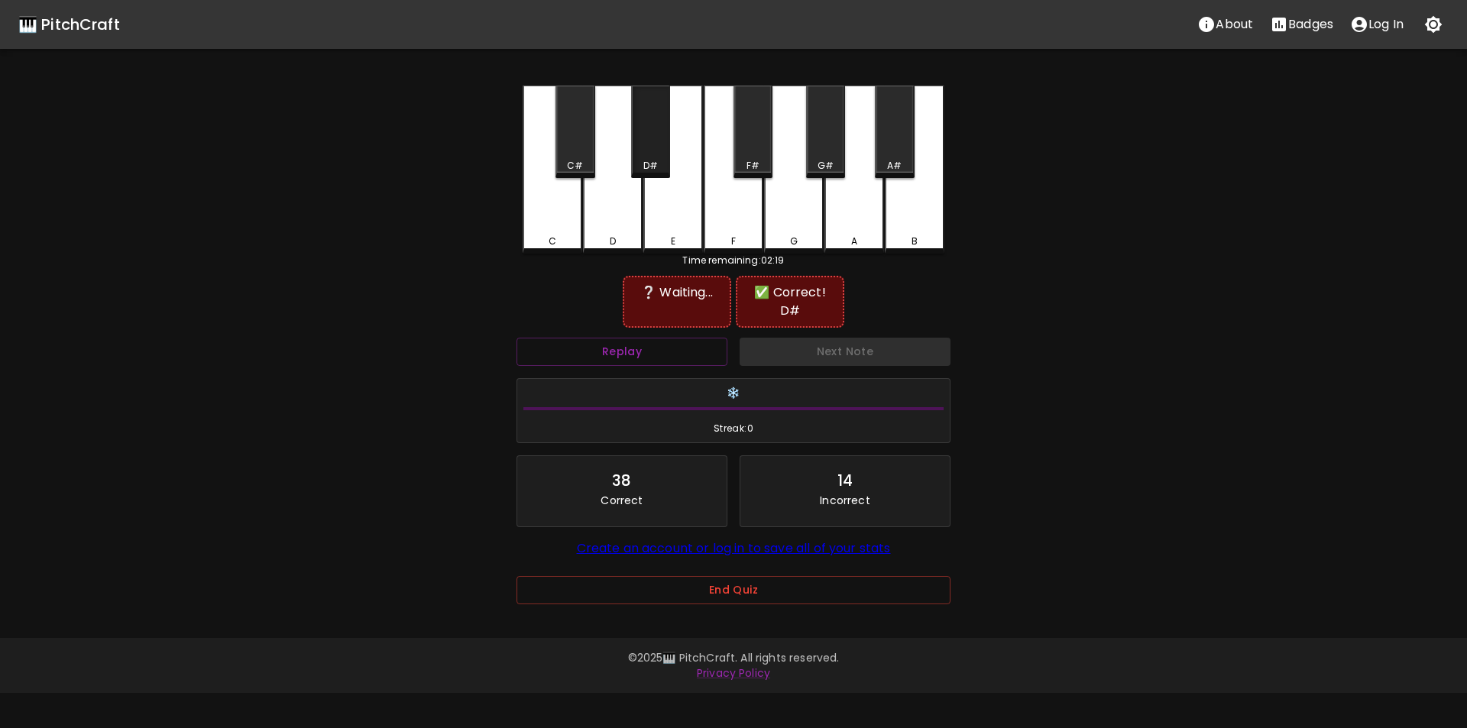
click at [644, 148] on div "D#" at bounding box center [650, 132] width 39 height 92
click at [692, 341] on button "Replay" at bounding box center [622, 352] width 211 height 28
click at [819, 157] on div "G#" at bounding box center [825, 132] width 39 height 92
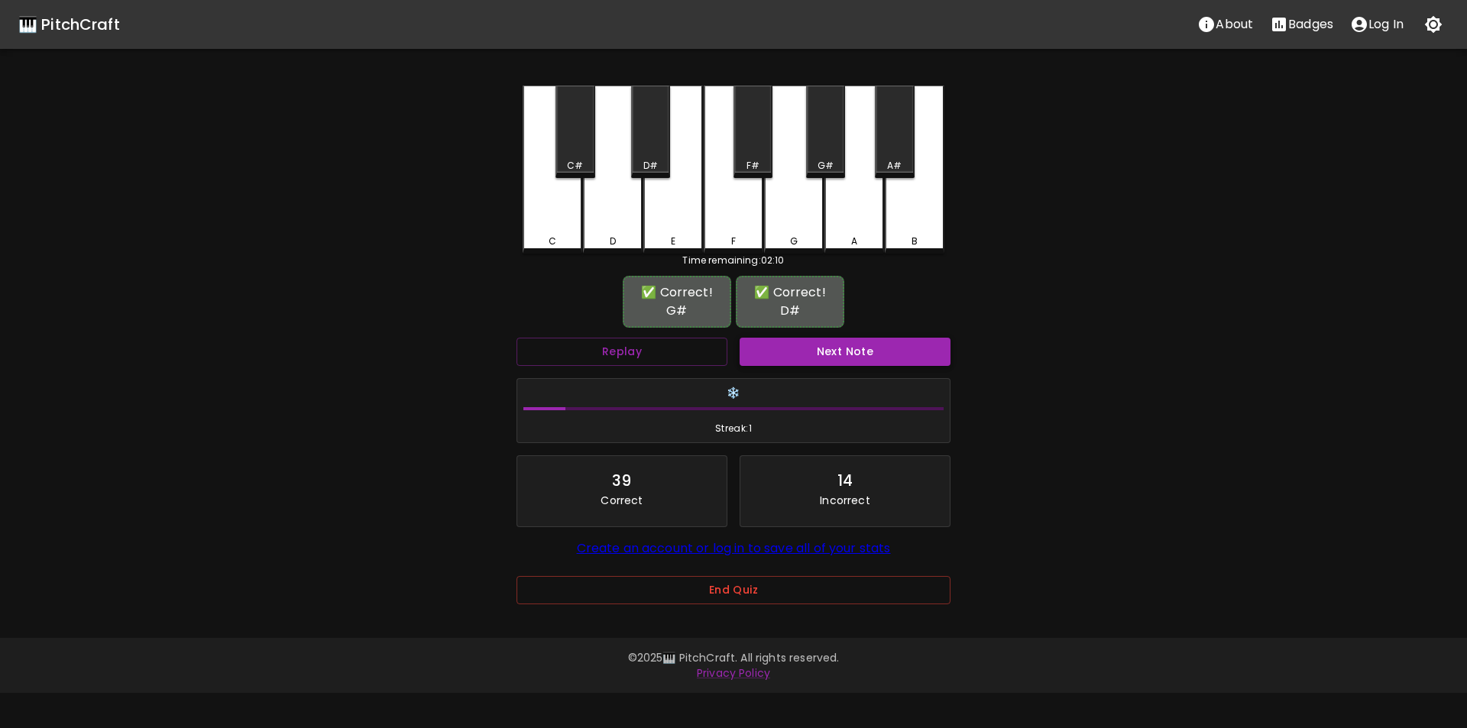
click at [811, 349] on button "Next Note" at bounding box center [845, 352] width 211 height 28
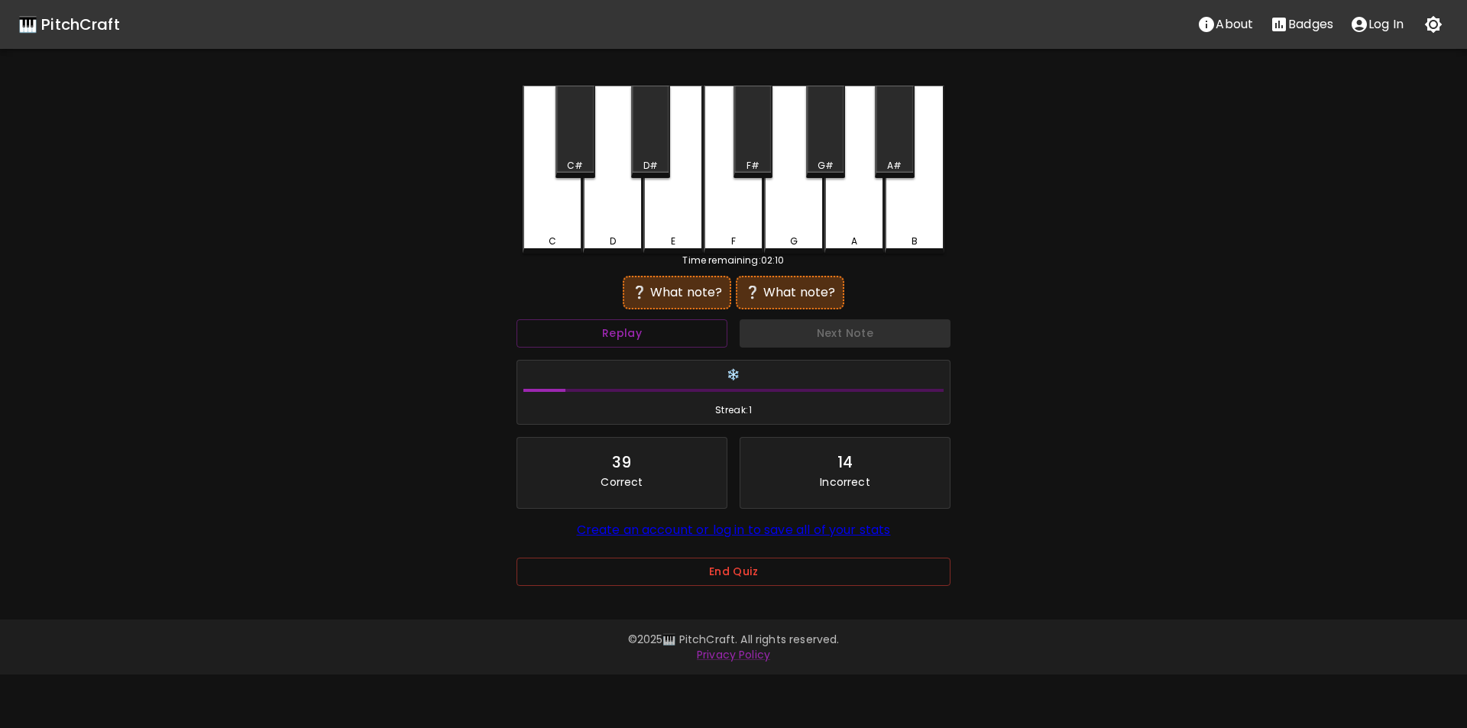
drag, startPoint x: 850, startPoint y: 219, endPoint x: 837, endPoint y: 220, distance: 13.0
click at [850, 220] on div "A" at bounding box center [855, 170] width 60 height 168
click at [546, 230] on div "C" at bounding box center [553, 170] width 60 height 168
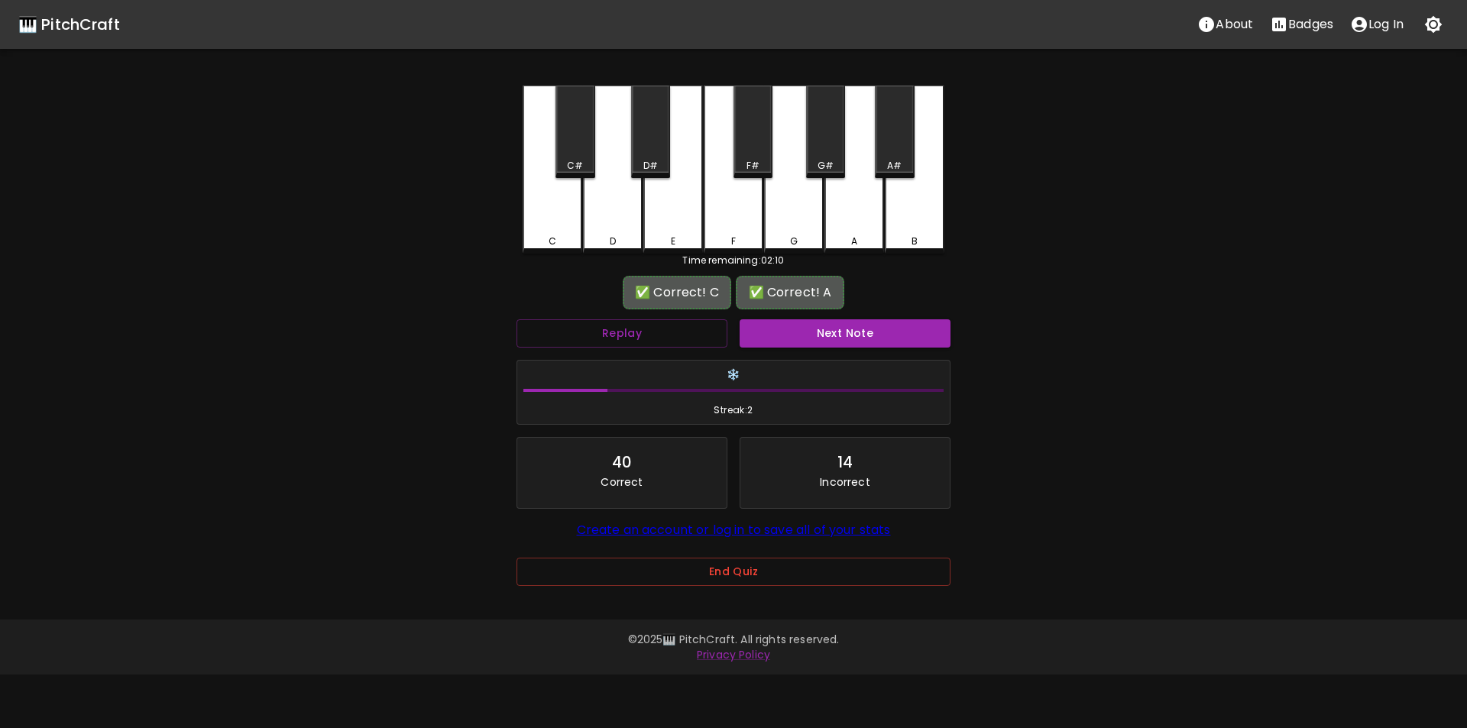
click at [793, 332] on button "Next Note" at bounding box center [845, 333] width 211 height 28
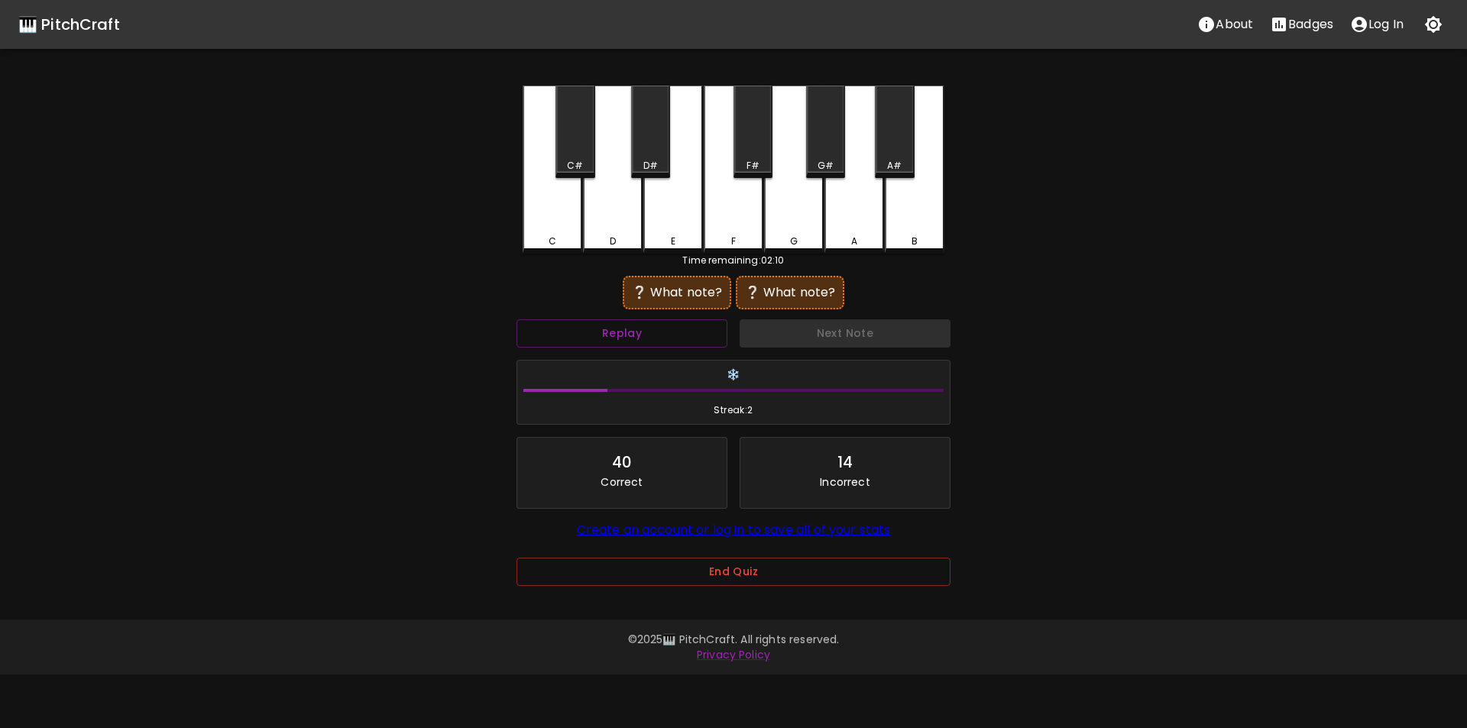
click at [743, 149] on div "F#" at bounding box center [753, 132] width 39 height 92
click at [742, 208] on div "F" at bounding box center [734, 170] width 60 height 168
click at [743, 168] on div "F#" at bounding box center [753, 166] width 36 height 14
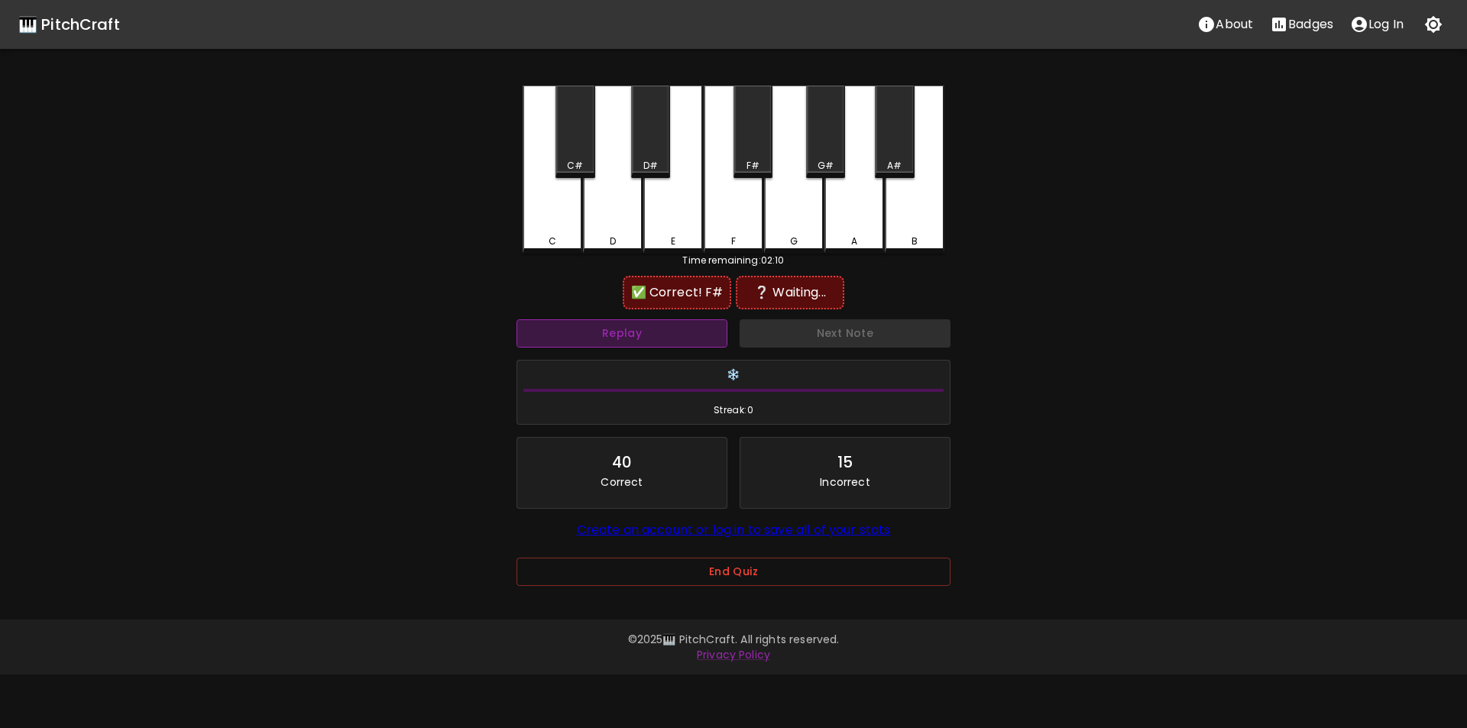
click at [697, 341] on button "Replay" at bounding box center [622, 333] width 211 height 28
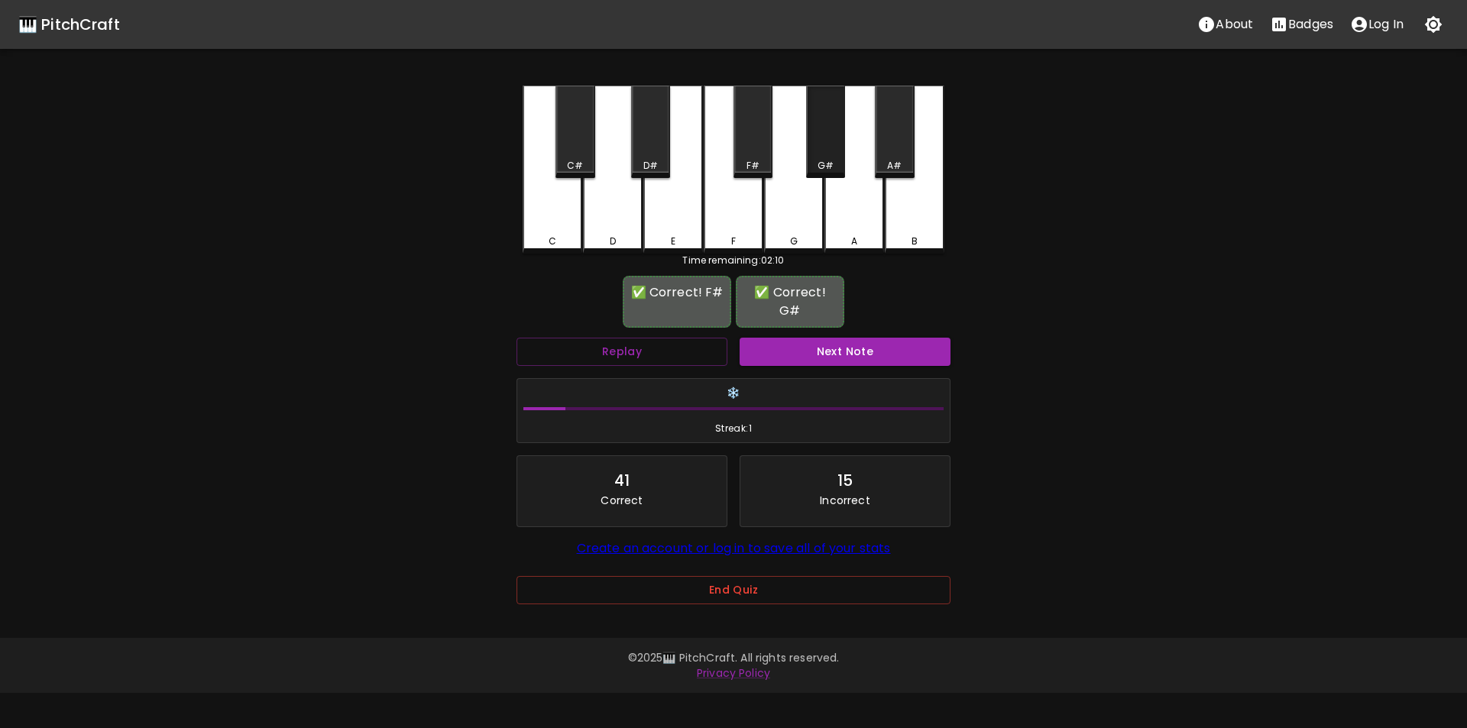
click at [823, 151] on div "G#" at bounding box center [825, 132] width 39 height 92
click at [806, 342] on button "Next Note" at bounding box center [845, 352] width 211 height 28
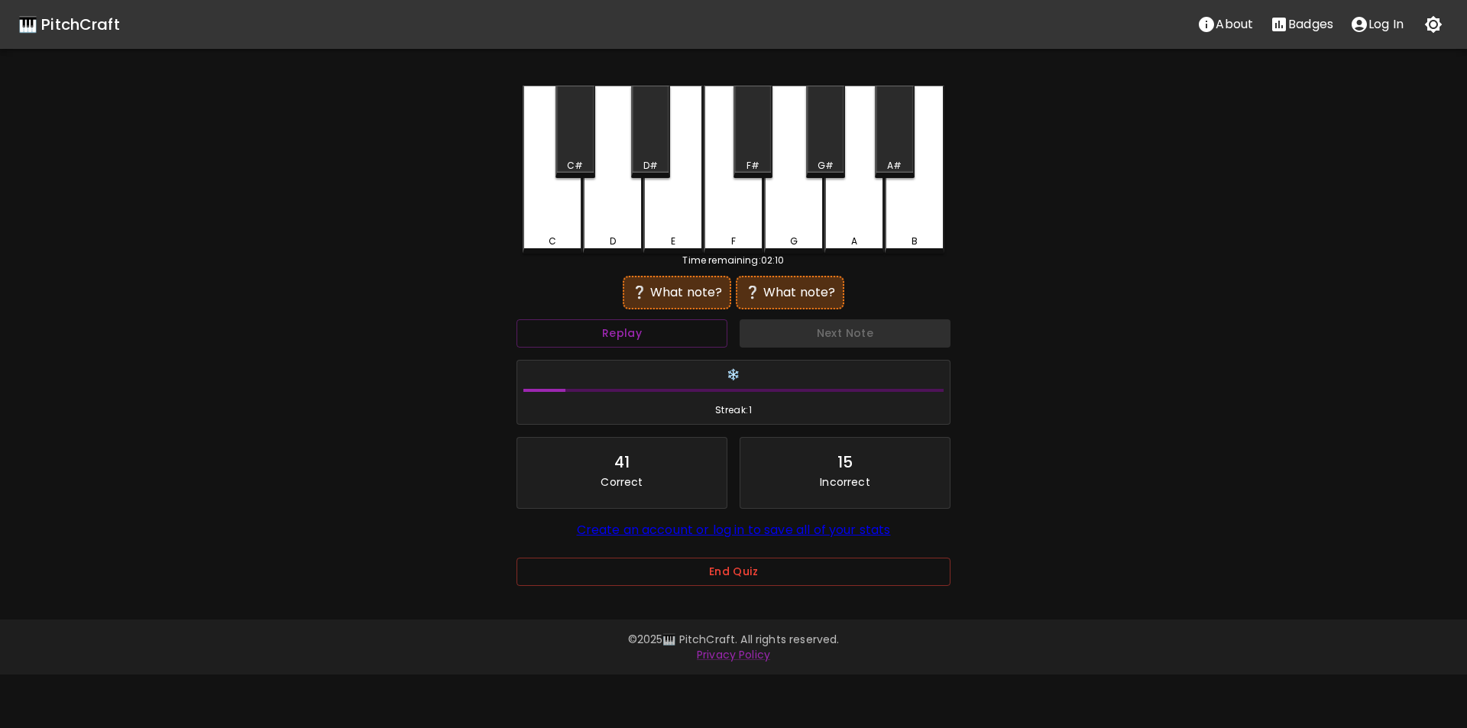
click at [848, 227] on div "A" at bounding box center [855, 170] width 60 height 168
click at [704, 348] on div "Replay" at bounding box center [622, 333] width 223 height 41
click at [700, 341] on button "Replay" at bounding box center [622, 333] width 211 height 28
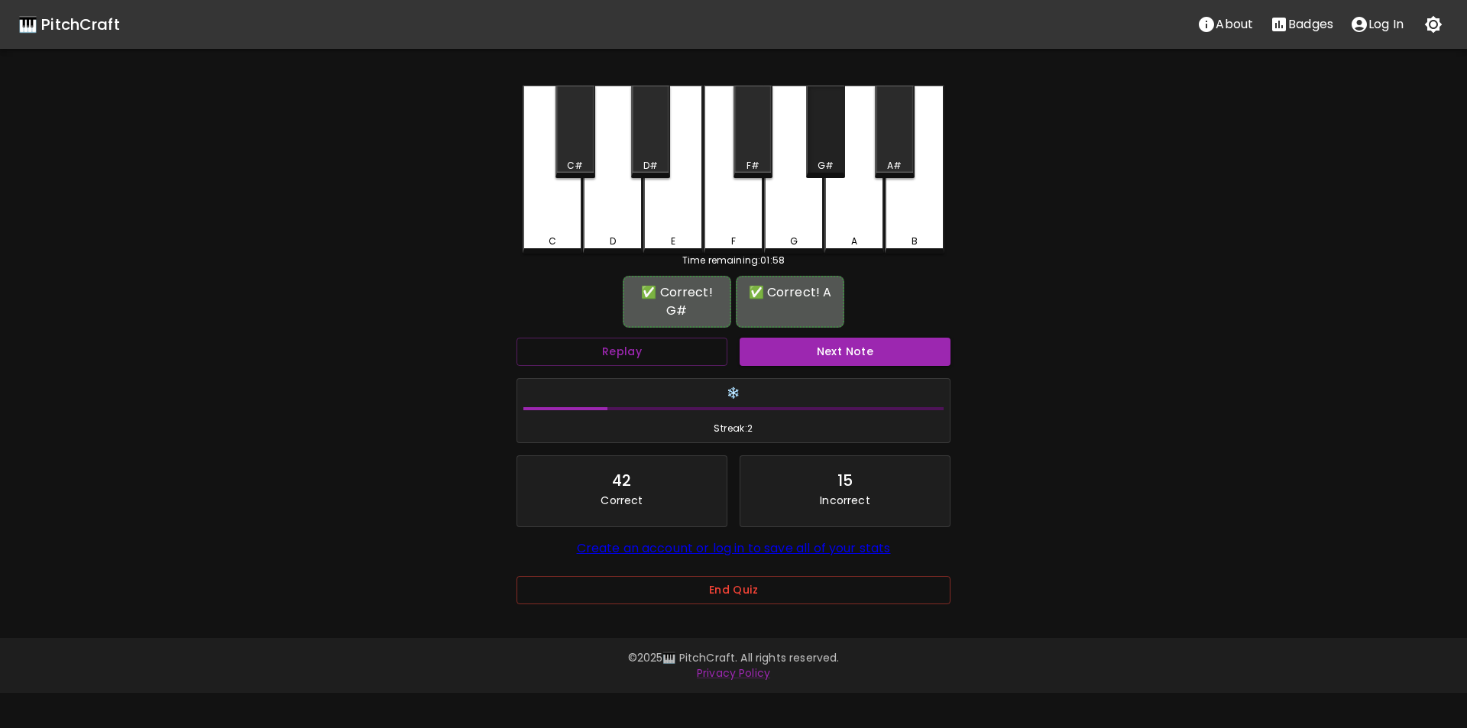
click at [829, 159] on div "G#" at bounding box center [826, 166] width 16 height 14
click at [834, 341] on button "Next Note" at bounding box center [845, 352] width 211 height 28
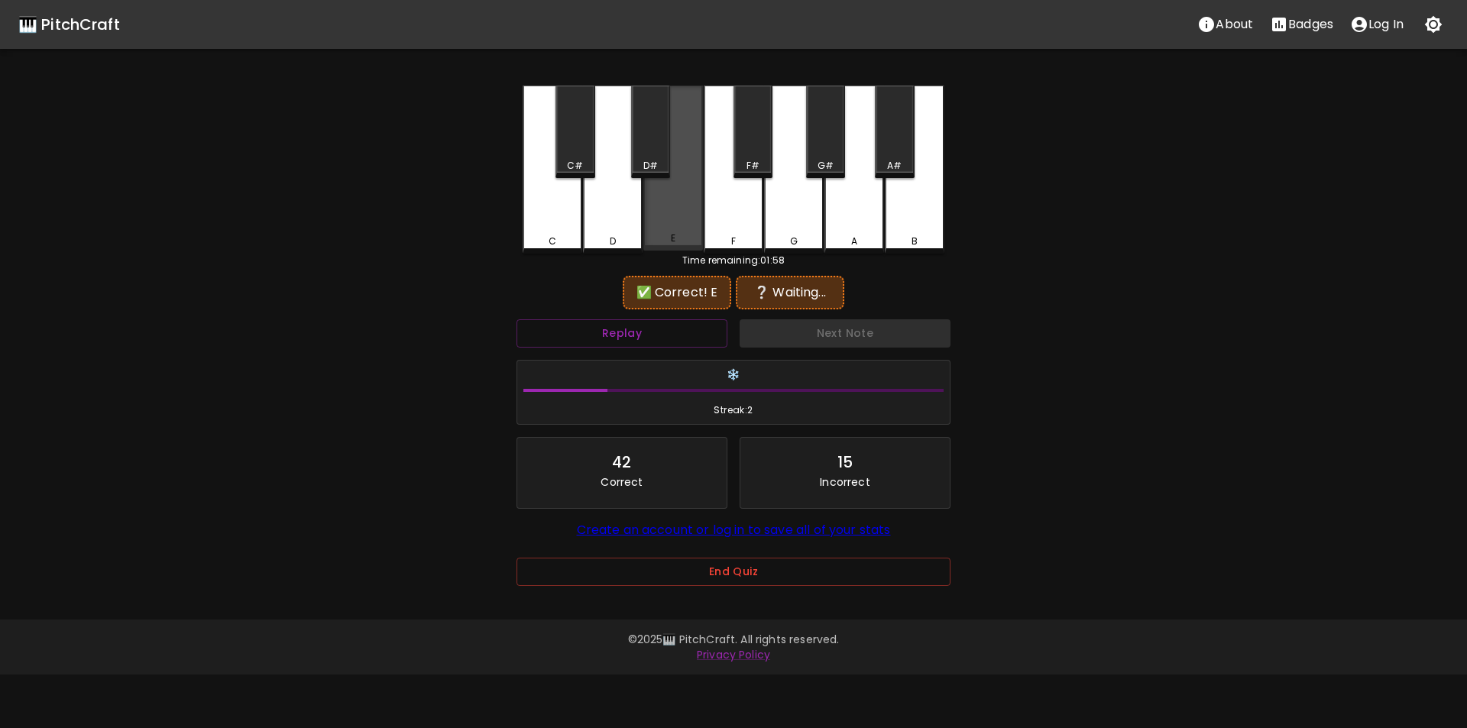
click at [663, 223] on div "E" at bounding box center [674, 168] width 60 height 165
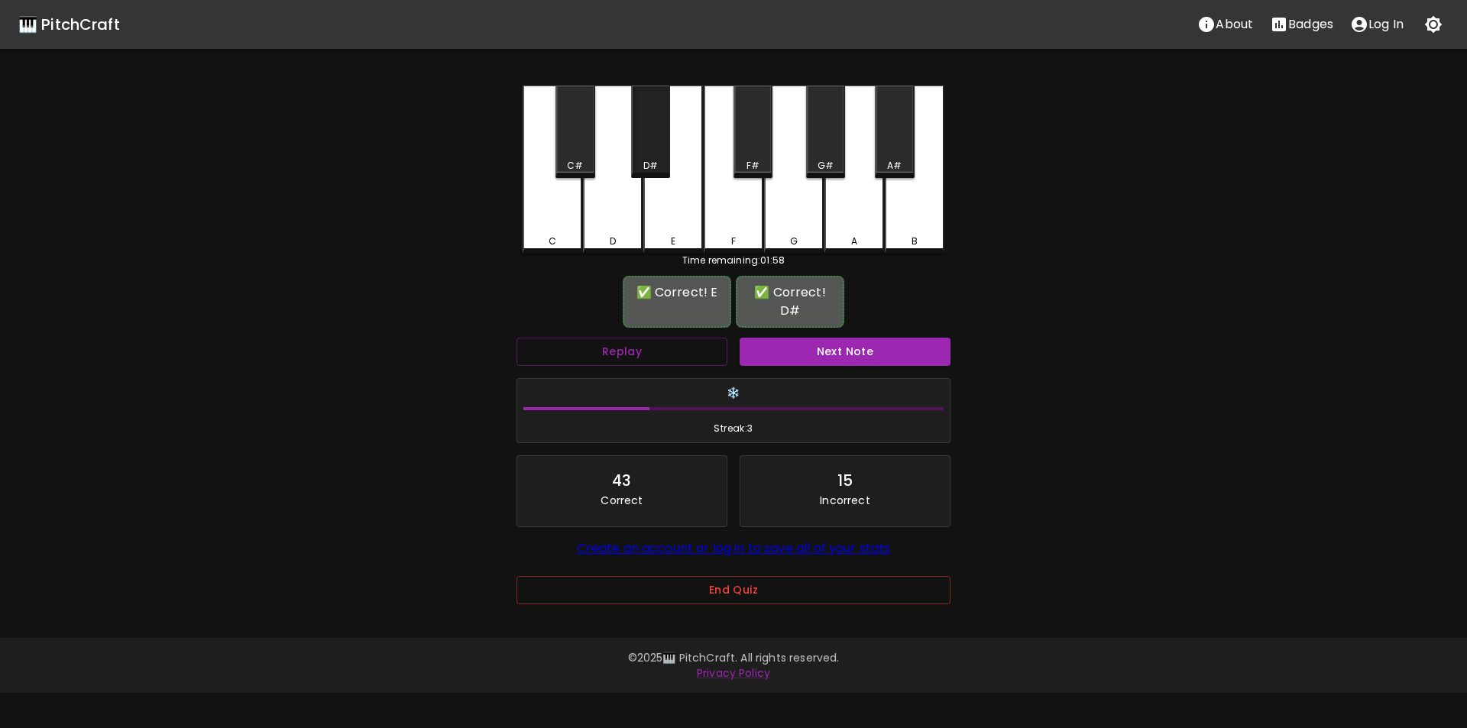
click at [656, 162] on div "D#" at bounding box center [651, 166] width 15 height 14
click at [812, 338] on button "Next Note" at bounding box center [845, 352] width 211 height 28
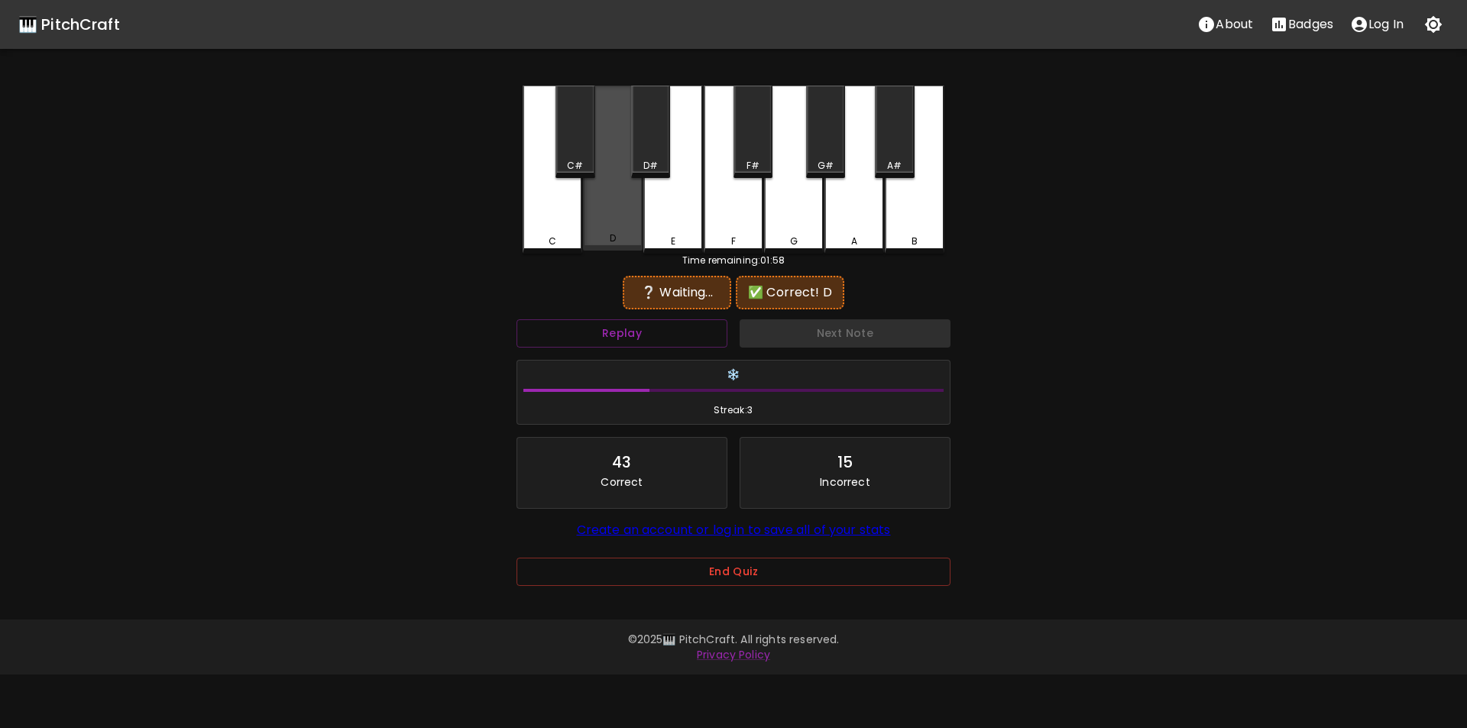
click at [609, 231] on div "D" at bounding box center [613, 168] width 60 height 165
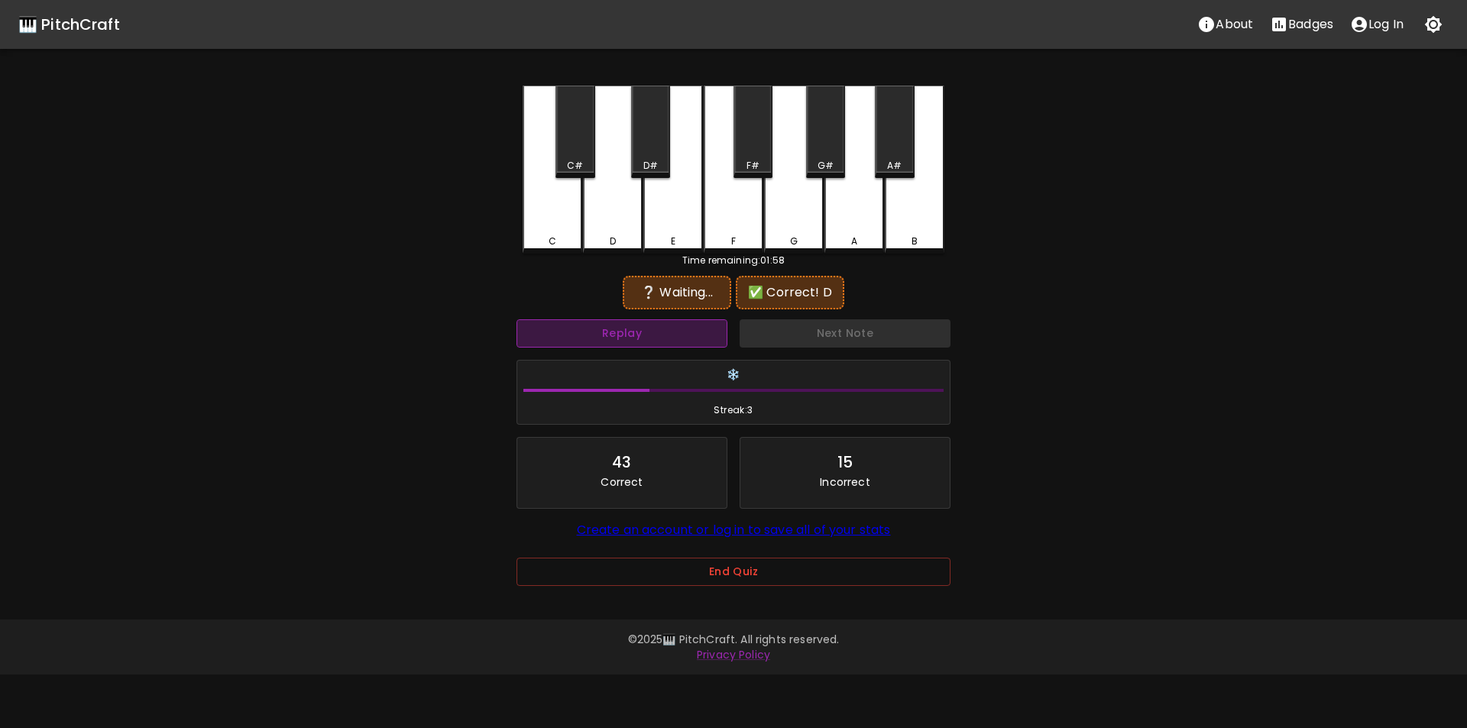
click at [692, 331] on button "Replay" at bounding box center [622, 333] width 211 height 28
click at [685, 320] on button "Replay" at bounding box center [622, 333] width 211 height 28
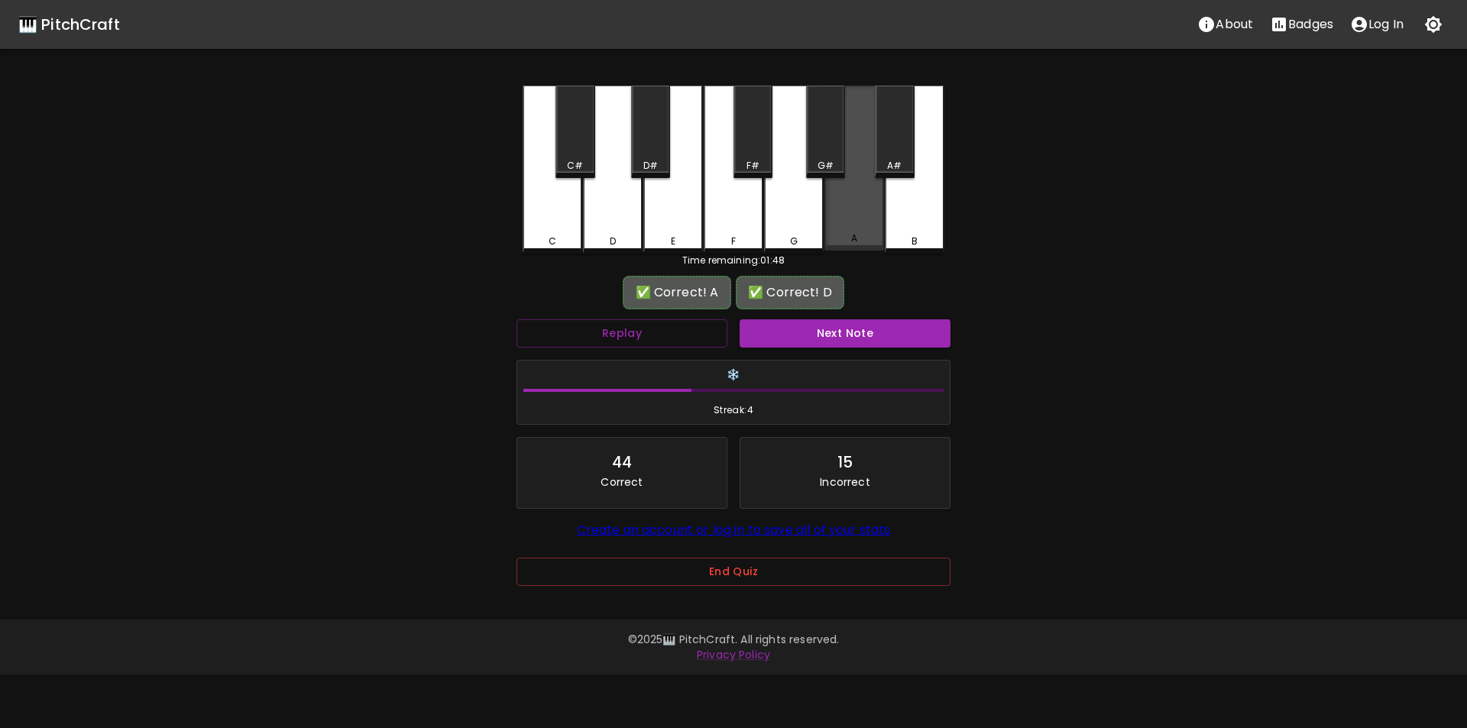
click at [847, 223] on div "A" at bounding box center [855, 168] width 60 height 165
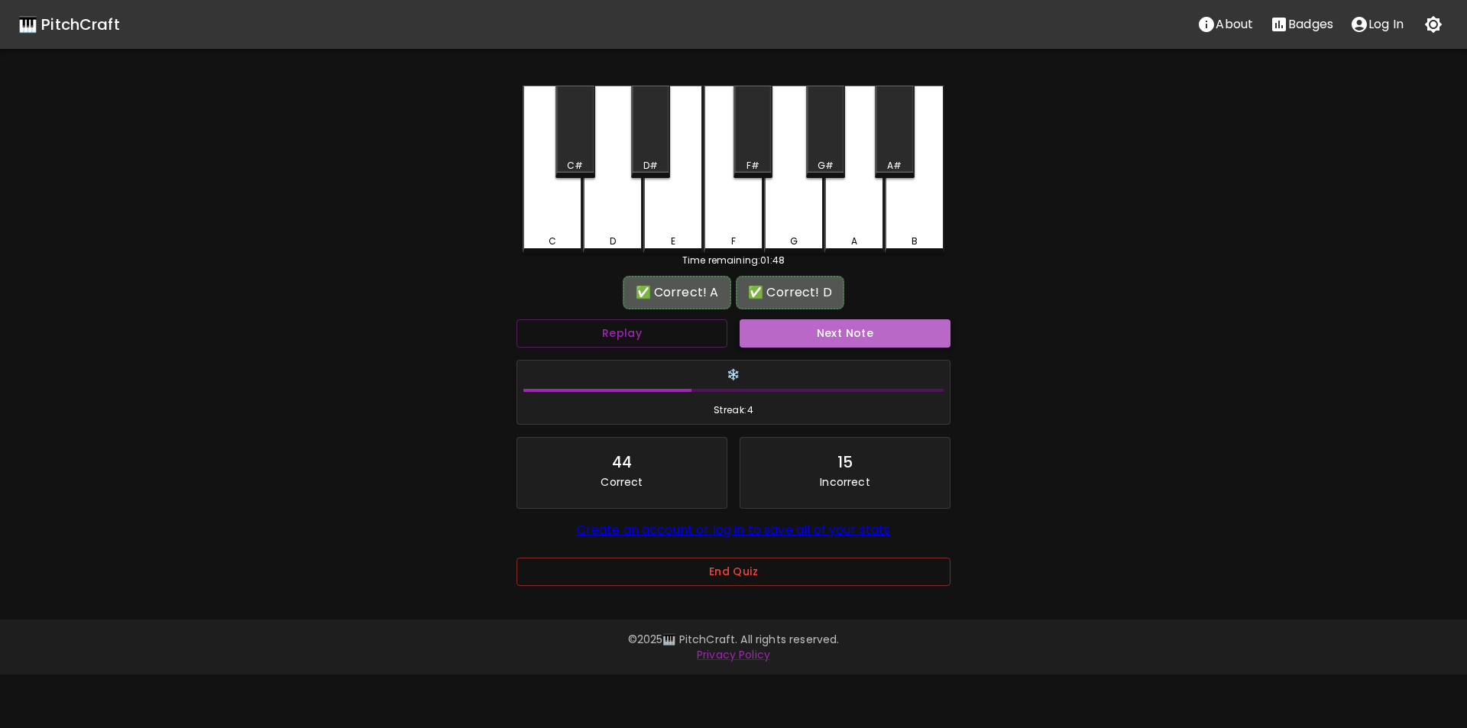
click at [803, 332] on button "Next Note" at bounding box center [845, 333] width 211 height 28
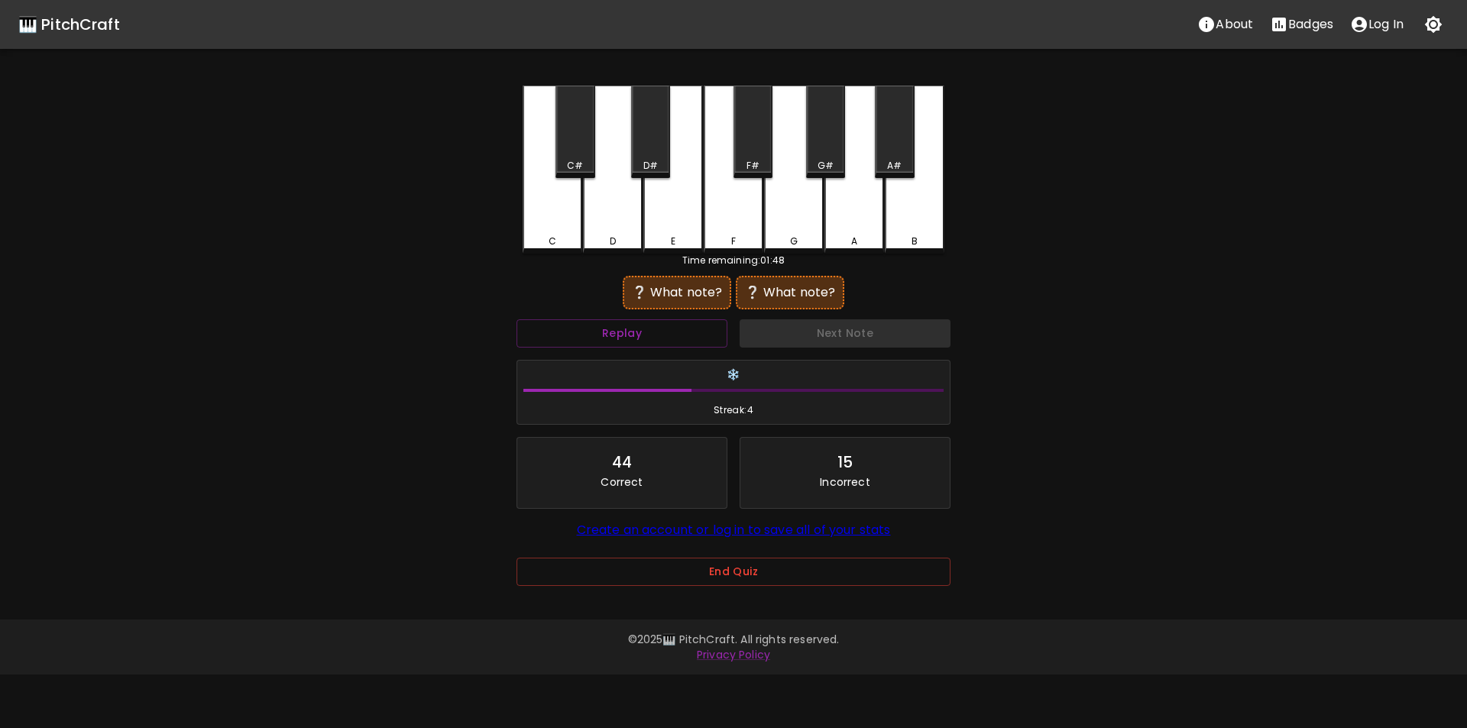
click at [731, 228] on div "F" at bounding box center [734, 170] width 60 height 168
click at [857, 223] on div "A" at bounding box center [855, 170] width 60 height 168
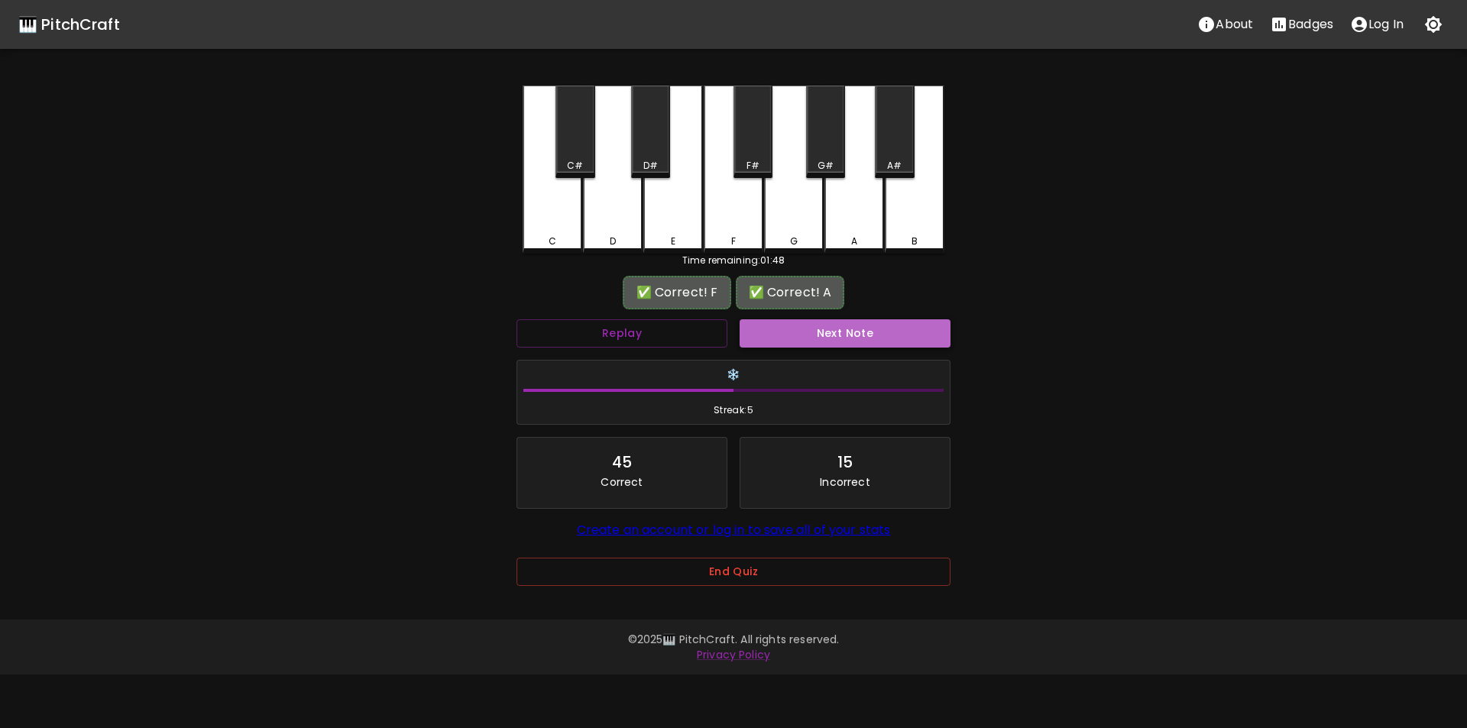
click at [829, 337] on button "Next Note" at bounding box center [845, 333] width 211 height 28
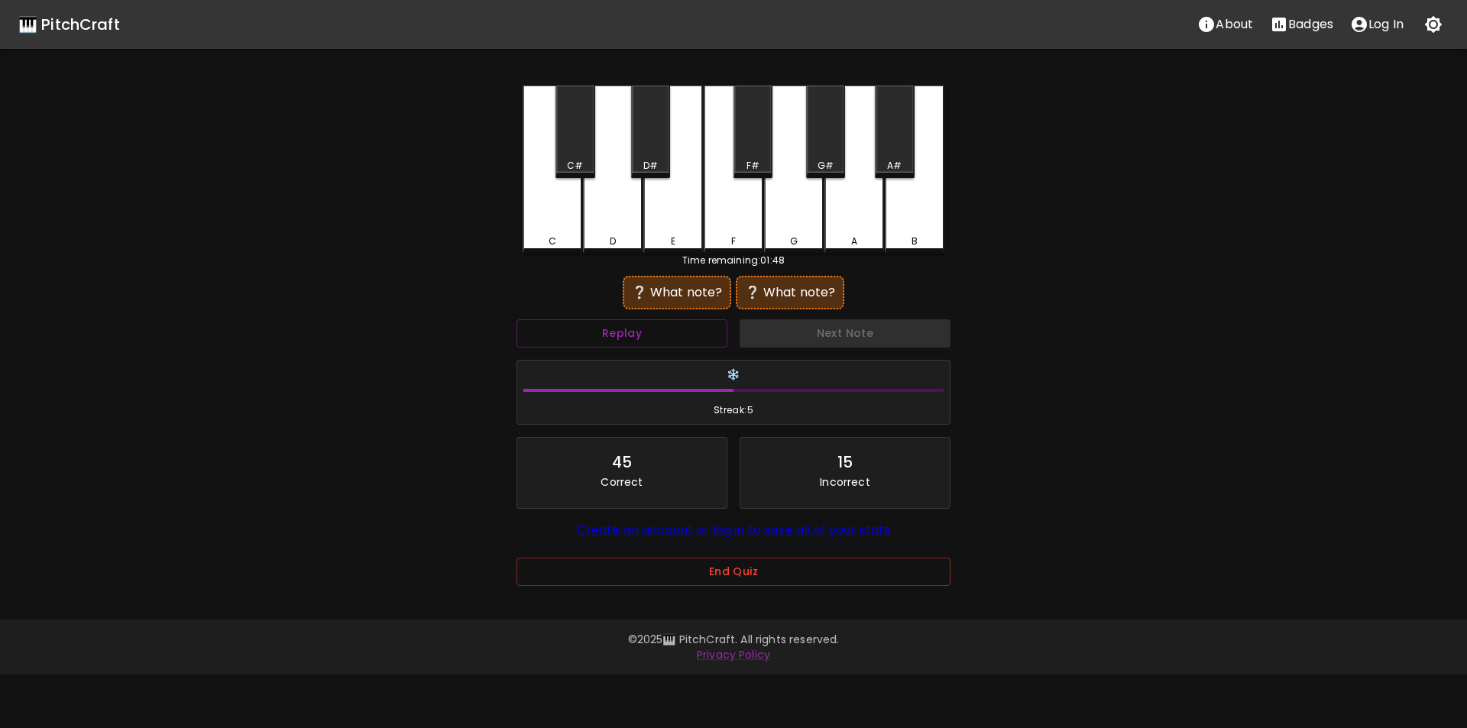
click at [674, 232] on div "E" at bounding box center [674, 170] width 60 height 168
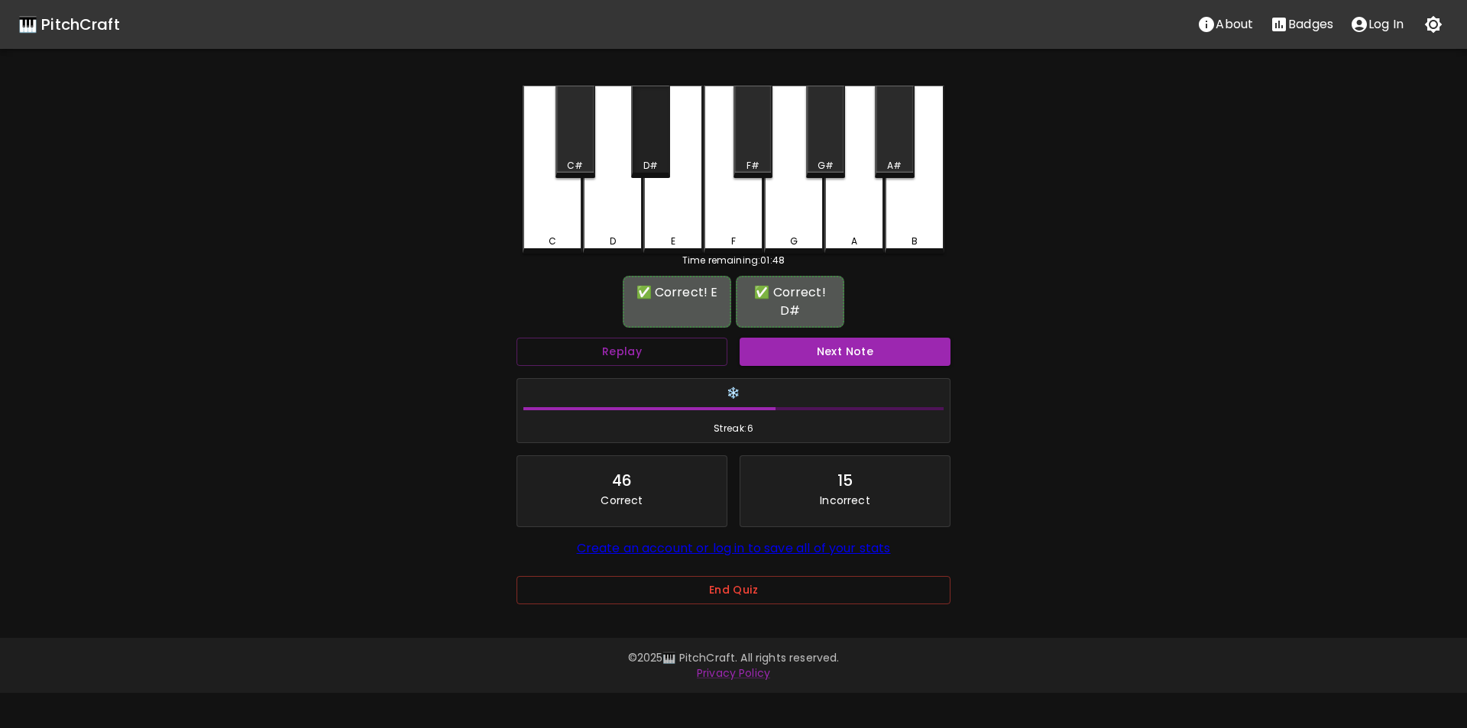
click at [645, 151] on div "D#" at bounding box center [650, 132] width 39 height 92
click at [815, 338] on button "Next Note" at bounding box center [845, 352] width 211 height 28
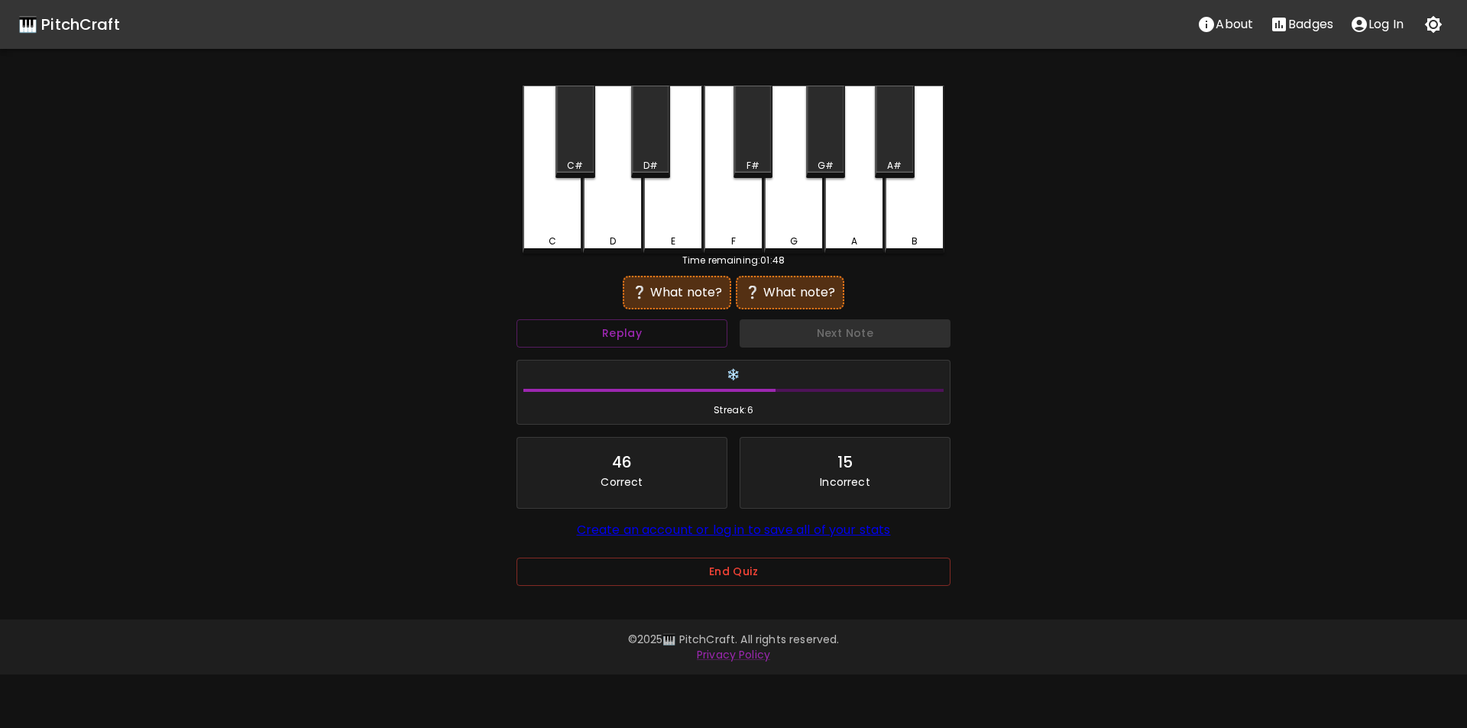
click at [905, 229] on div "B" at bounding box center [915, 170] width 60 height 168
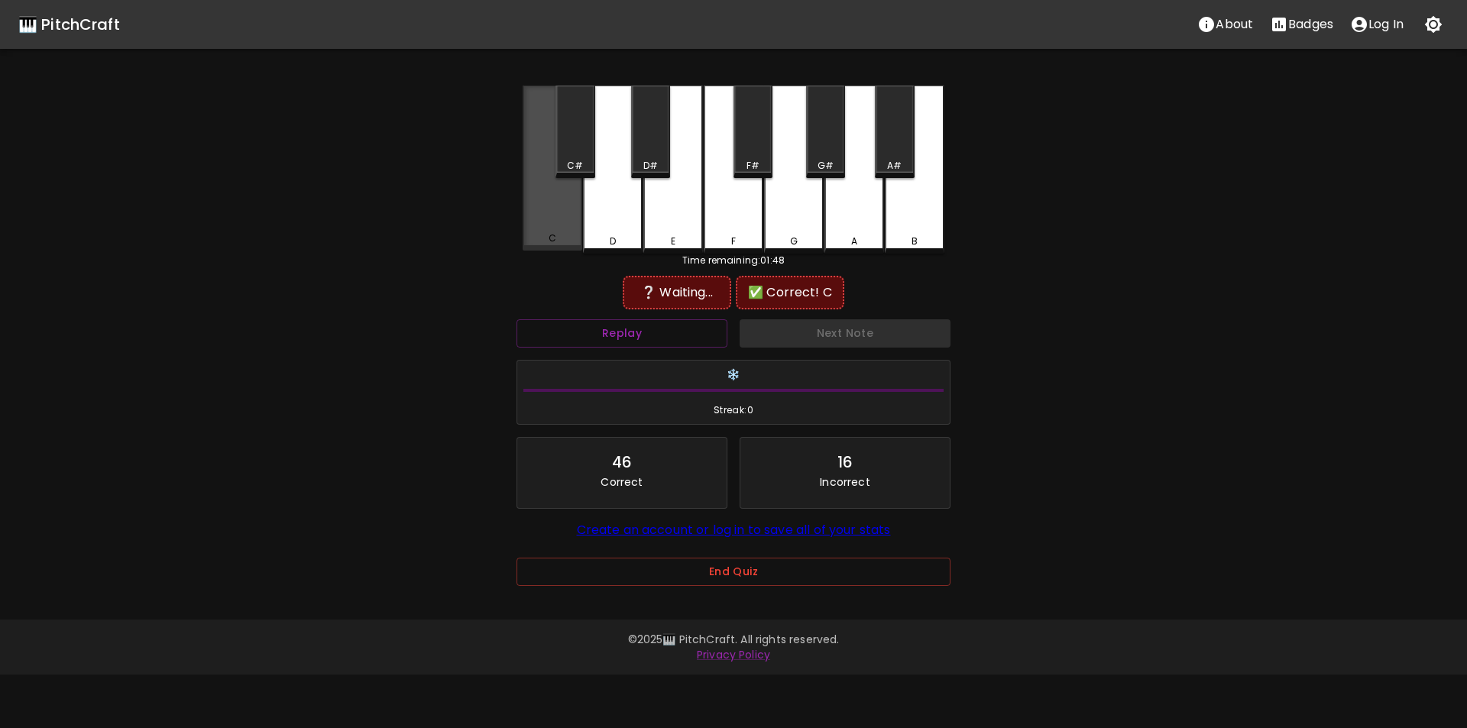
click at [557, 241] on div "C" at bounding box center [552, 239] width 57 height 14
click at [652, 343] on button "Replay" at bounding box center [622, 333] width 211 height 28
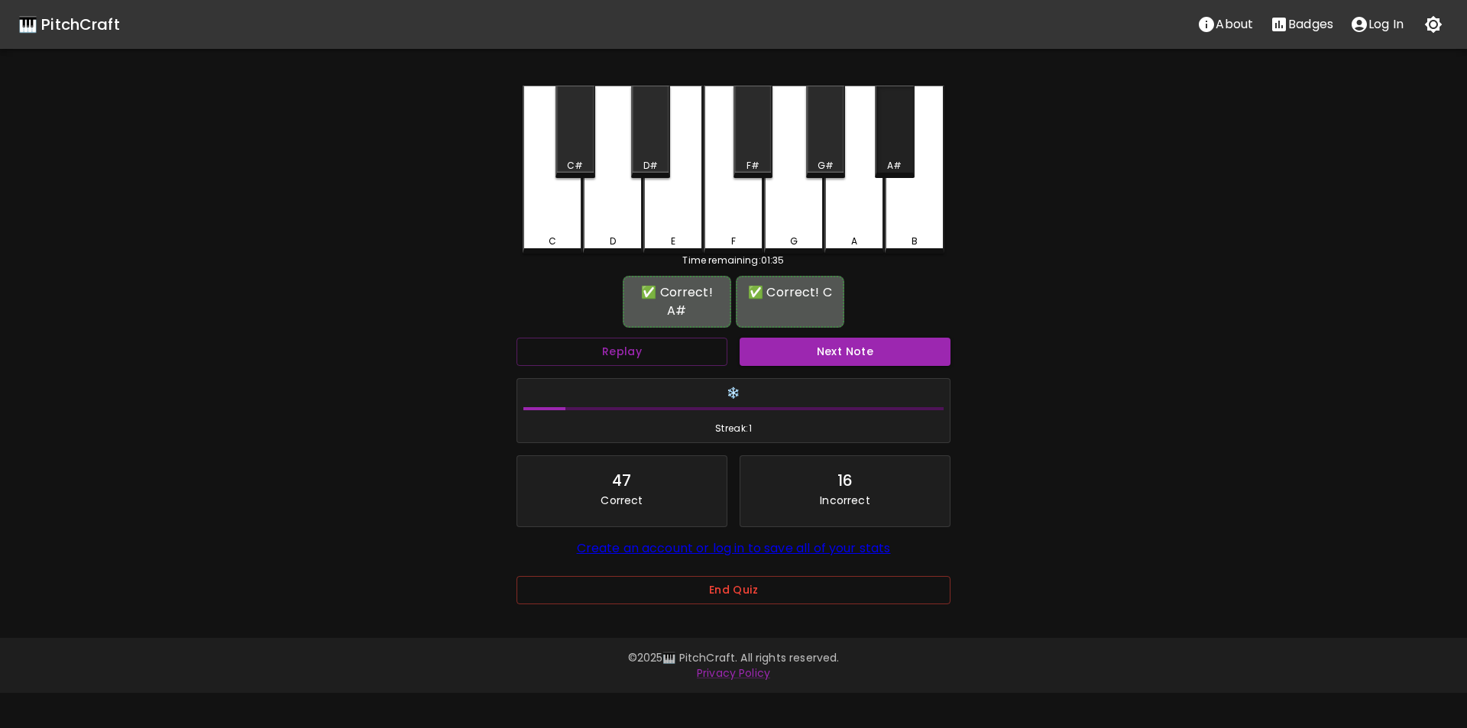
click at [898, 155] on div "A#" at bounding box center [894, 132] width 39 height 92
click at [806, 338] on button "Next Note" at bounding box center [845, 352] width 211 height 28
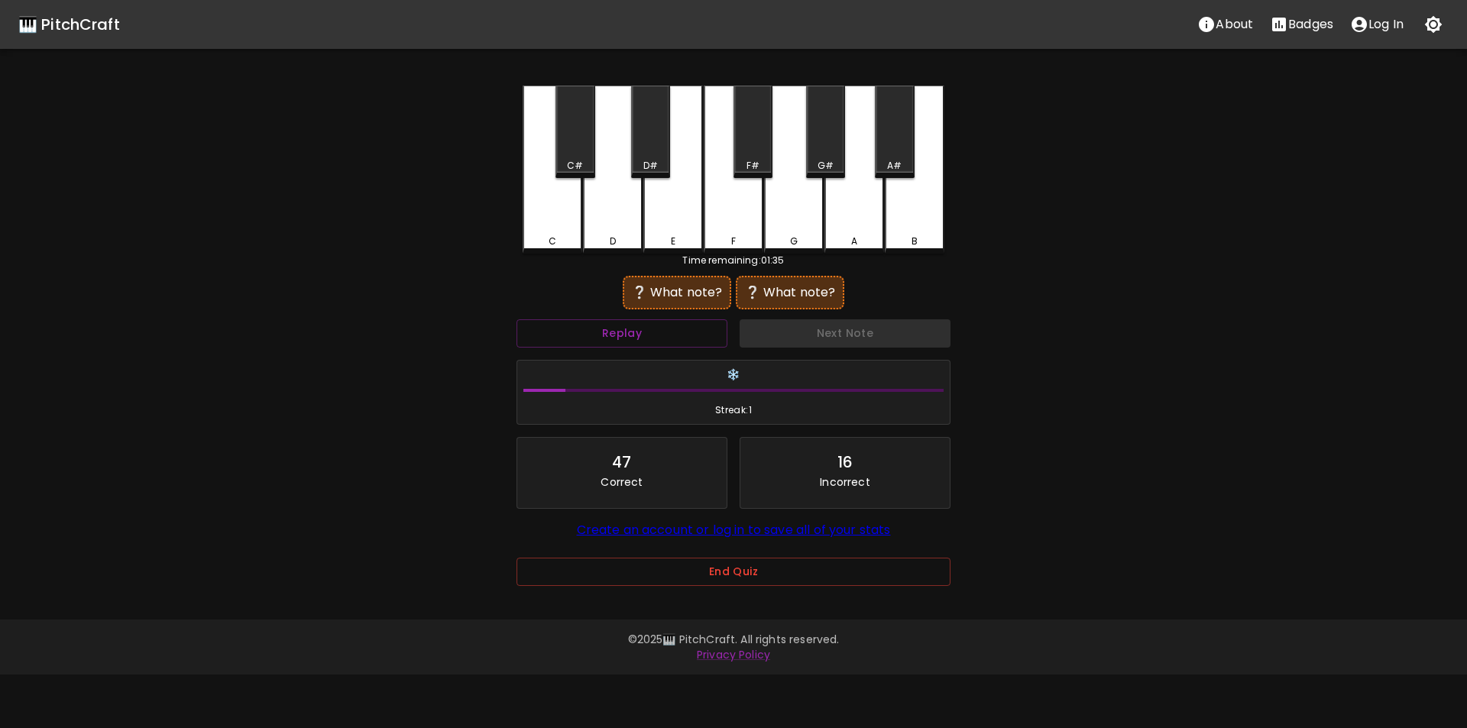
click at [665, 216] on div "E" at bounding box center [674, 170] width 60 height 168
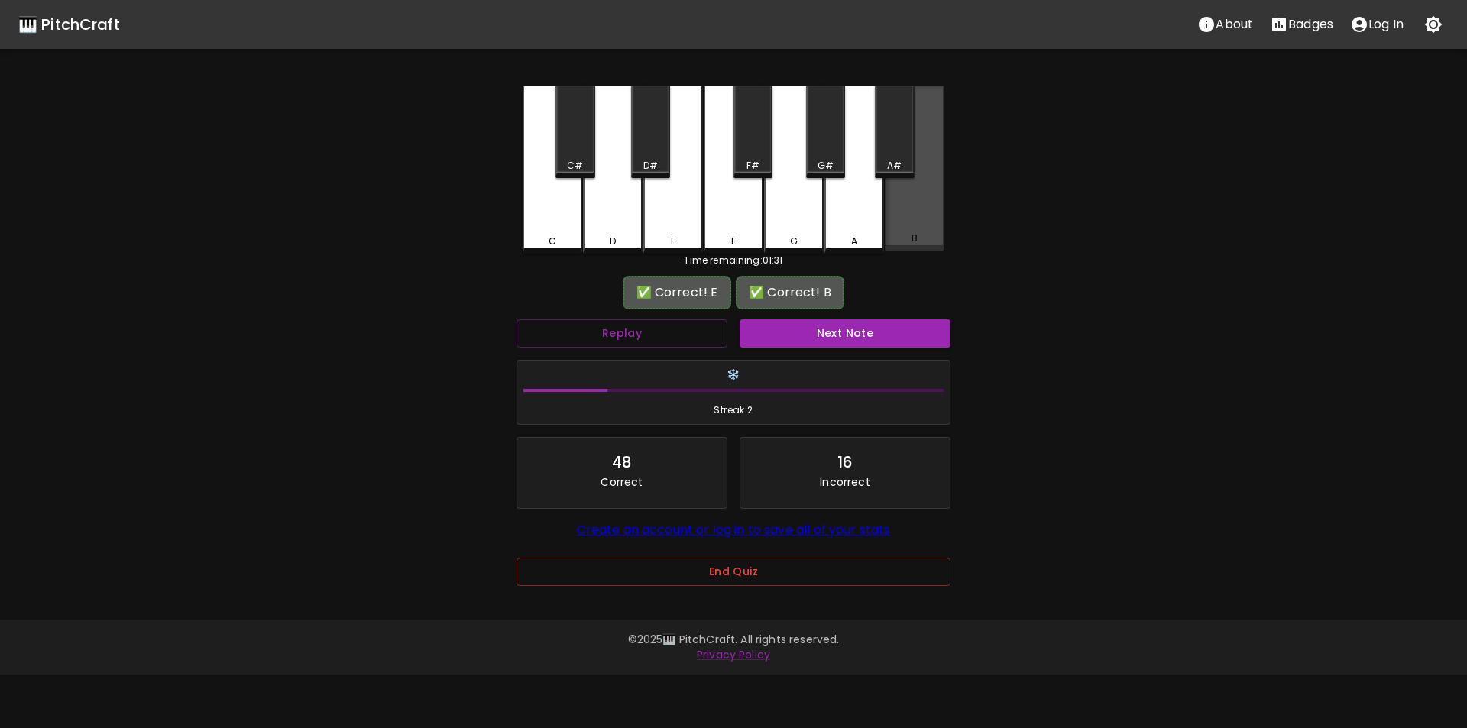
click at [909, 206] on div "B" at bounding box center [915, 168] width 60 height 165
click at [831, 332] on button "Next Note" at bounding box center [845, 333] width 211 height 28
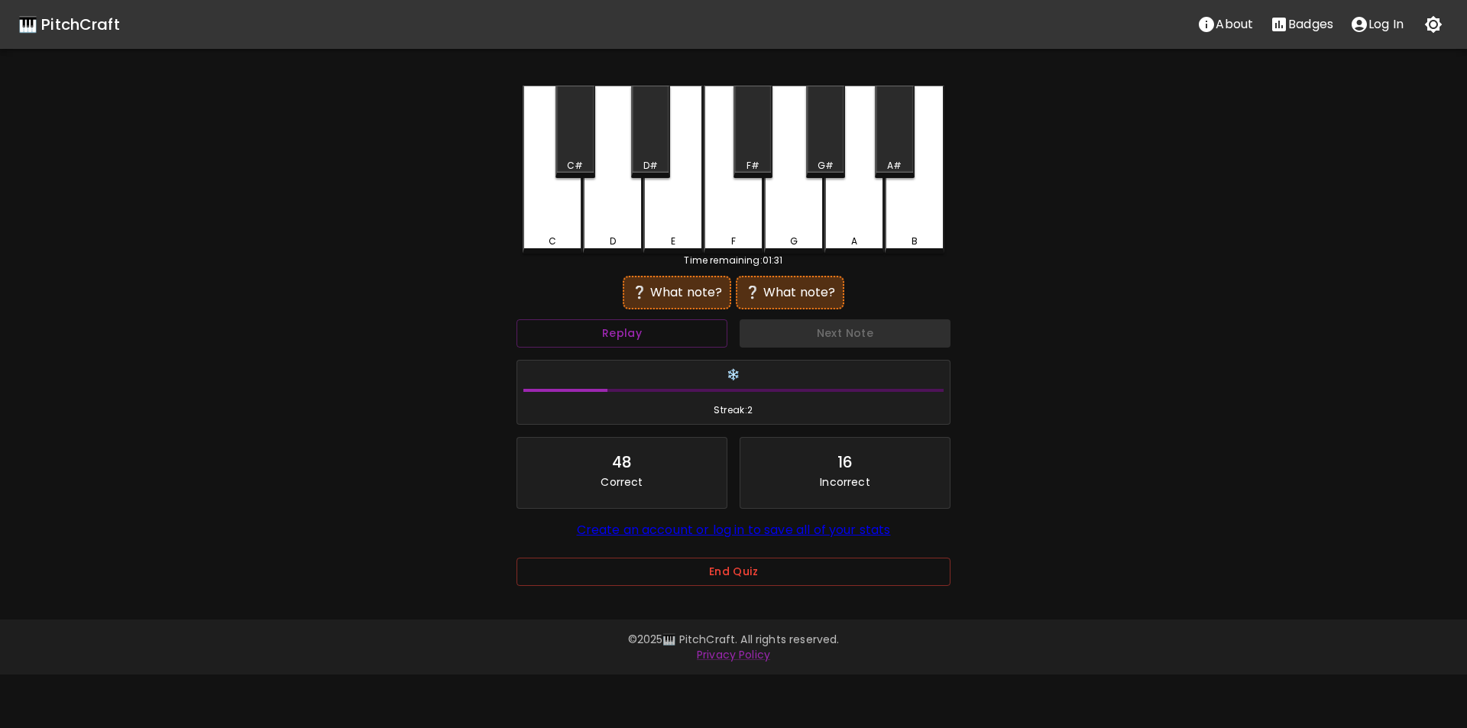
click at [572, 219] on div "C" at bounding box center [553, 170] width 60 height 168
click at [884, 151] on div "A#" at bounding box center [894, 132] width 39 height 92
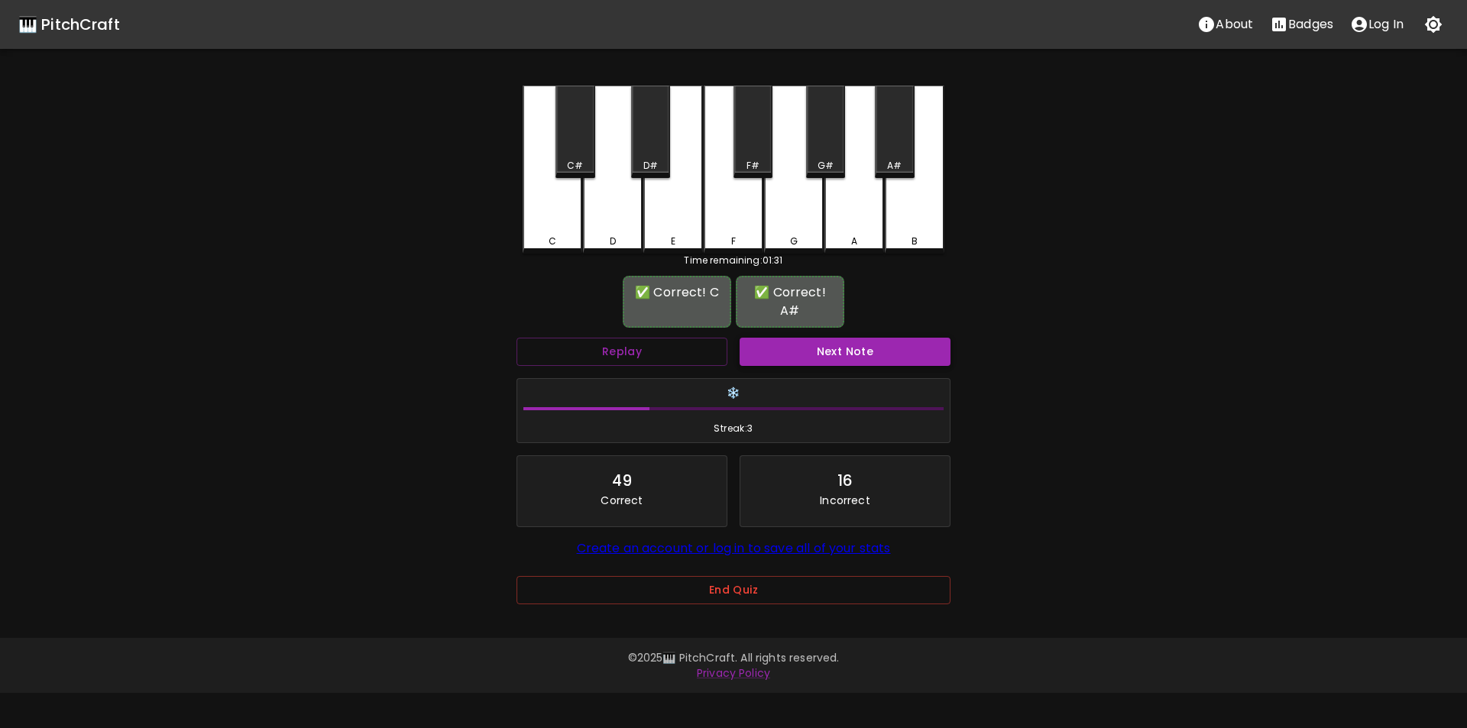
click at [807, 338] on button "Next Note" at bounding box center [845, 352] width 211 height 28
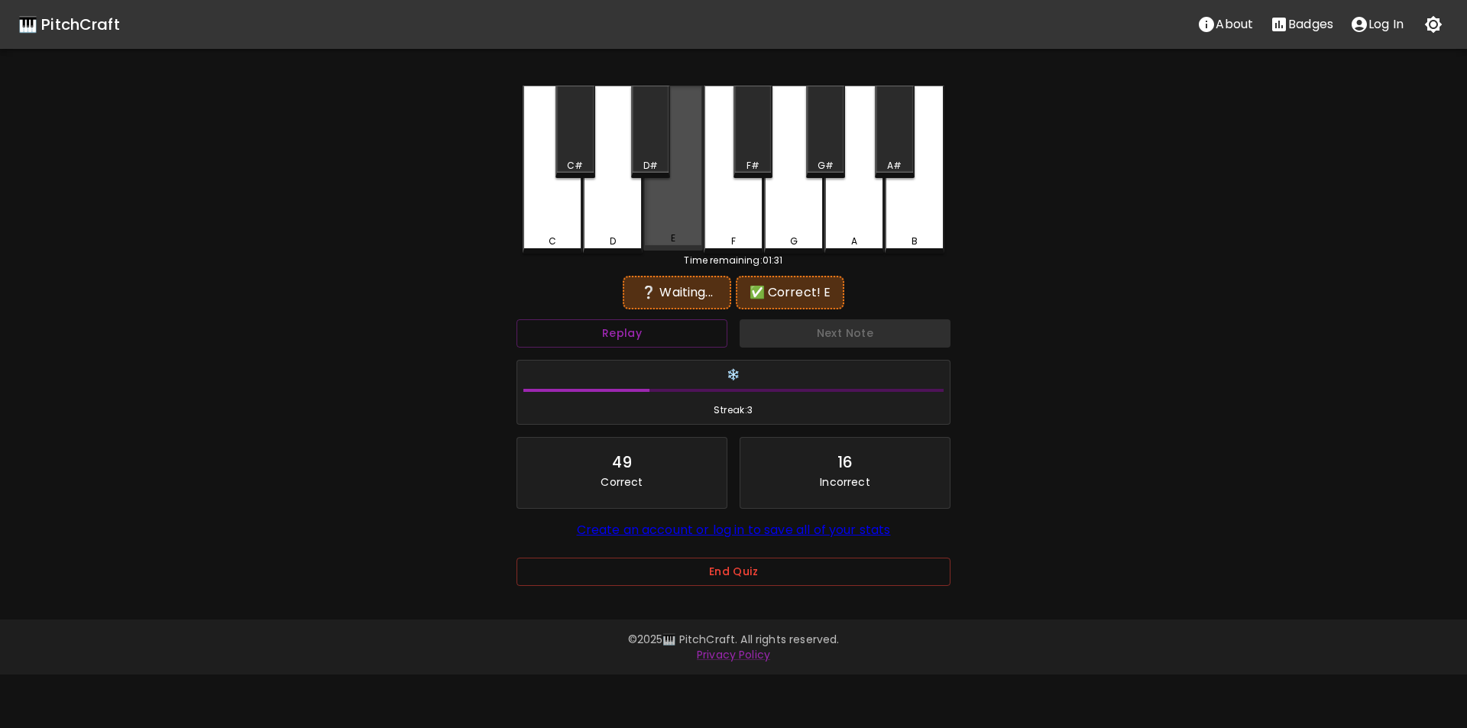
click at [684, 225] on div "E" at bounding box center [674, 168] width 60 height 165
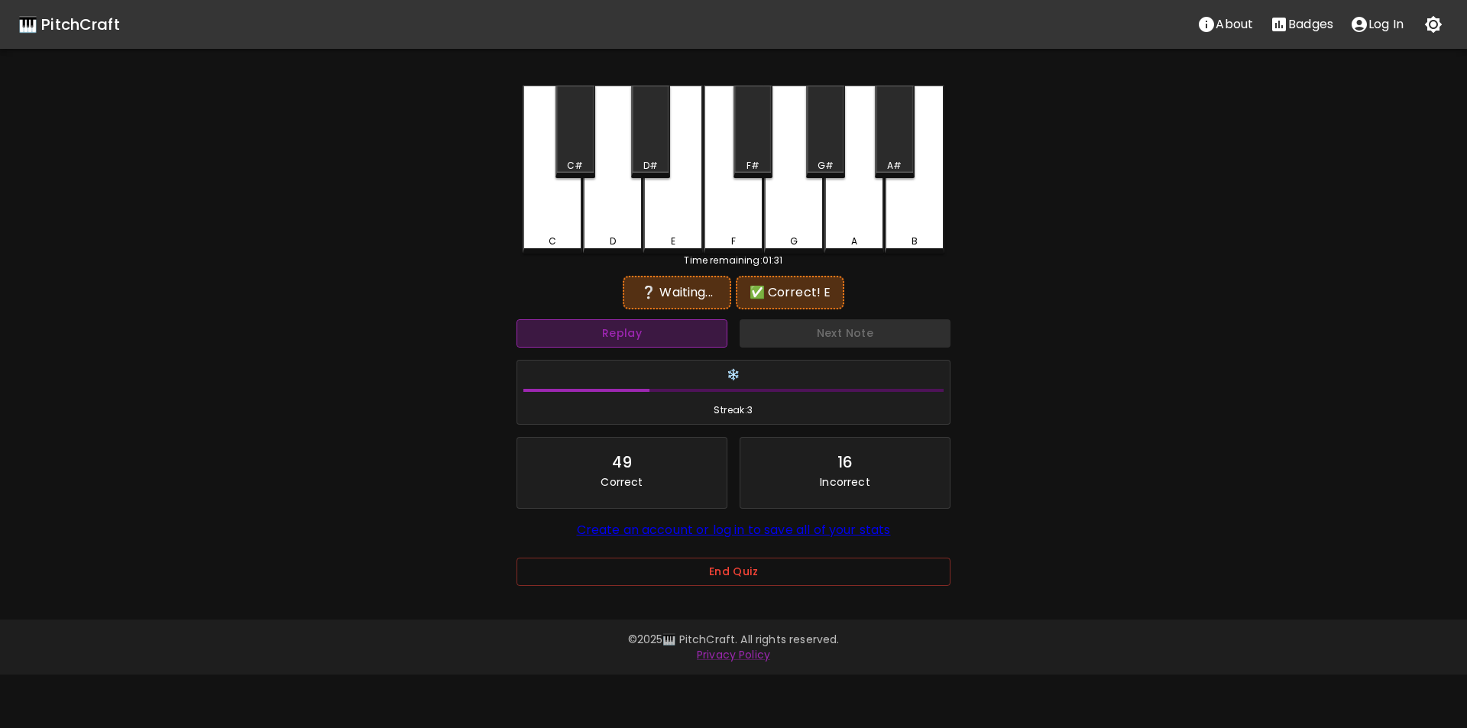
click at [660, 333] on button "Replay" at bounding box center [622, 333] width 211 height 28
click at [835, 227] on div "A" at bounding box center [855, 170] width 60 height 168
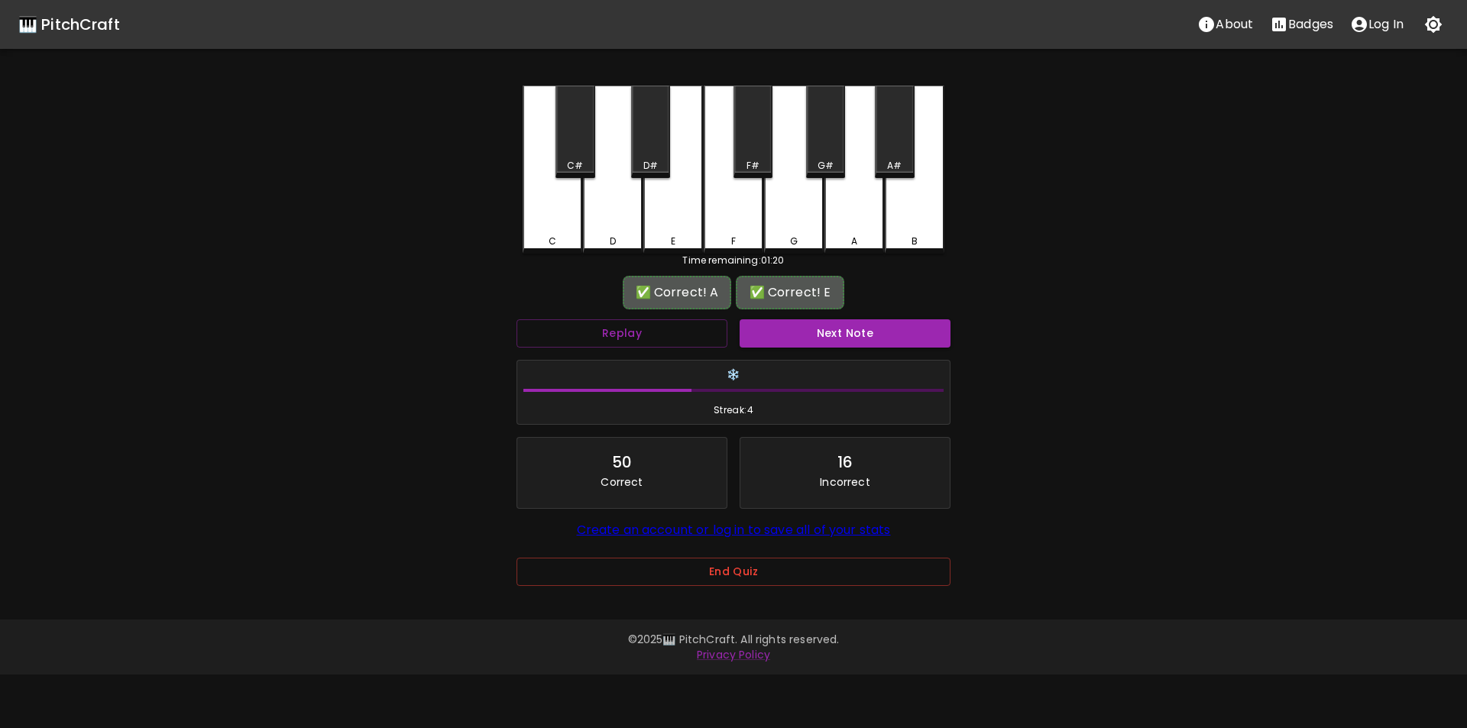
click at [836, 322] on button "Next Note" at bounding box center [845, 333] width 211 height 28
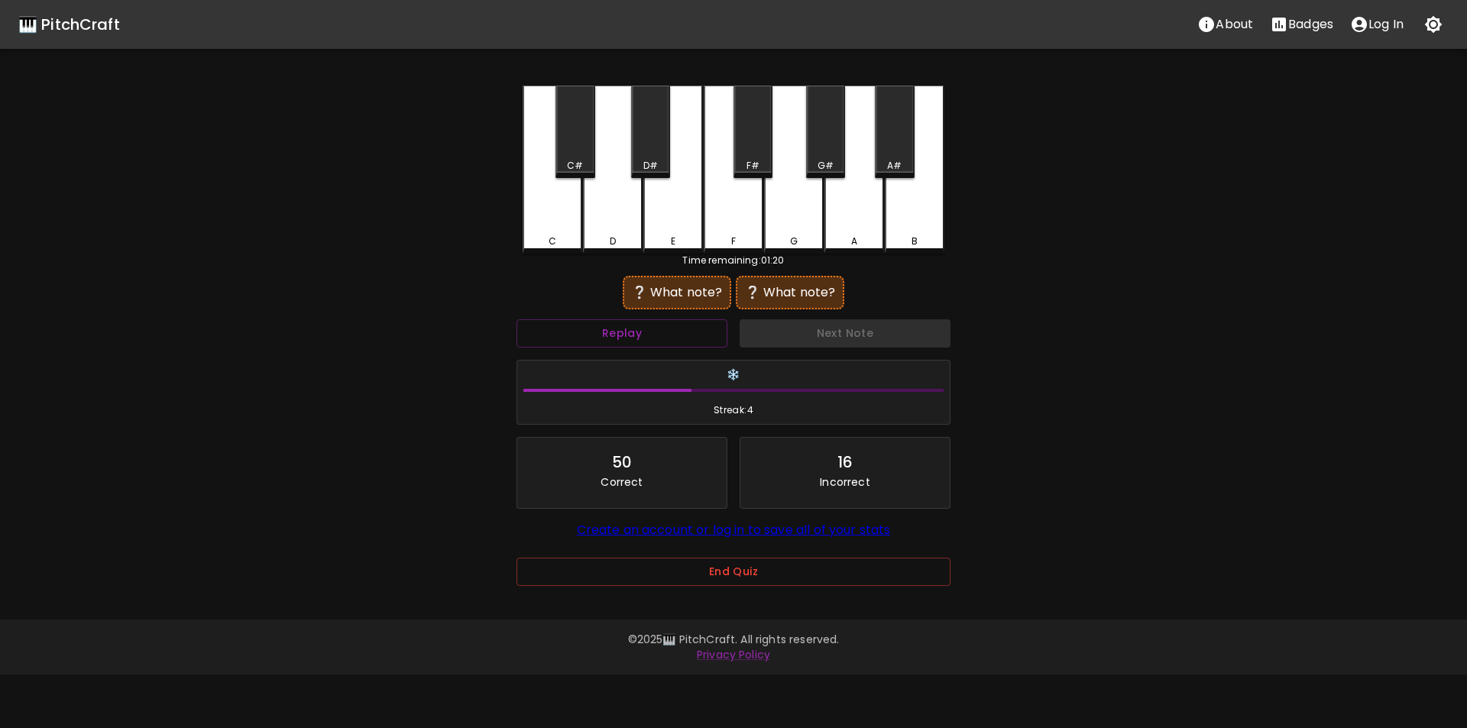
click at [831, 163] on div "G#" at bounding box center [826, 166] width 16 height 14
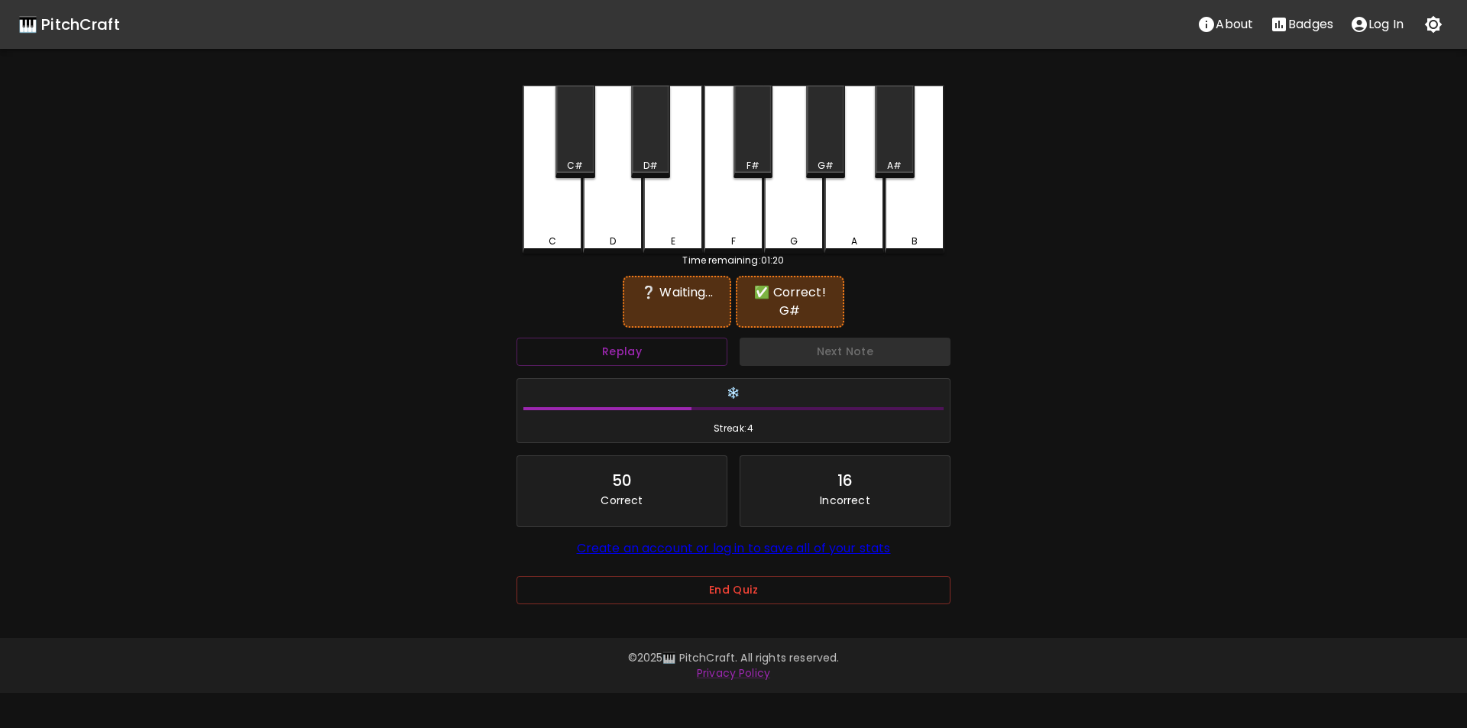
click at [649, 151] on div "D#" at bounding box center [650, 132] width 39 height 92
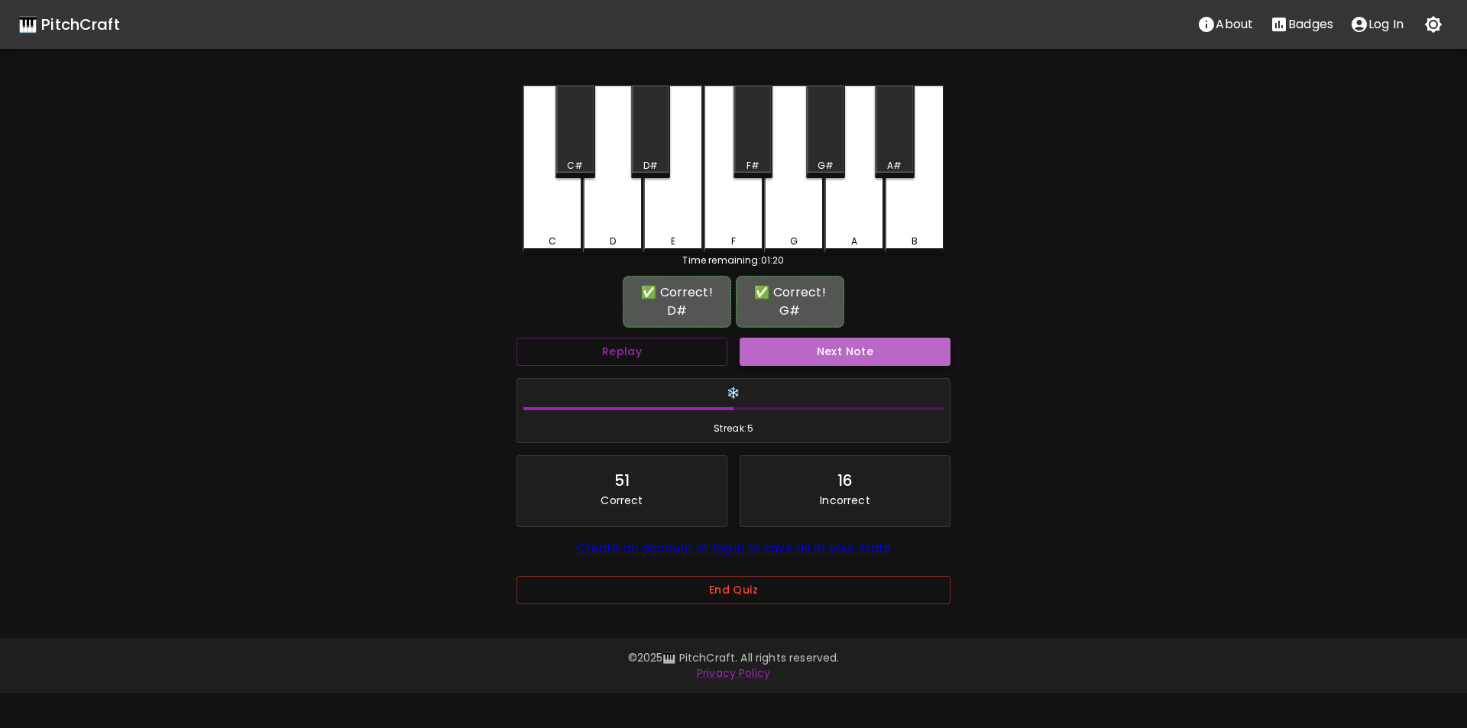
click at [821, 352] on button "Next Note" at bounding box center [845, 352] width 211 height 28
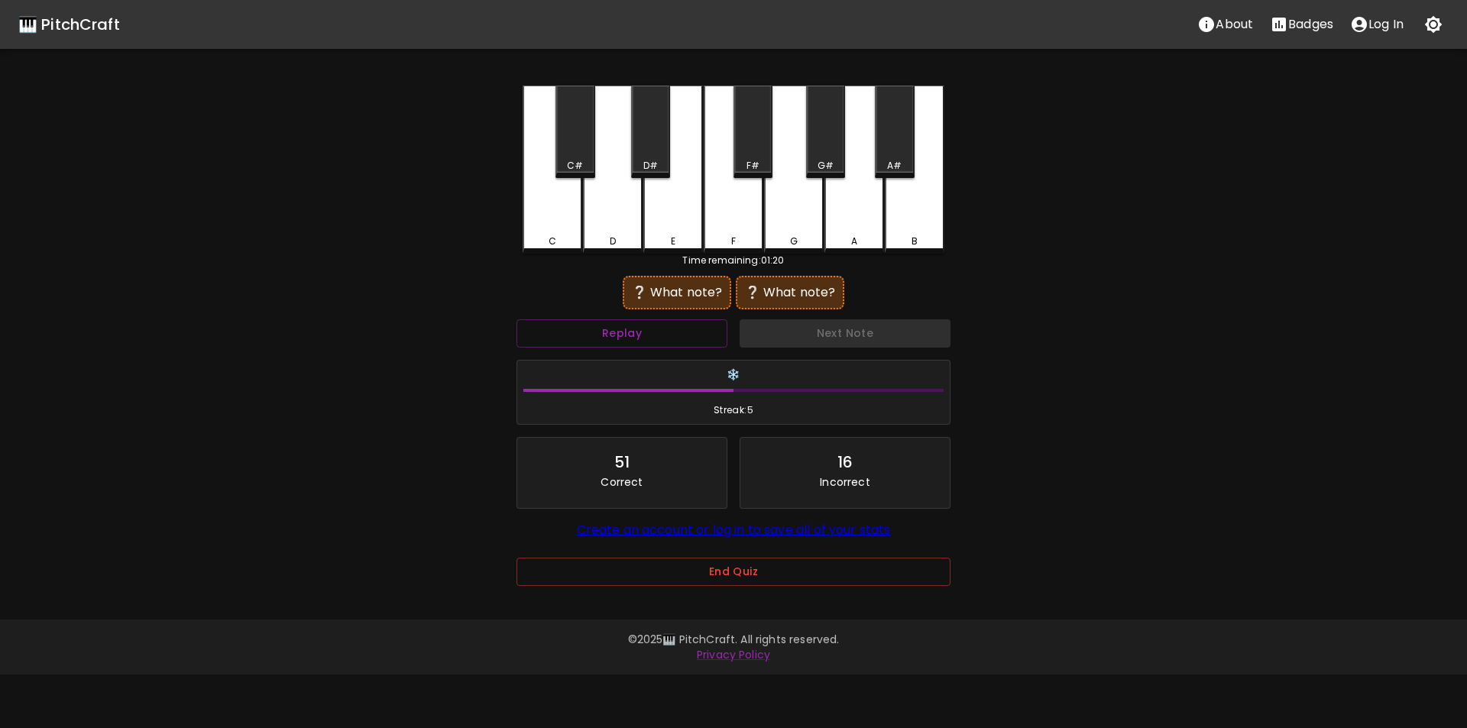
click at [578, 158] on div "C#" at bounding box center [575, 132] width 39 height 92
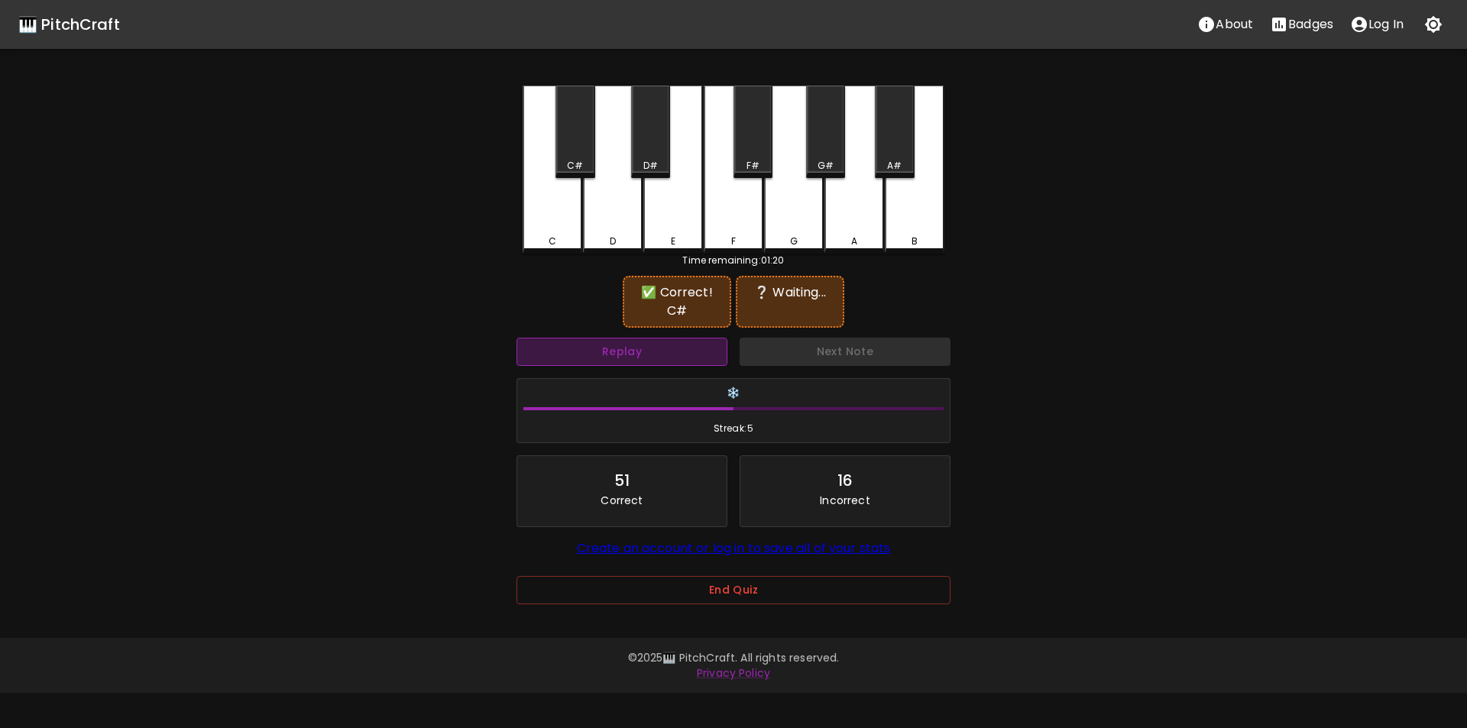
click at [701, 345] on button "Replay" at bounding box center [622, 352] width 211 height 28
click at [818, 164] on div "G#" at bounding box center [826, 166] width 36 height 14
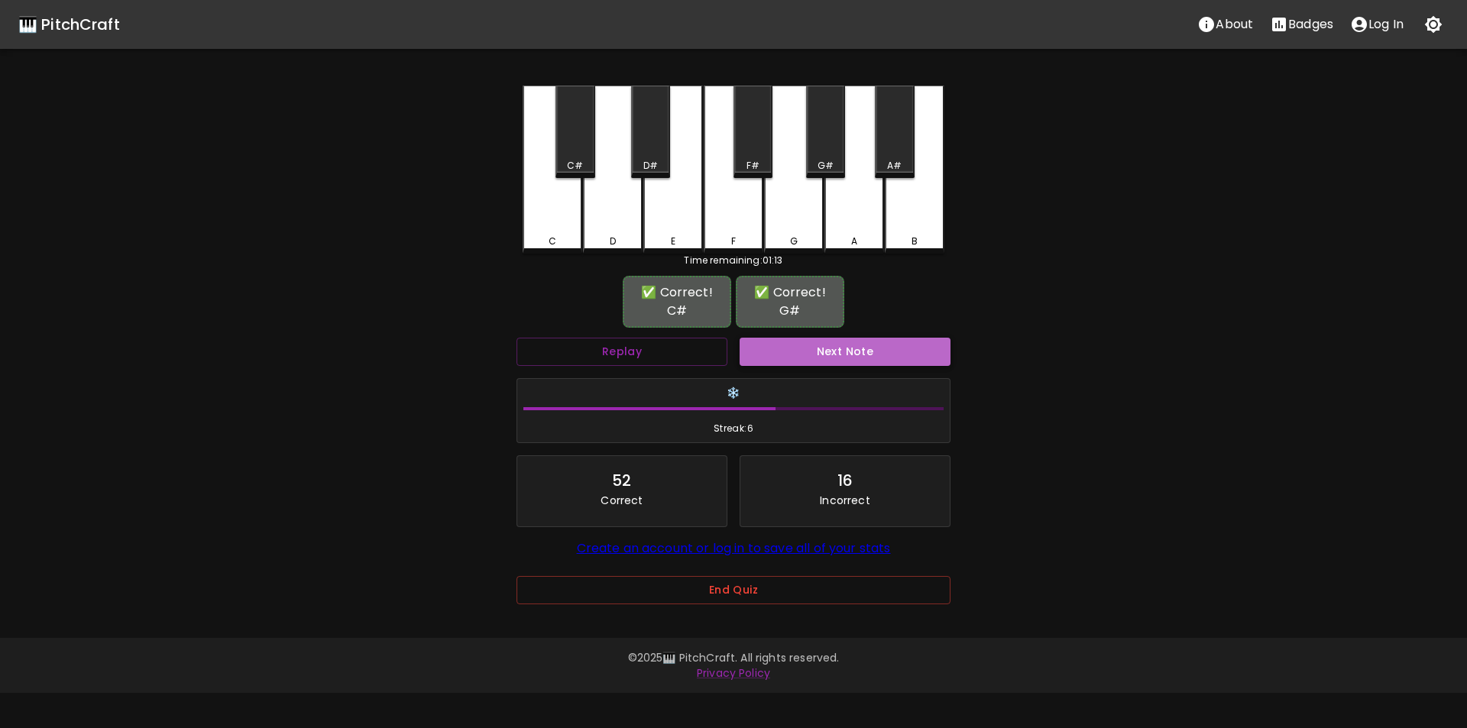
click at [815, 356] on button "Next Note" at bounding box center [845, 352] width 211 height 28
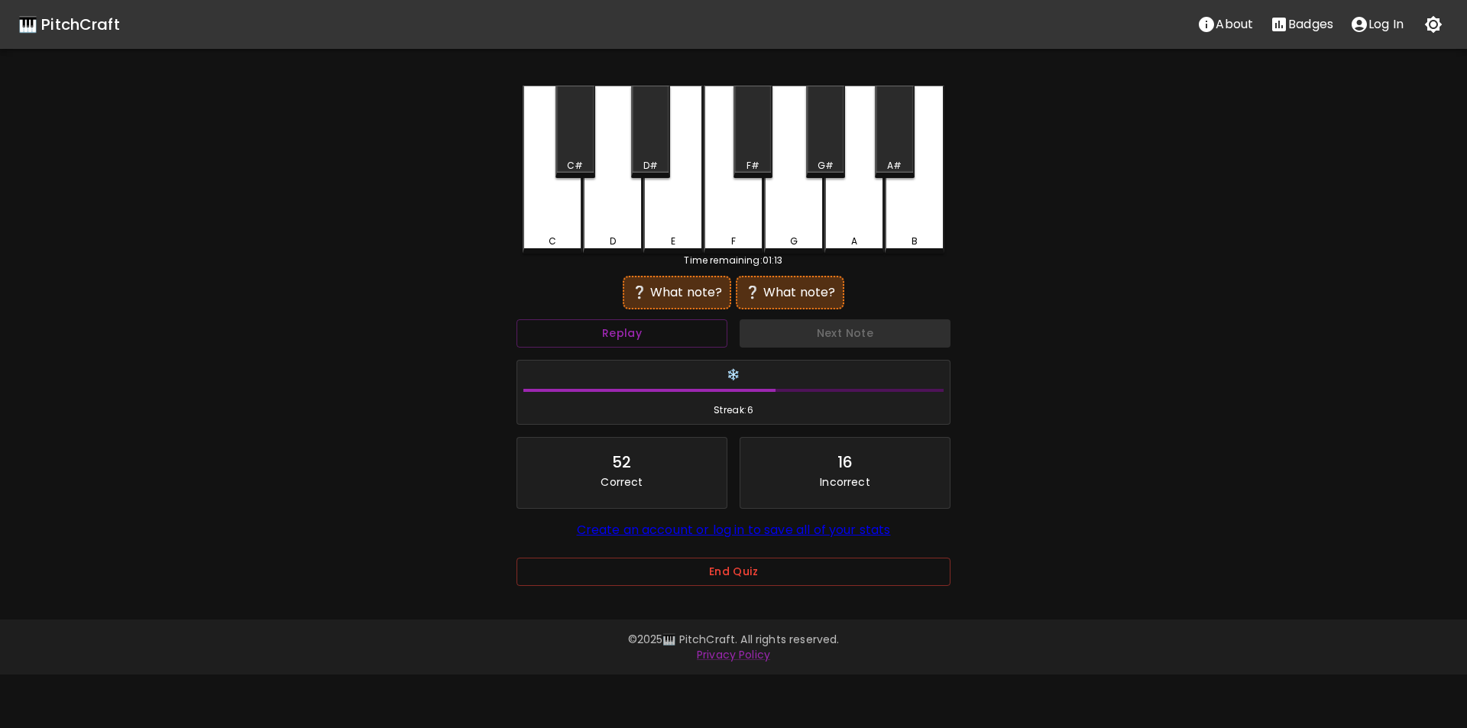
click at [727, 223] on div "F" at bounding box center [734, 170] width 60 height 168
click at [708, 341] on button "Replay" at bounding box center [622, 333] width 211 height 28
click at [820, 167] on div "G#" at bounding box center [826, 166] width 16 height 14
click at [854, 211] on div "A" at bounding box center [855, 170] width 60 height 168
click at [703, 219] on div "C C# D D# E F F# G G# A A# B" at bounding box center [734, 170] width 422 height 168
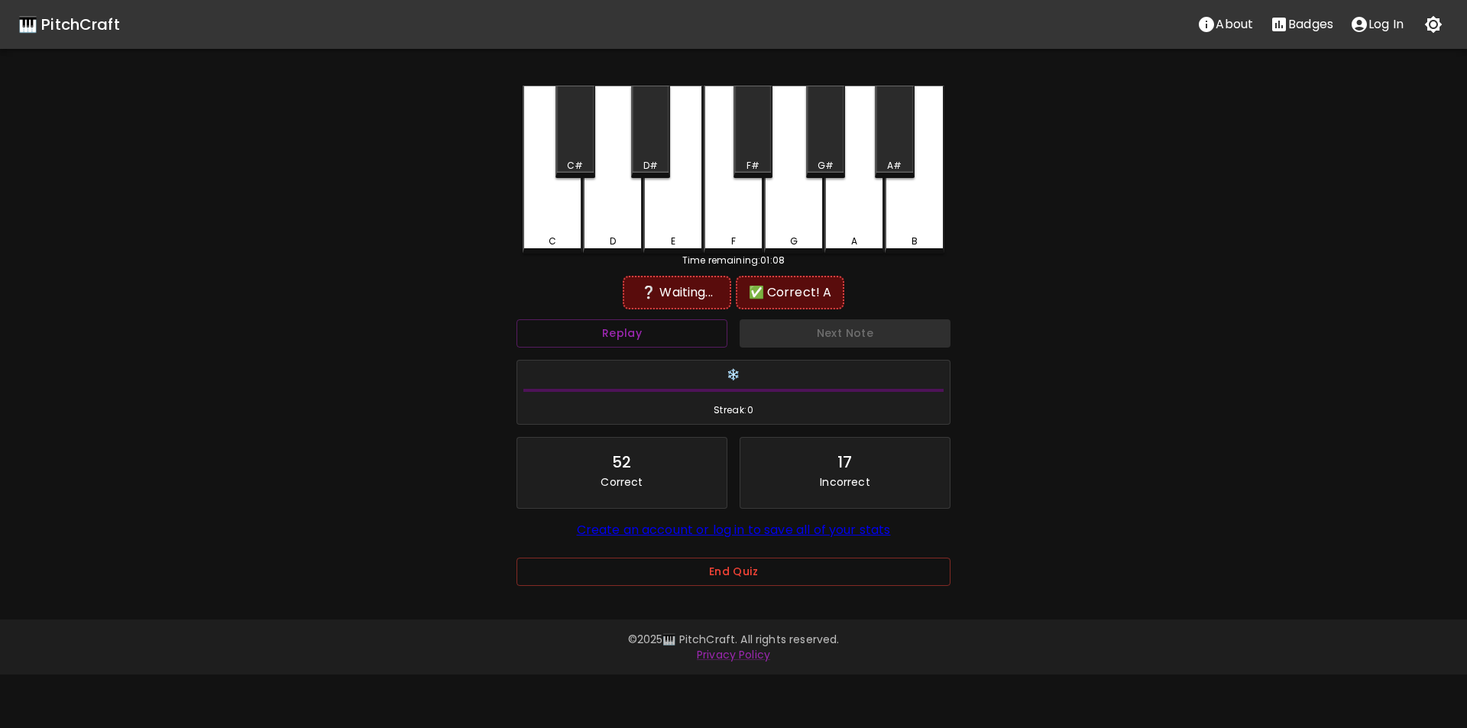
click at [727, 218] on div "F" at bounding box center [734, 170] width 60 height 168
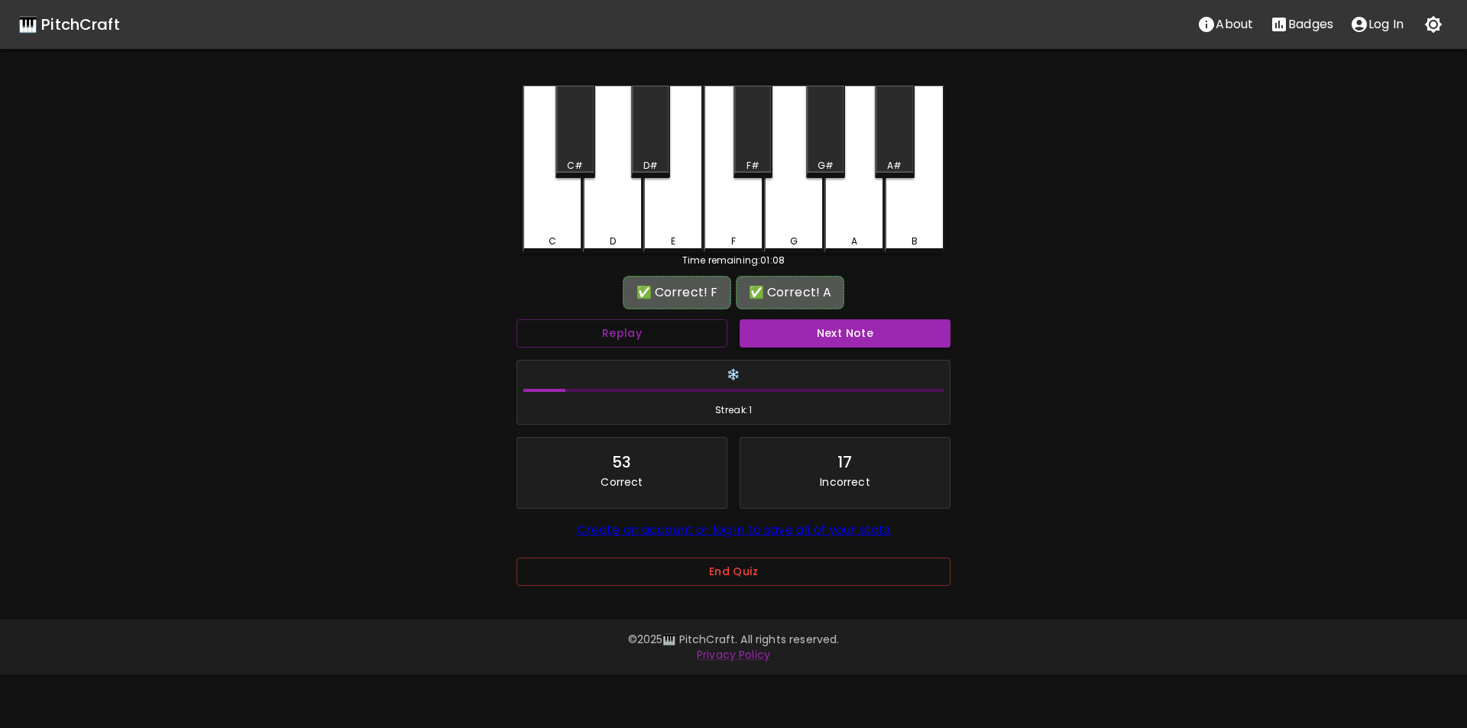
click at [824, 333] on button "Next Note" at bounding box center [845, 333] width 211 height 28
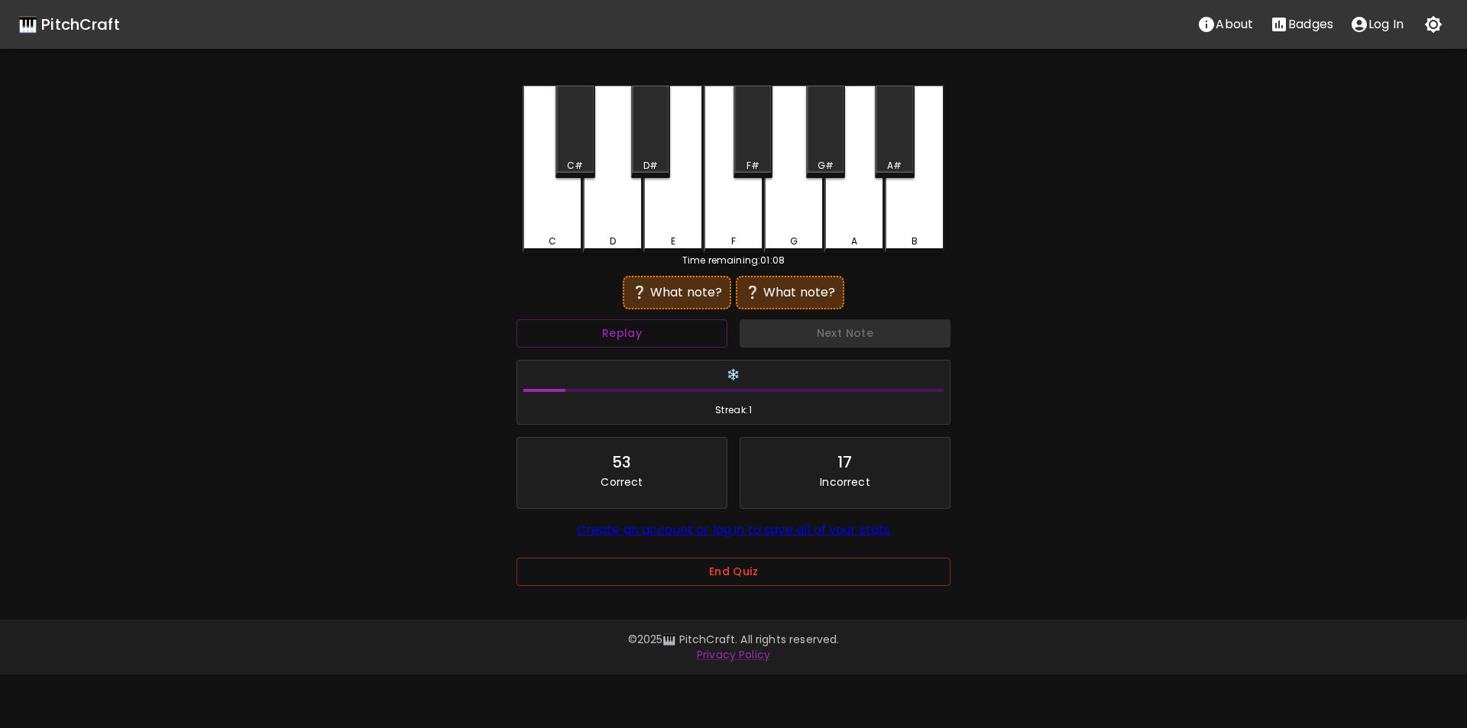
click at [670, 215] on div "E" at bounding box center [674, 170] width 60 height 168
click at [852, 230] on div "A" at bounding box center [855, 170] width 60 height 168
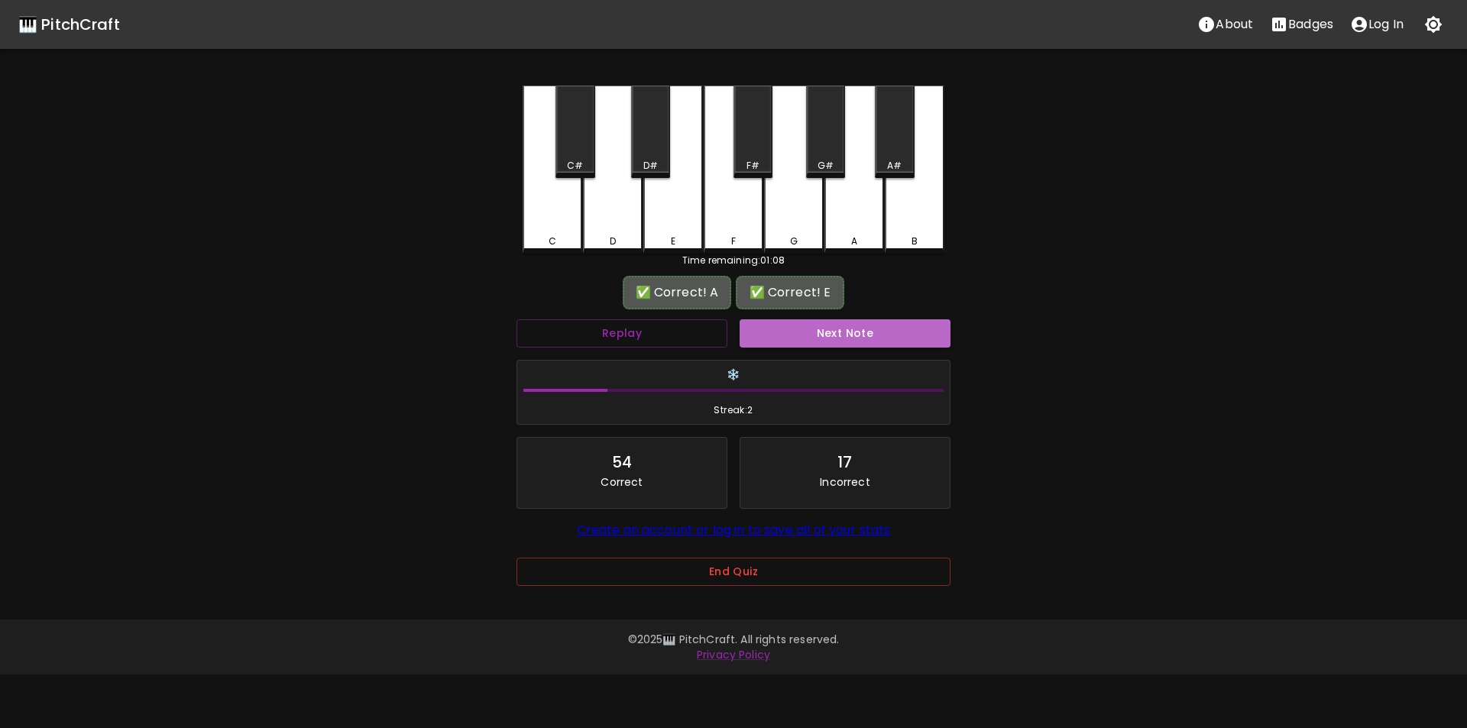
click at [799, 330] on button "Next Note" at bounding box center [845, 333] width 211 height 28
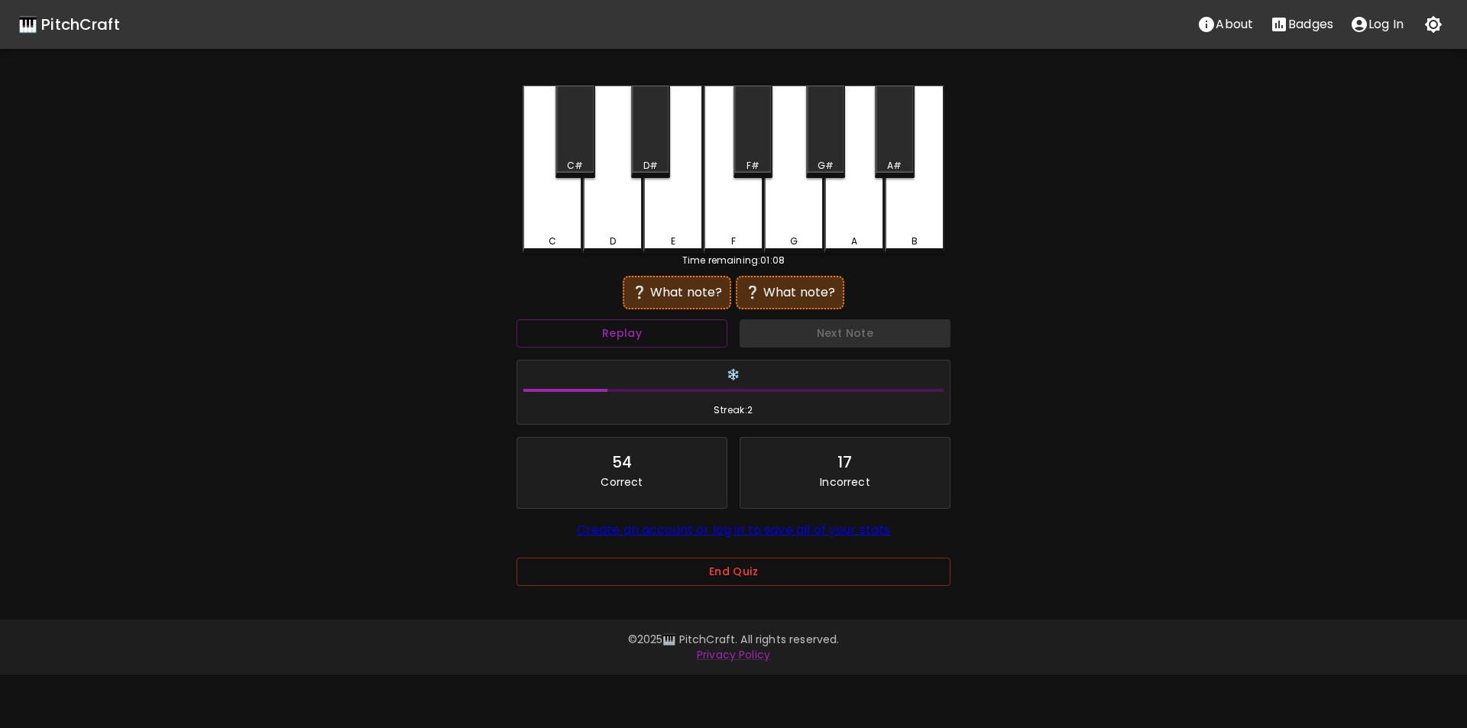
click at [747, 155] on div "F#" at bounding box center [753, 132] width 39 height 92
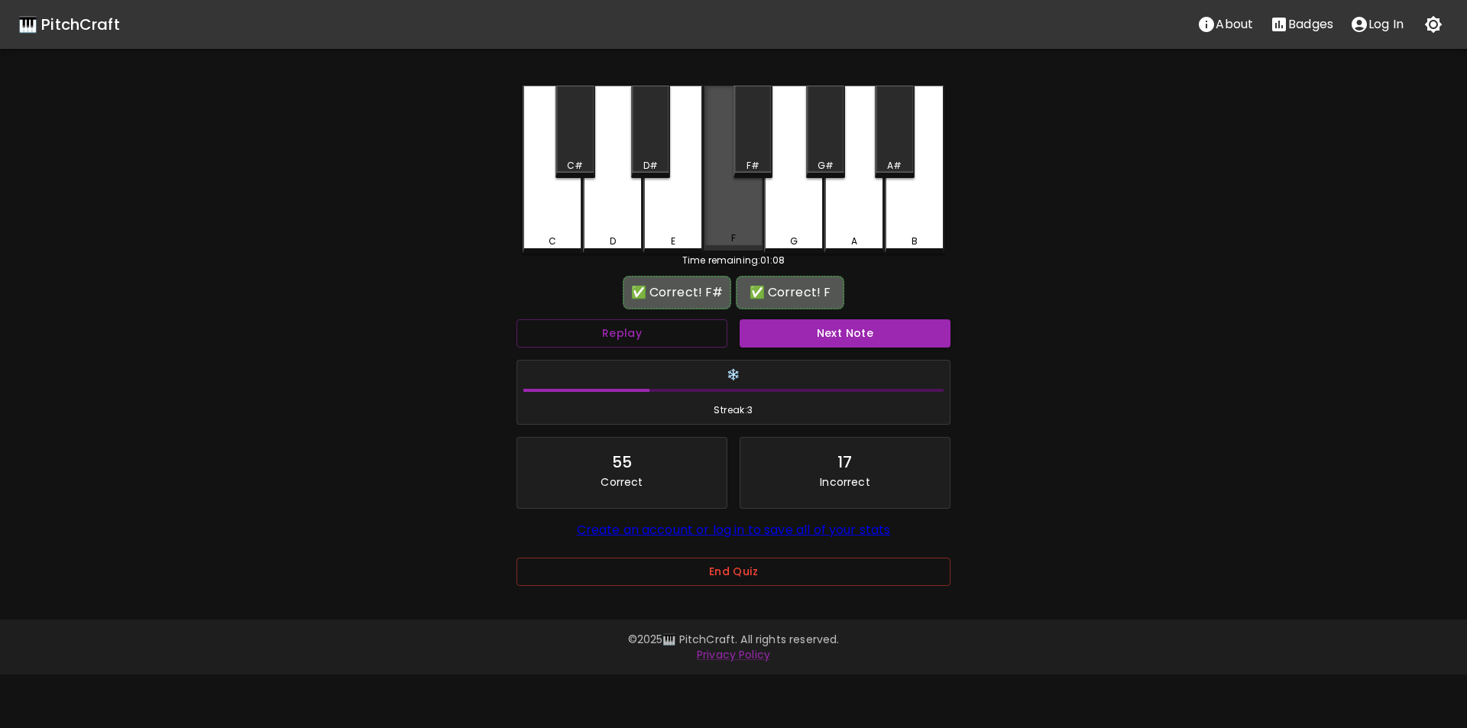
click at [730, 235] on div "F" at bounding box center [733, 239] width 57 height 14
click at [805, 331] on button "Next Note" at bounding box center [845, 333] width 211 height 28
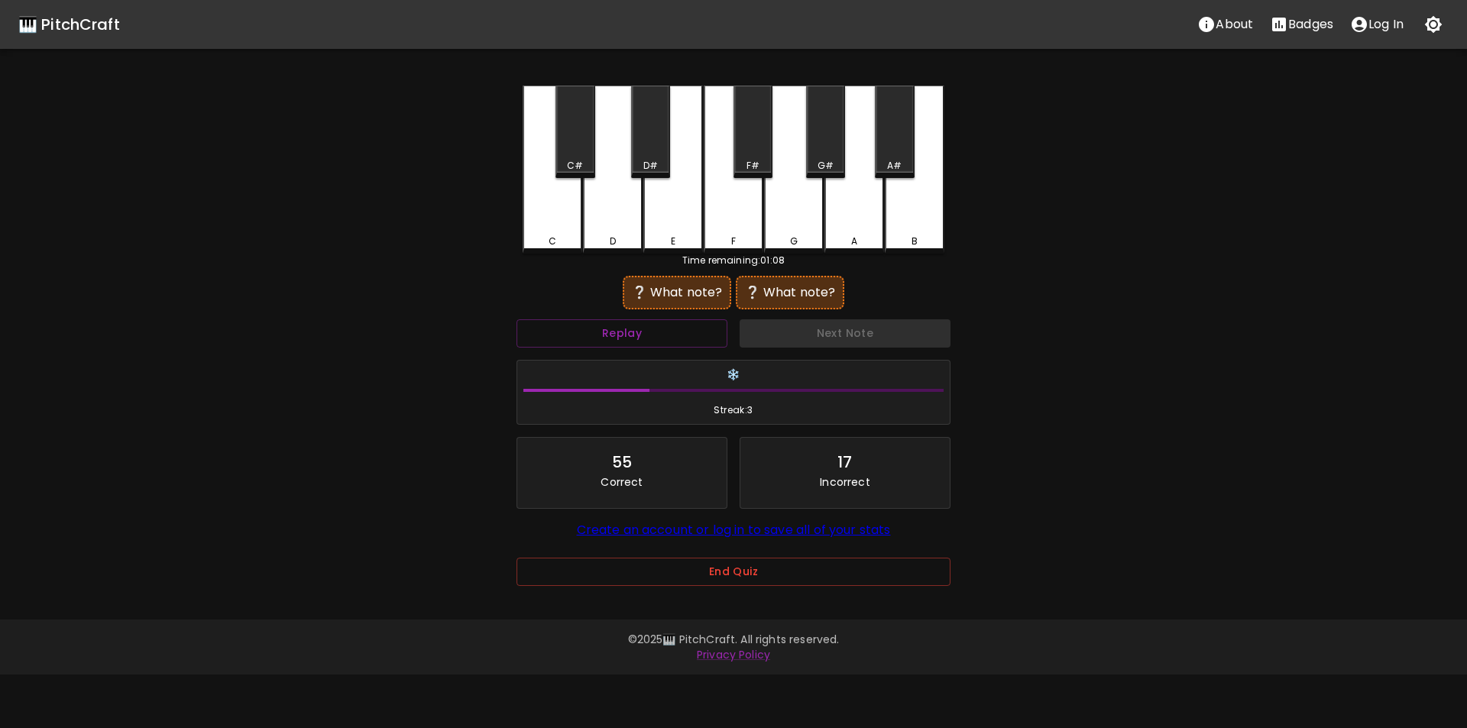
click at [579, 164] on div "C#" at bounding box center [575, 166] width 16 height 14
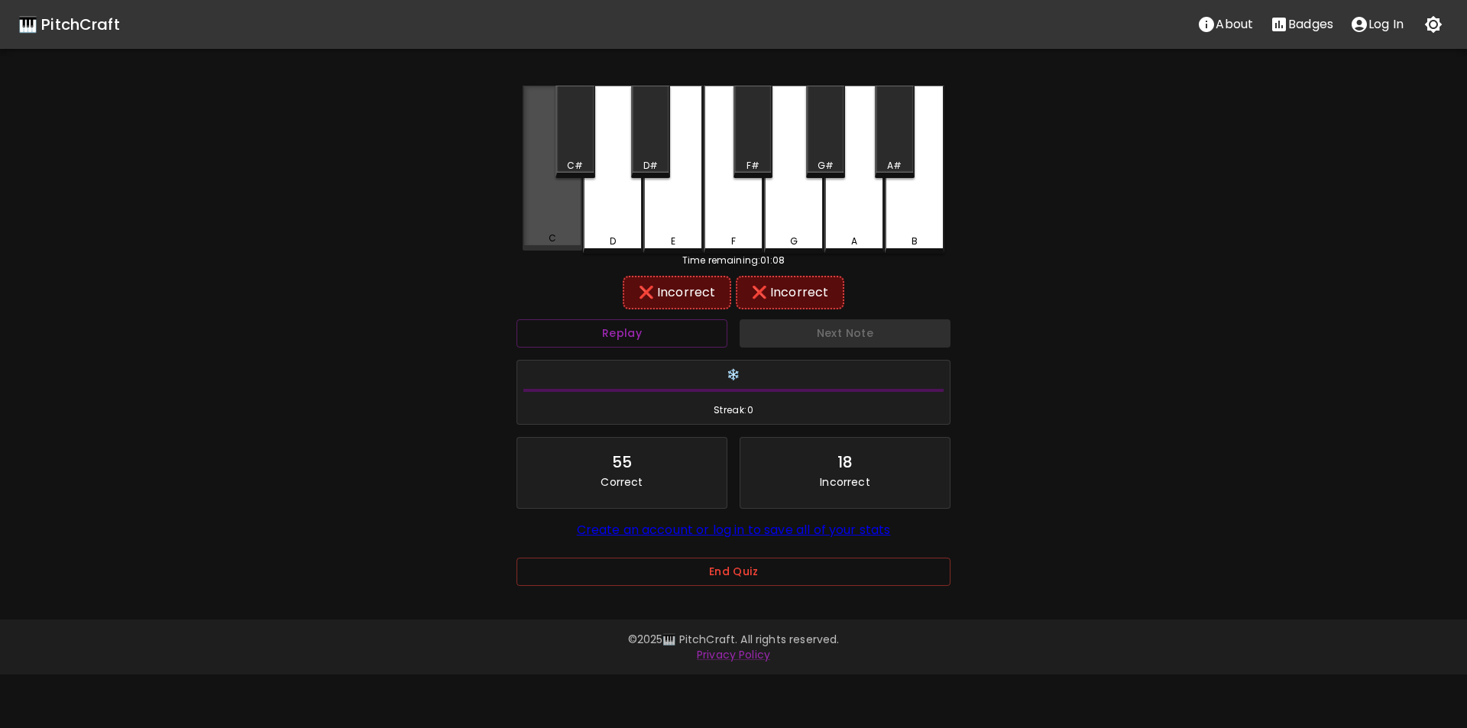
click at [559, 208] on div "C" at bounding box center [553, 168] width 60 height 165
click at [573, 160] on div "C#" at bounding box center [575, 166] width 16 height 14
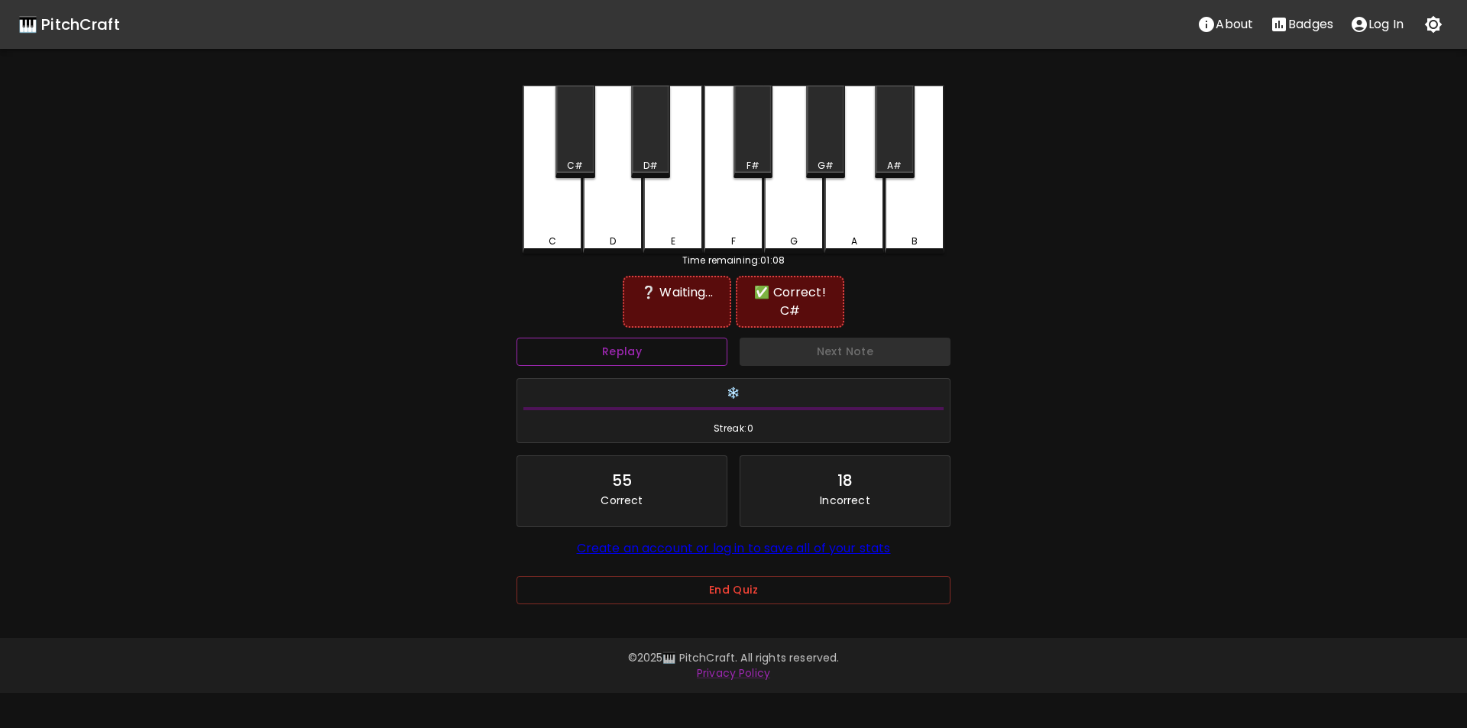
click at [659, 355] on button "Replay" at bounding box center [622, 352] width 211 height 28
click at [783, 231] on div "G" at bounding box center [794, 170] width 60 height 168
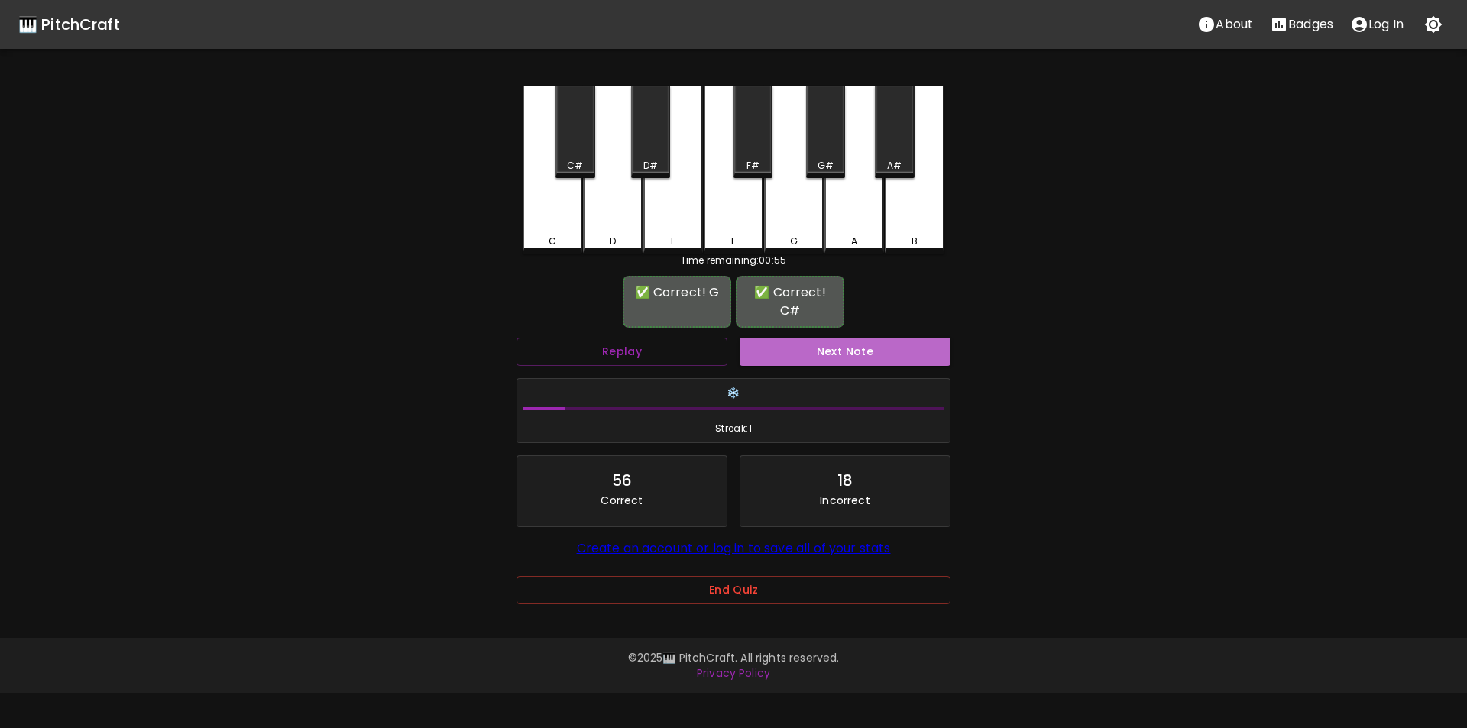
click at [772, 342] on button "Next Note" at bounding box center [845, 352] width 211 height 28
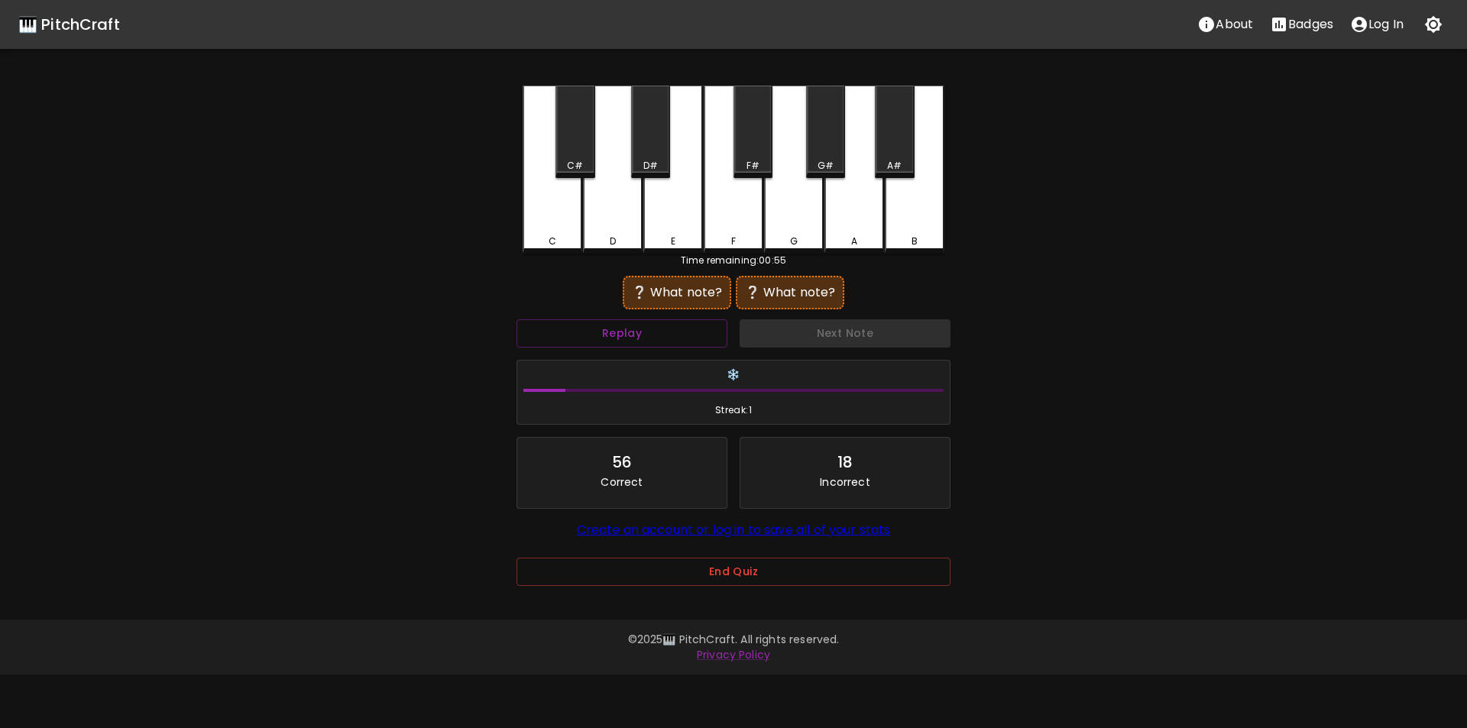
click at [894, 162] on div "A#" at bounding box center [894, 166] width 15 height 14
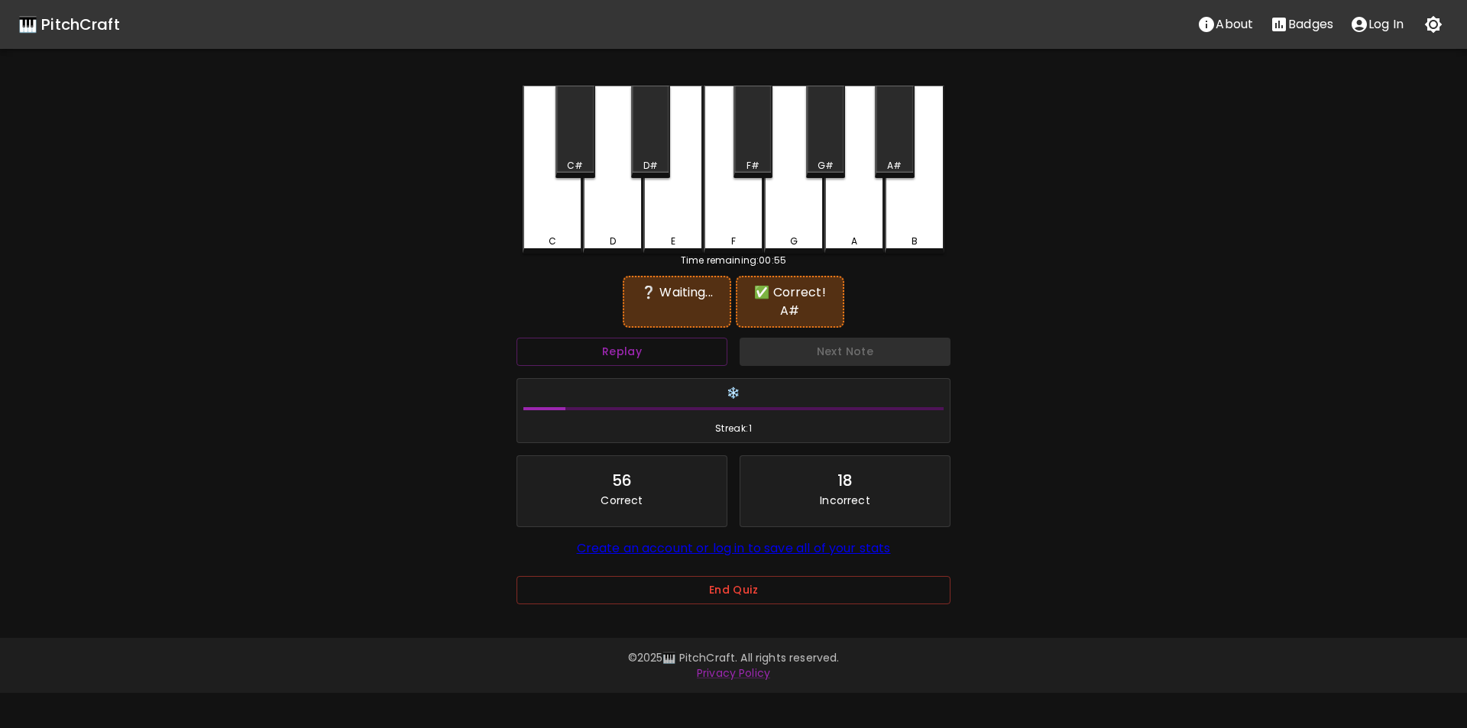
click at [738, 229] on div "F" at bounding box center [734, 170] width 60 height 168
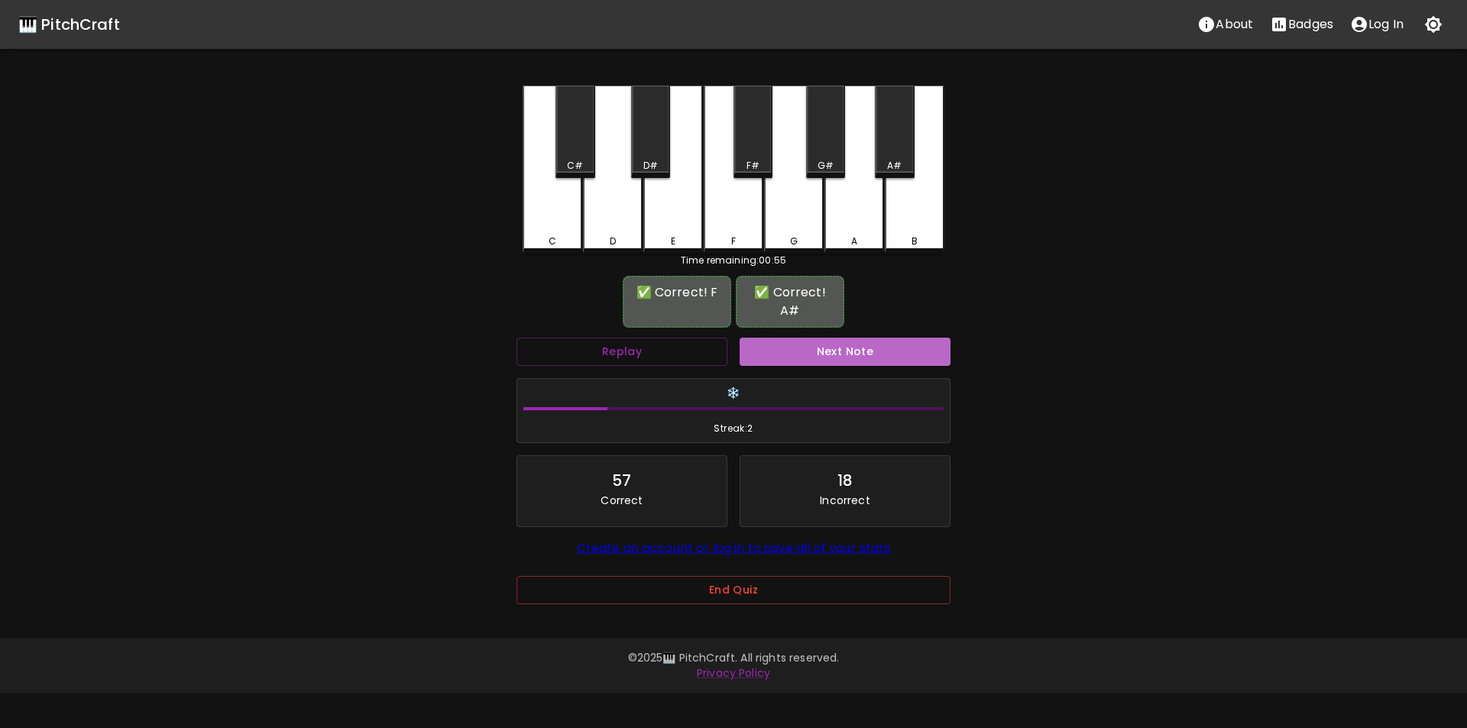
click at [796, 338] on button "Next Note" at bounding box center [845, 352] width 211 height 28
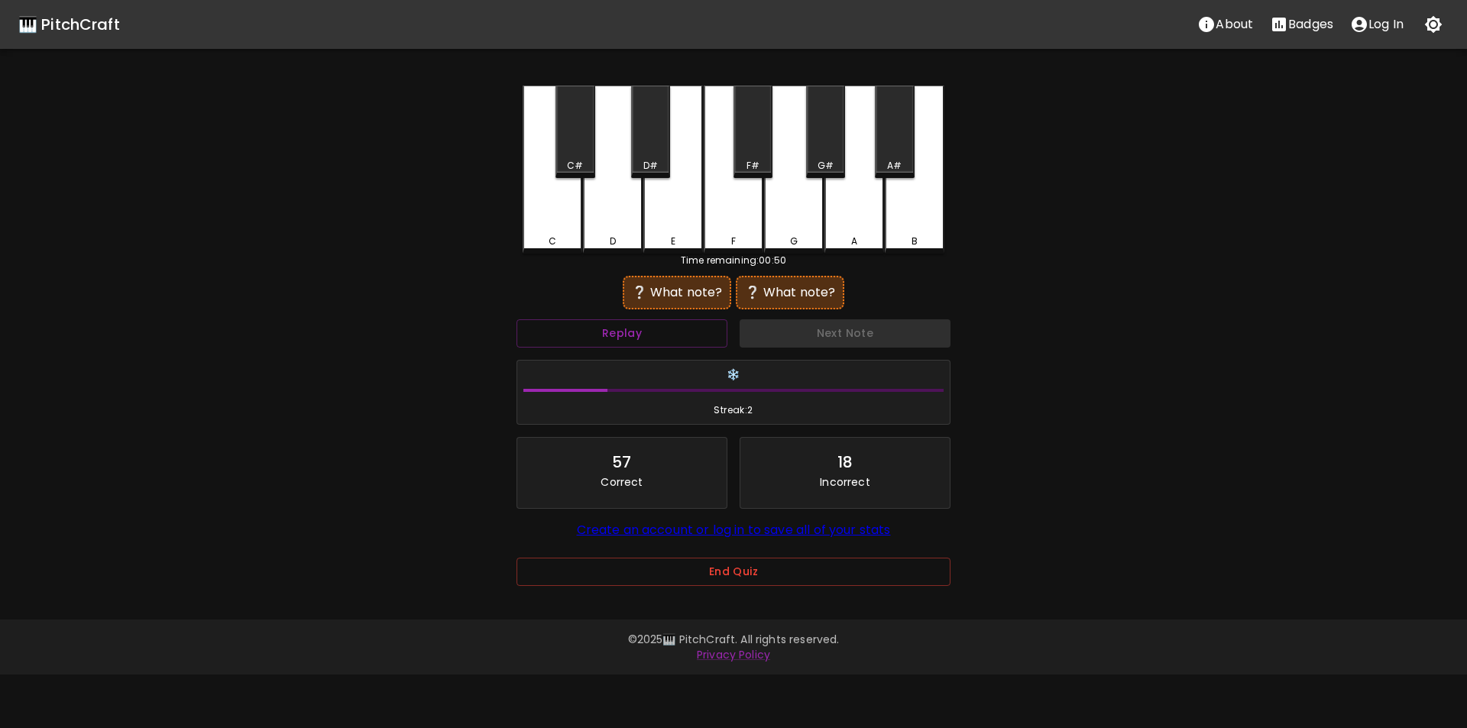
click at [653, 147] on div "D#" at bounding box center [650, 132] width 39 height 92
click at [576, 159] on div "C#" at bounding box center [575, 166] width 16 height 14
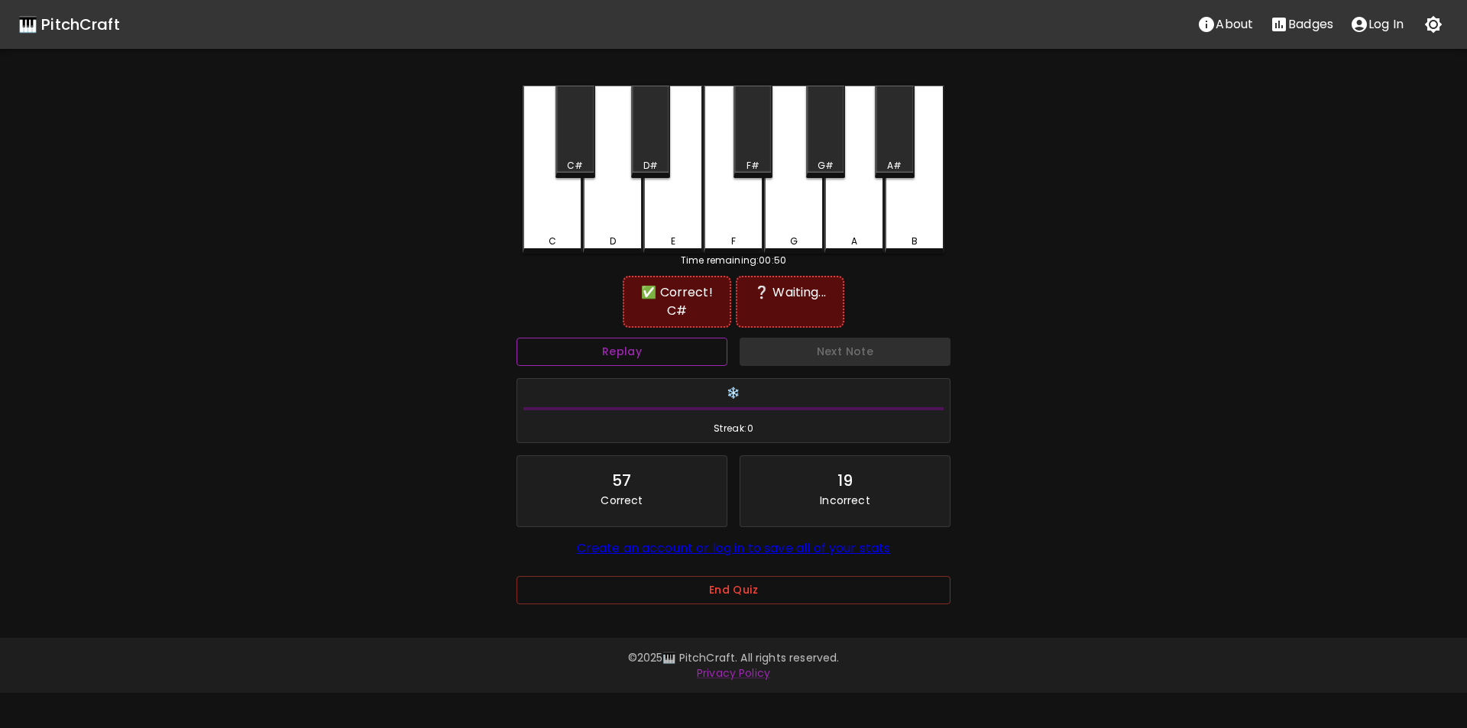
click at [656, 347] on button "Replay" at bounding box center [622, 352] width 211 height 28
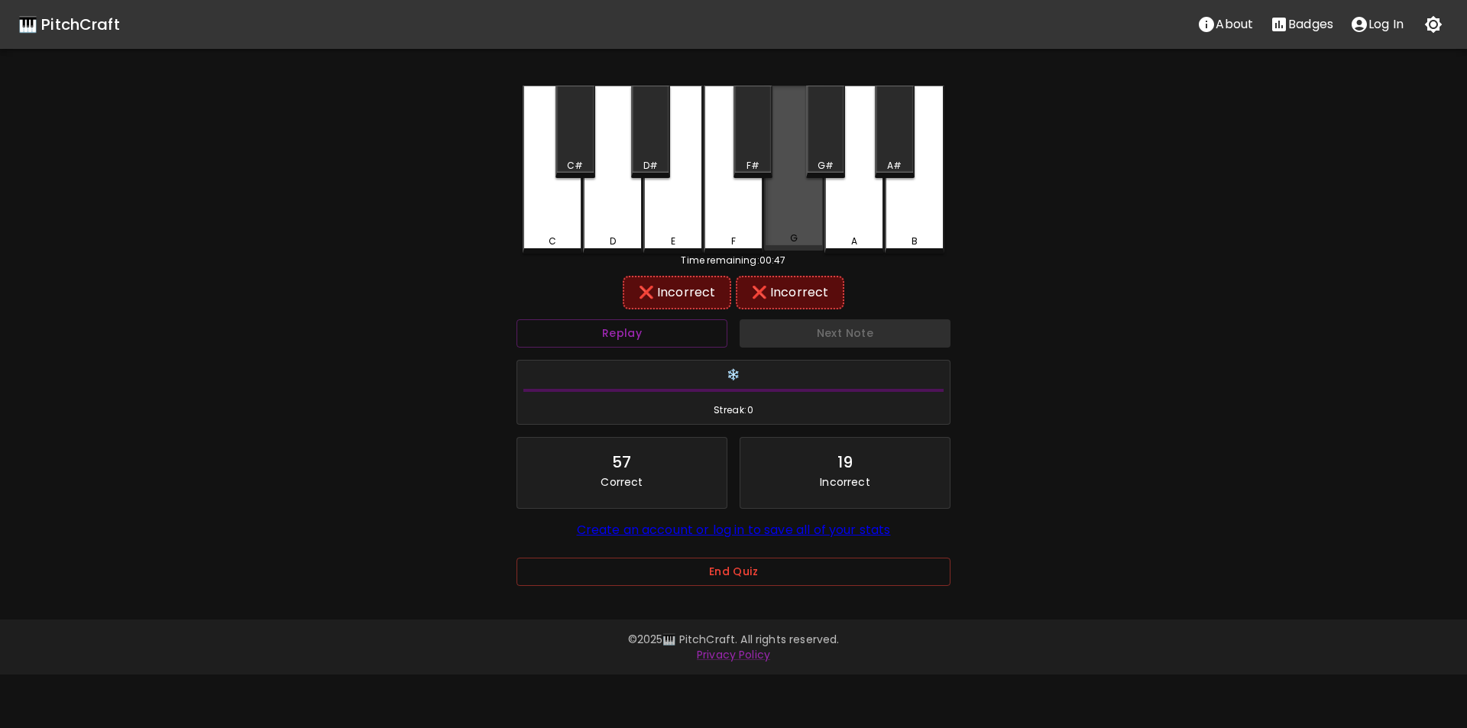
click at [786, 214] on div "G" at bounding box center [794, 168] width 60 height 165
click at [756, 163] on div "F#" at bounding box center [753, 166] width 13 height 14
click at [568, 141] on div "C#" at bounding box center [575, 132] width 39 height 92
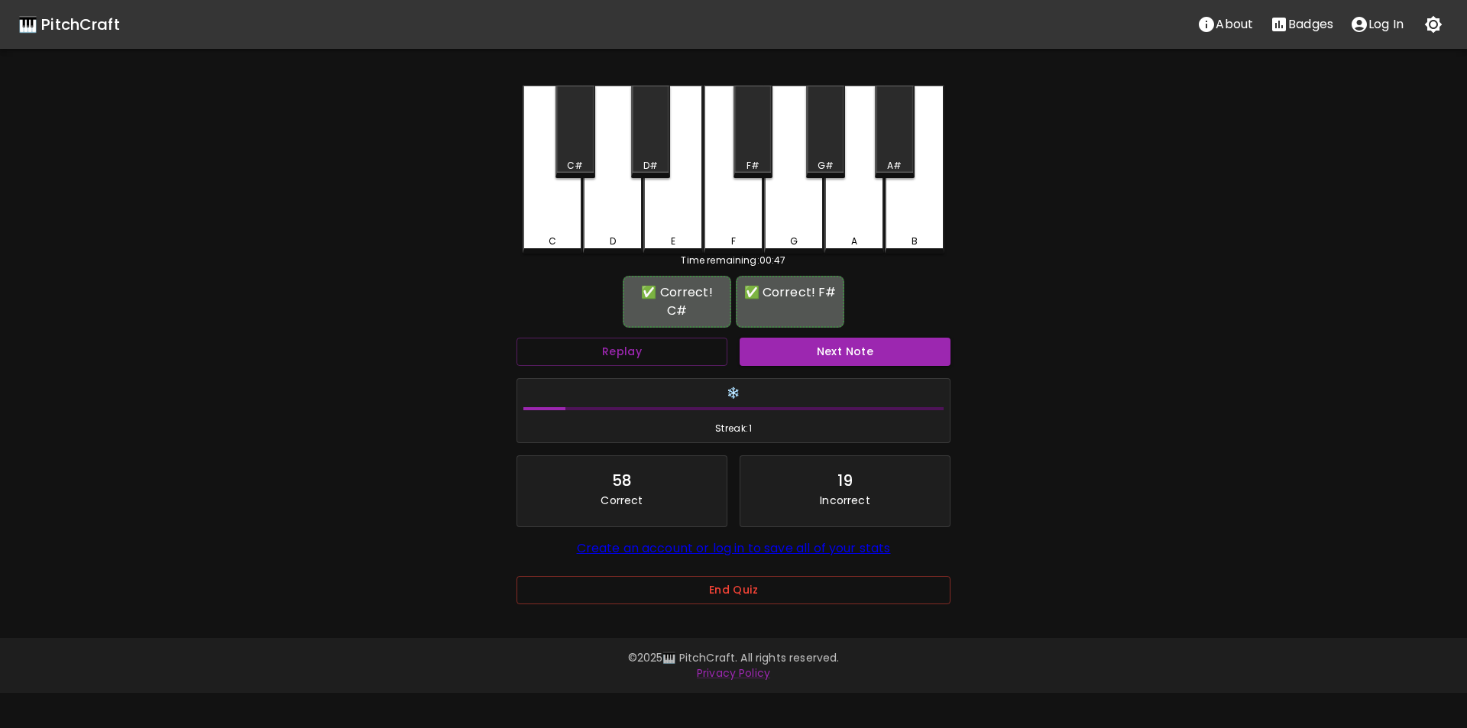
click at [757, 335] on div "Next Note" at bounding box center [845, 352] width 223 height 41
click at [765, 345] on button "Next Note" at bounding box center [845, 352] width 211 height 28
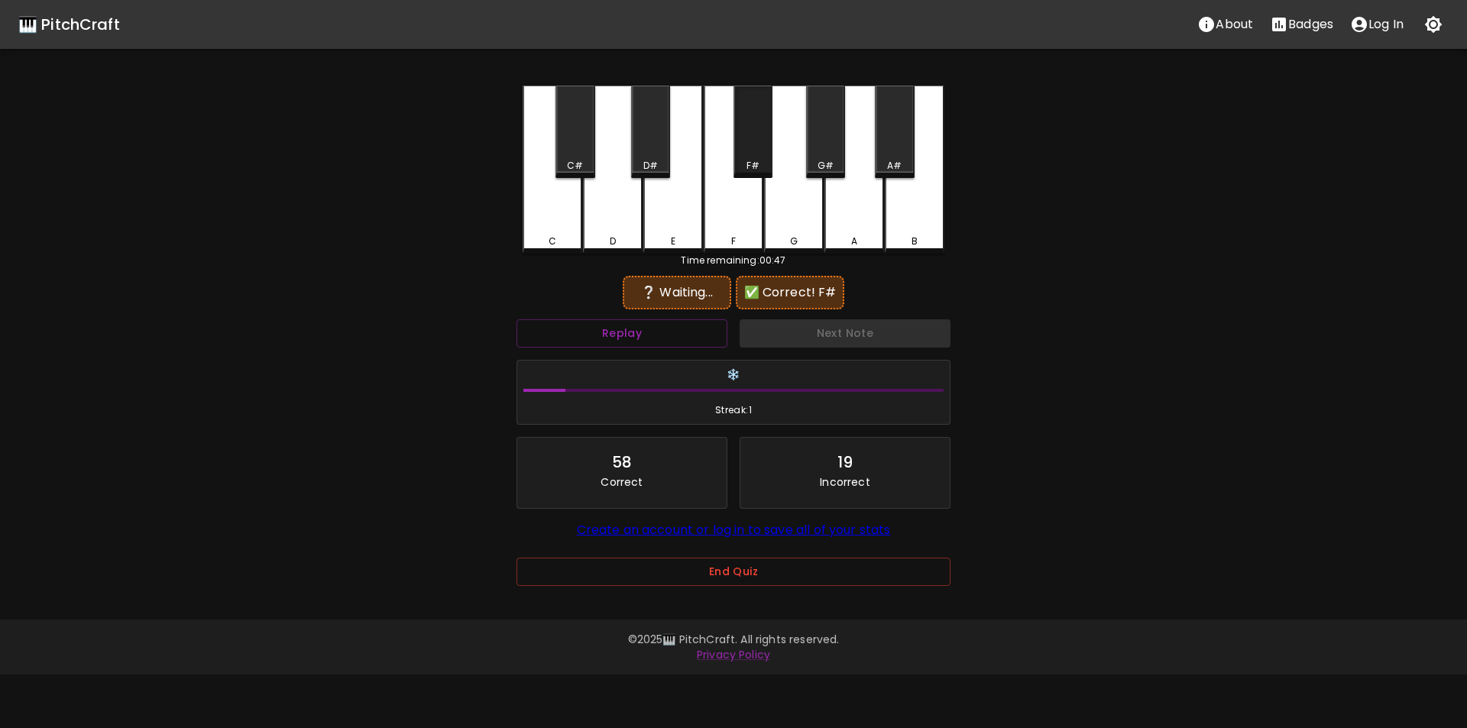
click at [747, 156] on div "F#" at bounding box center [753, 132] width 39 height 92
click at [678, 329] on button "Replay" at bounding box center [622, 333] width 211 height 28
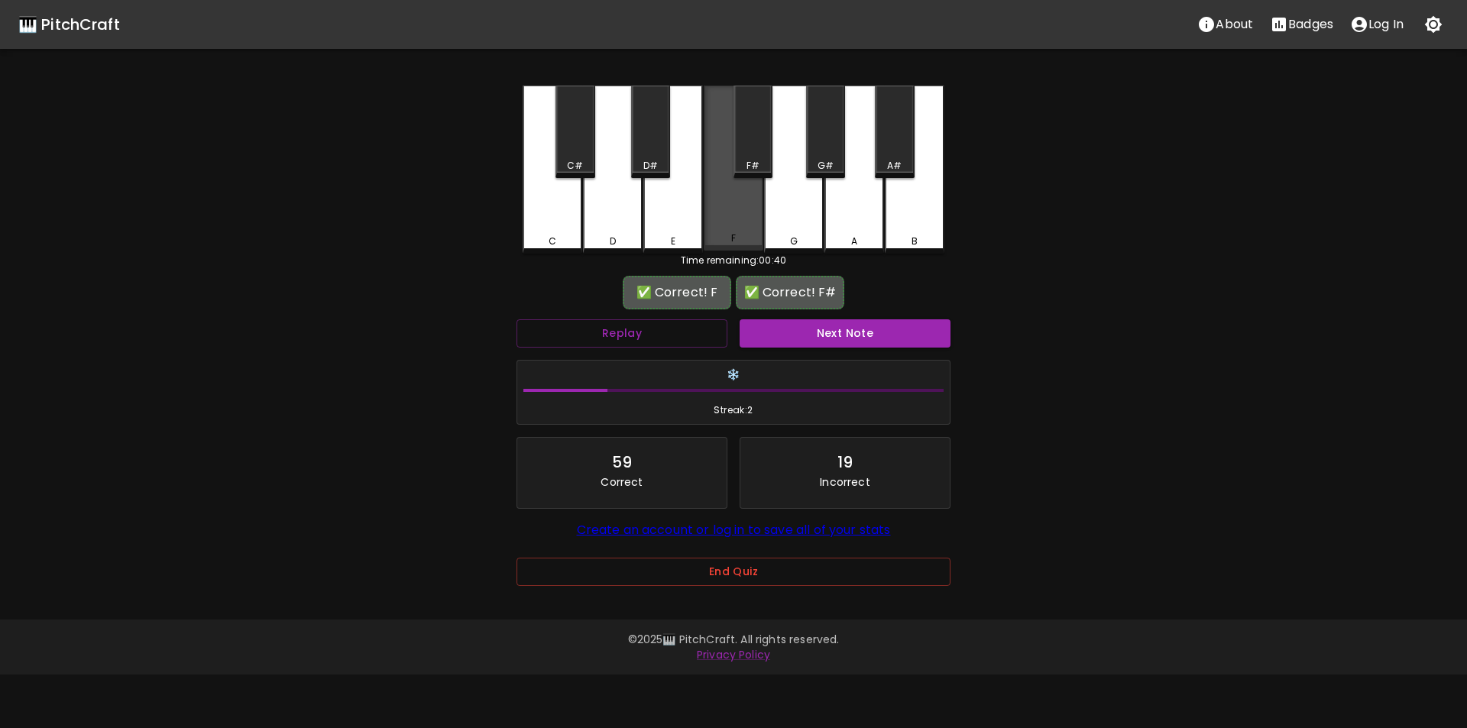
click at [745, 217] on div "F" at bounding box center [734, 168] width 60 height 165
click at [775, 327] on button "Next Note" at bounding box center [845, 333] width 211 height 28
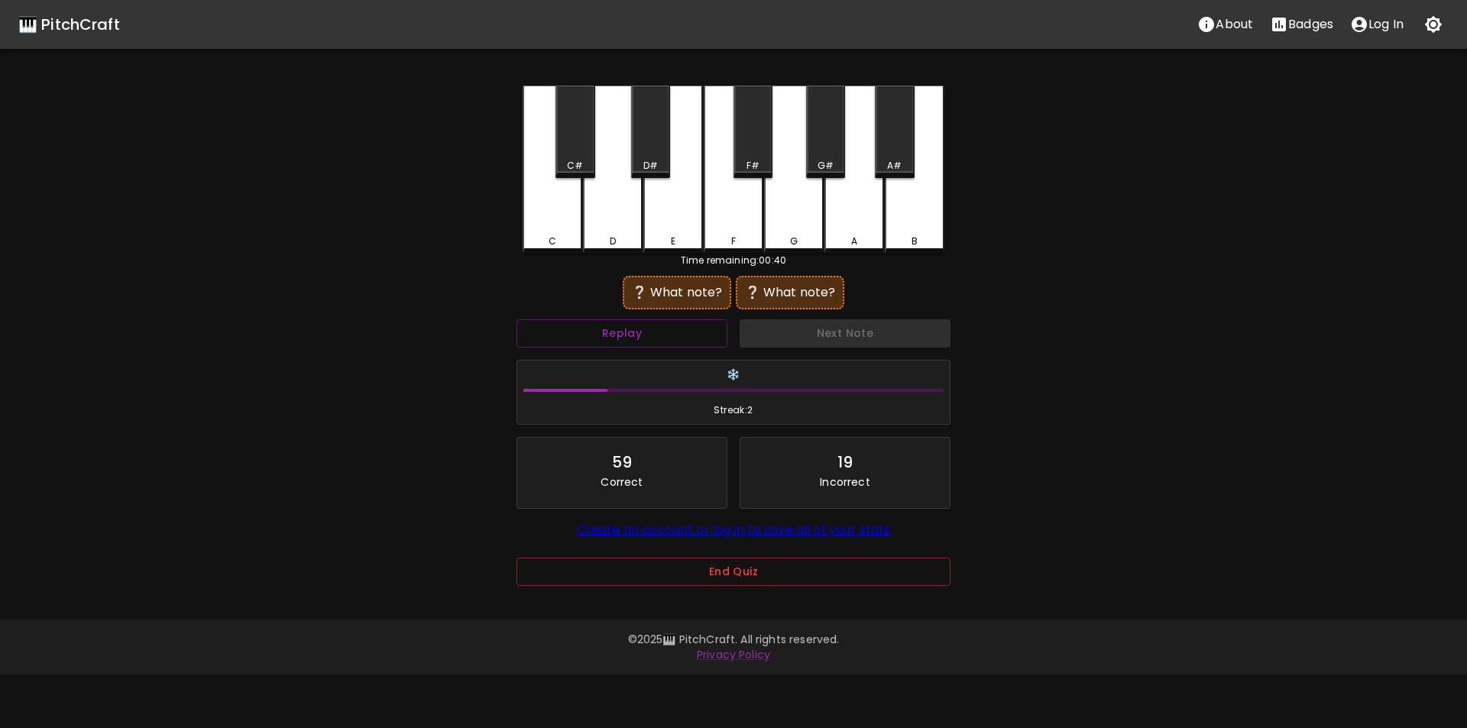
click at [647, 158] on div "D#" at bounding box center [650, 132] width 39 height 92
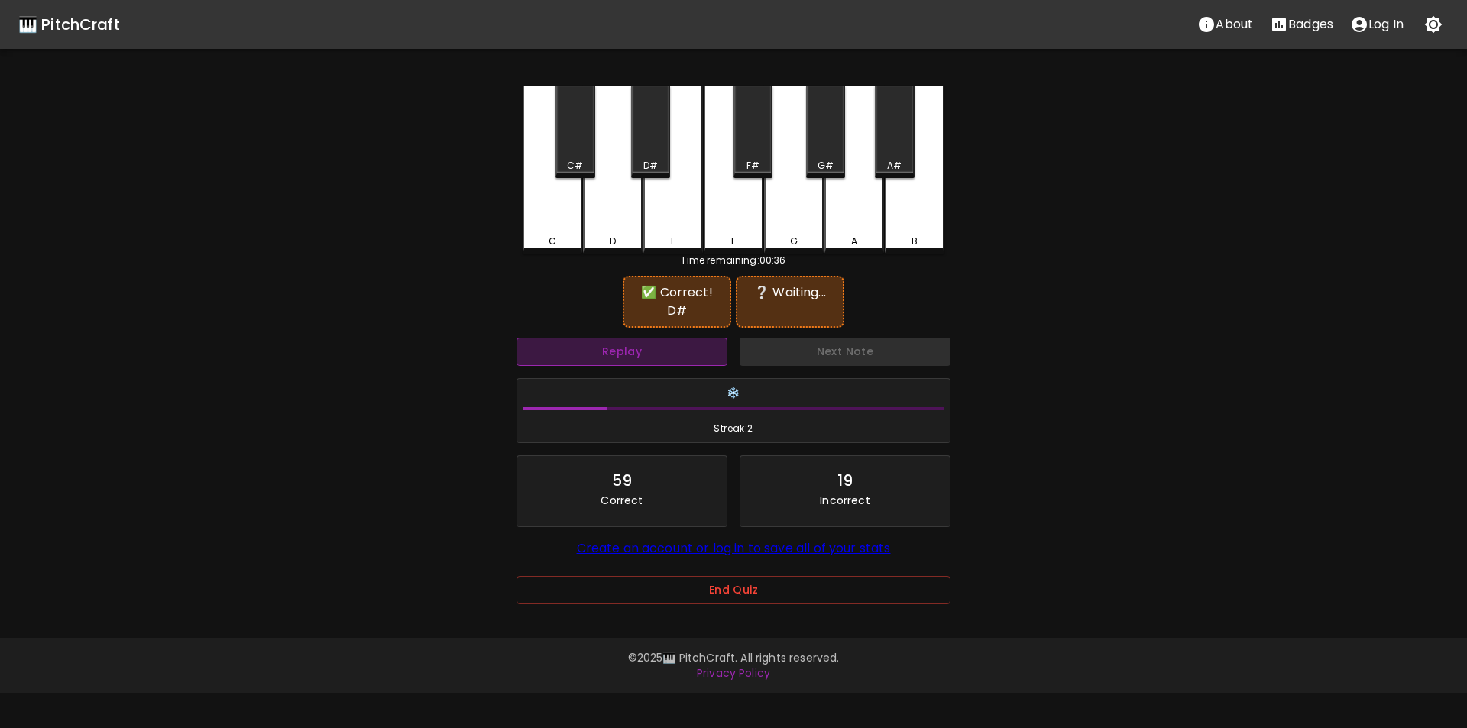
click at [637, 338] on button "Replay" at bounding box center [622, 352] width 211 height 28
click at [550, 233] on div "C" at bounding box center [553, 170] width 60 height 168
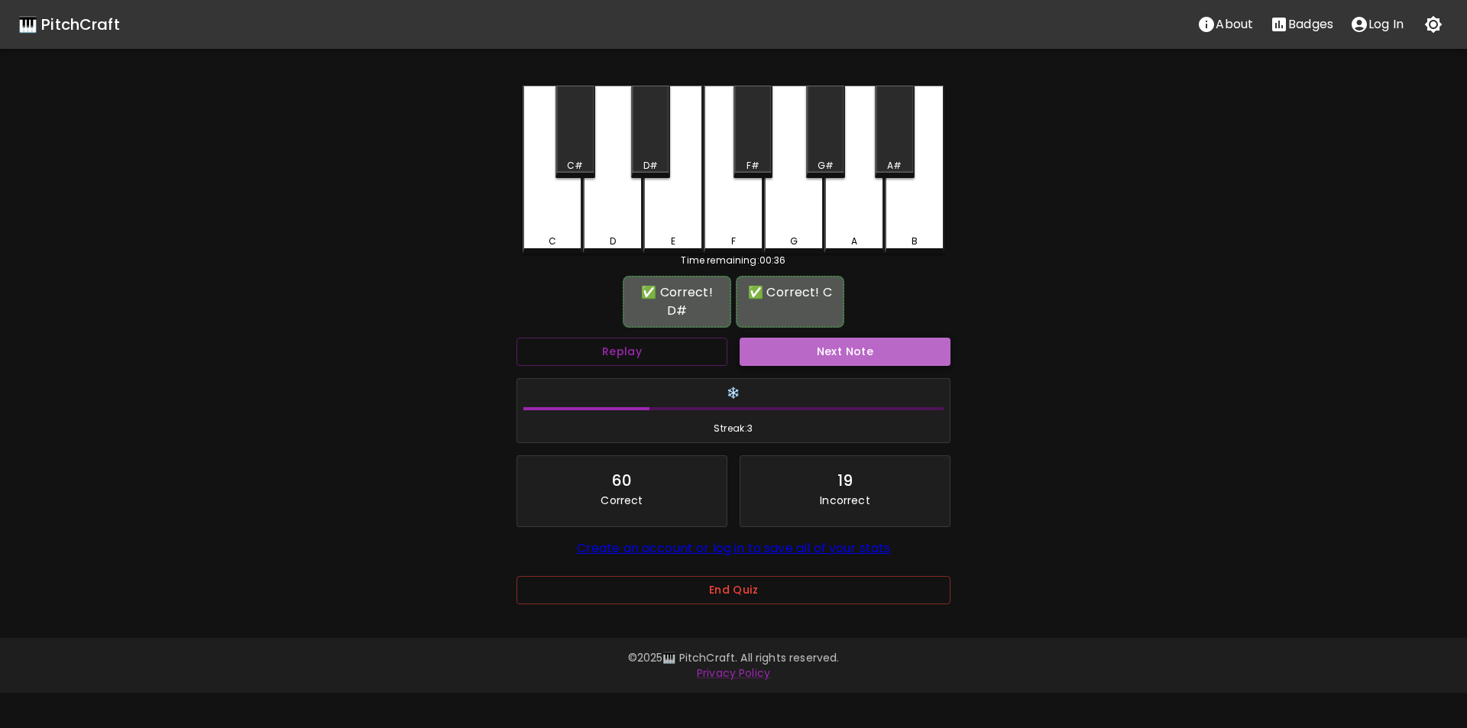
click at [789, 338] on button "Next Note" at bounding box center [845, 352] width 211 height 28
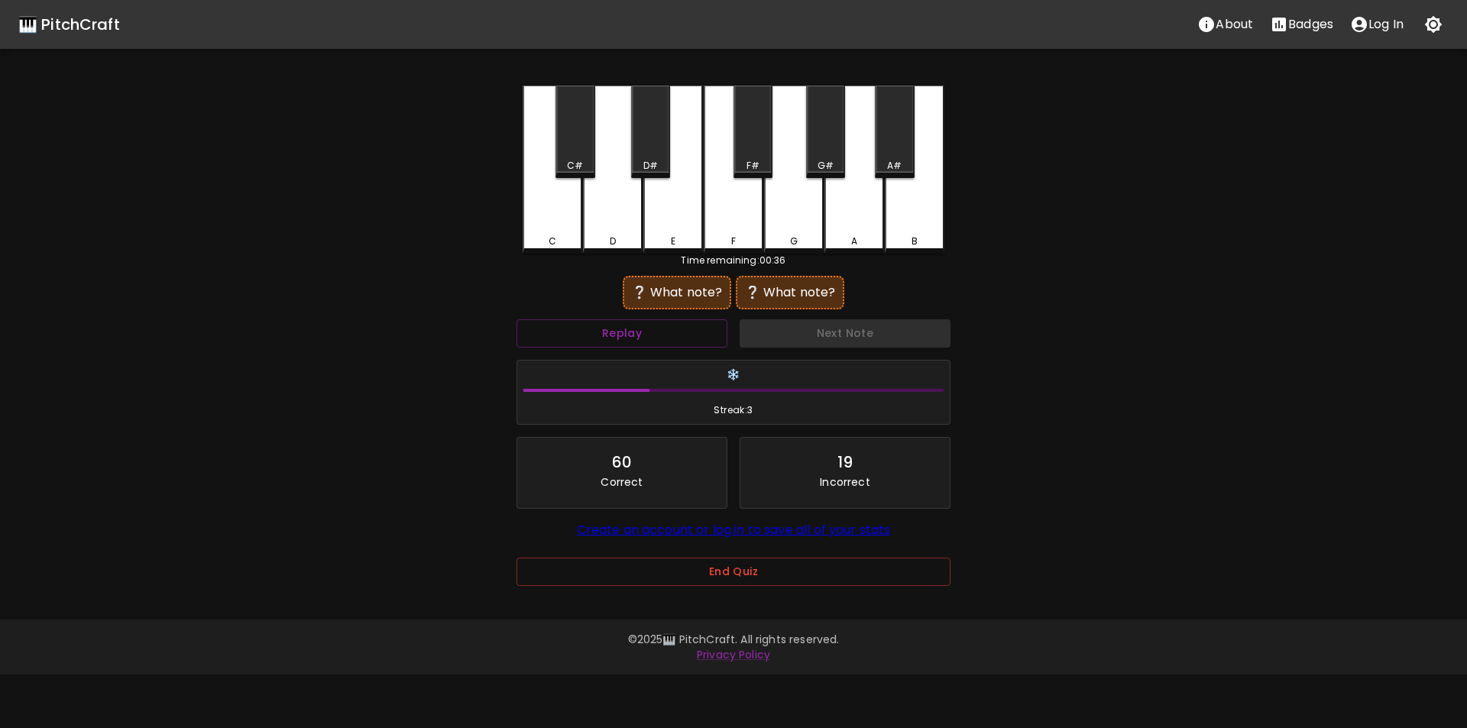
click at [583, 151] on div "C#" at bounding box center [575, 132] width 39 height 92
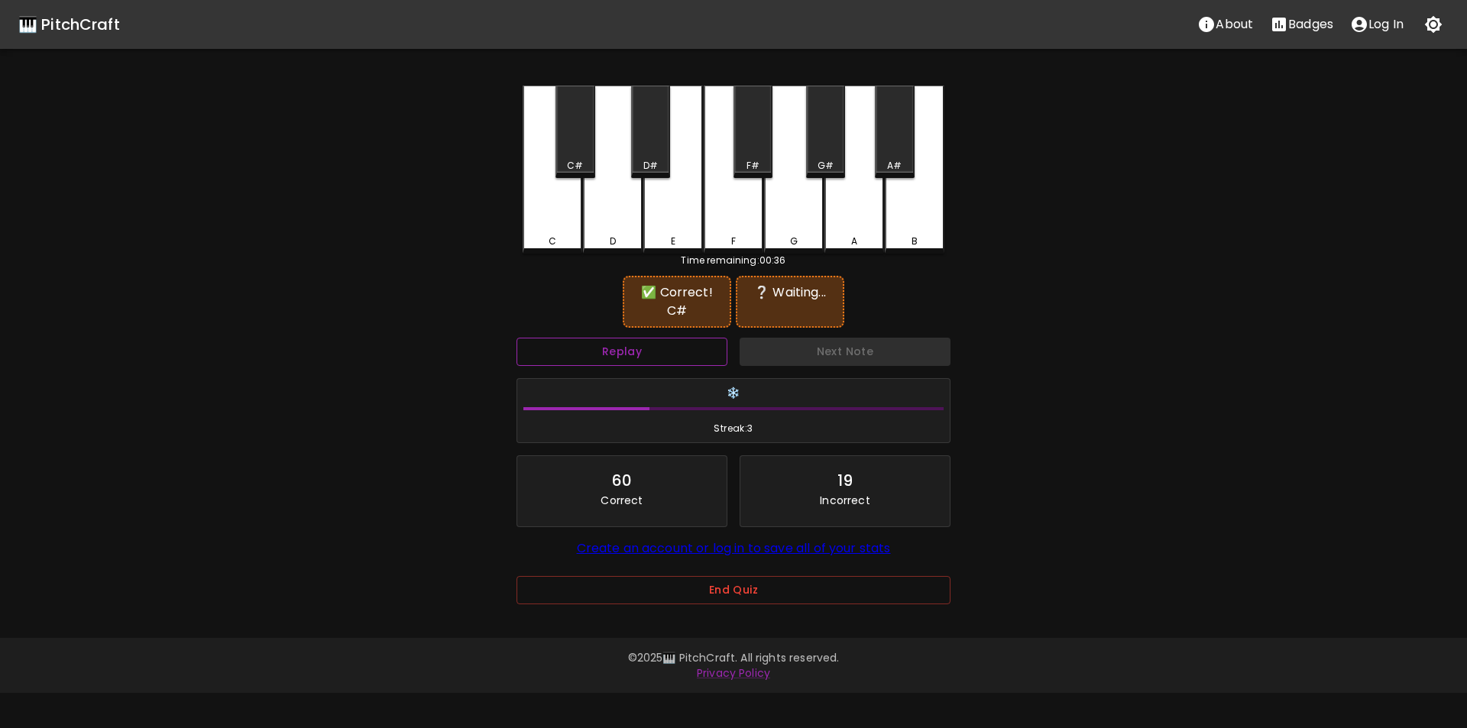
click at [694, 351] on button "Replay" at bounding box center [622, 352] width 211 height 28
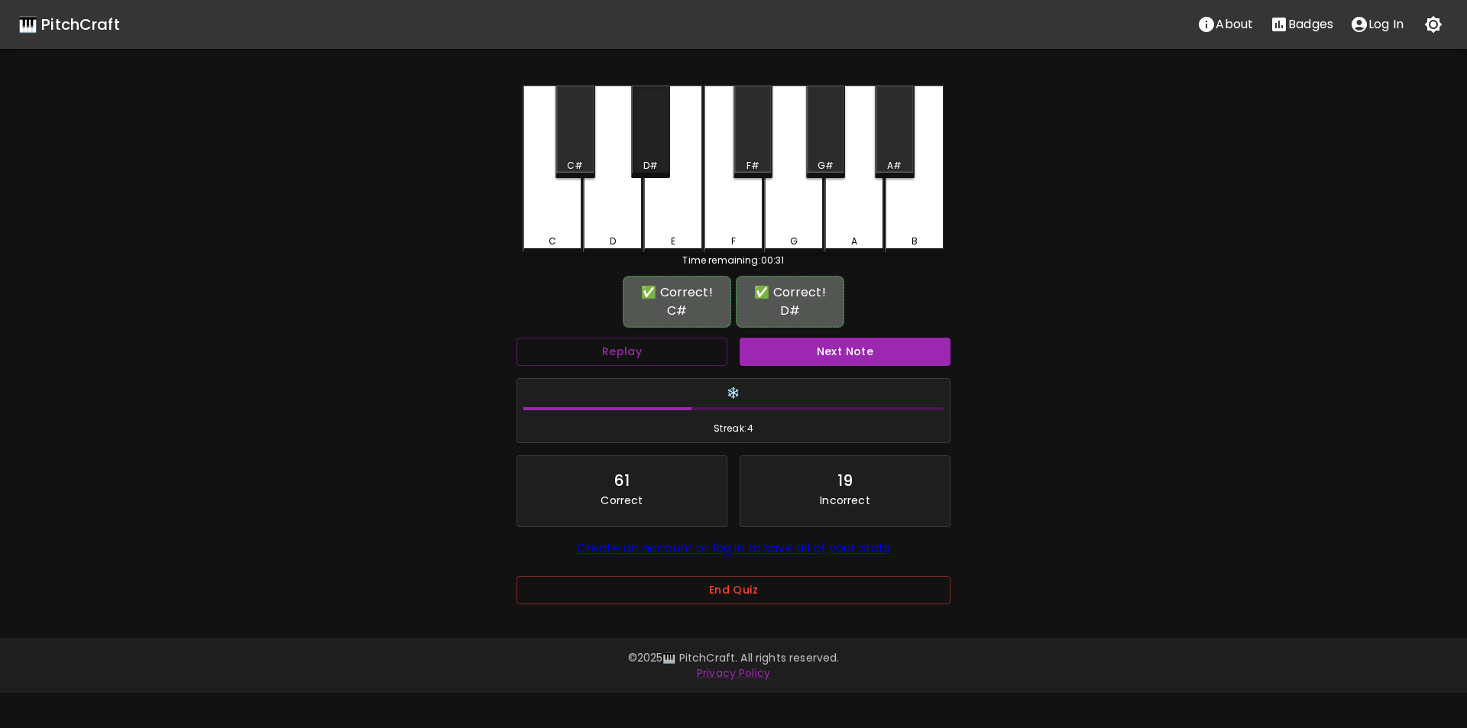
click at [658, 165] on div "D#" at bounding box center [651, 166] width 36 height 14
click at [803, 352] on button "Next Note" at bounding box center [845, 352] width 211 height 28
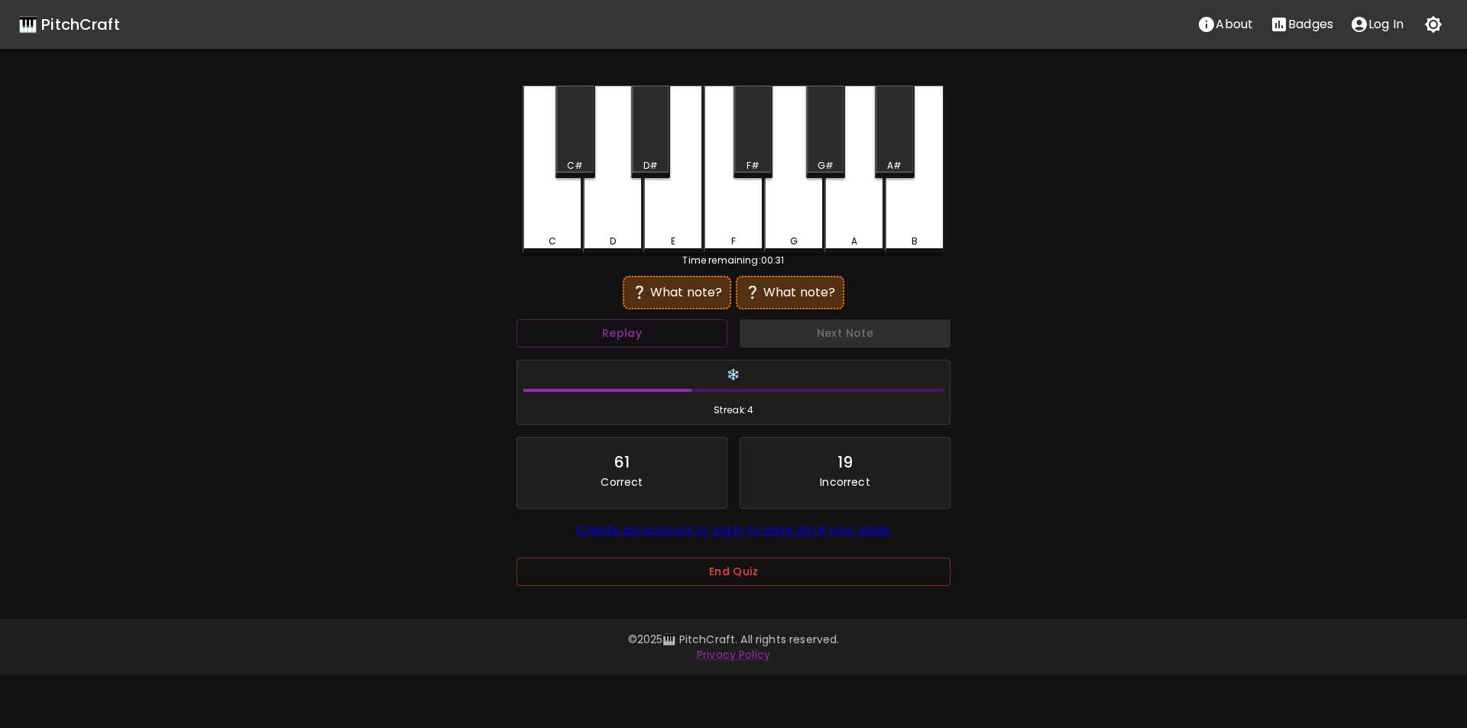
click at [752, 157] on div "F#" at bounding box center [753, 132] width 39 height 92
click at [663, 338] on button "Replay" at bounding box center [622, 333] width 211 height 28
click at [566, 232] on div "C" at bounding box center [553, 170] width 60 height 168
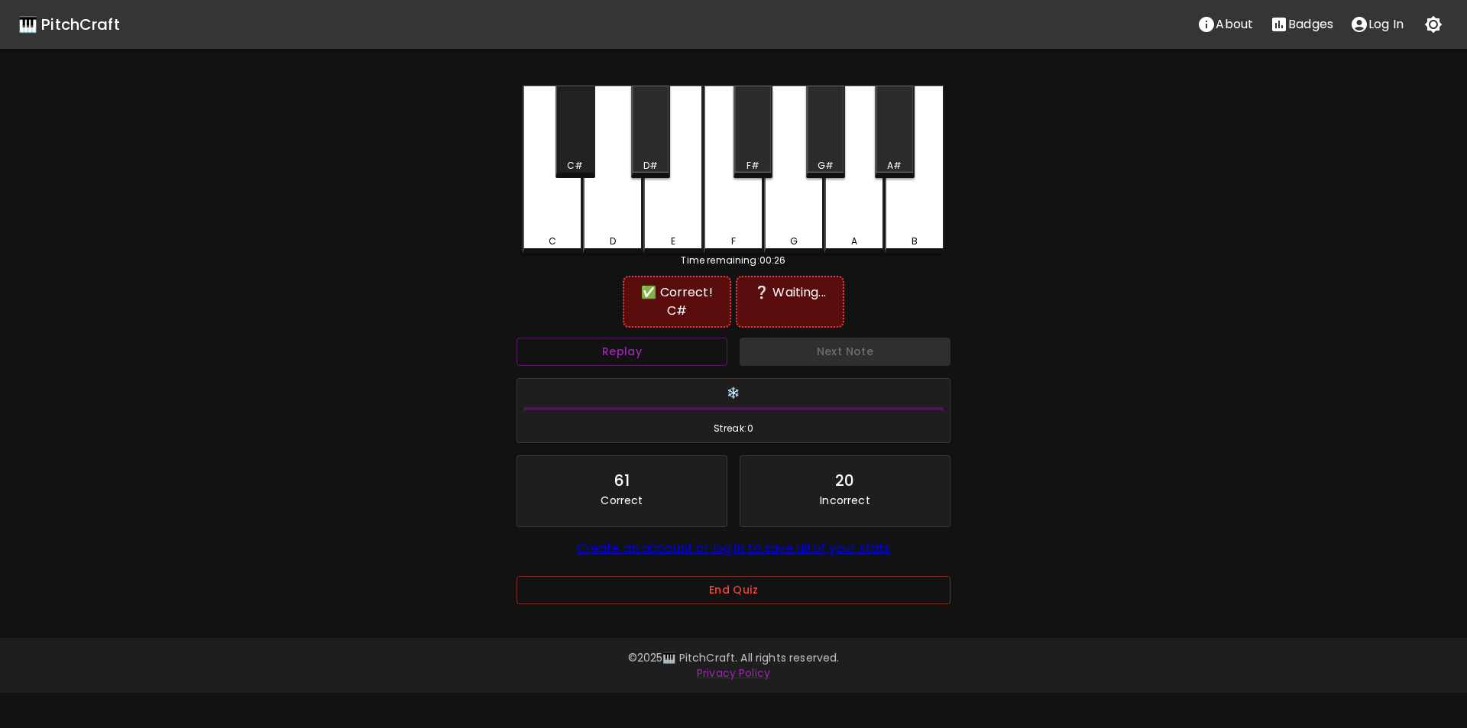
click at [566, 173] on div "C#" at bounding box center [575, 132] width 39 height 92
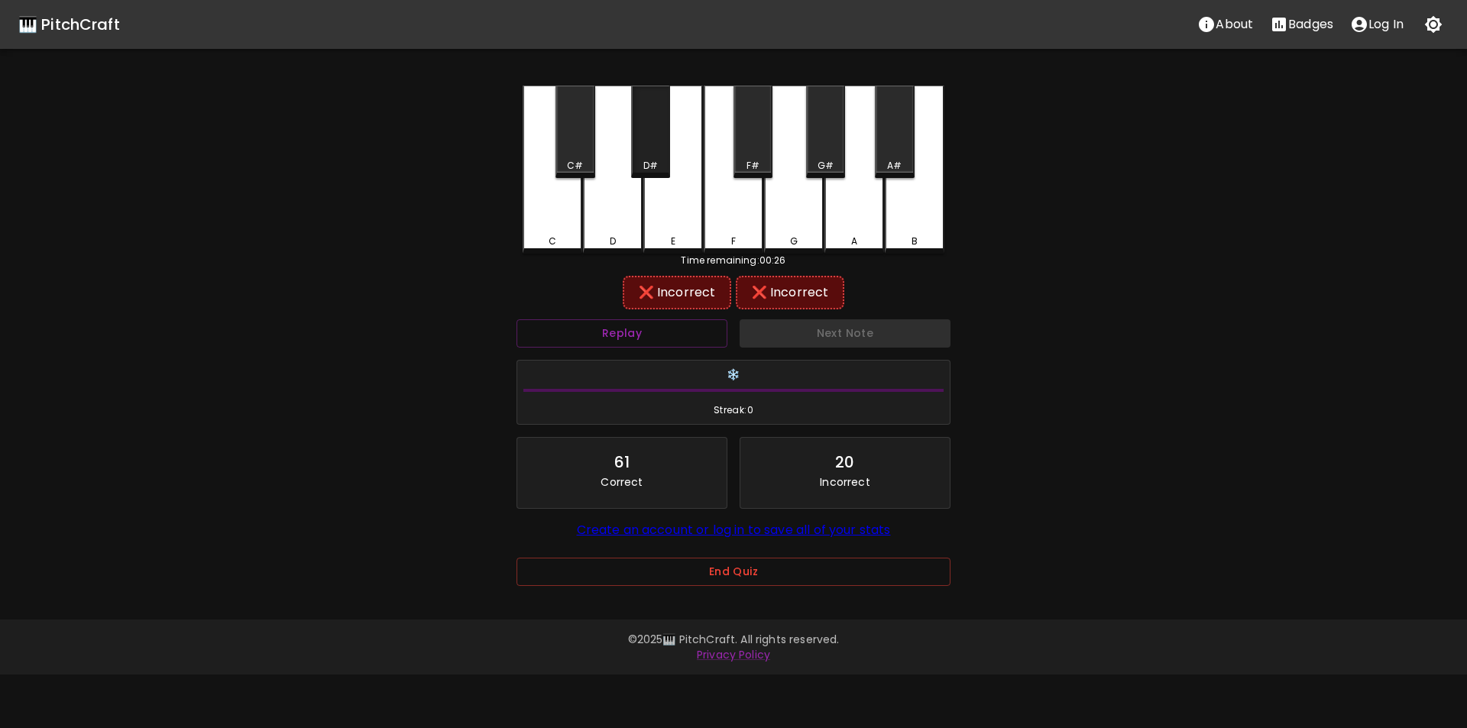
click at [658, 175] on div "D#" at bounding box center [650, 132] width 39 height 92
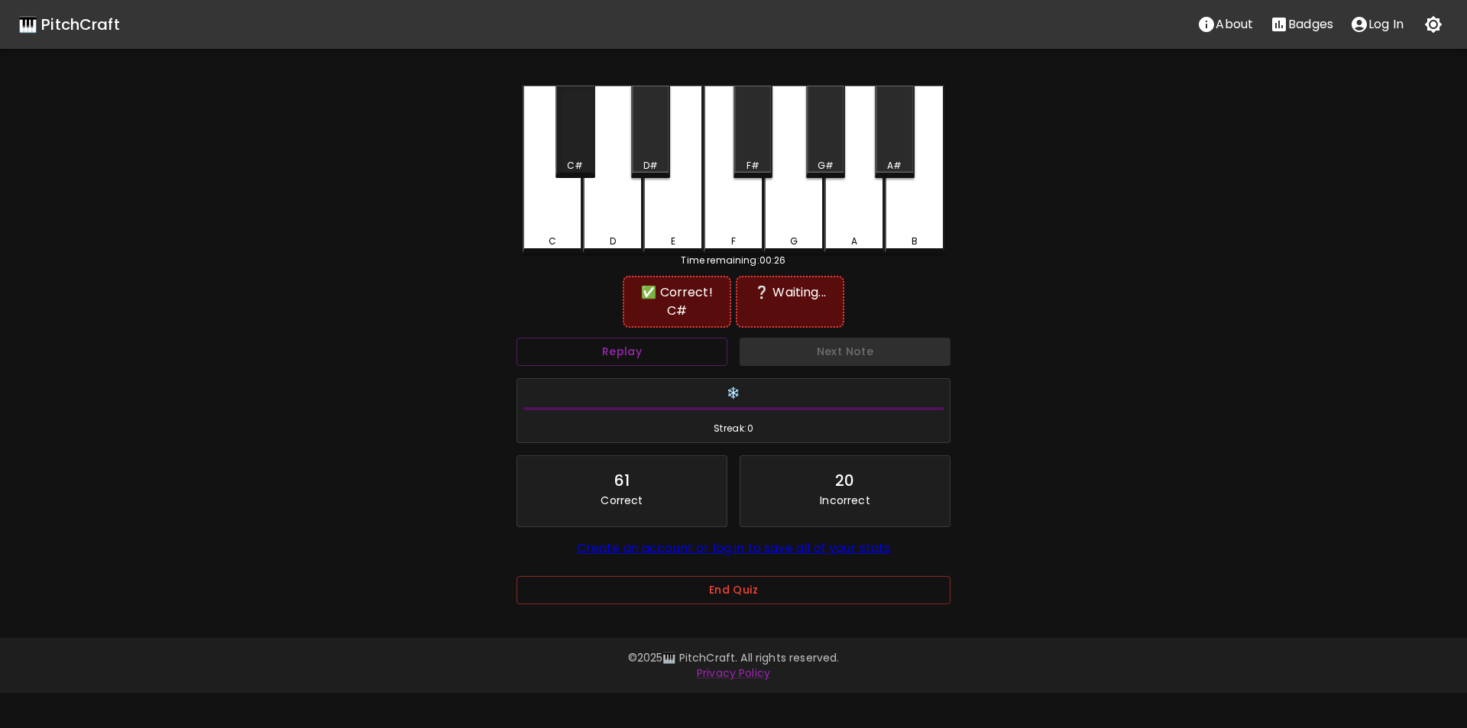
drag, startPoint x: 592, startPoint y: 167, endPoint x: 670, endPoint y: 167, distance: 77.2
click at [595, 167] on div "C#" at bounding box center [575, 132] width 39 height 92
click at [744, 161] on div "F#" at bounding box center [753, 166] width 36 height 14
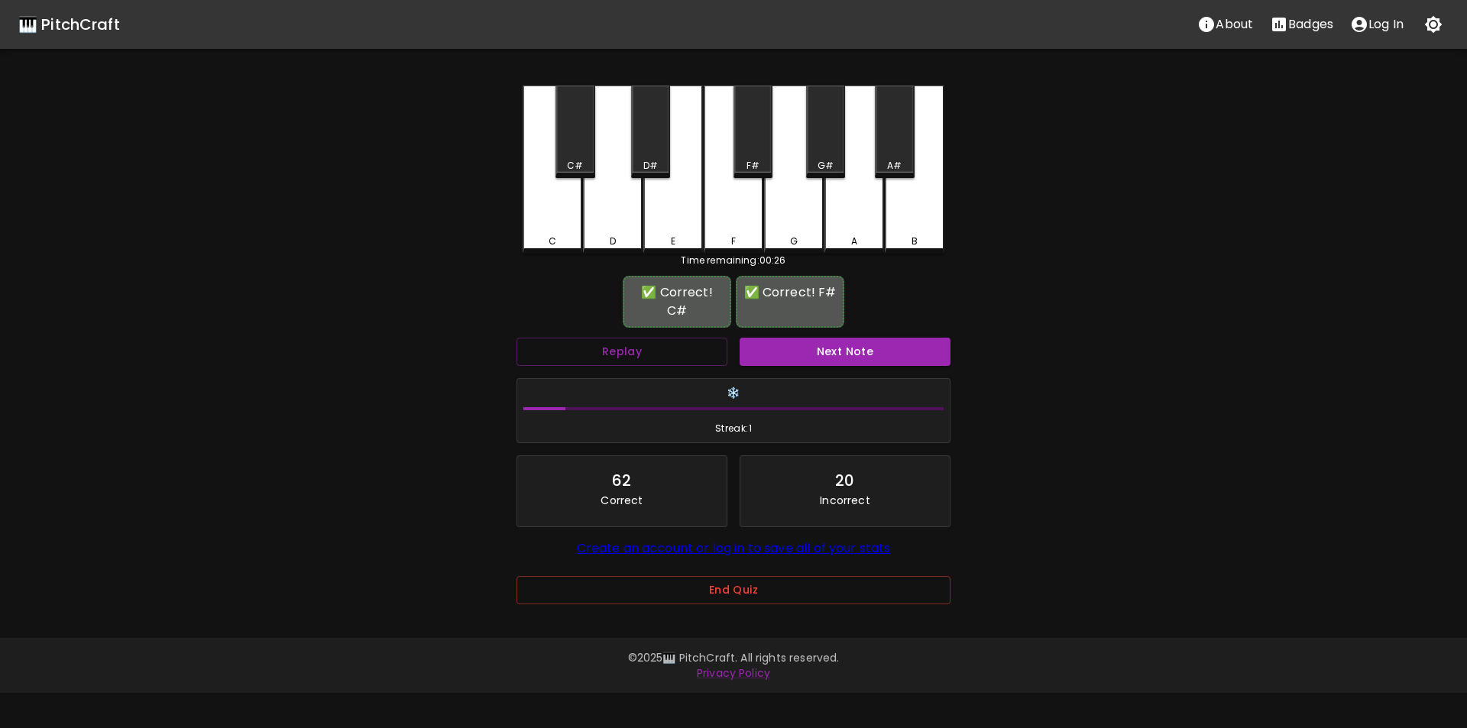
click at [798, 350] on button "Next Note" at bounding box center [845, 352] width 211 height 28
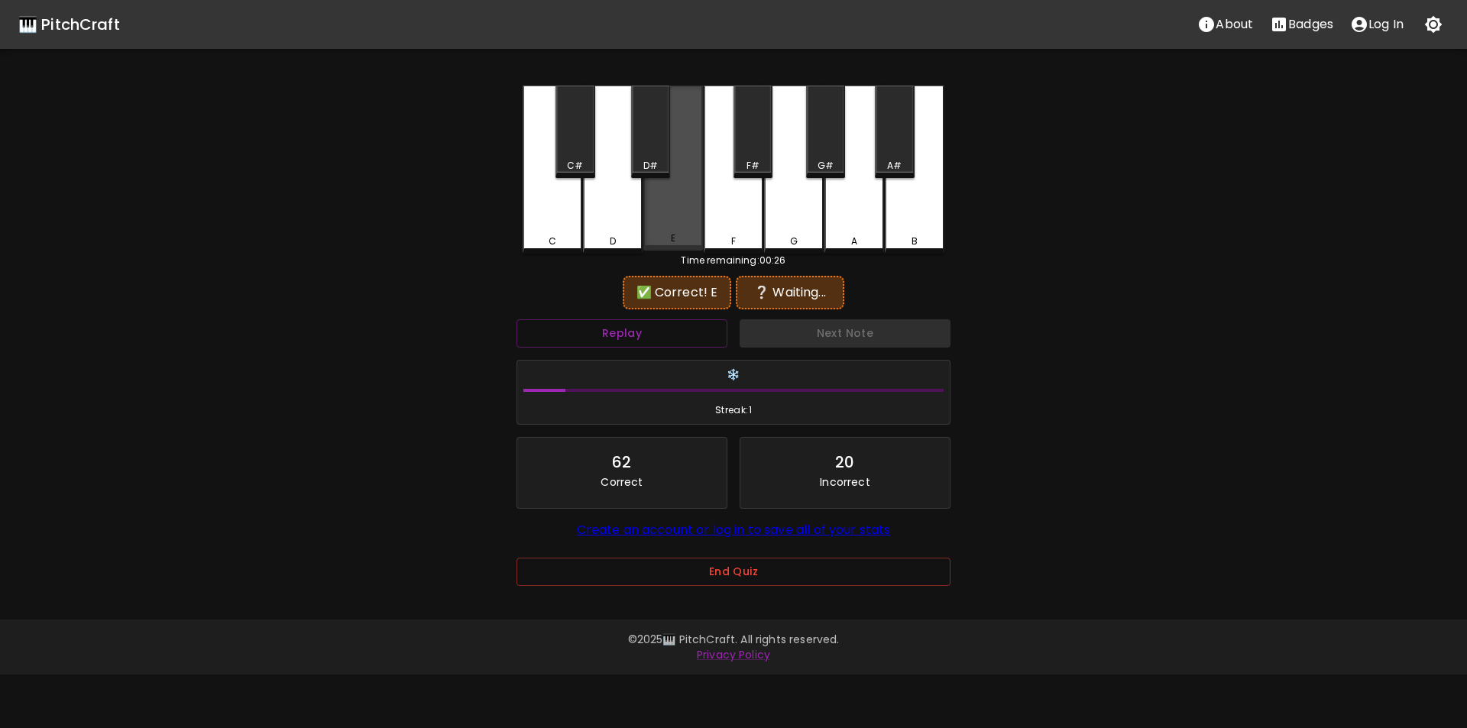
click at [670, 232] on div "E" at bounding box center [674, 168] width 60 height 165
click at [756, 162] on div "F#" at bounding box center [753, 166] width 13 height 14
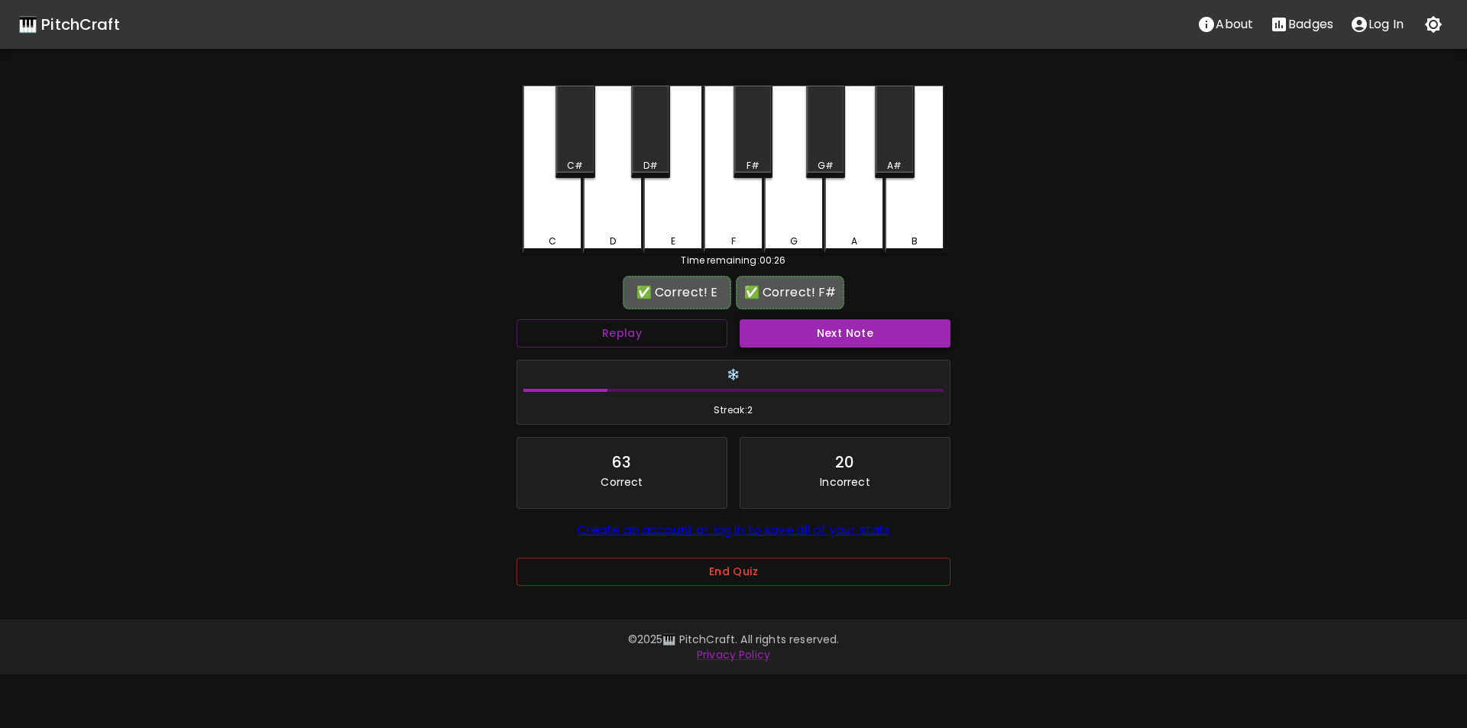
click at [819, 337] on button "Next Note" at bounding box center [845, 333] width 211 height 28
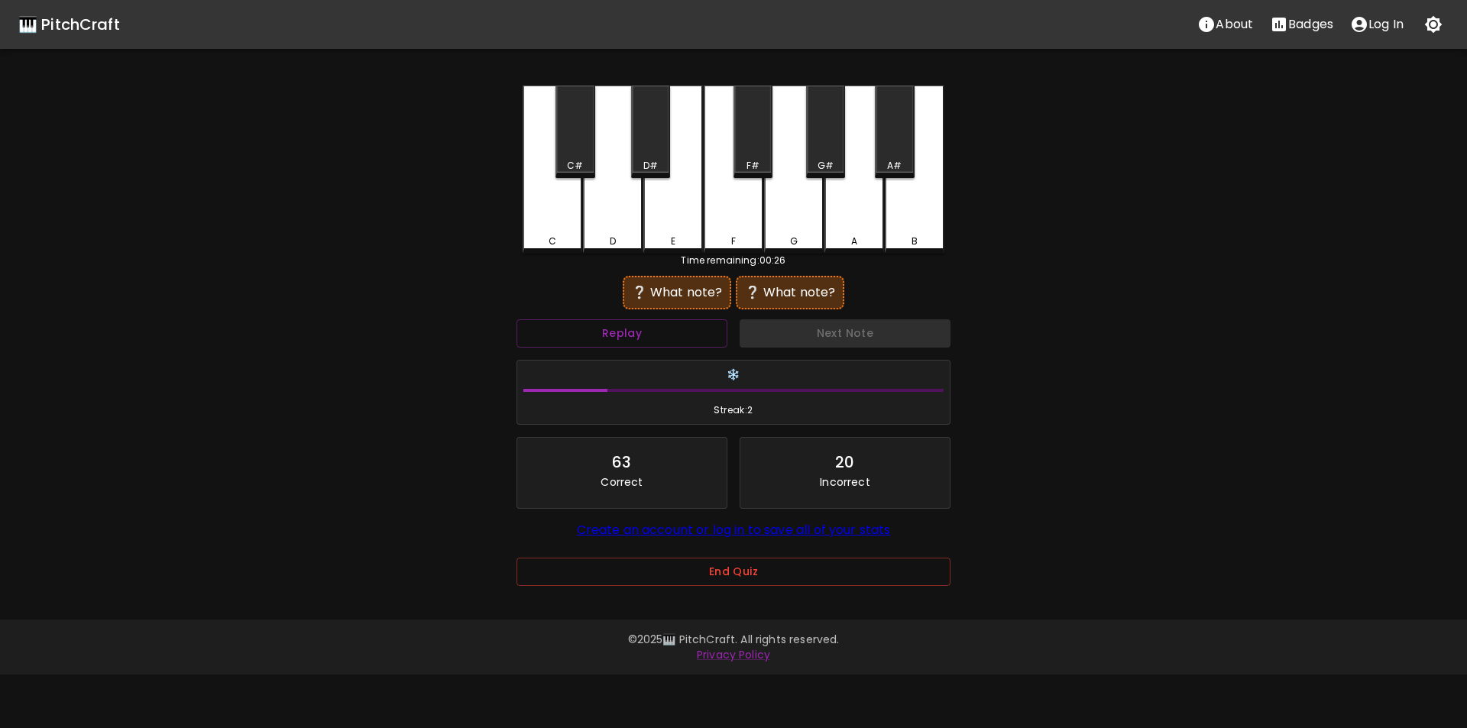
click at [814, 159] on div "G#" at bounding box center [826, 166] width 36 height 14
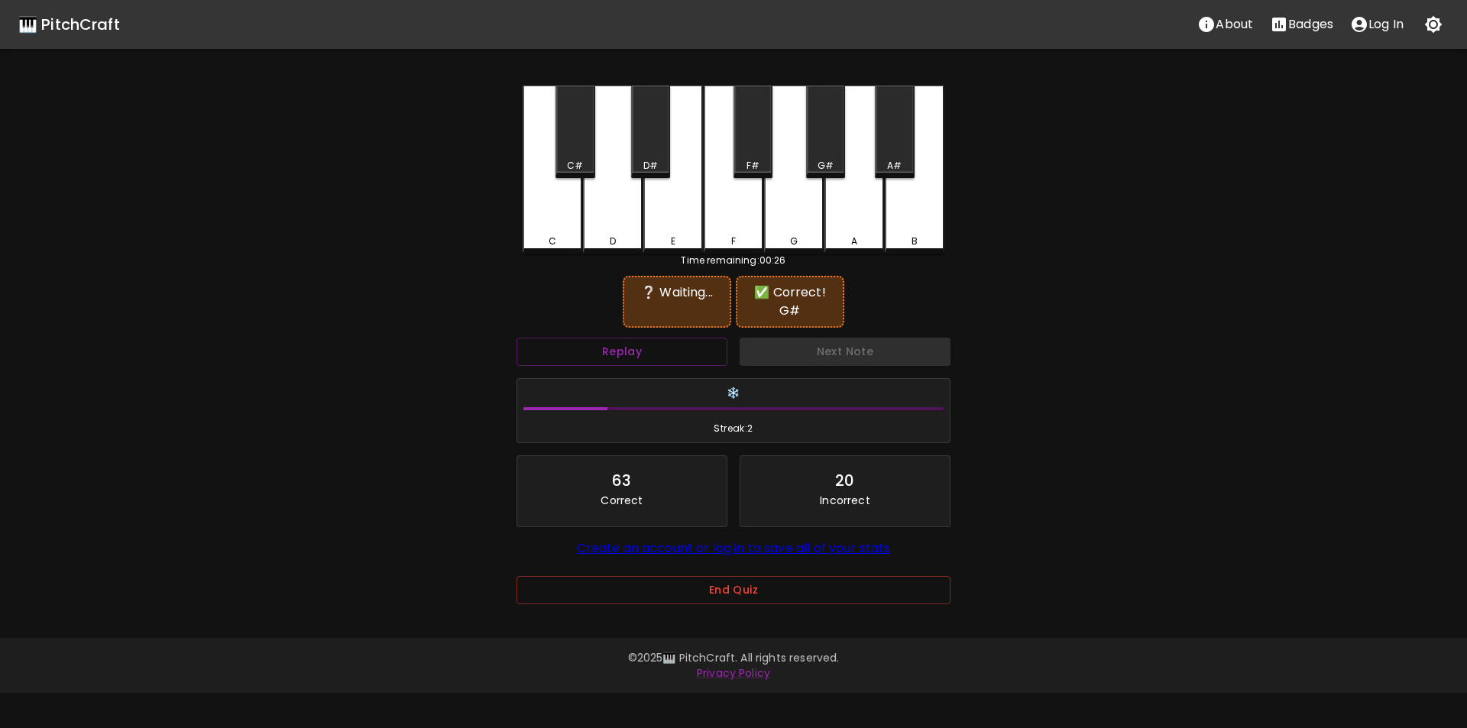
click at [650, 155] on div "D#" at bounding box center [650, 132] width 39 height 92
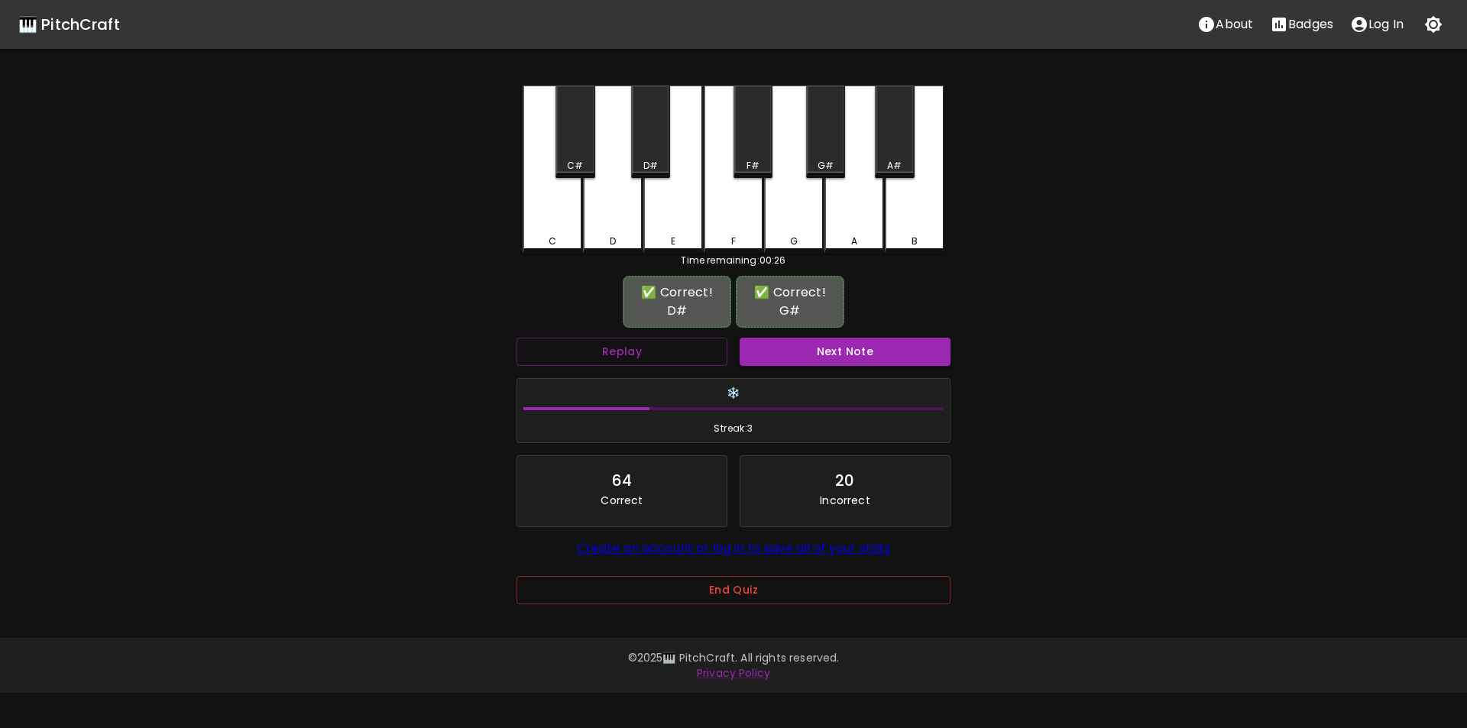
click at [775, 356] on button "Next Note" at bounding box center [845, 352] width 211 height 28
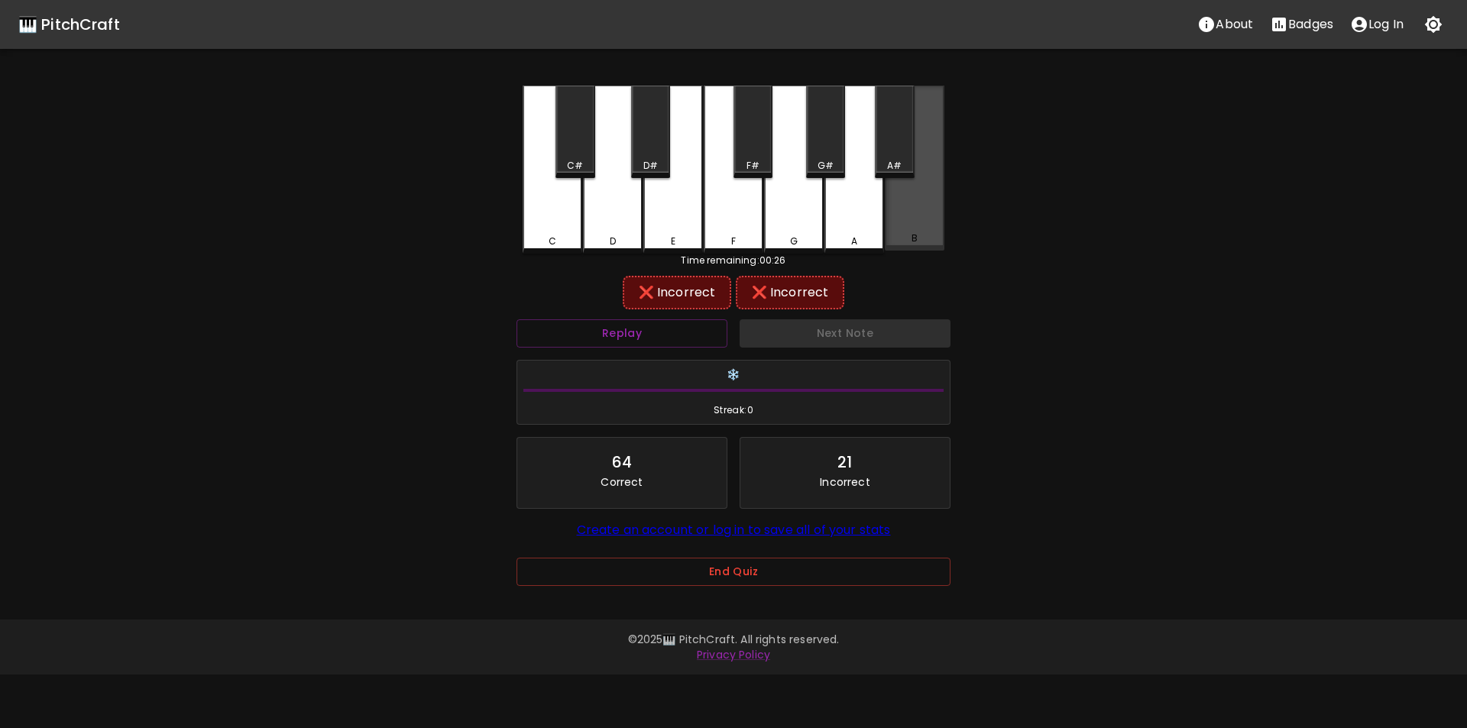
click at [898, 222] on div "B" at bounding box center [915, 168] width 60 height 165
click at [703, 351] on div "Replay" at bounding box center [622, 333] width 223 height 41
click at [700, 342] on button "Replay" at bounding box center [622, 333] width 211 height 28
click at [807, 223] on div "G" at bounding box center [794, 170] width 60 height 168
click at [679, 336] on button "Replay" at bounding box center [622, 333] width 211 height 28
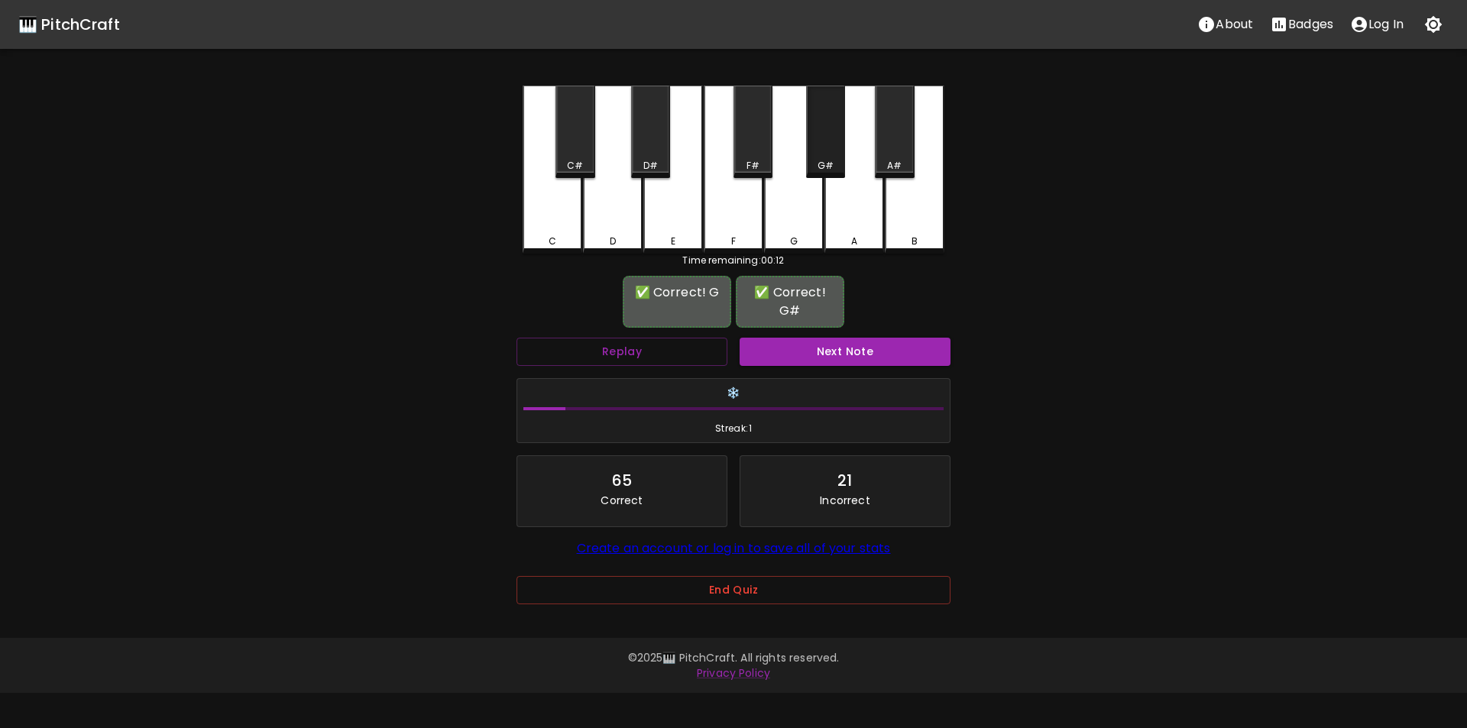
click at [829, 153] on div "G#" at bounding box center [825, 132] width 39 height 92
click at [802, 358] on button "Next Note" at bounding box center [845, 352] width 211 height 28
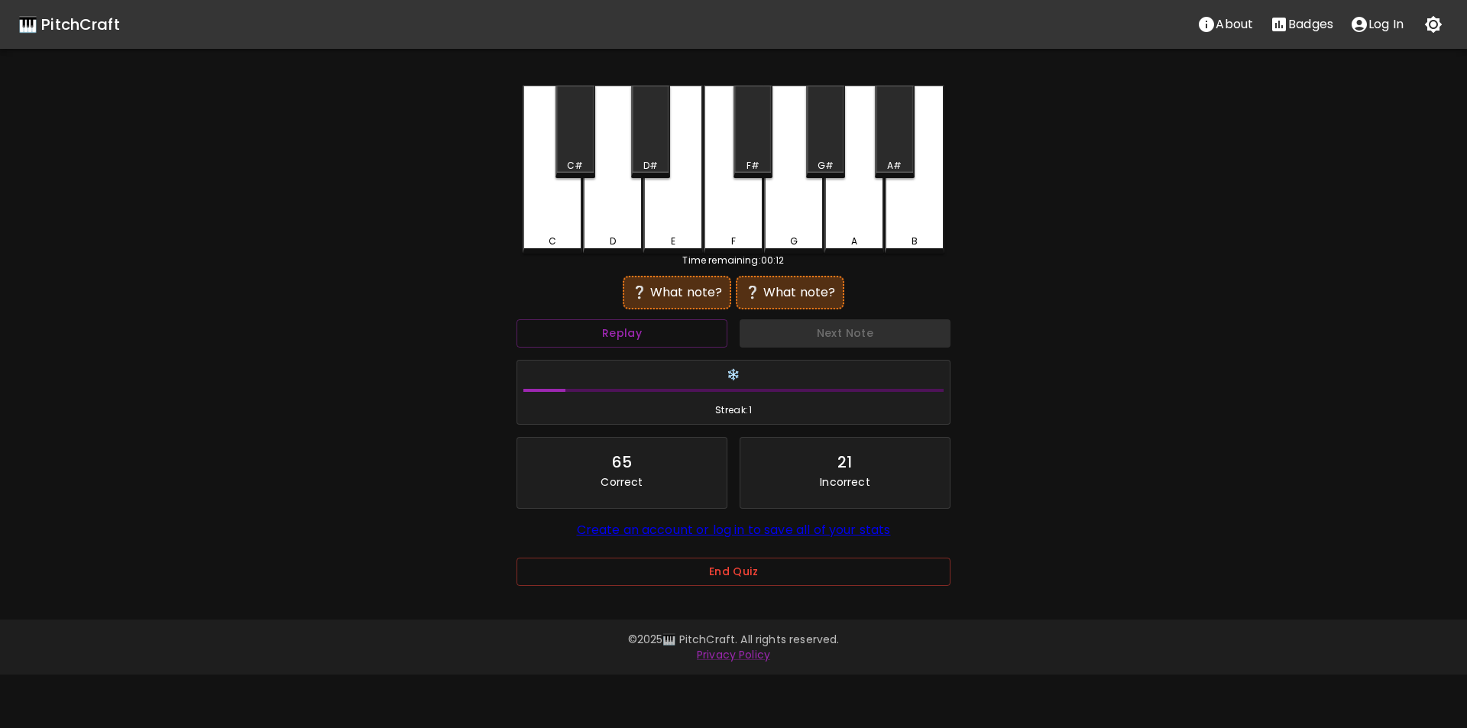
click at [663, 228] on div "E" at bounding box center [674, 170] width 60 height 168
click at [850, 209] on div "A" at bounding box center [855, 170] width 60 height 168
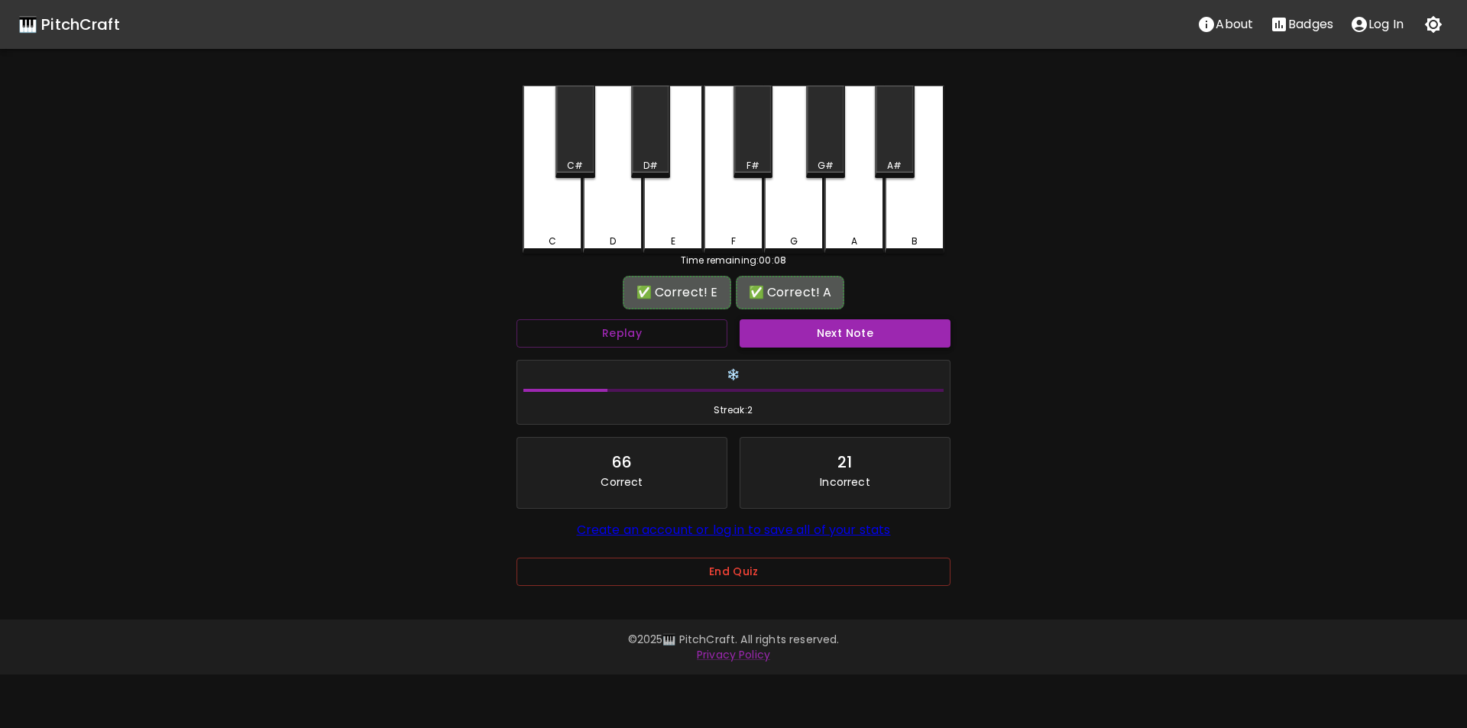
click at [835, 333] on button "Next Note" at bounding box center [845, 333] width 211 height 28
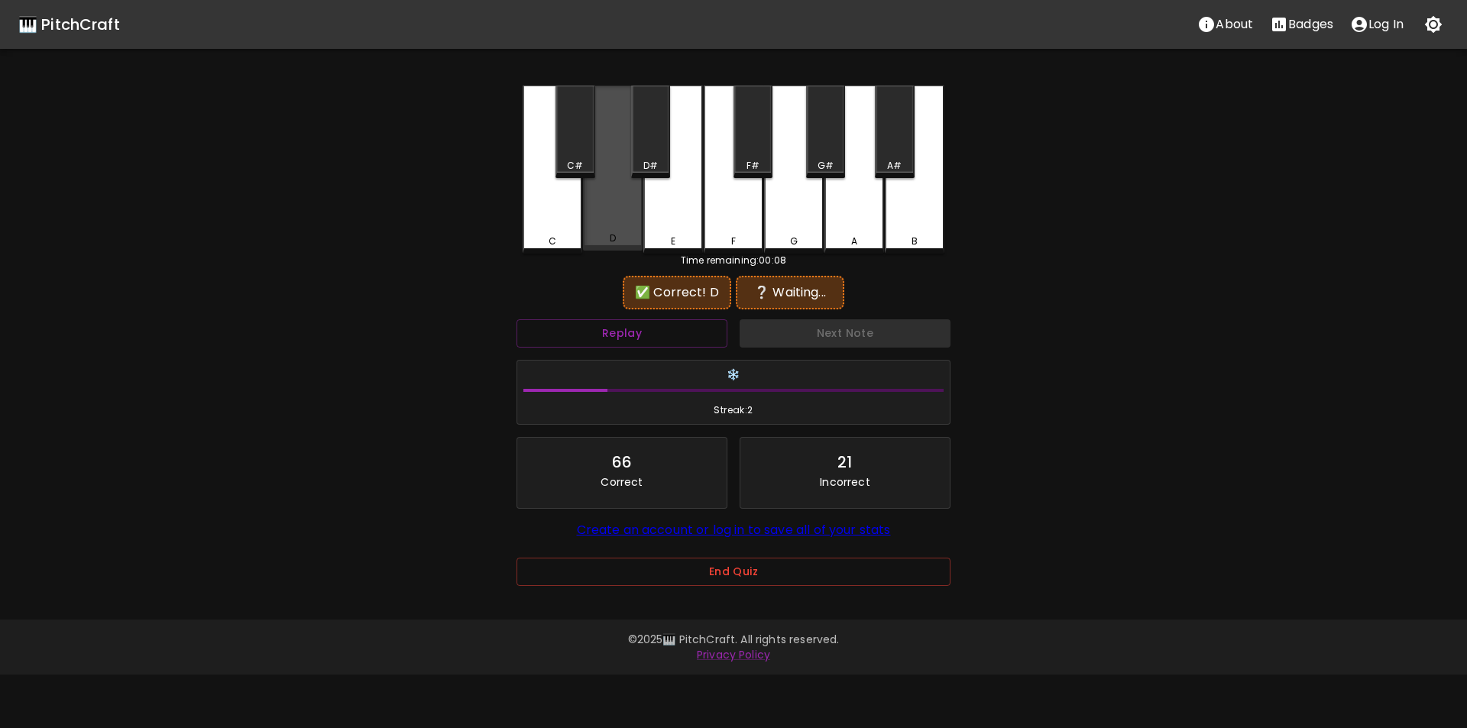
click at [615, 219] on div "D" at bounding box center [613, 168] width 60 height 165
click at [657, 158] on div "D#" at bounding box center [650, 132] width 39 height 92
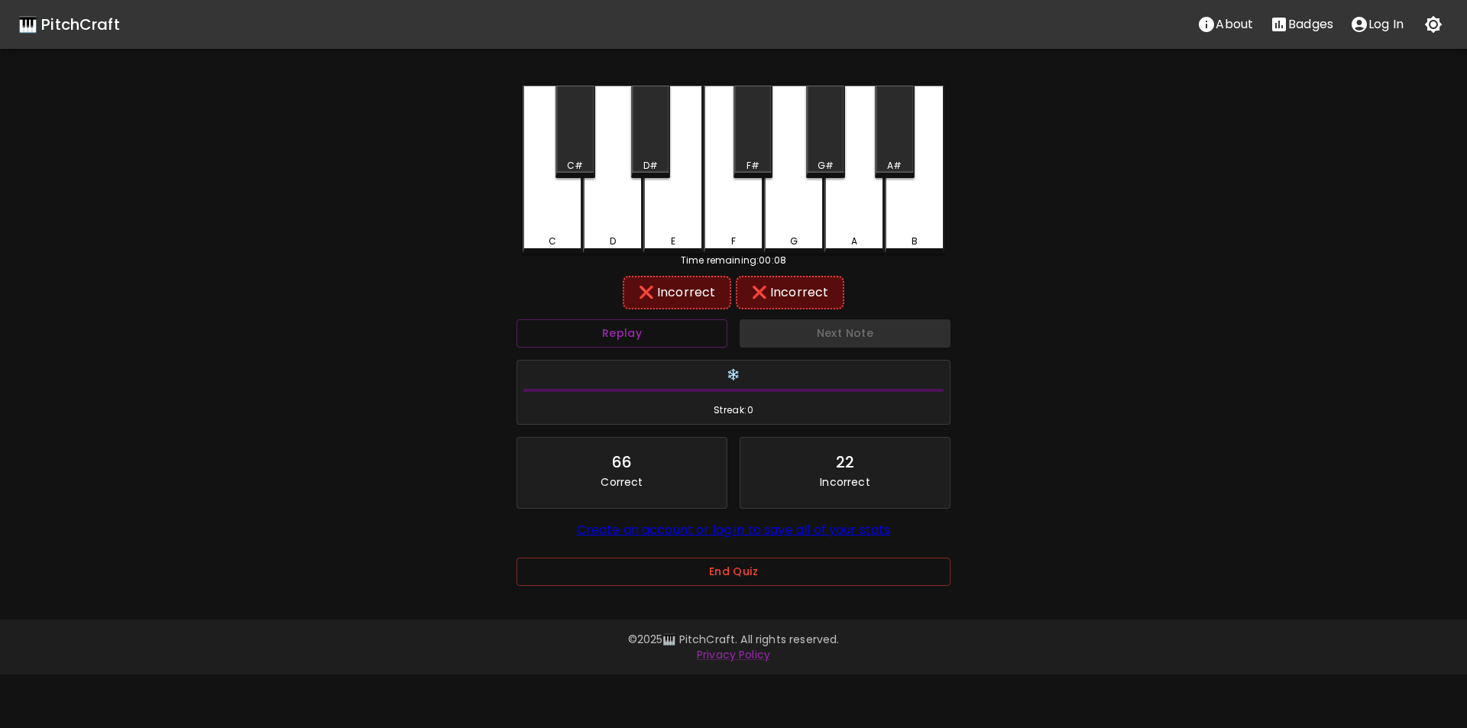
click at [621, 229] on div "D" at bounding box center [613, 170] width 60 height 168
click at [604, 334] on button "Replay" at bounding box center [622, 333] width 211 height 28
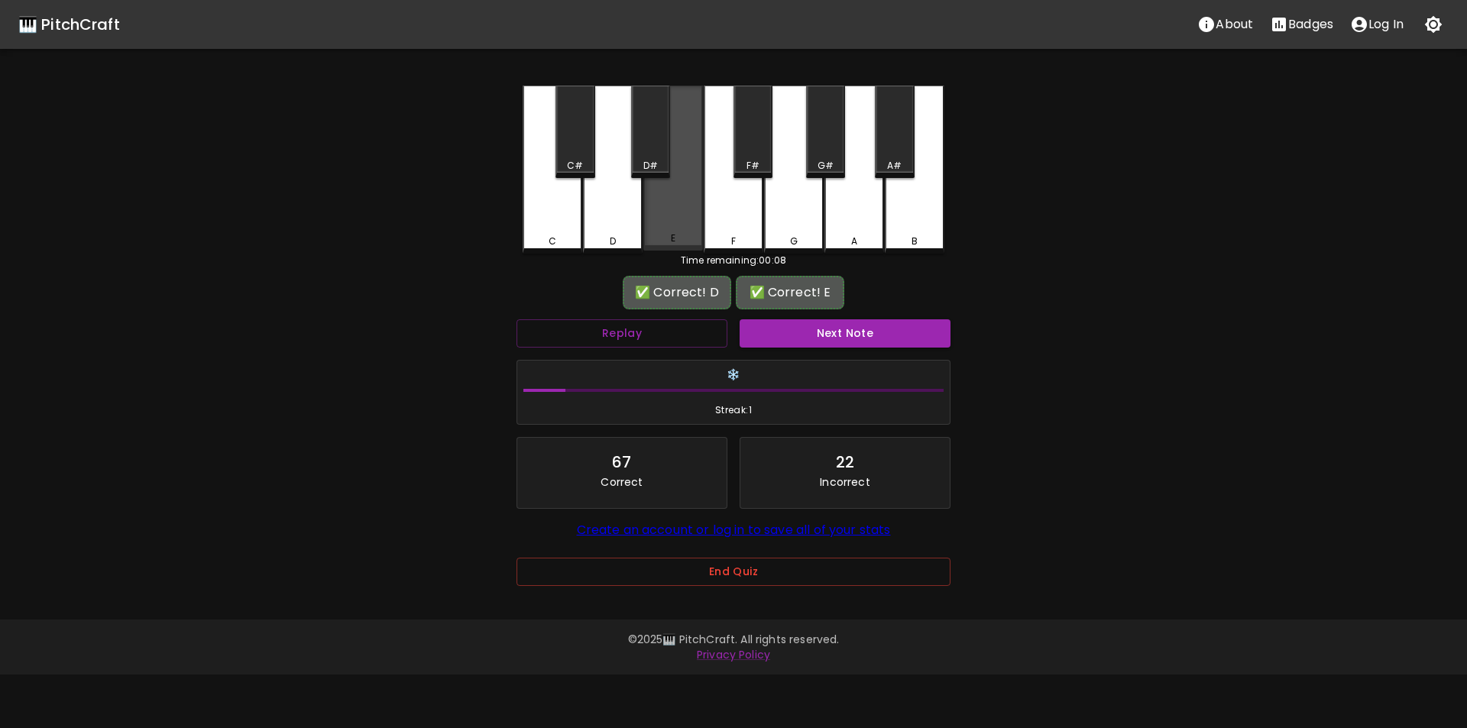
click at [678, 230] on div "E" at bounding box center [674, 168] width 60 height 165
click at [779, 334] on button "Next Note" at bounding box center [845, 333] width 211 height 28
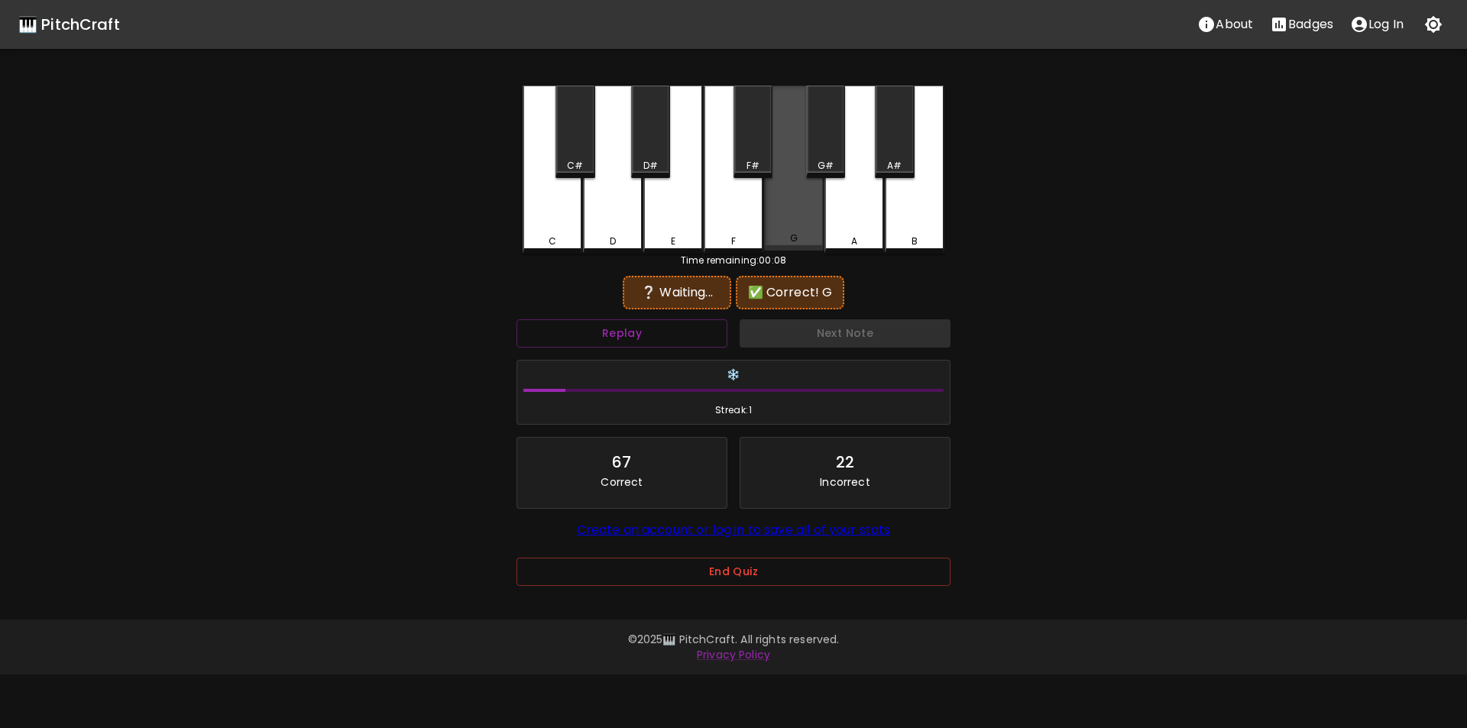
click at [792, 228] on div "G" at bounding box center [794, 168] width 60 height 165
click at [565, 223] on div "C" at bounding box center [553, 170] width 60 height 168
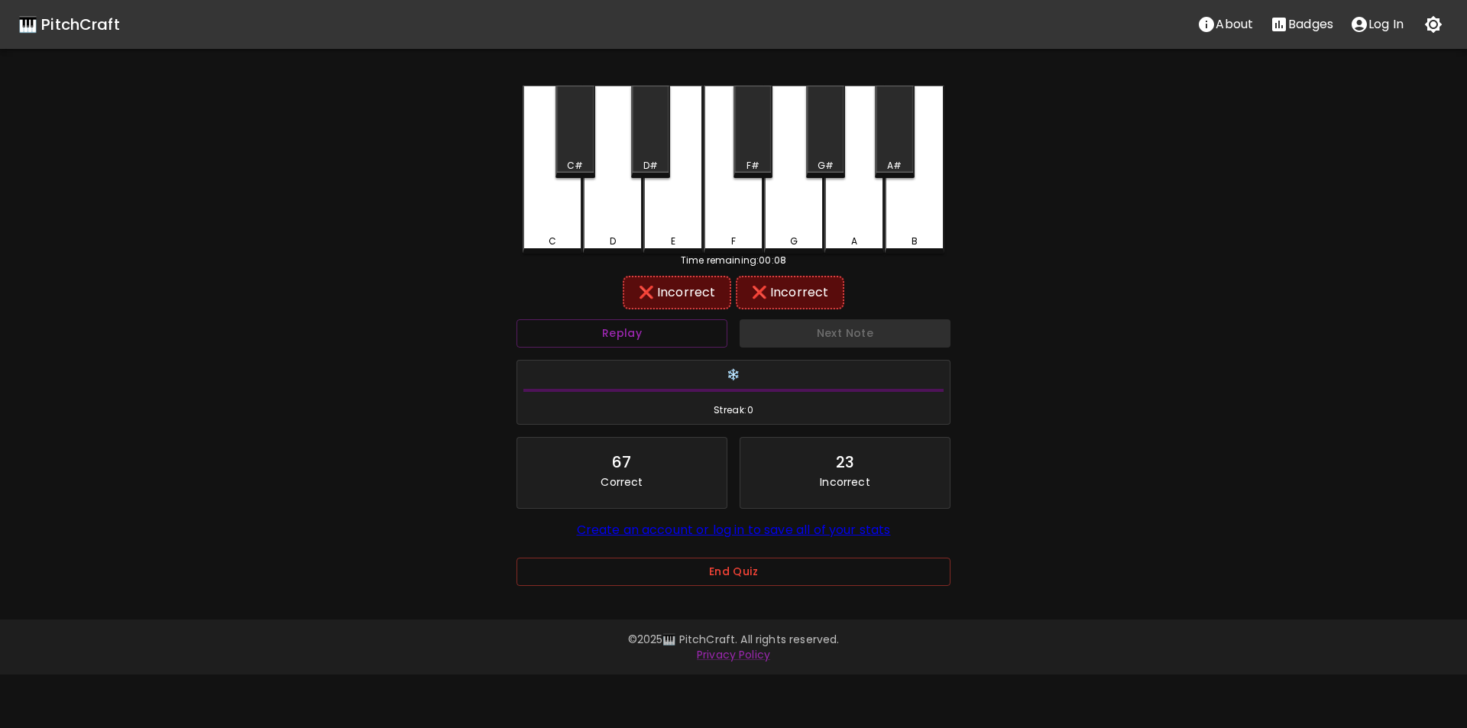
click at [806, 216] on div "G" at bounding box center [794, 170] width 60 height 168
click at [721, 320] on button "Replay" at bounding box center [622, 333] width 211 height 28
